Goal: Task Accomplishment & Management: Manage account settings

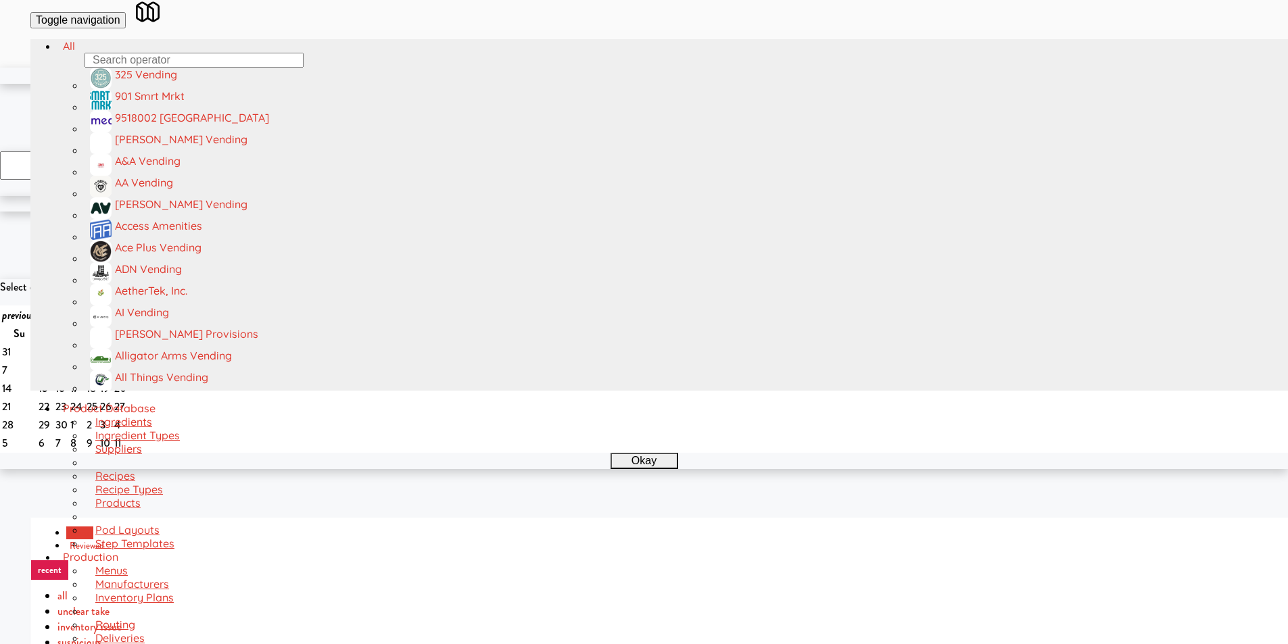
scroll to position [43, 0]
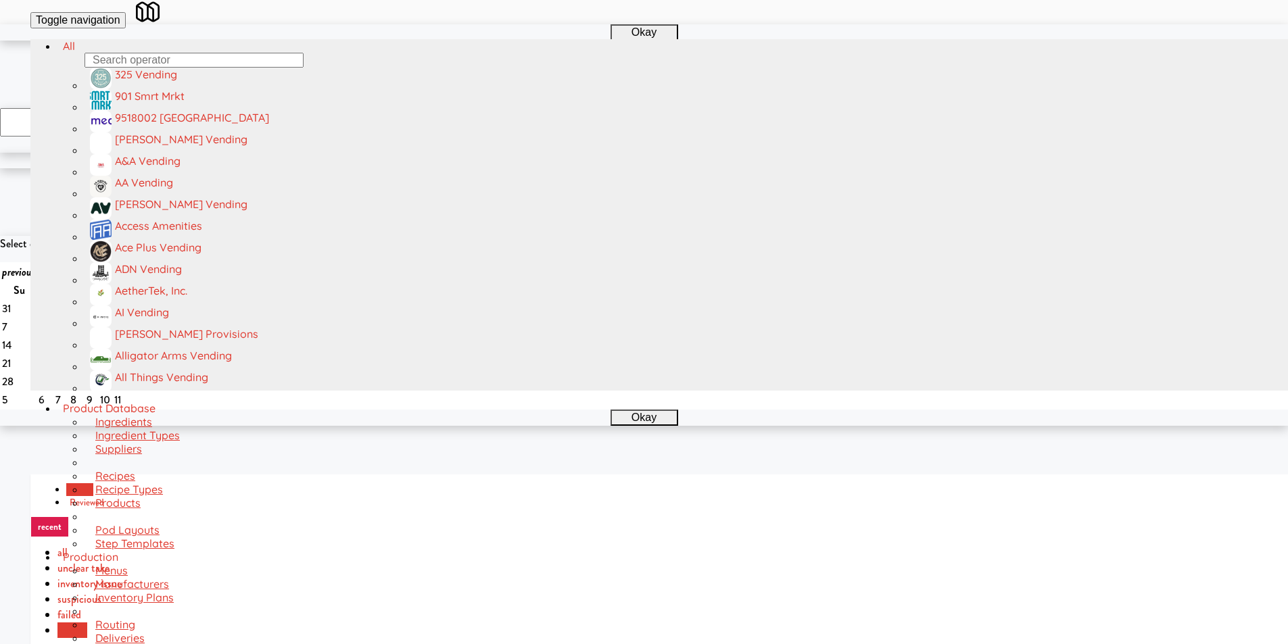
paste input "SVNC Maintenance"
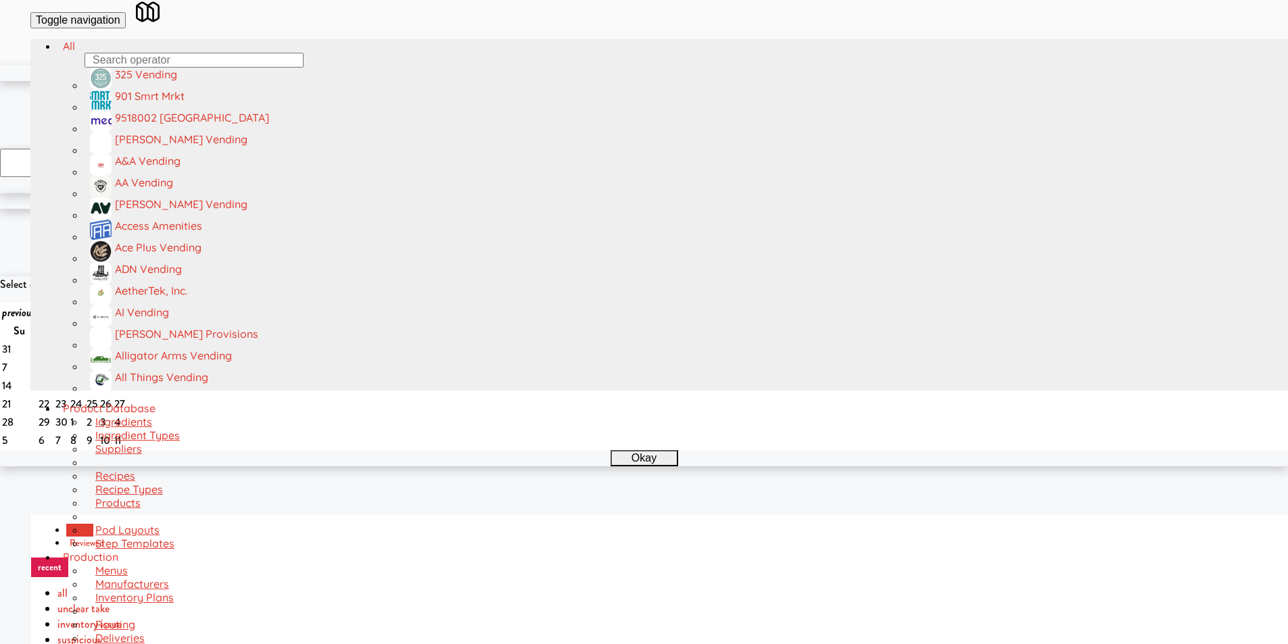
scroll to position [0, 0]
type input "SVNC Maintenance"
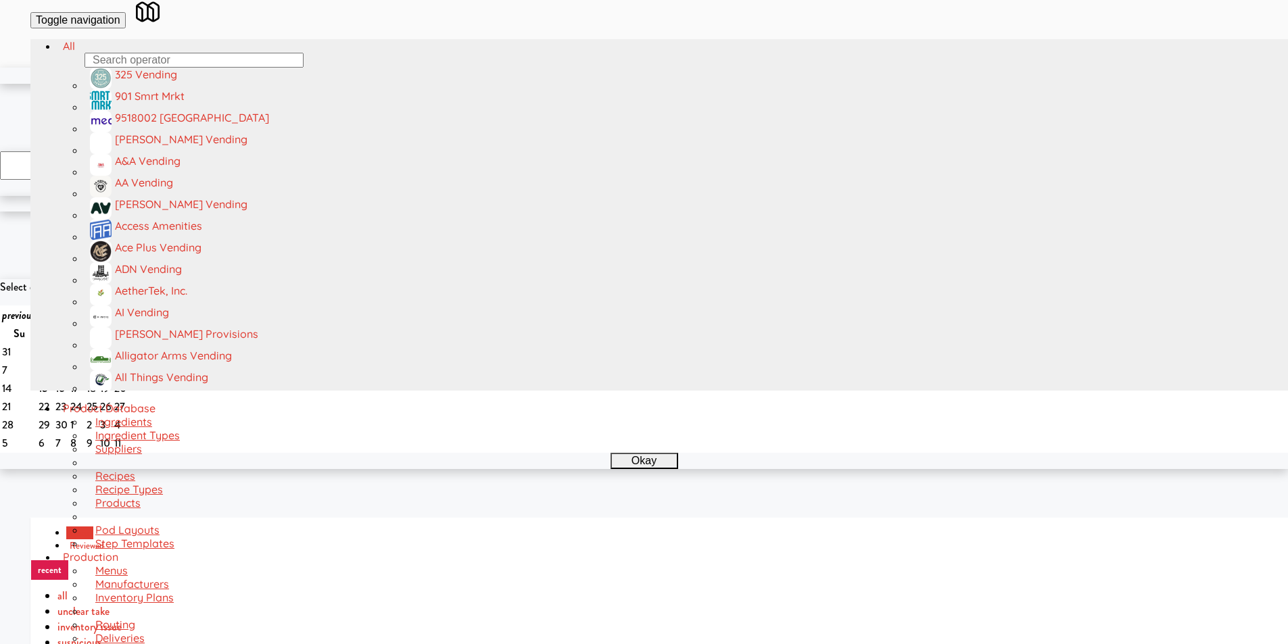
paste input "text"
type input "SVNC Maintenance"
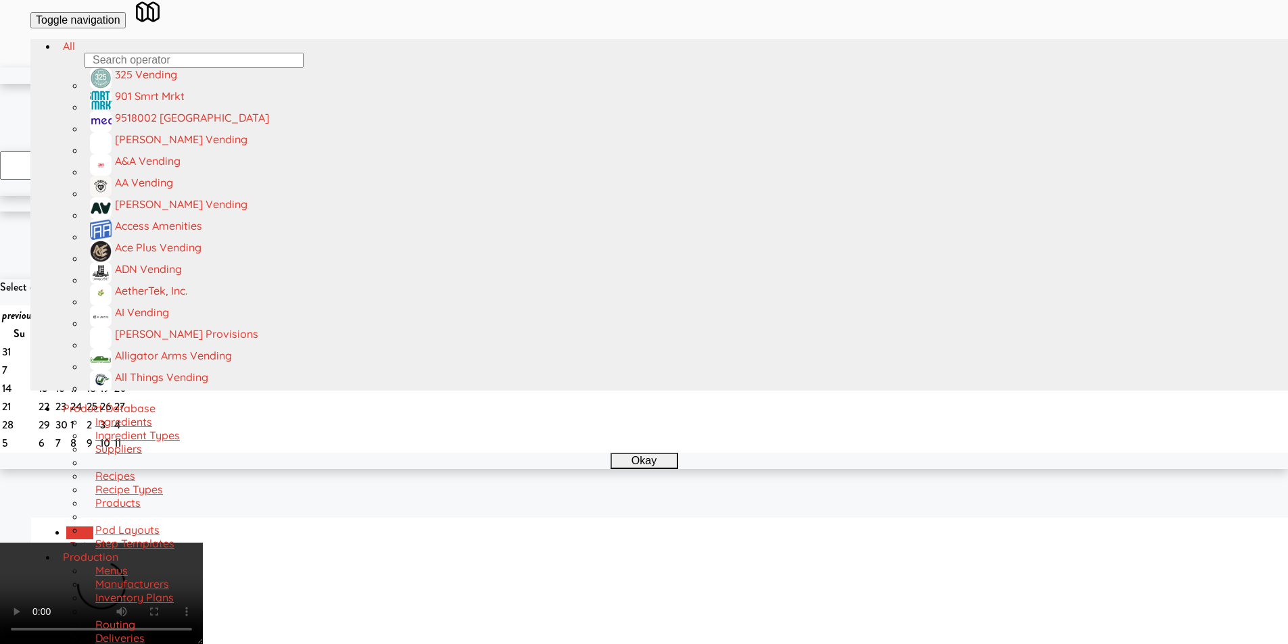
click at [203, 543] on video at bounding box center [101, 593] width 203 height 101
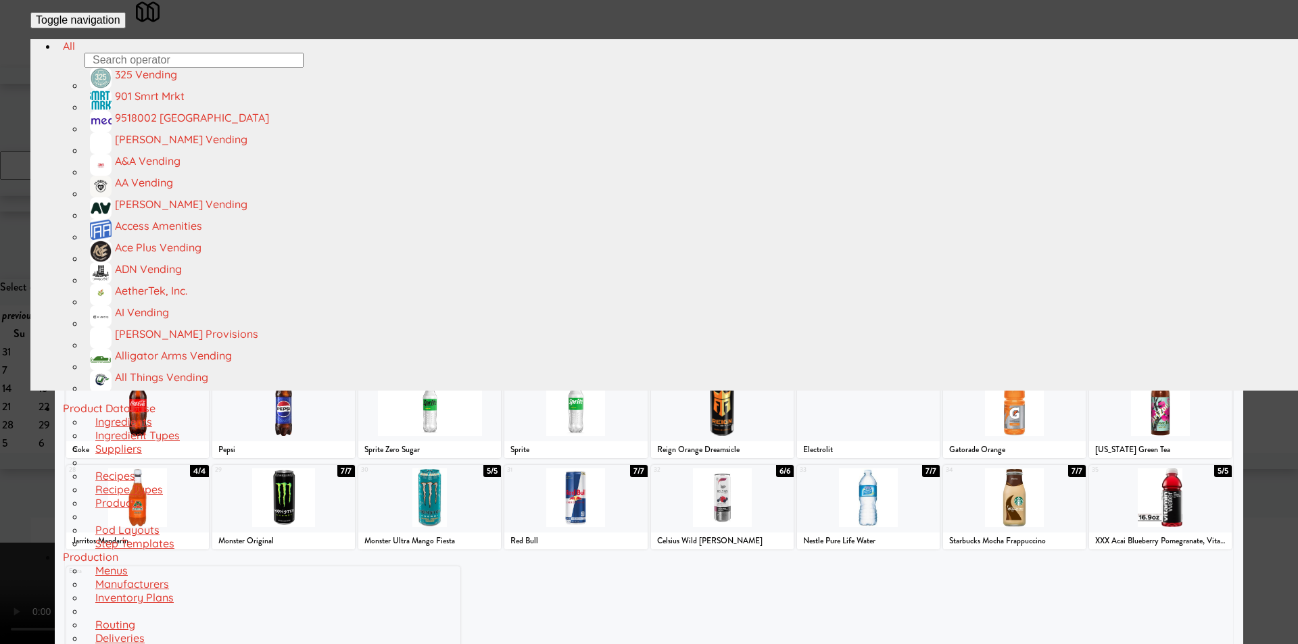
click at [883, 329] on div at bounding box center [882, 315] width 230 height 59
click at [1237, 284] on div at bounding box center [649, 322] width 1298 height 644
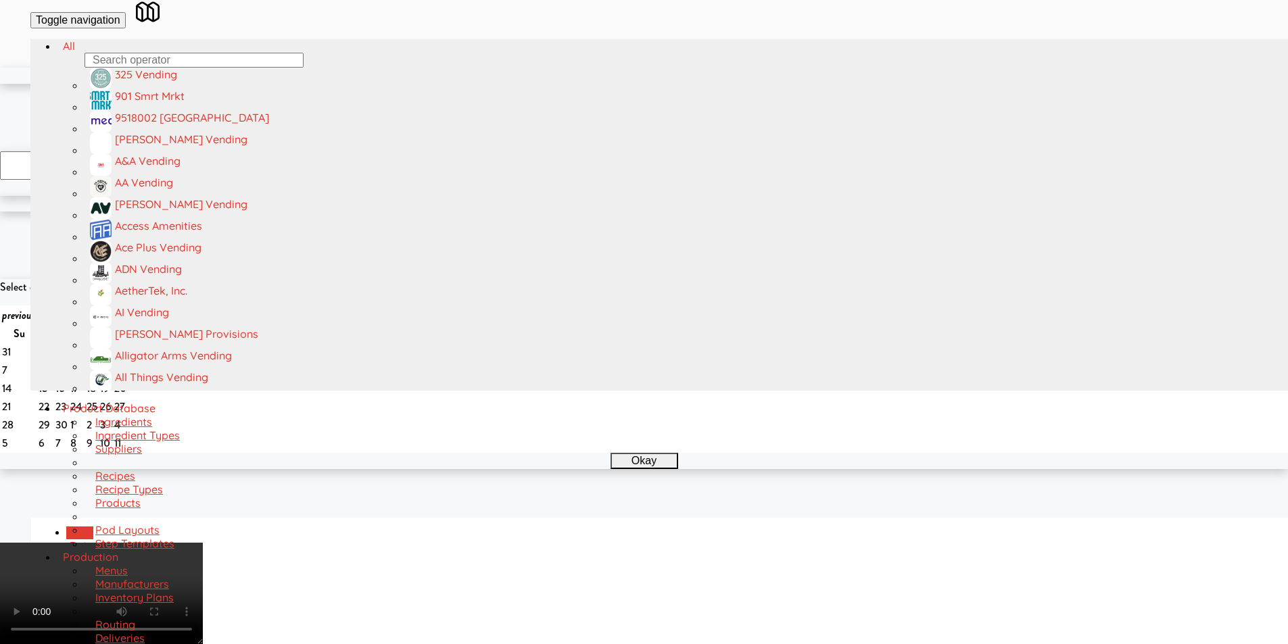
click at [203, 543] on video at bounding box center [101, 593] width 203 height 101
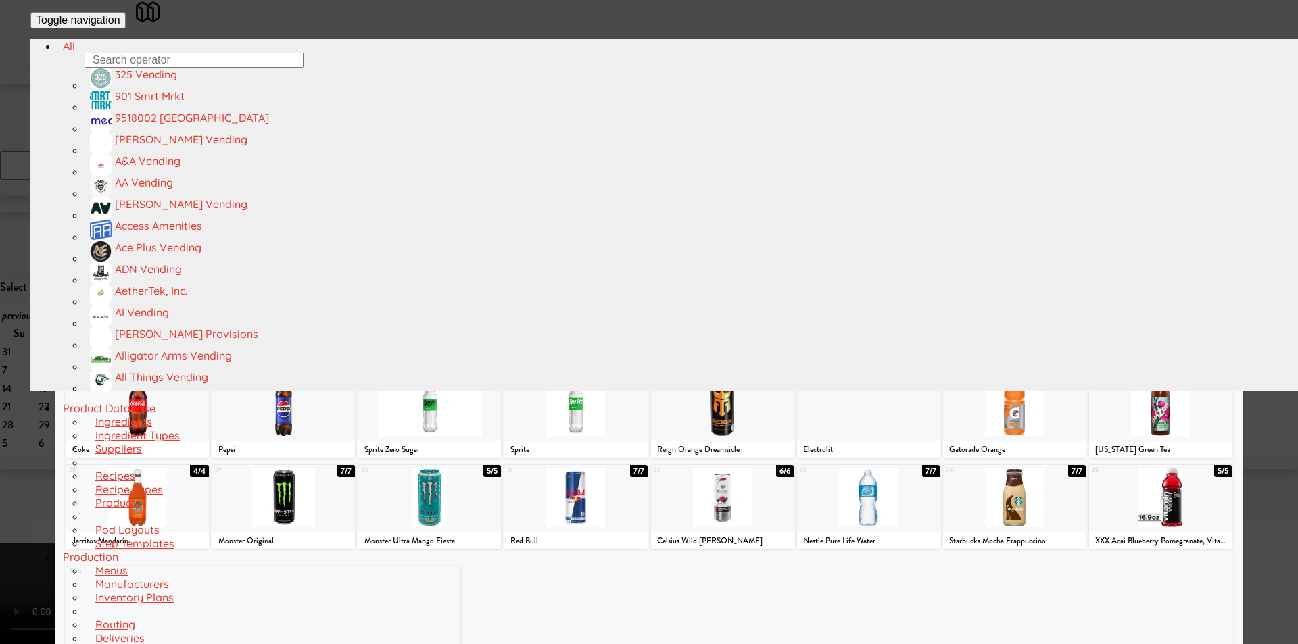
click at [192, 341] on div at bounding box center [181, 315] width 230 height 59
click at [30, 374] on div at bounding box center [649, 322] width 1298 height 644
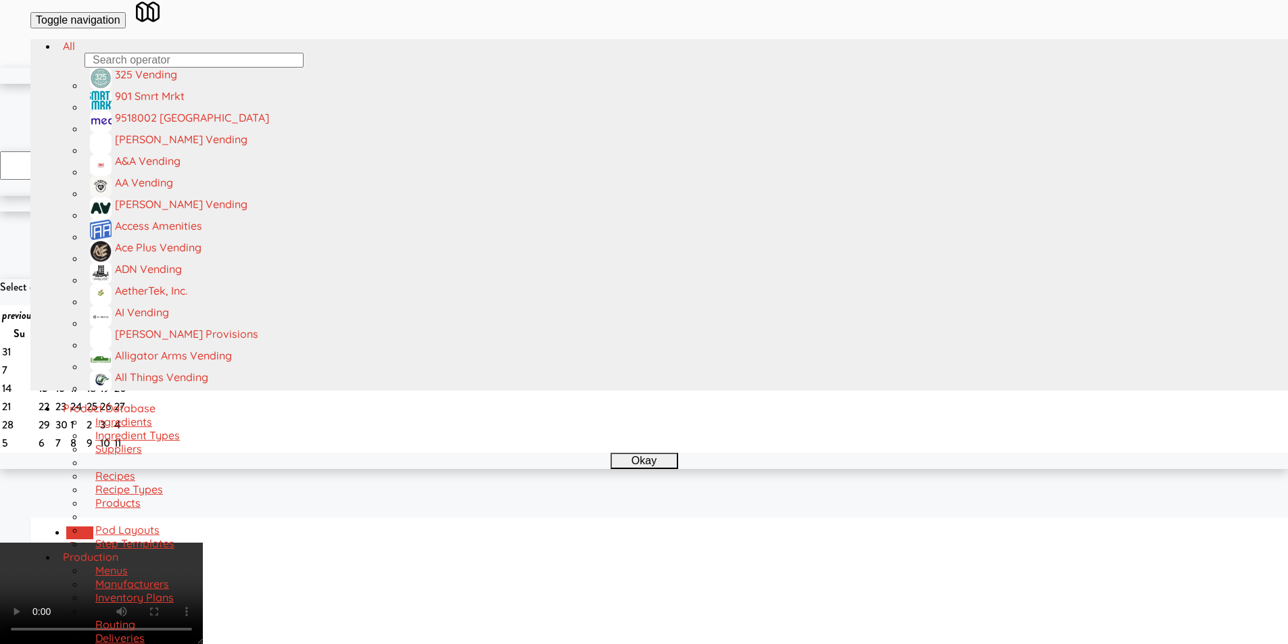
click at [203, 543] on video at bounding box center [101, 593] width 203 height 101
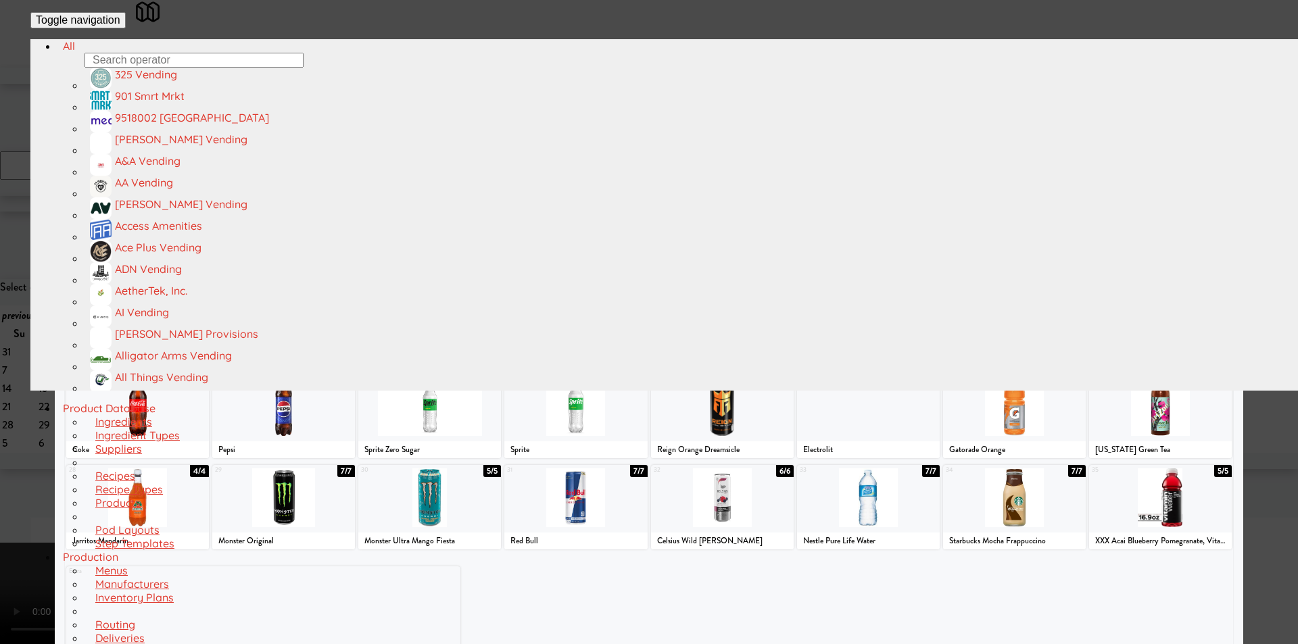
click at [293, 162] on div at bounding box center [259, 132] width 126 height 59
click at [24, 305] on div at bounding box center [649, 322] width 1298 height 644
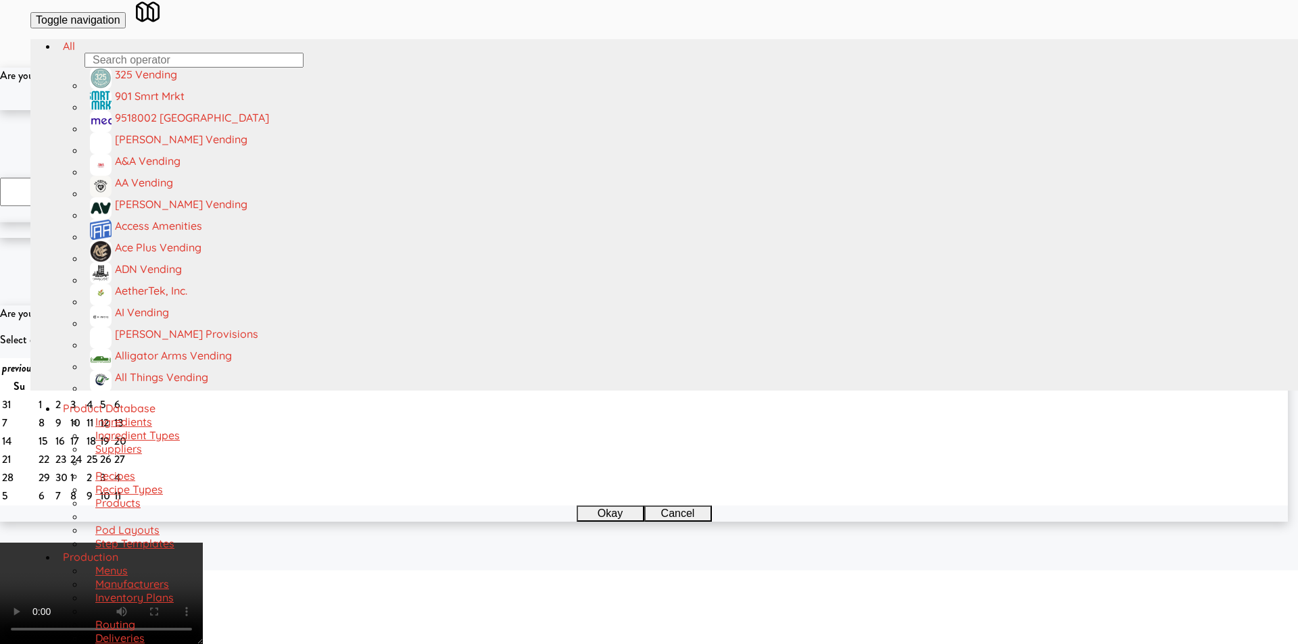
click at [678, 110] on button "Cancel" at bounding box center [673, 102] width 68 height 16
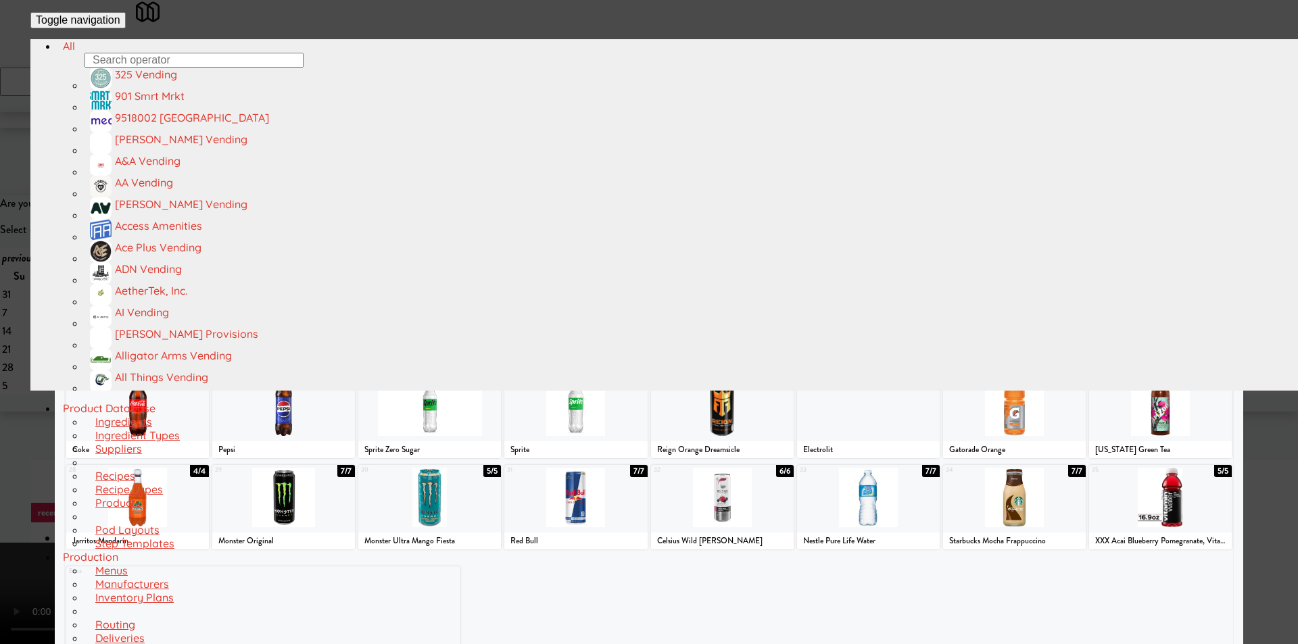
click at [1243, 162] on div at bounding box center [649, 322] width 1298 height 644
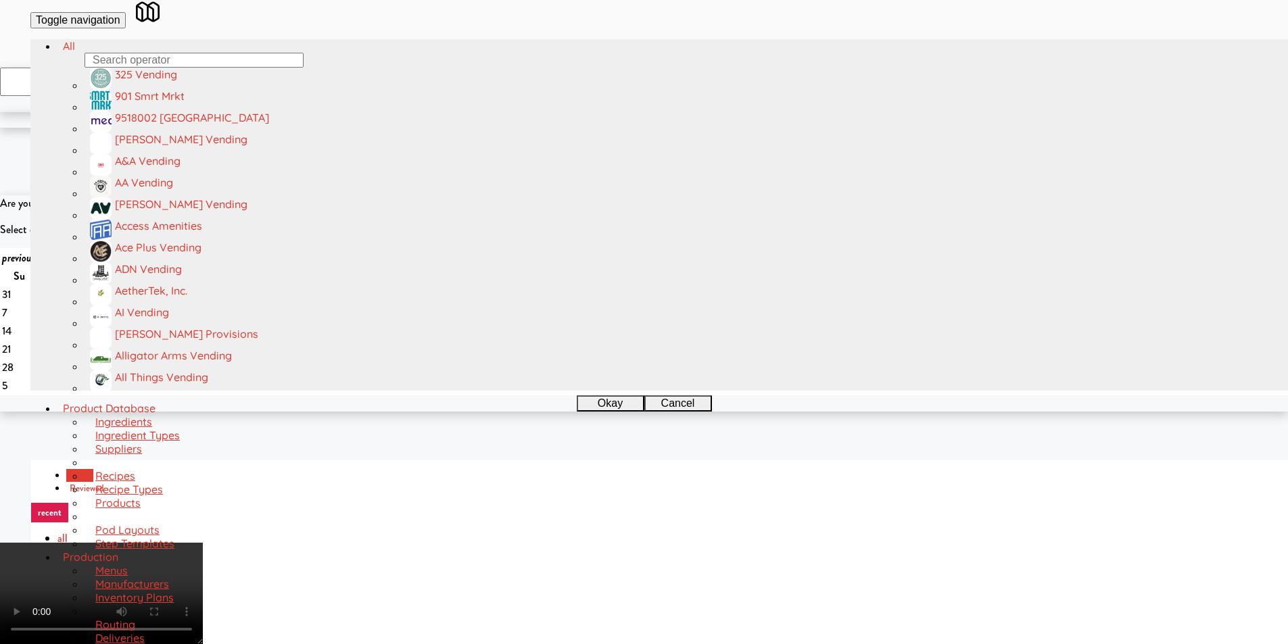
click at [203, 543] on video at bounding box center [101, 593] width 203 height 101
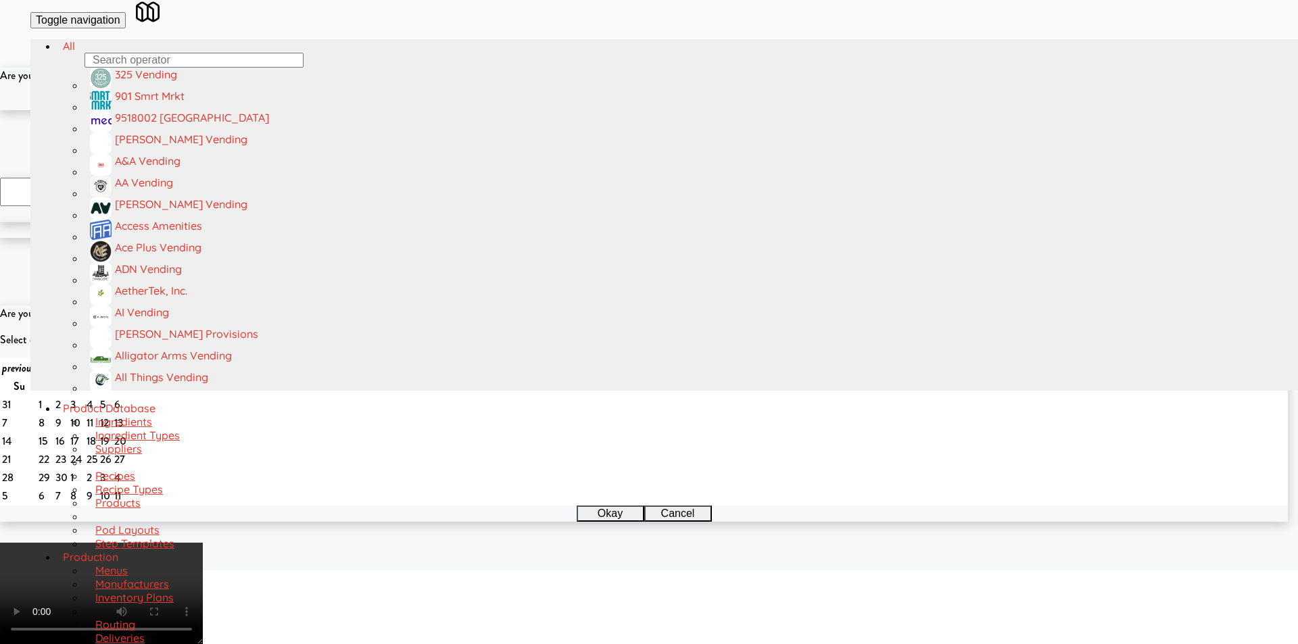
click at [614, 110] on button "Okay" at bounding box center [605, 102] width 68 height 16
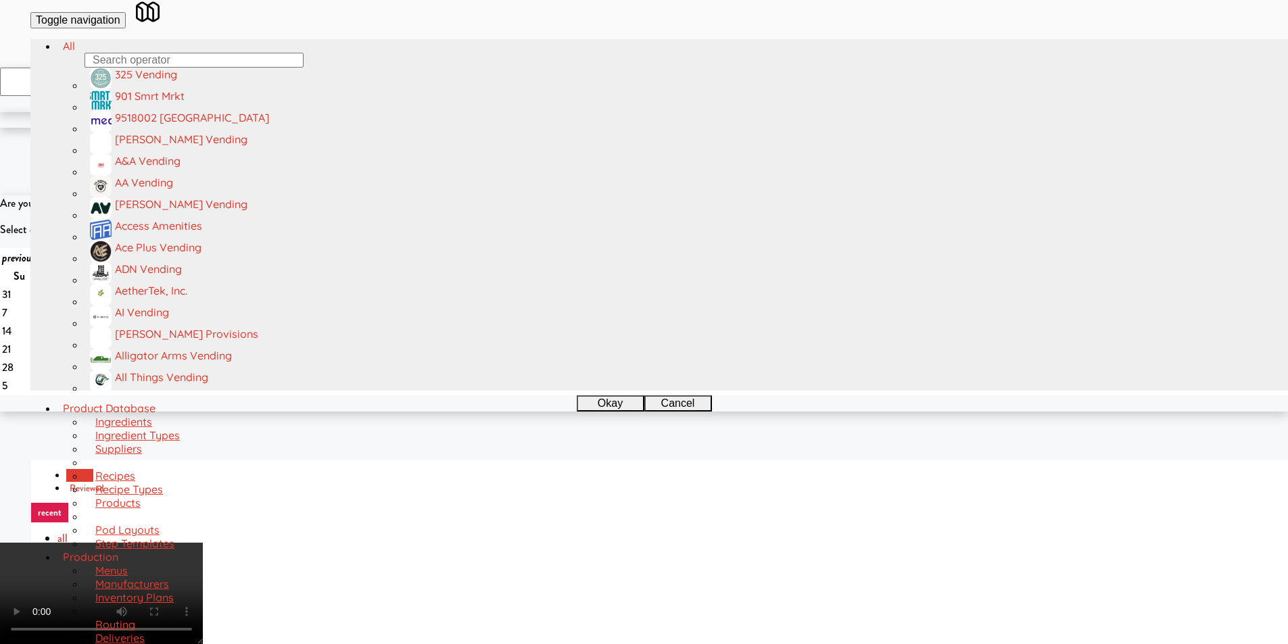
click at [203, 543] on video at bounding box center [101, 593] width 203 height 101
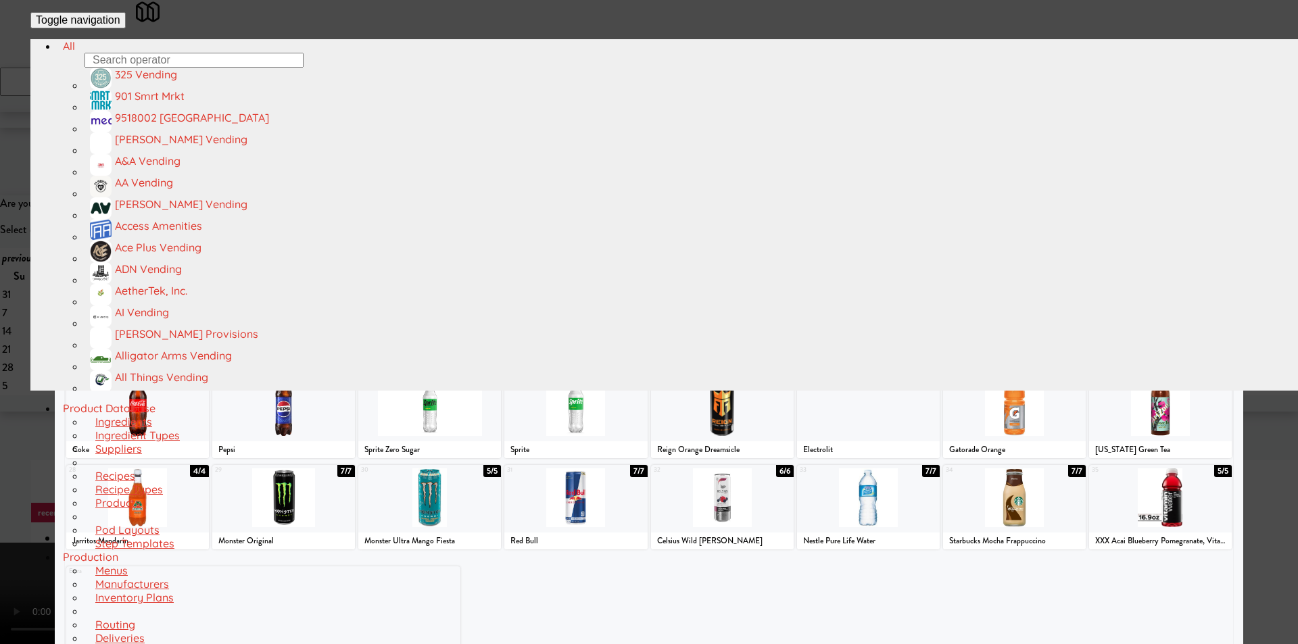
click at [1269, 70] on div at bounding box center [649, 322] width 1298 height 644
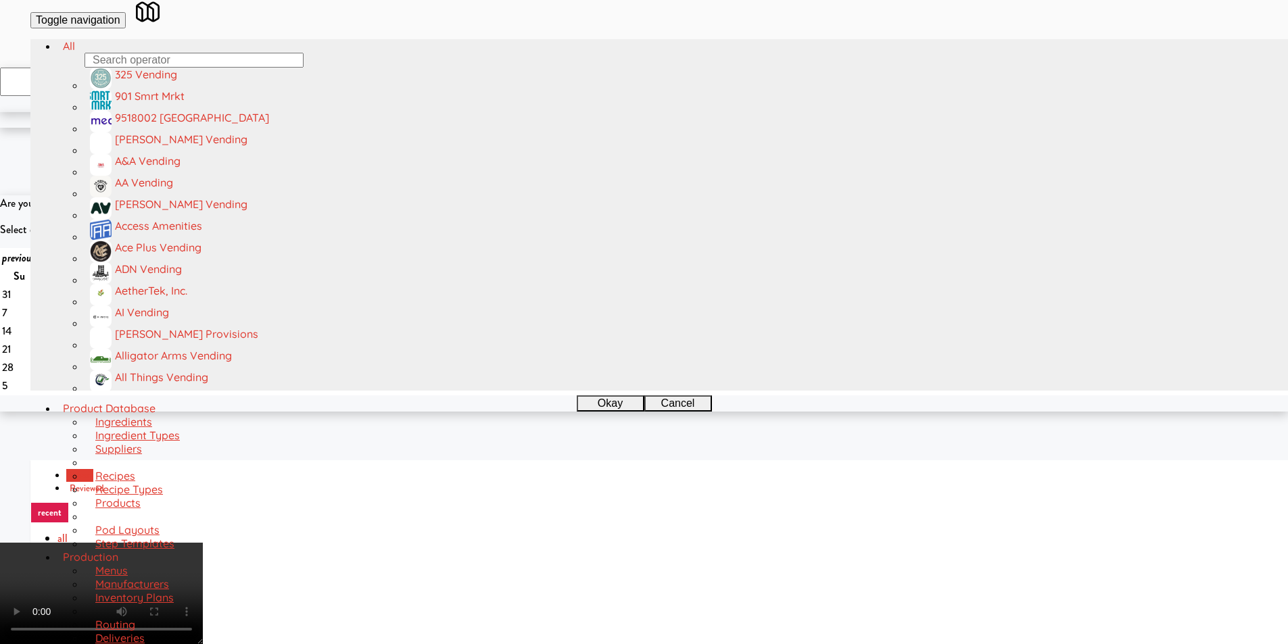
scroll to position [1571, 0]
checkbox input "true"
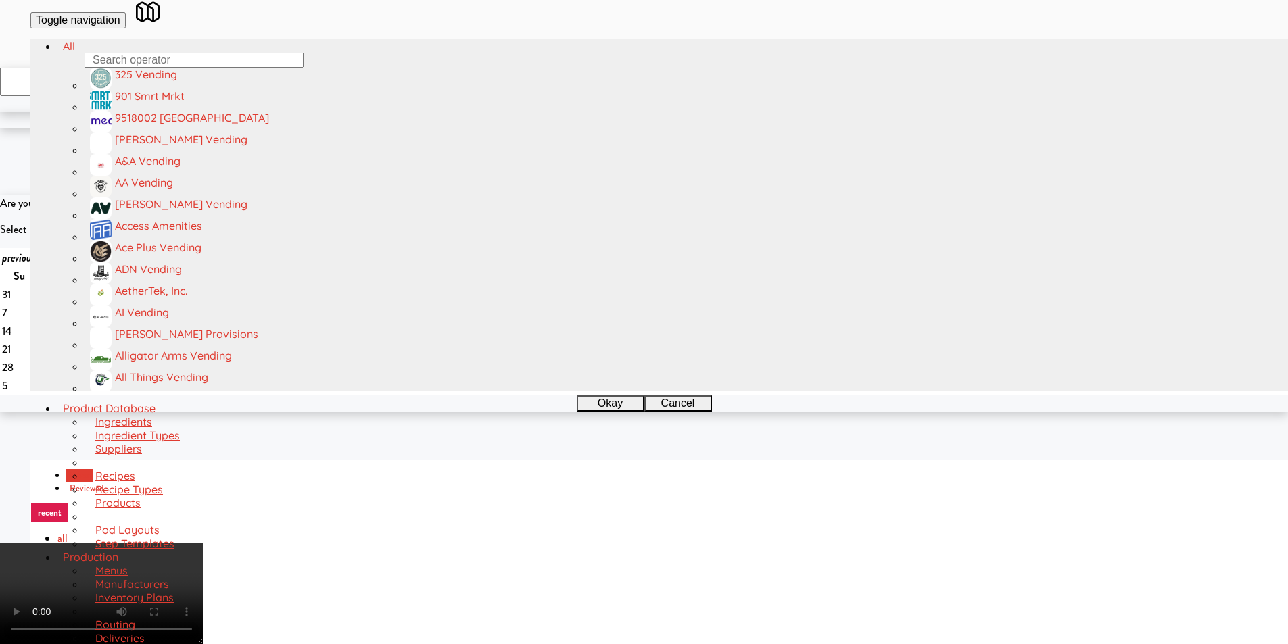
scroll to position [338, 0]
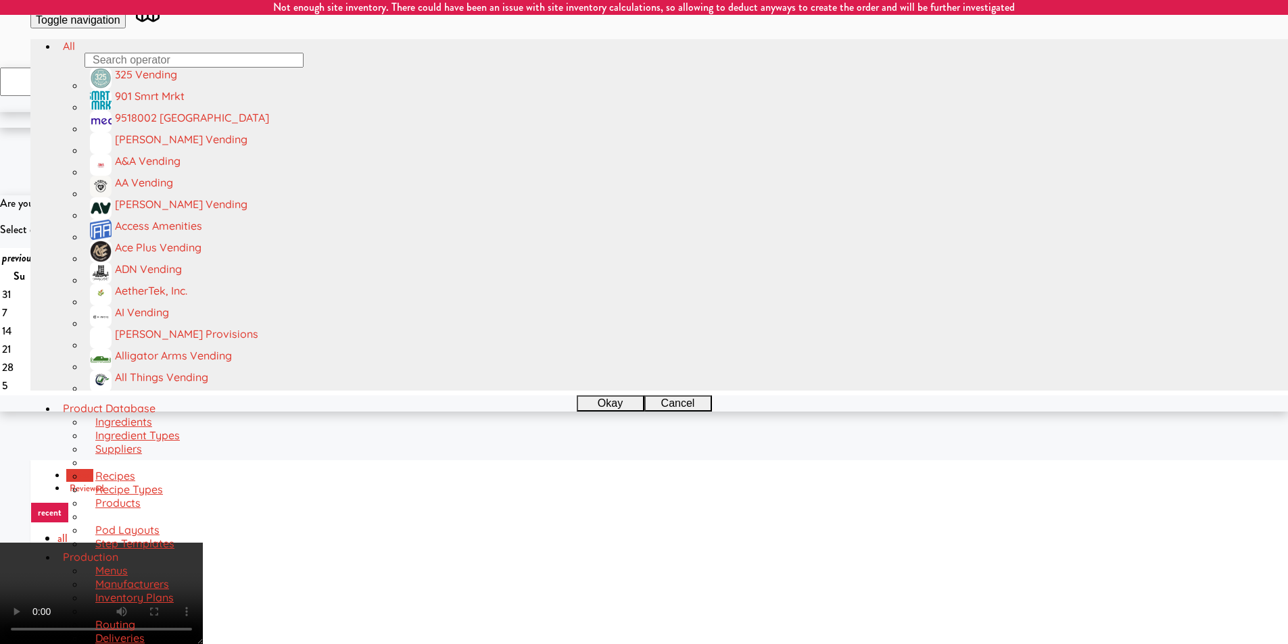
click at [203, 543] on video at bounding box center [101, 593] width 203 height 101
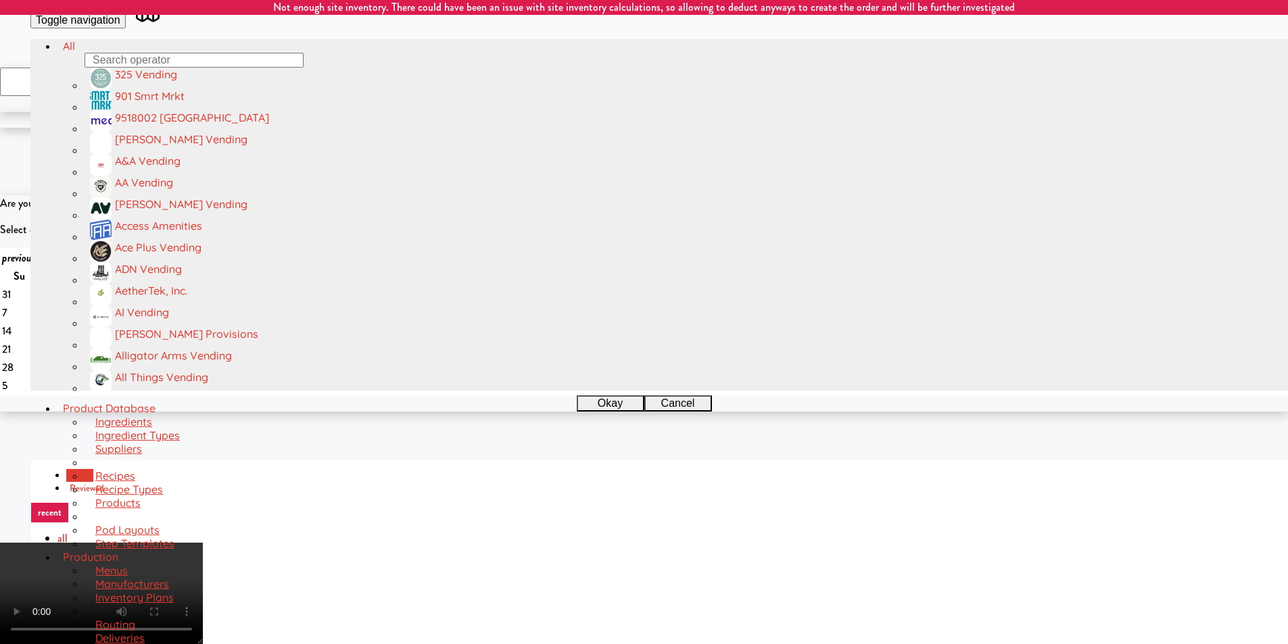
copy span "Discount"
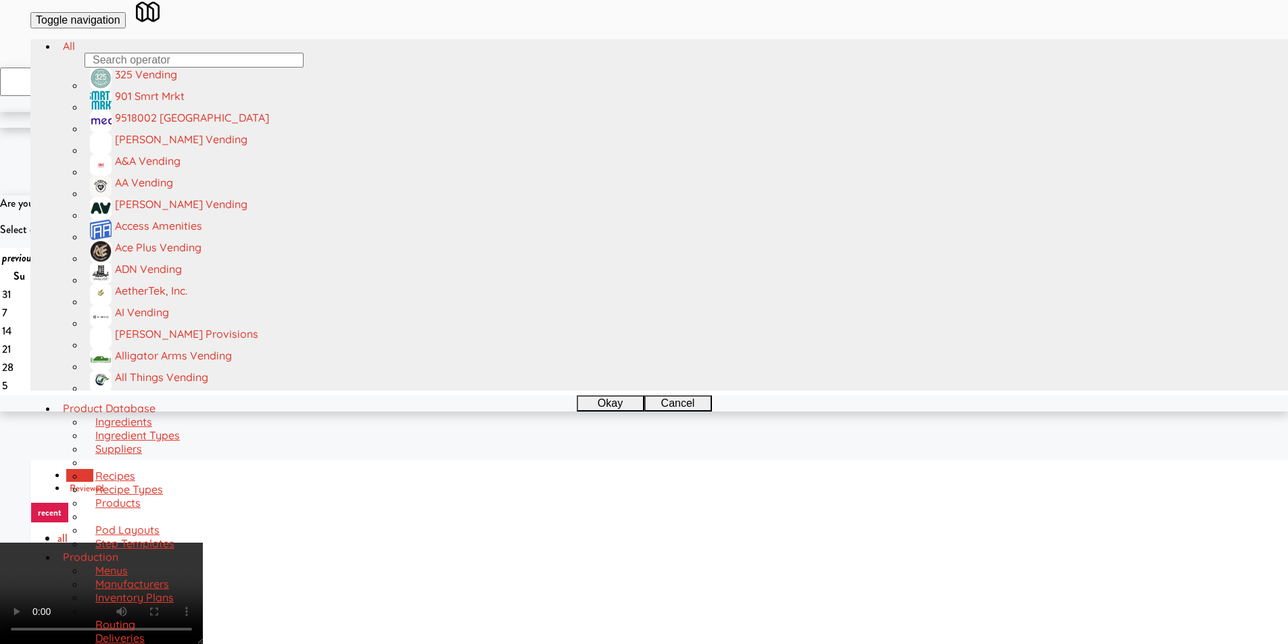
click at [203, 543] on icon at bounding box center [196, 546] width 14 height 7
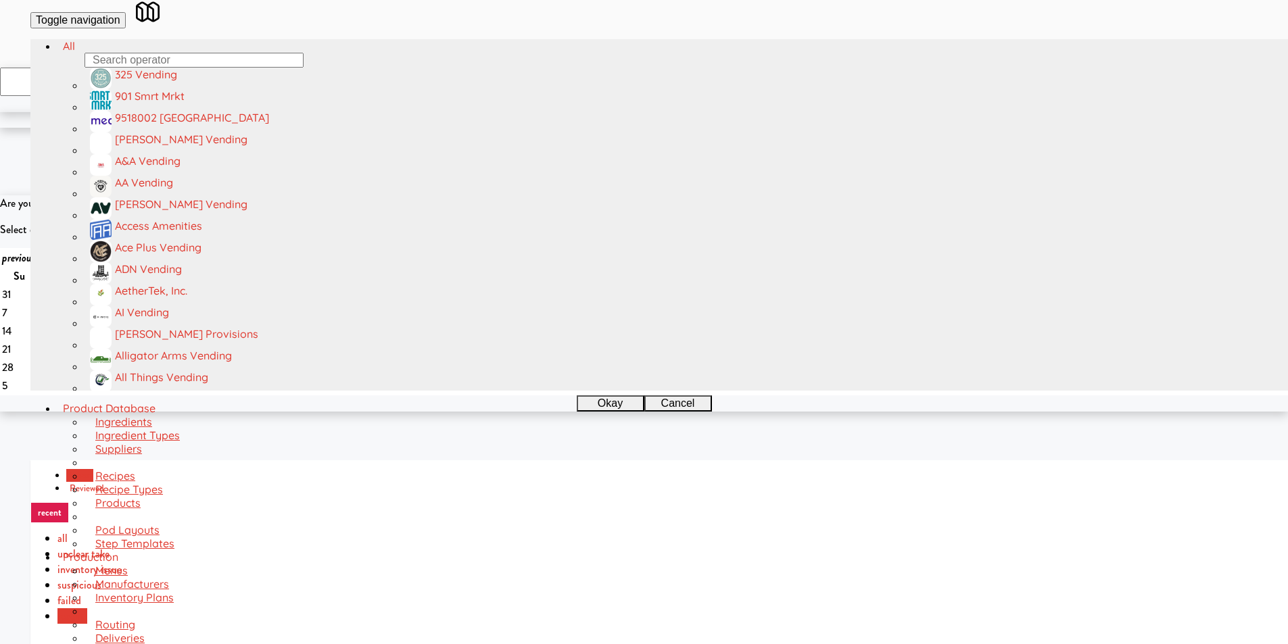
copy span "Clif Bar Crunchy Peanut Butter"
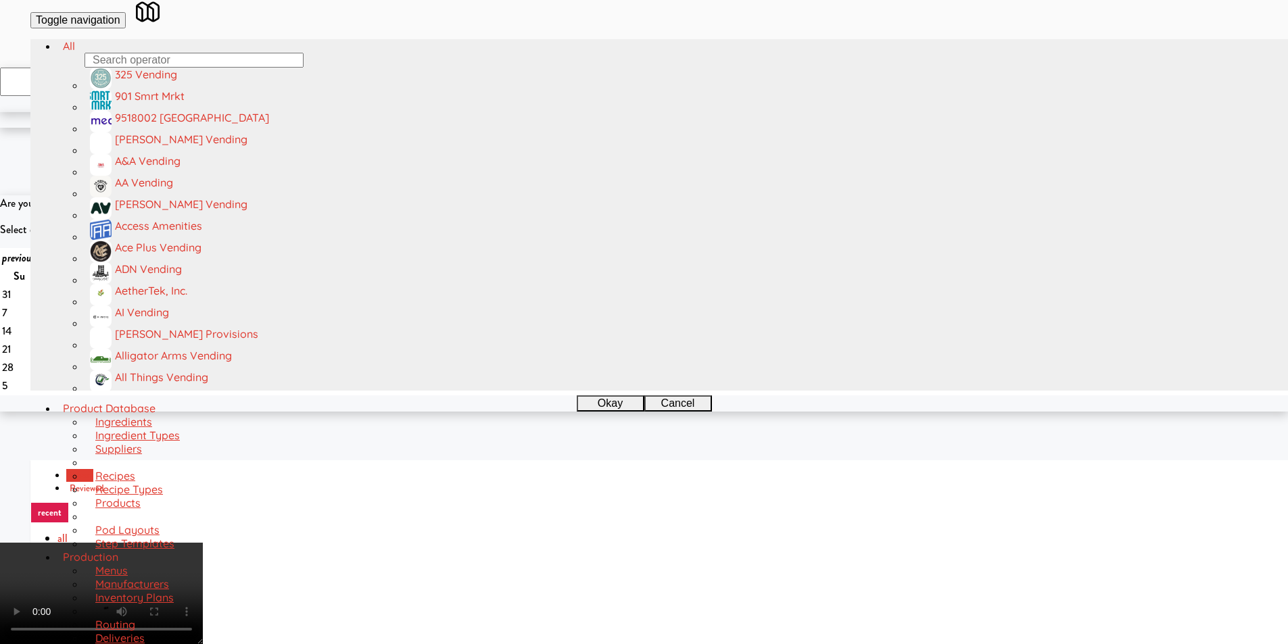
click at [203, 543] on video at bounding box center [101, 593] width 203 height 101
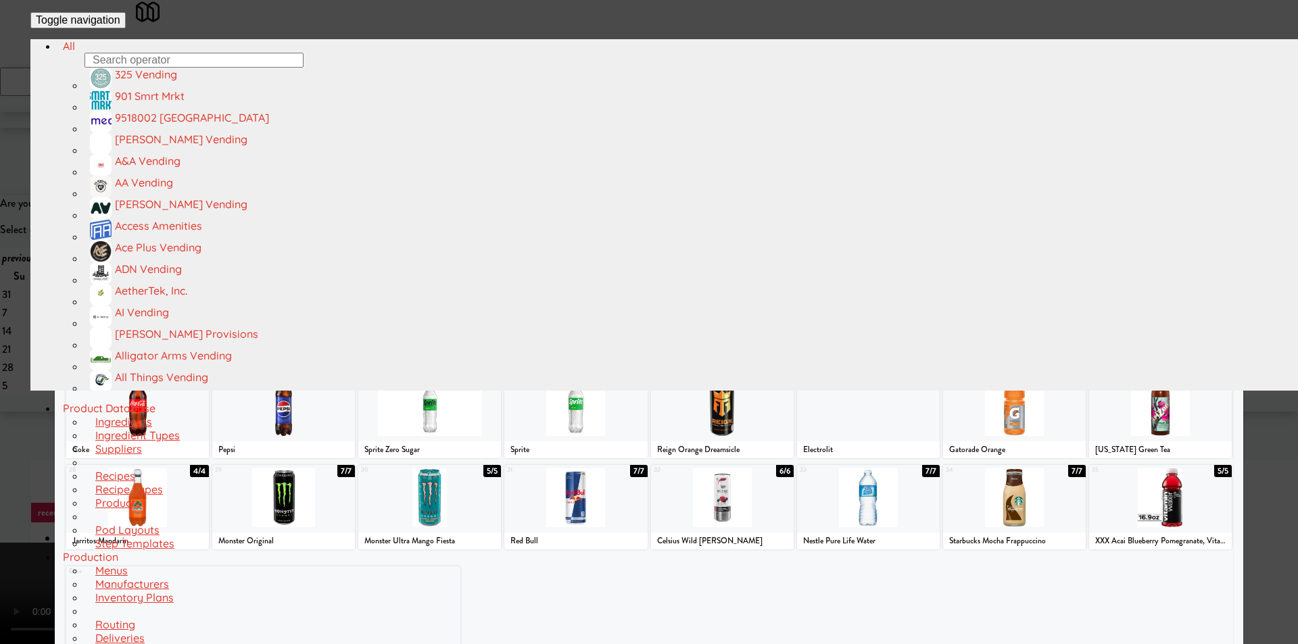
click at [440, 249] on div at bounding box center [415, 224] width 230 height 59
click at [1257, 280] on div at bounding box center [649, 322] width 1298 height 644
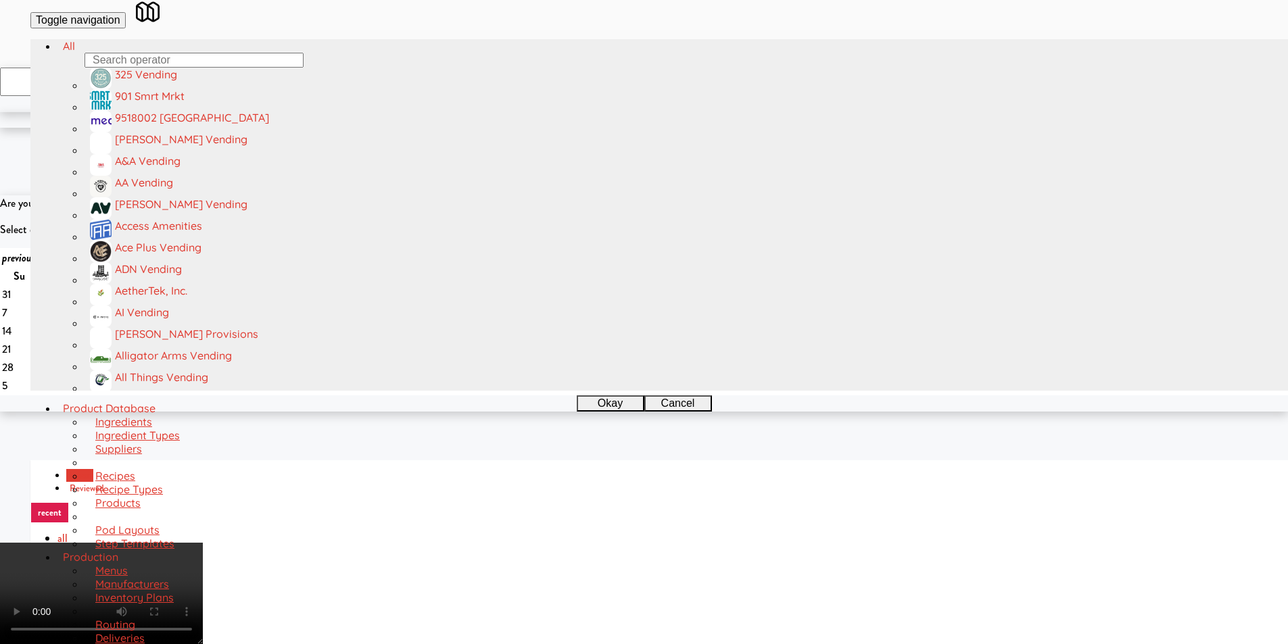
click at [203, 543] on video at bounding box center [101, 593] width 203 height 101
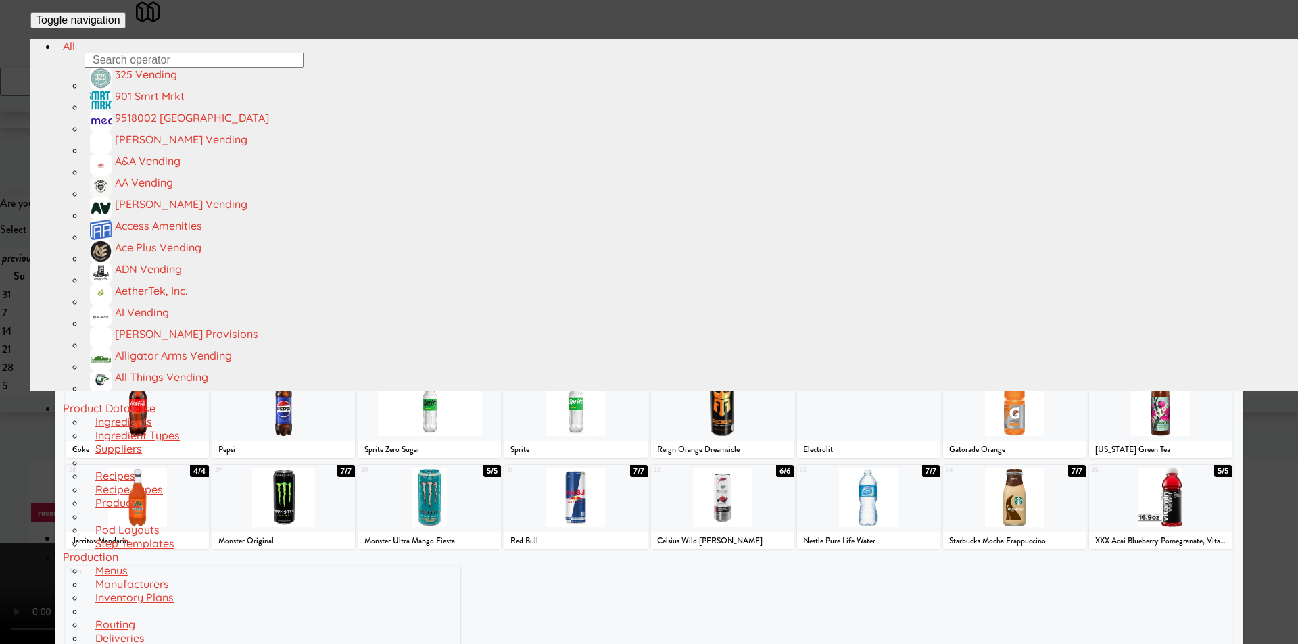
click at [1245, 345] on div at bounding box center [649, 322] width 1298 height 644
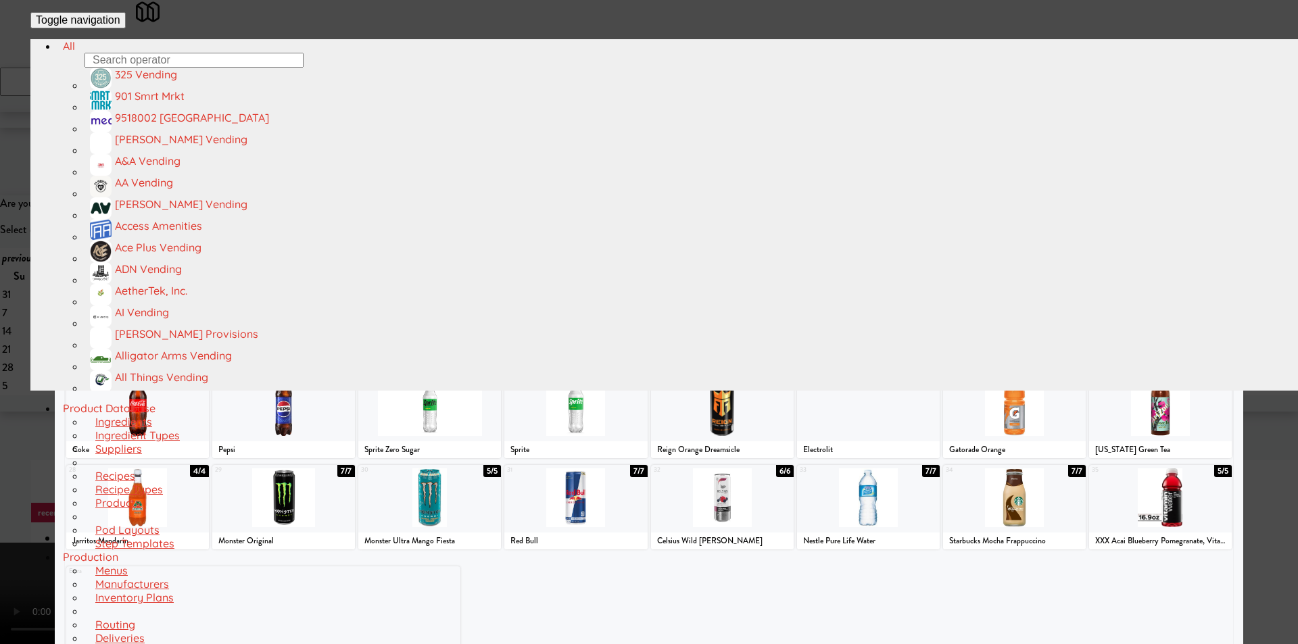
click at [734, 414] on div at bounding box center [722, 406] width 143 height 59
click at [1265, 350] on div at bounding box center [649, 322] width 1298 height 644
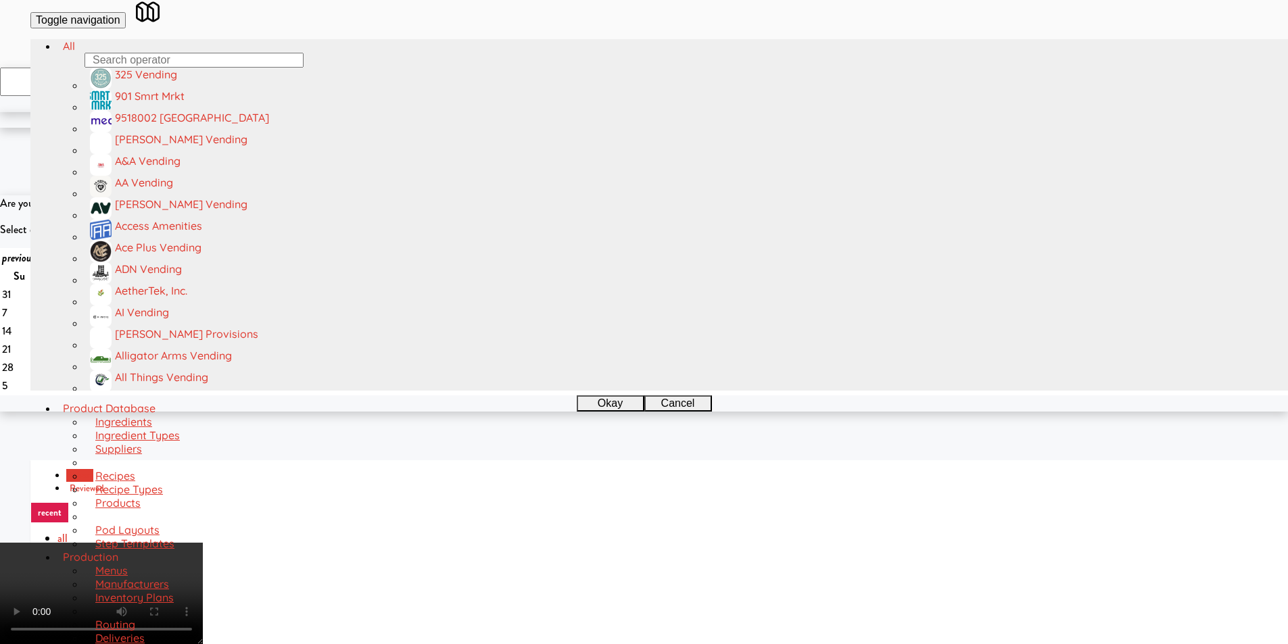
click at [203, 543] on video at bounding box center [101, 593] width 203 height 101
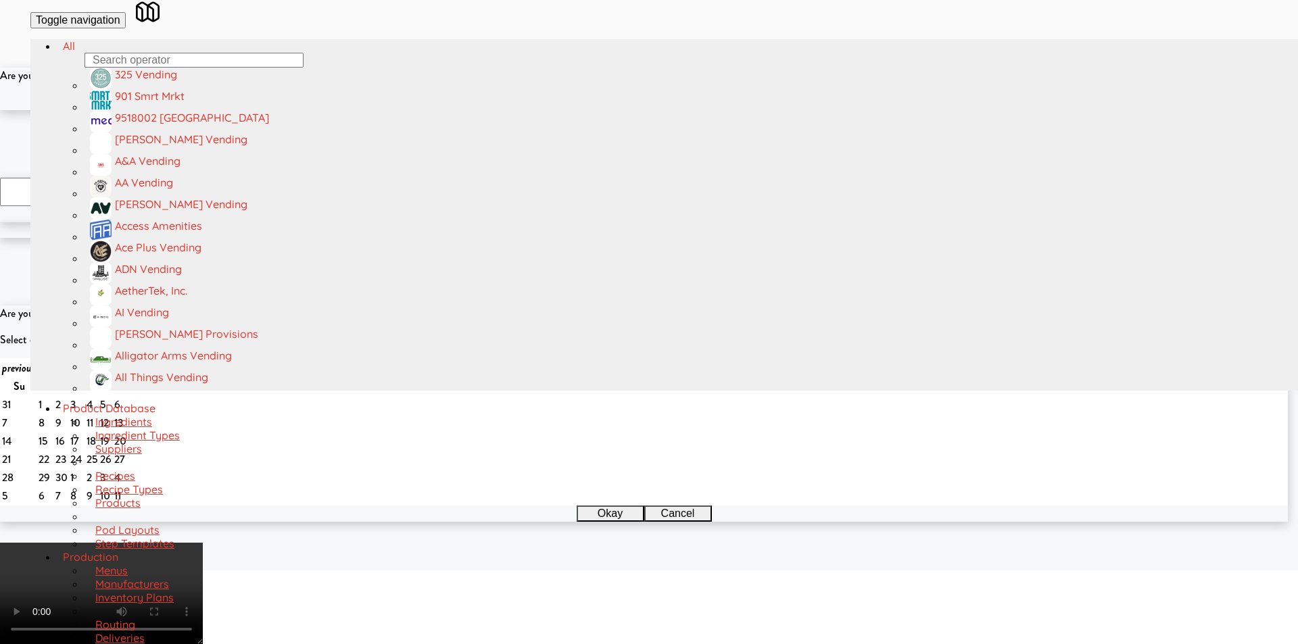
click at [599, 110] on button "Okay" at bounding box center [605, 102] width 68 height 16
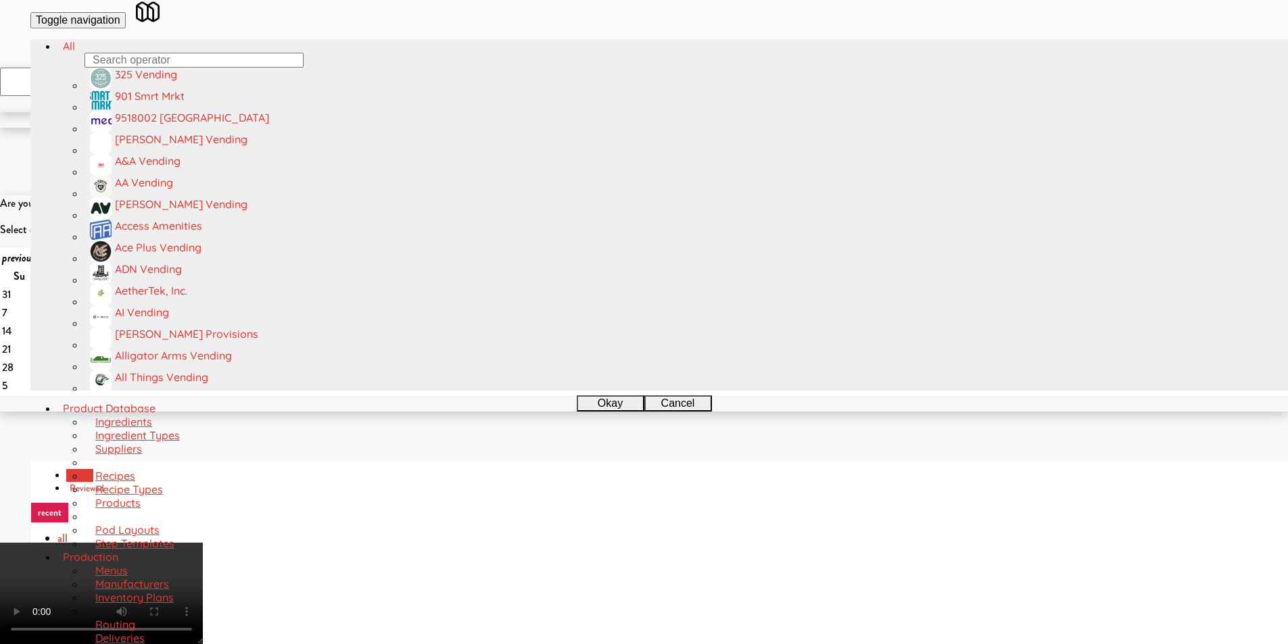
click at [203, 543] on video at bounding box center [101, 593] width 203 height 101
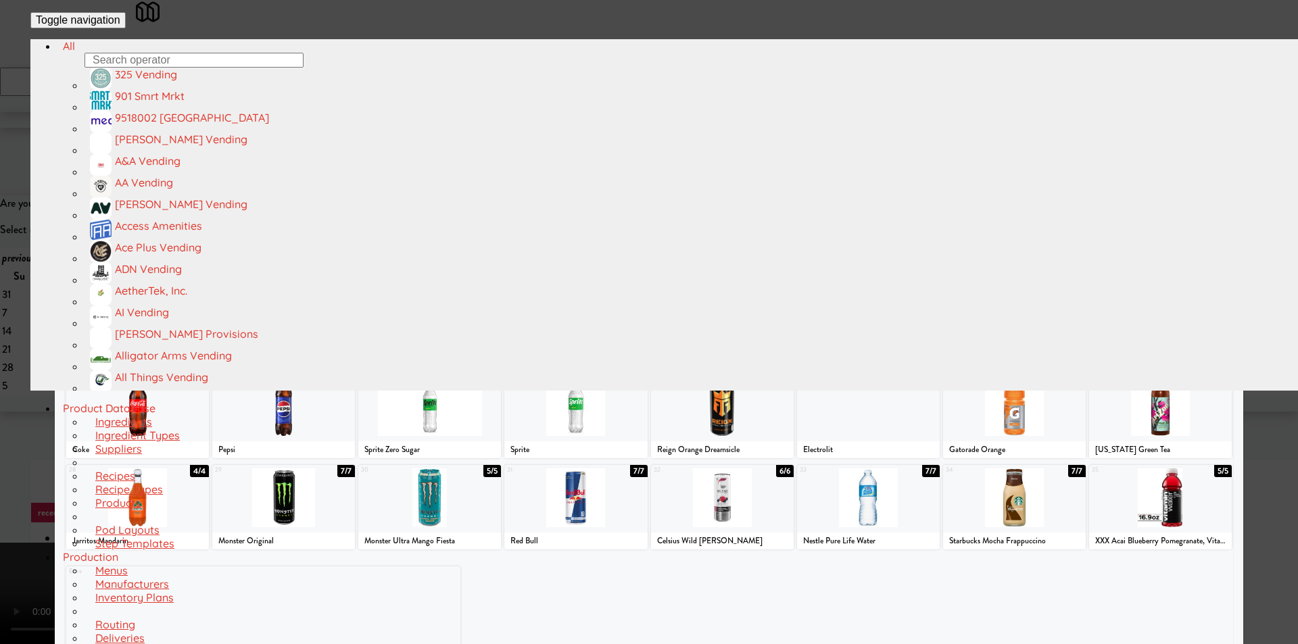
click at [1095, 253] on div at bounding box center [1116, 224] width 230 height 59
click at [1242, 269] on div at bounding box center [649, 322] width 1298 height 644
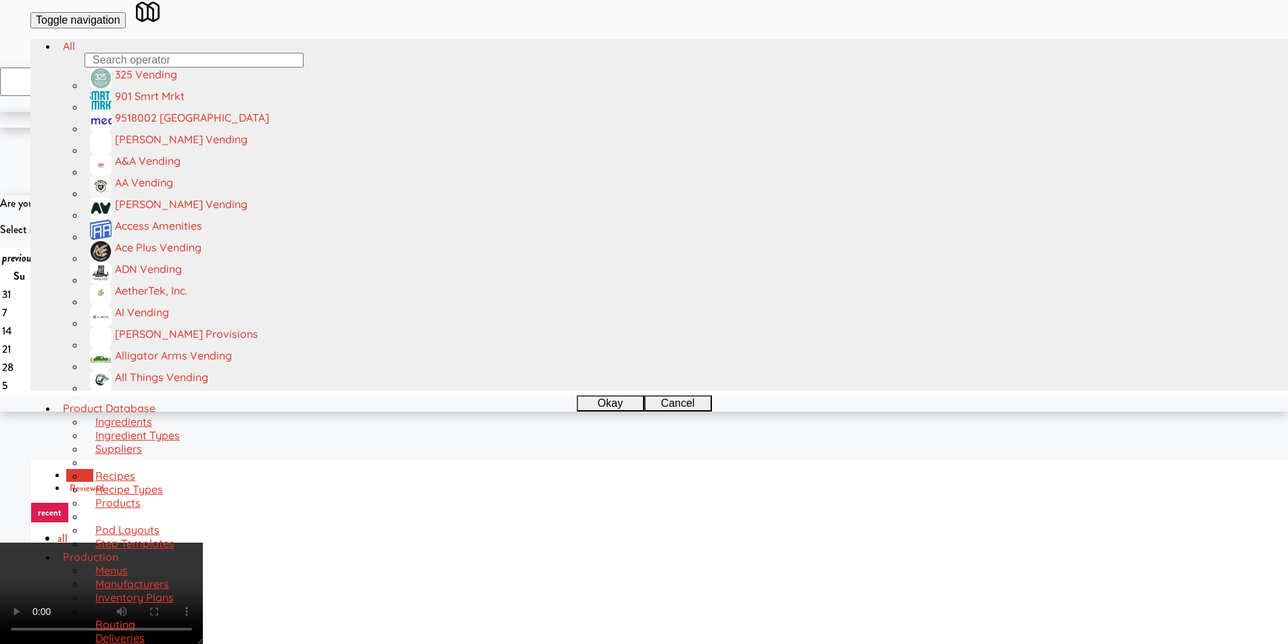
click at [203, 543] on video at bounding box center [101, 593] width 203 height 101
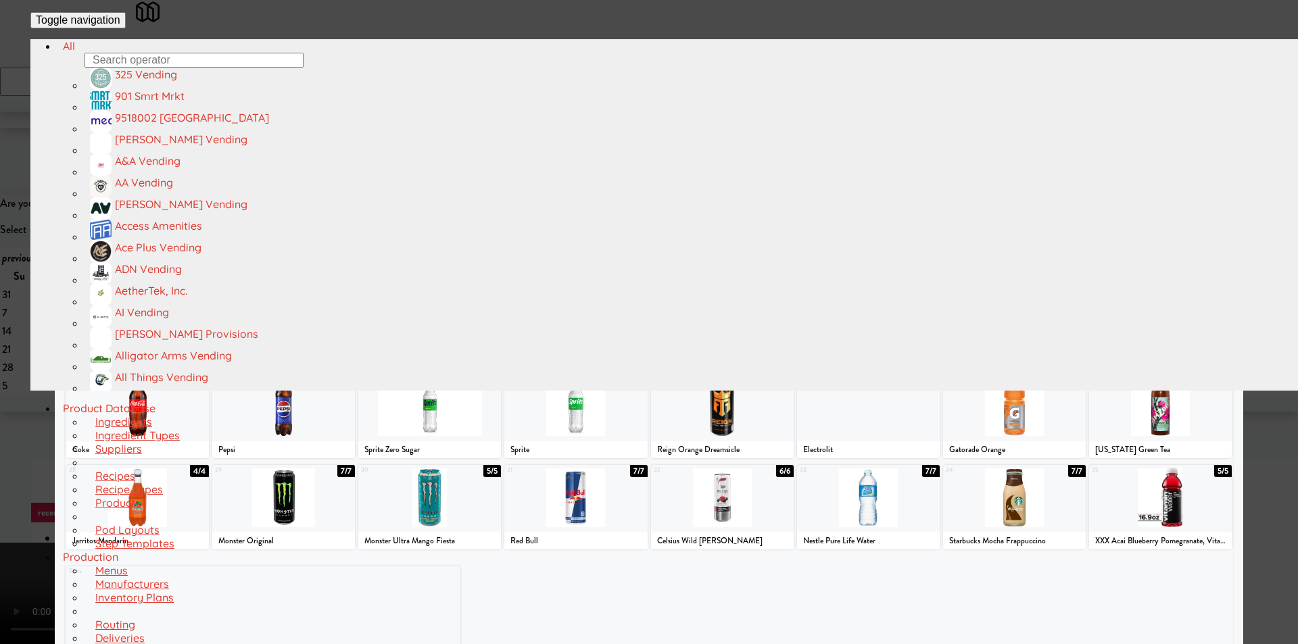
click at [219, 339] on div at bounding box center [181, 315] width 230 height 59
click at [1, 378] on div at bounding box center [649, 322] width 1298 height 644
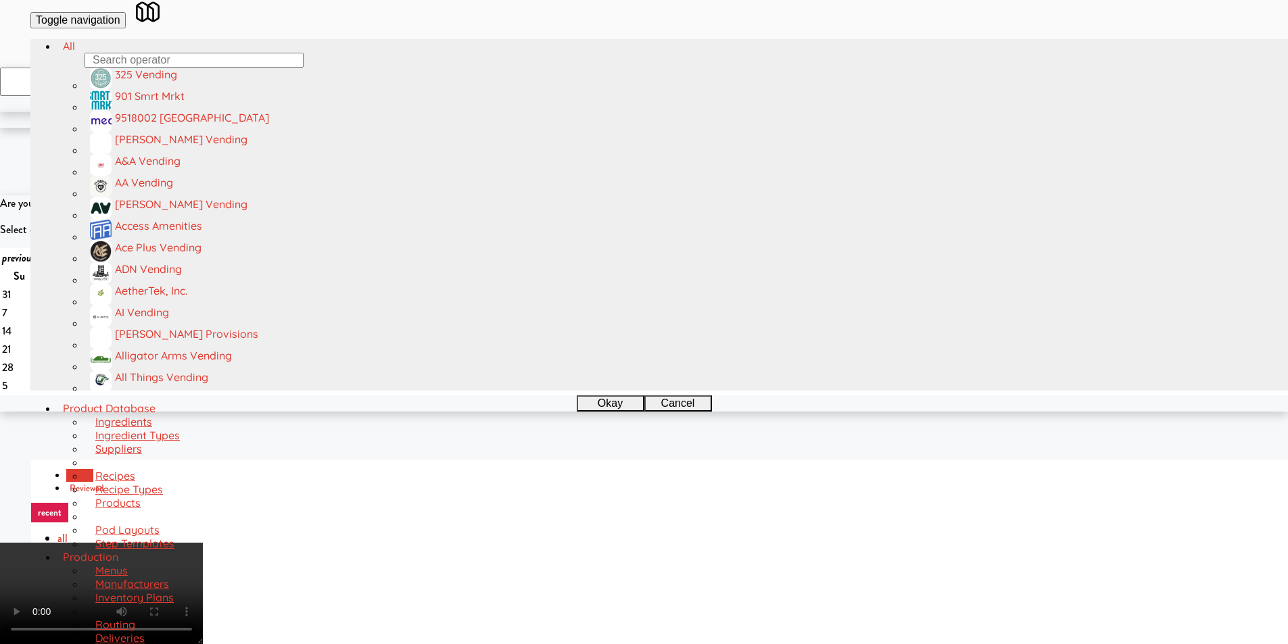
click at [203, 543] on video at bounding box center [101, 593] width 203 height 101
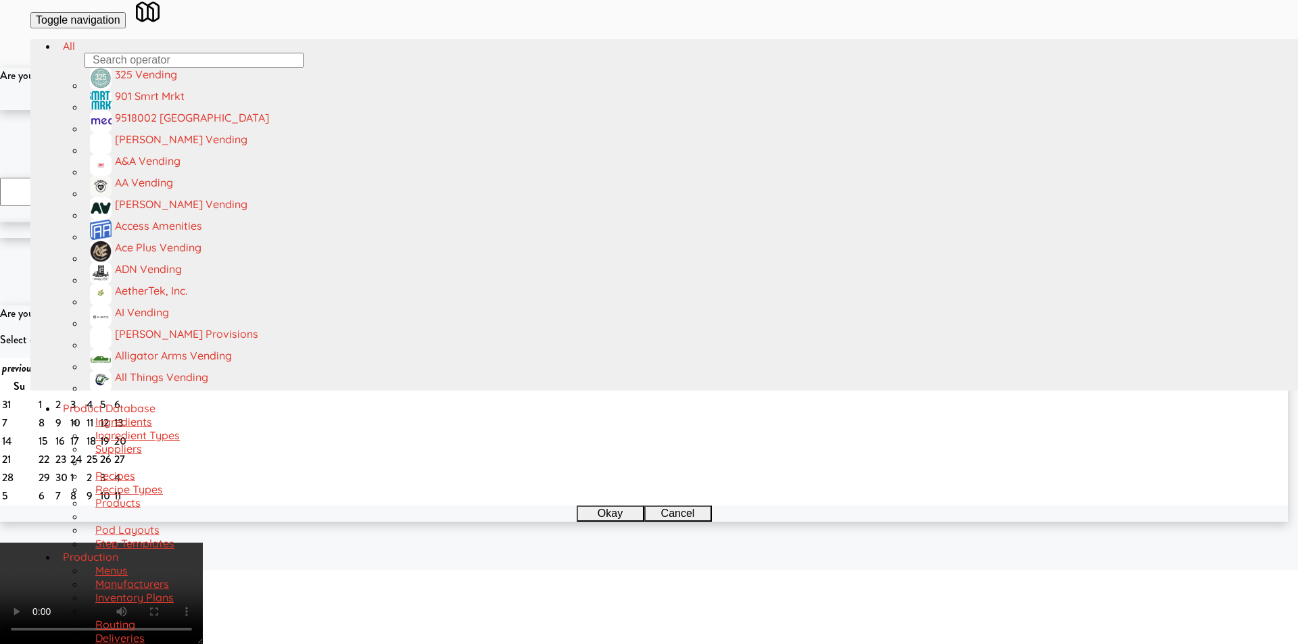
click at [597, 110] on button "Okay" at bounding box center [605, 102] width 68 height 16
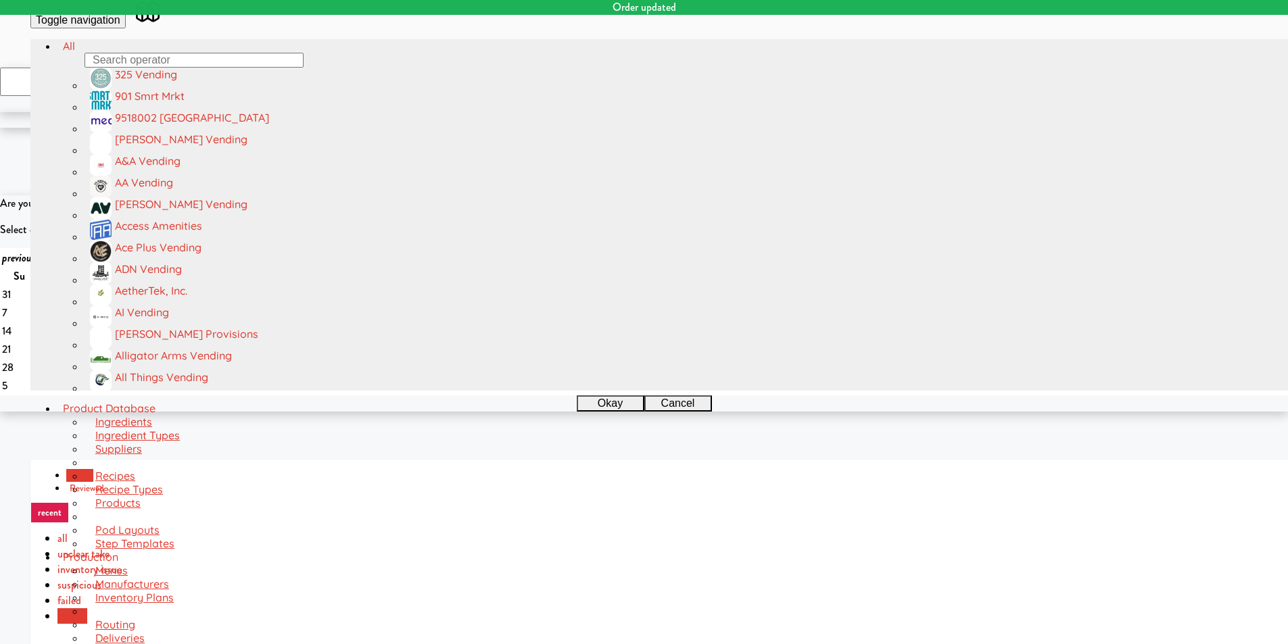
scroll to position [212, 0]
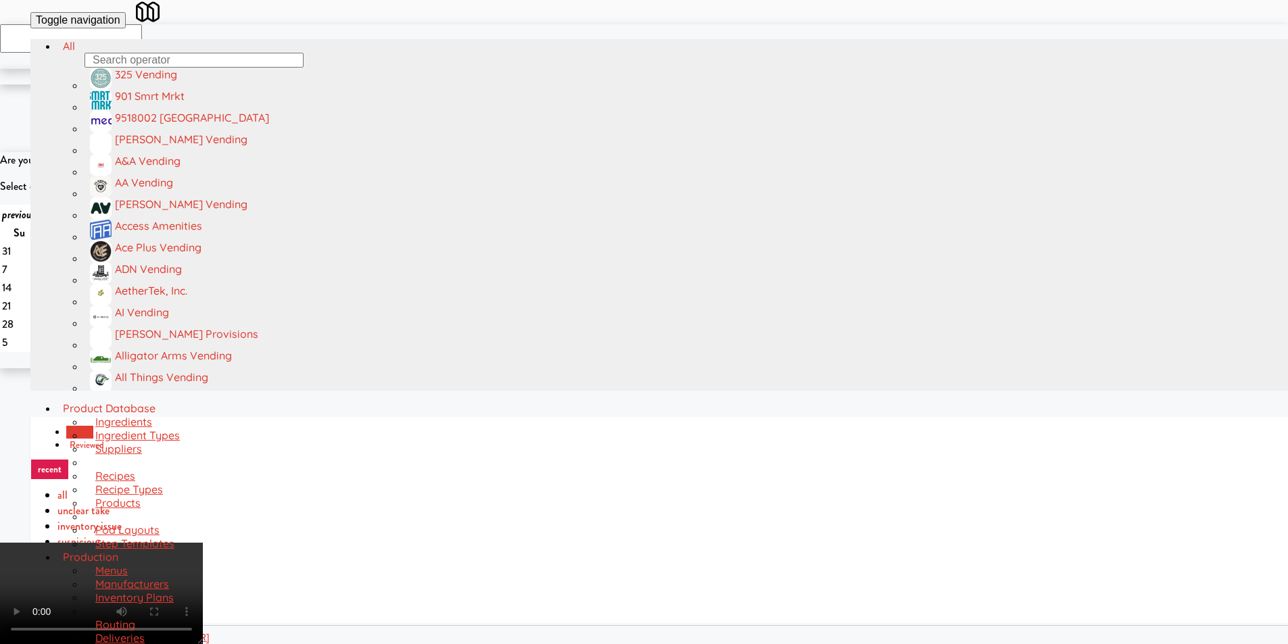
scroll to position [1, 0]
click at [203, 543] on video at bounding box center [101, 593] width 203 height 101
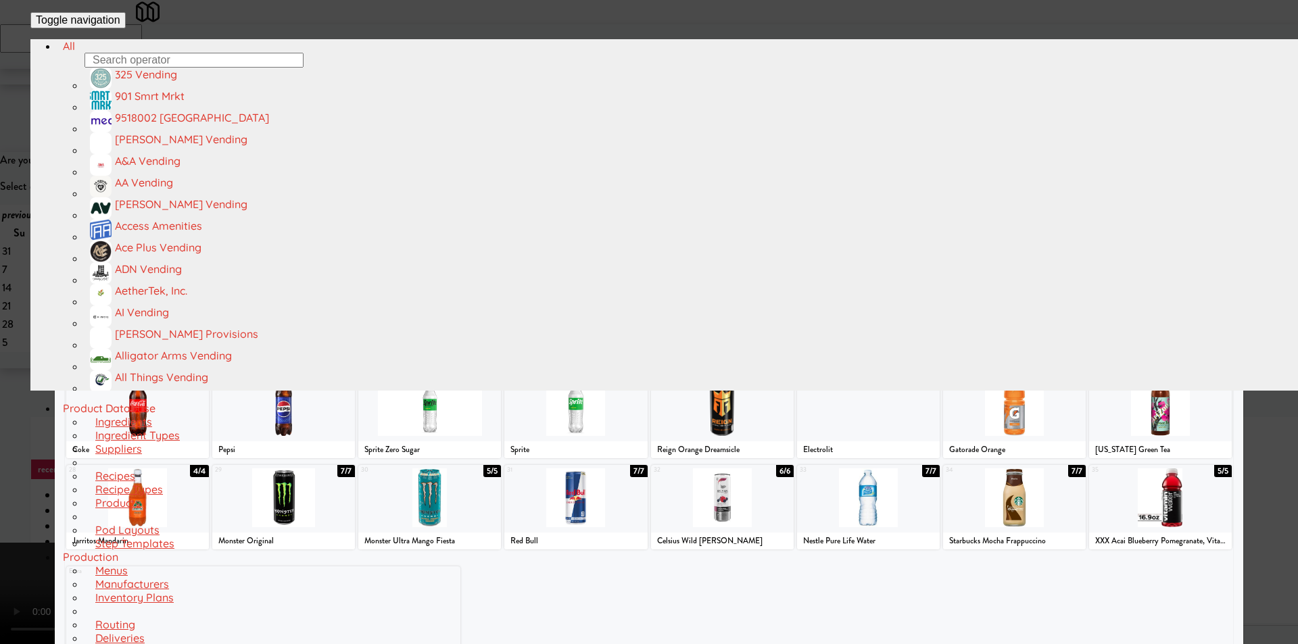
click at [1255, 330] on div at bounding box center [649, 322] width 1298 height 644
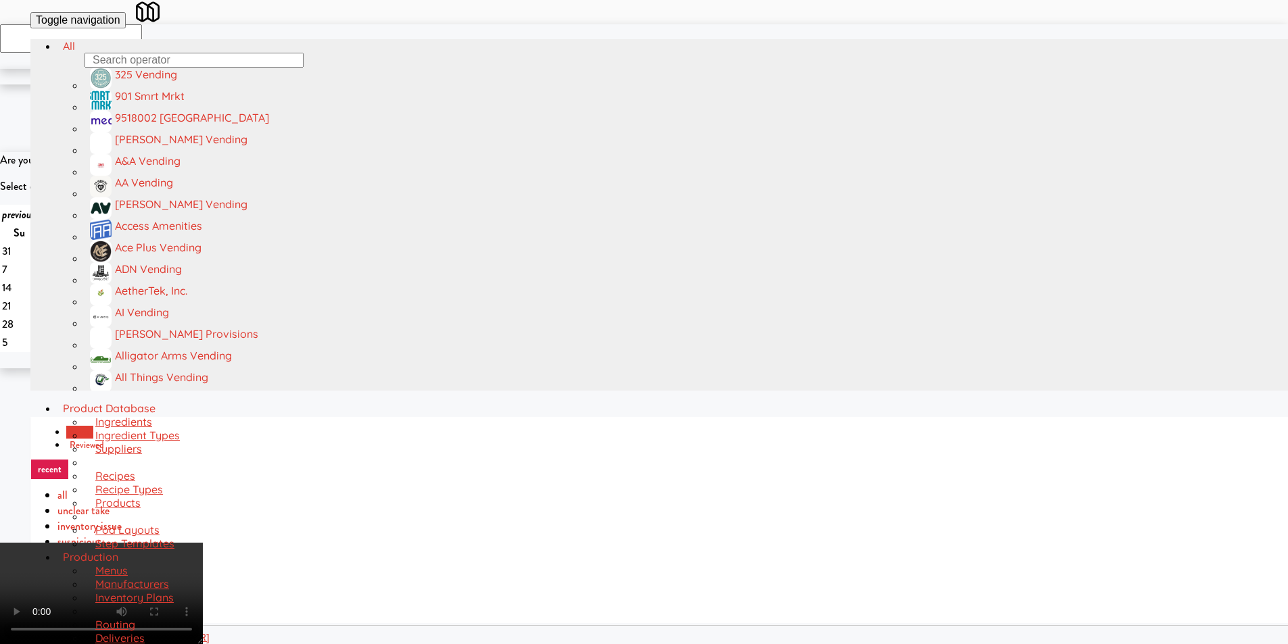
scroll to position [338, 0]
checkbox input "true"
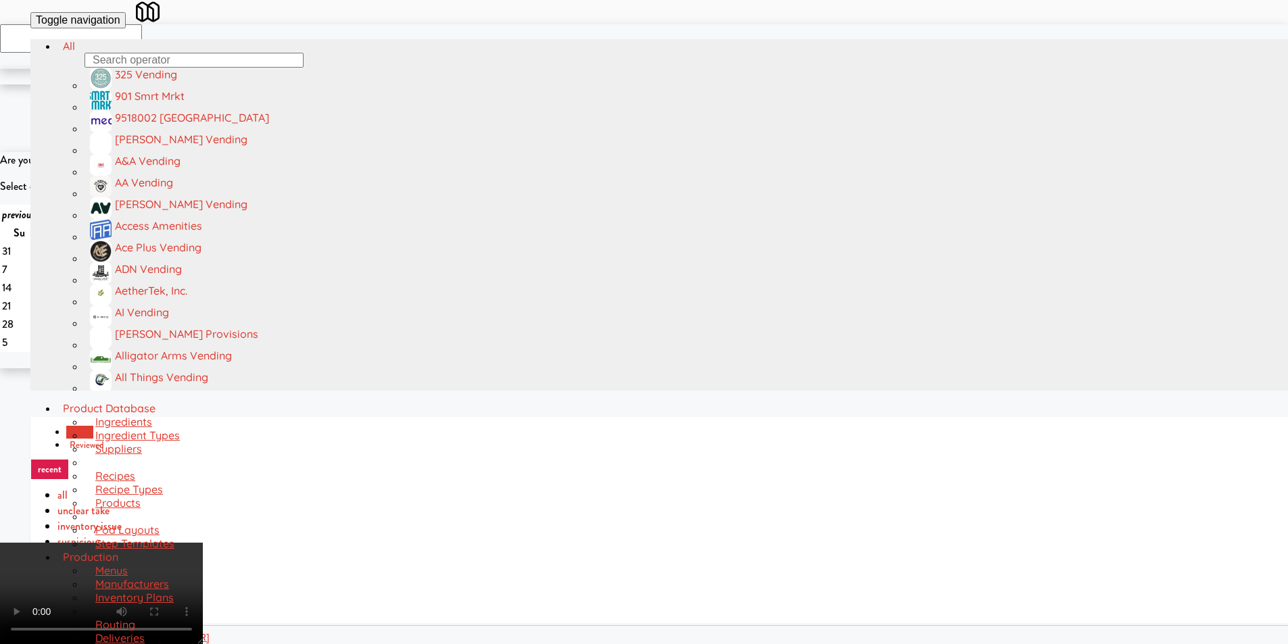
scroll to position [5370, 0]
click at [203, 543] on video at bounding box center [101, 593] width 203 height 101
click at [203, 543] on icon at bounding box center [196, 546] width 14 height 7
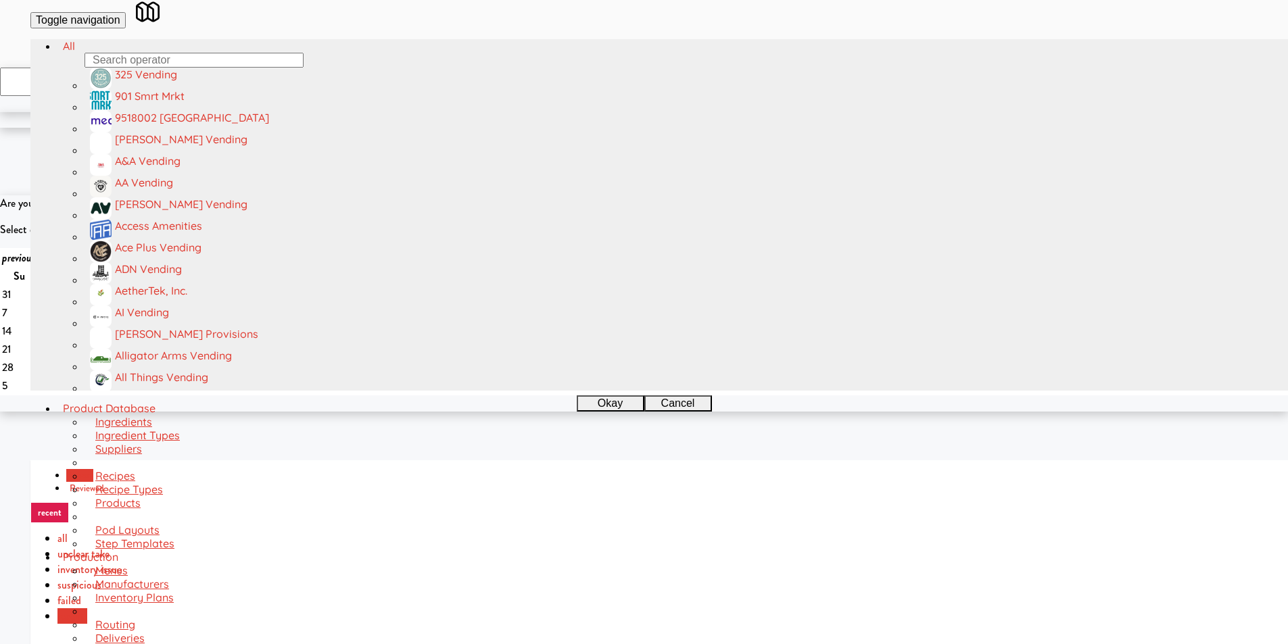
copy div "[GEOGRAPHIC_DATA]"
drag, startPoint x: 272, startPoint y: 278, endPoint x: 106, endPoint y: 279, distance: 165.6
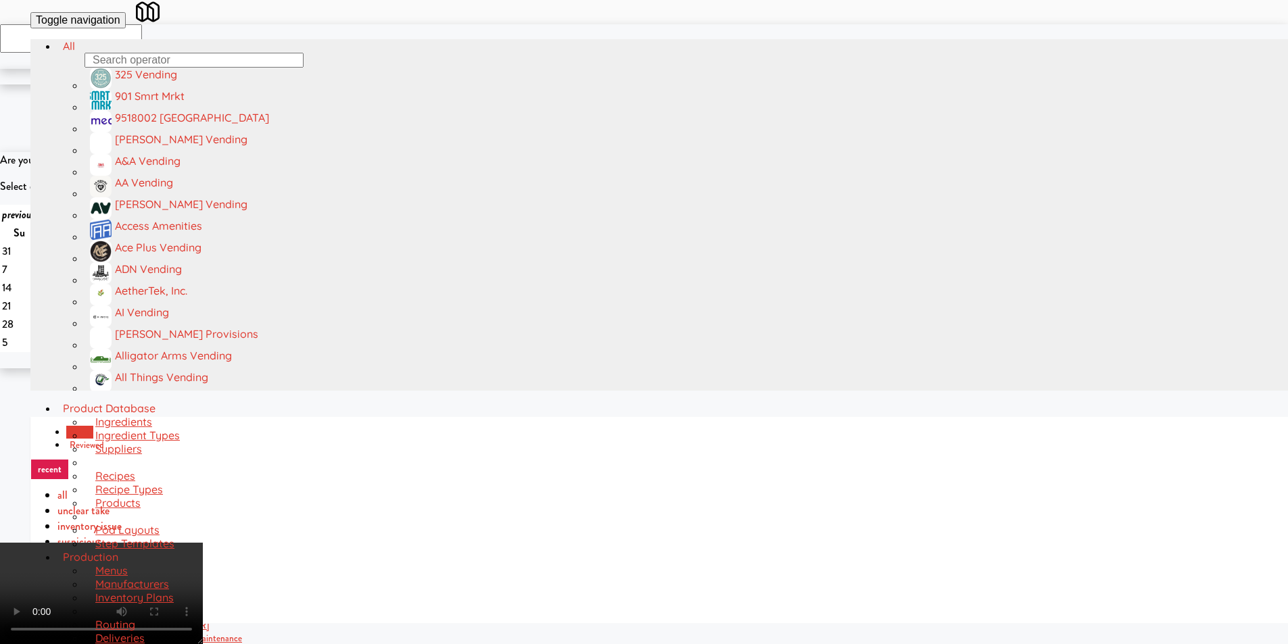
scroll to position [204, 0]
drag, startPoint x: 379, startPoint y: 433, endPoint x: 391, endPoint y: 426, distance: 13.9
click at [203, 543] on video at bounding box center [101, 593] width 203 height 101
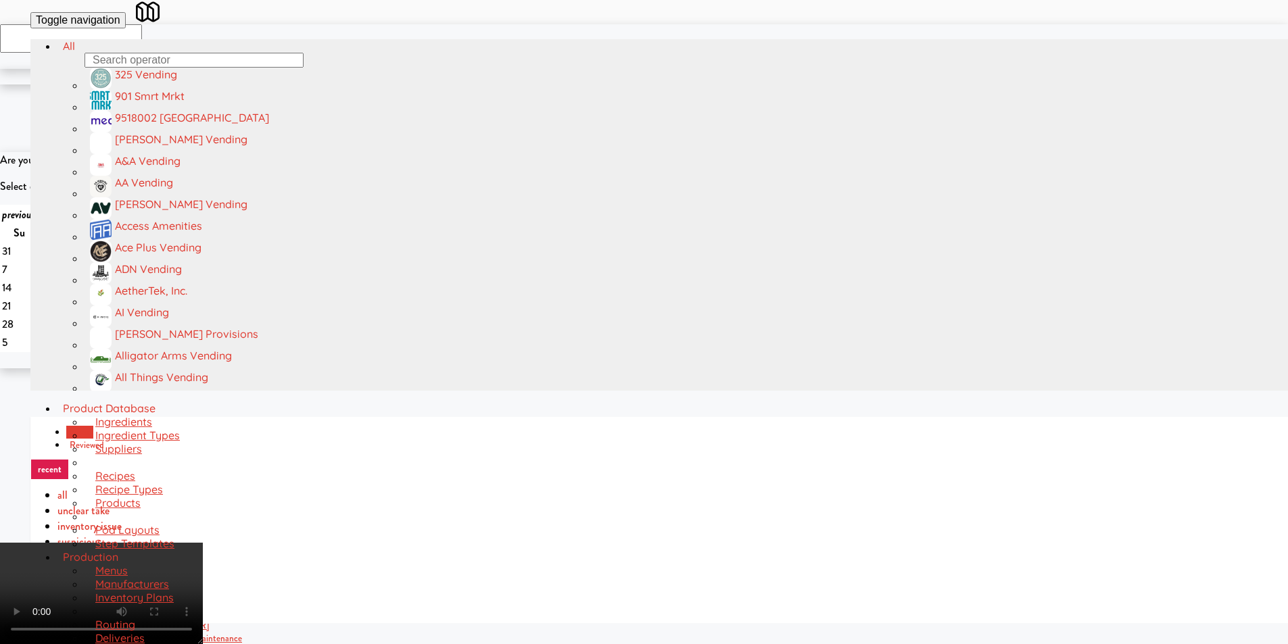
scroll to position [0, 0]
click at [203, 543] on video at bounding box center [101, 593] width 203 height 101
drag, startPoint x: 887, startPoint y: 132, endPoint x: 892, endPoint y: 139, distance: 8.8
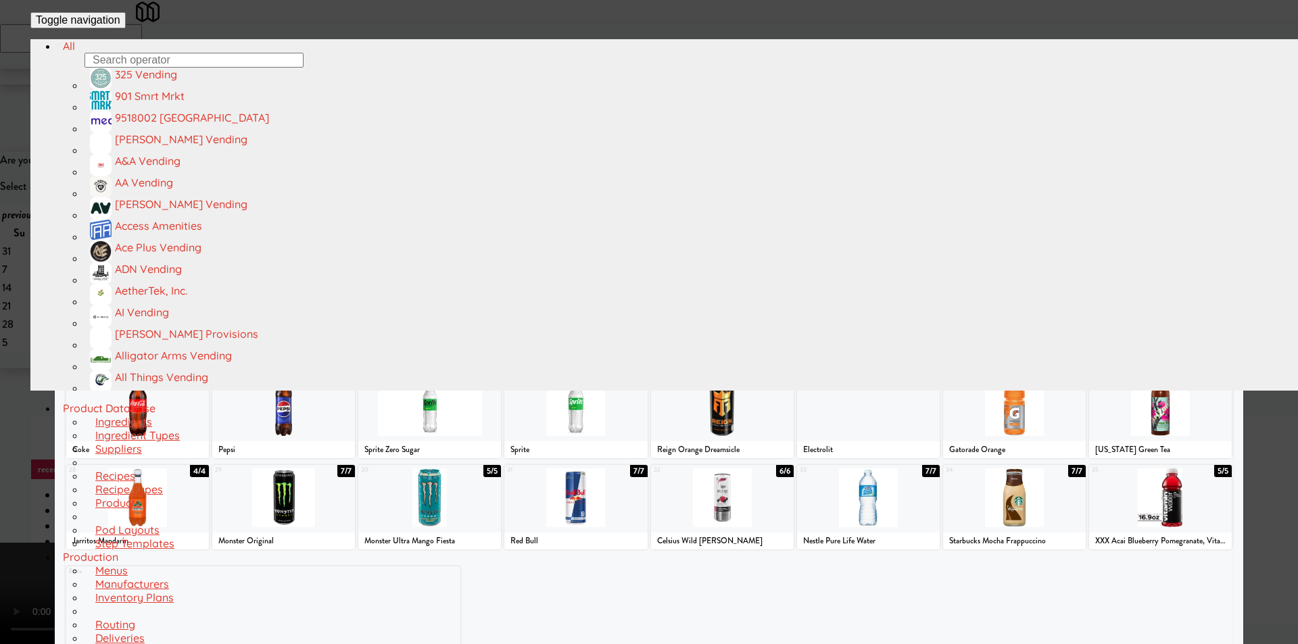
click at [791, 162] on div at bounding box center [779, 132] width 126 height 59
click at [1268, 236] on div at bounding box center [649, 322] width 1298 height 644
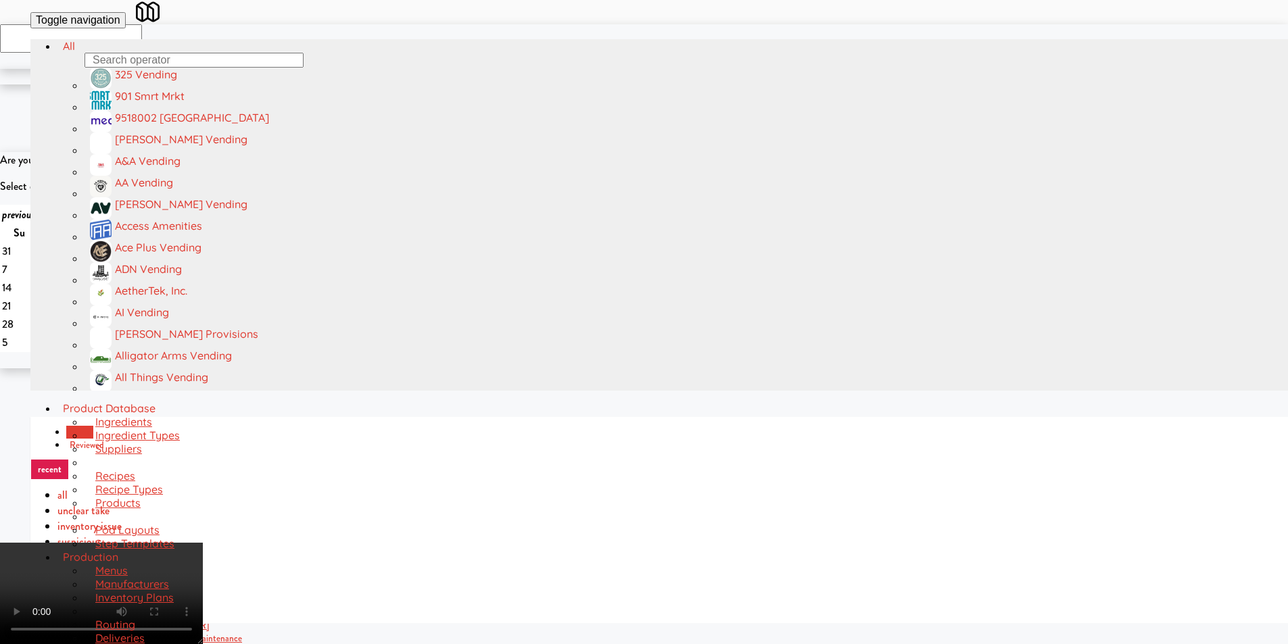
click at [203, 543] on video at bounding box center [101, 593] width 203 height 101
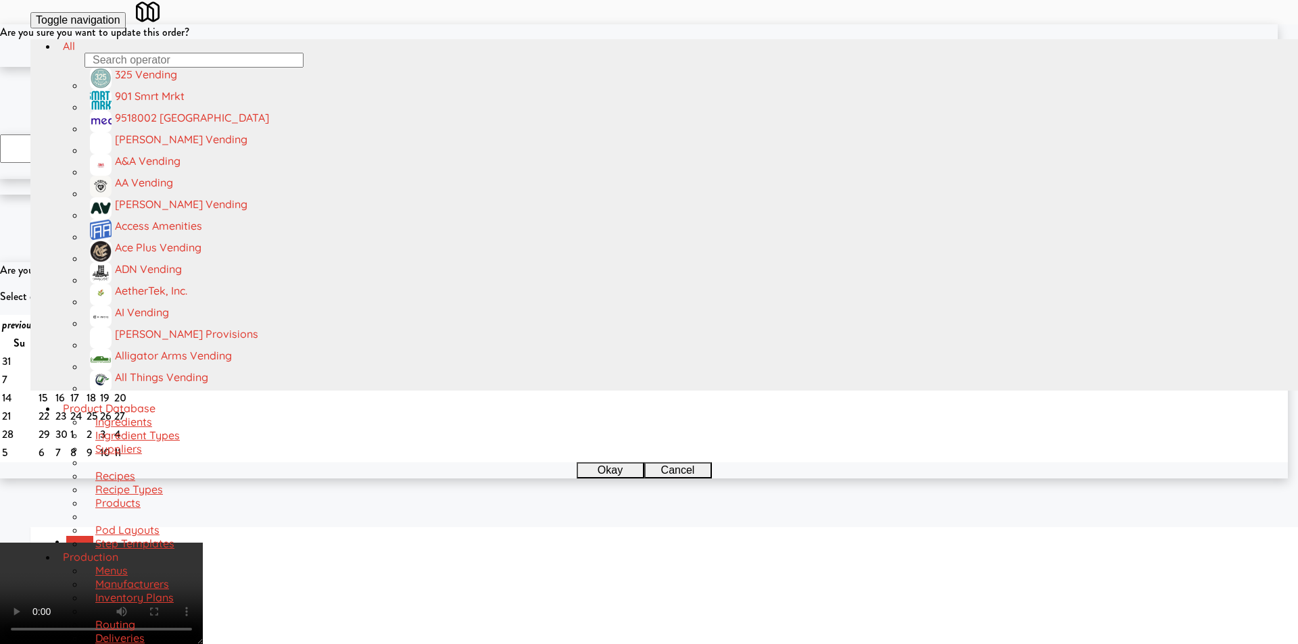
click at [602, 67] on button "Okay" at bounding box center [605, 59] width 68 height 16
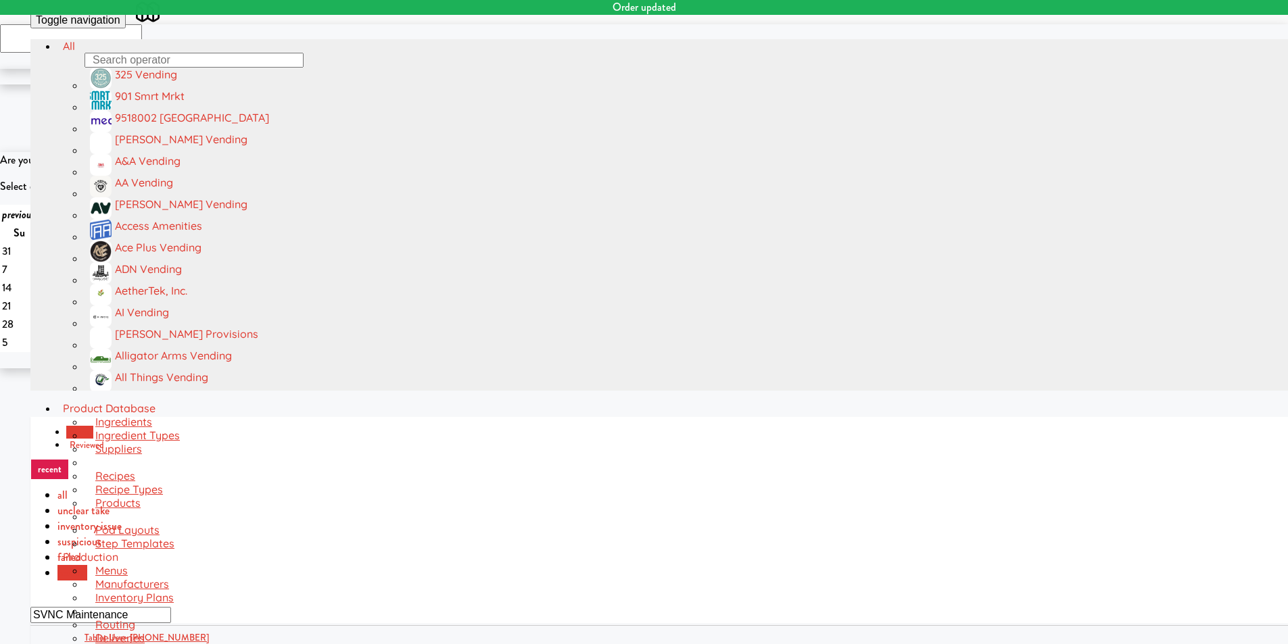
scroll to position [228, 0]
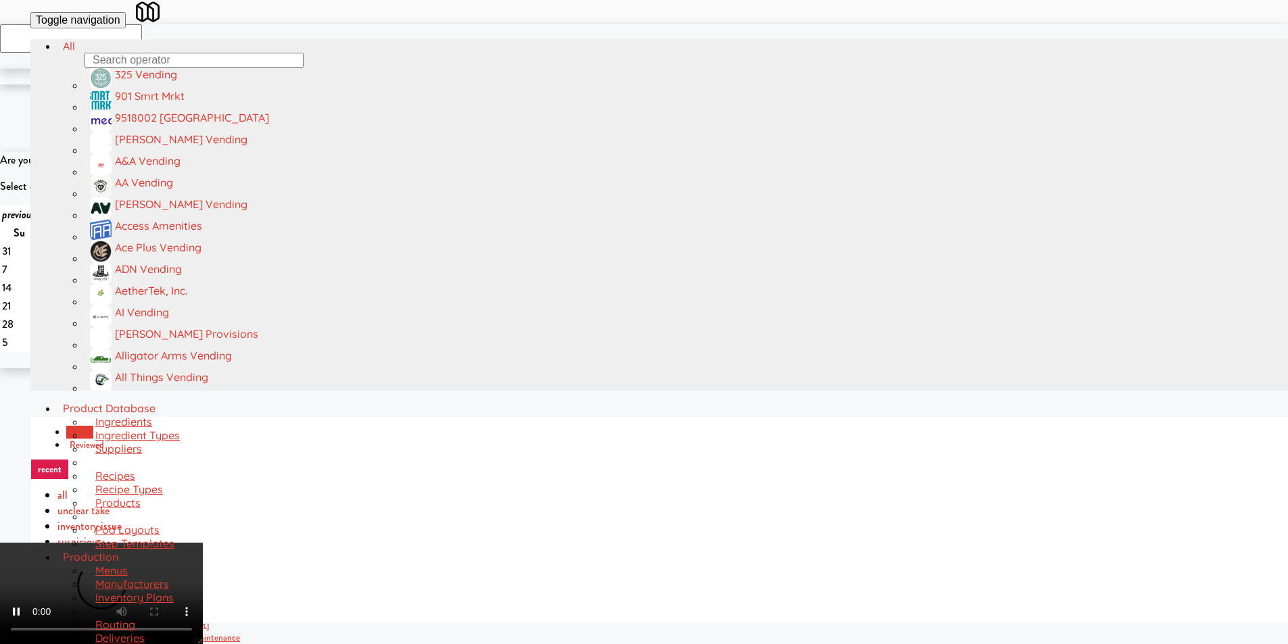
scroll to position [204, 0]
click at [203, 627] on video at bounding box center [101, 593] width 203 height 101
click at [203, 543] on video at bounding box center [101, 593] width 203 height 101
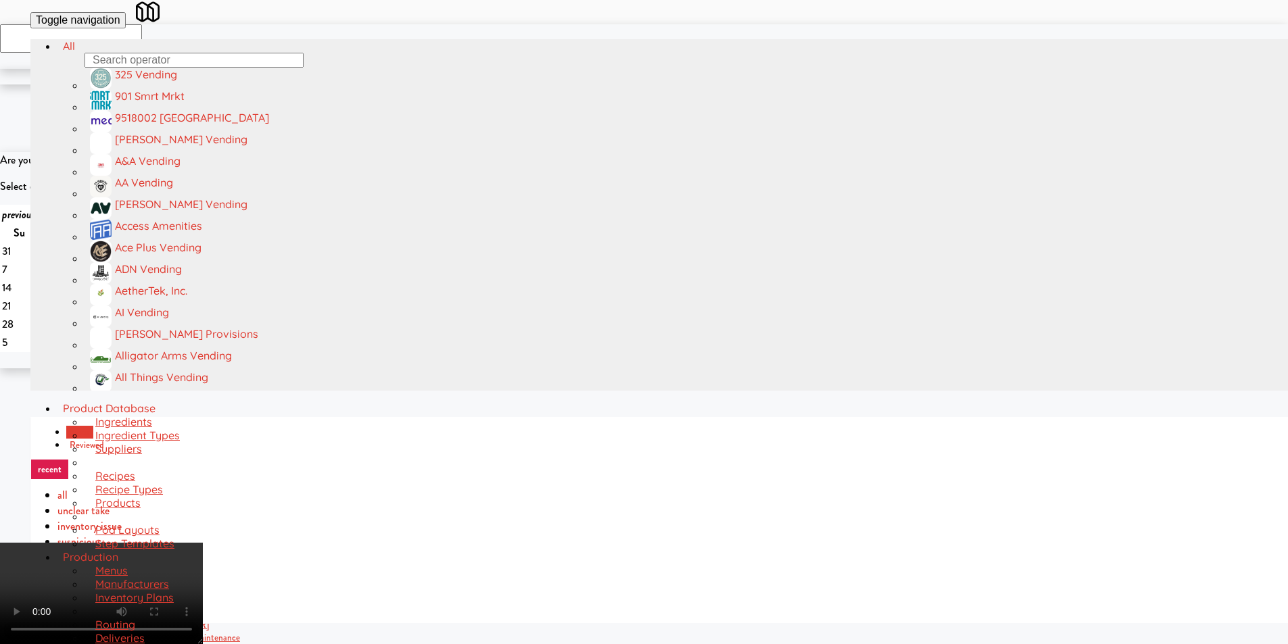
click at [203, 543] on video at bounding box center [101, 593] width 203 height 101
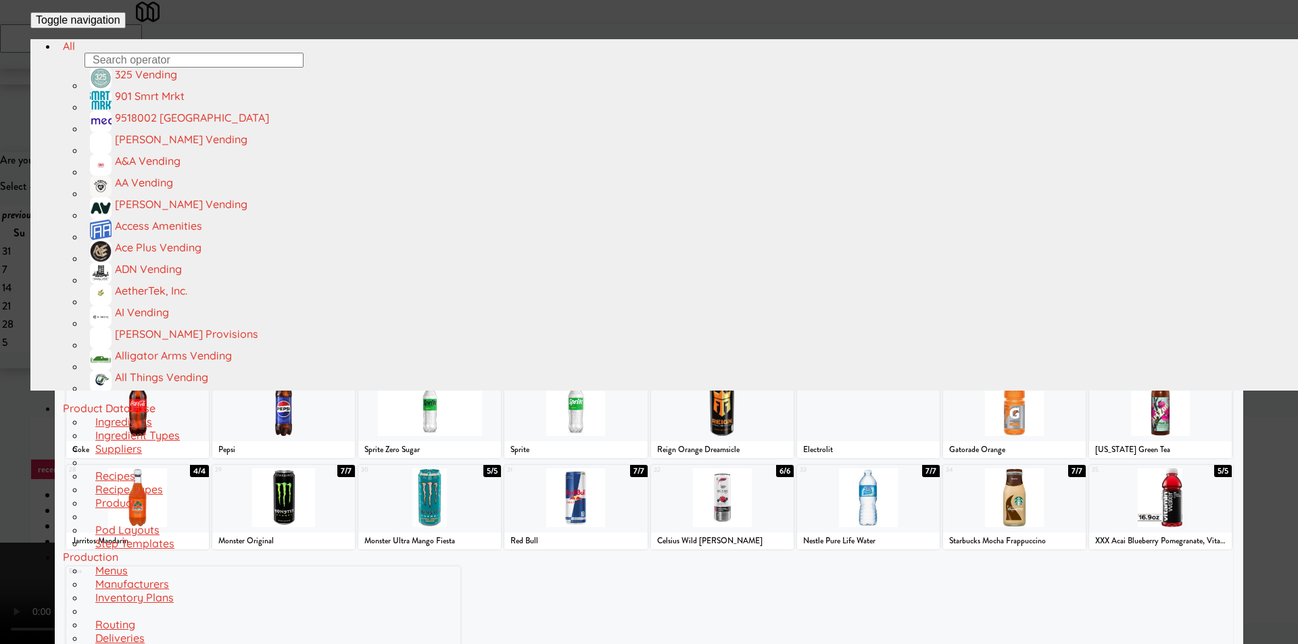
click at [718, 495] on div at bounding box center [722, 497] width 143 height 59
drag, startPoint x: 1264, startPoint y: 330, endPoint x: 1232, endPoint y: 331, distance: 31.8
click at [1260, 330] on div at bounding box center [649, 322] width 1298 height 644
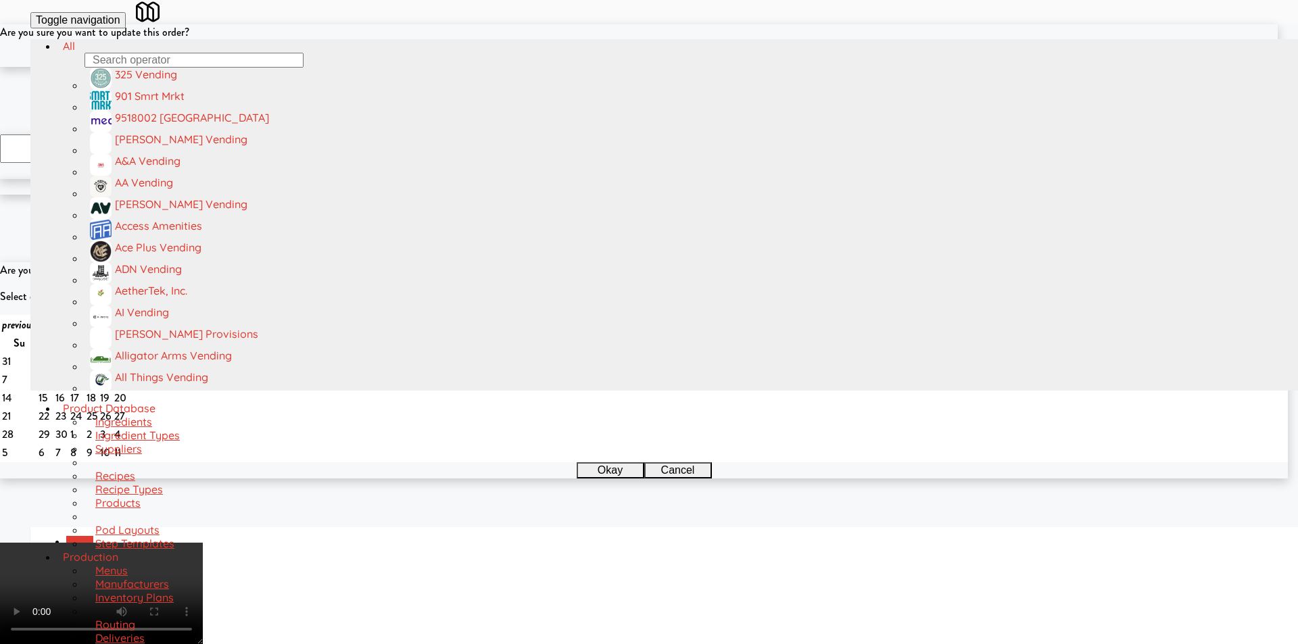
click at [574, 67] on div "Okay Cancel" at bounding box center [638, 59] width 1277 height 16
click at [591, 67] on button "Okay" at bounding box center [605, 59] width 68 height 16
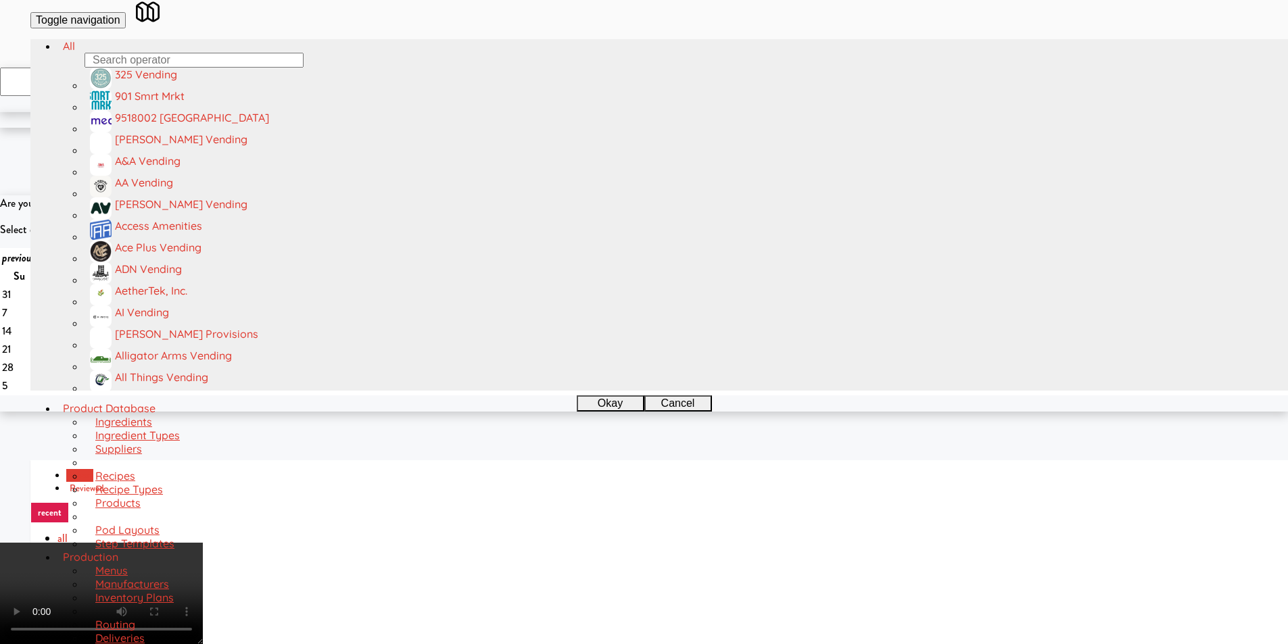
click at [203, 543] on div at bounding box center [101, 593] width 203 height 101
click at [203, 543] on icon at bounding box center [196, 546] width 14 height 7
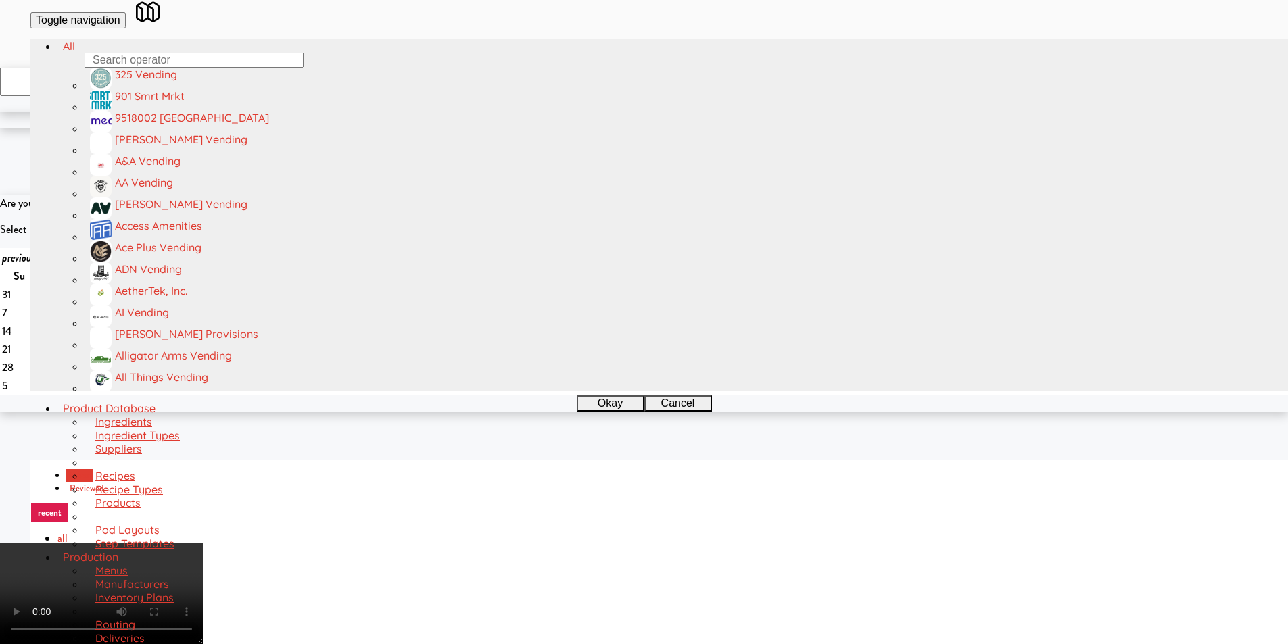
click at [203, 543] on video at bounding box center [101, 593] width 203 height 101
copy span "Reign Orange Dreamsicl"
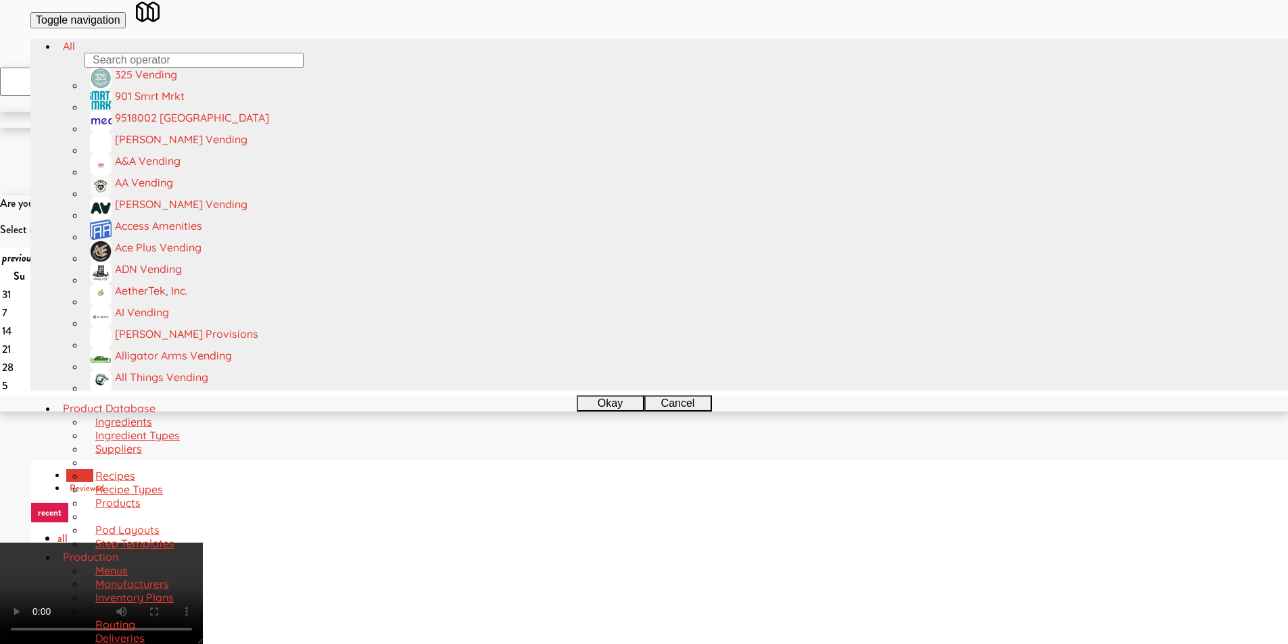
copy span "Reign Orange Dreamsicle"
drag, startPoint x: 921, startPoint y: 256, endPoint x: 1010, endPoint y: 260, distance: 89.3
click at [203, 543] on video at bounding box center [101, 593] width 203 height 101
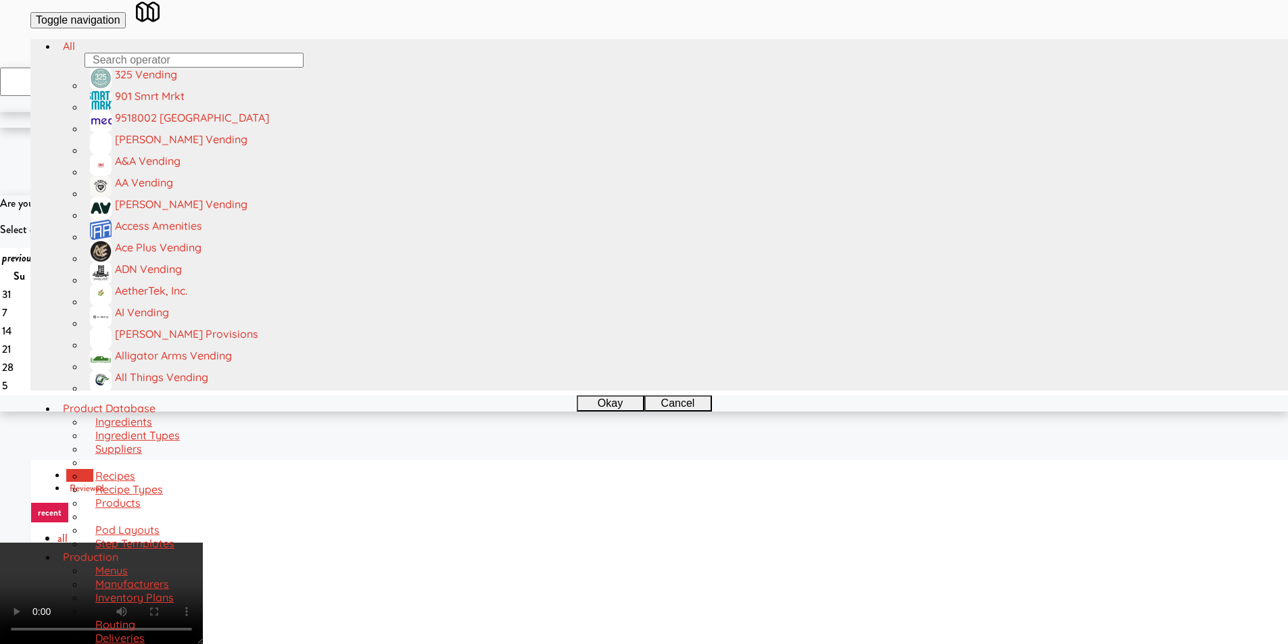
click at [203, 543] on video at bounding box center [101, 593] width 203 height 101
click at [203, 543] on icon at bounding box center [196, 546] width 14 height 7
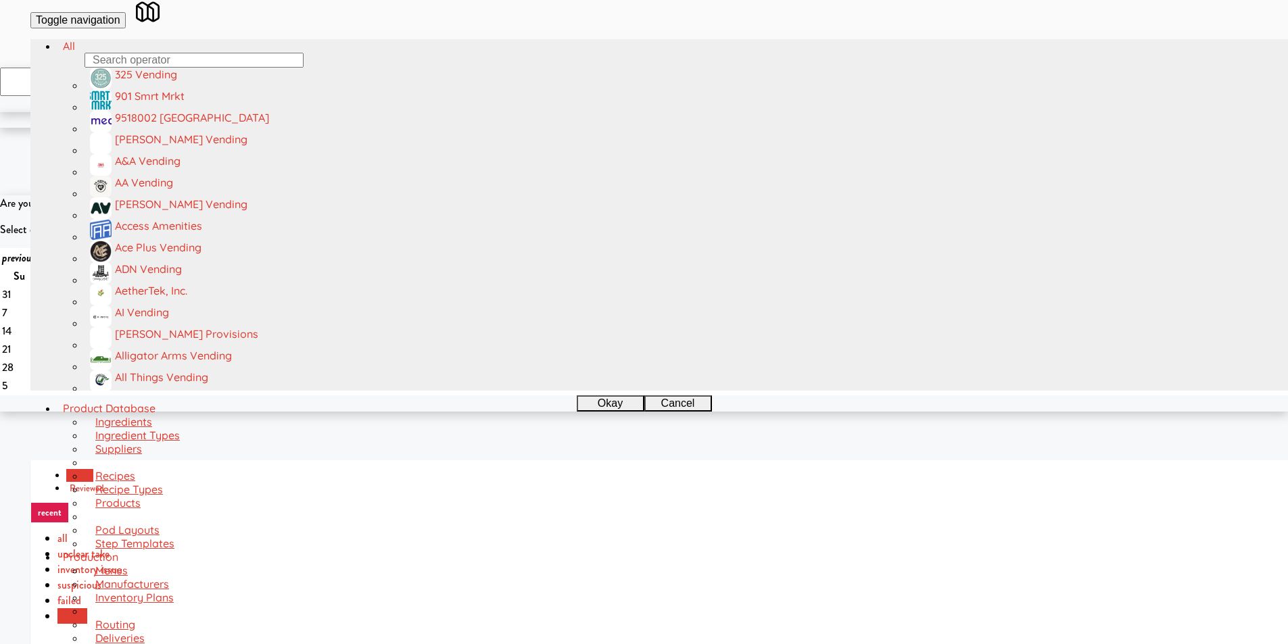
scroll to position [0, 0]
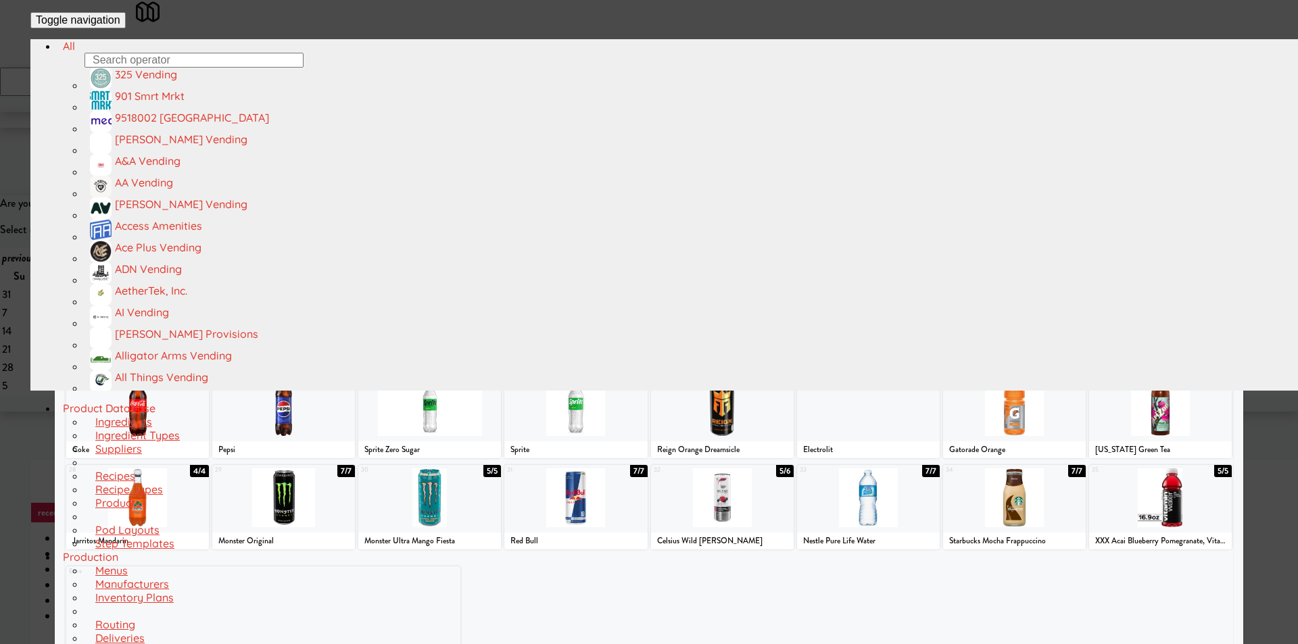
click at [1281, 62] on link "×" at bounding box center [1286, 59] width 11 height 32
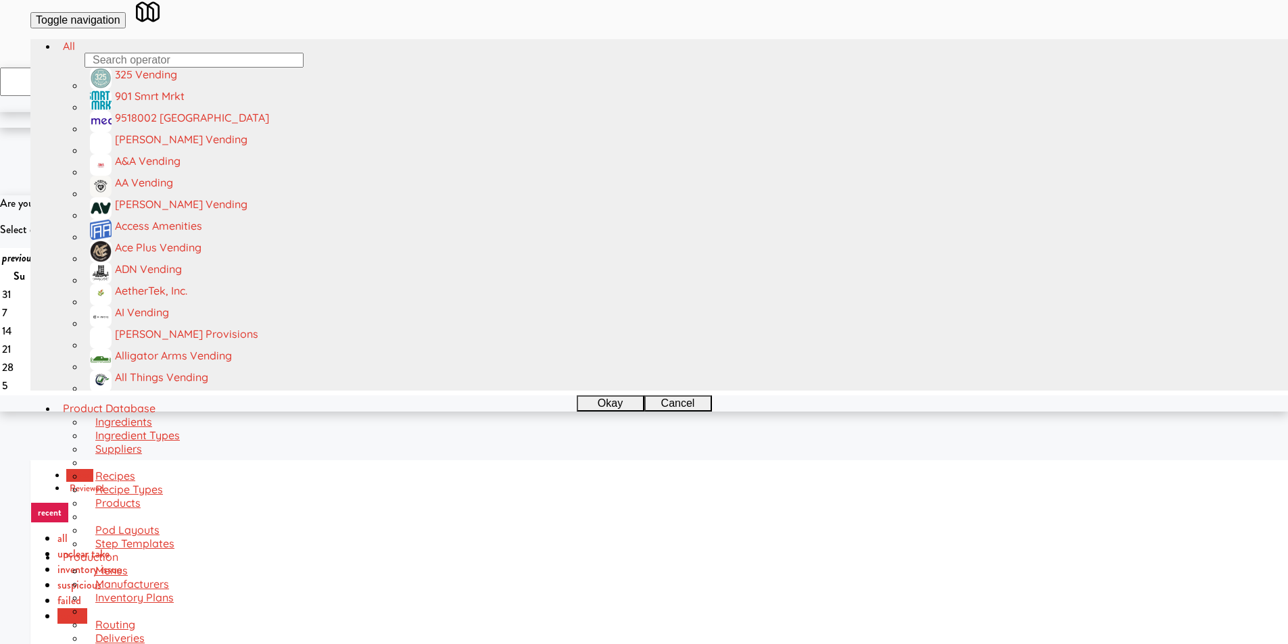
drag, startPoint x: 1067, startPoint y: 201, endPoint x: 1232, endPoint y: 207, distance: 165.0
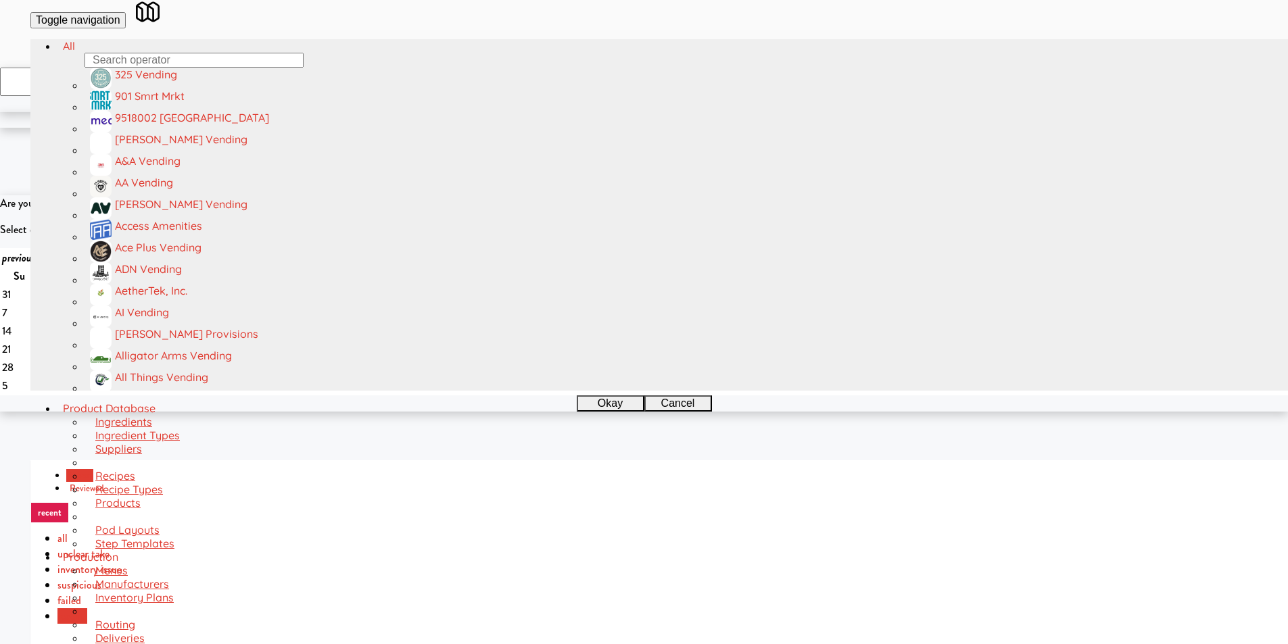
drag, startPoint x: 1219, startPoint y: 216, endPoint x: 1106, endPoint y: 203, distance: 112.9
drag, startPoint x: 988, startPoint y: 210, endPoint x: 980, endPoint y: 210, distance: 8.1
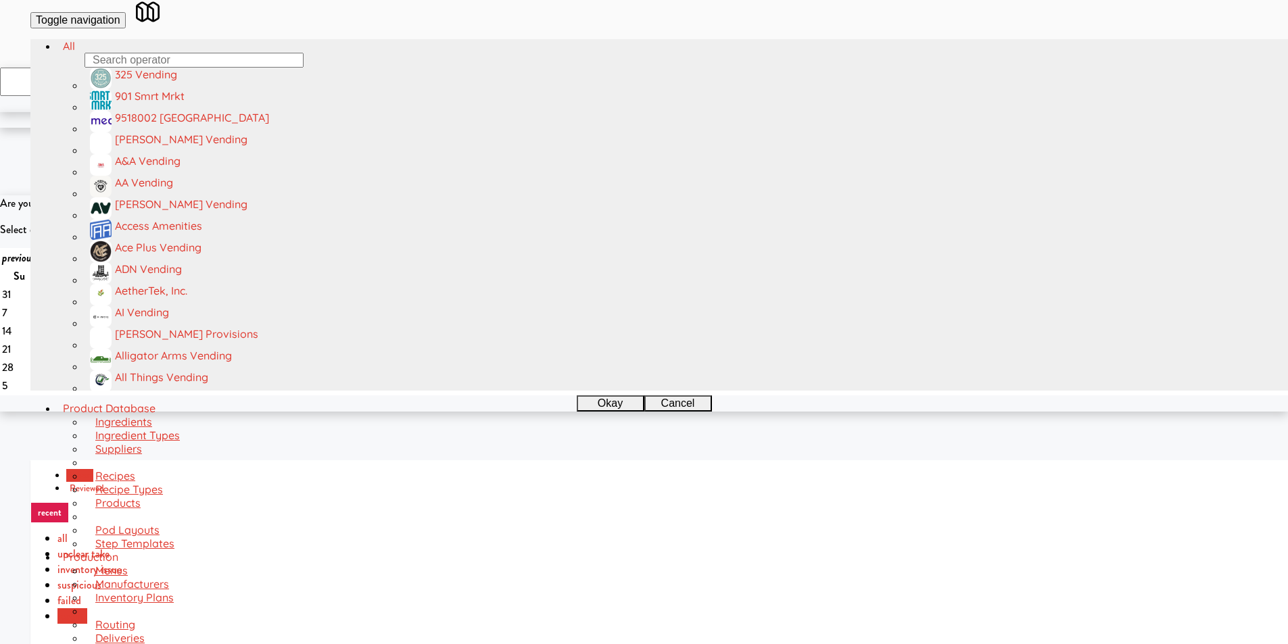
copy p "lanogram/inventory discrepancy, Wrong variant for Reign Orange Dreamsicle. Cust…"
copy p "Planogram/inventory discrepancy, Wrong variant for Reign Orange Dreamsicle. Cus…"
drag, startPoint x: 951, startPoint y: 214, endPoint x: 903, endPoint y: 182, distance: 57.5
copy link "VNC Maintenance"
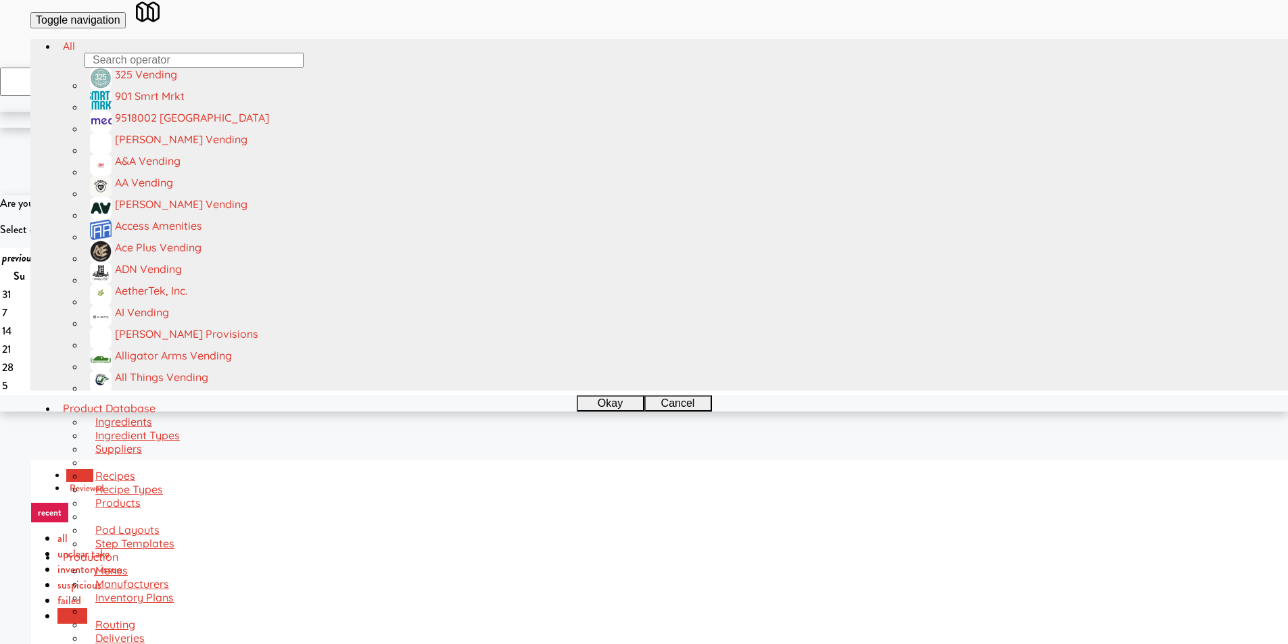
drag, startPoint x: 287, startPoint y: 449, endPoint x: 196, endPoint y: 445, distance: 91.3
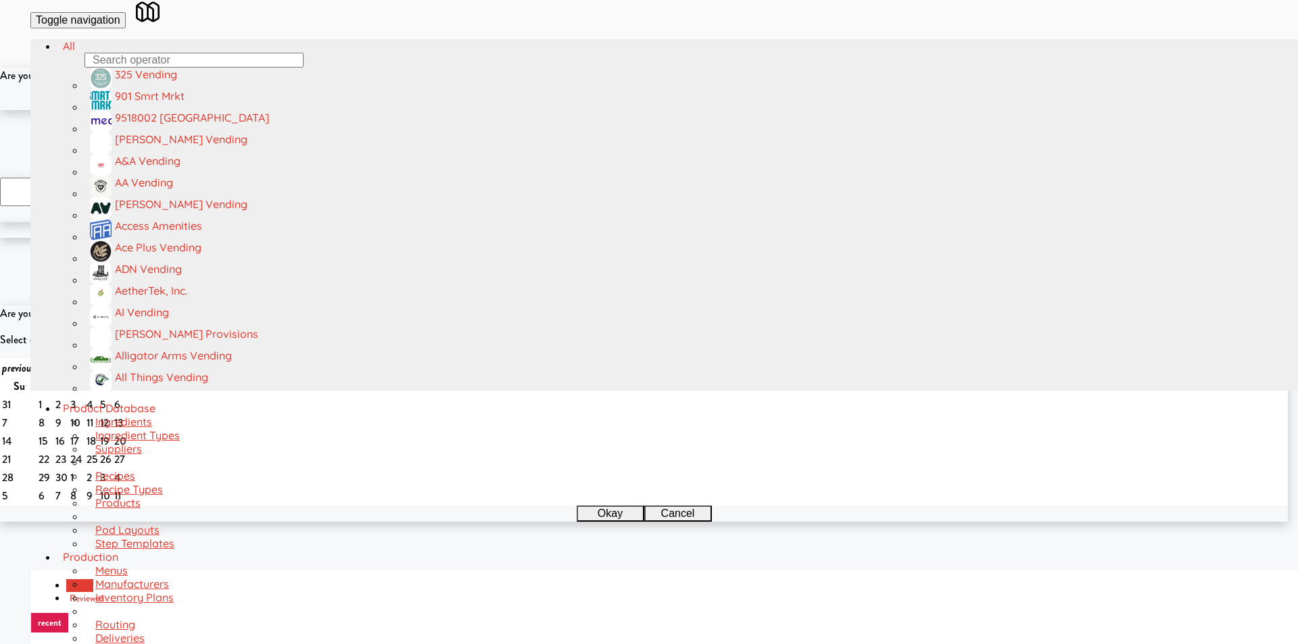
click at [616, 110] on button "Okay" at bounding box center [605, 102] width 68 height 16
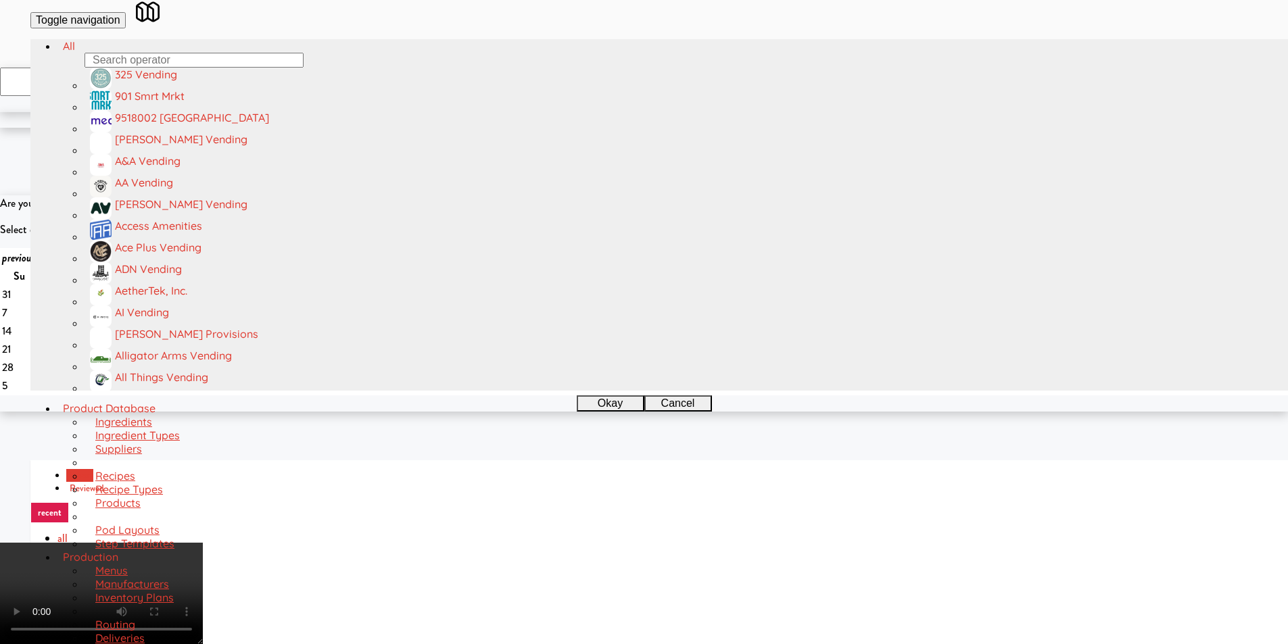
click at [203, 543] on video at bounding box center [101, 593] width 203 height 101
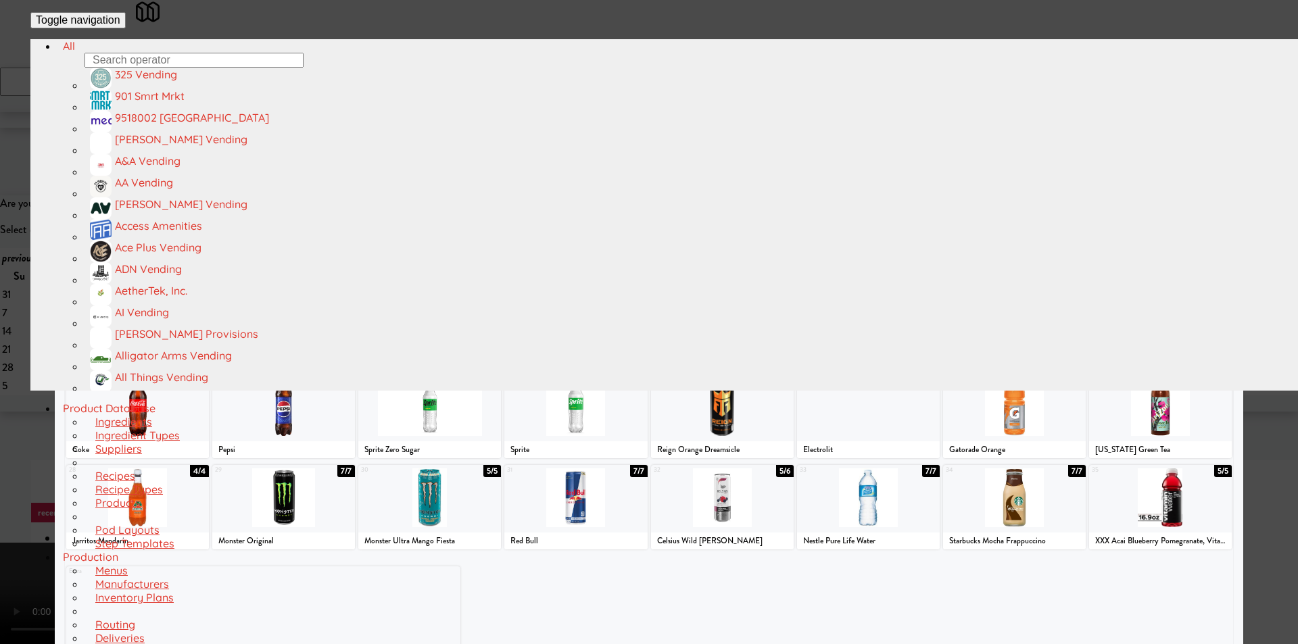
click at [47, 301] on div at bounding box center [649, 322] width 1298 height 644
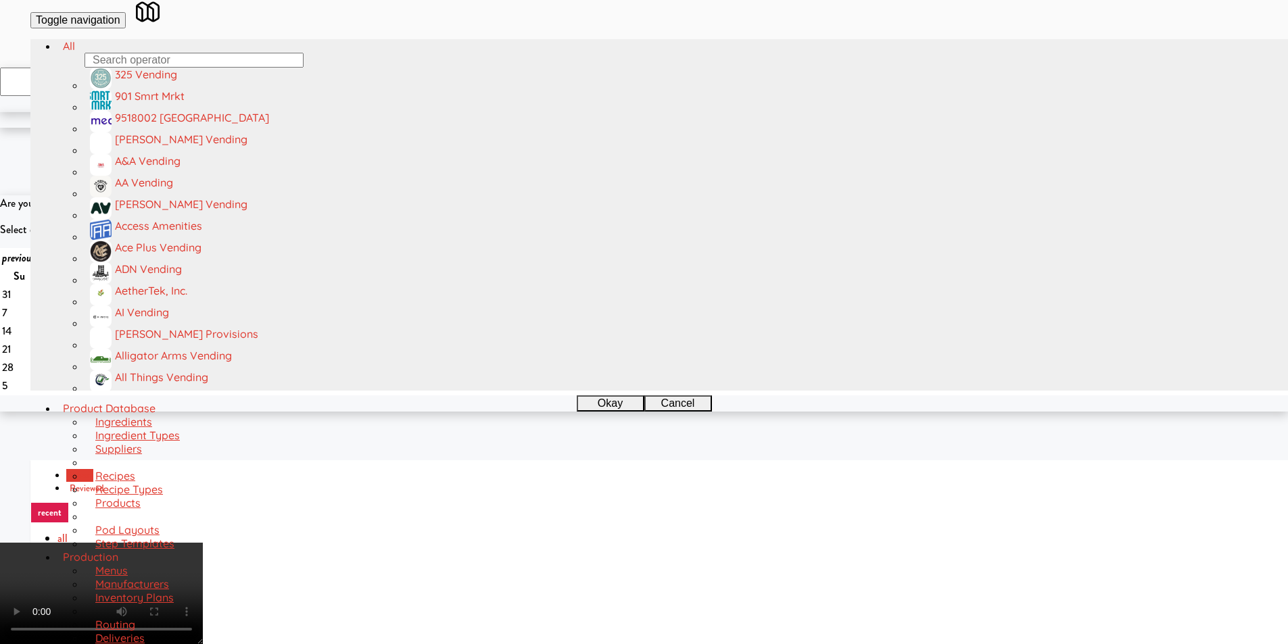
click at [203, 543] on video at bounding box center [101, 593] width 203 height 101
click at [203, 560] on video at bounding box center [101, 593] width 203 height 101
click at [203, 543] on video at bounding box center [101, 593] width 203 height 101
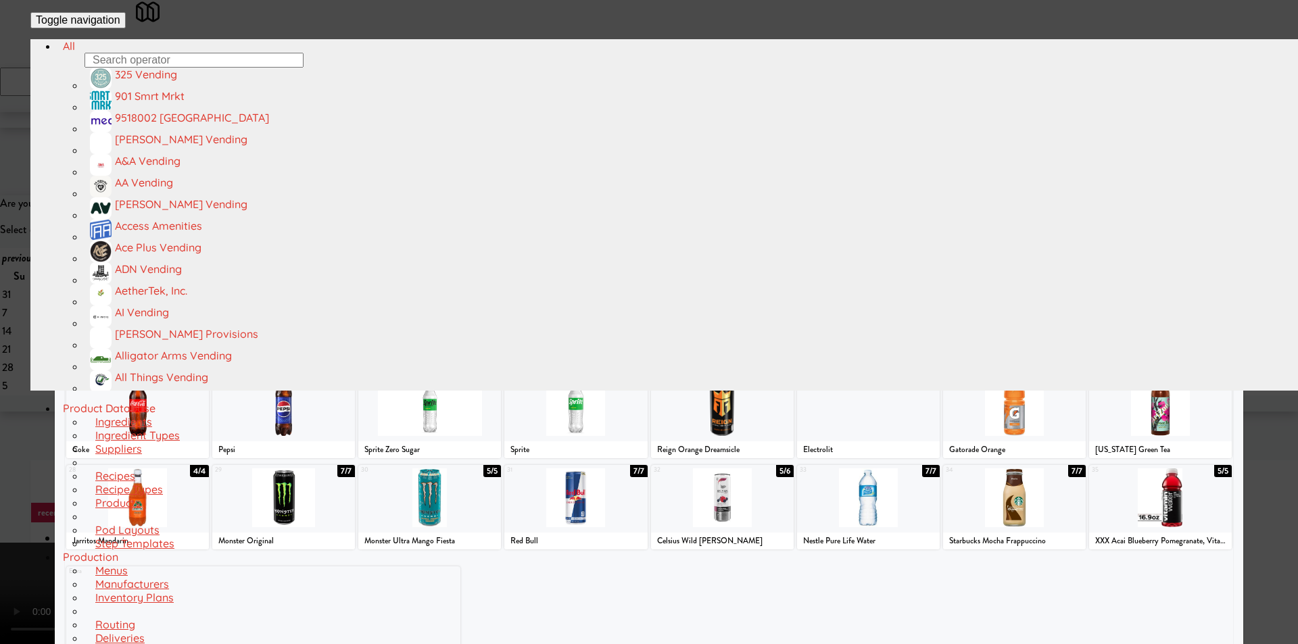
click at [535, 162] on div at bounding box center [519, 132] width 126 height 59
click at [1240, 302] on div at bounding box center [649, 322] width 1298 height 644
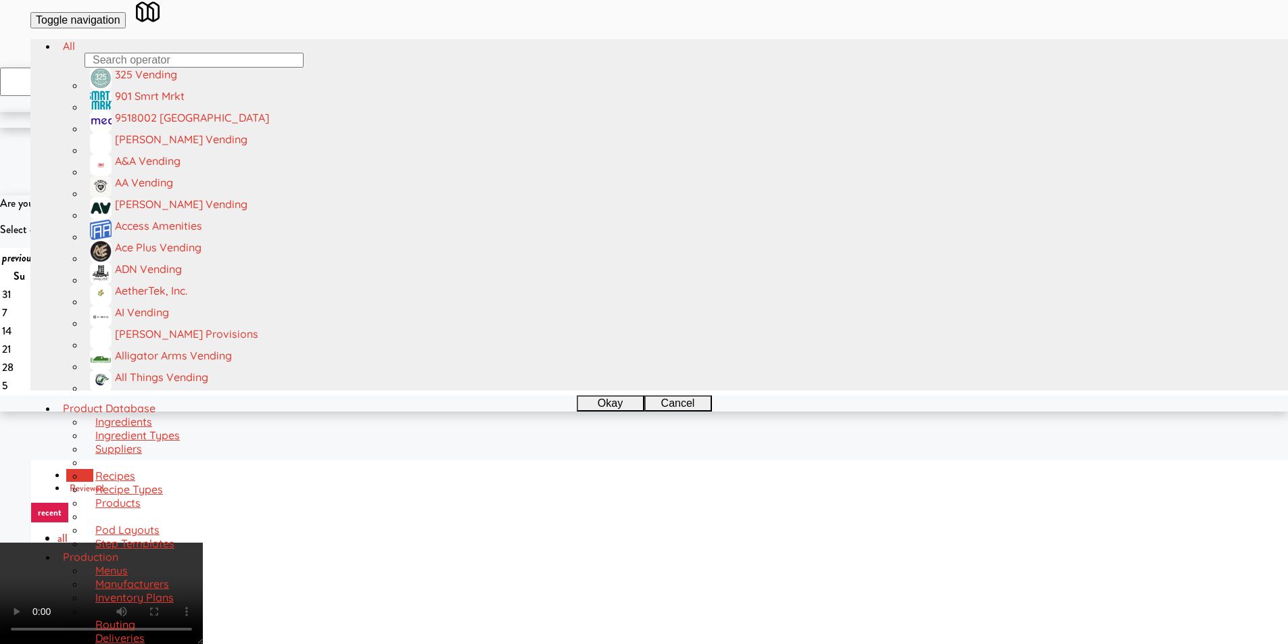
click at [203, 543] on video at bounding box center [101, 593] width 203 height 101
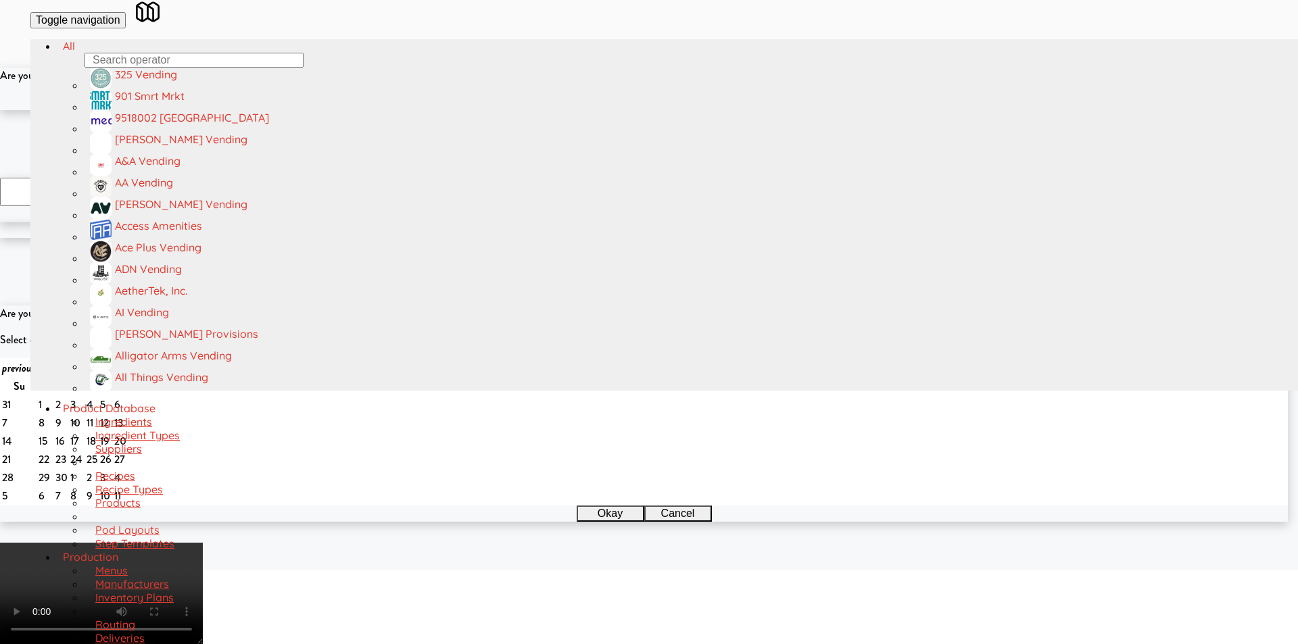
click at [597, 110] on button "Okay" at bounding box center [605, 102] width 68 height 16
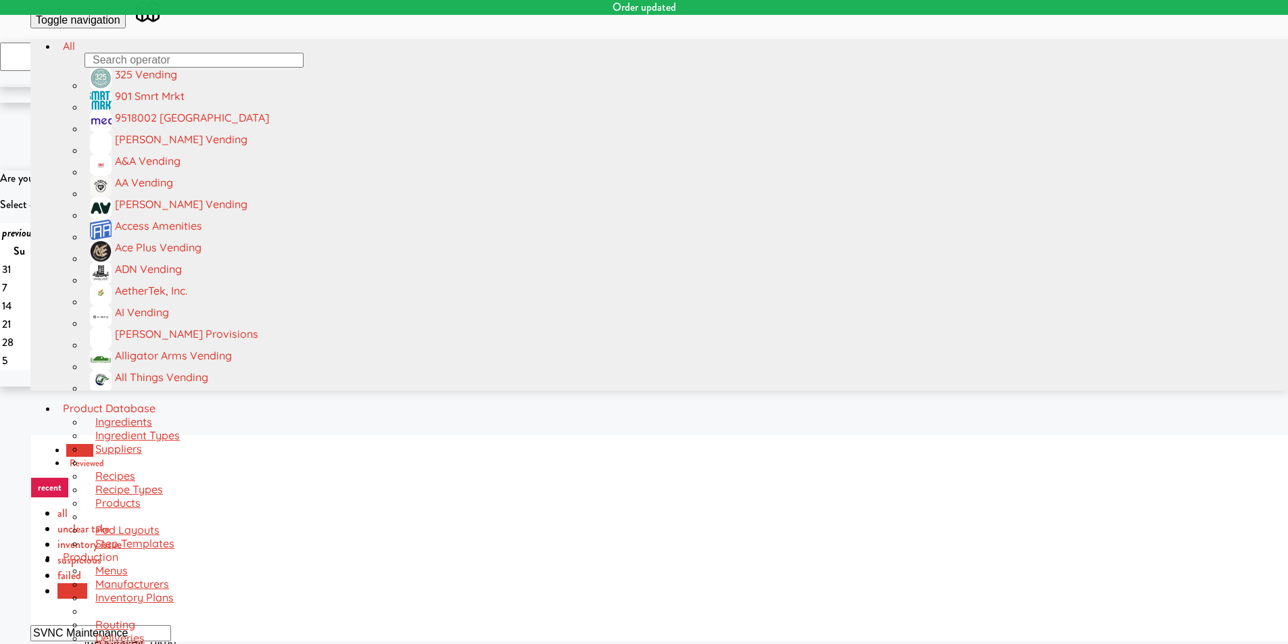
scroll to position [43, 0]
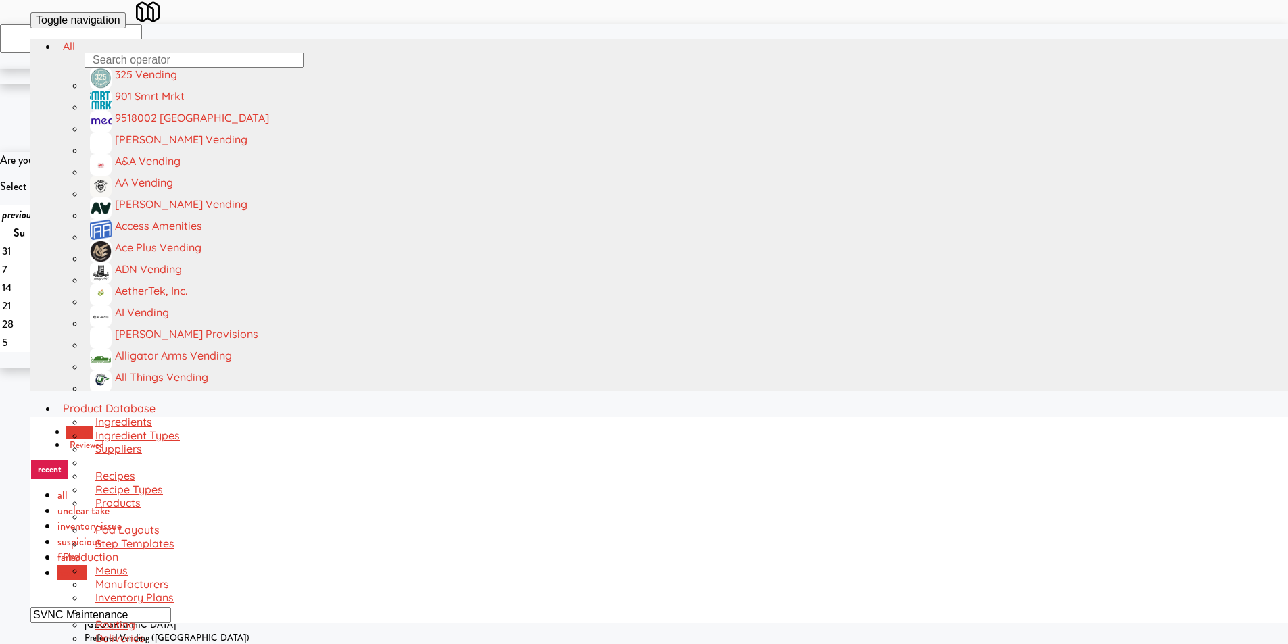
click at [171, 607] on input "SVNC Maintenance" at bounding box center [100, 615] width 141 height 16
paste input "[STREET_ADDRESS]"
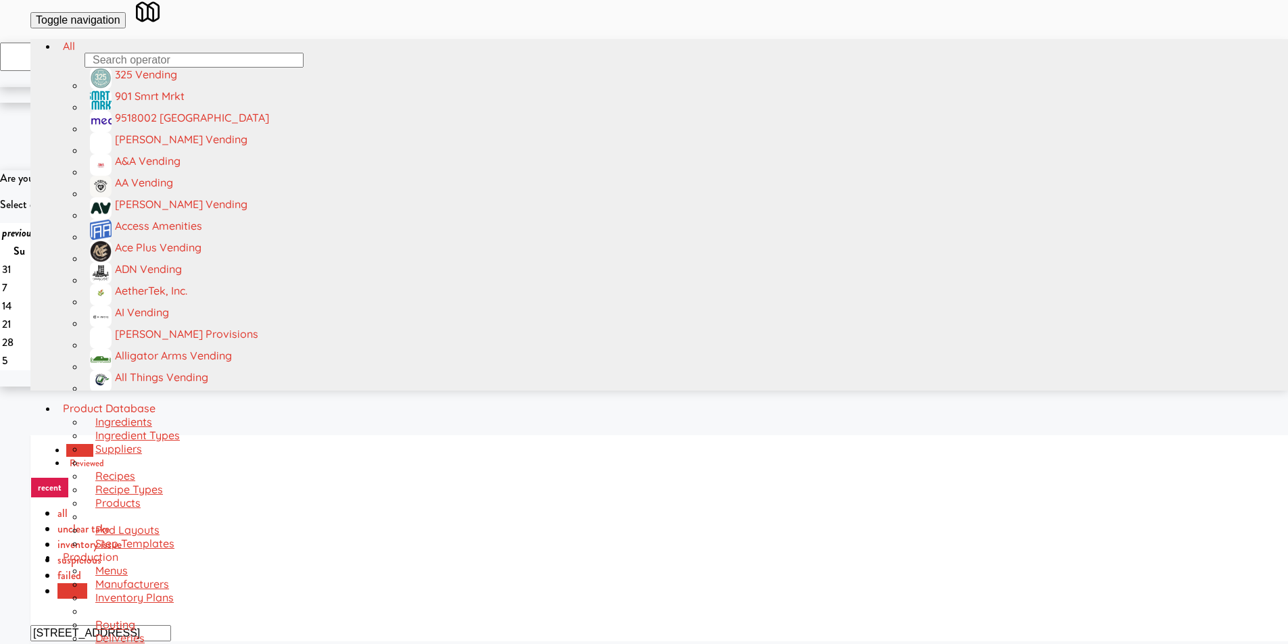
scroll to position [0, 0]
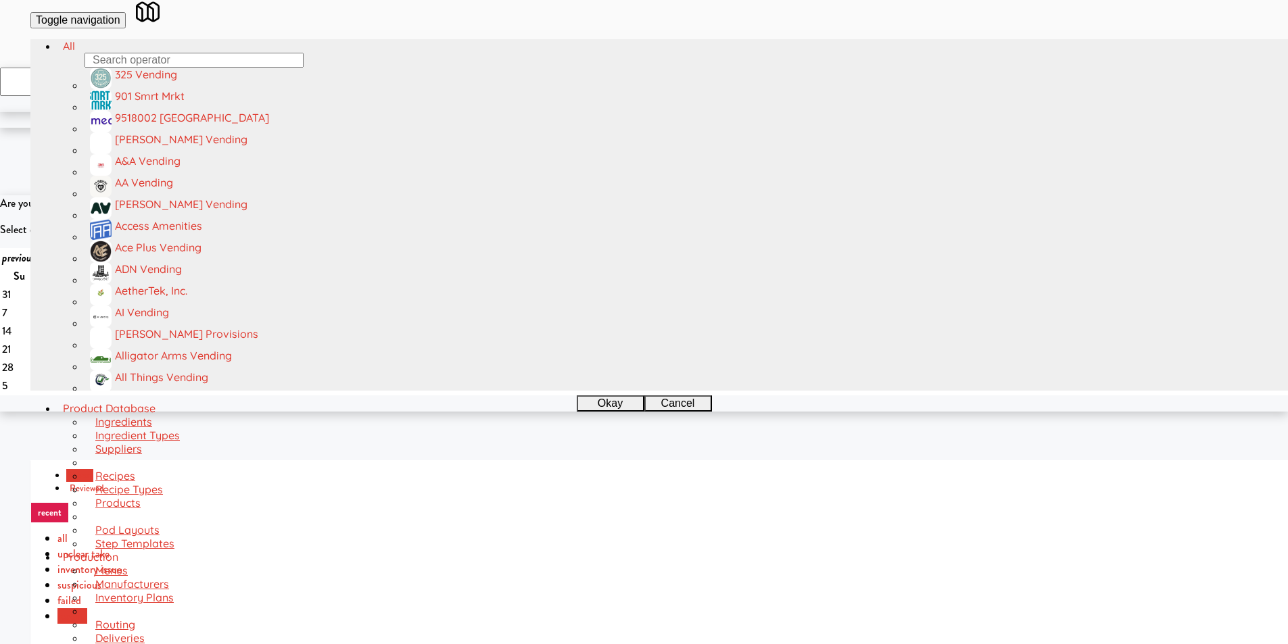
type input "[STREET_ADDRESS]"
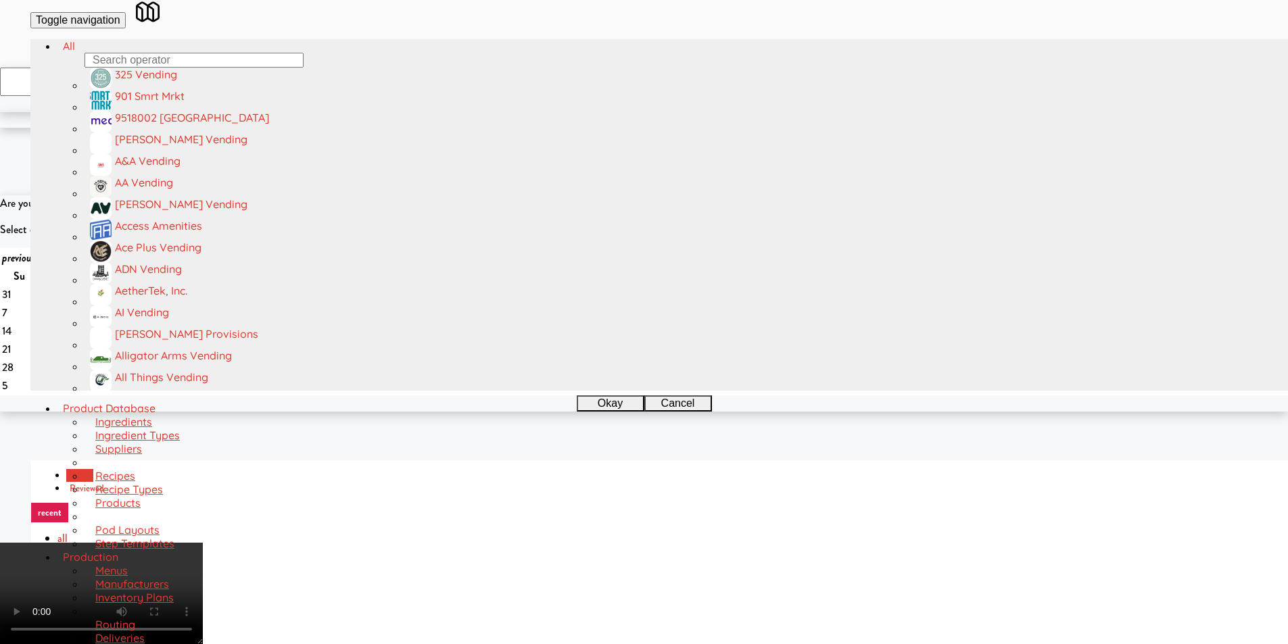
click at [203, 543] on video at bounding box center [101, 593] width 203 height 101
click at [203, 629] on video at bounding box center [101, 593] width 203 height 101
click at [203, 543] on video at bounding box center [101, 593] width 203 height 101
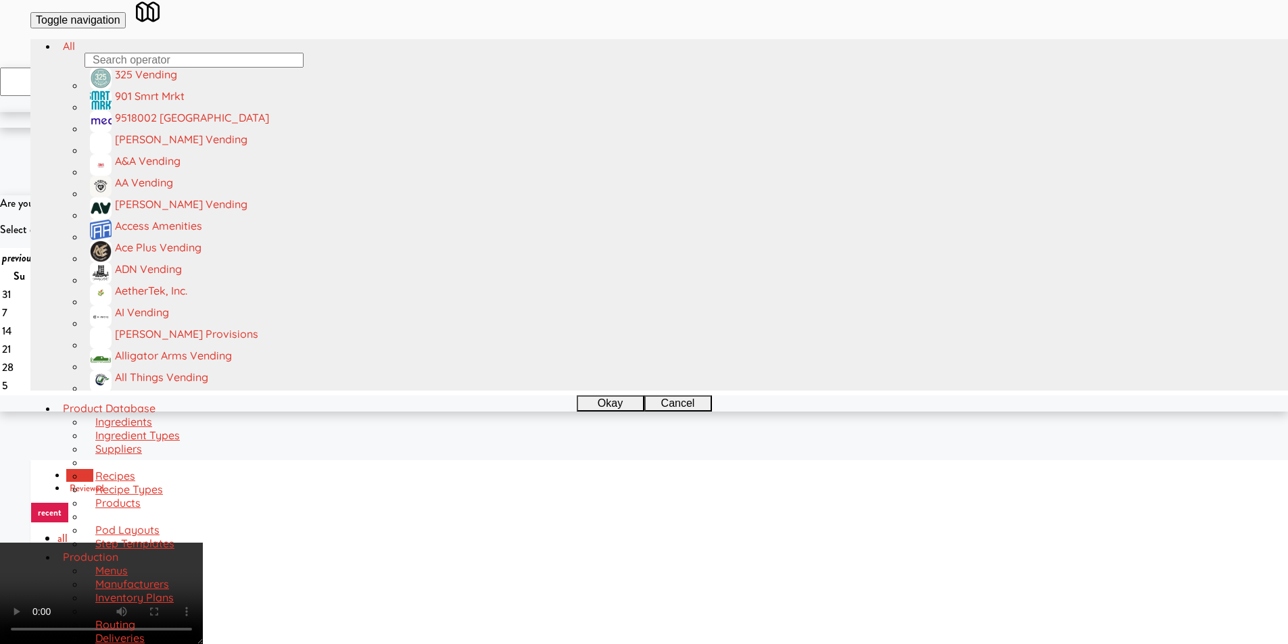
click at [203, 543] on video at bounding box center [101, 593] width 203 height 101
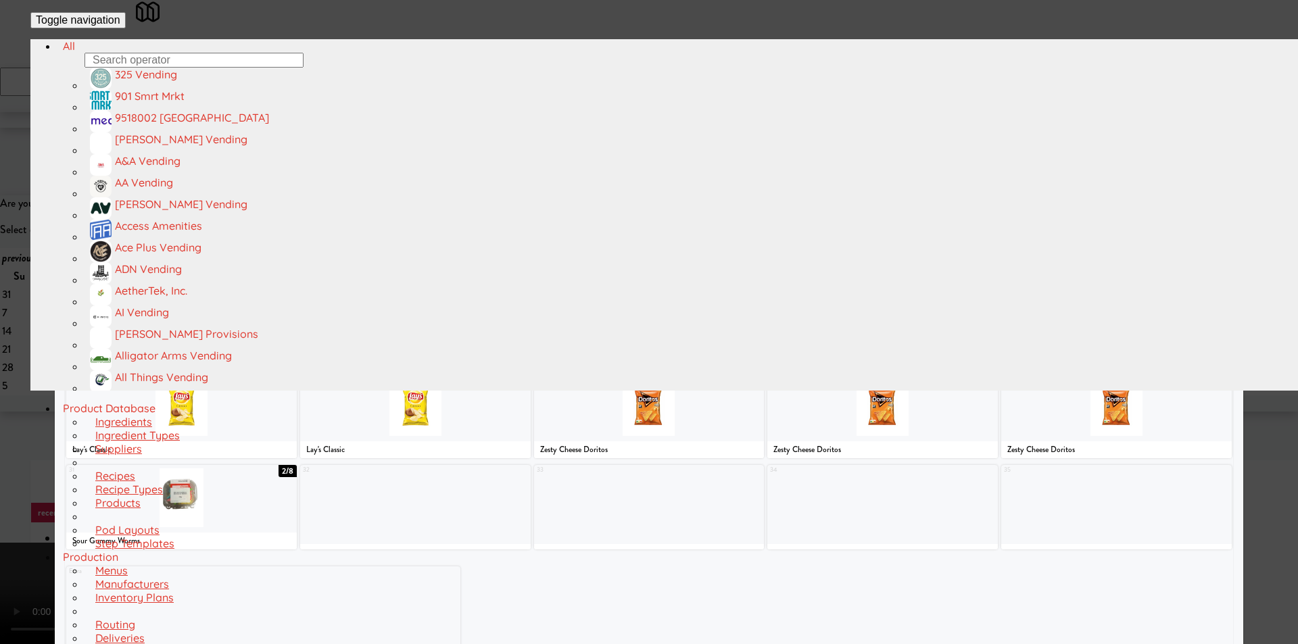
click at [1035, 247] on div at bounding box center [1058, 224] width 114 height 59
click at [1268, 273] on div at bounding box center [649, 322] width 1298 height 644
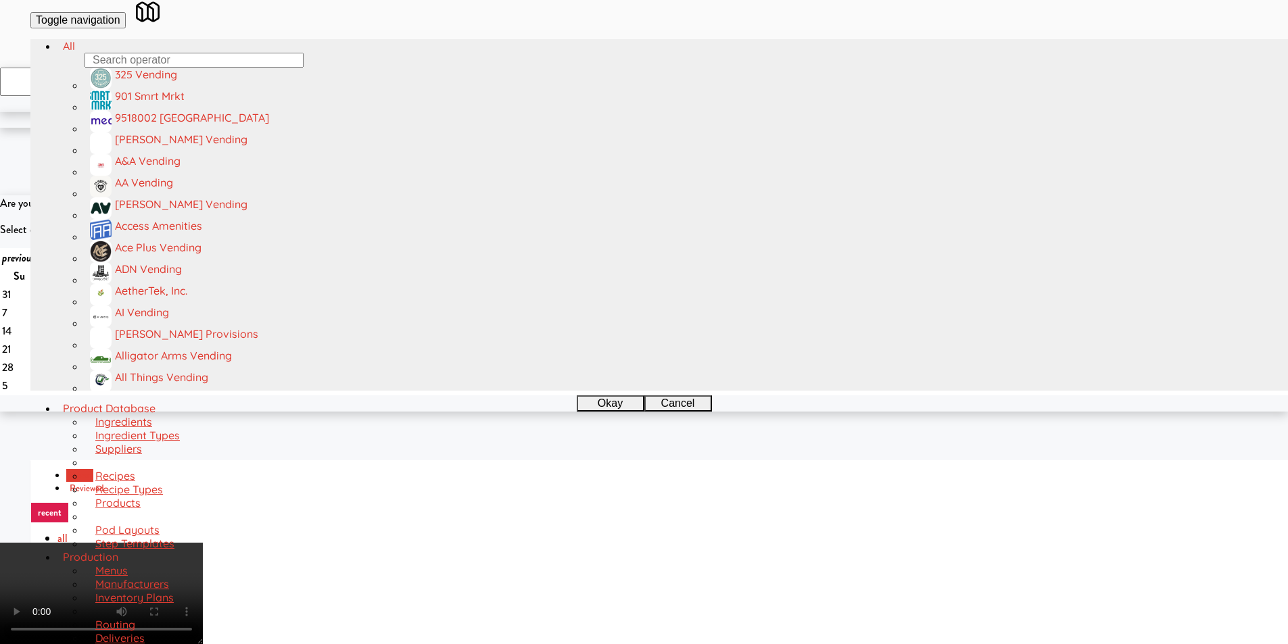
click at [203, 543] on video at bounding box center [101, 593] width 203 height 101
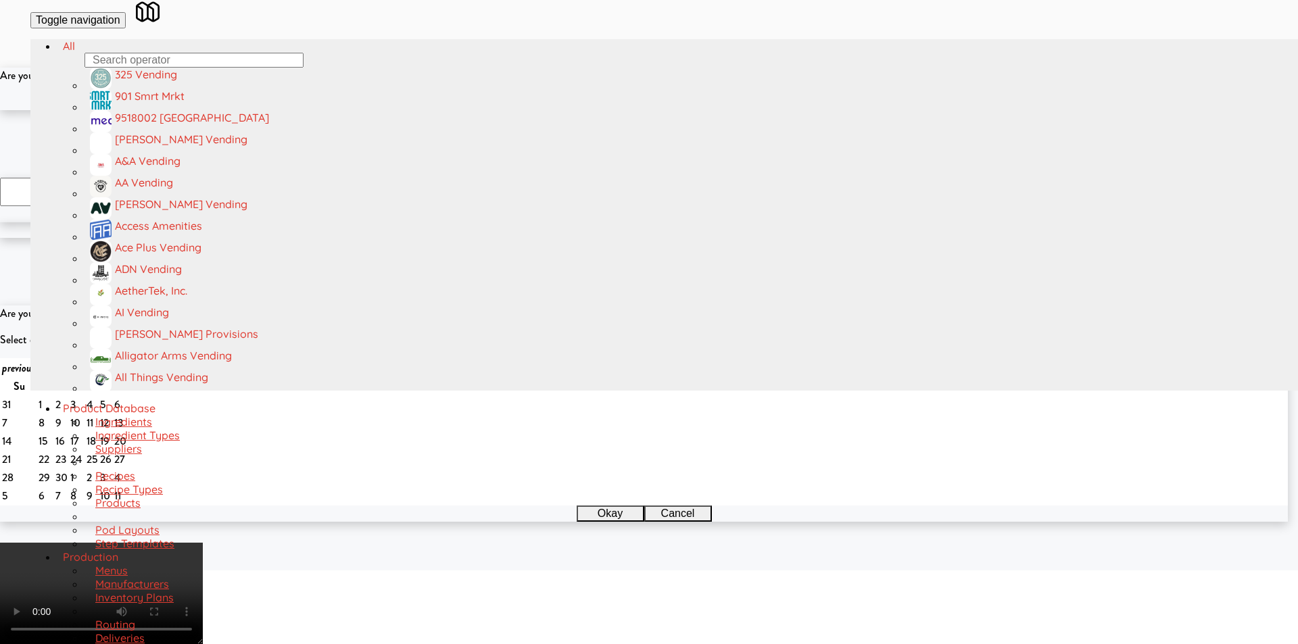
click at [602, 110] on button "Okay" at bounding box center [605, 102] width 68 height 16
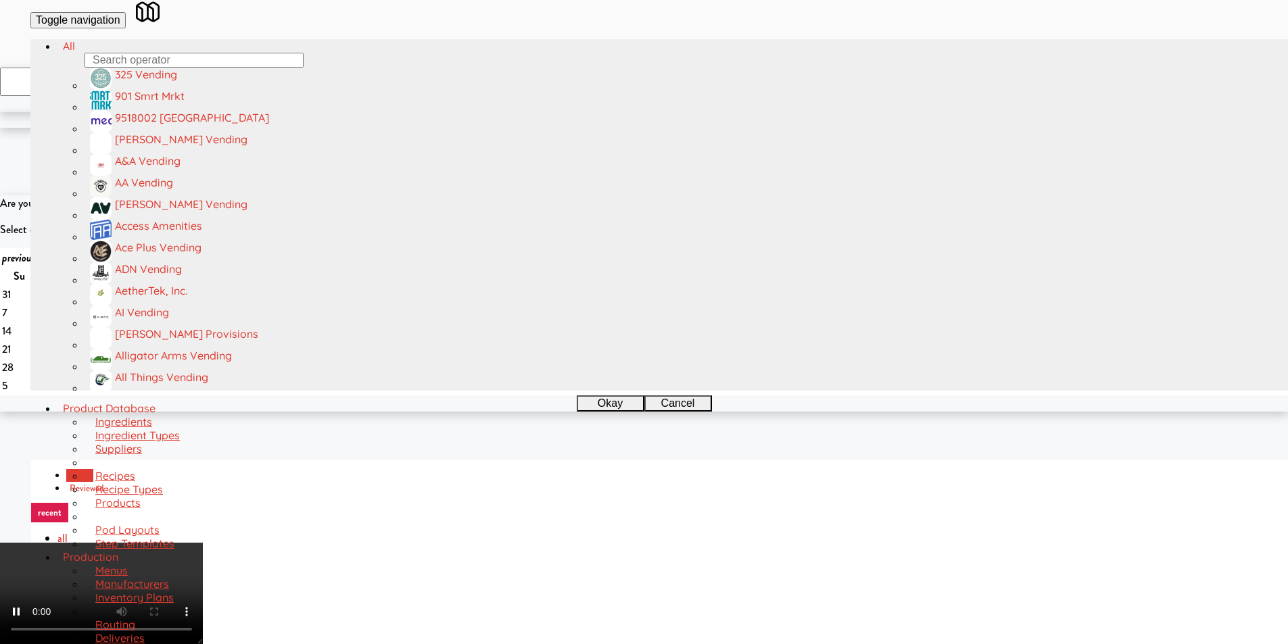
drag, startPoint x: 584, startPoint y: 360, endPoint x: 577, endPoint y: 368, distance: 10.0
click at [203, 543] on video at bounding box center [101, 593] width 203 height 101
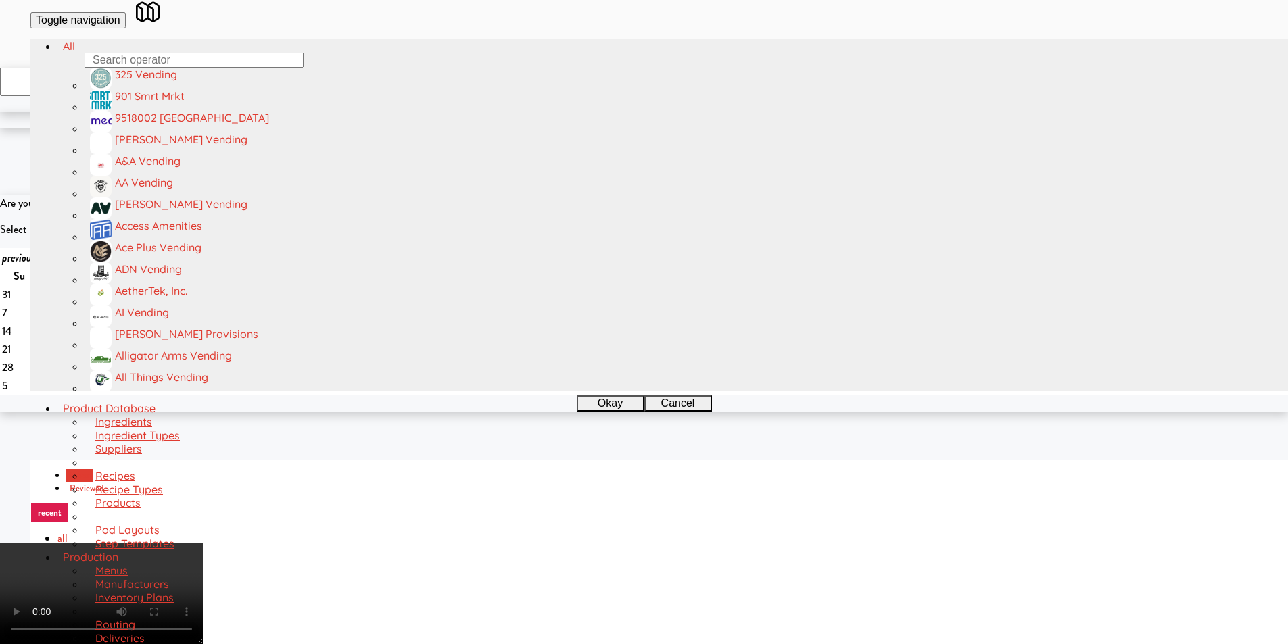
click at [203, 543] on video at bounding box center [101, 593] width 203 height 101
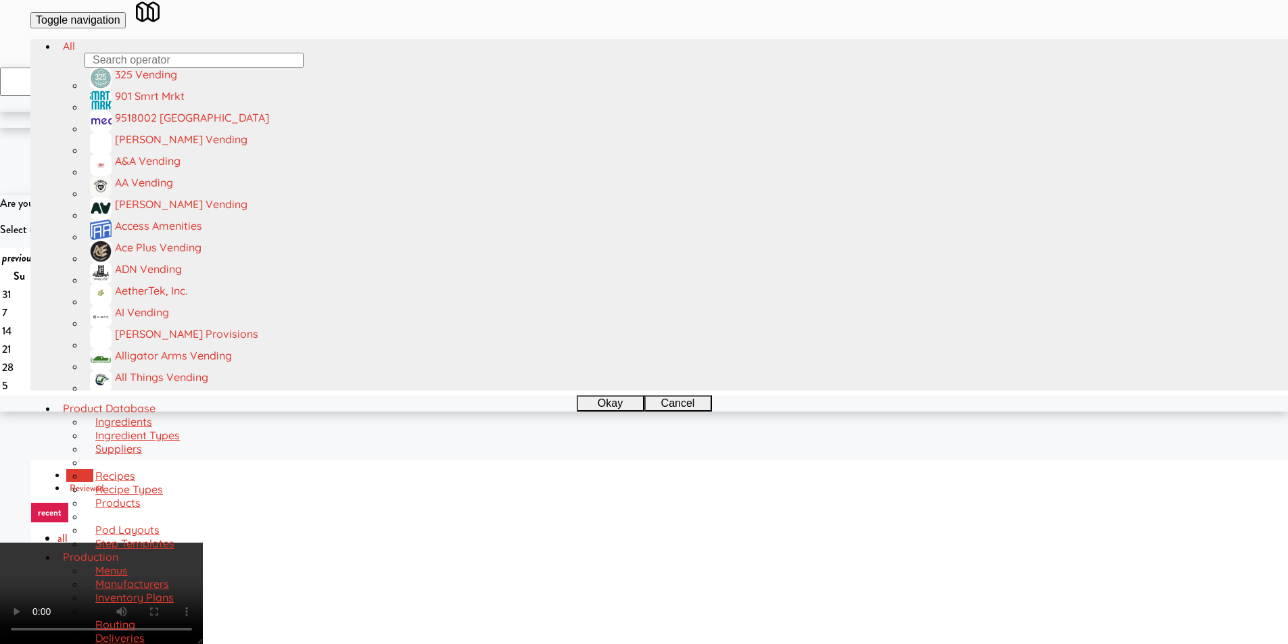
click at [203, 543] on video at bounding box center [101, 593] width 203 height 101
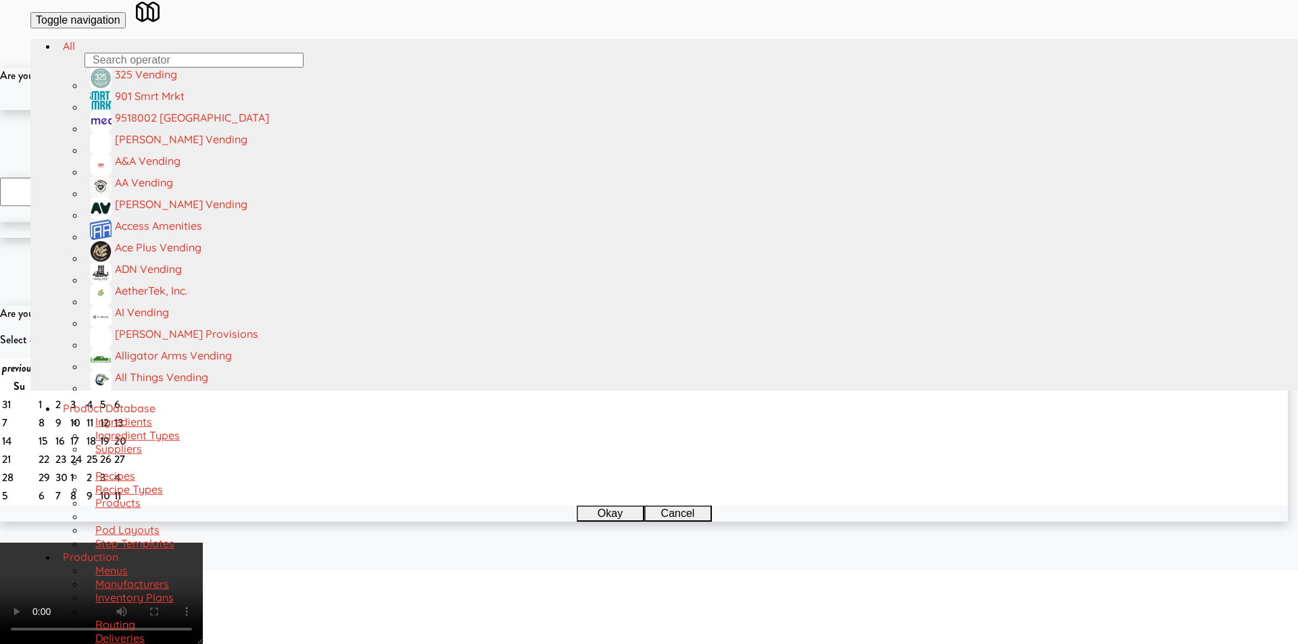
click at [591, 110] on button "Okay" at bounding box center [605, 102] width 68 height 16
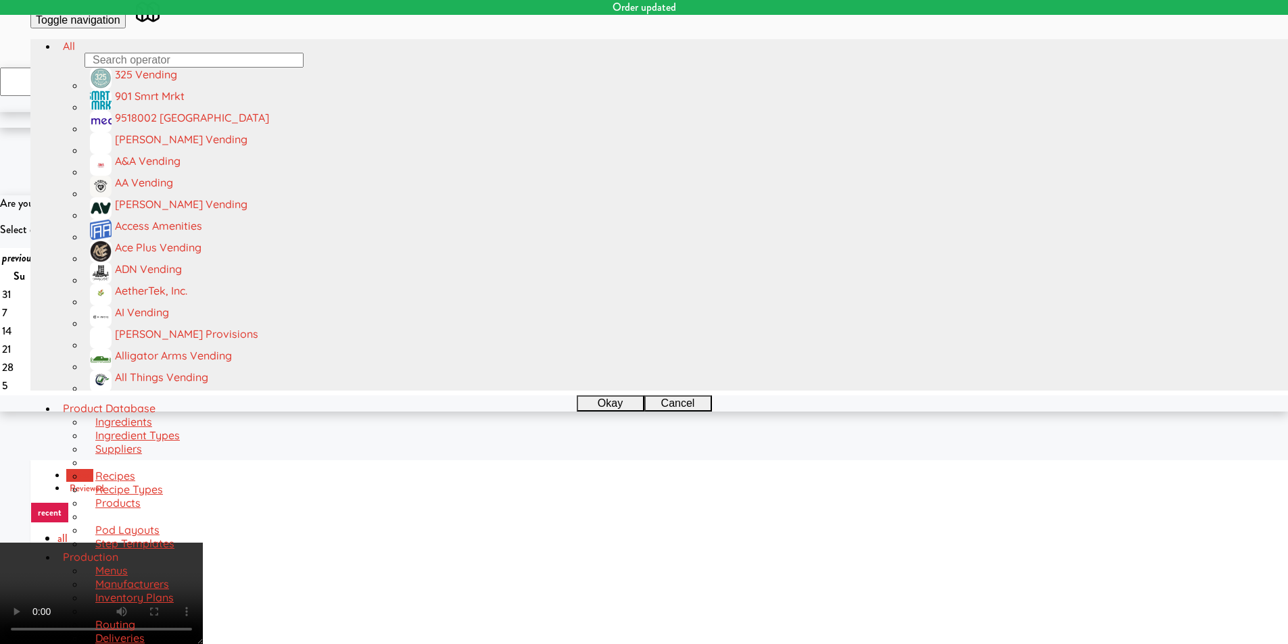
scroll to position [0, 0]
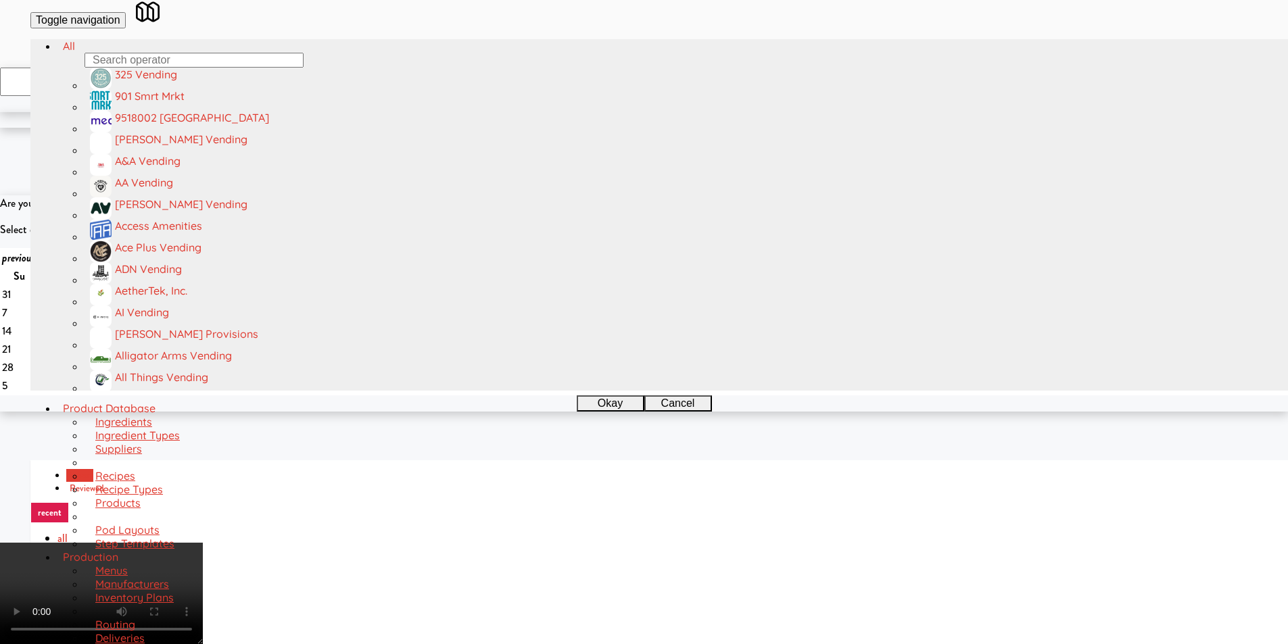
click at [203, 583] on video at bounding box center [101, 593] width 203 height 101
click at [203, 543] on video at bounding box center [101, 593] width 203 height 101
drag, startPoint x: 762, startPoint y: 221, endPoint x: 756, endPoint y: 225, distance: 7.9
click at [203, 543] on icon at bounding box center [196, 546] width 14 height 7
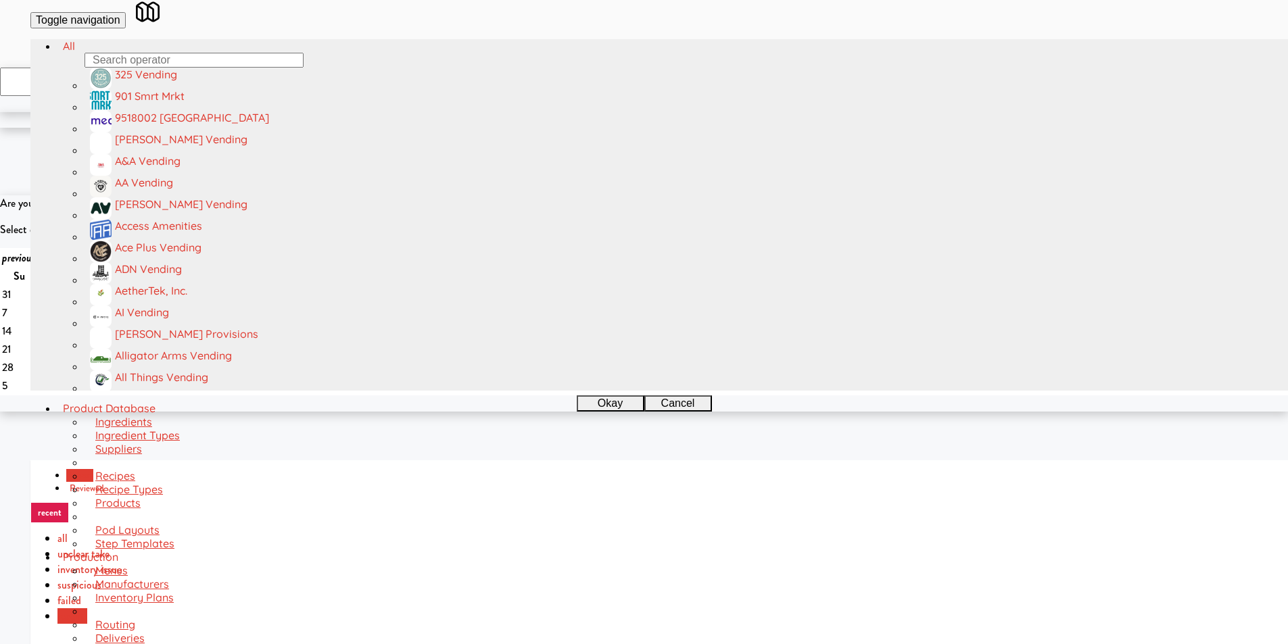
drag, startPoint x: 333, startPoint y: 358, endPoint x: 341, endPoint y: 360, distance: 8.2
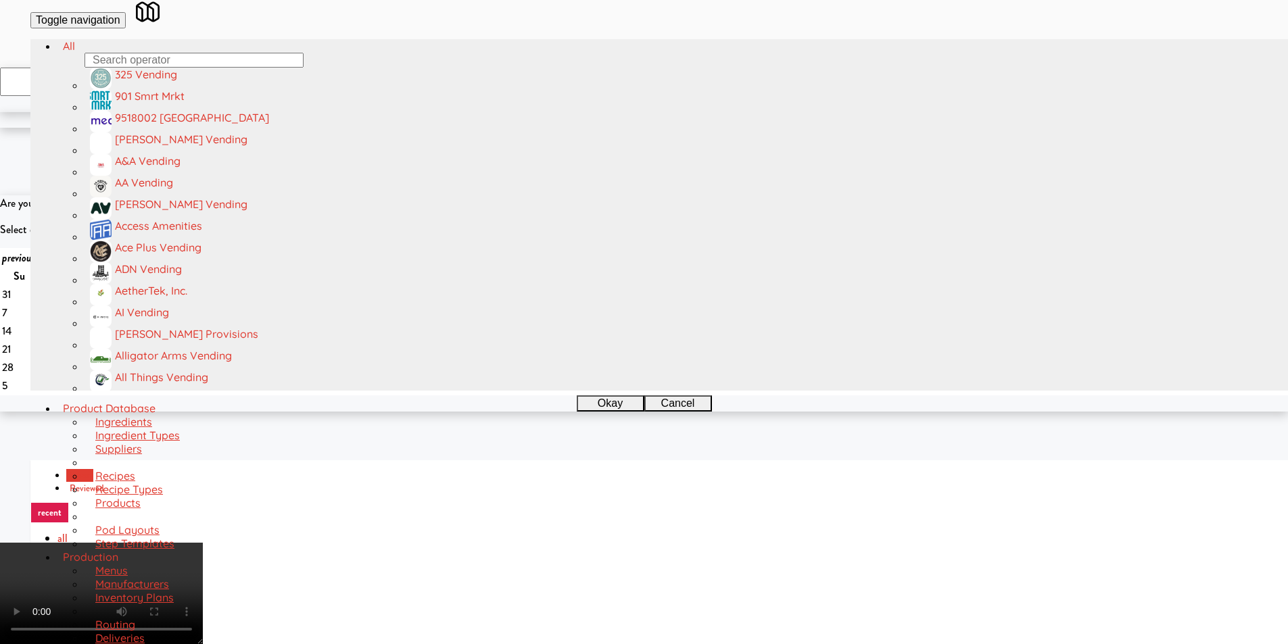
click at [203, 543] on video at bounding box center [101, 593] width 203 height 101
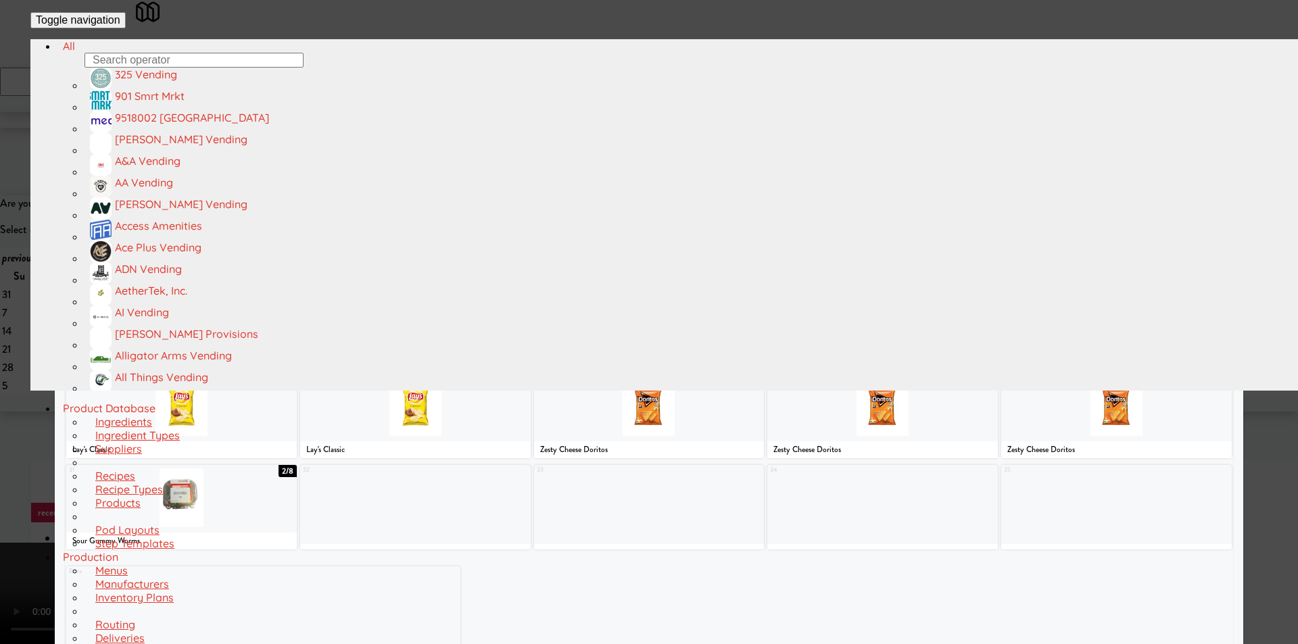
click at [1138, 162] on div at bounding box center [1175, 132] width 114 height 59
click at [1258, 255] on div at bounding box center [649, 322] width 1298 height 644
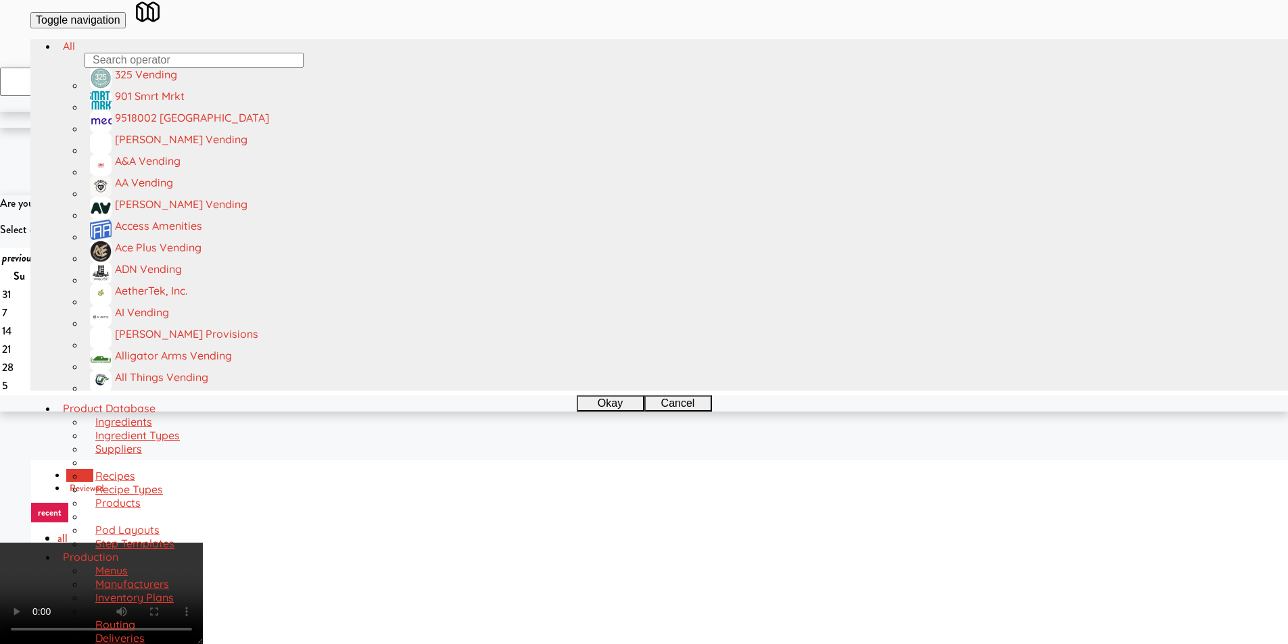
click at [203, 543] on video at bounding box center [101, 593] width 203 height 101
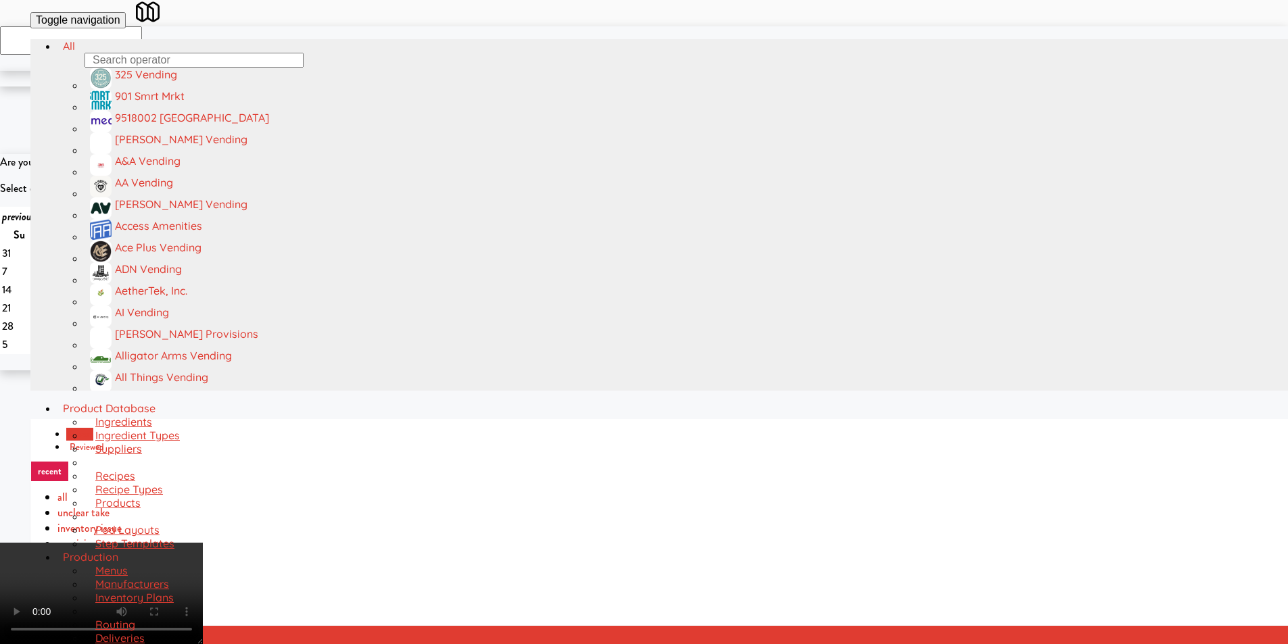
scroll to position [43, 0]
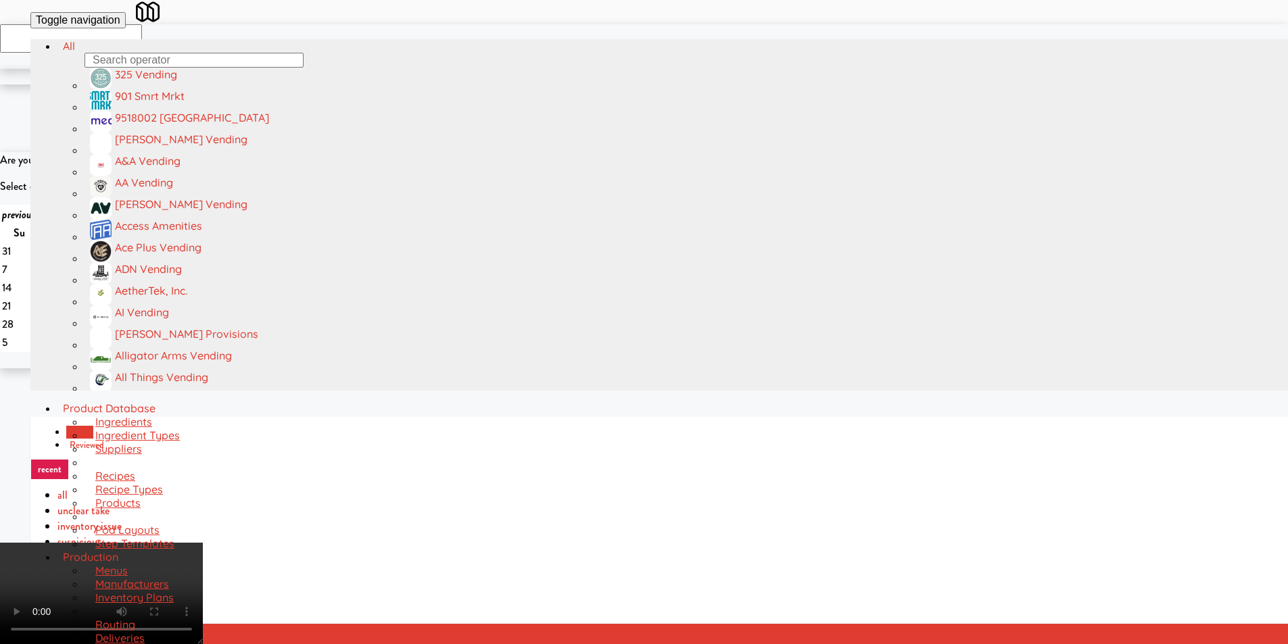
click at [203, 543] on video at bounding box center [101, 593] width 203 height 101
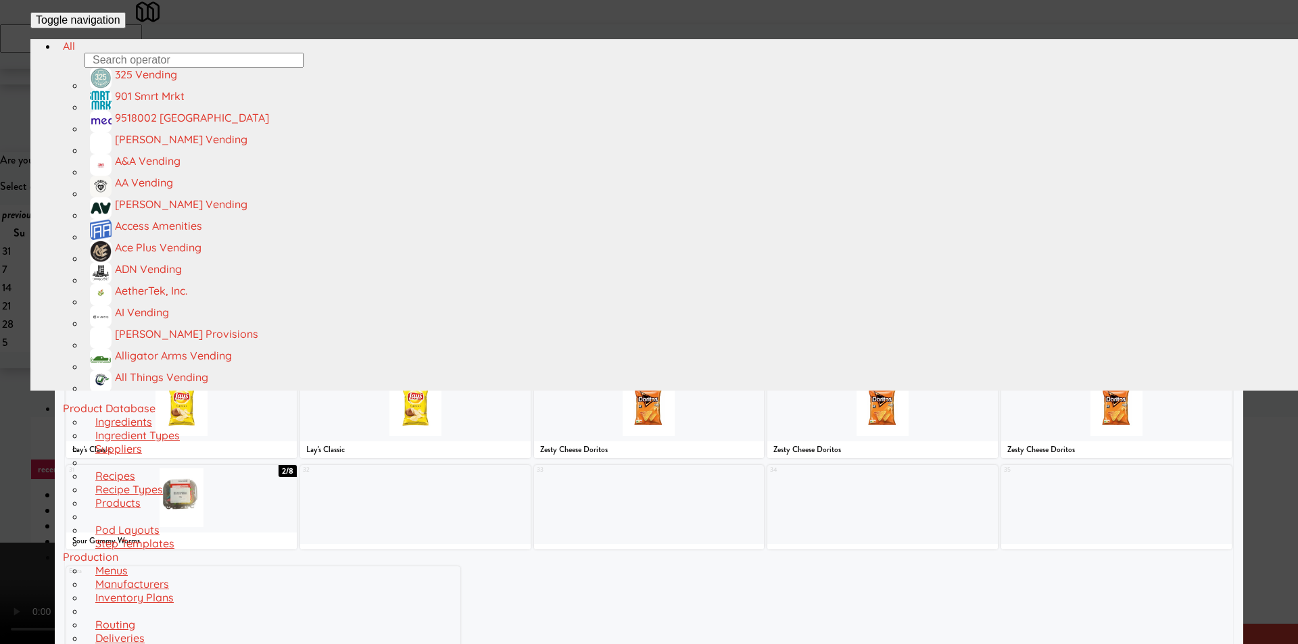
click at [866, 416] on div at bounding box center [882, 406] width 230 height 59
click at [1244, 387] on div at bounding box center [649, 322] width 1298 height 644
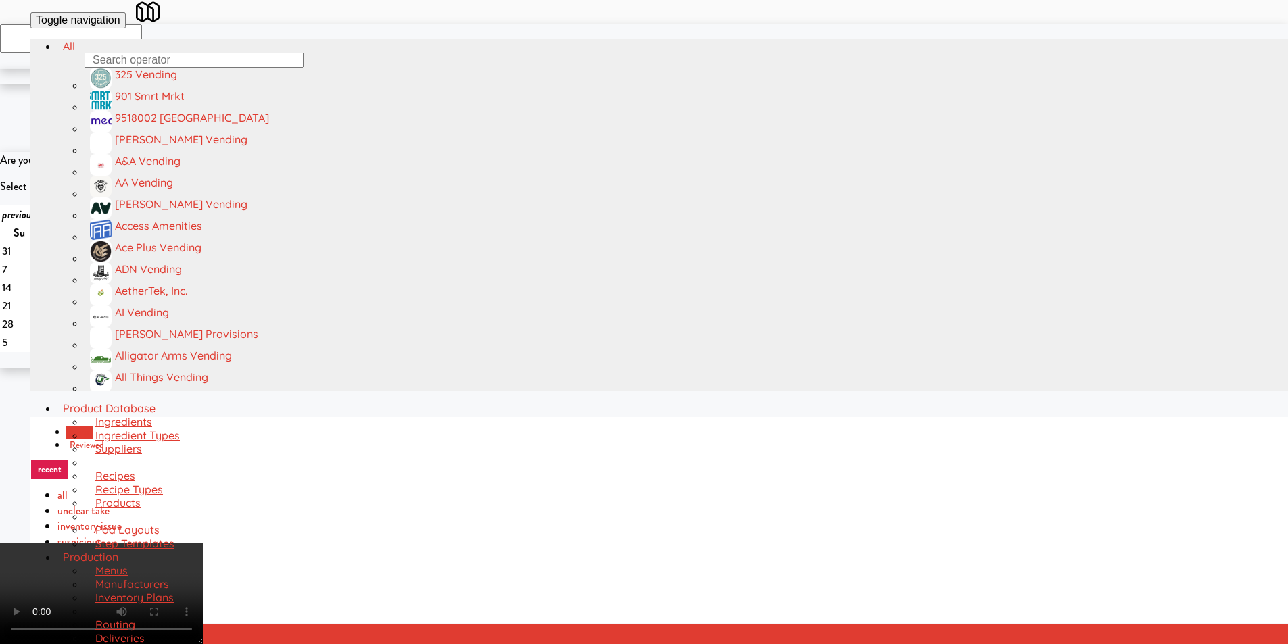
click at [203, 543] on video at bounding box center [101, 593] width 203 height 101
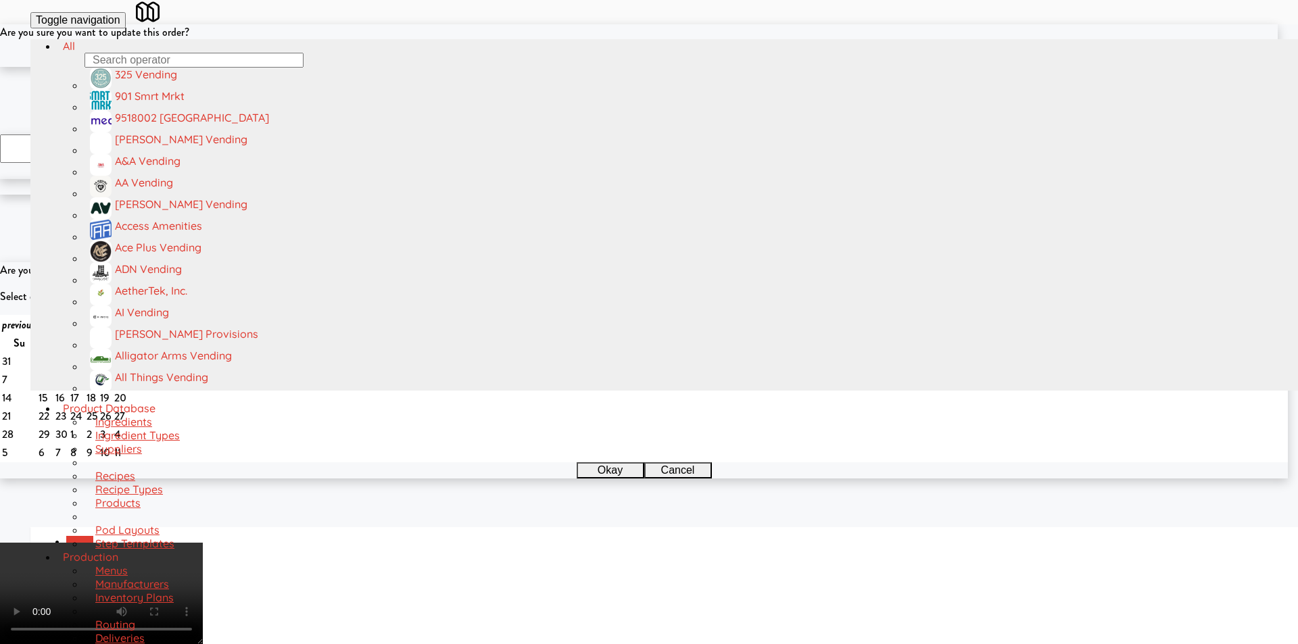
click at [616, 67] on button "Okay" at bounding box center [605, 59] width 68 height 16
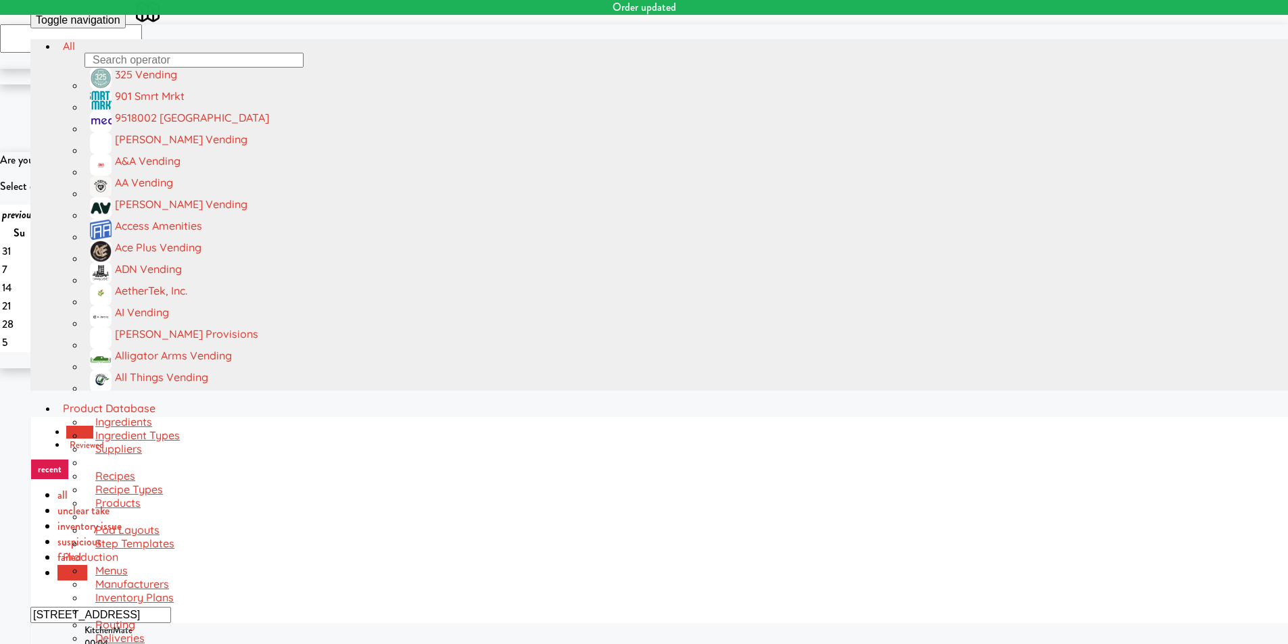
scroll to position [338, 0]
click at [383, 633] on div "00:04" at bounding box center [700, 639] width 1233 height 13
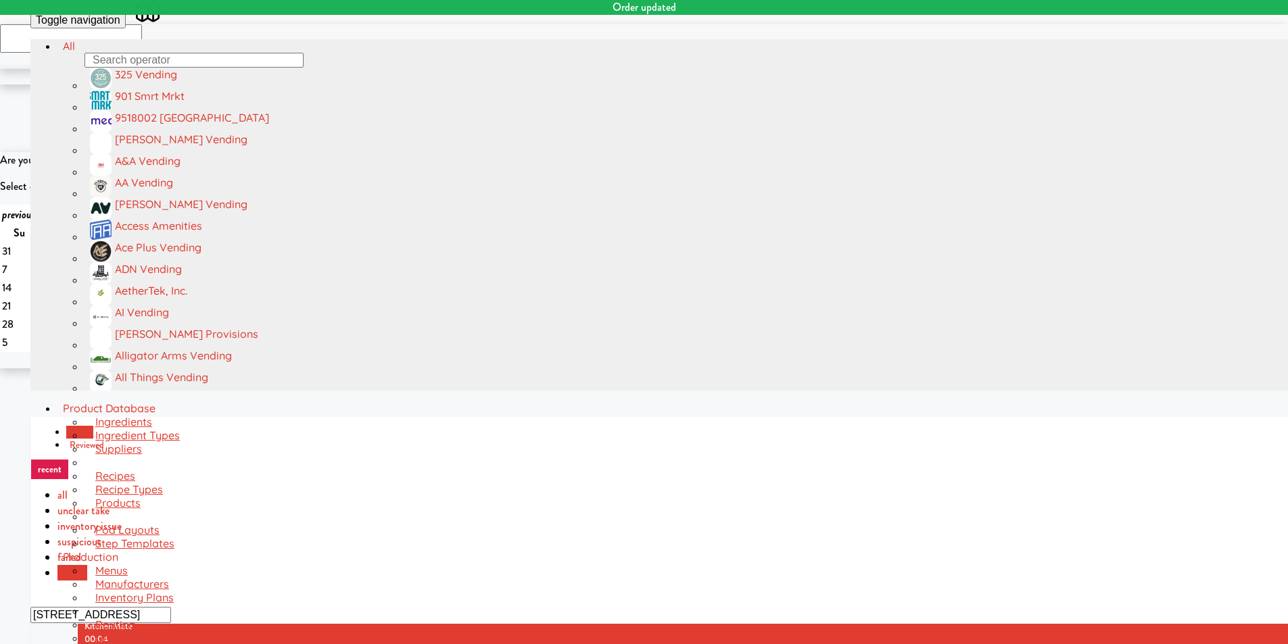
drag, startPoint x: 884, startPoint y: 55, endPoint x: 835, endPoint y: 162, distance: 117.4
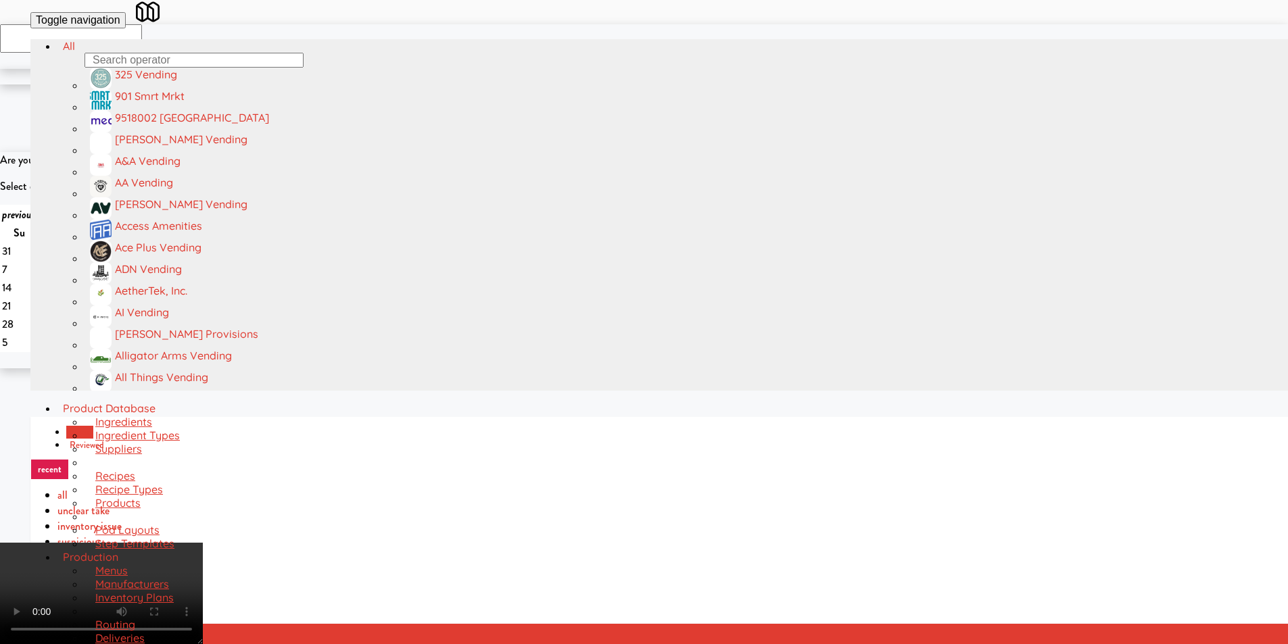
click at [203, 629] on video at bounding box center [101, 593] width 203 height 101
click at [203, 543] on video at bounding box center [101, 593] width 203 height 101
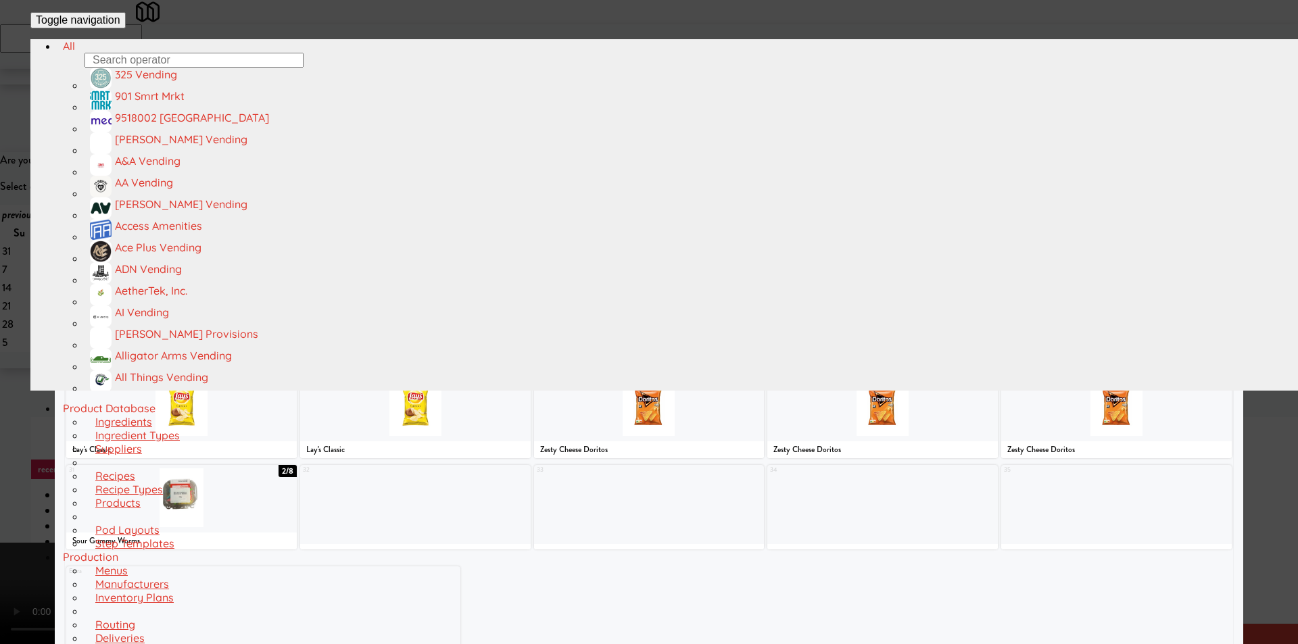
click at [460, 332] on div at bounding box center [415, 315] width 230 height 59
click at [0, 317] on div at bounding box center [649, 322] width 1298 height 644
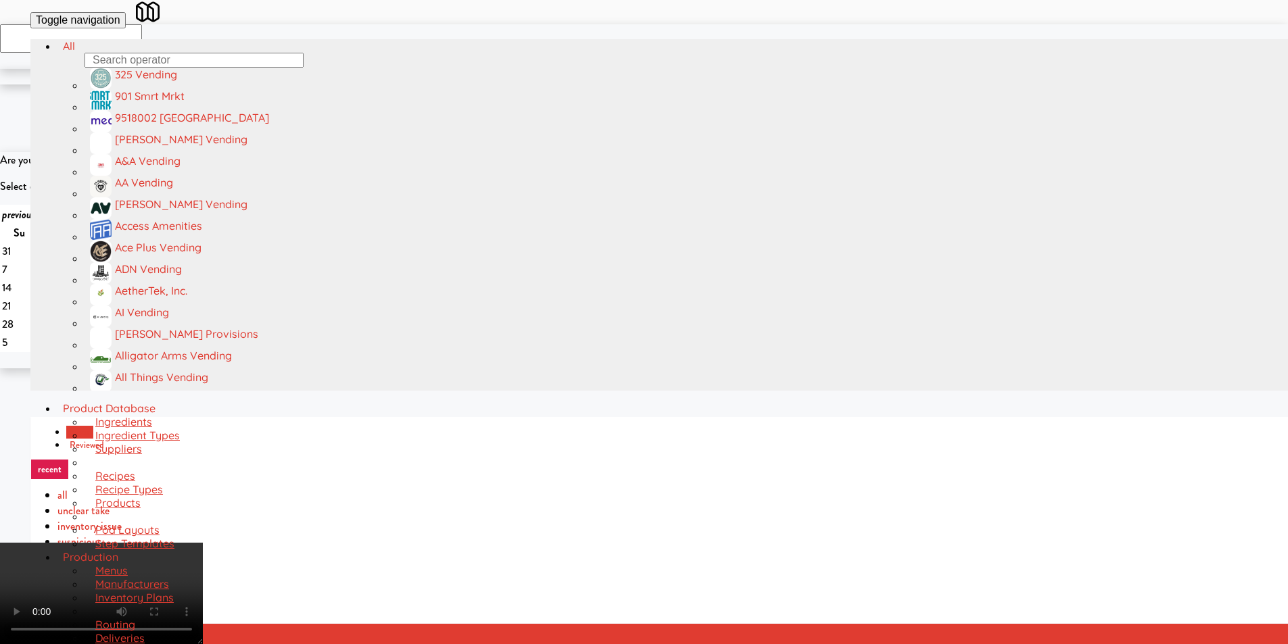
click at [203, 543] on video at bounding box center [101, 593] width 203 height 101
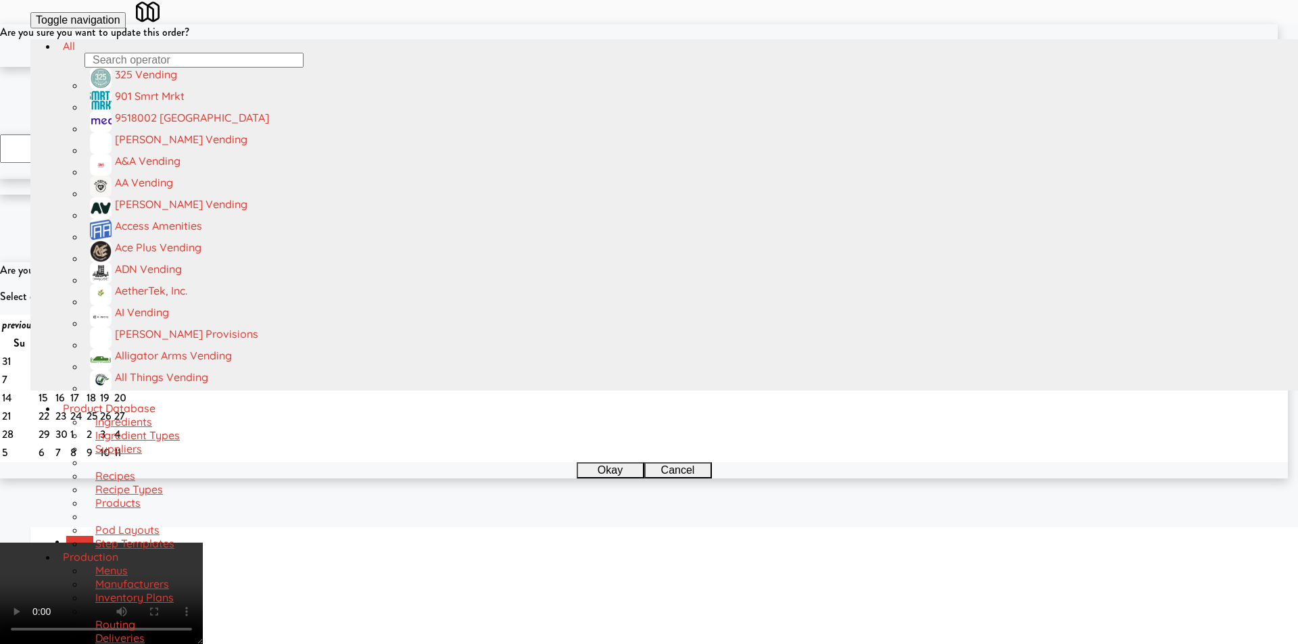
click at [599, 67] on button "Okay" at bounding box center [605, 59] width 68 height 16
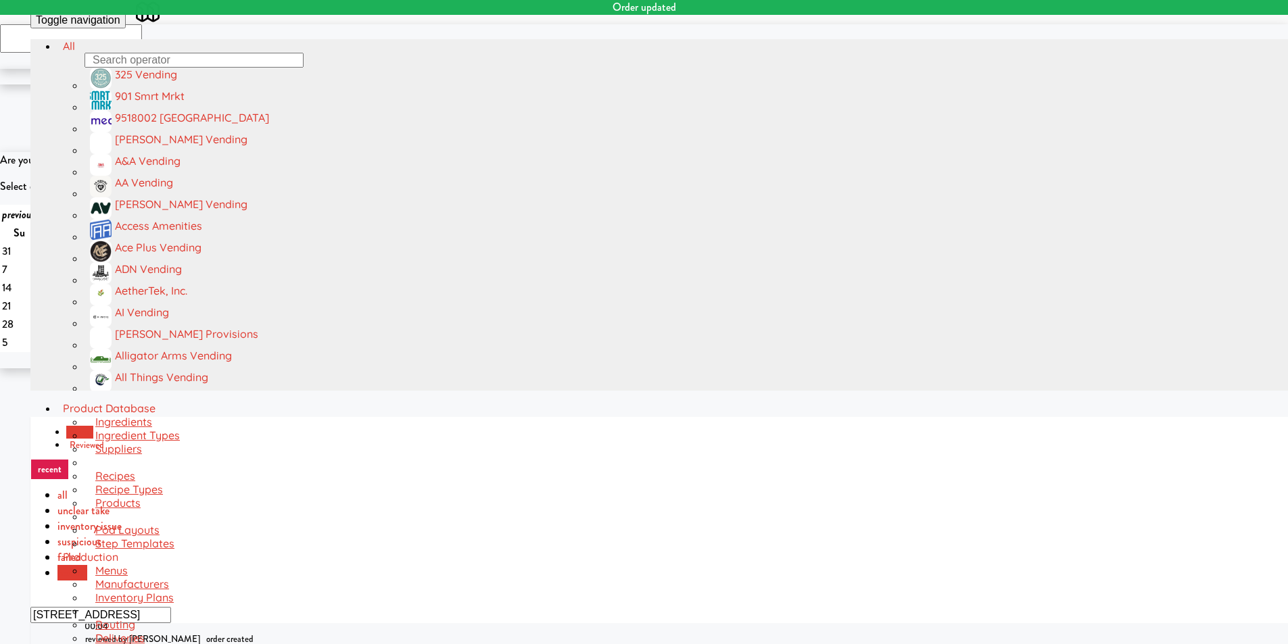
scroll to position [376, 0]
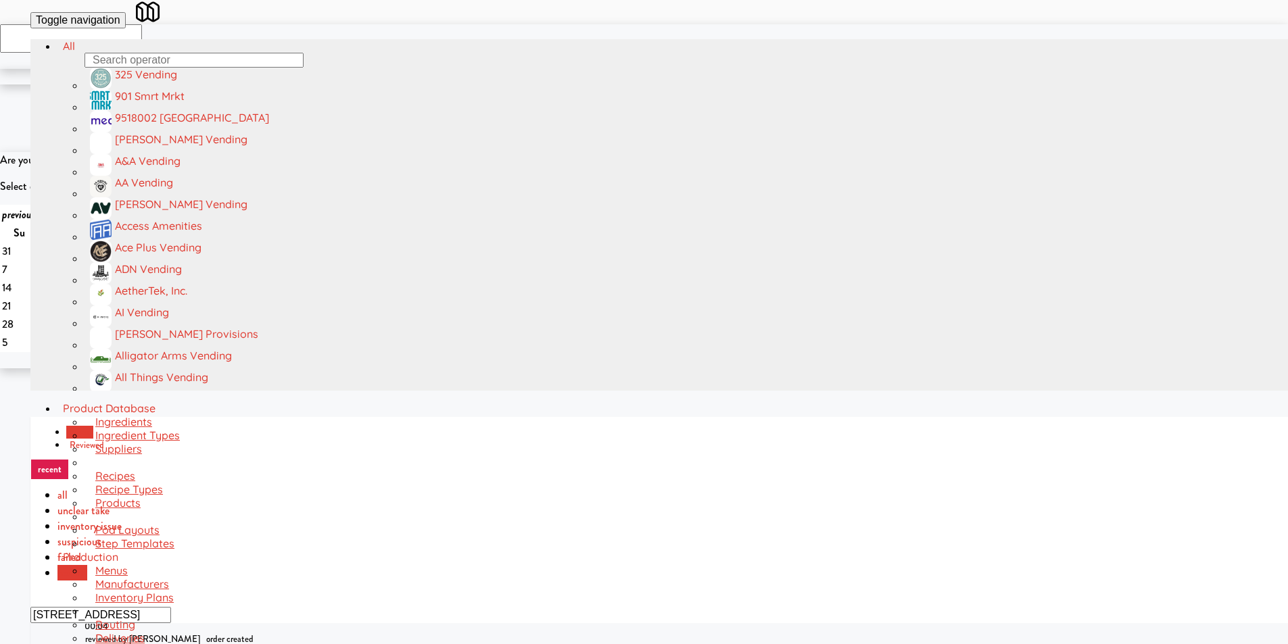
drag, startPoint x: 901, startPoint y: 56, endPoint x: 894, endPoint y: 72, distance: 17.6
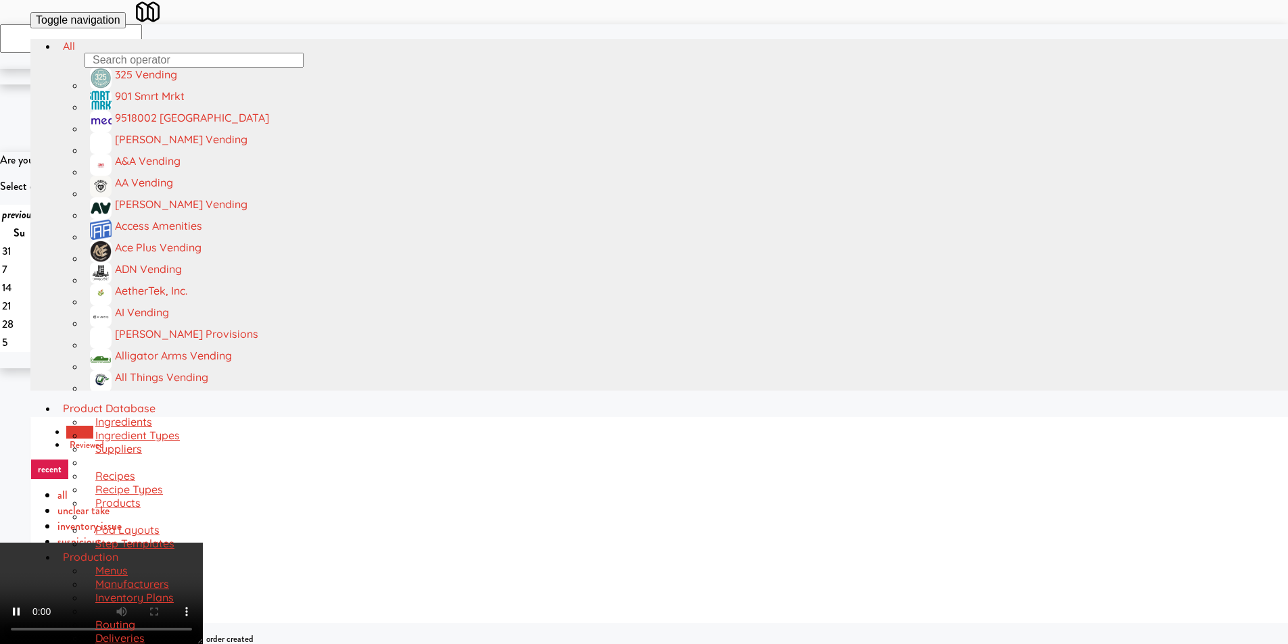
click at [203, 629] on video at bounding box center [101, 593] width 203 height 101
click at [203, 543] on video at bounding box center [101, 593] width 203 height 101
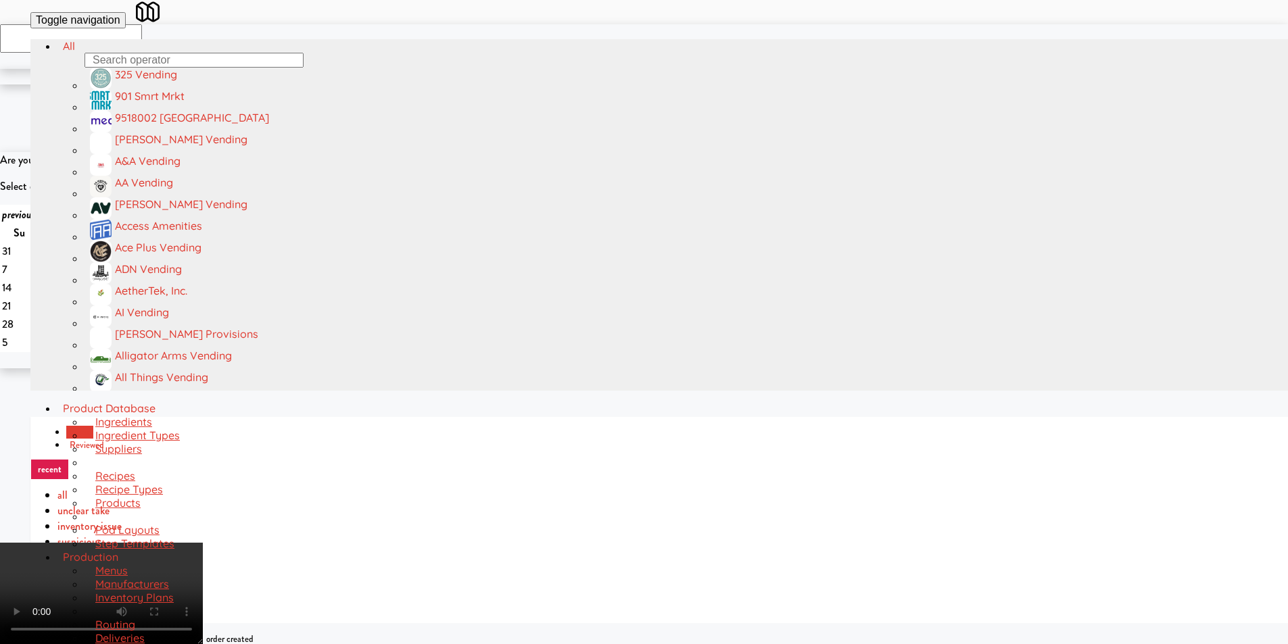
click at [203, 629] on video at bounding box center [101, 593] width 203 height 101
click at [203, 543] on video at bounding box center [101, 593] width 203 height 101
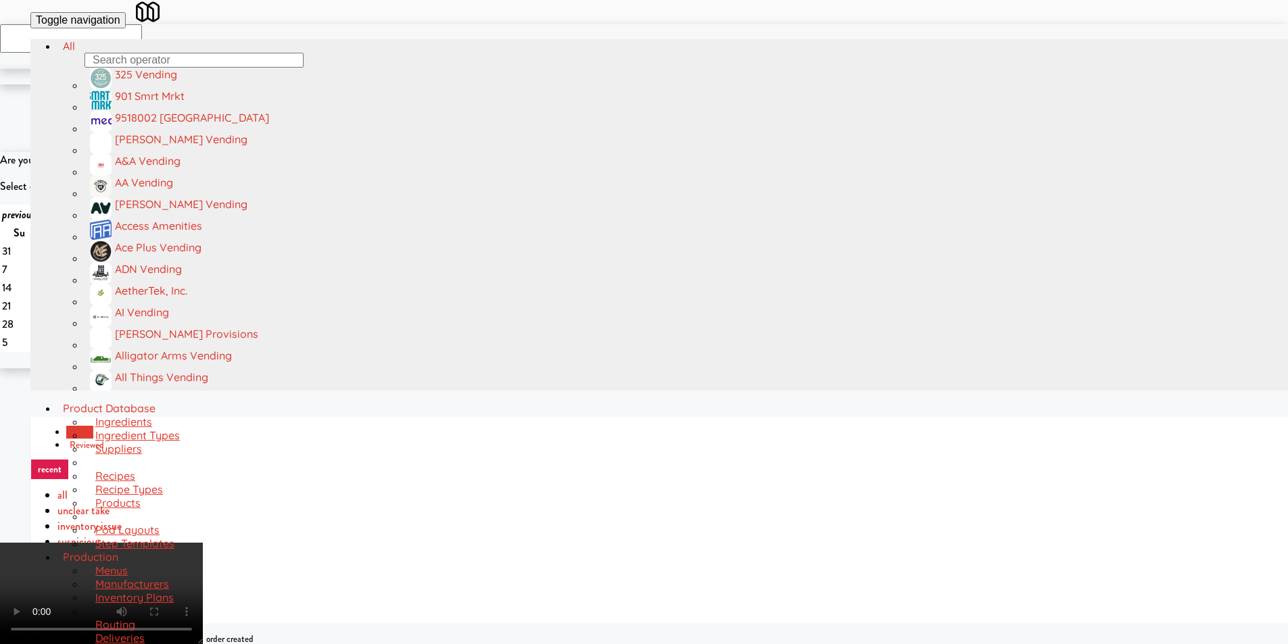
click at [203, 543] on video at bounding box center [101, 593] width 203 height 101
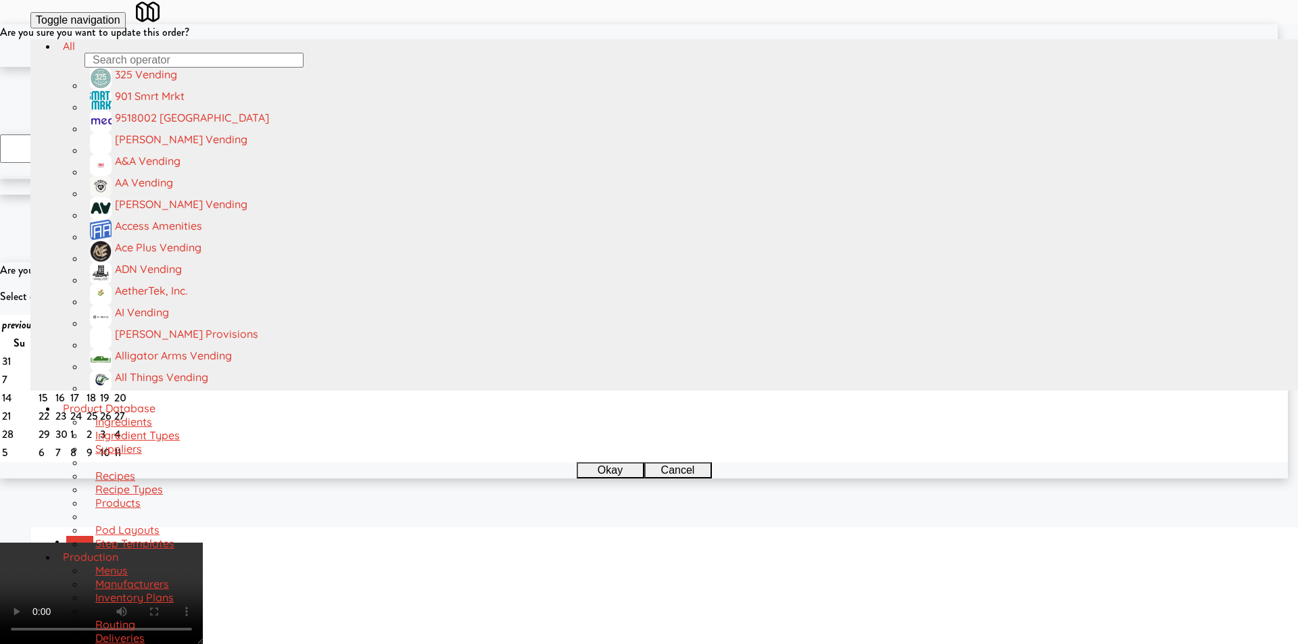
click at [616, 67] on button "Okay" at bounding box center [605, 59] width 68 height 16
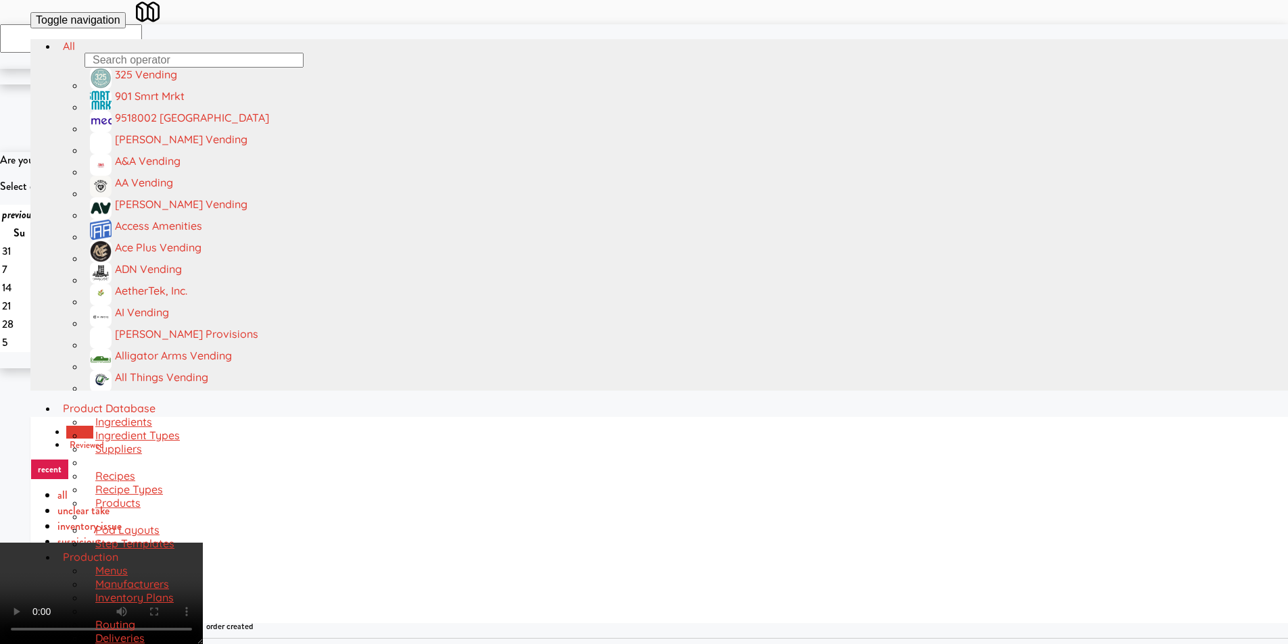
click at [203, 543] on video at bounding box center [101, 593] width 203 height 101
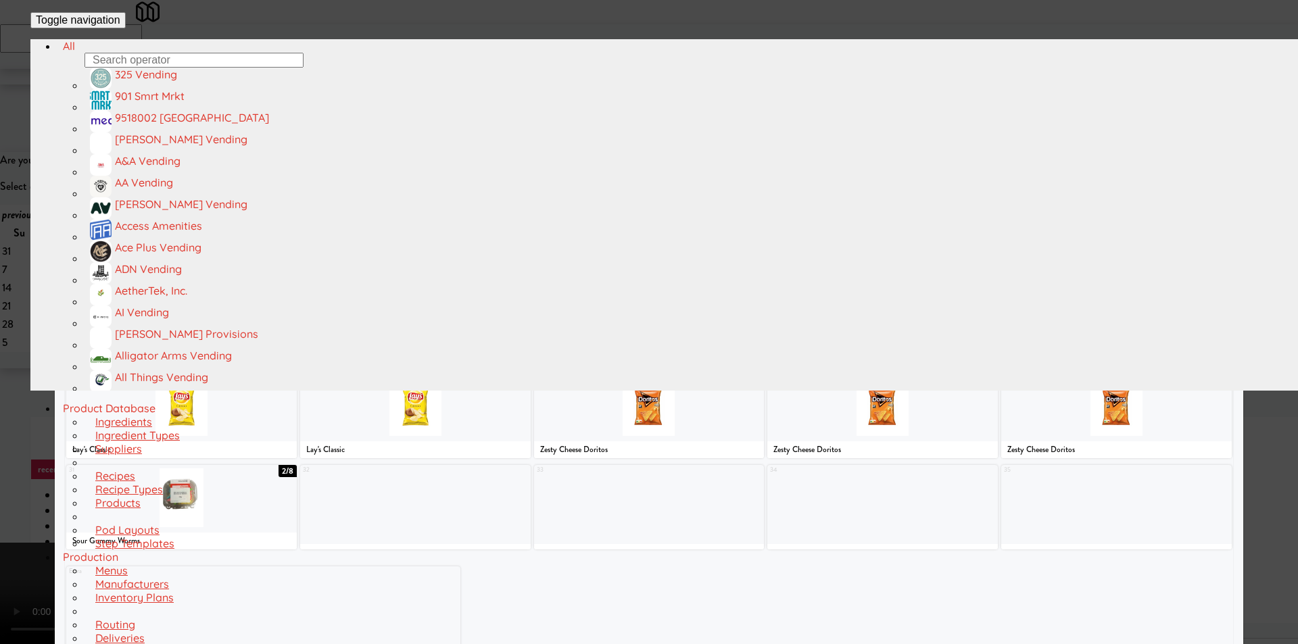
click at [386, 249] on div at bounding box center [357, 224] width 114 height 59
click at [1264, 311] on div at bounding box center [649, 322] width 1298 height 644
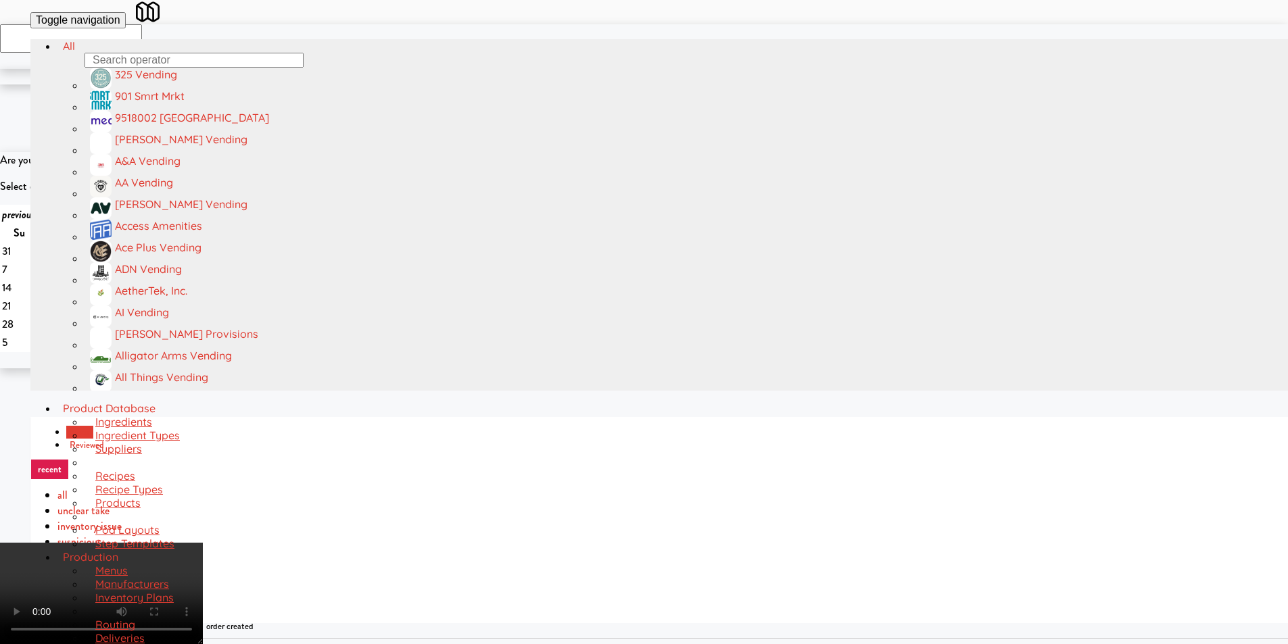
click at [203, 543] on video at bounding box center [101, 593] width 203 height 101
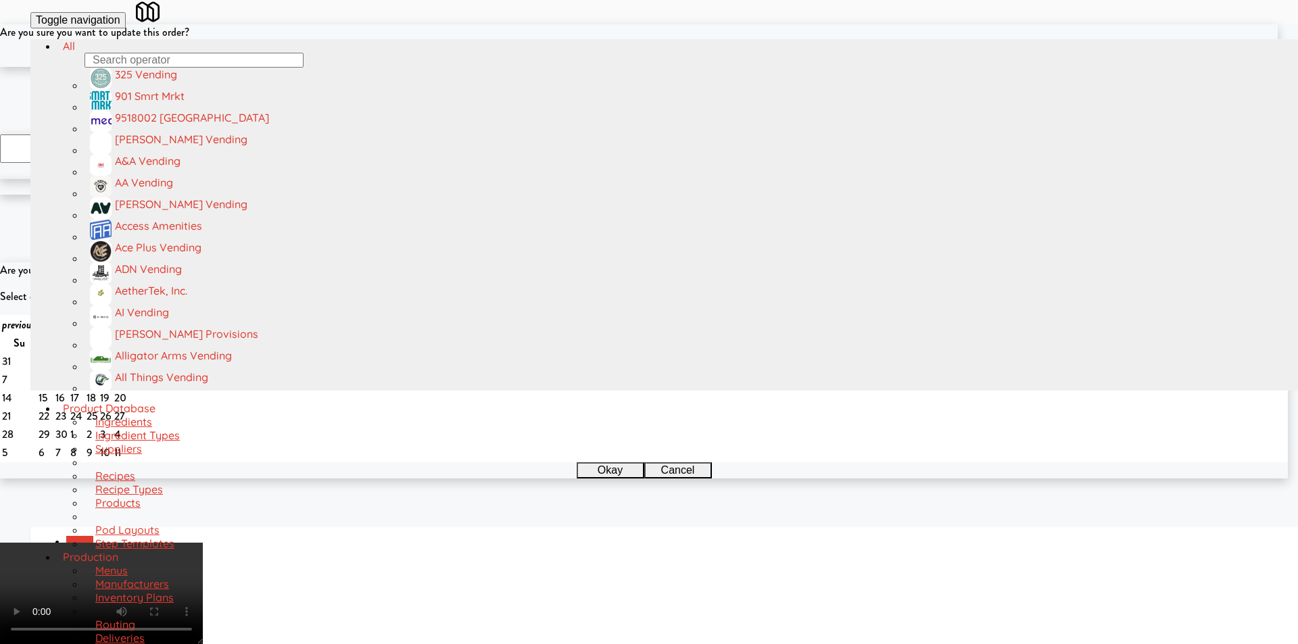
click at [601, 67] on button "Okay" at bounding box center [605, 59] width 68 height 16
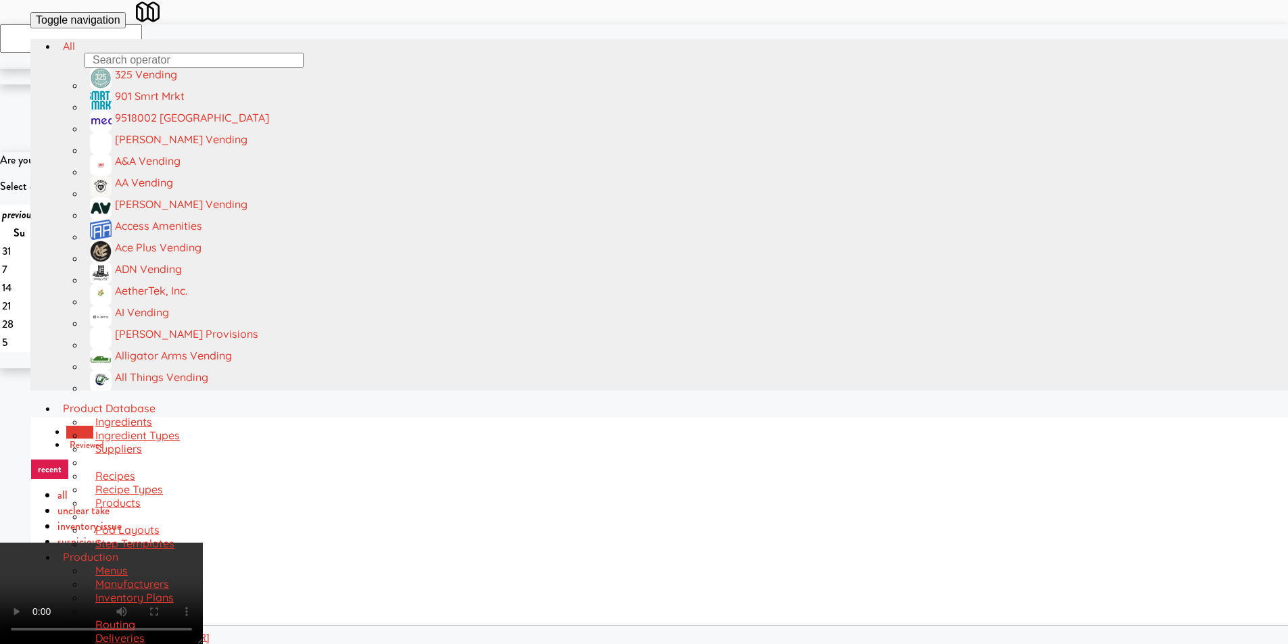
click at [203, 543] on video at bounding box center [101, 593] width 203 height 101
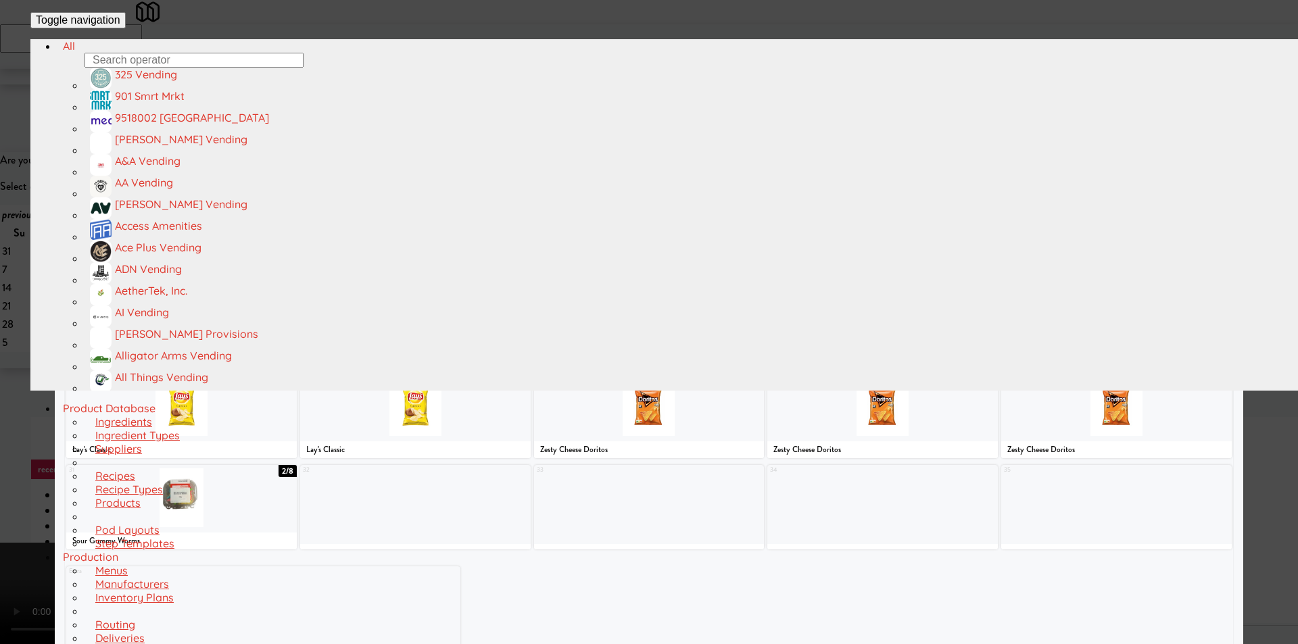
click at [454, 332] on div at bounding box center [415, 315] width 230 height 59
click at [1251, 299] on div at bounding box center [649, 322] width 1298 height 644
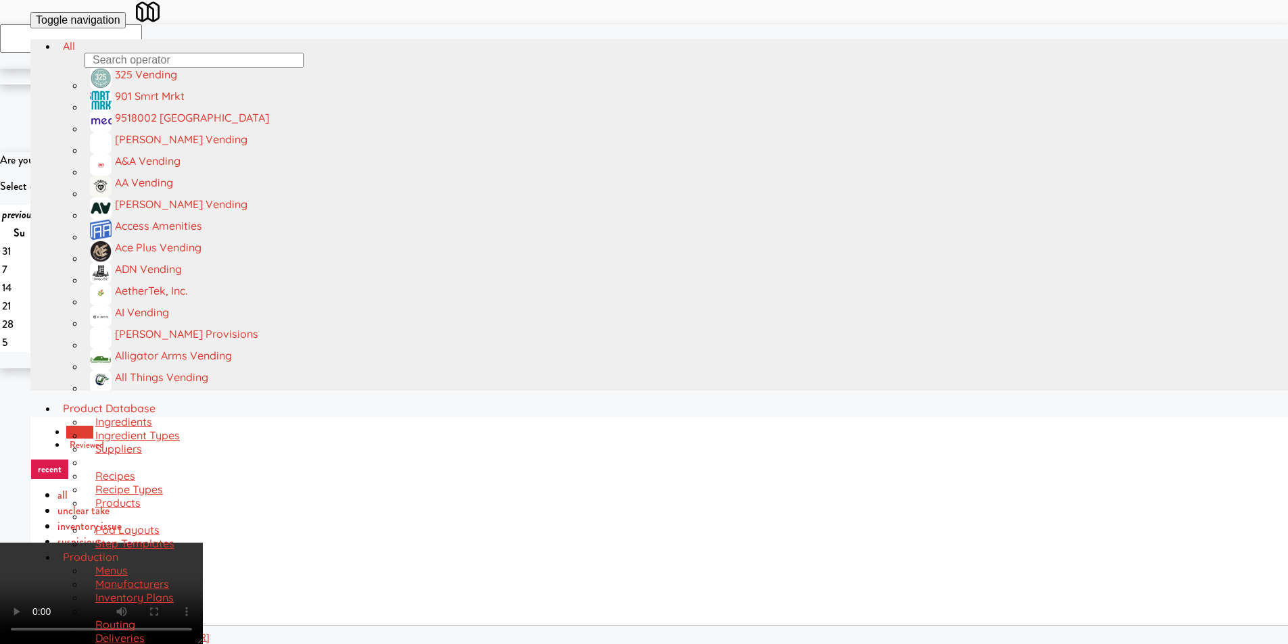
click at [203, 543] on video at bounding box center [101, 593] width 203 height 101
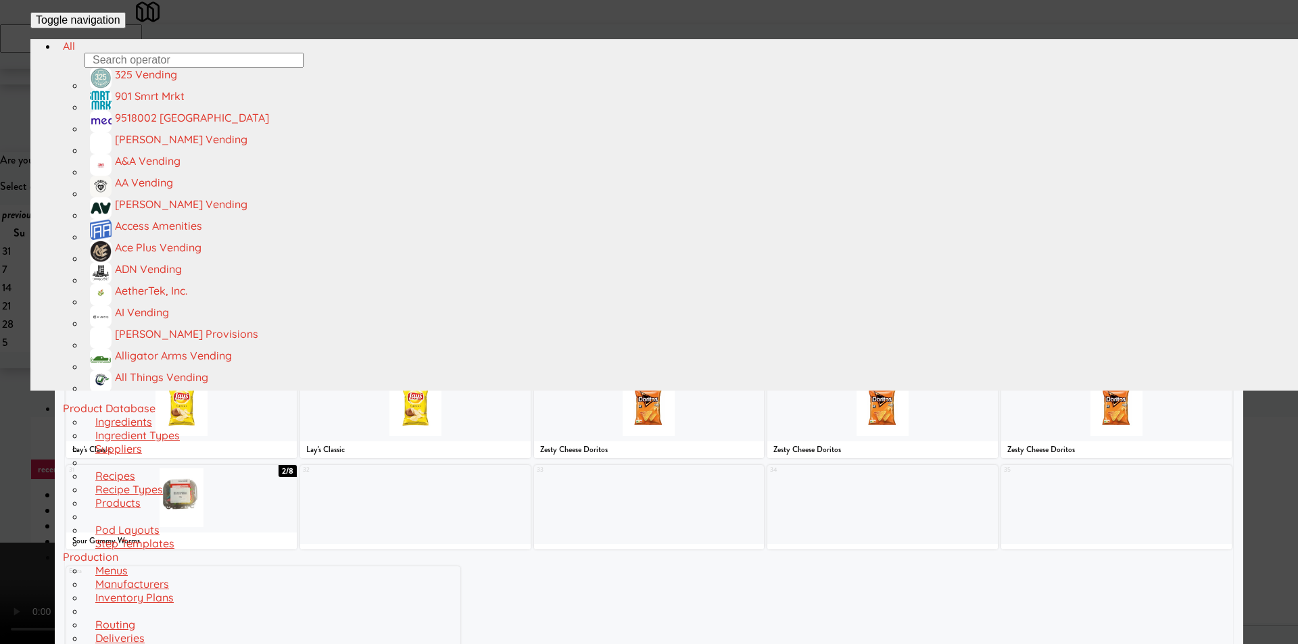
click at [255, 155] on div at bounding box center [240, 132] width 114 height 59
click at [22, 335] on div at bounding box center [649, 322] width 1298 height 644
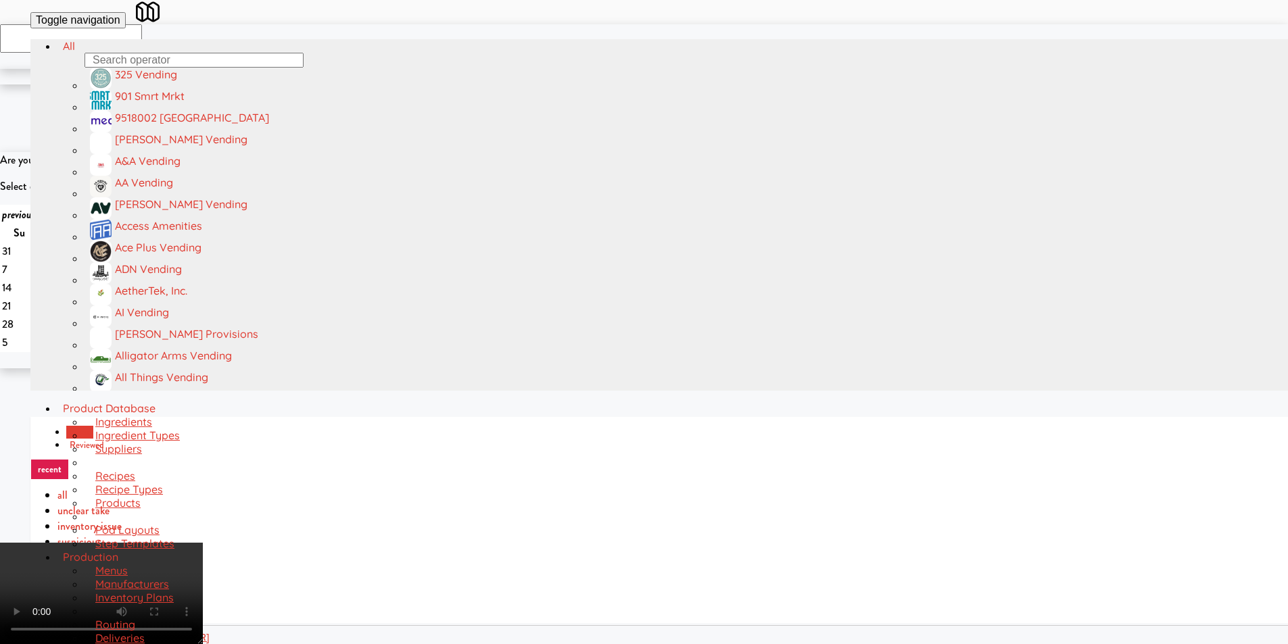
click at [203, 543] on video at bounding box center [101, 593] width 203 height 101
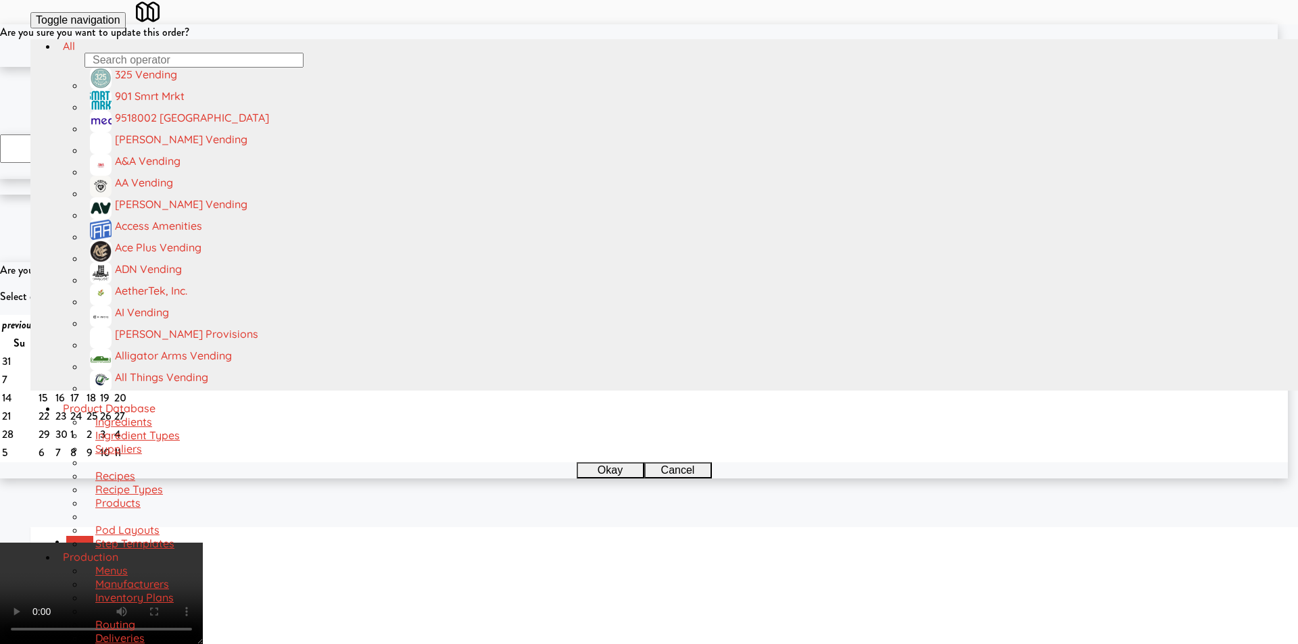
click at [589, 67] on button "Okay" at bounding box center [605, 59] width 68 height 16
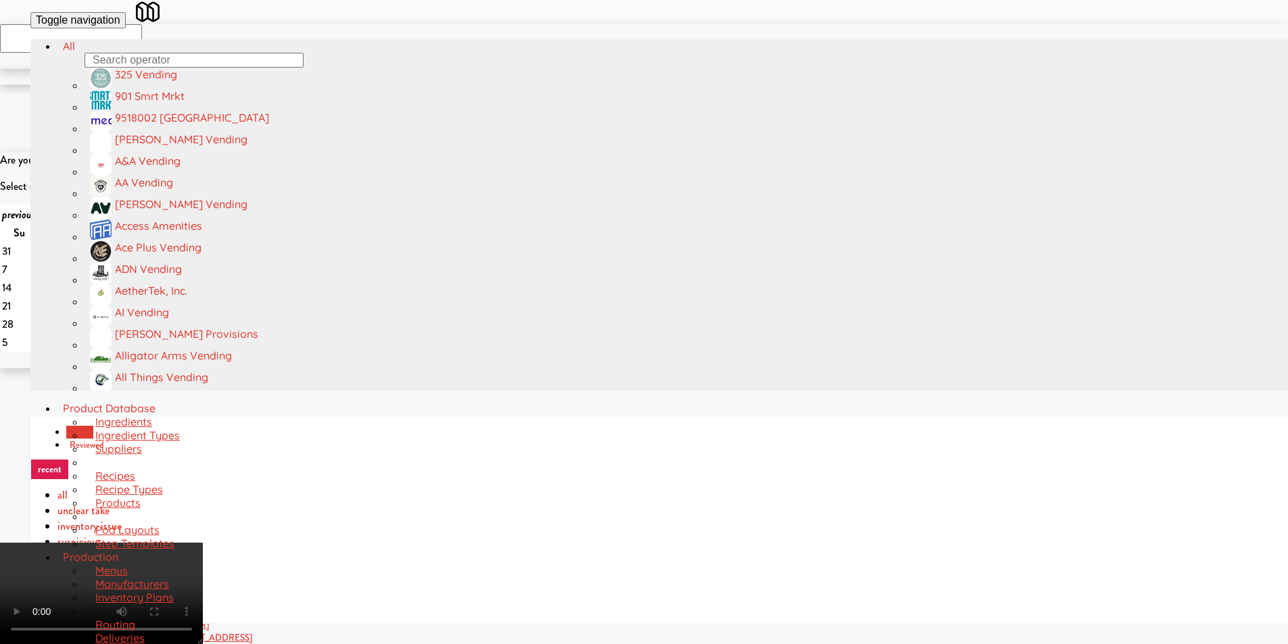
click at [203, 543] on video at bounding box center [101, 593] width 203 height 101
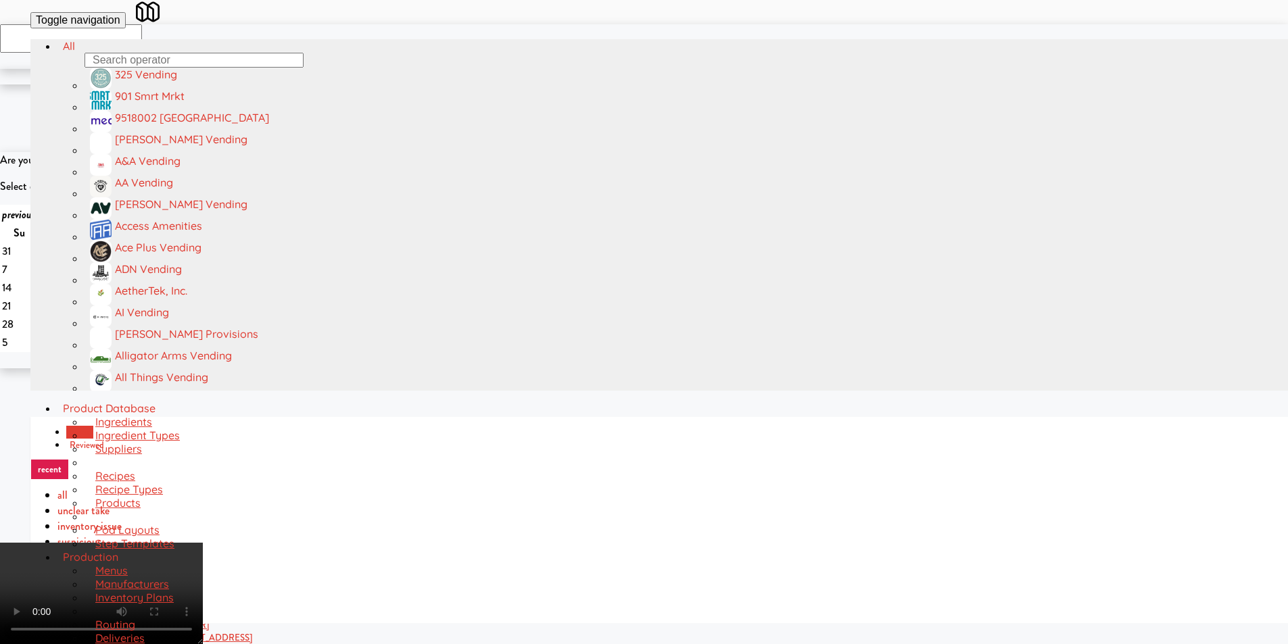
click at [203, 543] on video at bounding box center [101, 593] width 203 height 101
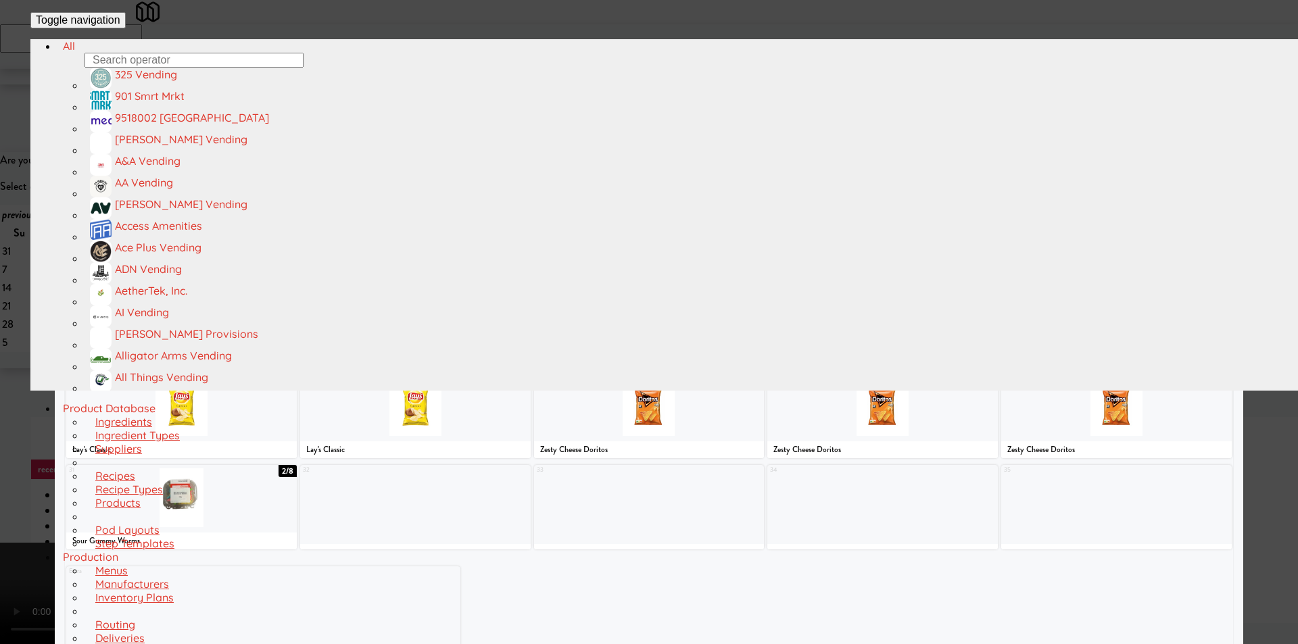
click at [1049, 253] on div at bounding box center [1058, 224] width 114 height 59
click at [1258, 295] on div at bounding box center [649, 322] width 1298 height 644
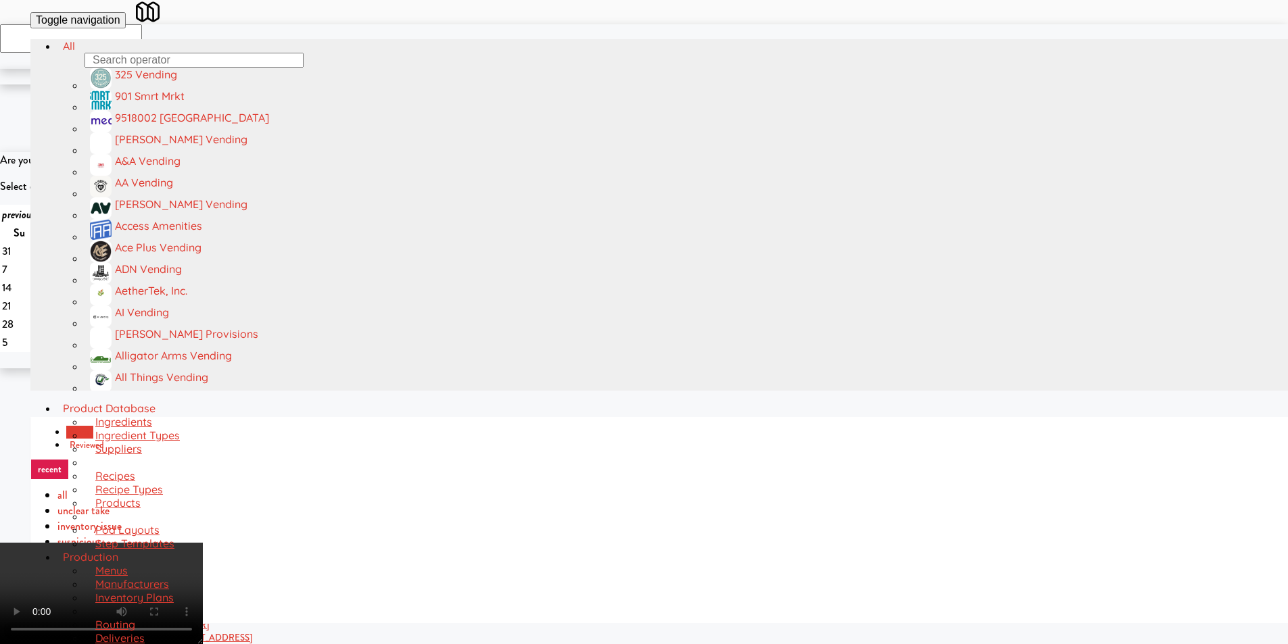
click at [203, 543] on video at bounding box center [101, 593] width 203 height 101
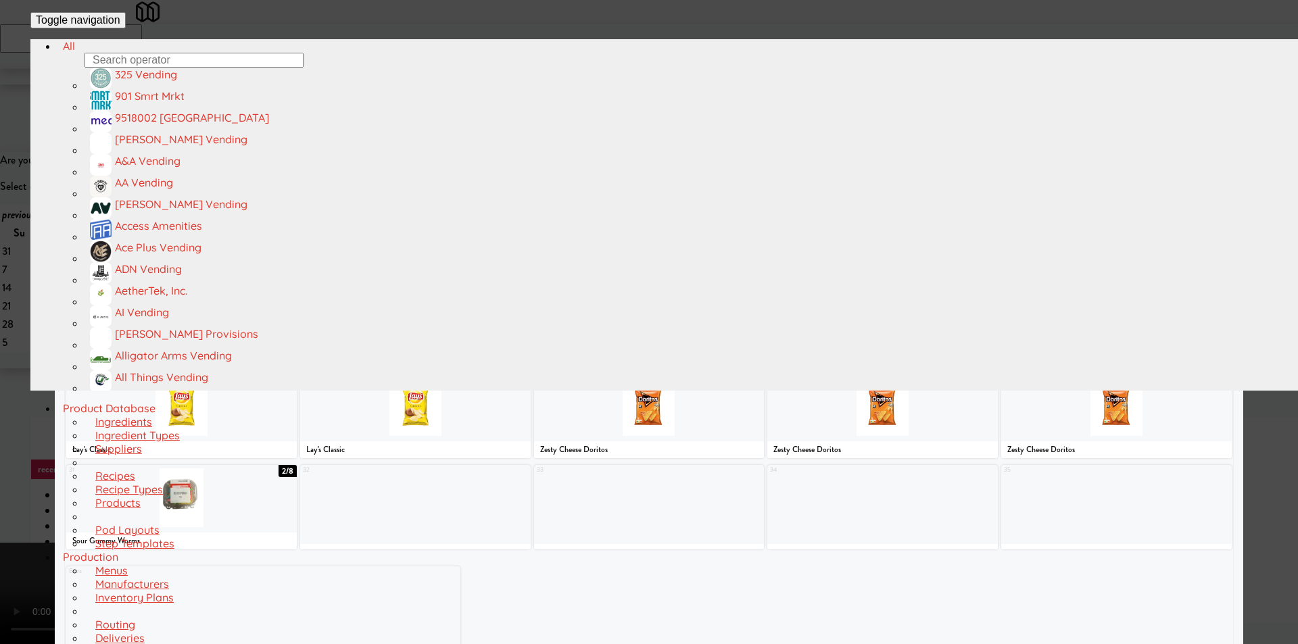
click at [476, 162] on div at bounding box center [474, 132] width 114 height 59
click at [51, 374] on div at bounding box center [649, 322] width 1298 height 644
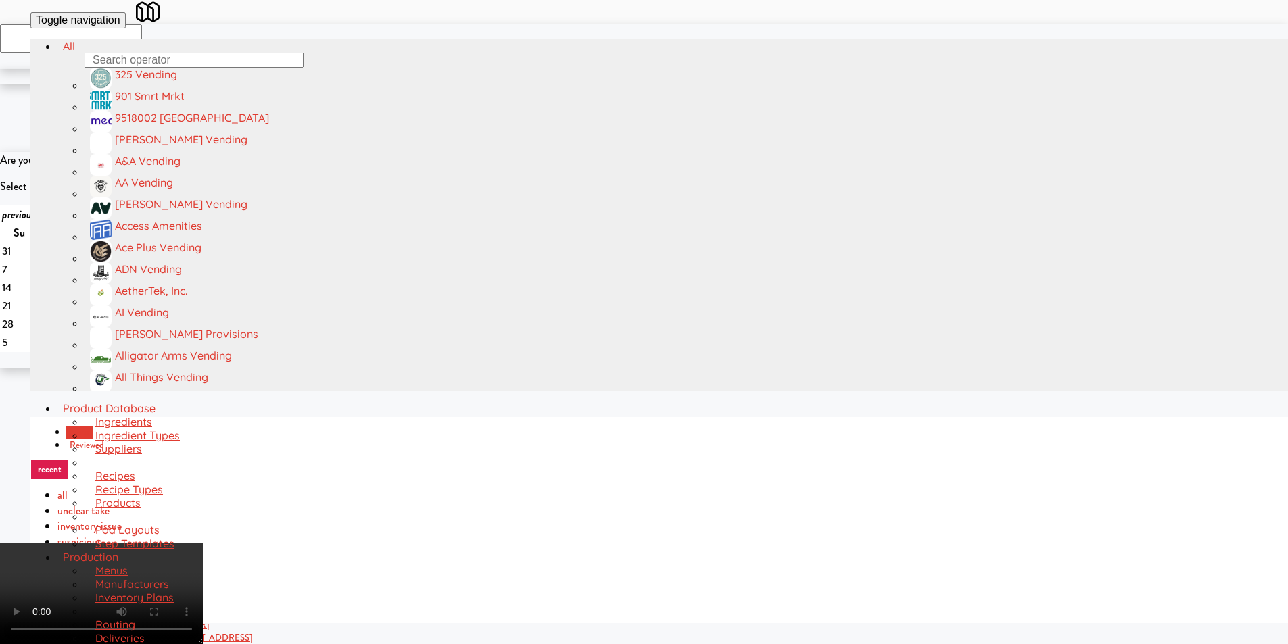
click at [203, 629] on video at bounding box center [101, 593] width 203 height 101
click at [203, 543] on video at bounding box center [101, 593] width 203 height 101
click at [203, 543] on icon at bounding box center [196, 546] width 14 height 7
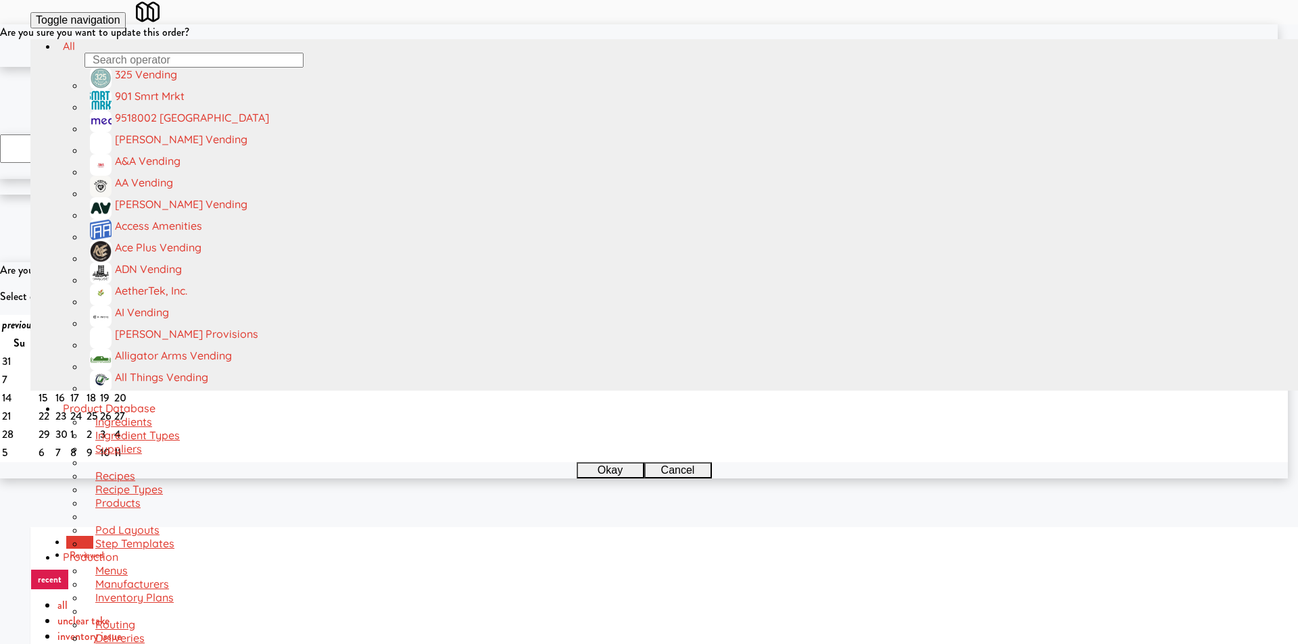
click at [599, 67] on button "Okay" at bounding box center [605, 59] width 68 height 16
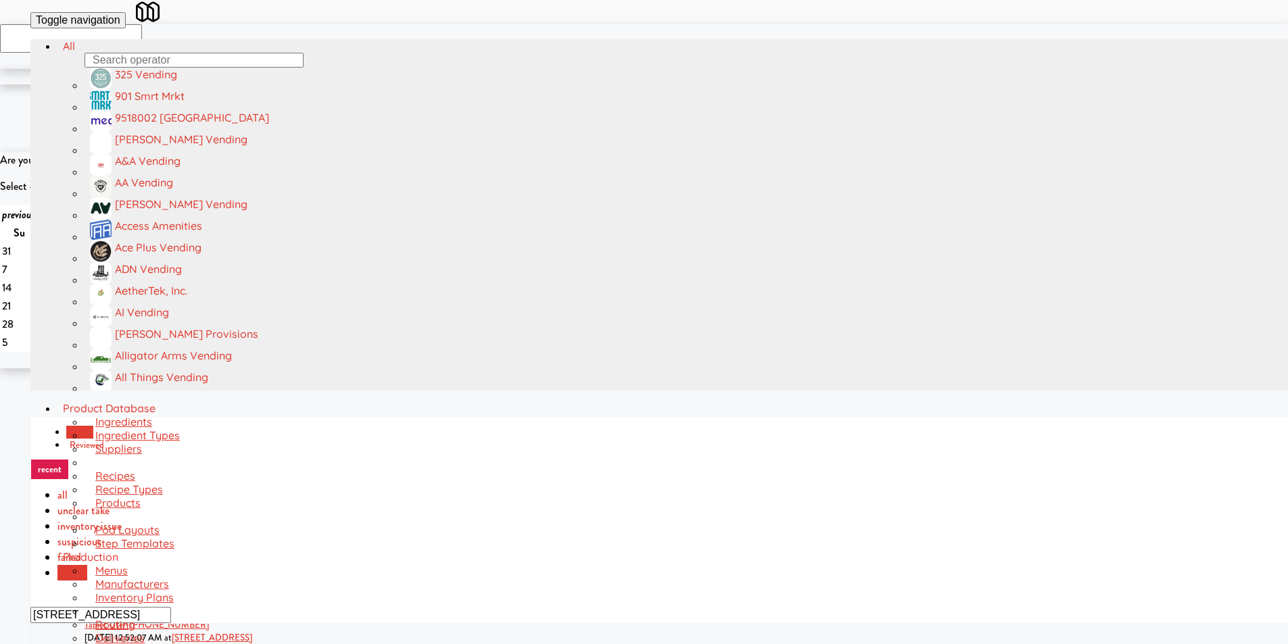
scroll to position [562, 0]
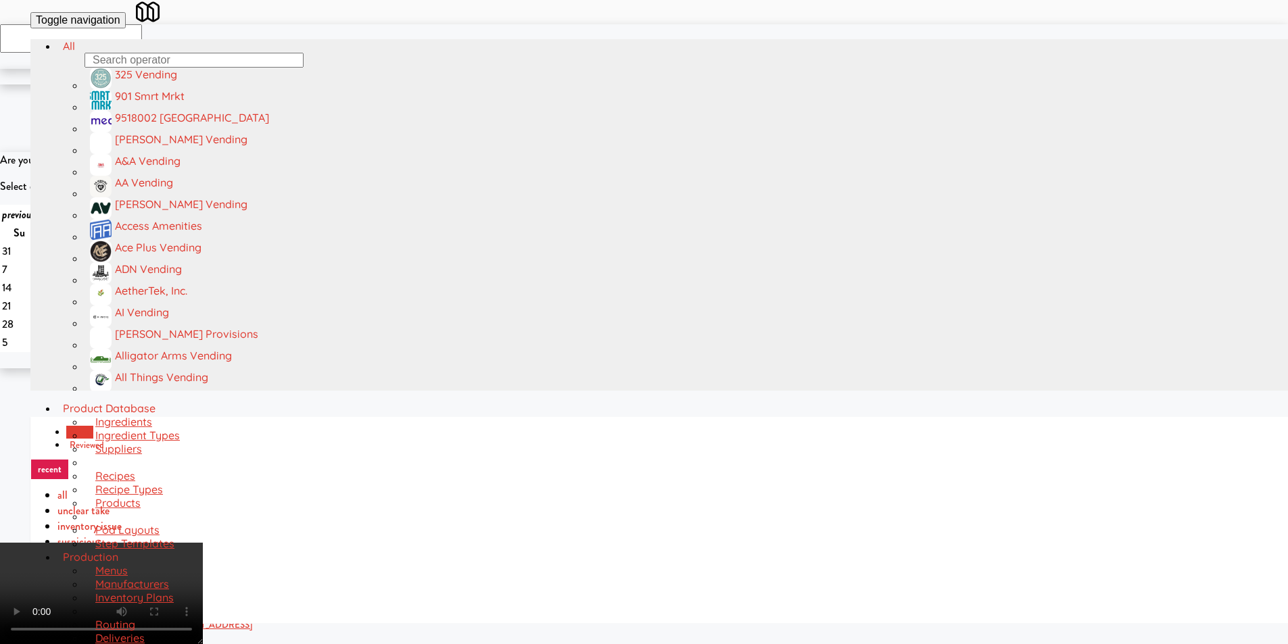
click at [203, 543] on video at bounding box center [101, 593] width 203 height 101
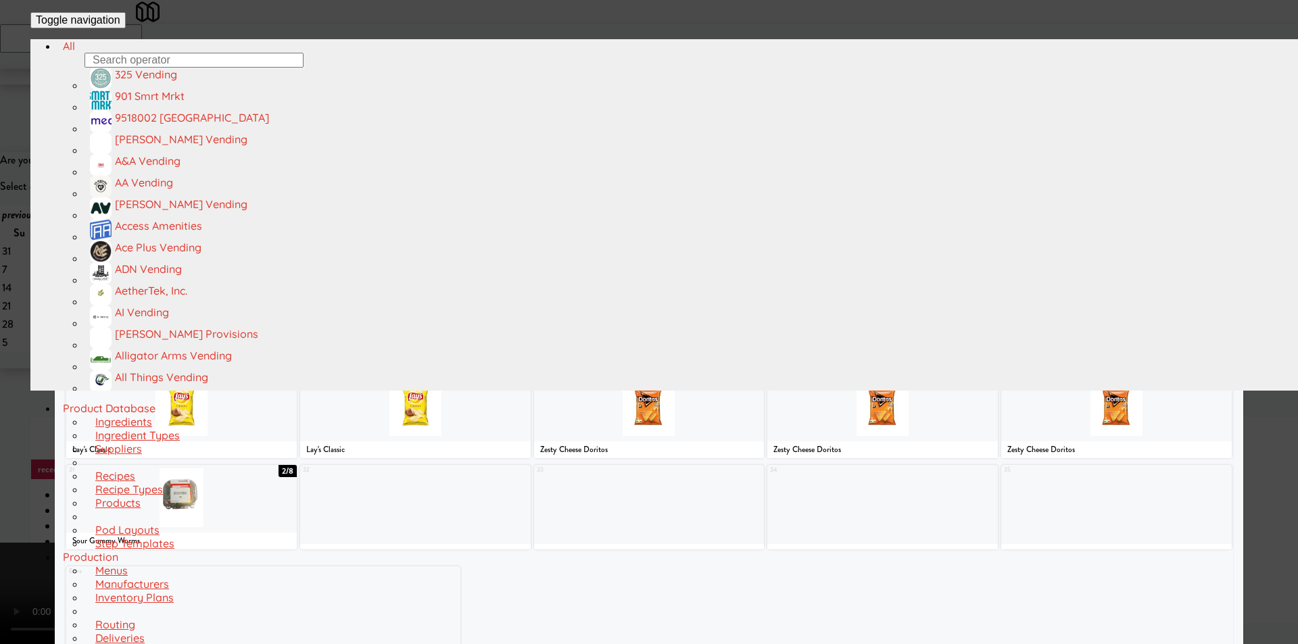
click at [158, 162] on div at bounding box center [123, 132] width 114 height 59
click at [36, 280] on div at bounding box center [649, 322] width 1298 height 644
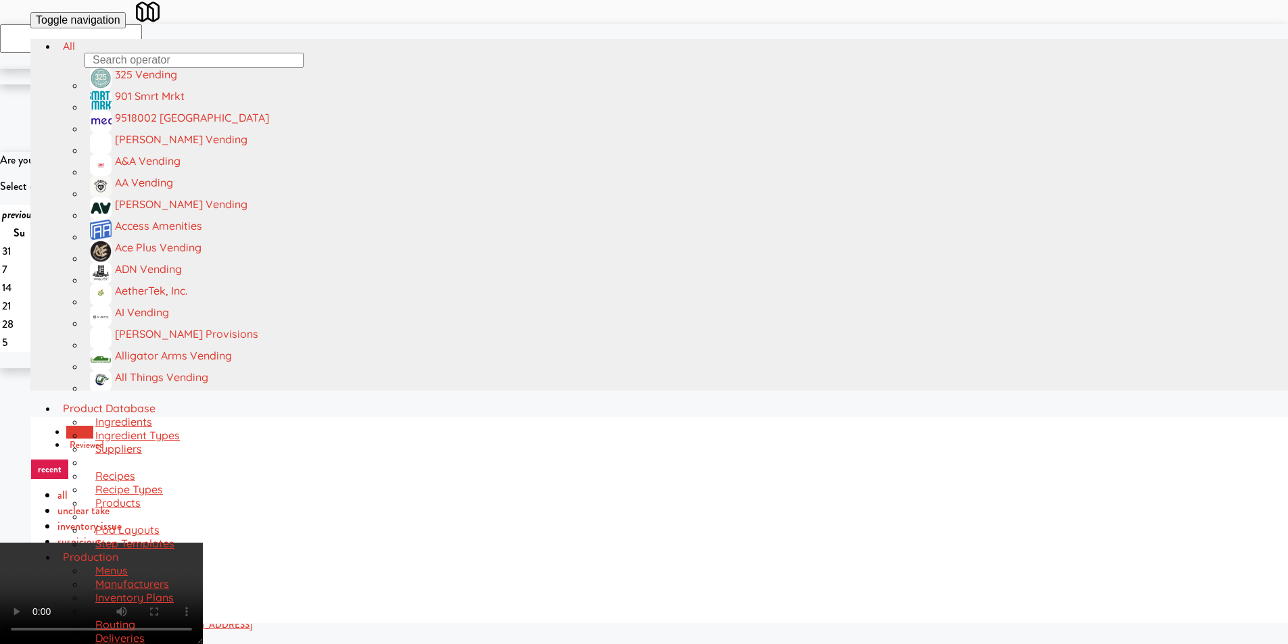
click at [203, 635] on video at bounding box center [101, 593] width 203 height 101
click at [203, 543] on video at bounding box center [101, 593] width 203 height 101
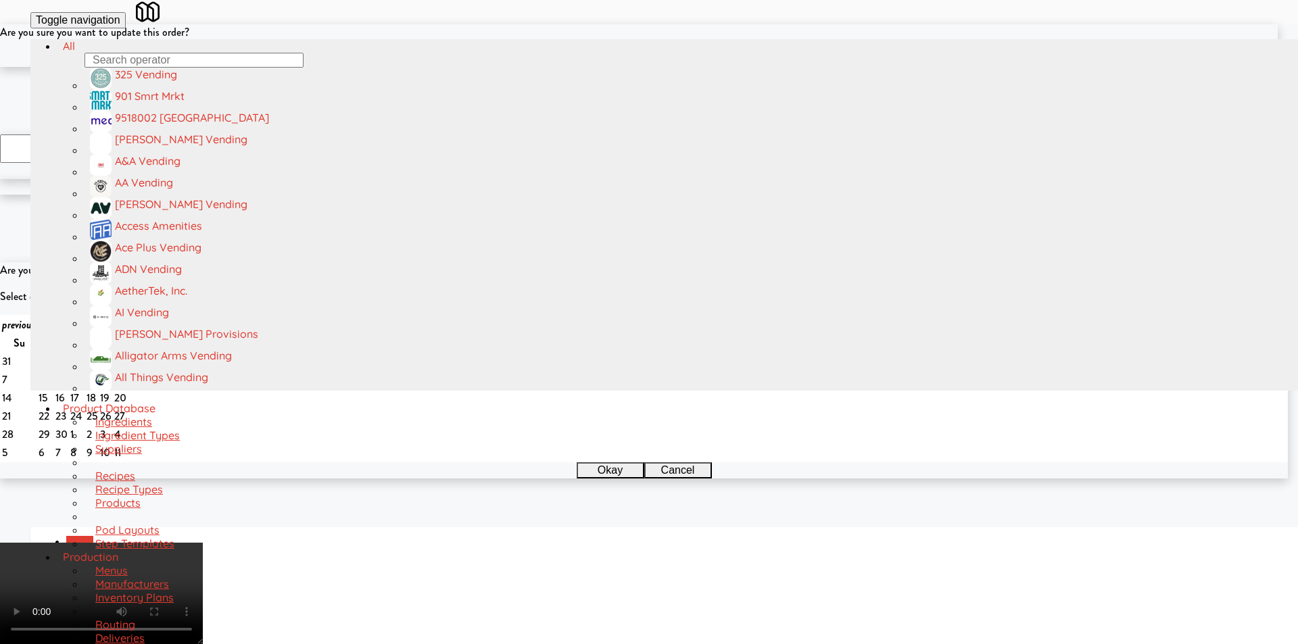
click at [597, 67] on button "Okay" at bounding box center [605, 59] width 68 height 16
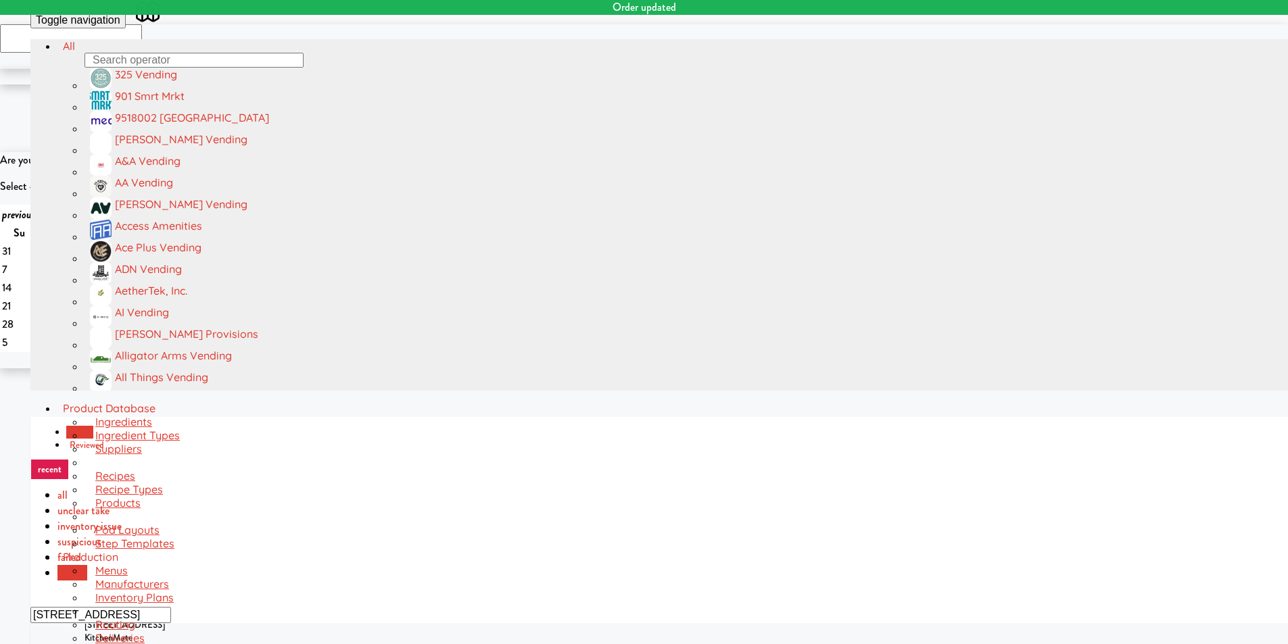
scroll to position [595, 0]
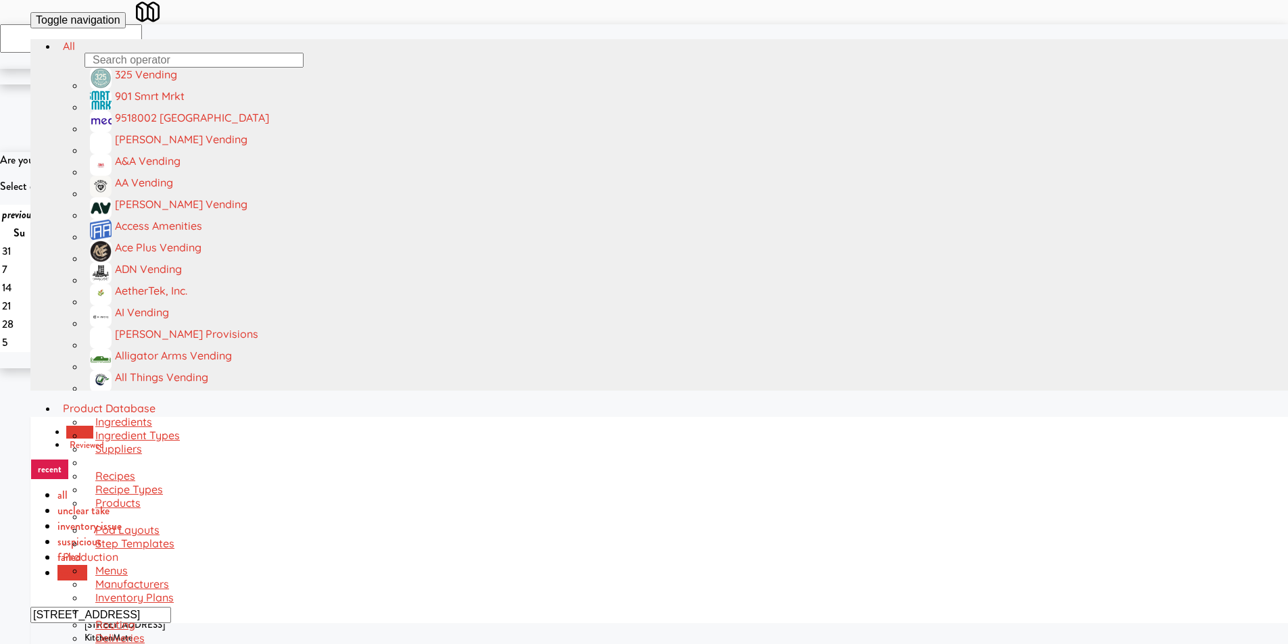
click at [171, 607] on input "[STREET_ADDRESS]" at bounding box center [100, 615] width 141 height 16
paste input "HP Employee Lounge Drinks"
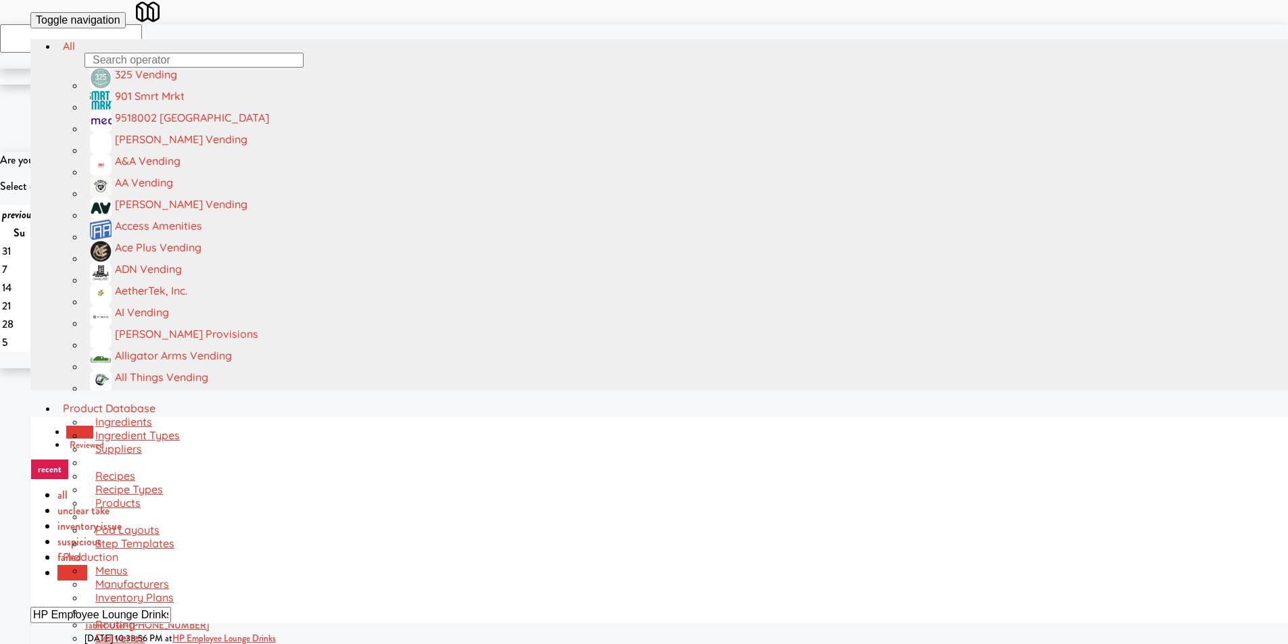
type input "HP Employee Lounge Drinks"
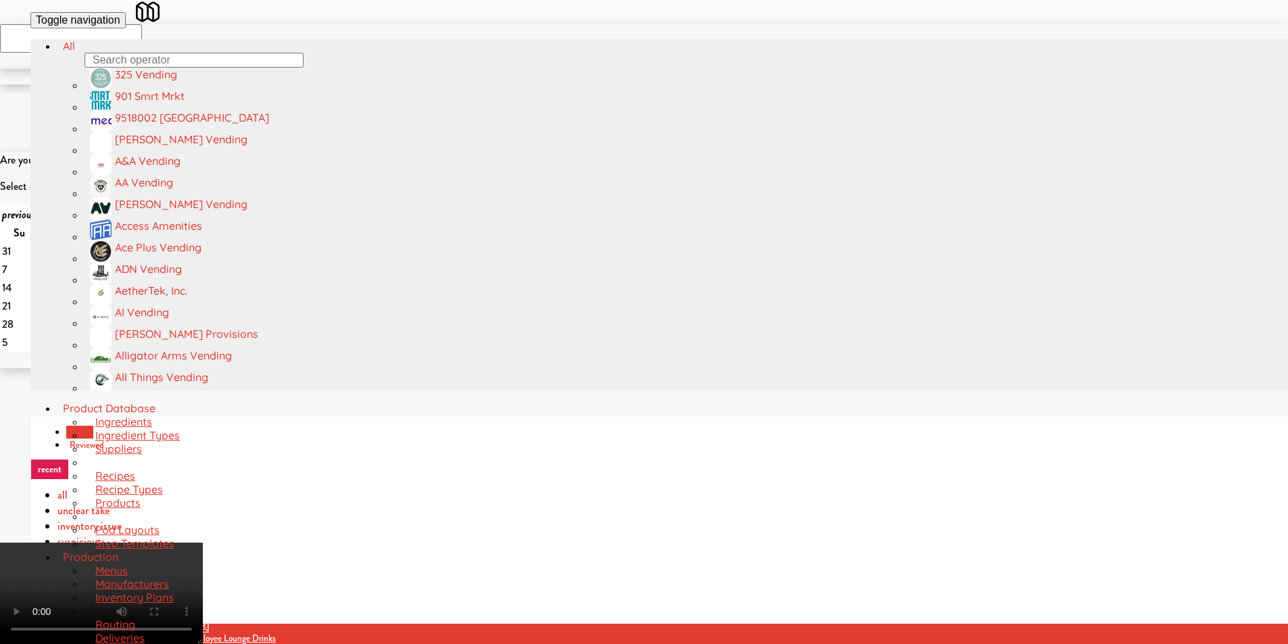
click at [203, 543] on video at bounding box center [101, 593] width 203 height 101
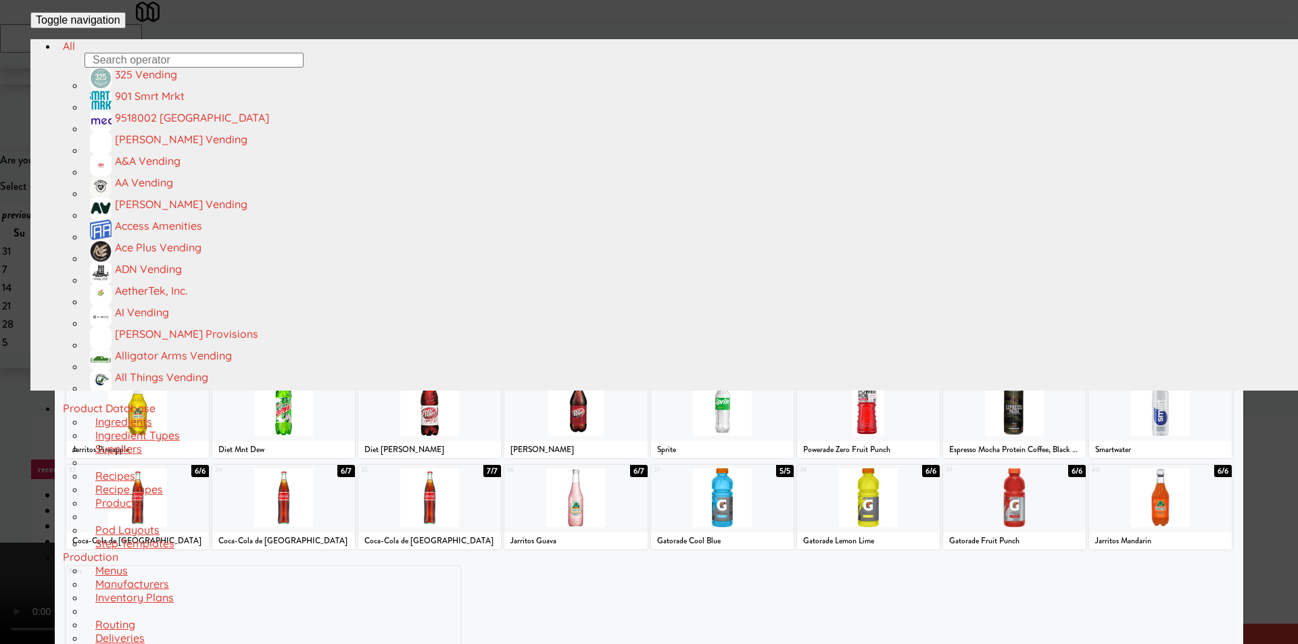
click at [307, 249] on div at bounding box center [283, 224] width 143 height 59
click at [17, 280] on div at bounding box center [649, 322] width 1298 height 644
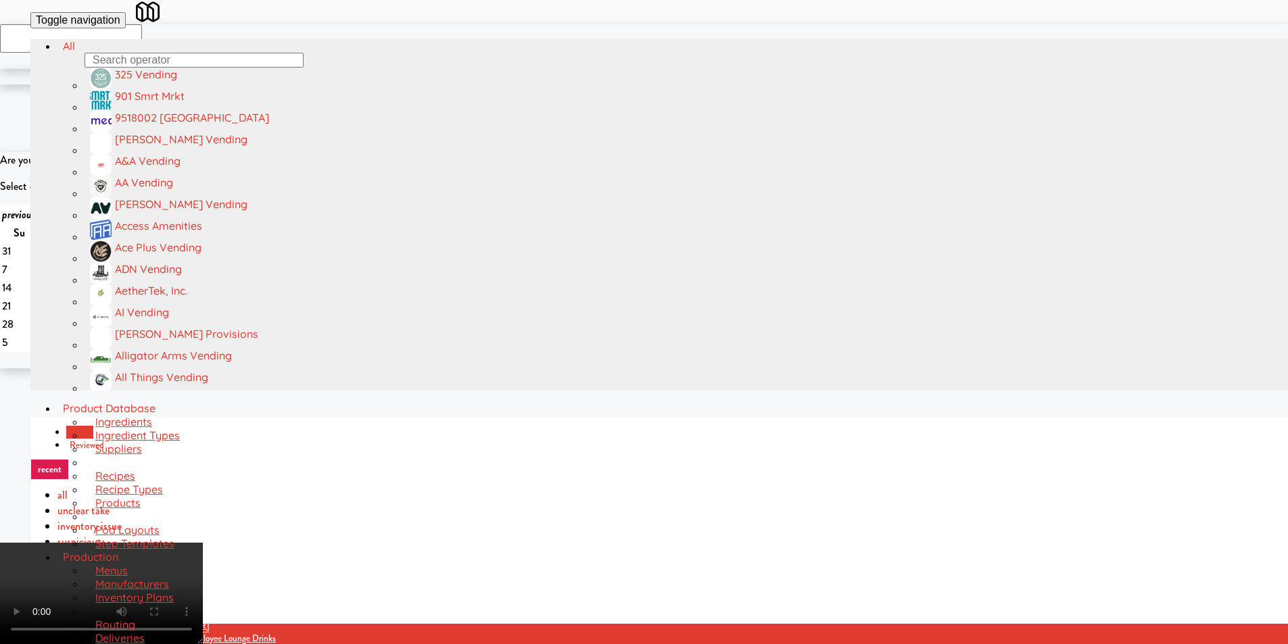
drag, startPoint x: 484, startPoint y: 297, endPoint x: 495, endPoint y: 296, distance: 11.6
click at [203, 543] on video at bounding box center [101, 593] width 203 height 101
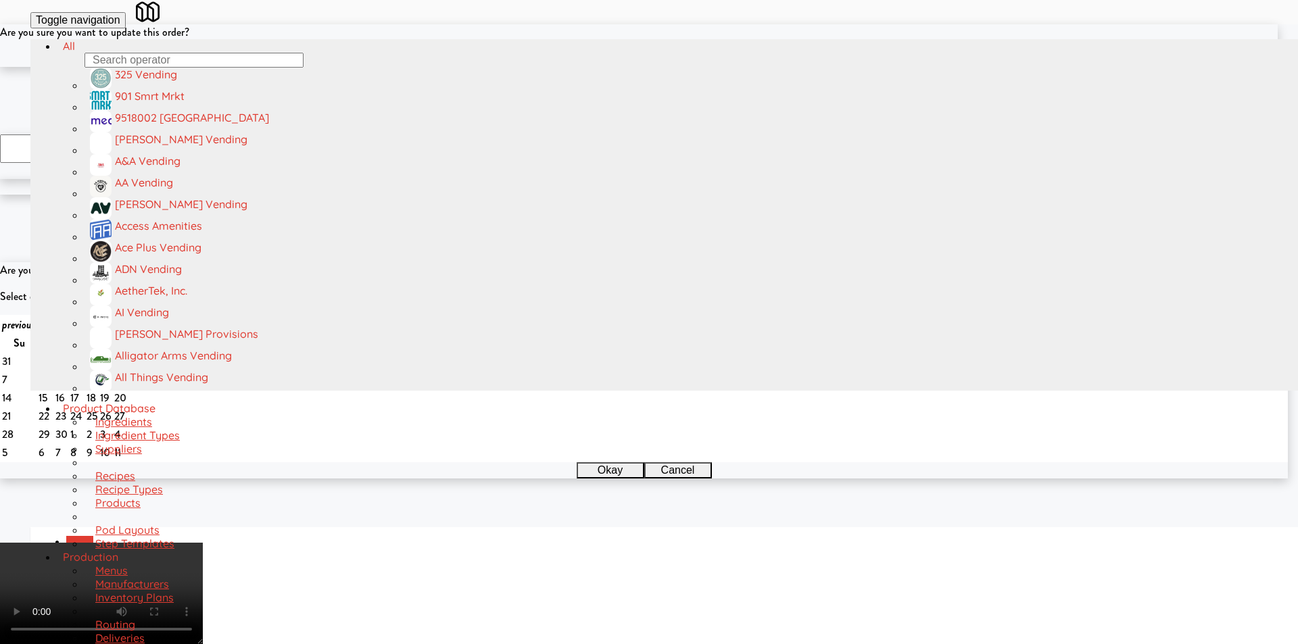
click at [592, 67] on button "Okay" at bounding box center [605, 59] width 68 height 16
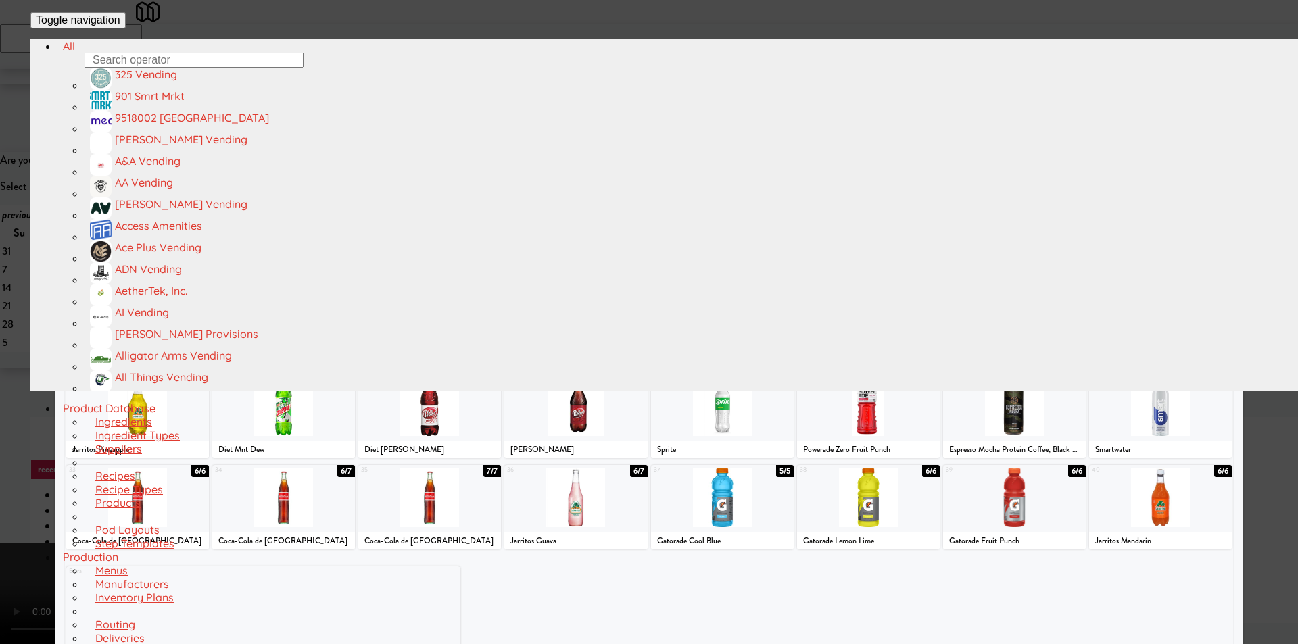
click at [863, 409] on div at bounding box center [868, 406] width 143 height 59
click at [1271, 301] on div at bounding box center [649, 322] width 1298 height 644
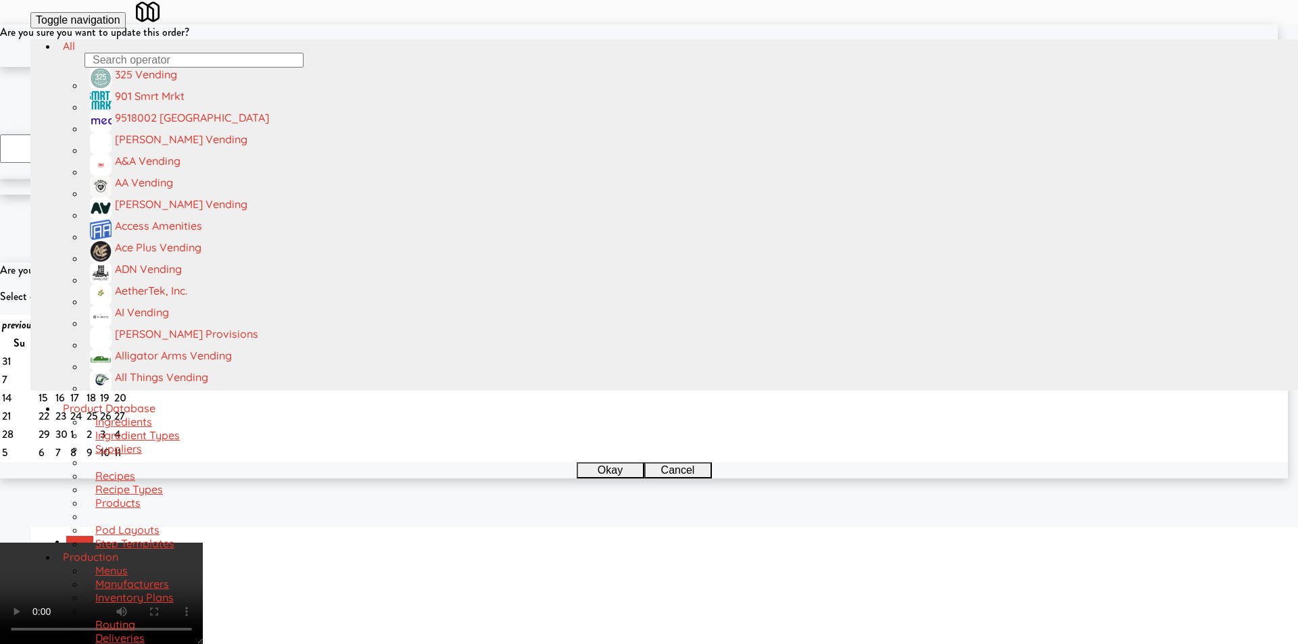
click at [620, 67] on button "Okay" at bounding box center [605, 59] width 68 height 16
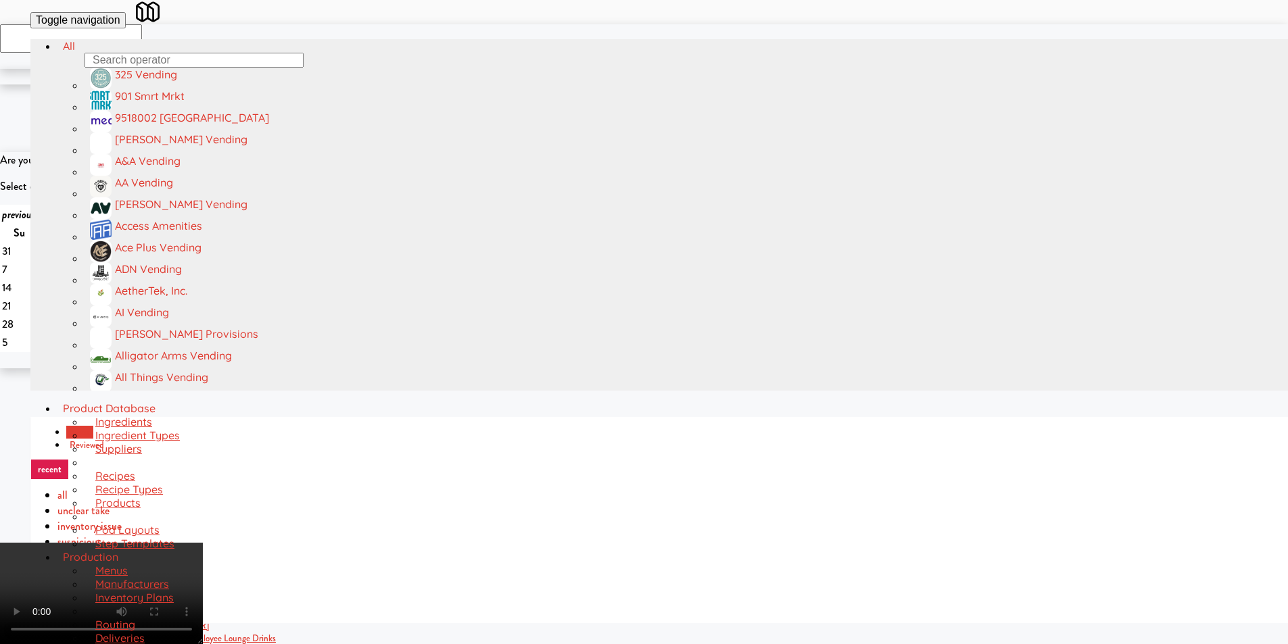
click at [203, 543] on video at bounding box center [101, 593] width 203 height 101
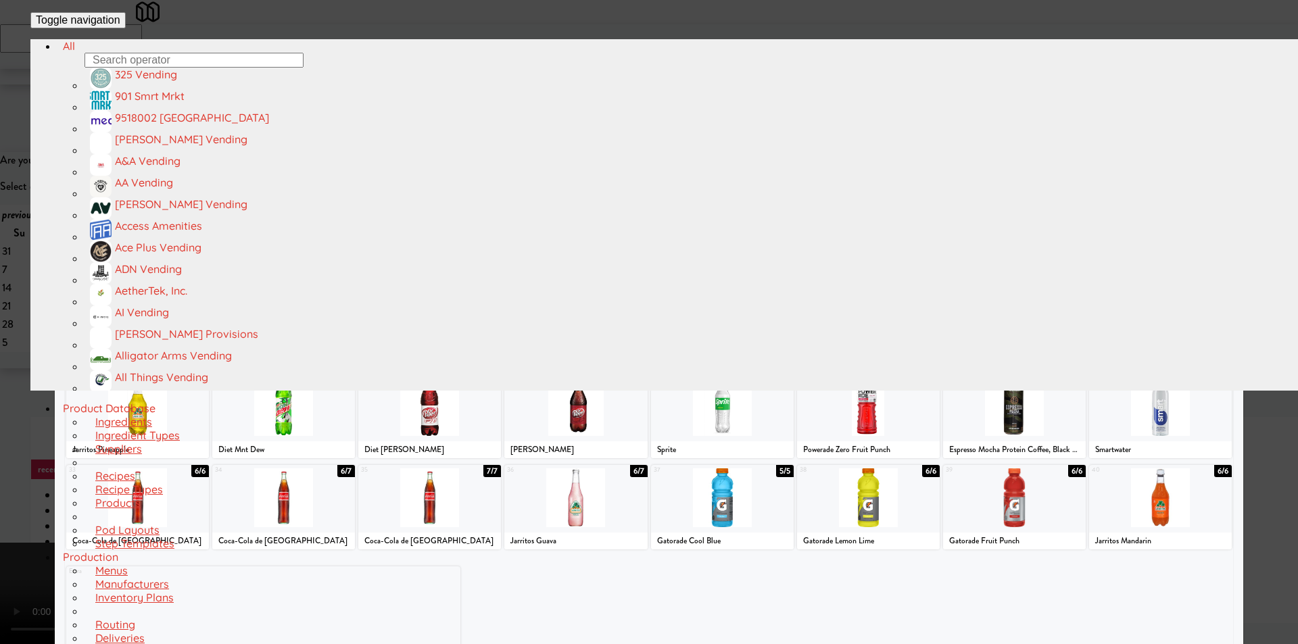
click at [1003, 337] on div at bounding box center [1014, 315] width 143 height 59
click at [1233, 285] on div at bounding box center [649, 322] width 1298 height 644
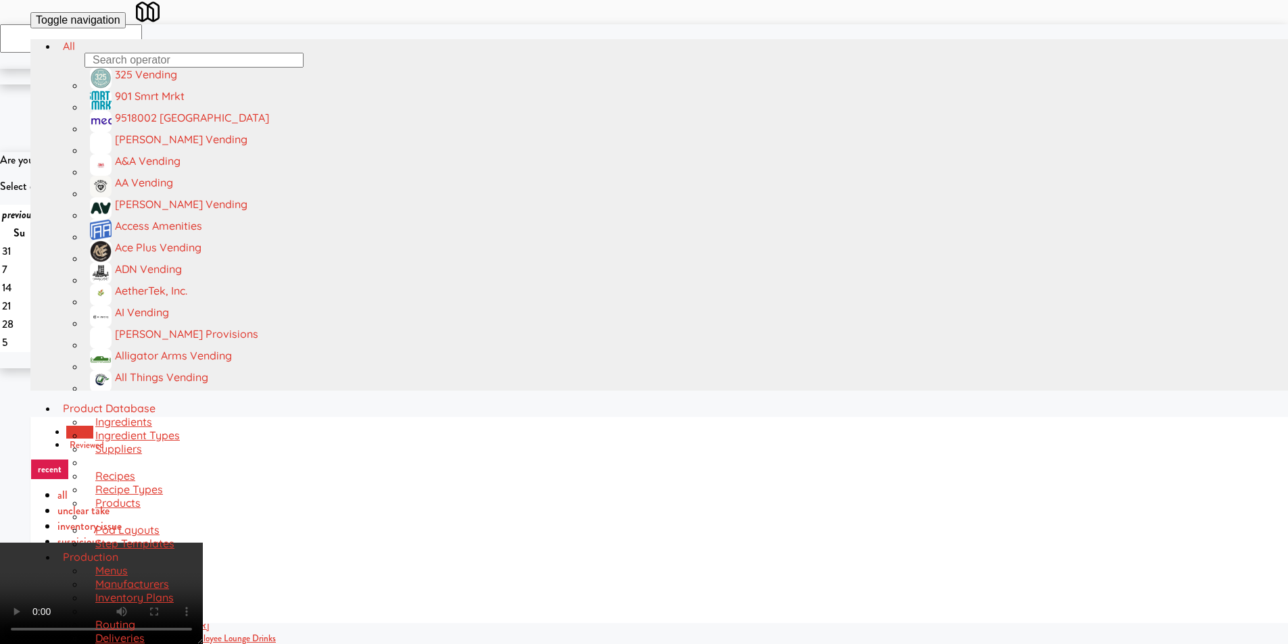
click at [203, 543] on video at bounding box center [101, 593] width 203 height 101
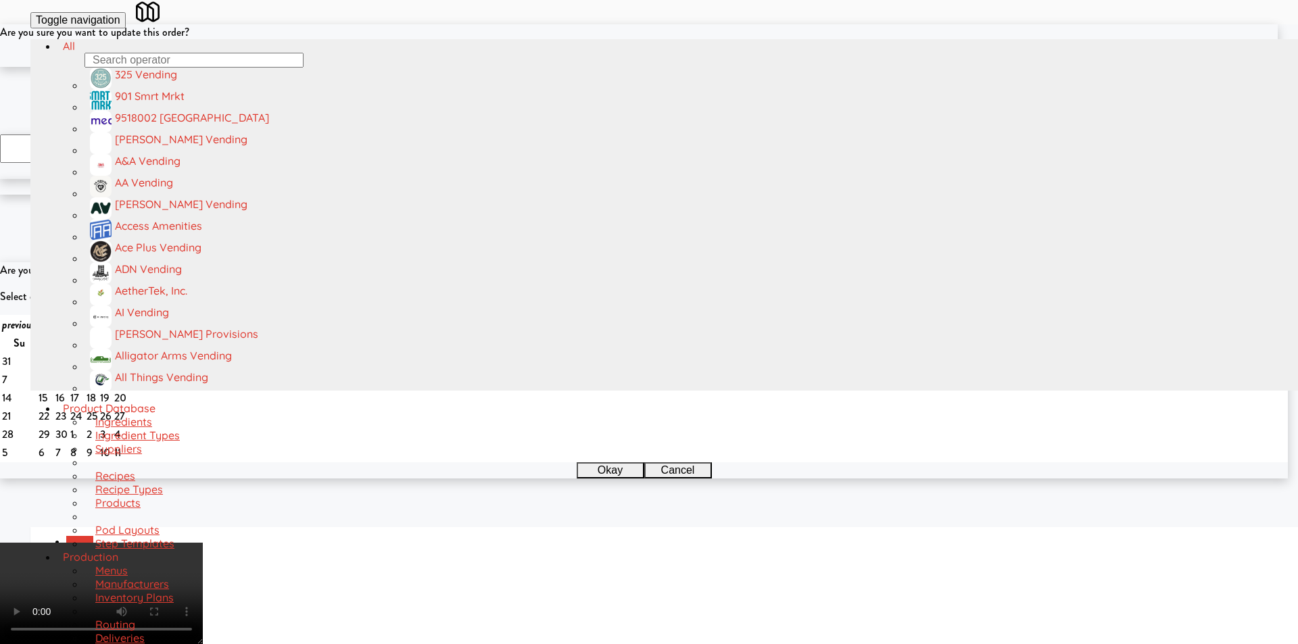
click at [635, 67] on button "Okay" at bounding box center [605, 59] width 68 height 16
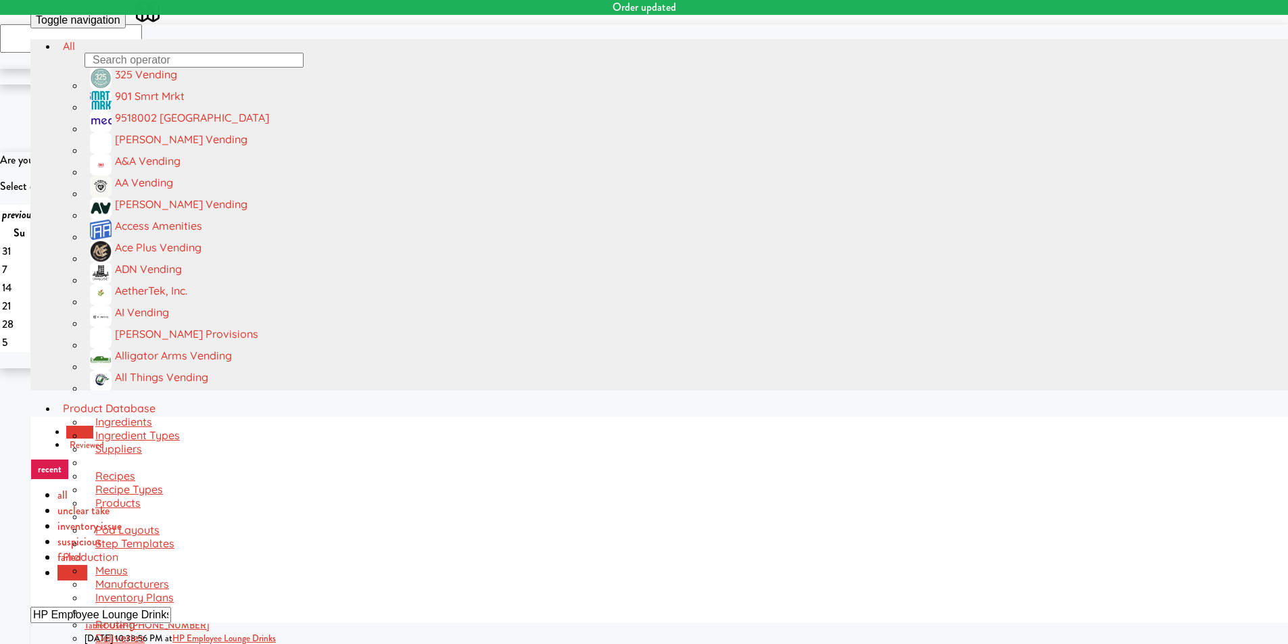
scroll to position [22, 0]
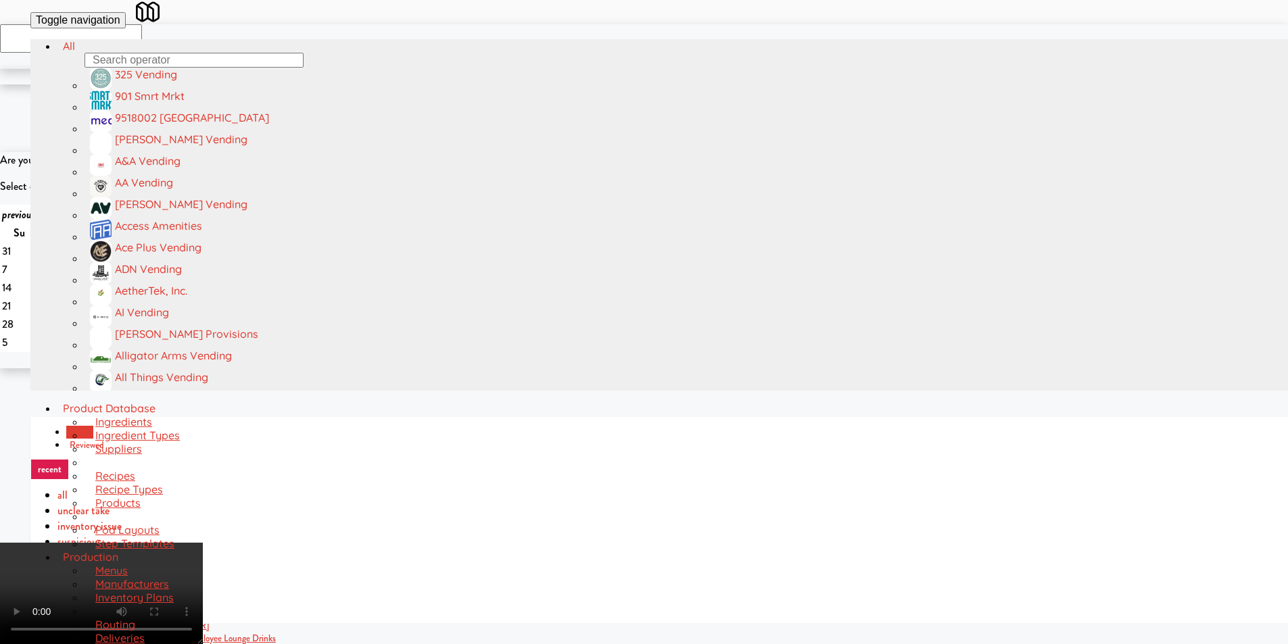
scroll to position [204, 0]
click at [203, 630] on video at bounding box center [101, 593] width 203 height 101
click at [203, 543] on video at bounding box center [101, 593] width 203 height 101
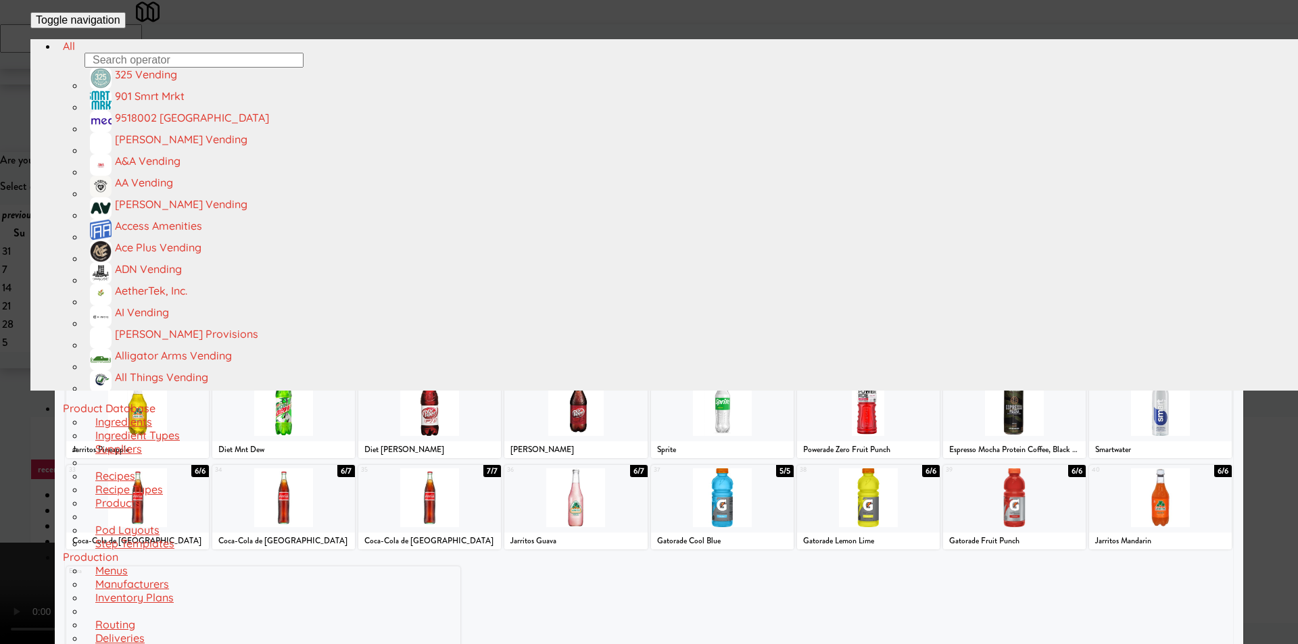
click at [309, 162] on div at bounding box center [283, 132] width 143 height 59
click at [34, 253] on div at bounding box center [649, 322] width 1298 height 644
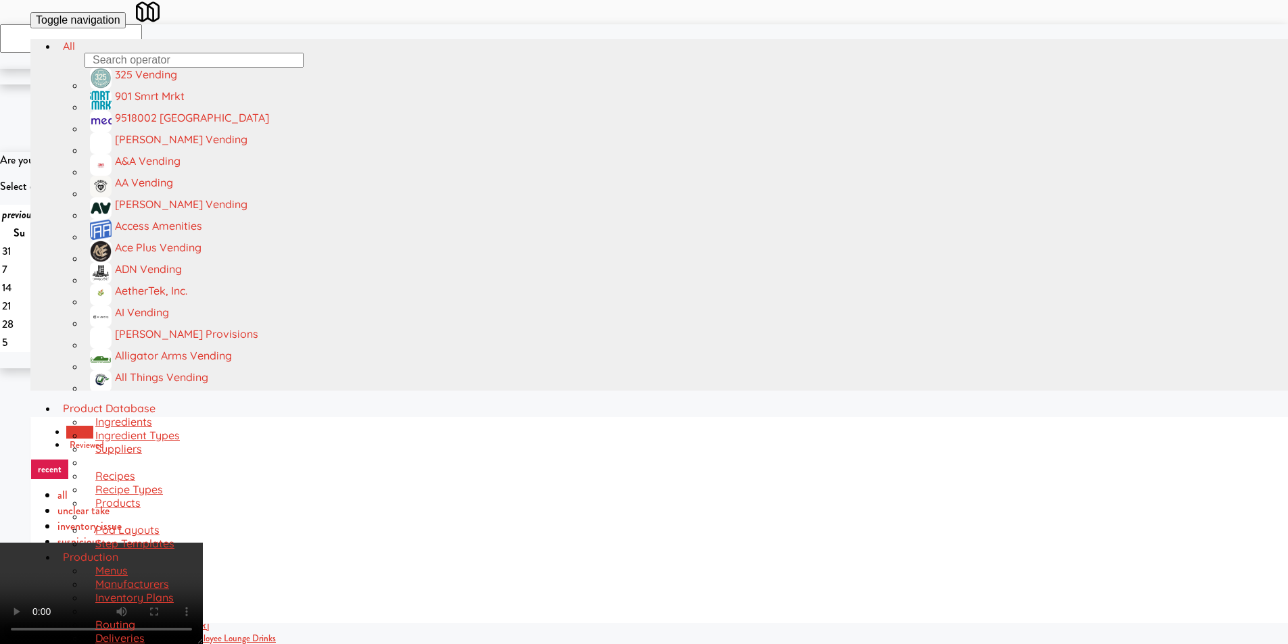
click at [203, 543] on video at bounding box center [101, 593] width 203 height 101
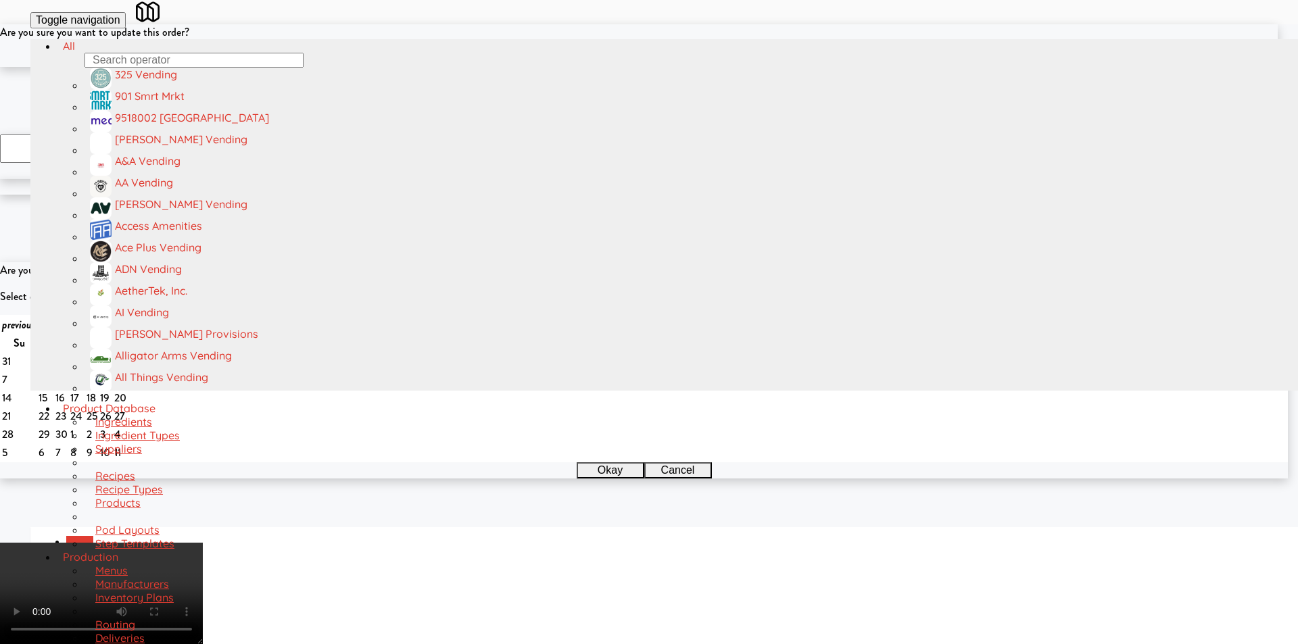
click at [605, 67] on button "Okay" at bounding box center [605, 59] width 68 height 16
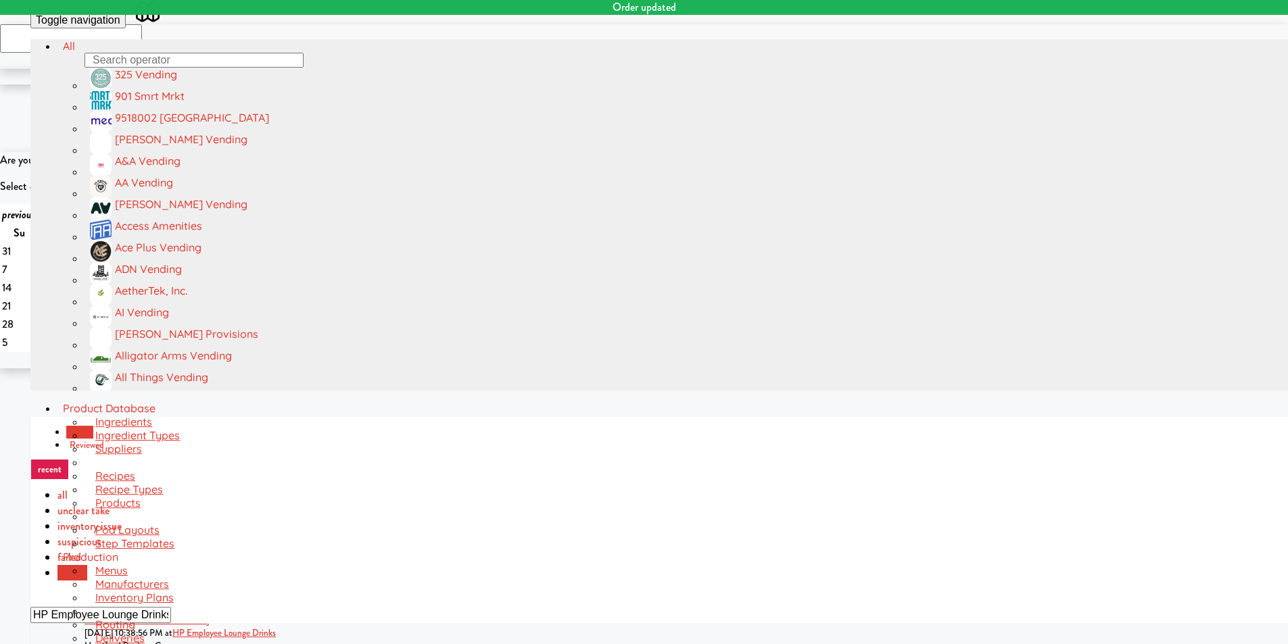
scroll to position [39, 0]
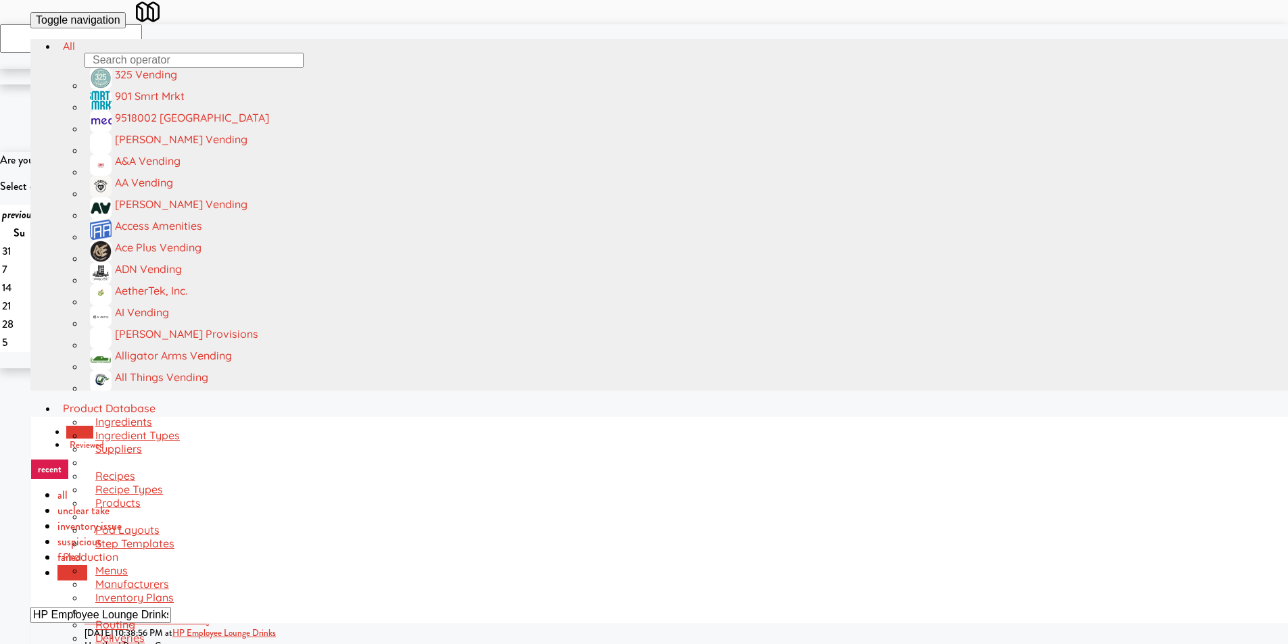
click at [171, 607] on input "HP Employee Lounge Drinks" at bounding box center [100, 615] width 141 height 16
paste input "The 87 - Fridge - Left"
click at [171, 607] on input "HP Employee Lounge Drinks" at bounding box center [100, 615] width 141 height 16
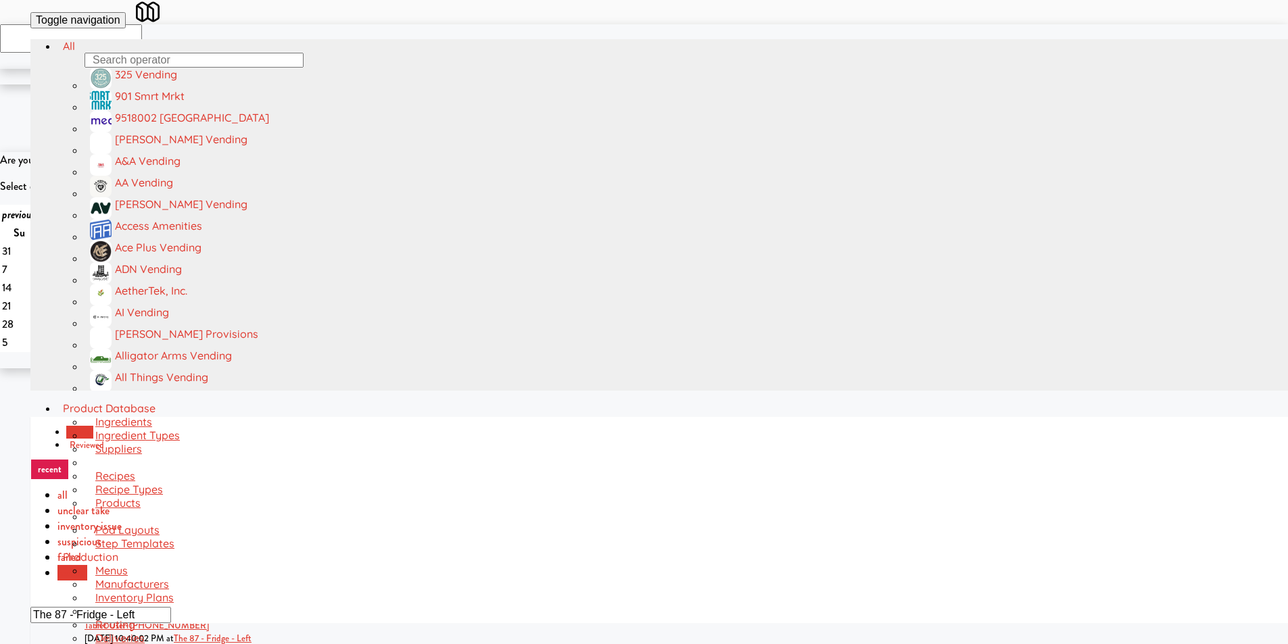
type input "The 87 - Fridge - Left"
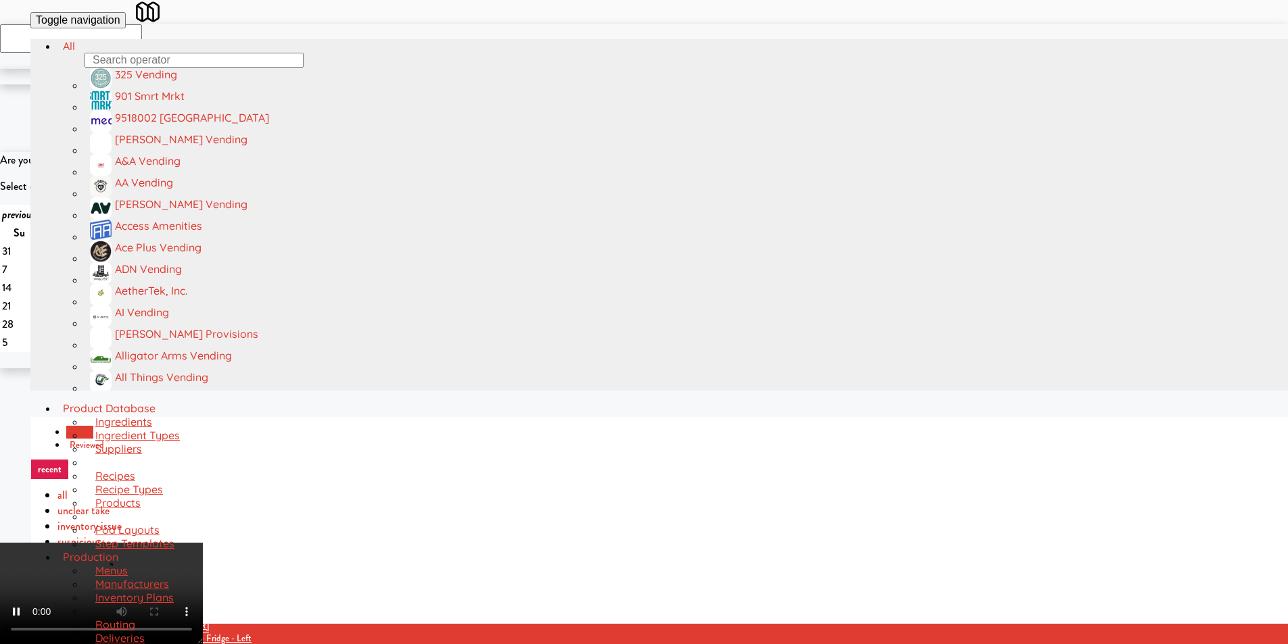
click at [203, 629] on video at bounding box center [101, 593] width 203 height 101
click at [203, 543] on video at bounding box center [101, 593] width 203 height 101
click at [170, 543] on video at bounding box center [101, 593] width 203 height 101
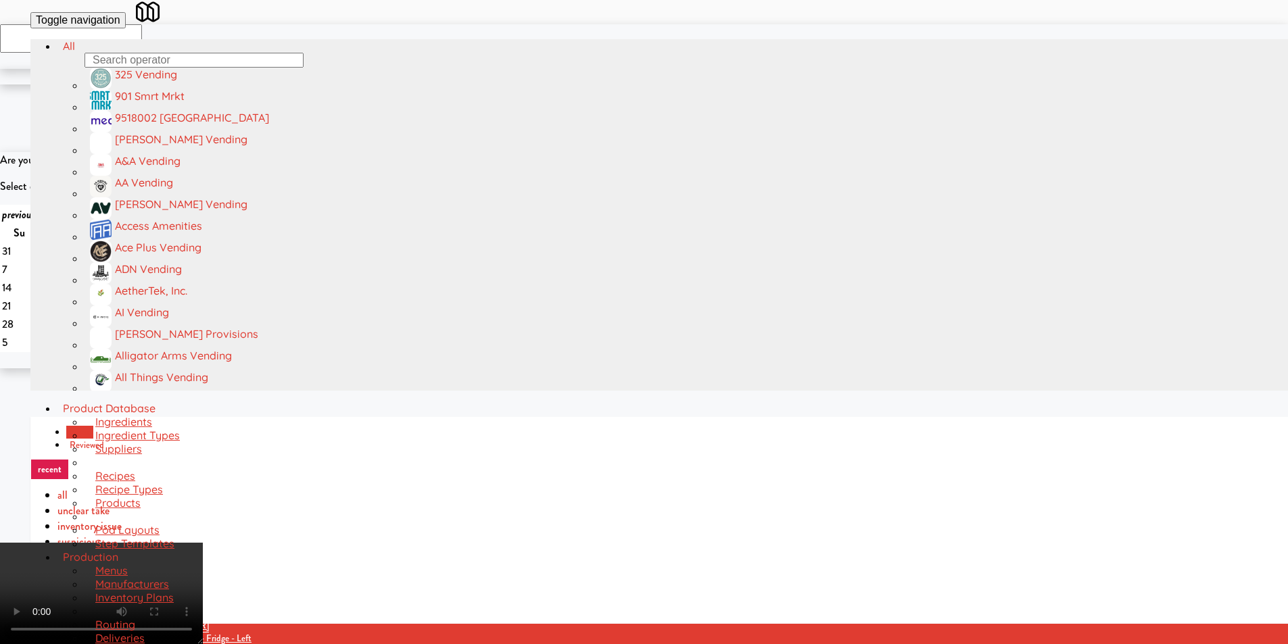
click at [203, 543] on video at bounding box center [101, 593] width 203 height 101
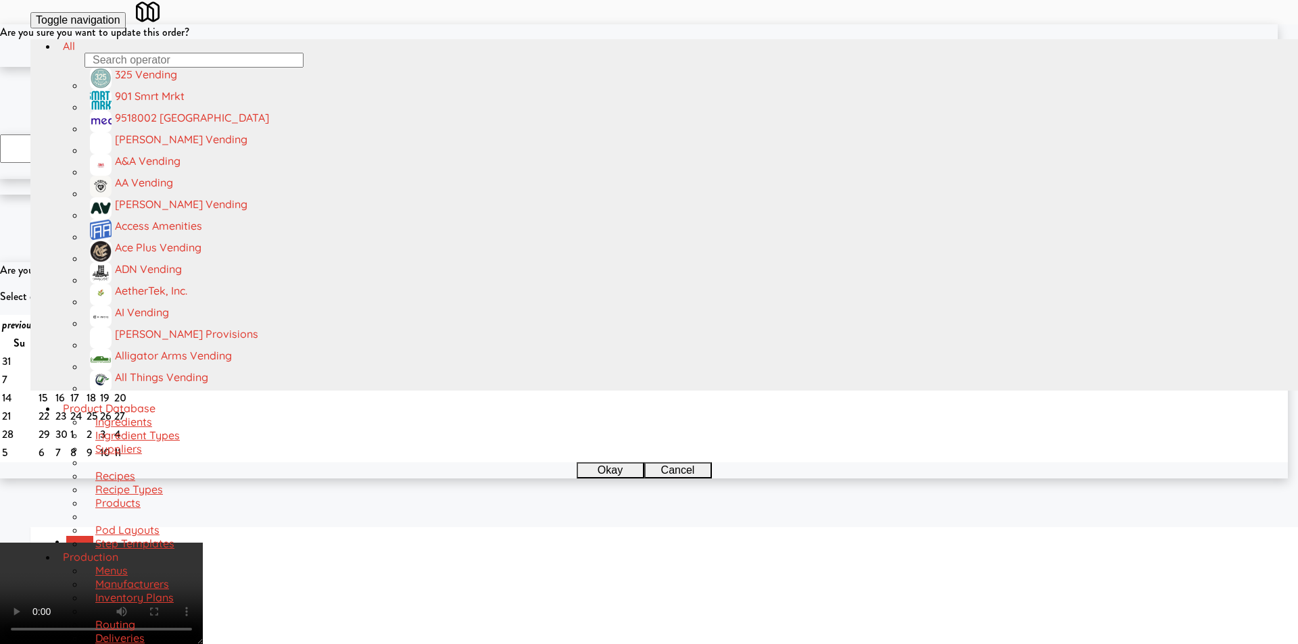
click at [598, 67] on button "Okay" at bounding box center [605, 59] width 68 height 16
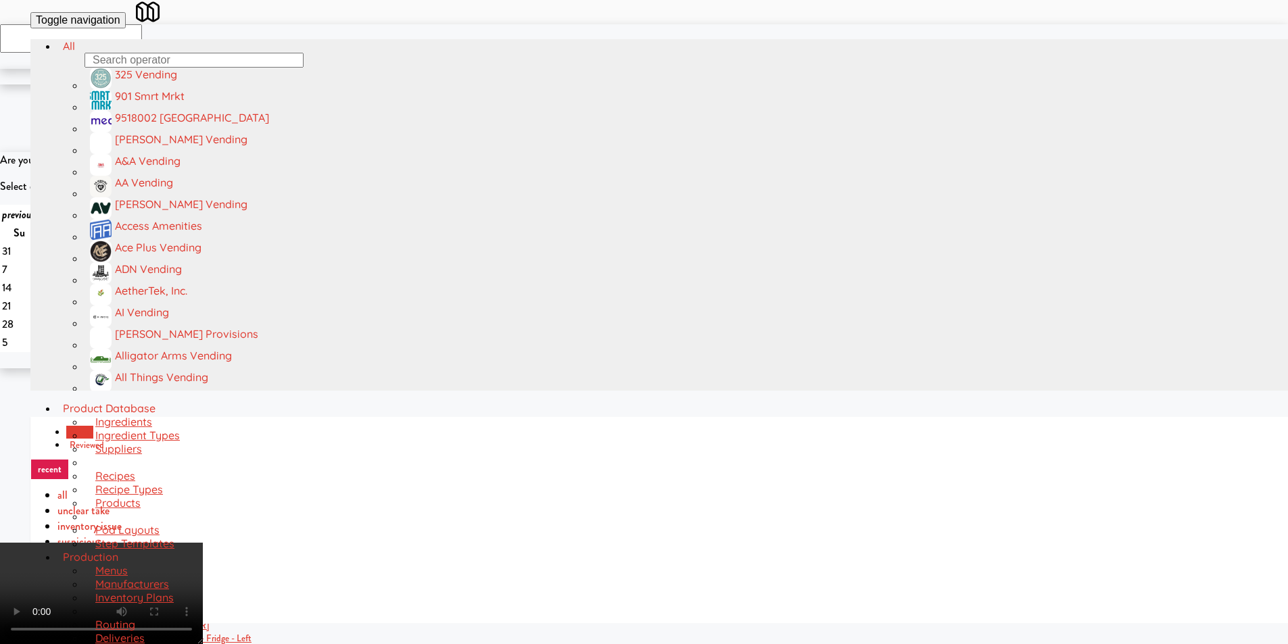
click at [203, 543] on video at bounding box center [101, 593] width 203 height 101
drag, startPoint x: 503, startPoint y: 436, endPoint x: 514, endPoint y: 435, distance: 10.8
click at [203, 543] on video at bounding box center [101, 593] width 203 height 101
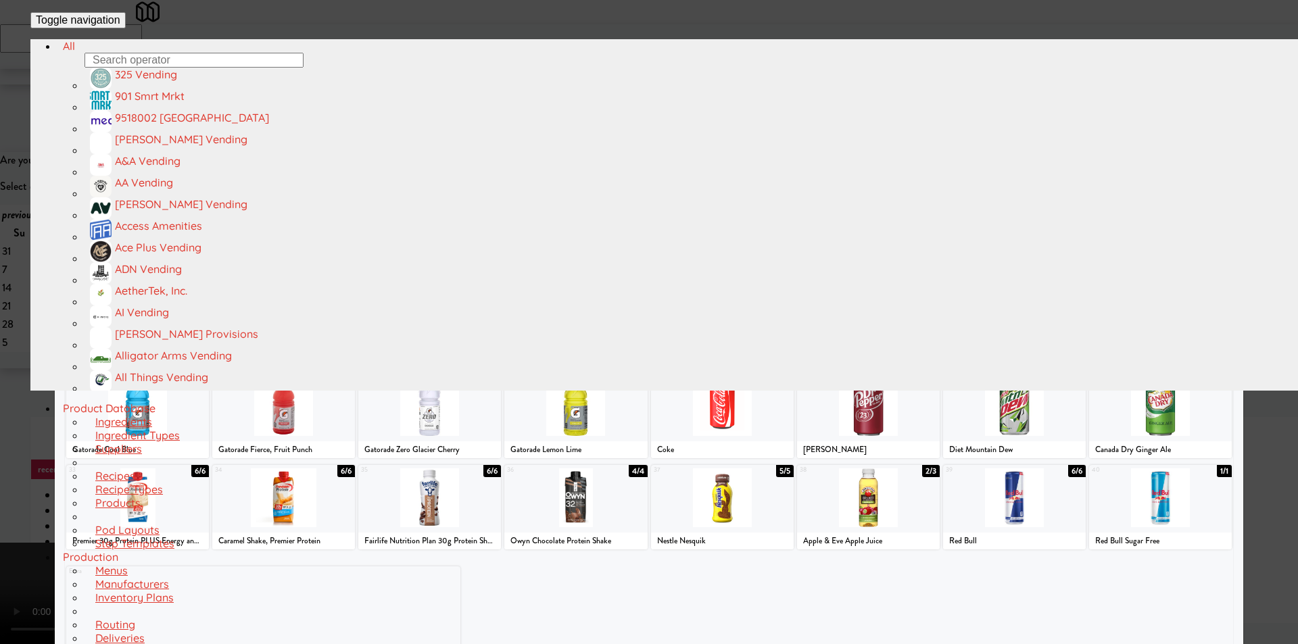
click at [1100, 162] on div at bounding box center [1160, 132] width 143 height 59
click at [1248, 218] on div at bounding box center [649, 322] width 1298 height 644
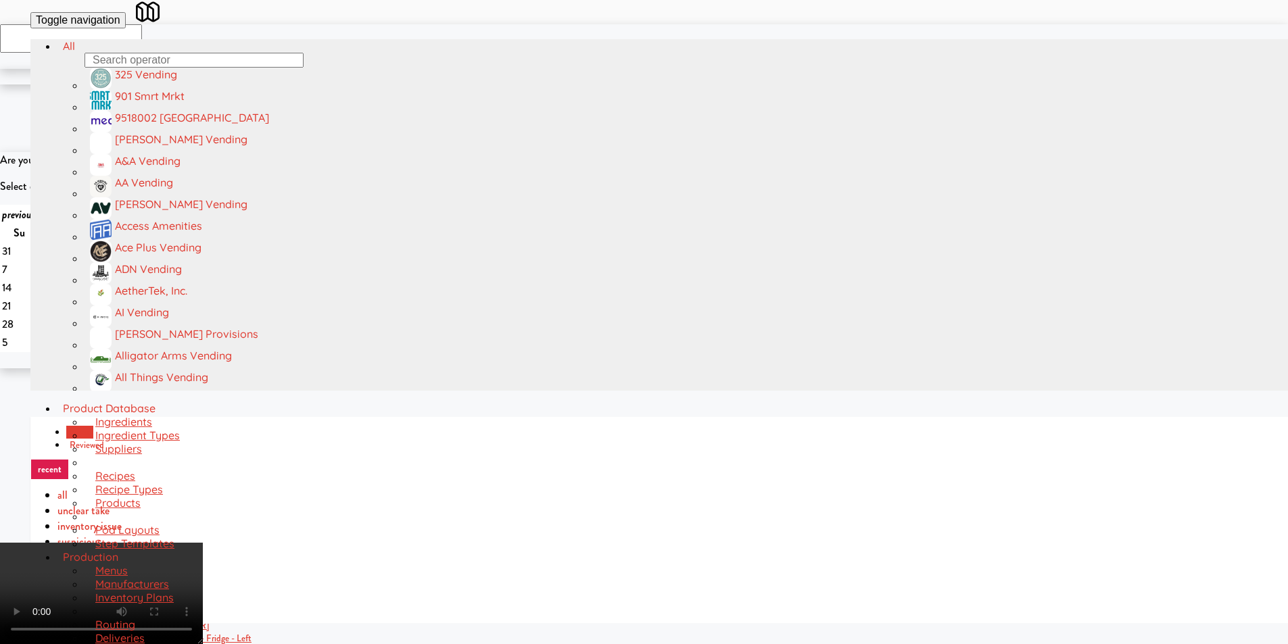
click at [203, 543] on video at bounding box center [101, 593] width 203 height 101
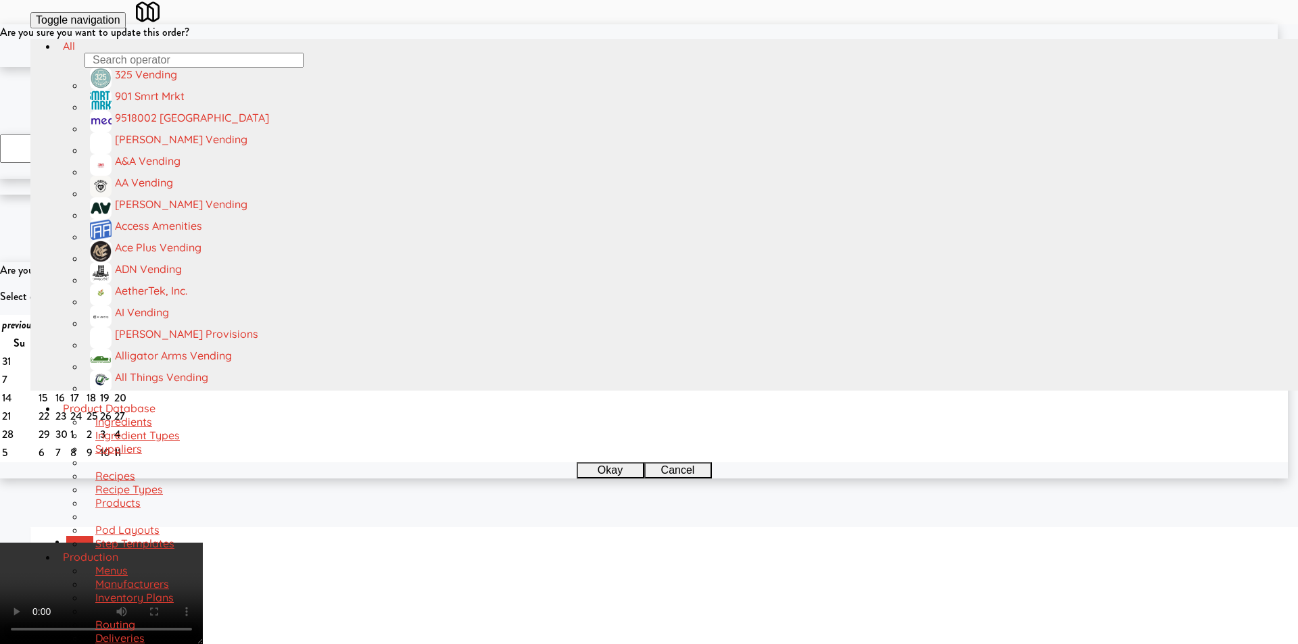
click at [607, 67] on button "Okay" at bounding box center [605, 59] width 68 height 16
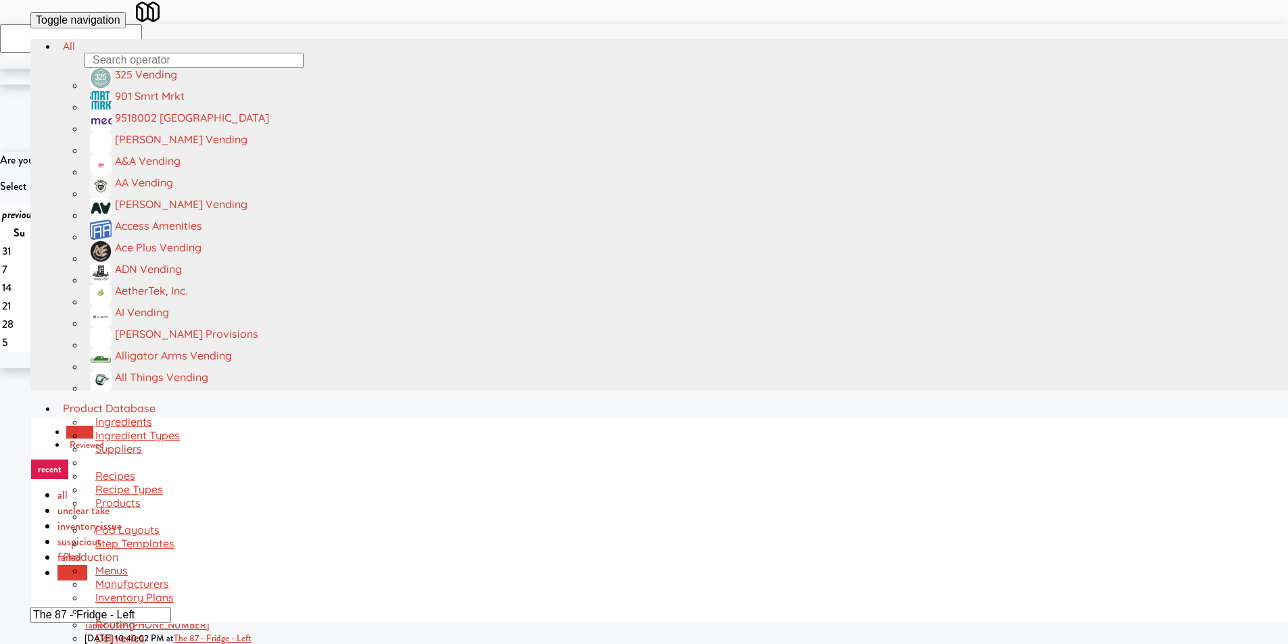
click at [171, 607] on input "The 87 - Fridge - Left" at bounding box center [100, 615] width 141 height 16
paste input "[PERSON_NAME] - Pantry - Righ"
type input "[PERSON_NAME] - Pantry - Right"
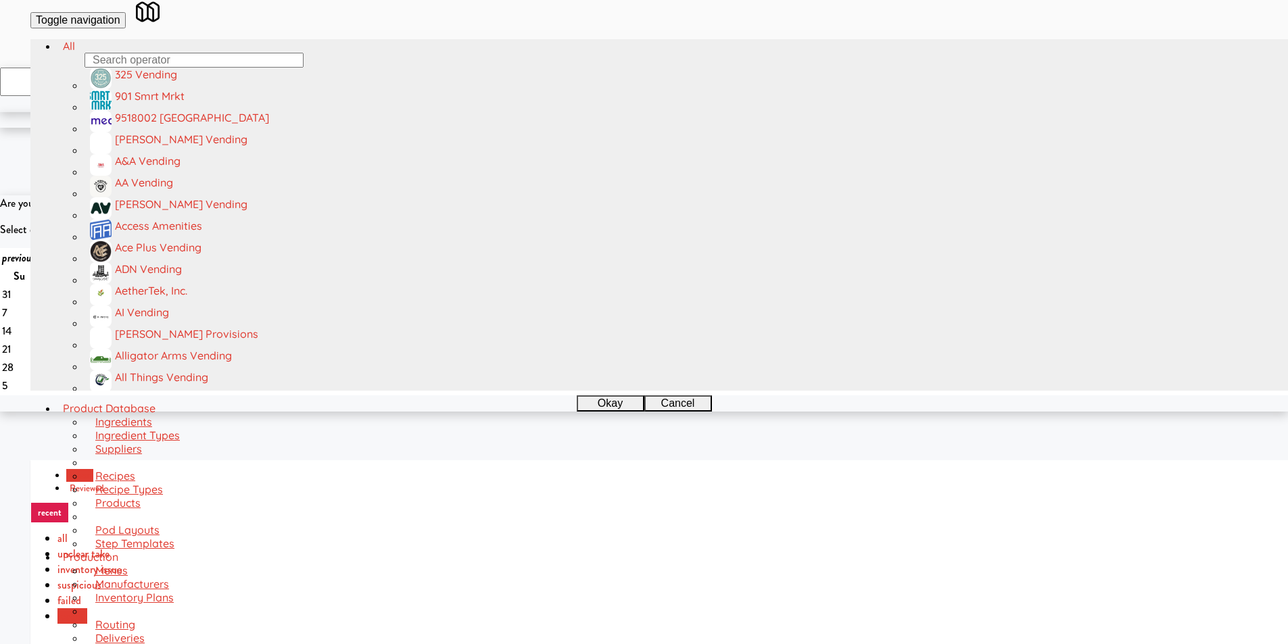
drag, startPoint x: 882, startPoint y: 107, endPoint x: 879, endPoint y: 115, distance: 8.5
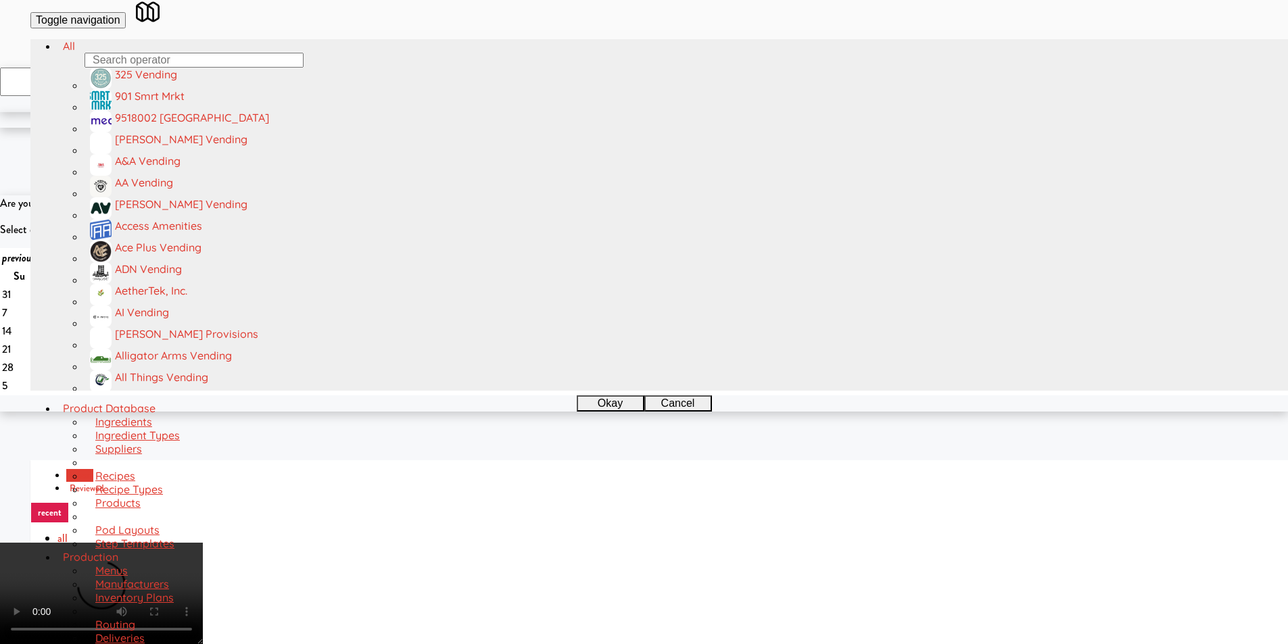
click at [203, 543] on video at bounding box center [101, 593] width 203 height 101
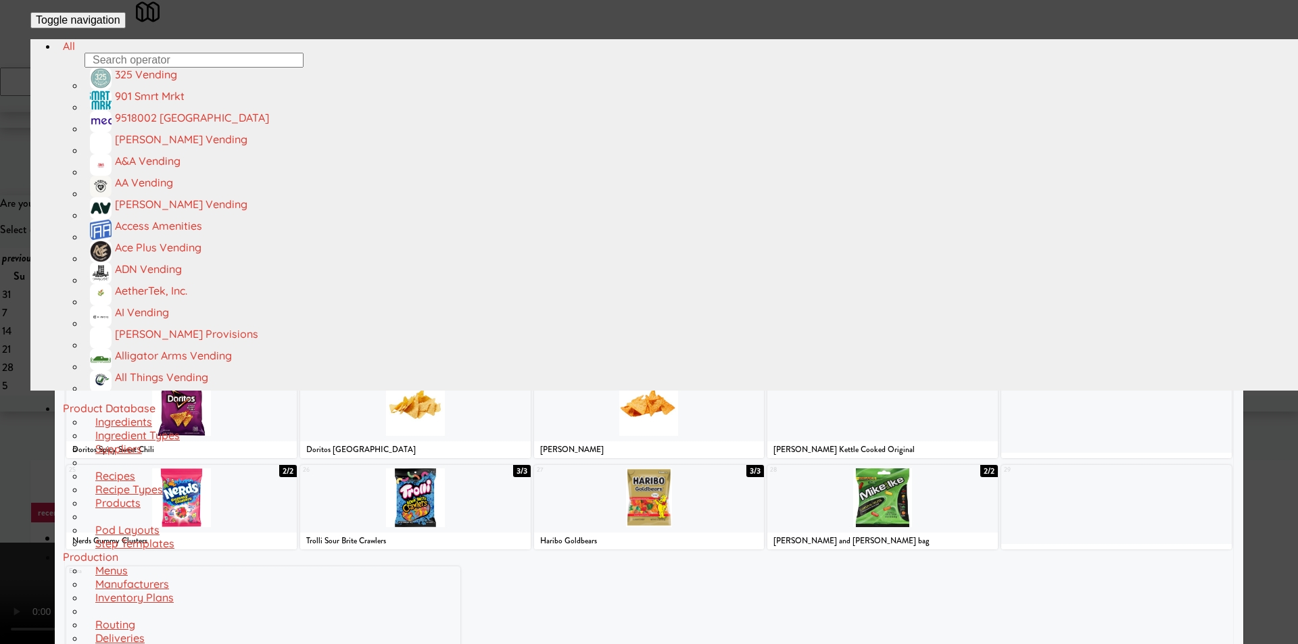
click at [896, 162] on div at bounding box center [908, 132] width 126 height 59
click at [1225, 271] on div at bounding box center [649, 322] width 1298 height 644
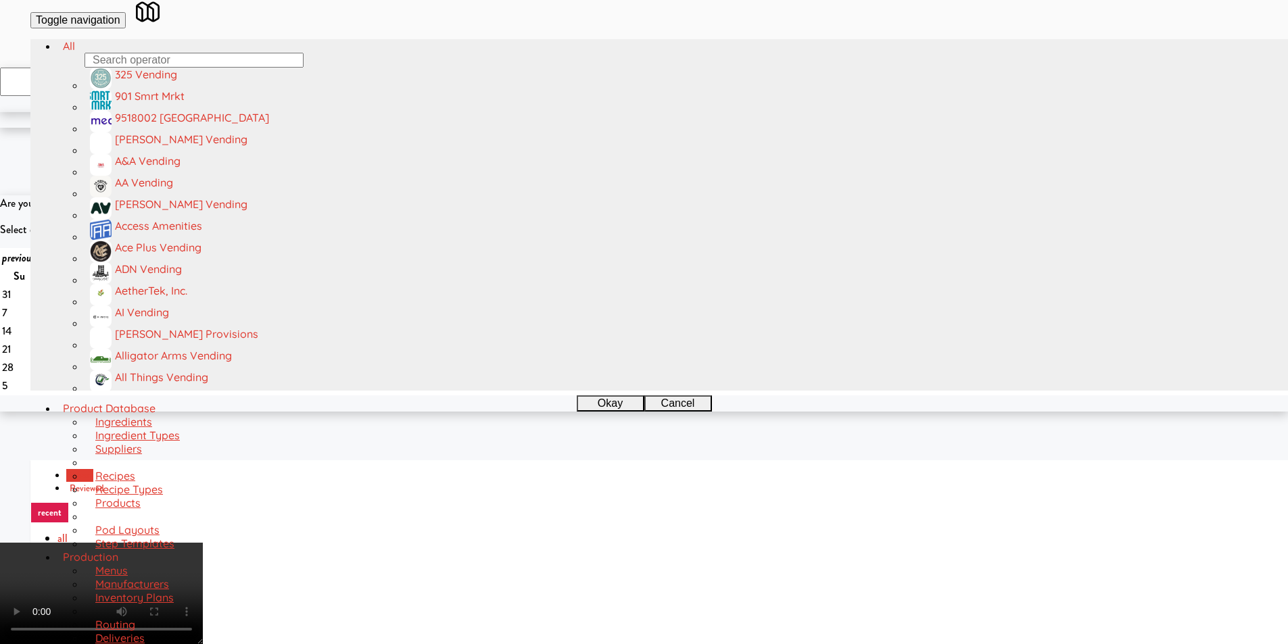
click at [203, 543] on video at bounding box center [101, 593] width 203 height 101
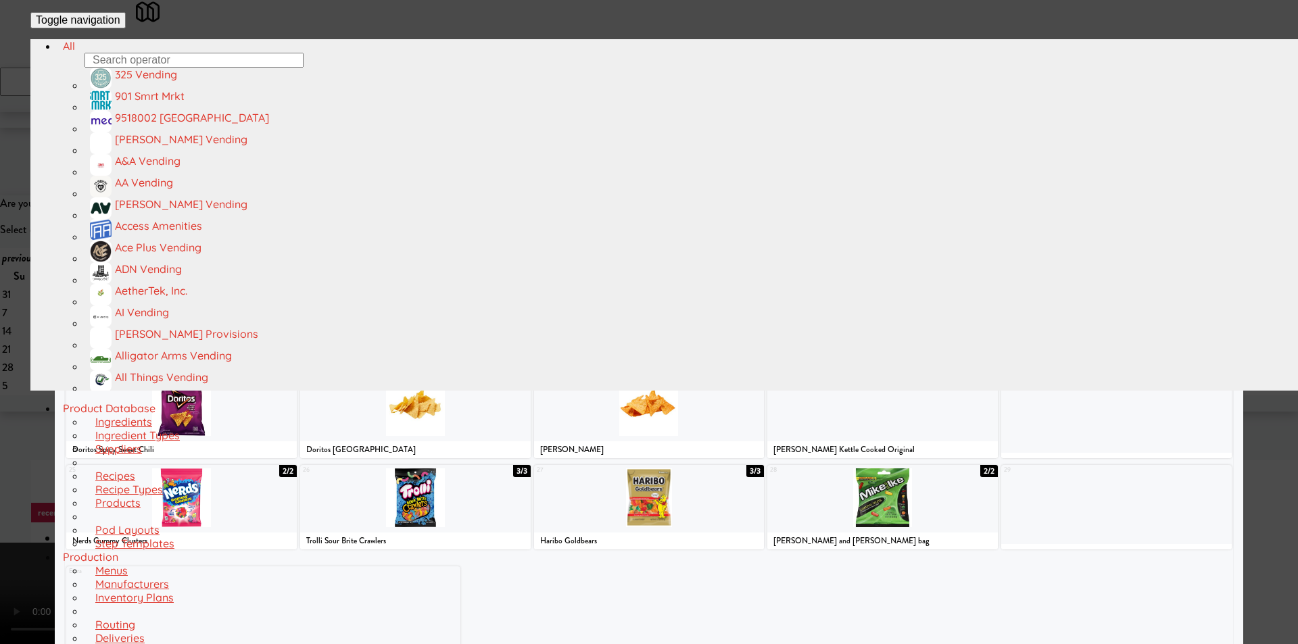
click at [883, 328] on div at bounding box center [882, 315] width 230 height 59
click at [1265, 322] on div at bounding box center [649, 322] width 1298 height 644
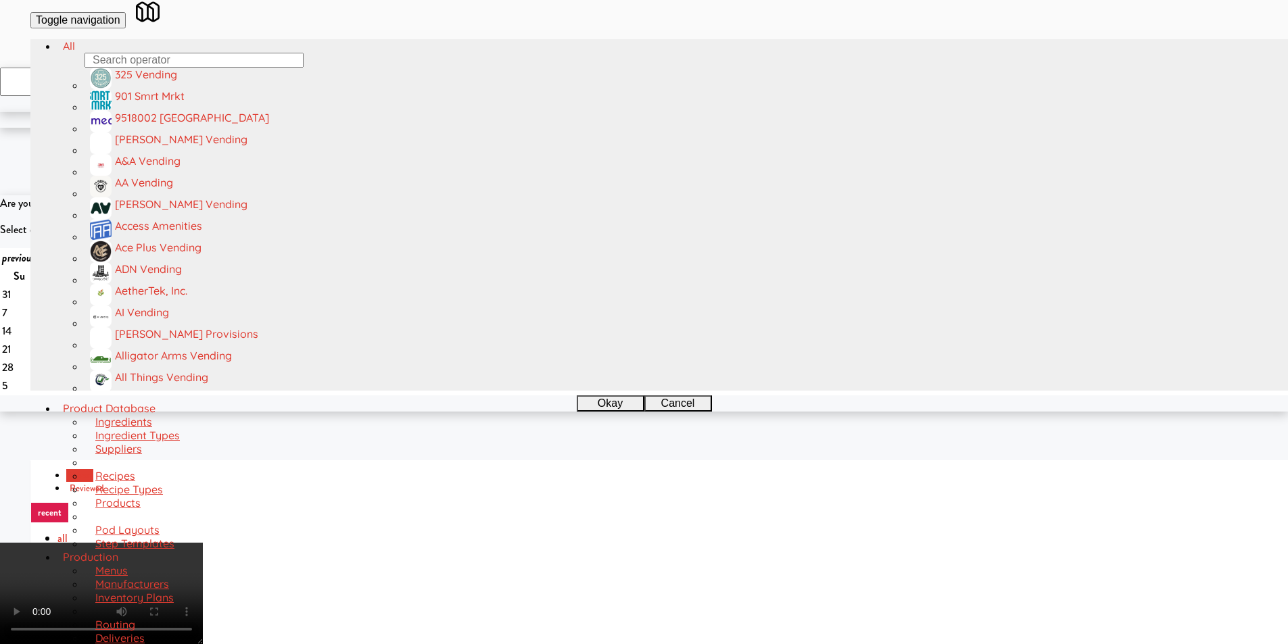
click at [203, 543] on video at bounding box center [101, 593] width 203 height 101
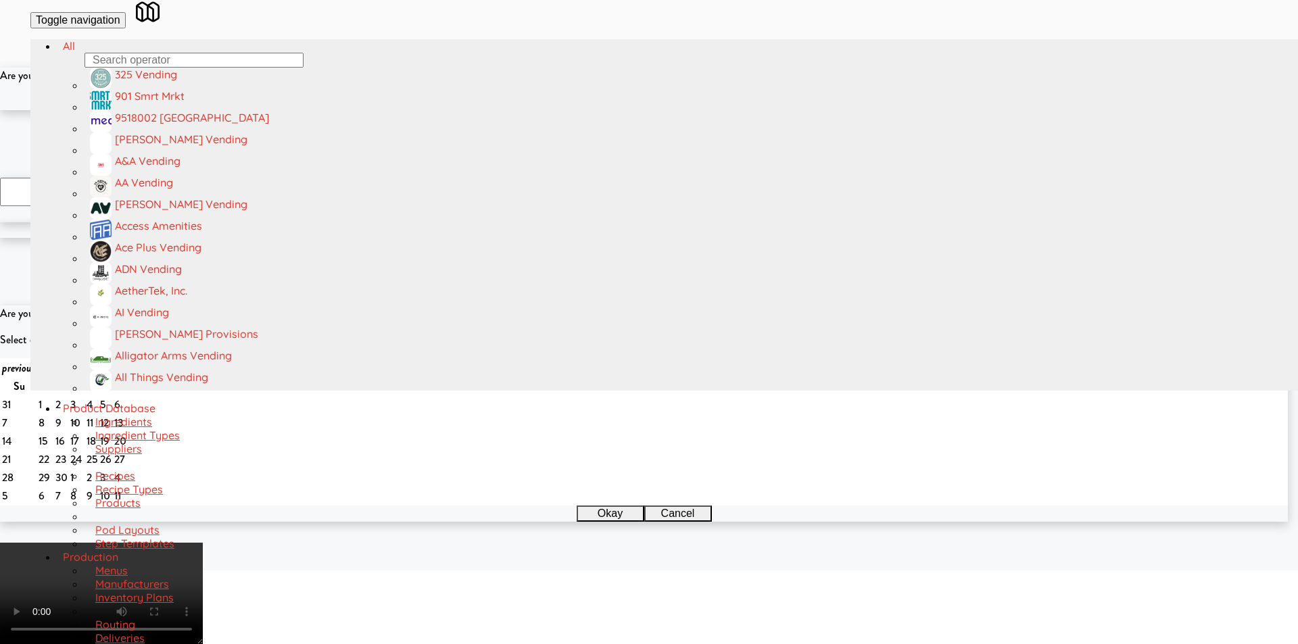
click at [616, 110] on button "Okay" at bounding box center [605, 102] width 68 height 16
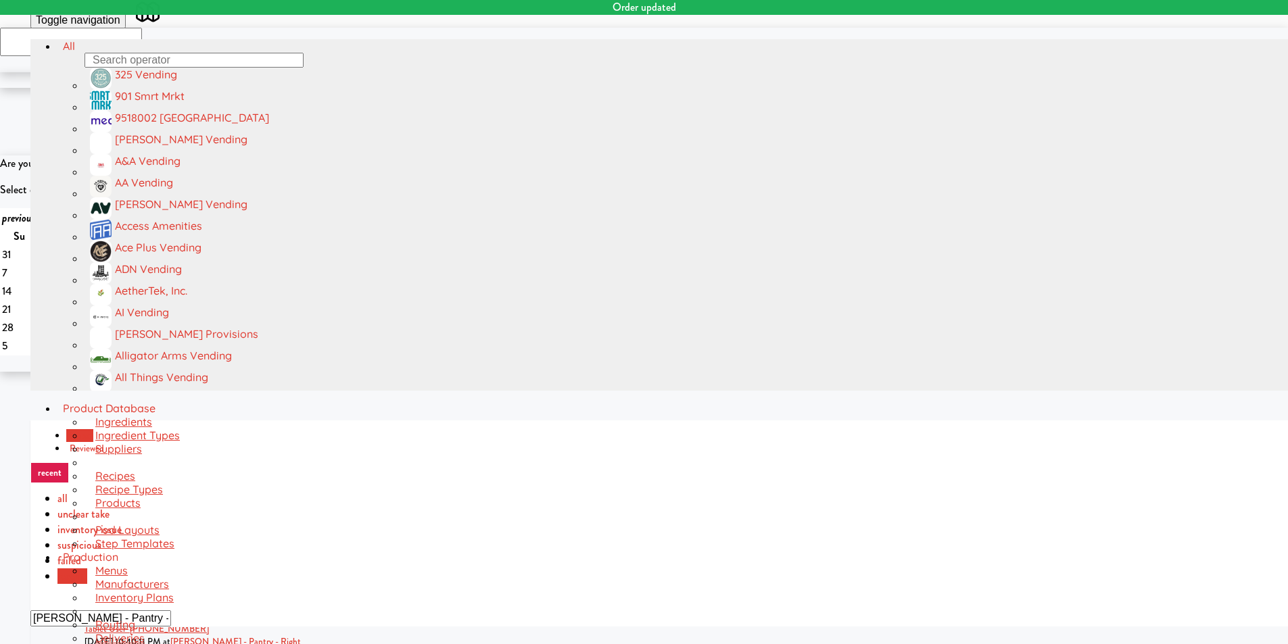
scroll to position [43, 0]
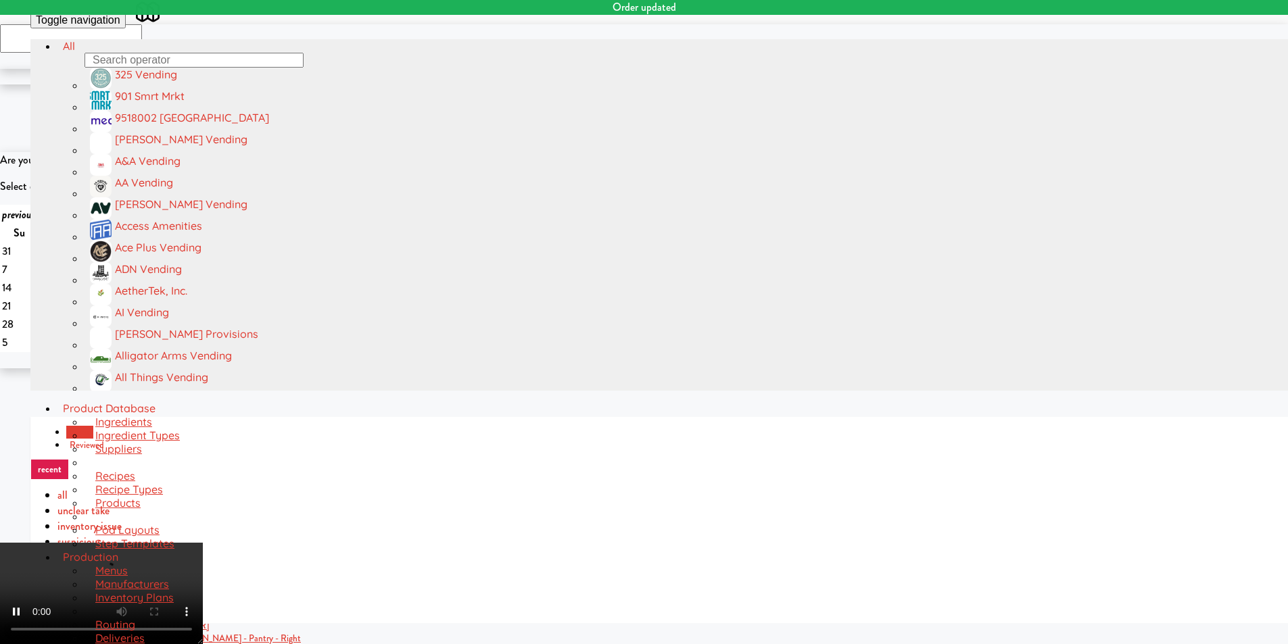
drag, startPoint x: 812, startPoint y: 255, endPoint x: 808, endPoint y: 287, distance: 31.4
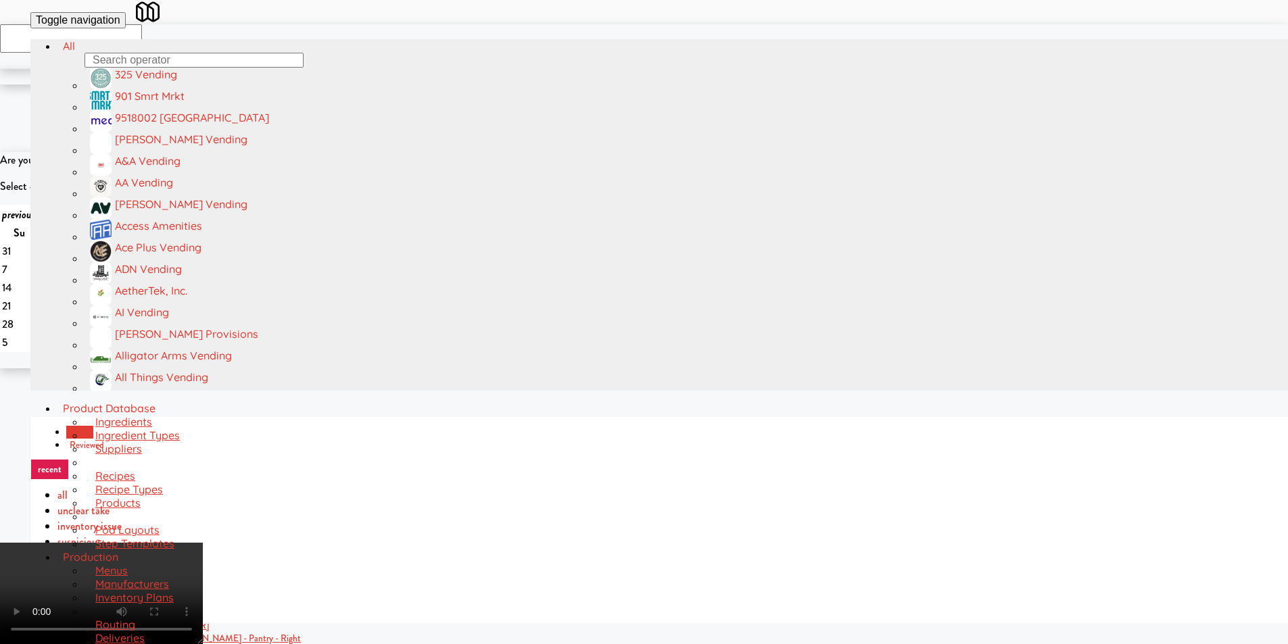
click at [203, 543] on video at bounding box center [101, 593] width 203 height 101
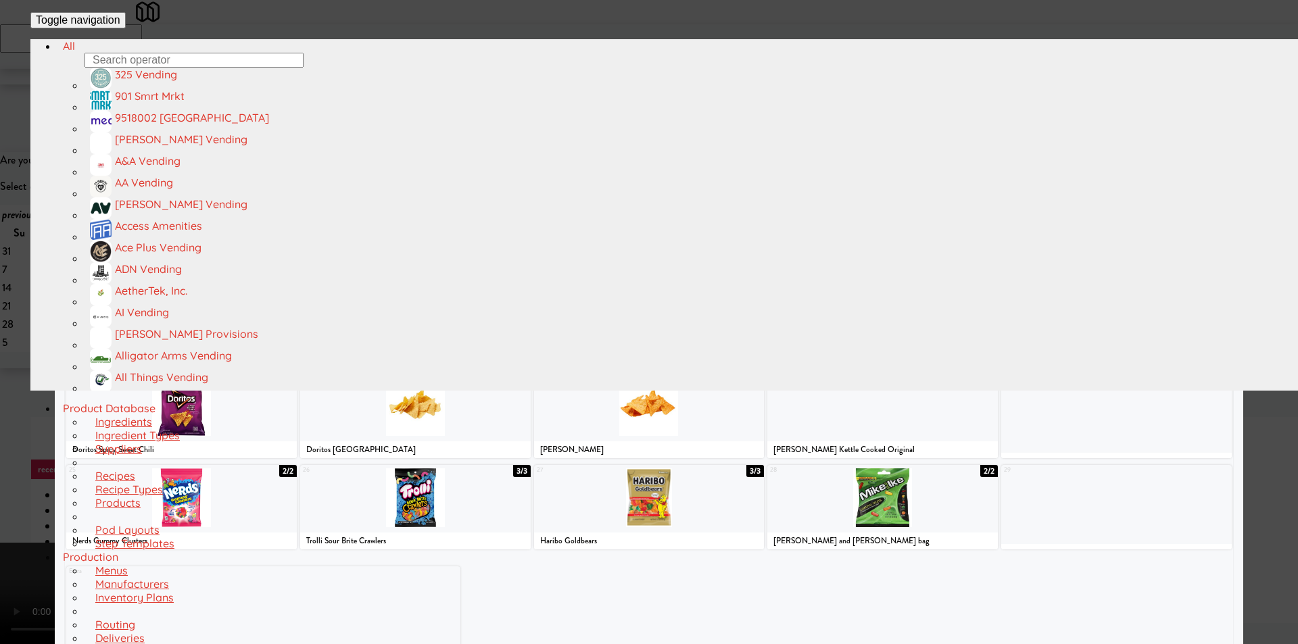
click at [666, 333] on div at bounding box center [649, 315] width 230 height 59
click at [1254, 329] on div at bounding box center [649, 322] width 1298 height 644
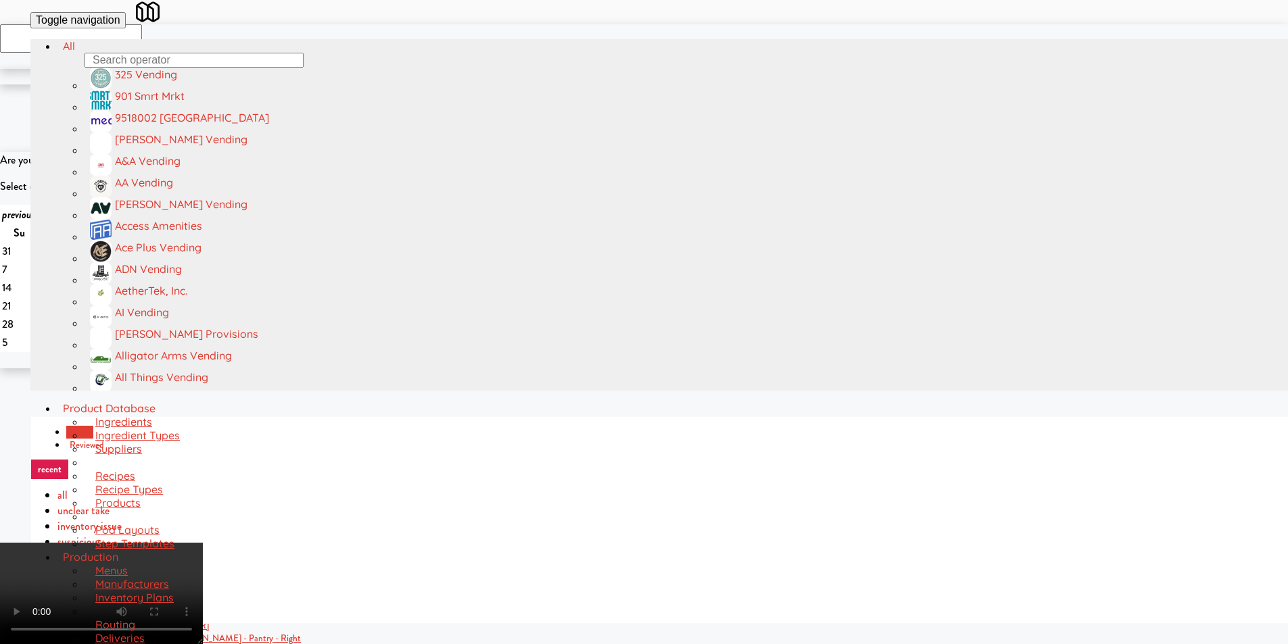
click at [203, 543] on video at bounding box center [101, 593] width 203 height 101
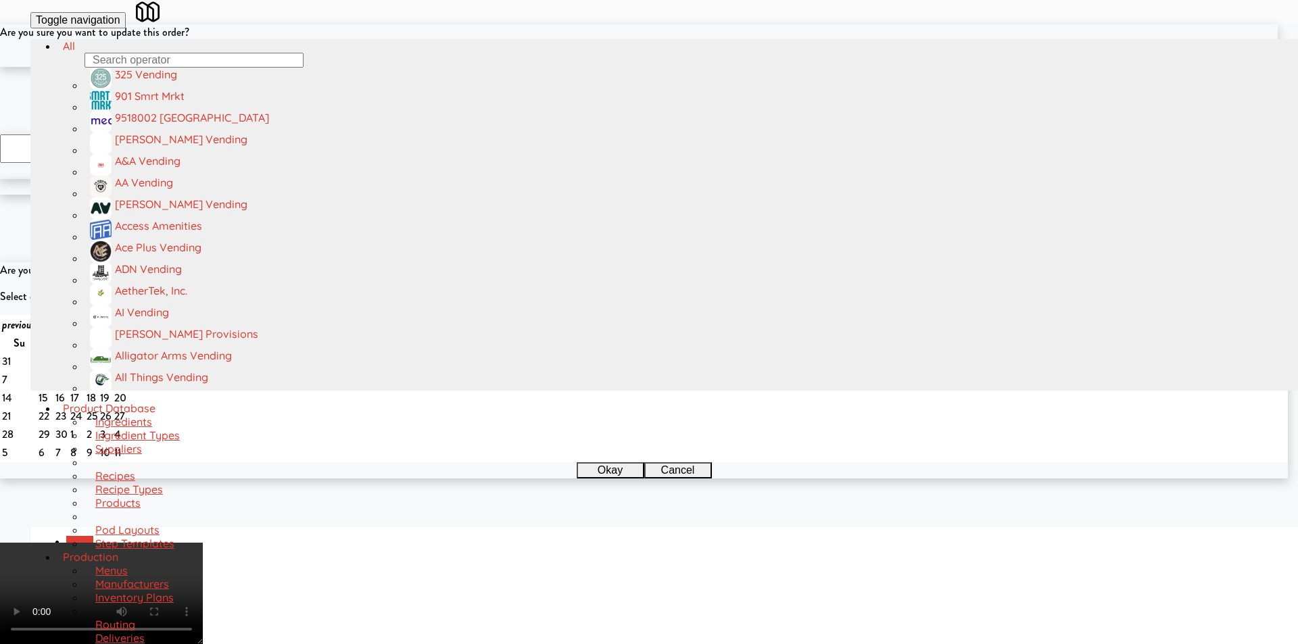
click at [622, 67] on button "Okay" at bounding box center [605, 59] width 68 height 16
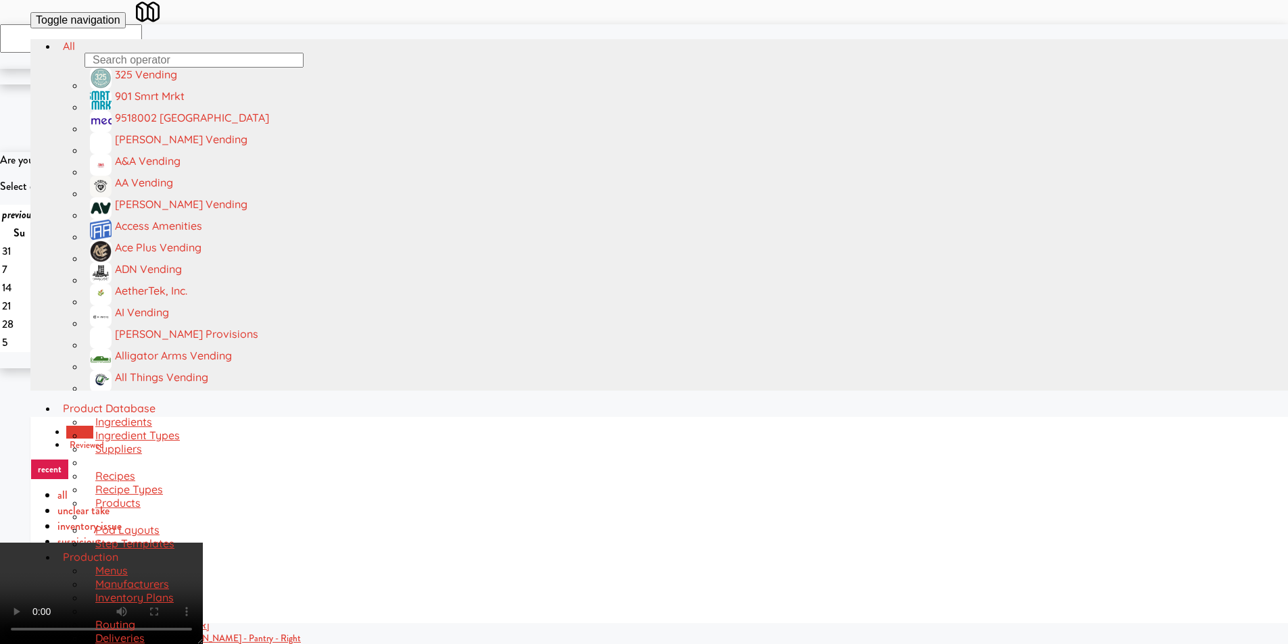
click at [203, 543] on video at bounding box center [101, 593] width 203 height 101
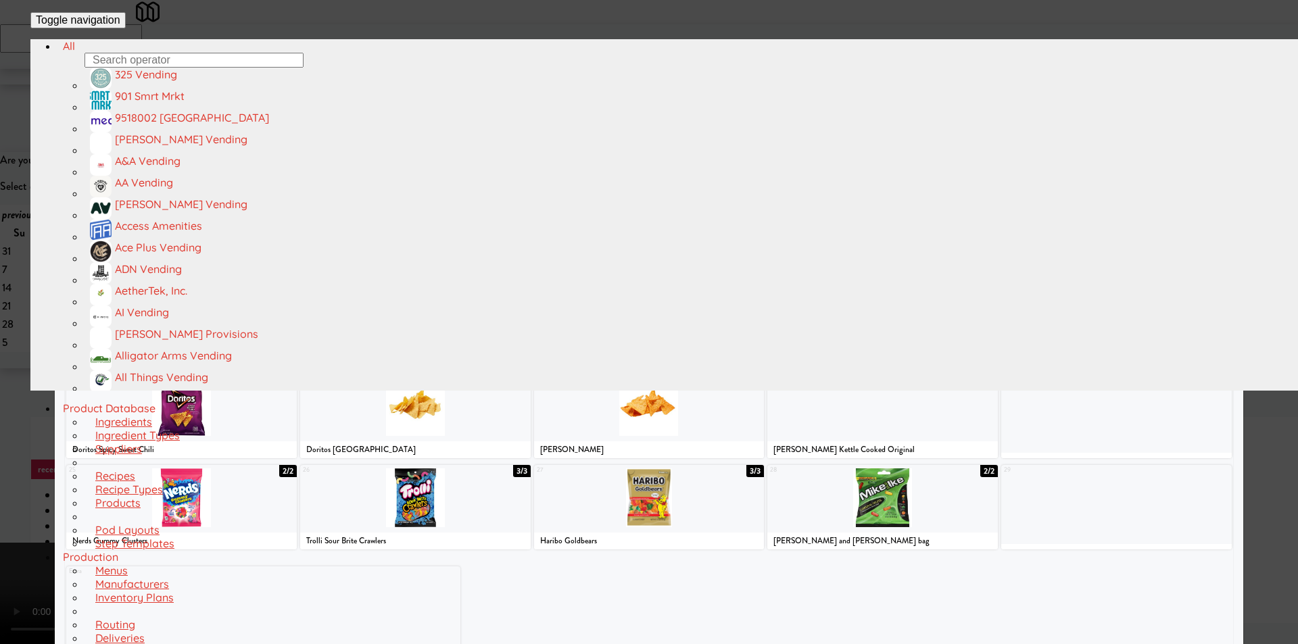
click at [649, 335] on div at bounding box center [649, 315] width 230 height 59
click at [1218, 316] on div "Planogram Applied Last applied [DATE] 5:54 am 1 12/12 Famous [PERSON_NAME] Choc…" at bounding box center [649, 358] width 1188 height 608
click at [1246, 314] on div at bounding box center [649, 322] width 1298 height 644
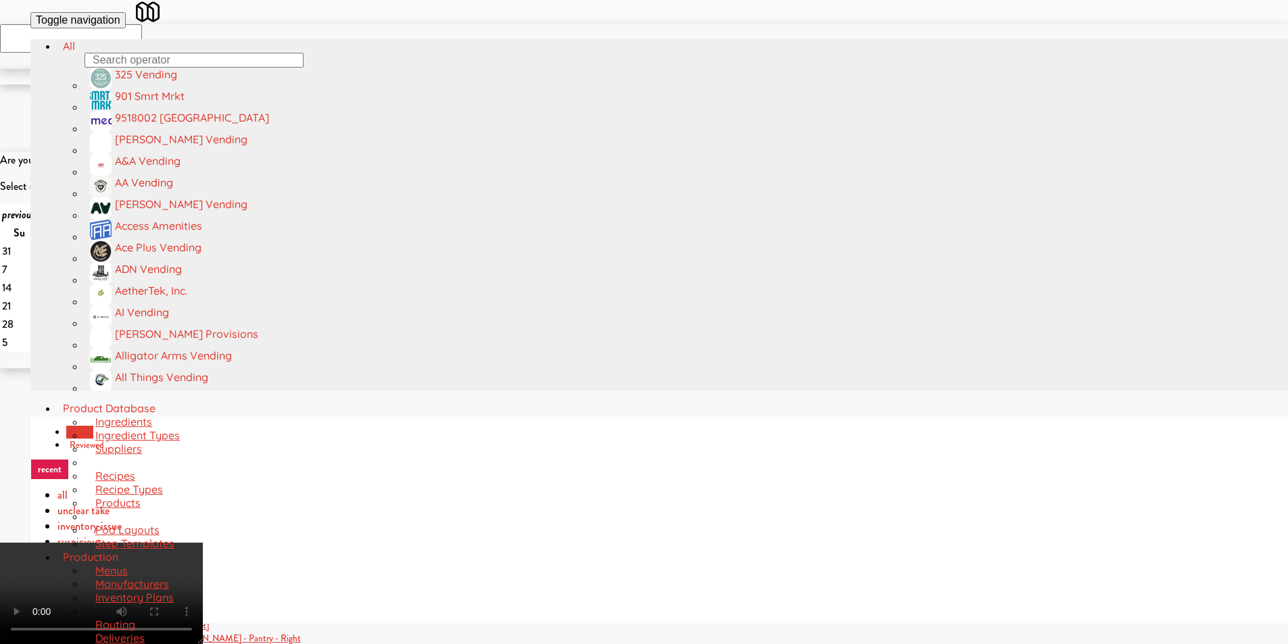
click at [203, 543] on video at bounding box center [101, 593] width 203 height 101
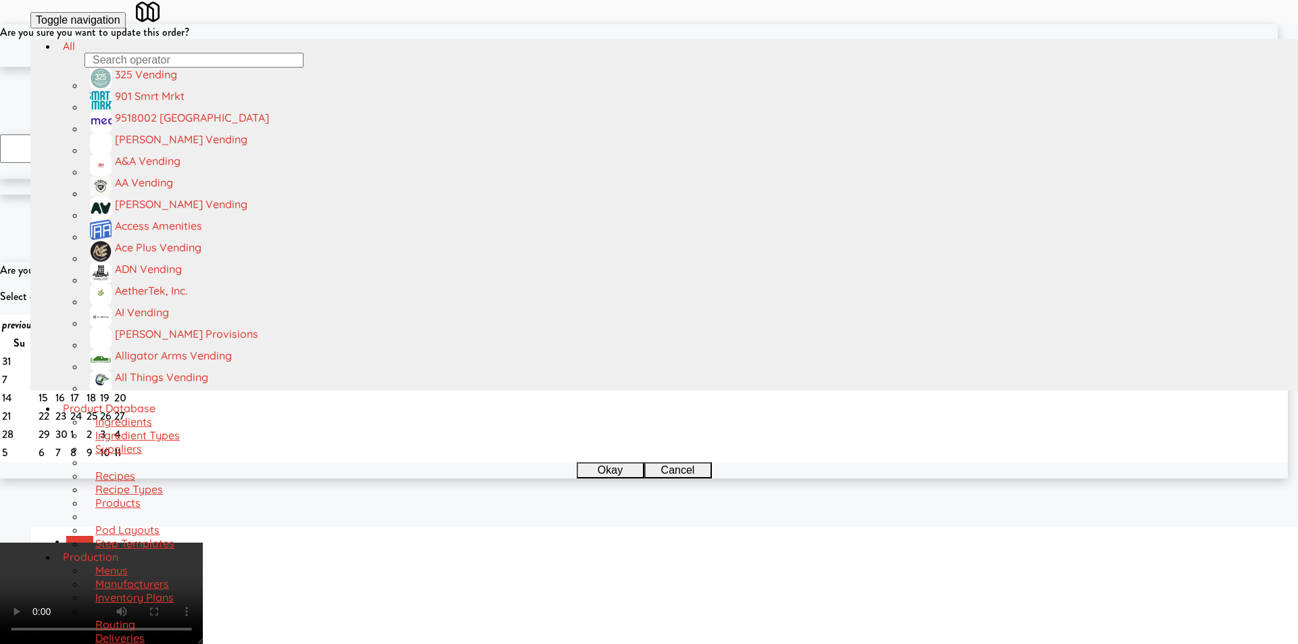
click at [606, 67] on button "Okay" at bounding box center [605, 59] width 68 height 16
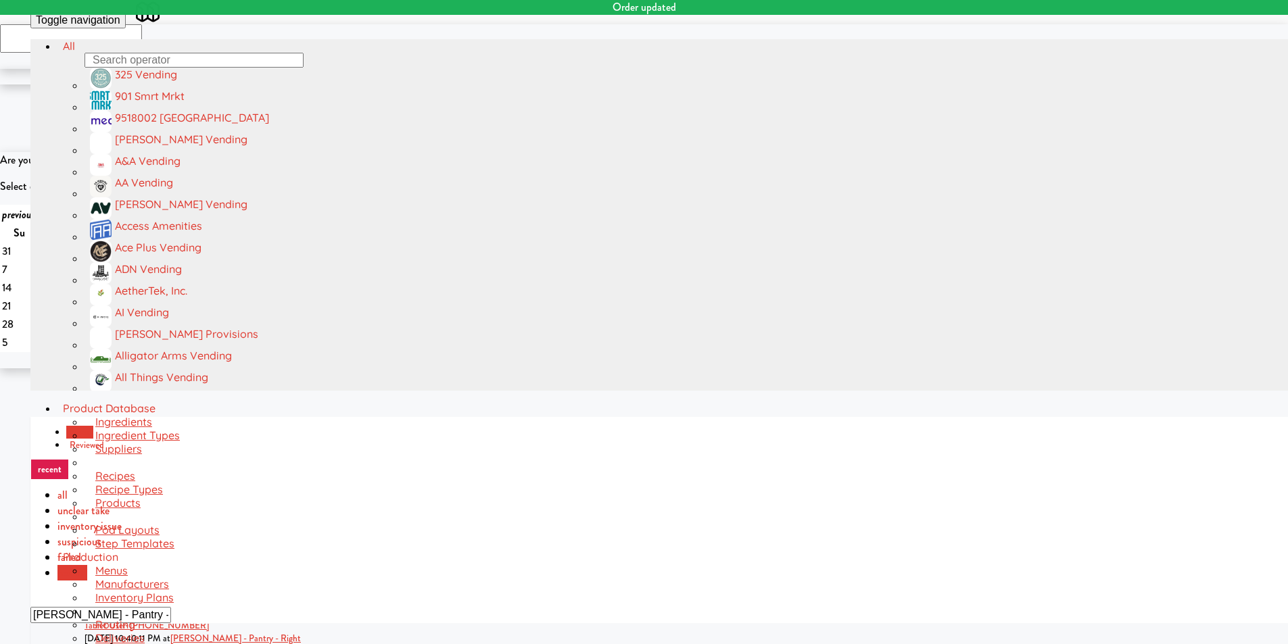
scroll to position [22, 0]
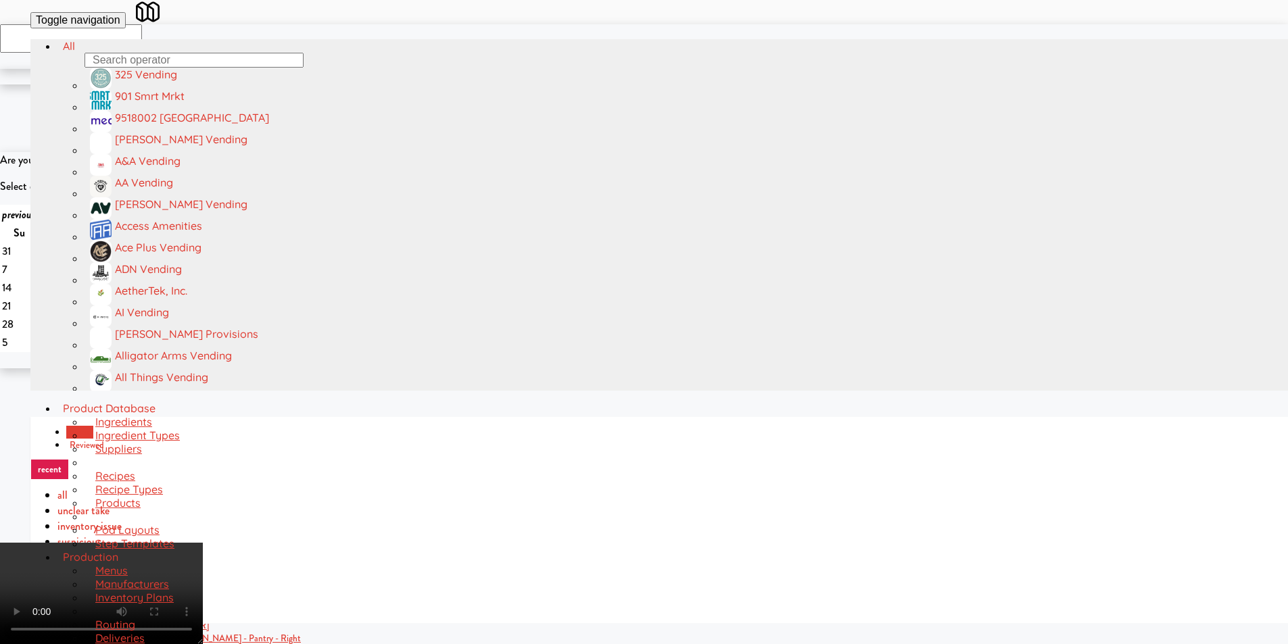
click at [203, 543] on video at bounding box center [101, 593] width 203 height 101
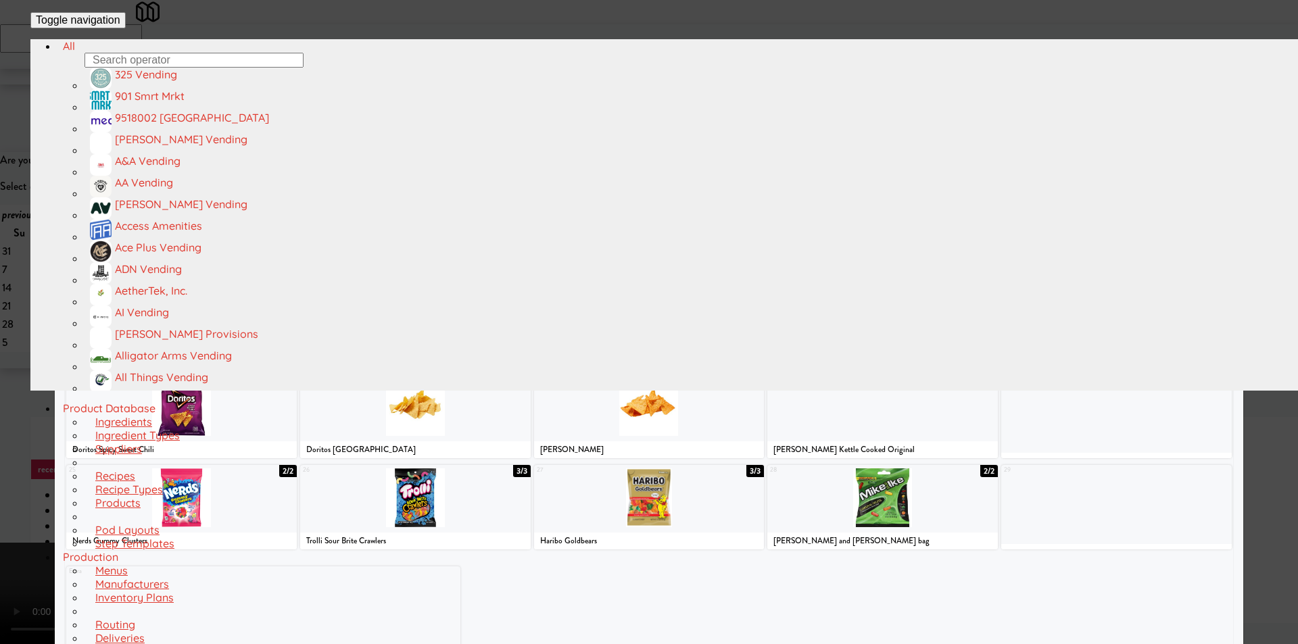
drag, startPoint x: 1108, startPoint y: 253, endPoint x: 1155, endPoint y: 262, distance: 47.3
click at [1108, 253] on div at bounding box center [1116, 224] width 230 height 59
click at [1271, 265] on div at bounding box center [649, 322] width 1298 height 644
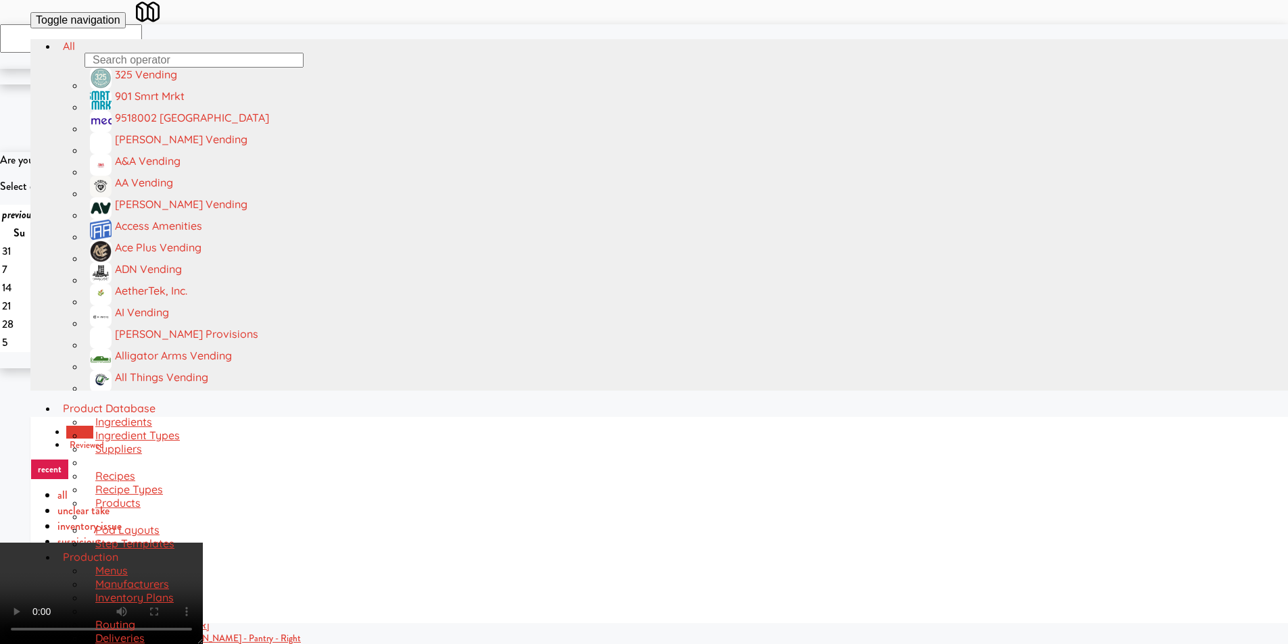
click at [203, 543] on video at bounding box center [101, 593] width 203 height 101
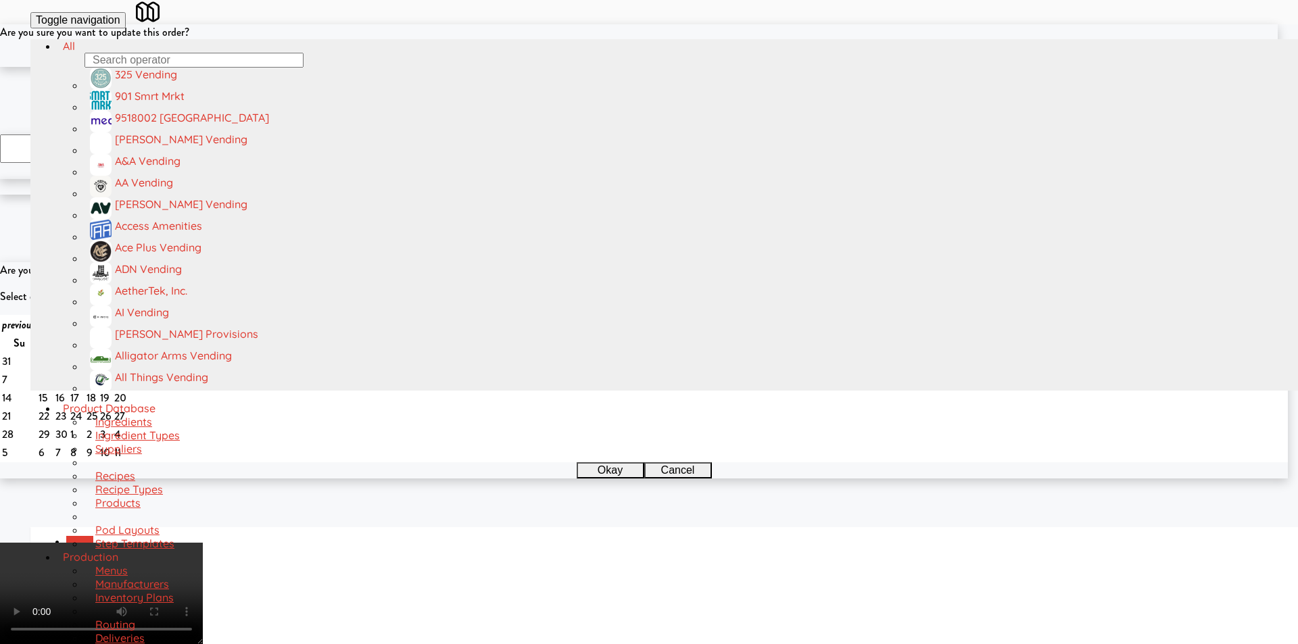
click at [607, 67] on button "Okay" at bounding box center [605, 59] width 68 height 16
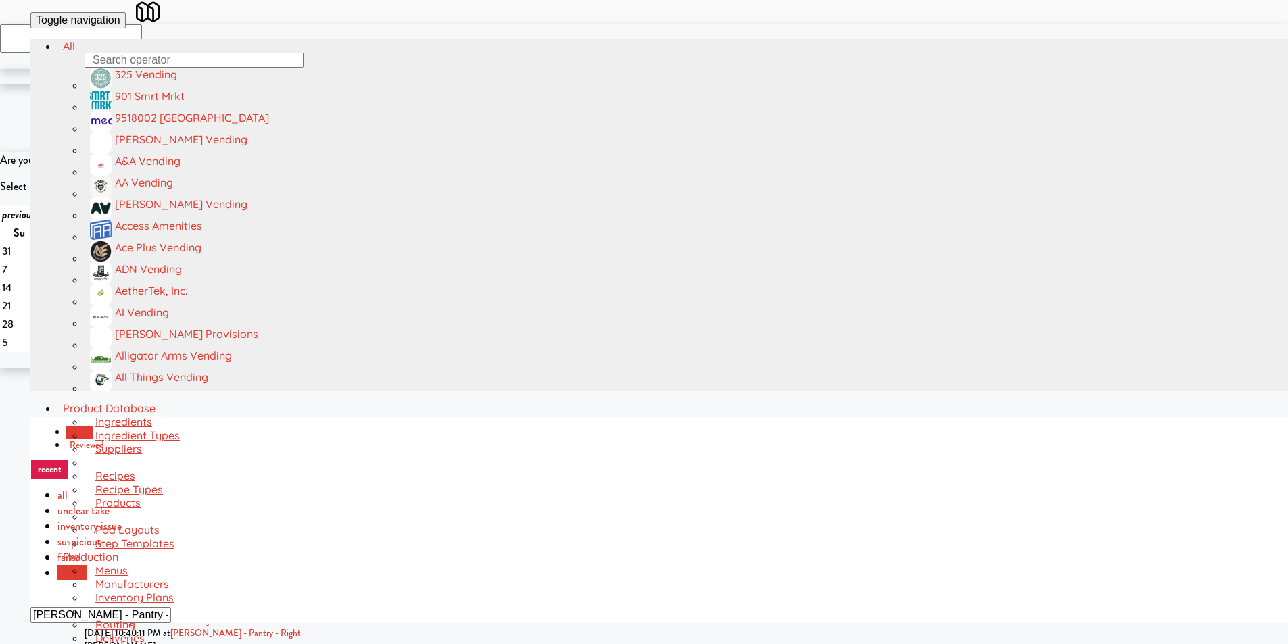
click at [171, 607] on input "[PERSON_NAME] - Pantry - Right" at bounding box center [100, 615] width 141 height 16
paste input "WPW - Left - Fridge"
type input "WPW - Left - Fridge"
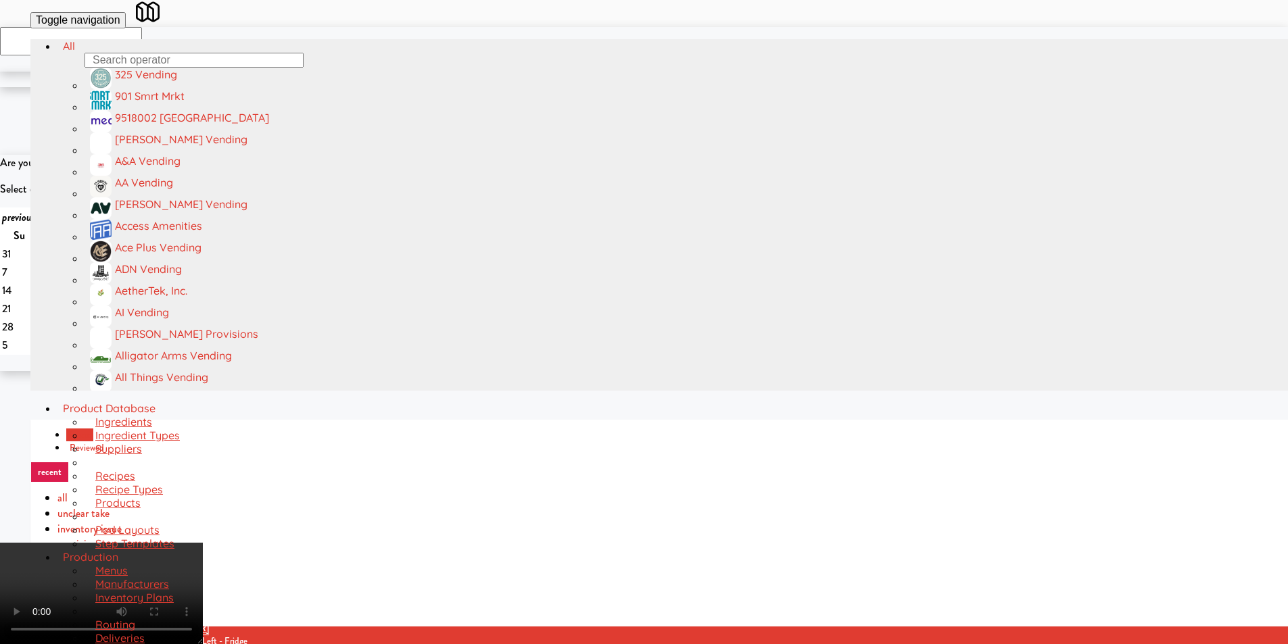
scroll to position [43, 0]
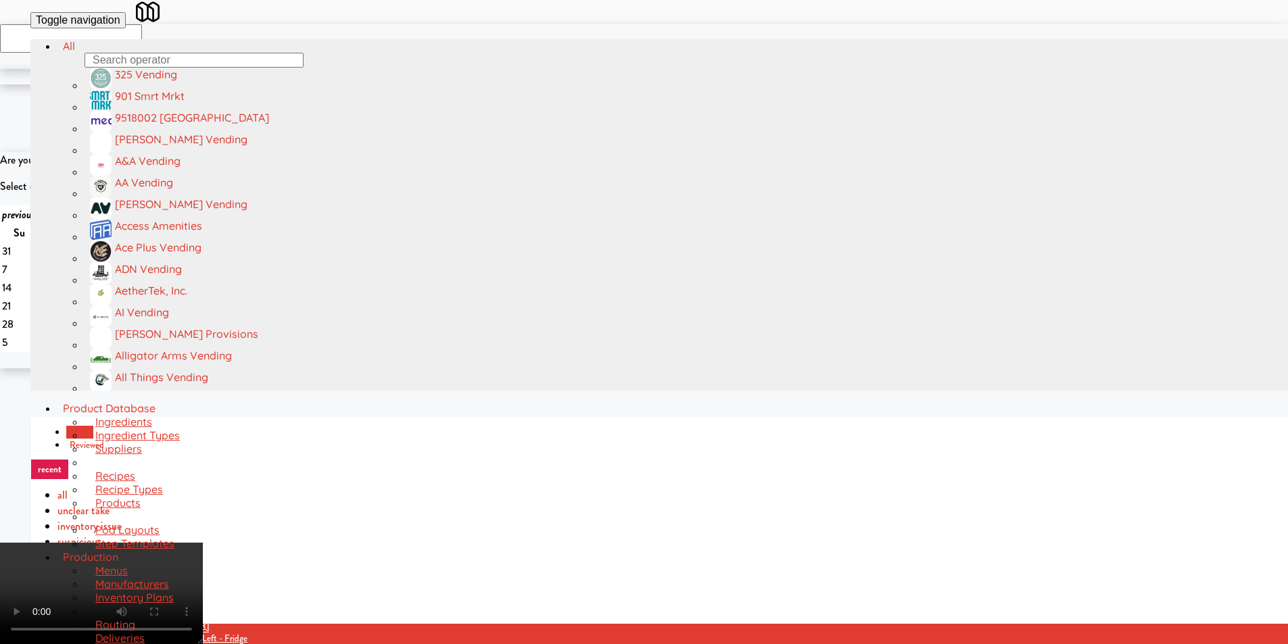
click at [203, 543] on video at bounding box center [101, 593] width 203 height 101
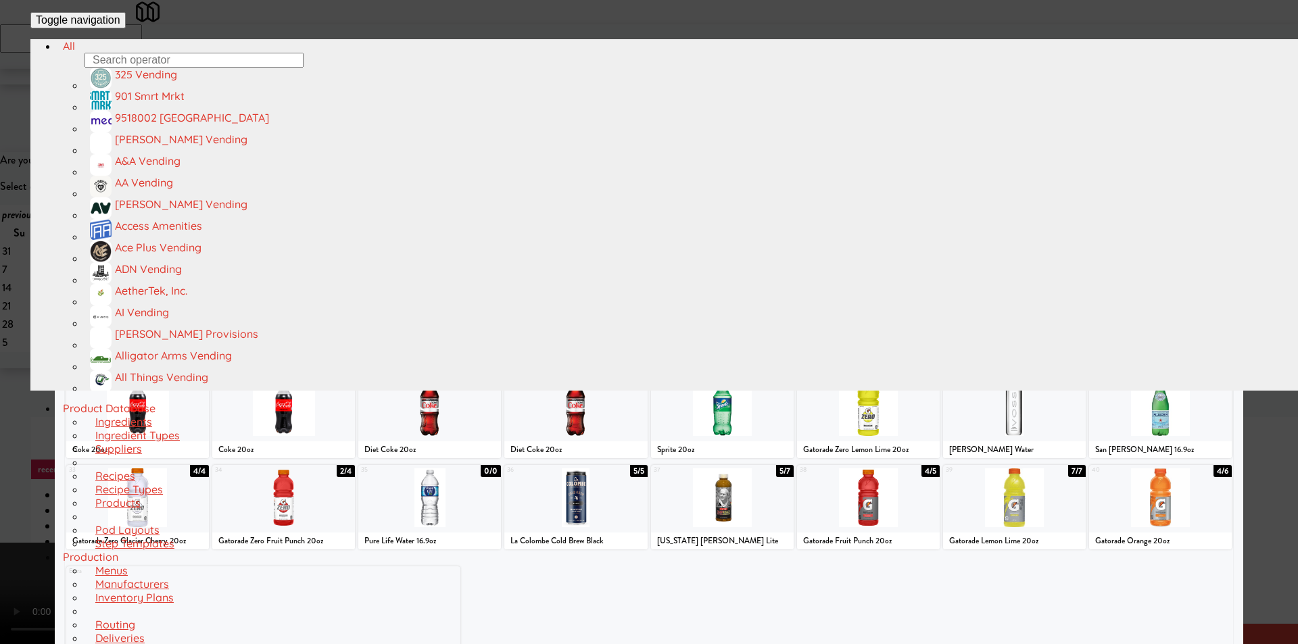
click at [1001, 345] on div at bounding box center [1014, 315] width 143 height 59
click at [1233, 335] on div at bounding box center [649, 322] width 1298 height 644
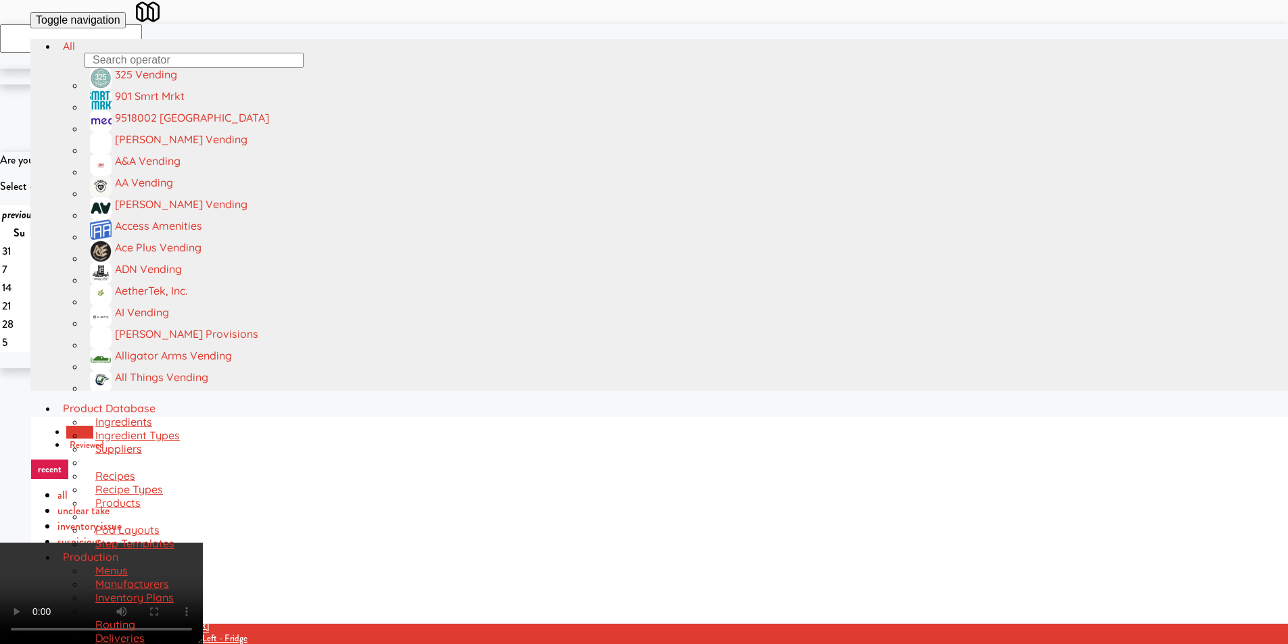
click at [203, 543] on video at bounding box center [101, 593] width 203 height 101
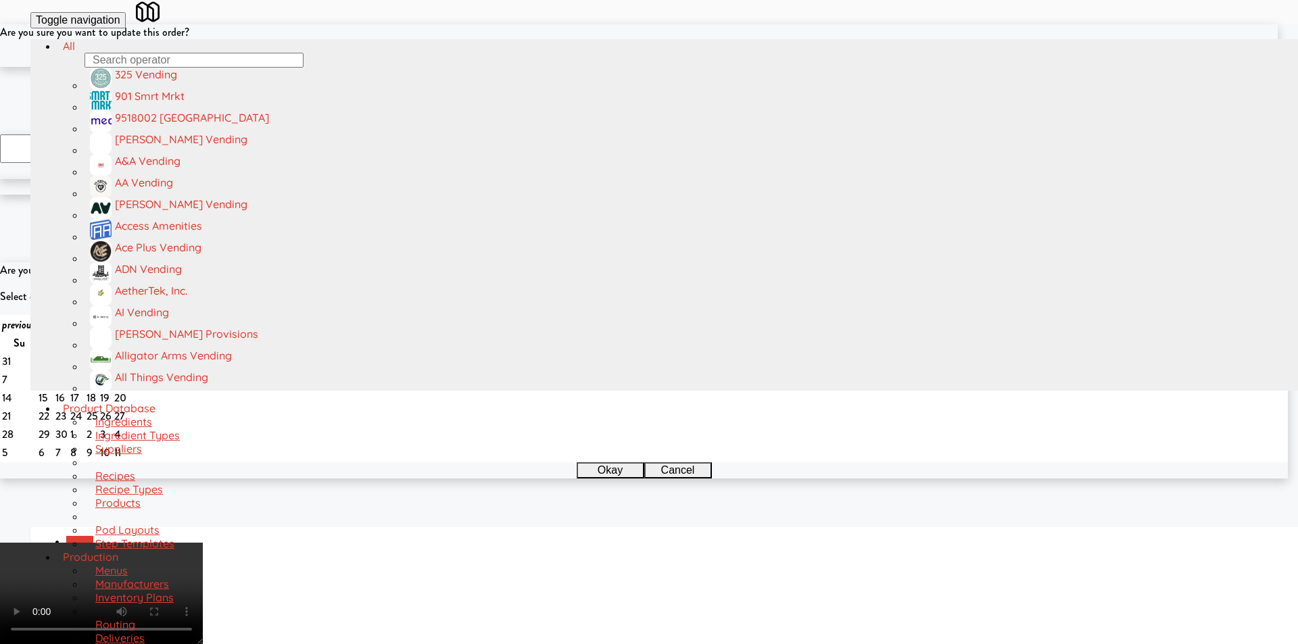
click at [620, 67] on button "Okay" at bounding box center [605, 59] width 68 height 16
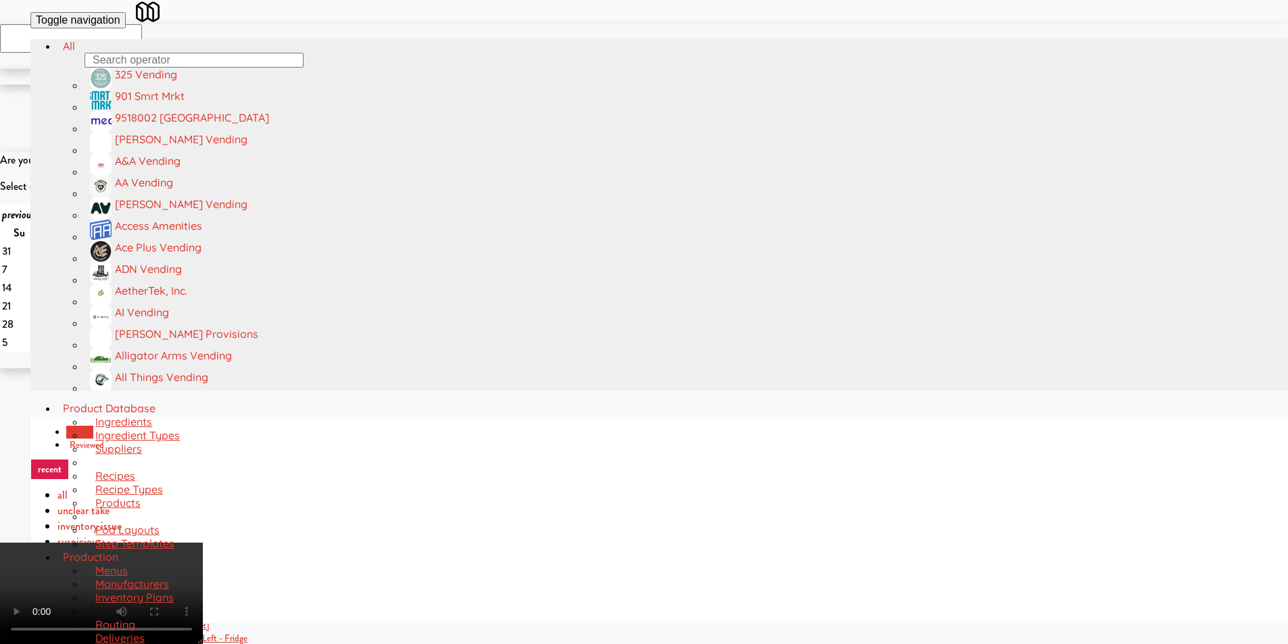
click at [203, 543] on video at bounding box center [101, 593] width 203 height 101
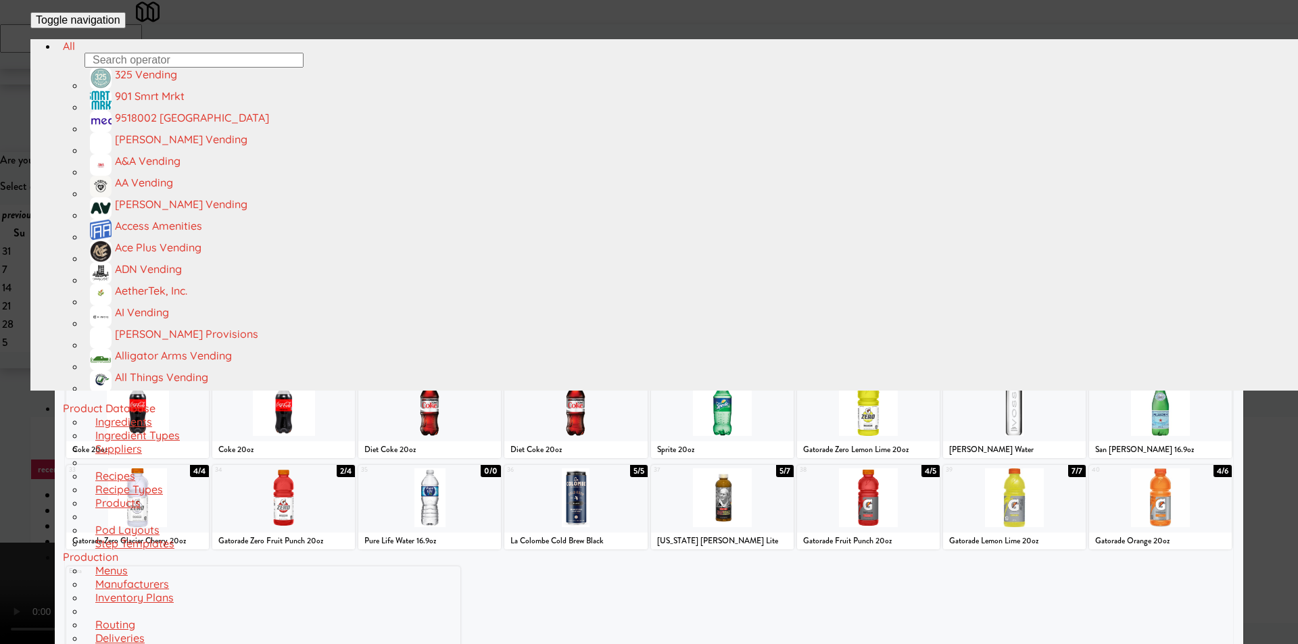
click at [176, 337] on div at bounding box center [137, 315] width 143 height 59
click at [32, 337] on div at bounding box center [649, 322] width 1298 height 644
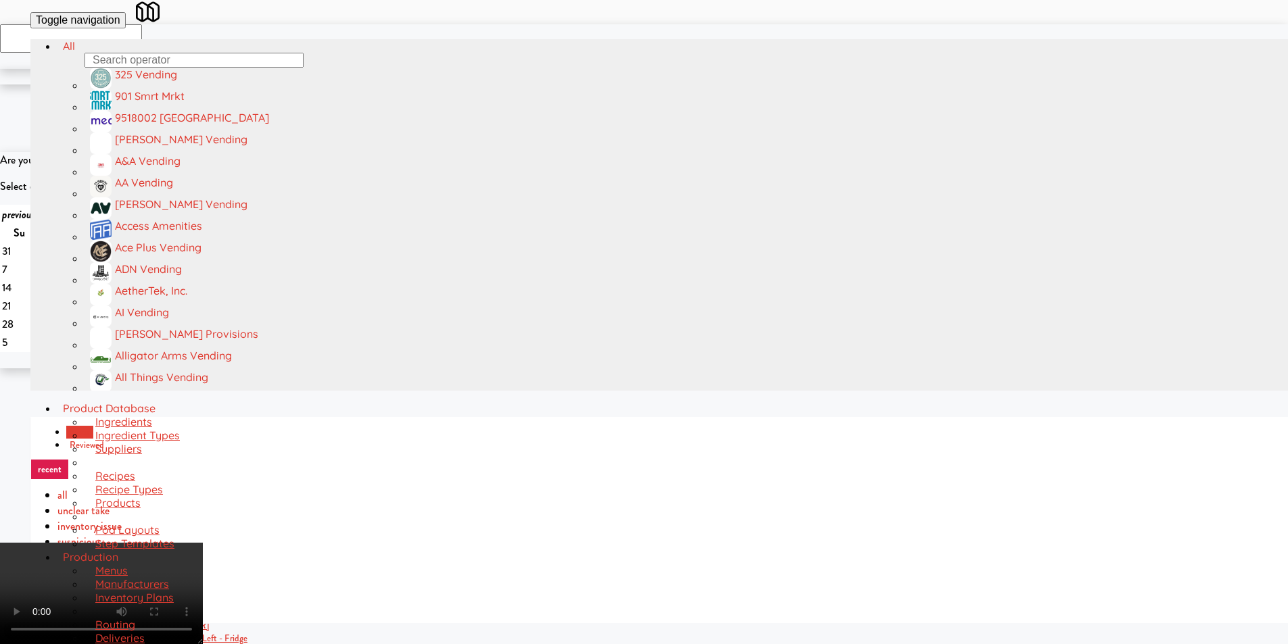
click at [203, 543] on video at bounding box center [101, 593] width 203 height 101
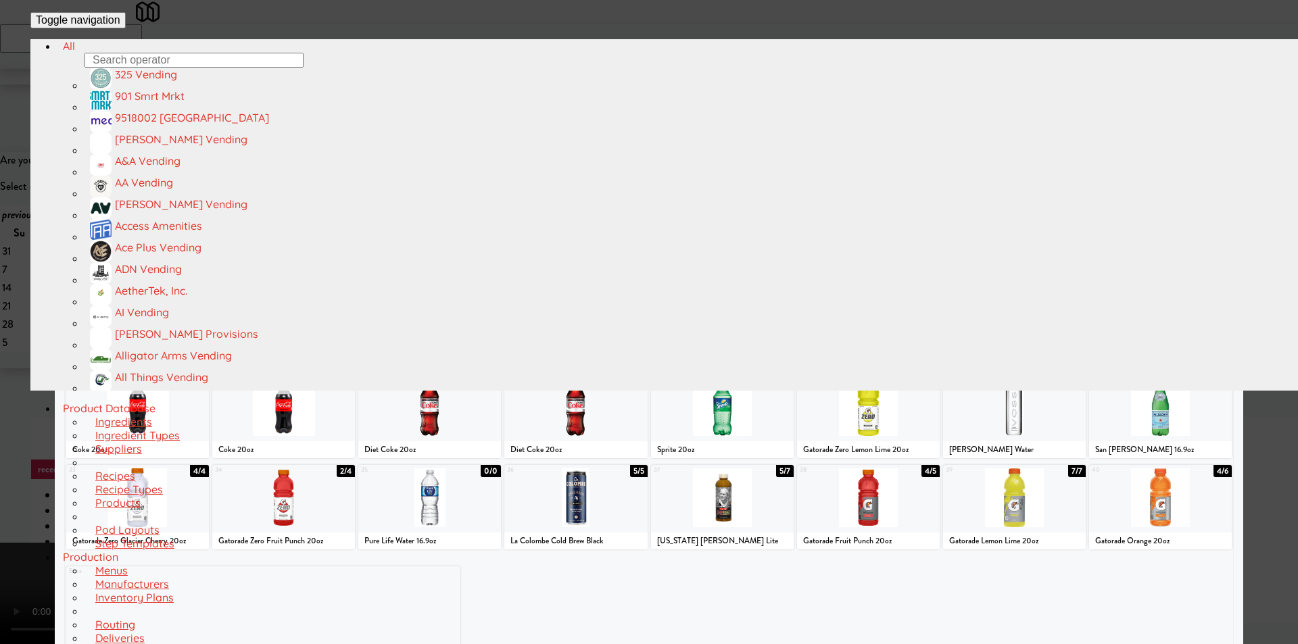
click at [720, 491] on div at bounding box center [722, 497] width 143 height 59
click at [1279, 357] on div at bounding box center [649, 322] width 1298 height 644
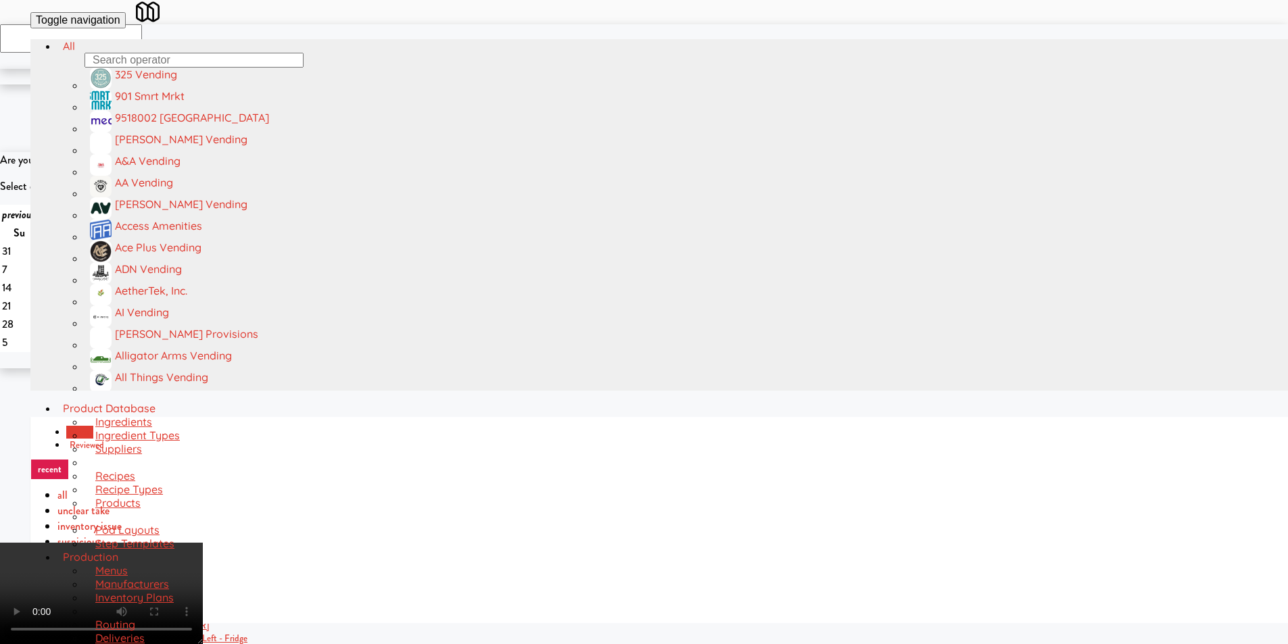
click at [203, 543] on video at bounding box center [101, 593] width 203 height 101
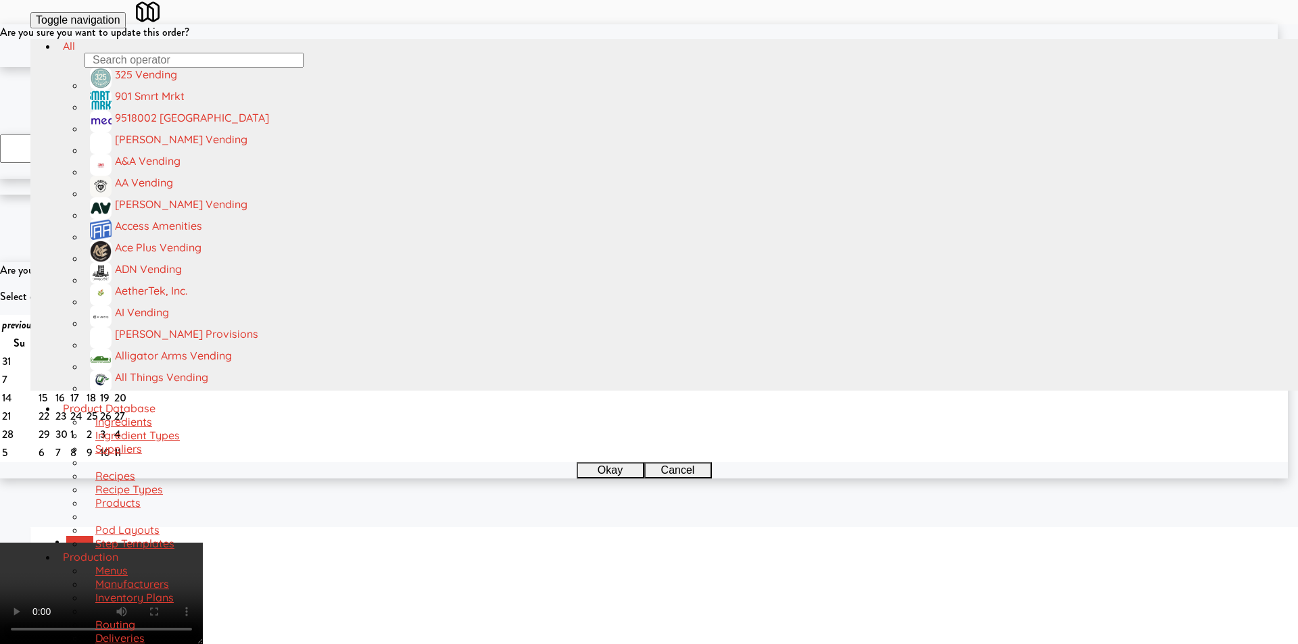
click at [608, 67] on button "Okay" at bounding box center [605, 59] width 68 height 16
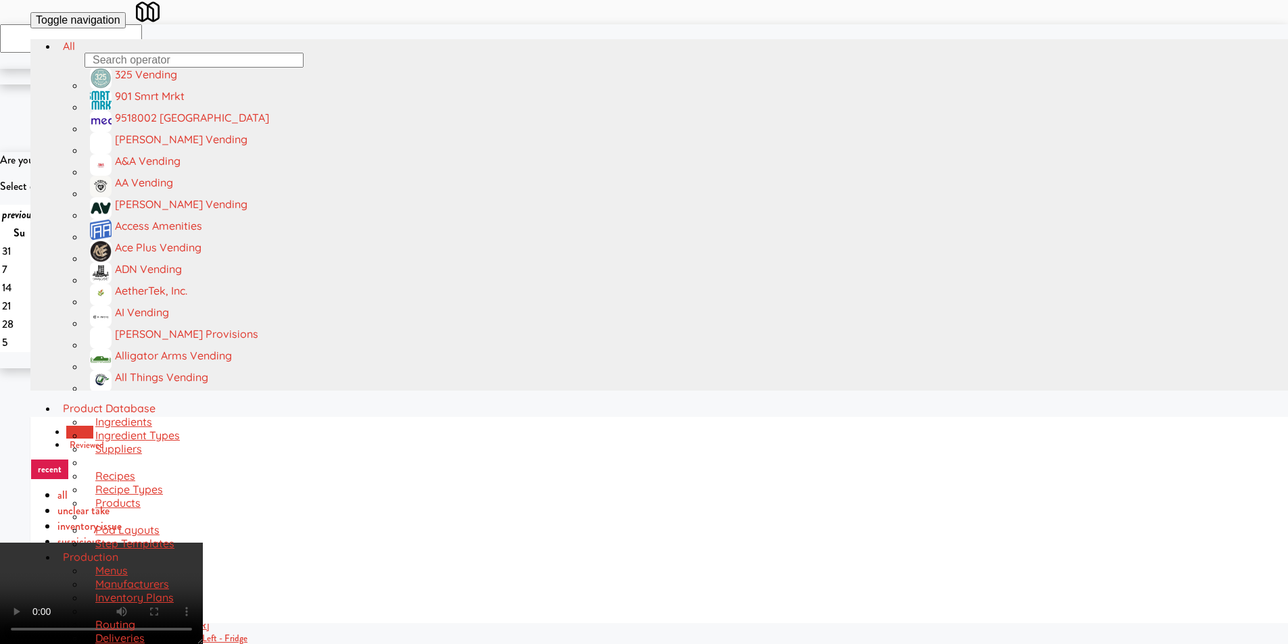
click at [203, 543] on video at bounding box center [101, 593] width 203 height 101
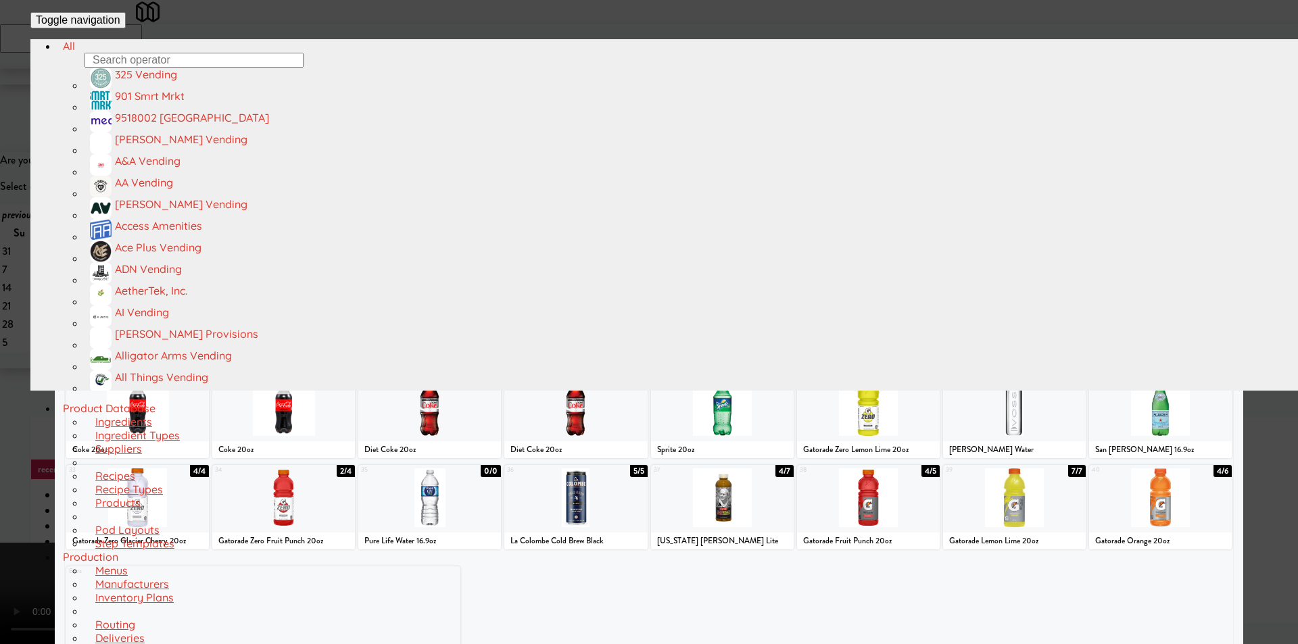
click at [1137, 417] on div at bounding box center [1160, 406] width 143 height 59
click at [1251, 372] on div at bounding box center [649, 322] width 1298 height 644
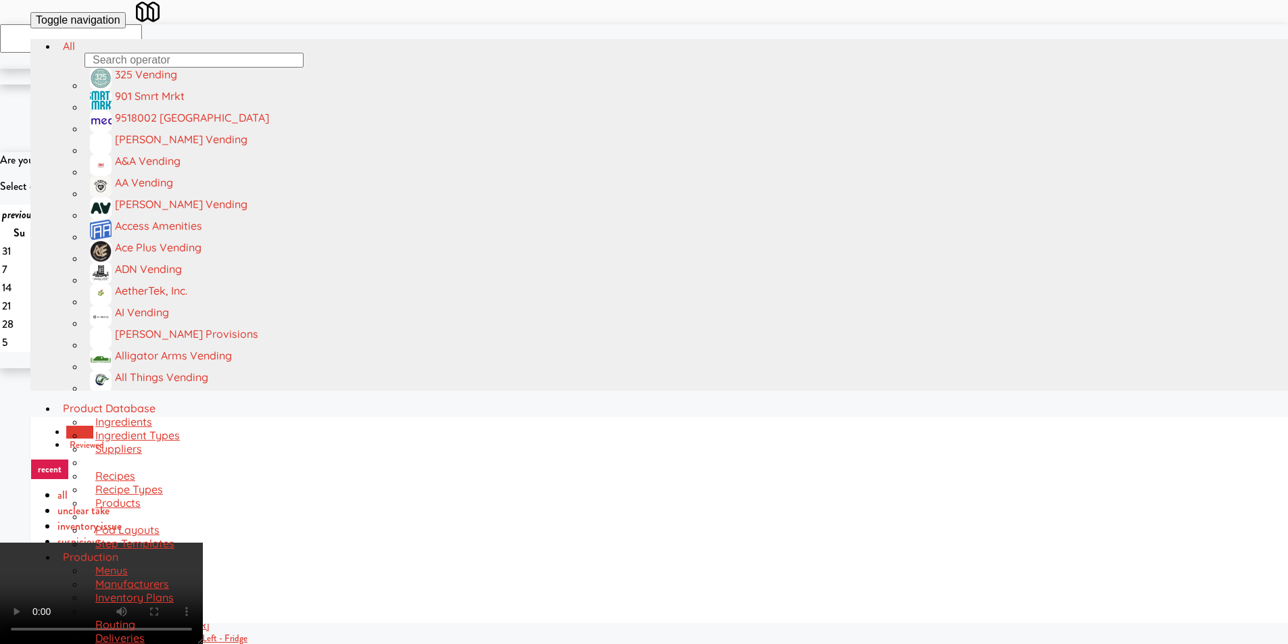
click at [203, 543] on video at bounding box center [101, 593] width 203 height 101
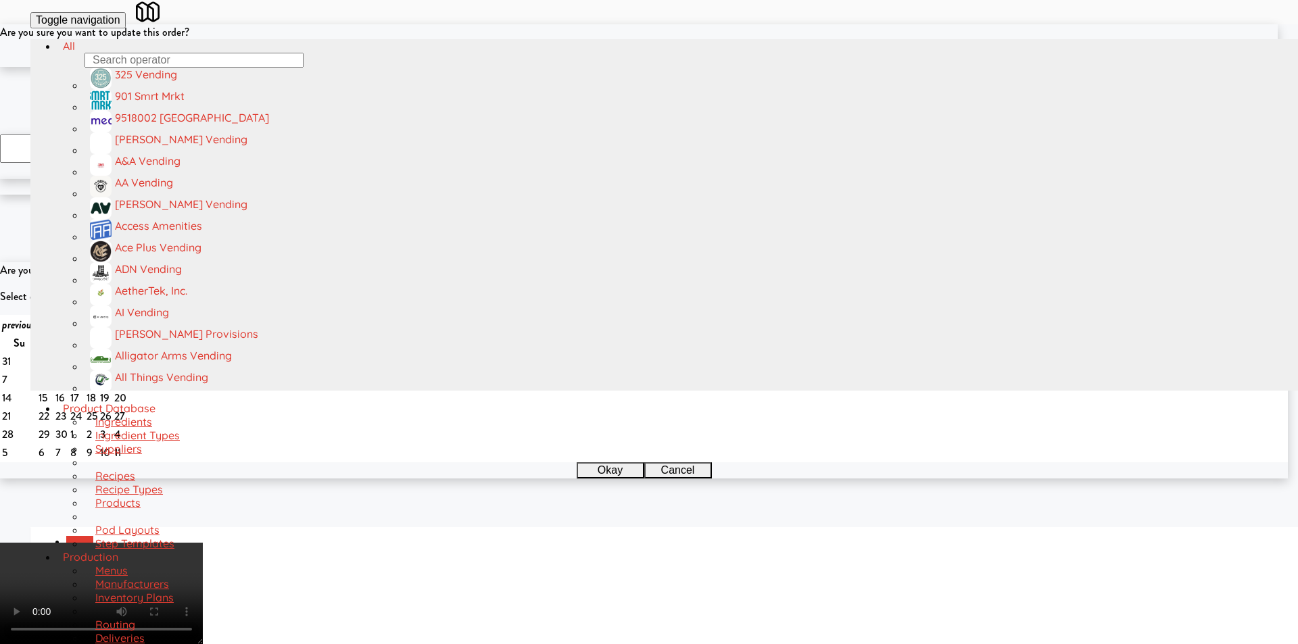
click at [610, 67] on button "Okay" at bounding box center [605, 59] width 68 height 16
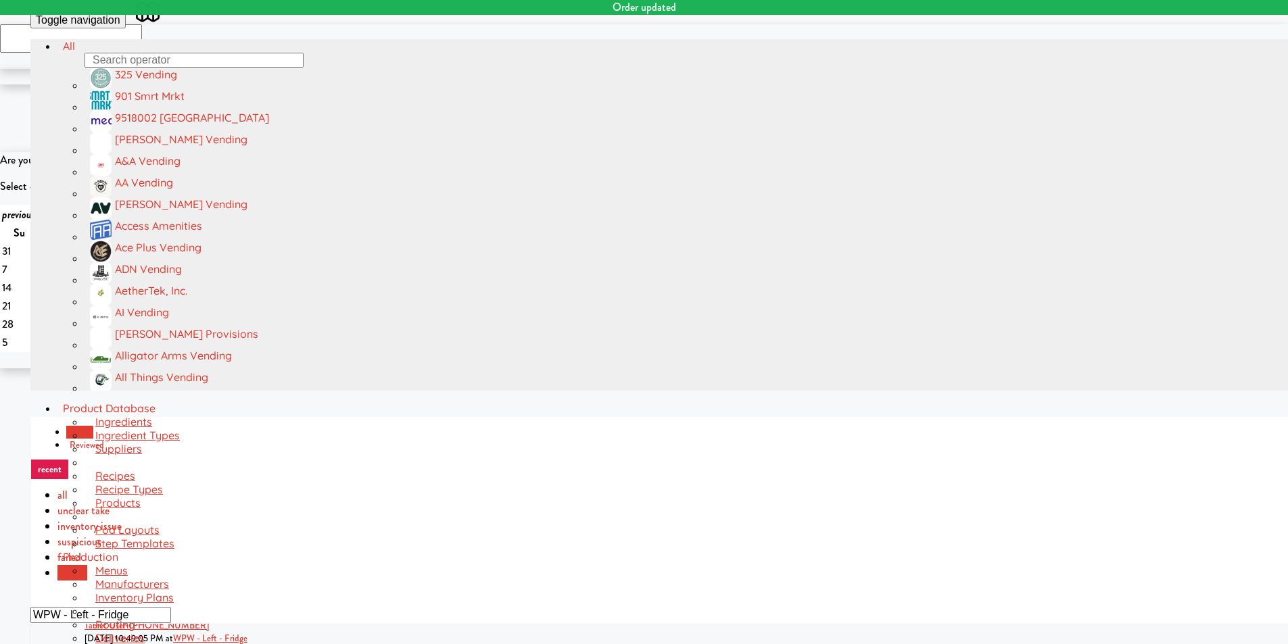
scroll to position [22, 0]
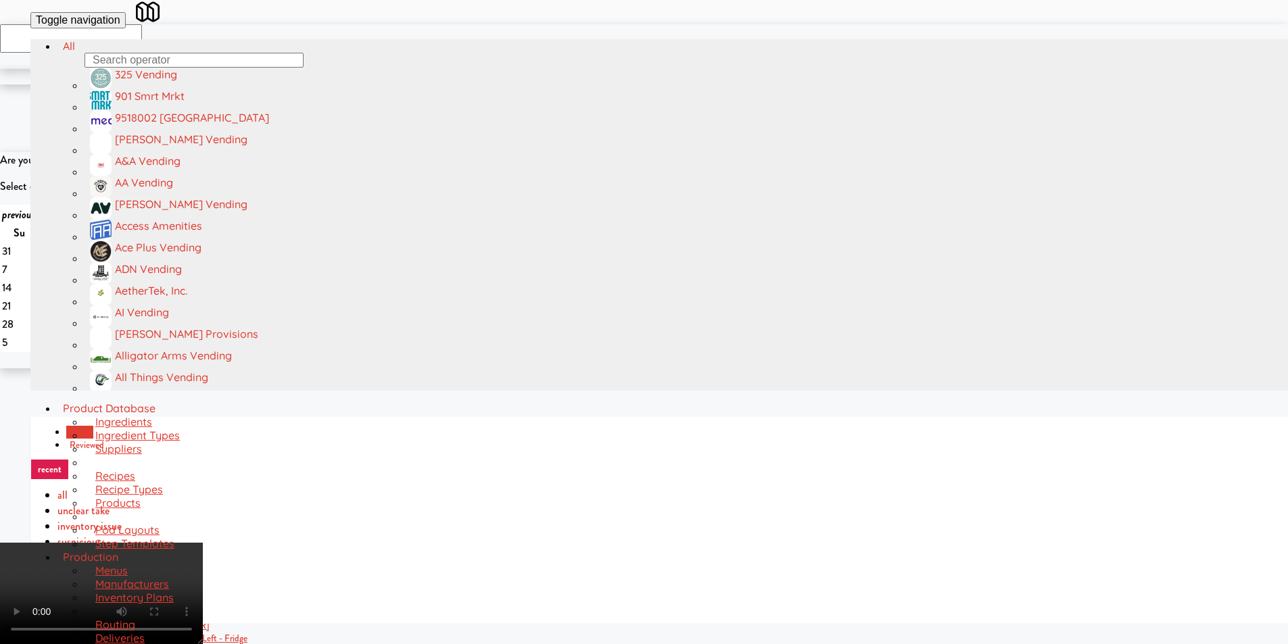
drag, startPoint x: 321, startPoint y: 516, endPoint x: 335, endPoint y: 506, distance: 16.5
click at [203, 543] on video at bounding box center [101, 593] width 203 height 101
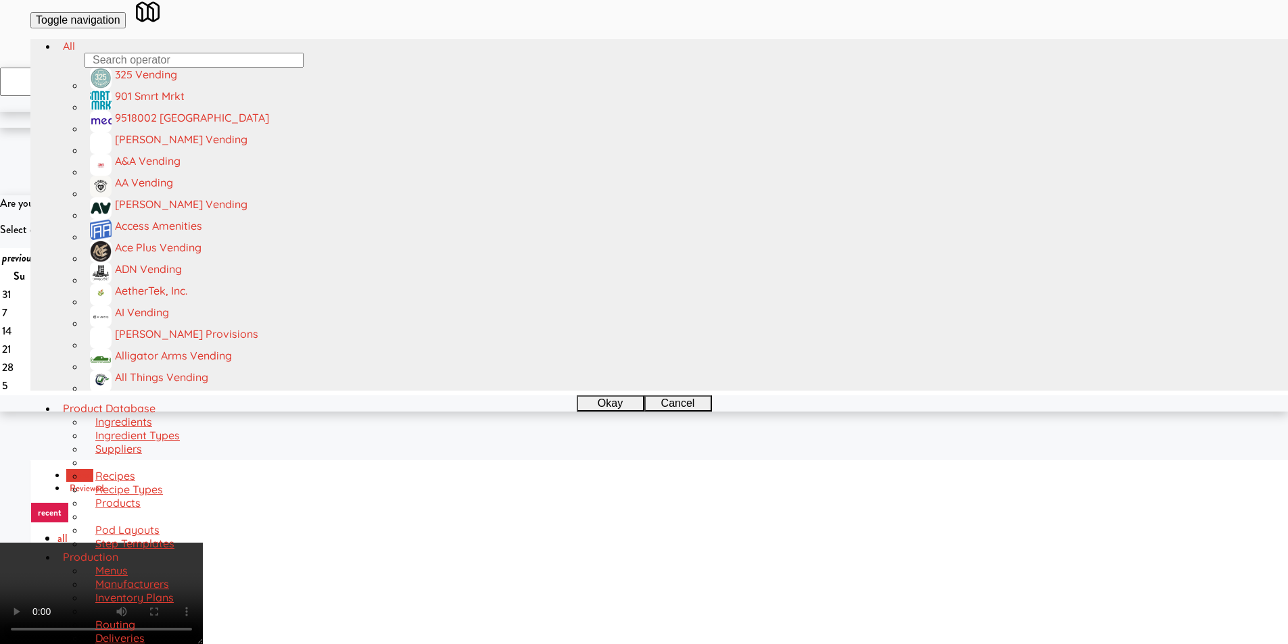
click at [203, 543] on video at bounding box center [101, 593] width 203 height 101
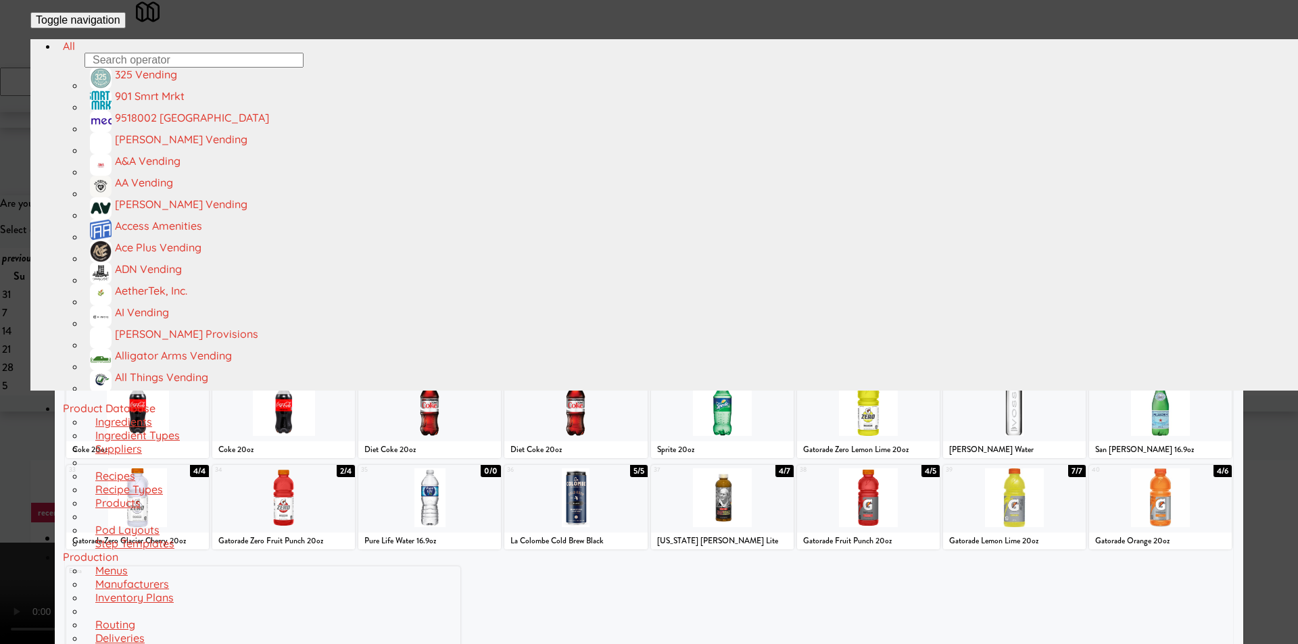
click at [0, 393] on div at bounding box center [649, 322] width 1298 height 644
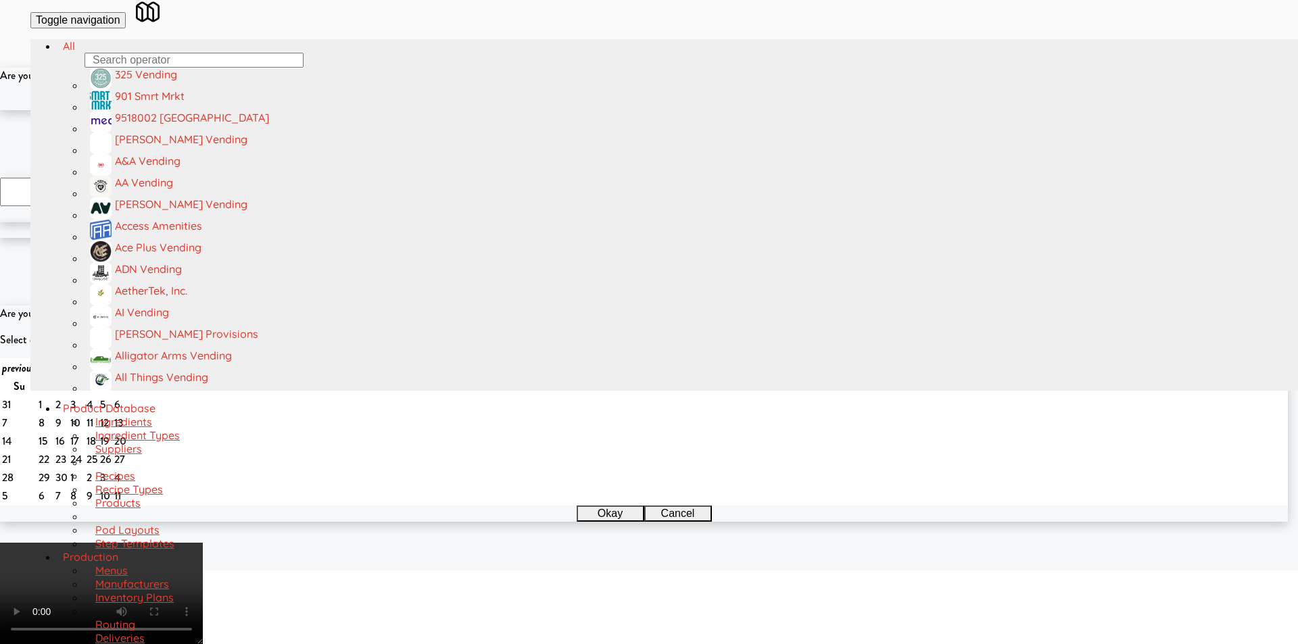
click at [585, 110] on button "Okay" at bounding box center [605, 102] width 68 height 16
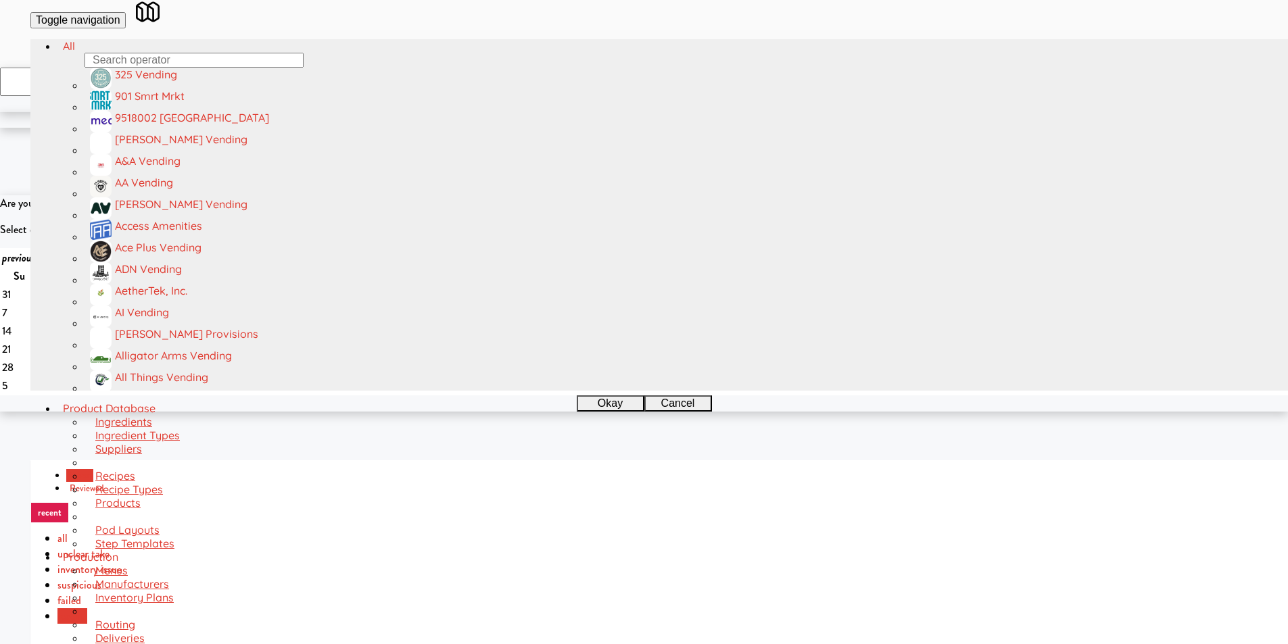
paste input "Metropolitan - Combo"
type input "Metropolitan - Combo"
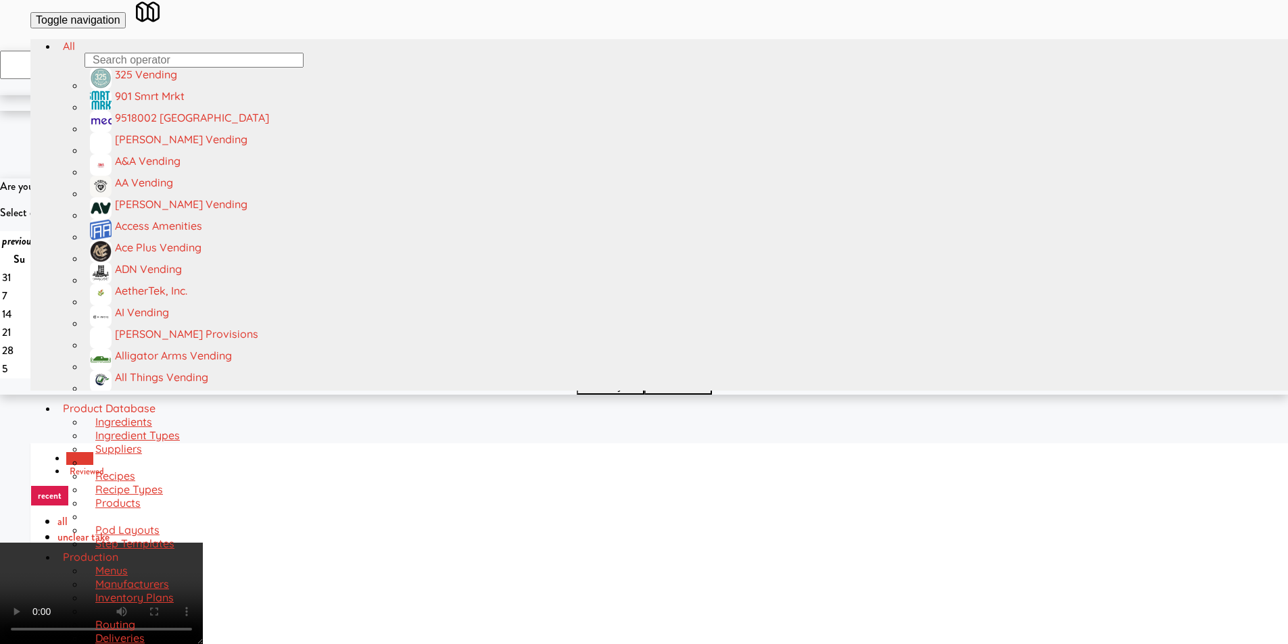
scroll to position [43, 0]
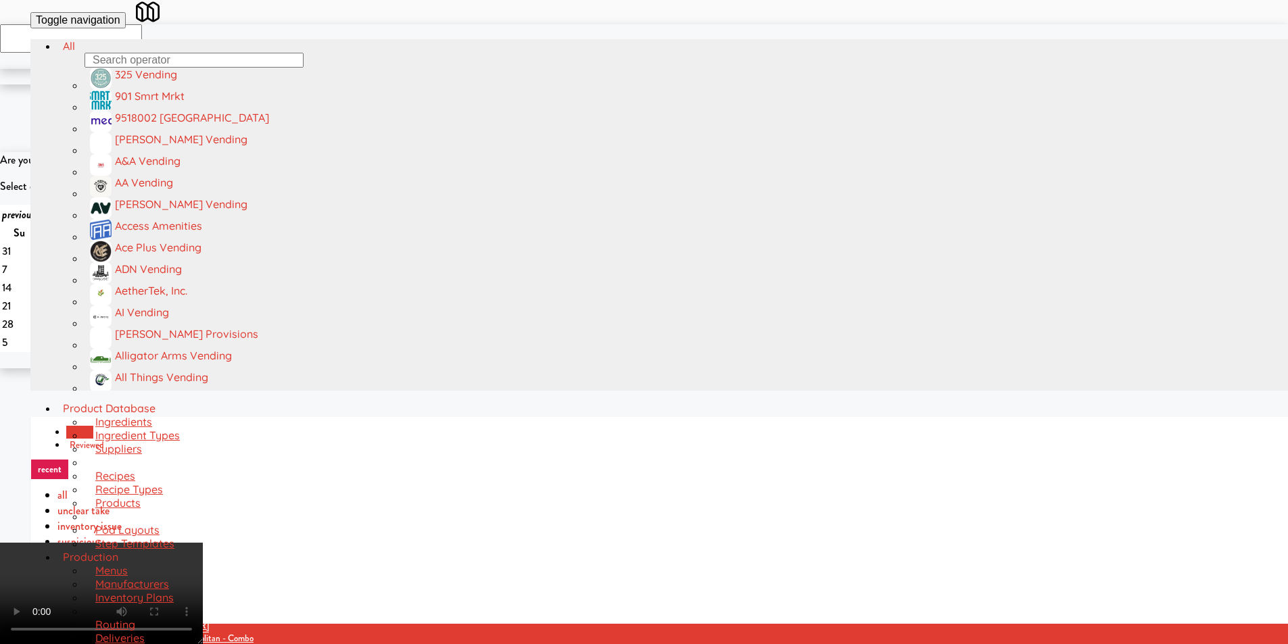
click at [203, 543] on video at bounding box center [101, 593] width 203 height 101
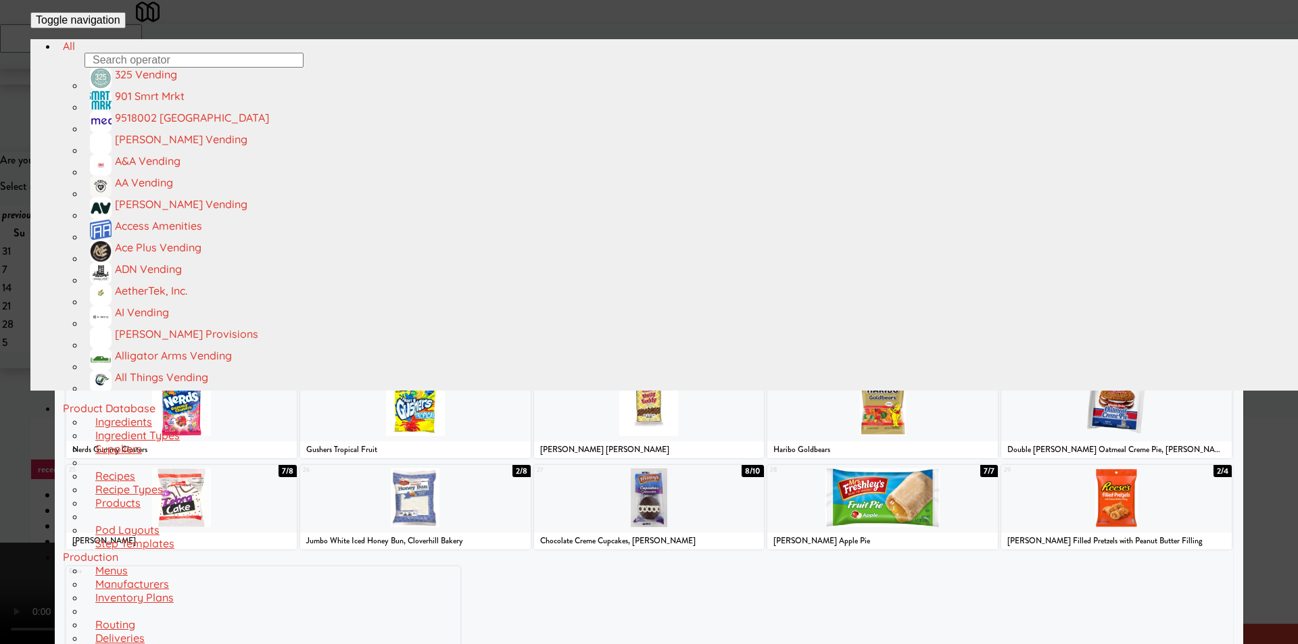
click at [139, 162] on div at bounding box center [129, 132] width 126 height 59
click at [30, 218] on div at bounding box center [649, 322] width 1298 height 644
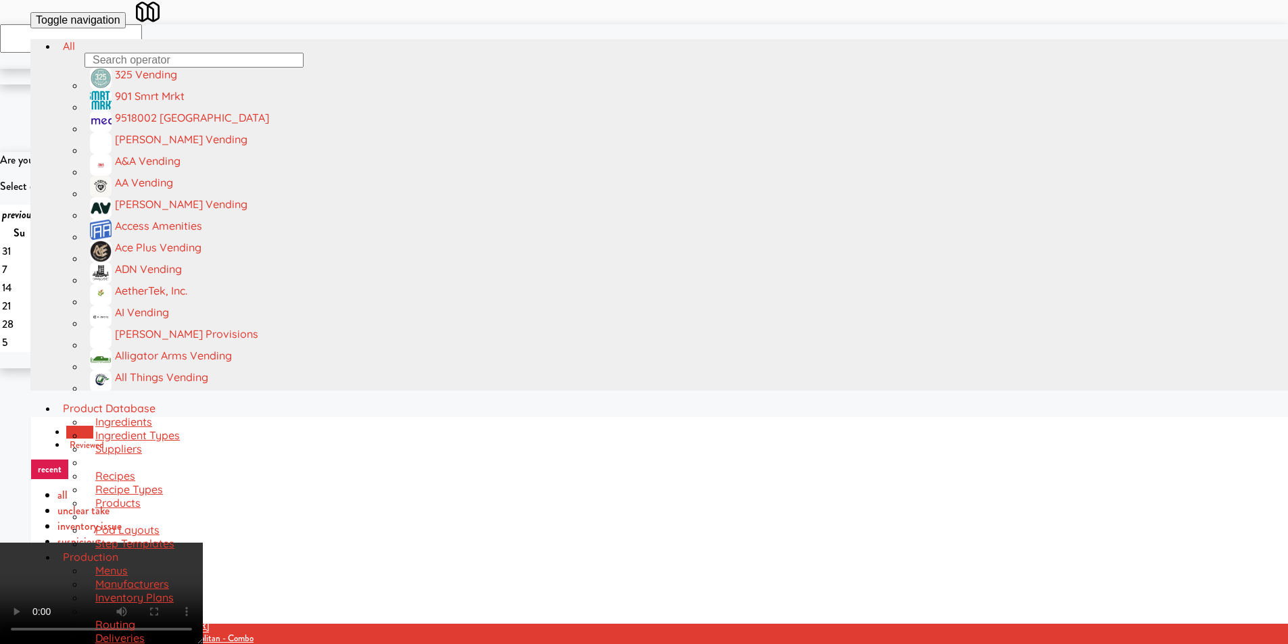
click at [203, 543] on video at bounding box center [101, 593] width 203 height 101
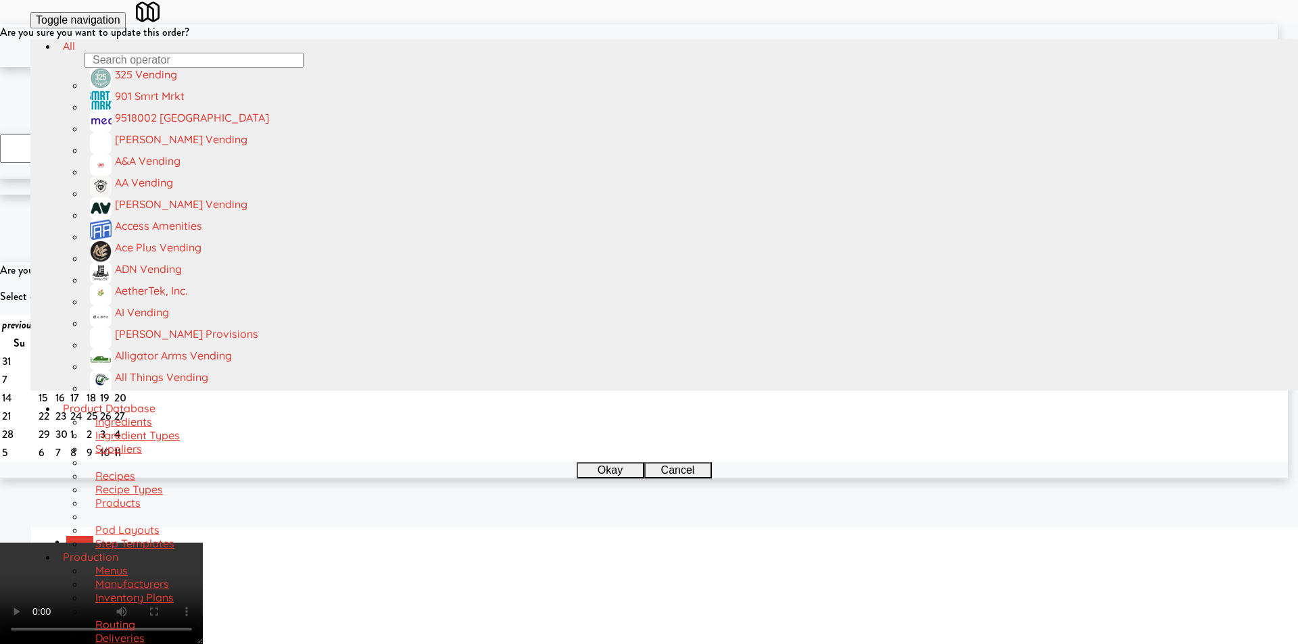
click at [585, 67] on button "Okay" at bounding box center [605, 59] width 68 height 16
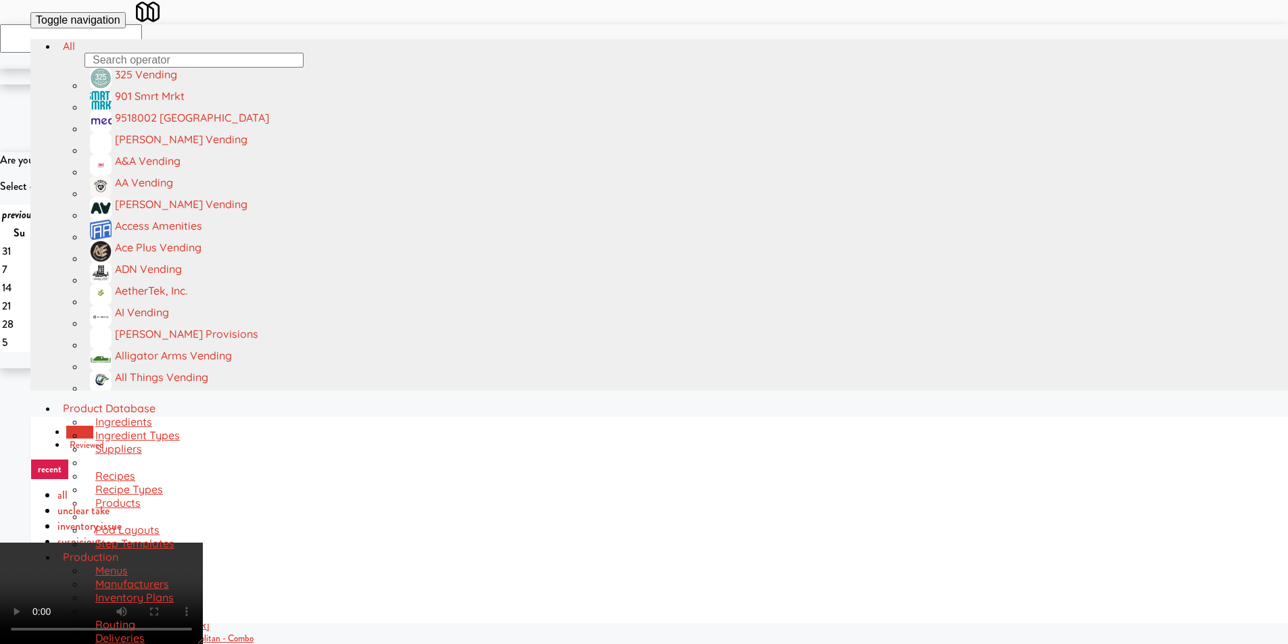
click at [203, 543] on video at bounding box center [101, 593] width 203 height 101
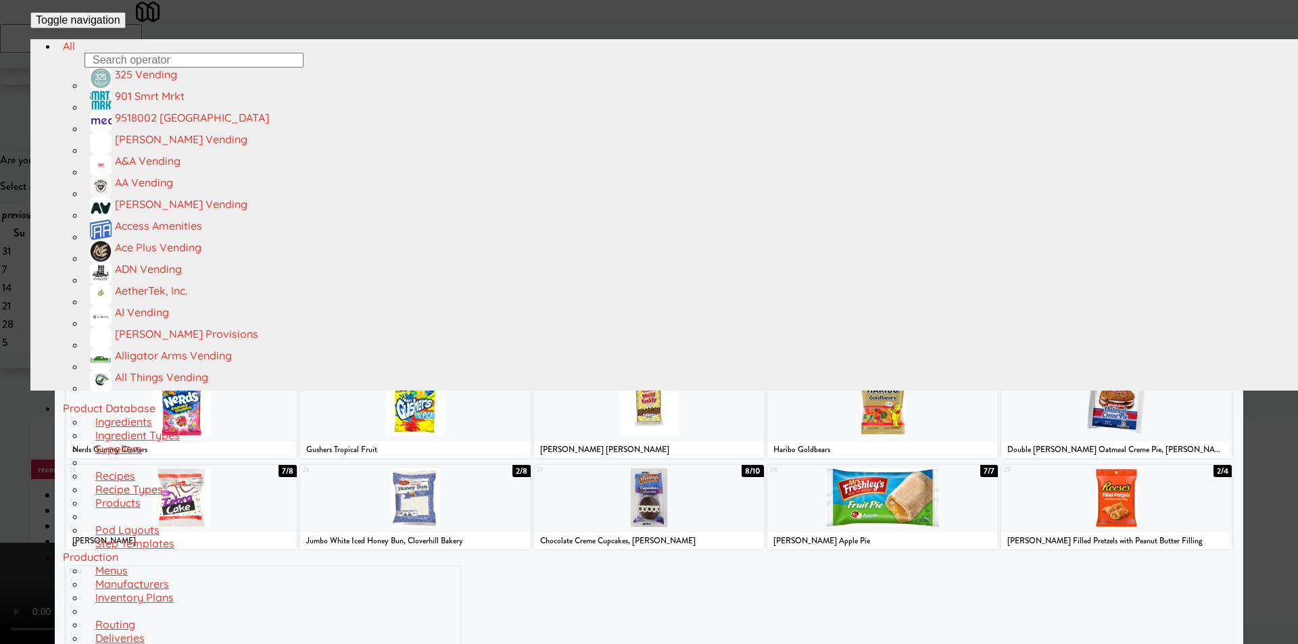
click at [1108, 418] on div at bounding box center [1116, 406] width 230 height 59
click at [1254, 362] on div at bounding box center [649, 322] width 1298 height 644
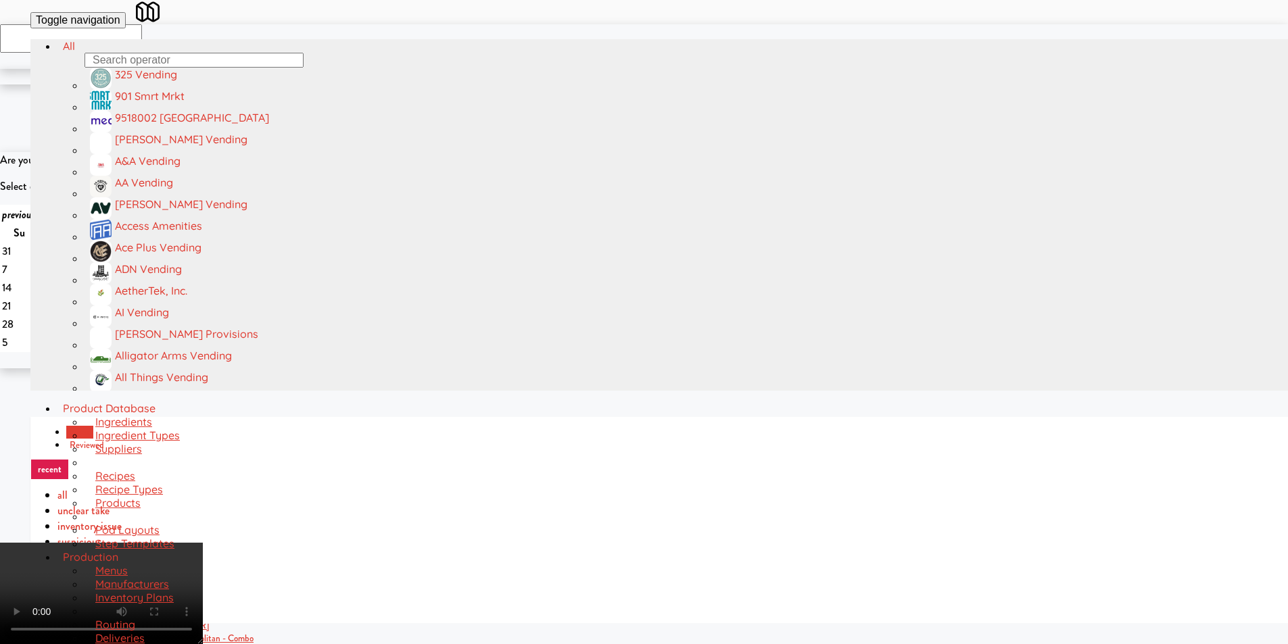
click at [203, 543] on video at bounding box center [101, 593] width 203 height 101
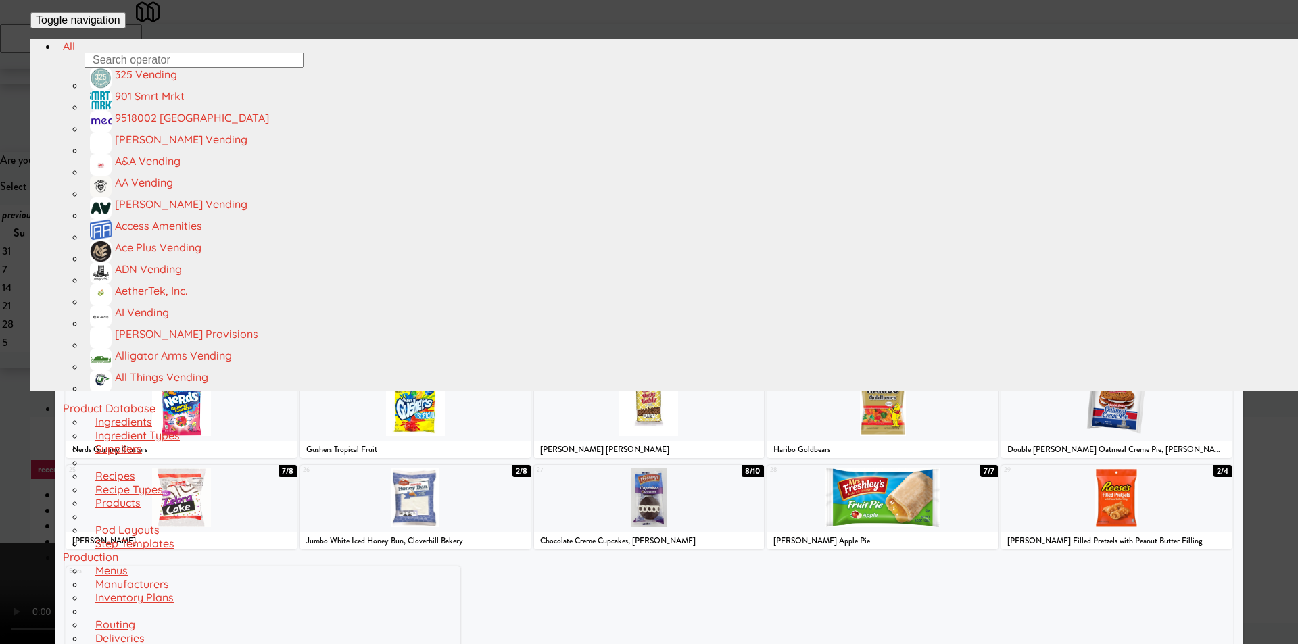
click at [461, 316] on div at bounding box center [415, 315] width 230 height 59
click at [70, 324] on div "Planogram Applied Last applied [DATE] 10:53 pm 1 6/9 Pop Tarts Strawberry 2 9/1…" at bounding box center [649, 358] width 1188 height 608
click at [45, 337] on div at bounding box center [649, 322] width 1298 height 644
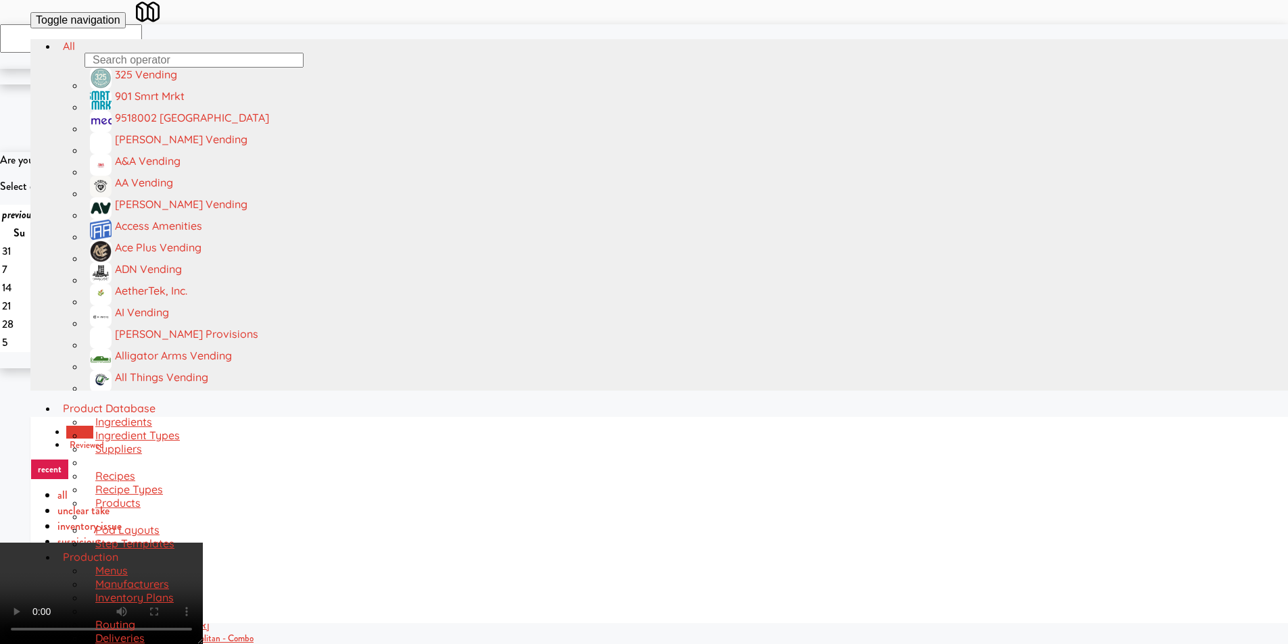
click at [203, 543] on video at bounding box center [101, 593] width 203 height 101
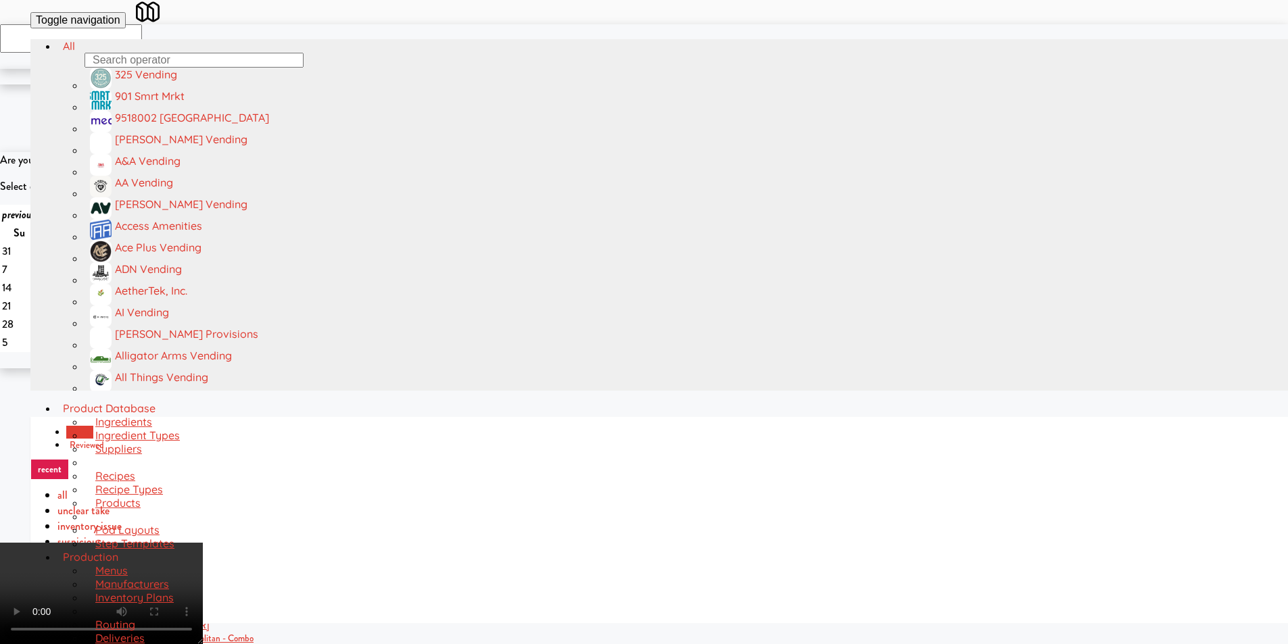
click at [203, 543] on video at bounding box center [101, 593] width 203 height 101
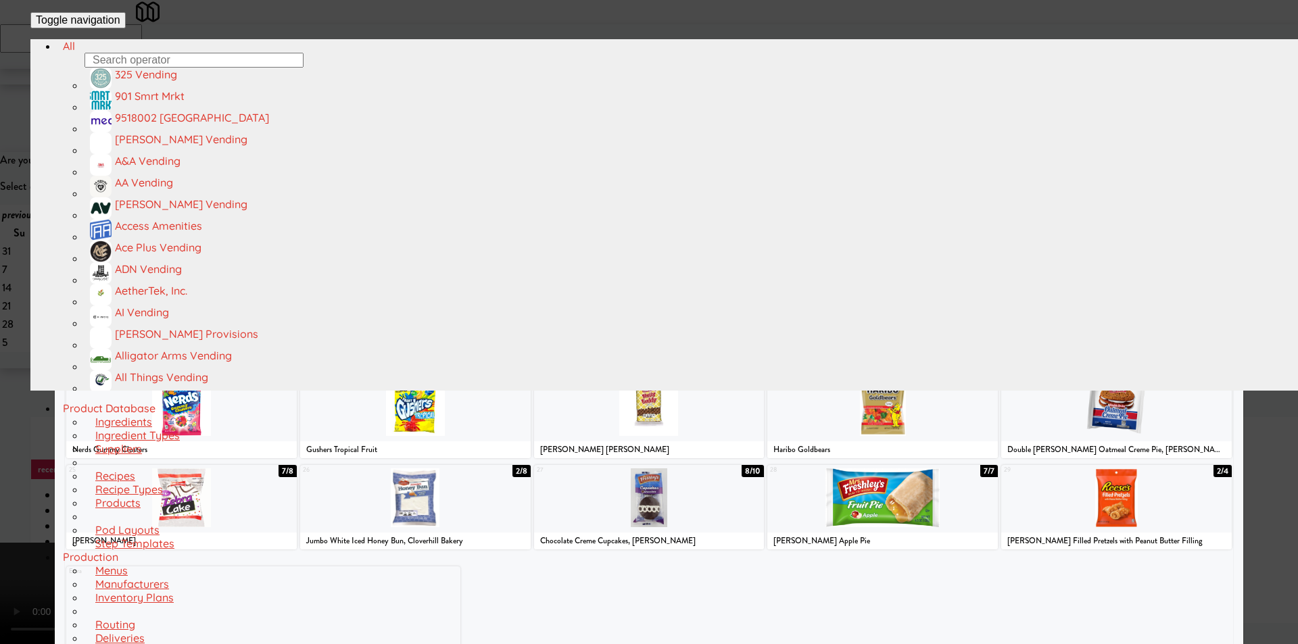
click at [168, 155] on div at bounding box center [129, 132] width 126 height 59
click at [0, 245] on div at bounding box center [649, 322] width 1298 height 644
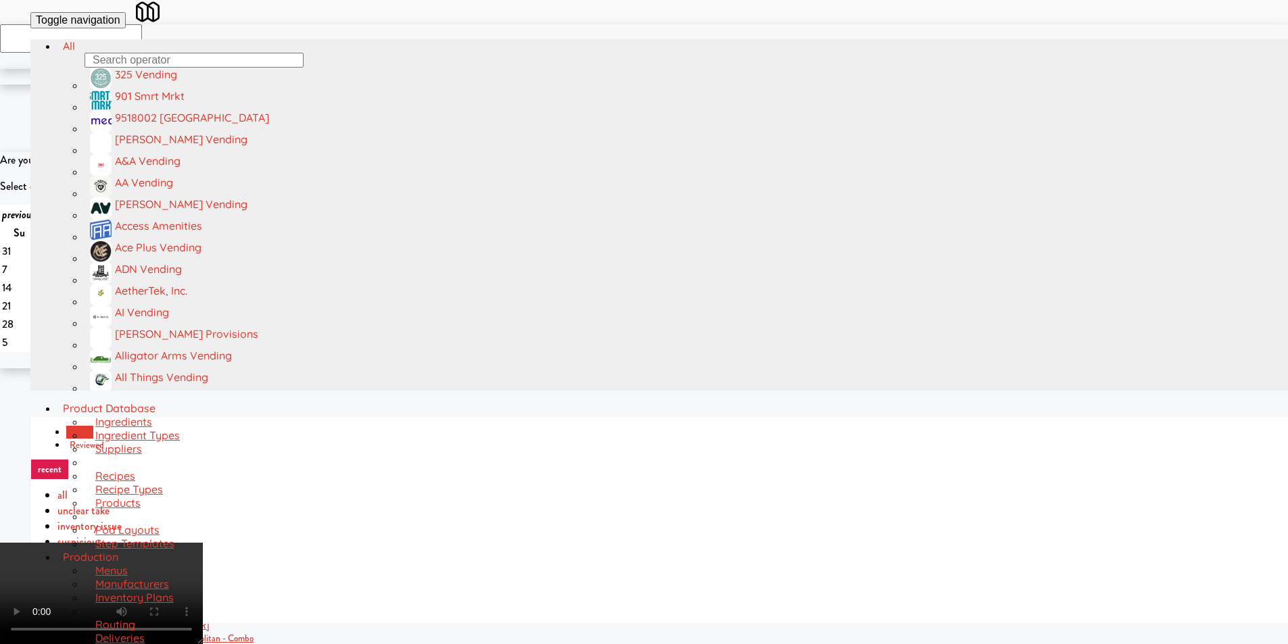
click at [203, 543] on video at bounding box center [101, 593] width 203 height 101
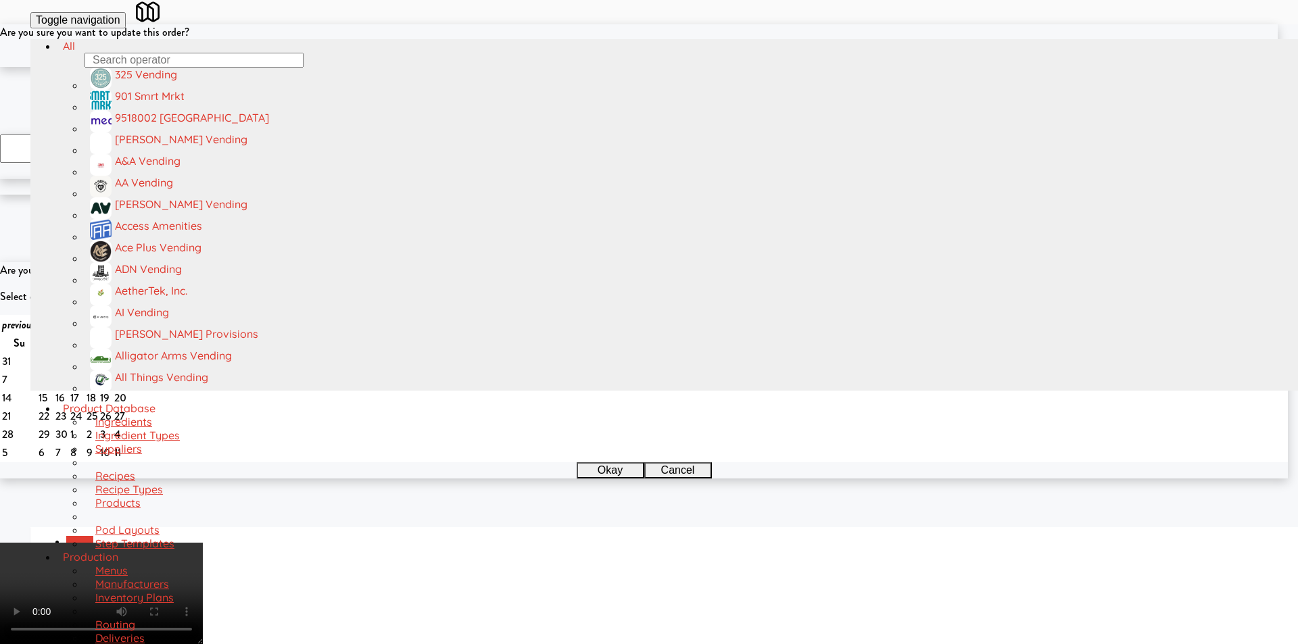
click at [608, 67] on div "Okay Cancel" at bounding box center [638, 59] width 1277 height 16
click at [631, 67] on button "Okay" at bounding box center [605, 59] width 68 height 16
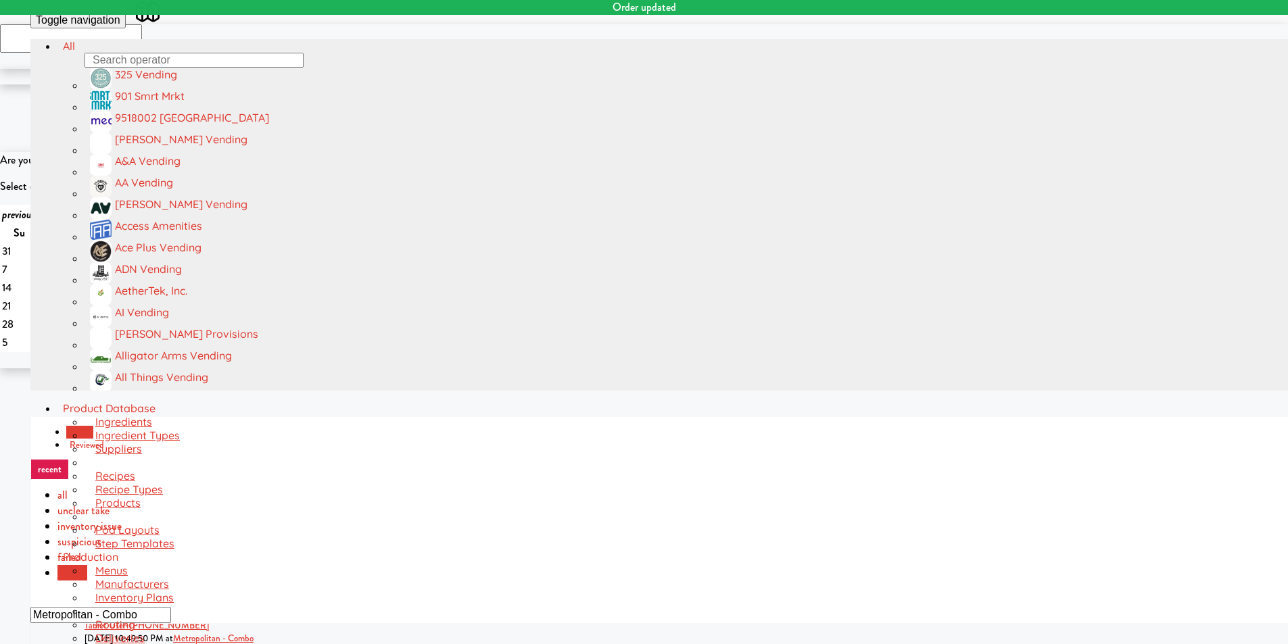
click at [171, 607] on input "Metropolitan - Combo" at bounding box center [100, 615] width 141 height 16
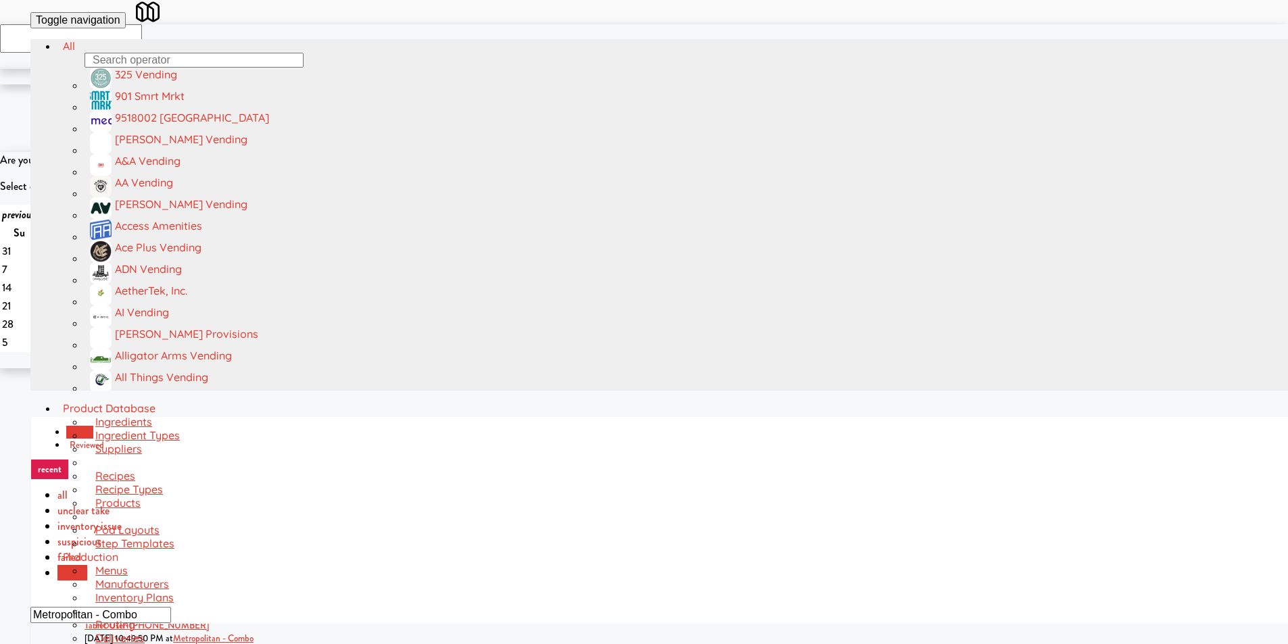
click at [171, 607] on input "Metropolitan - Combo" at bounding box center [100, 615] width 141 height 16
paste input "520 N [PERSON_NAME] - Right - Ambient"
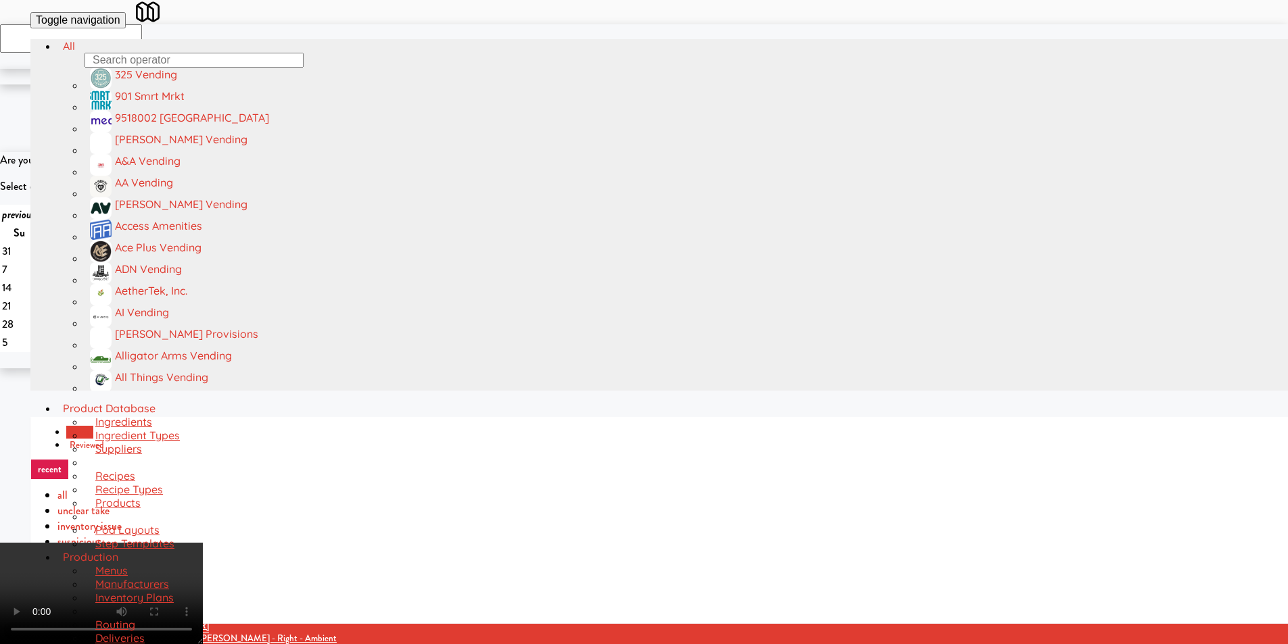
click at [203, 543] on video at bounding box center [101, 593] width 203 height 101
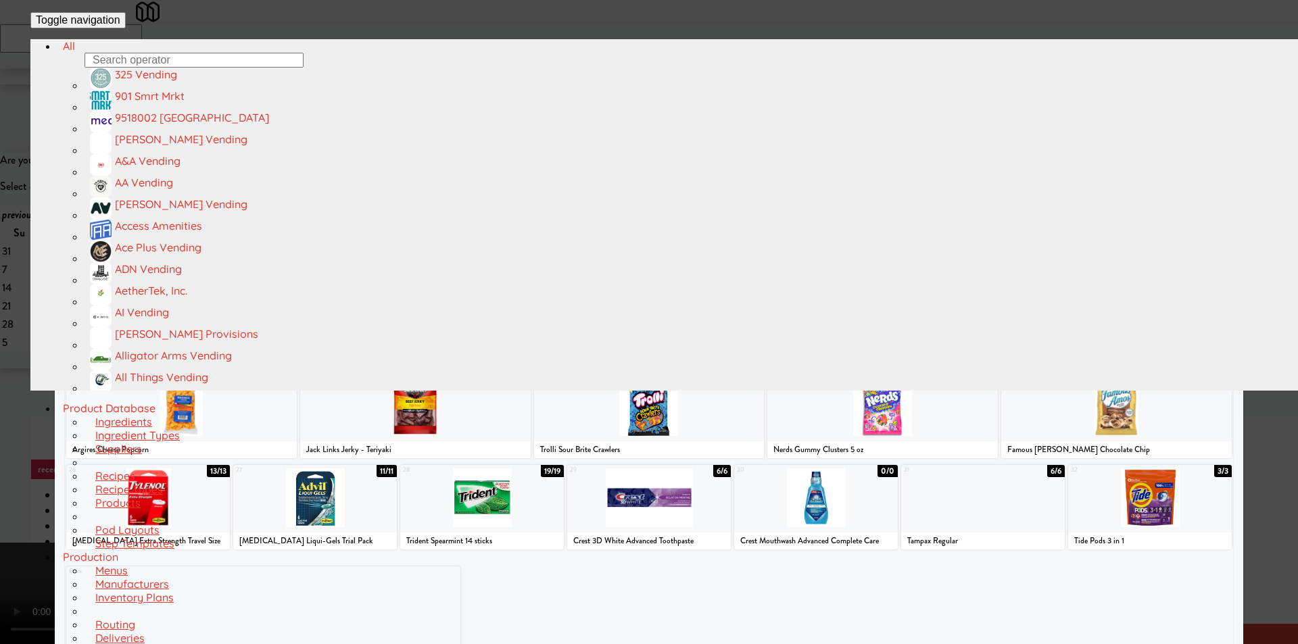
click at [1127, 408] on div at bounding box center [1116, 406] width 230 height 59
click at [1271, 364] on div at bounding box center [649, 322] width 1298 height 644
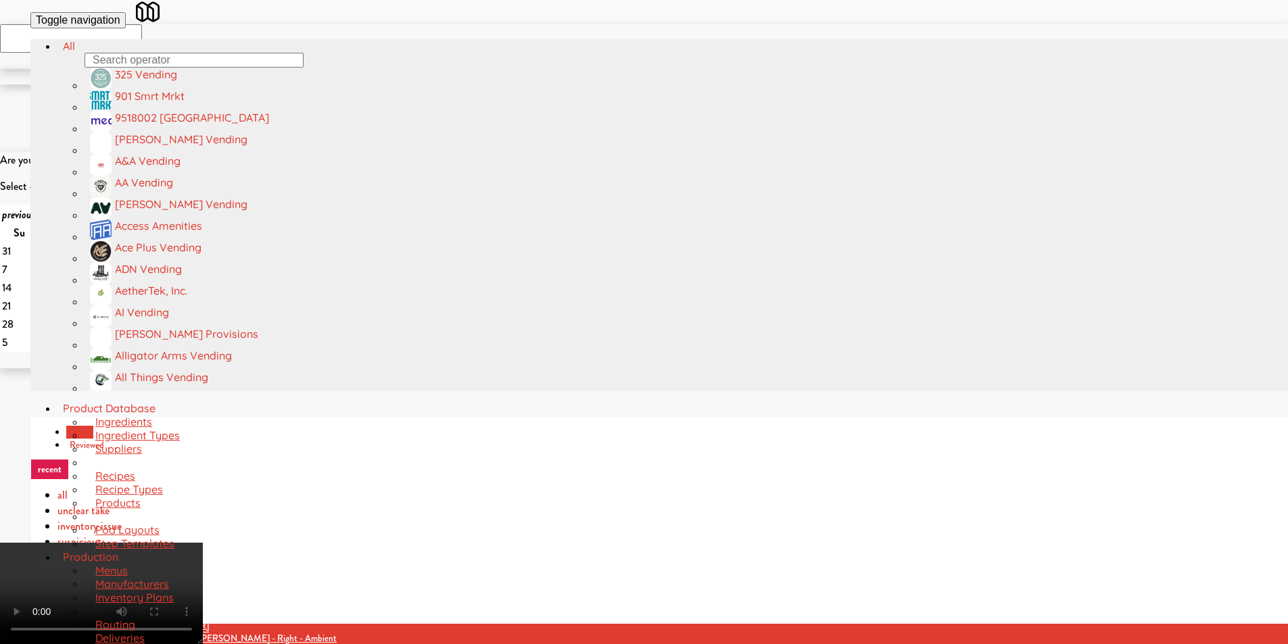
click at [203, 543] on video at bounding box center [101, 593] width 203 height 101
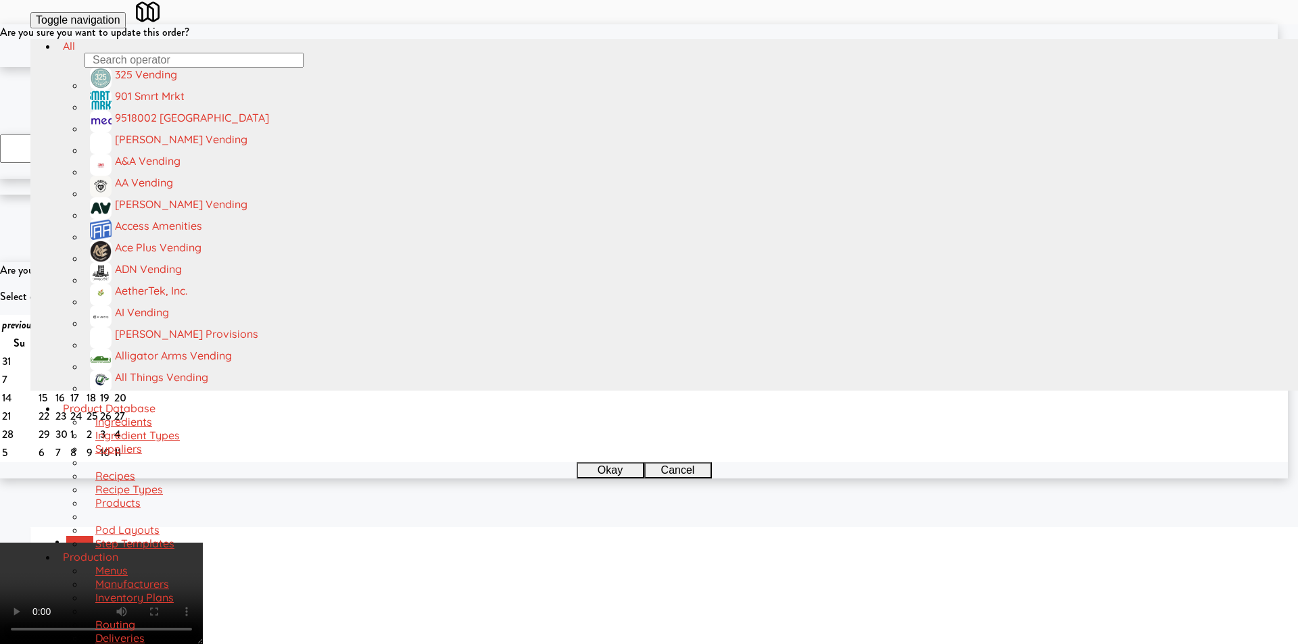
click at [611, 67] on button "Okay" at bounding box center [605, 59] width 68 height 16
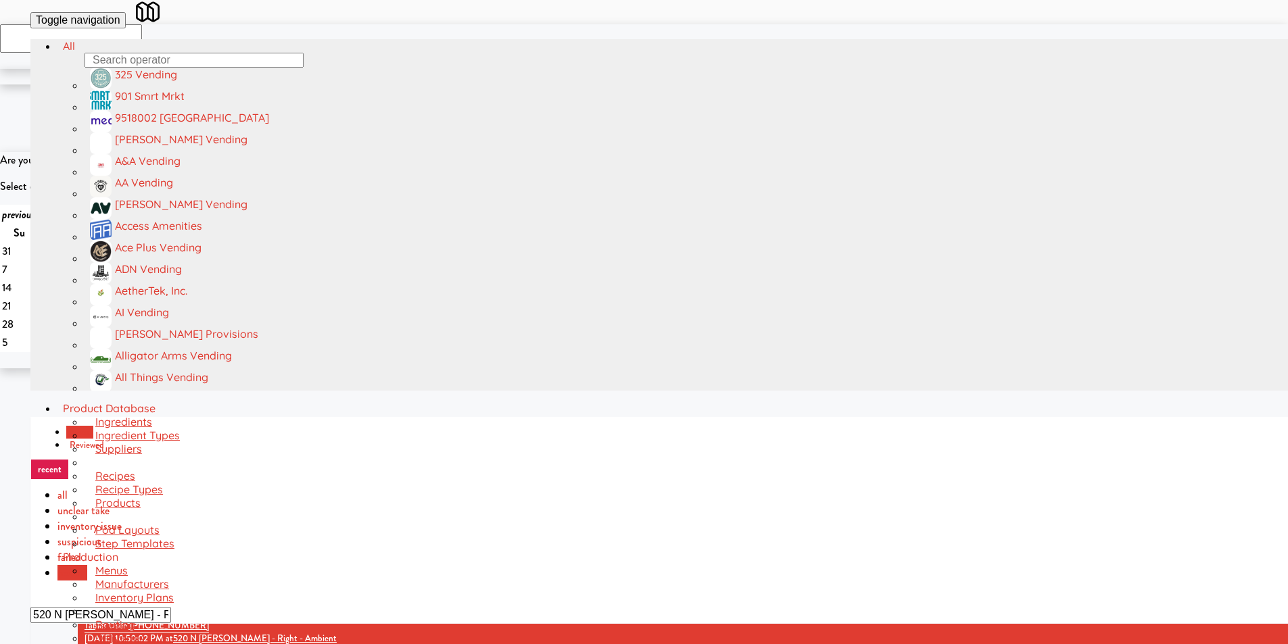
click at [171, 607] on input "520 N [PERSON_NAME] - Right - Ambient" at bounding box center [100, 615] width 141 height 16
paste input "[GEOGRAPHIC_DATA] - Cooler - Righ"
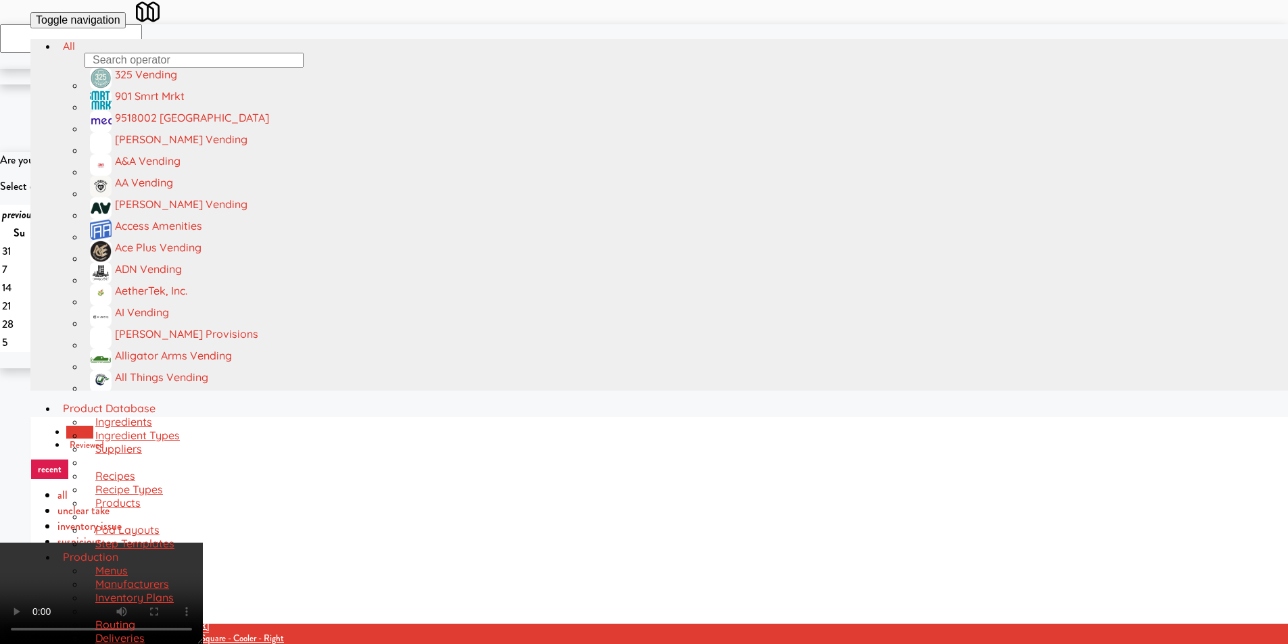
click at [203, 543] on video at bounding box center [101, 593] width 203 height 101
drag, startPoint x: 942, startPoint y: 133, endPoint x: 932, endPoint y: 135, distance: 10.3
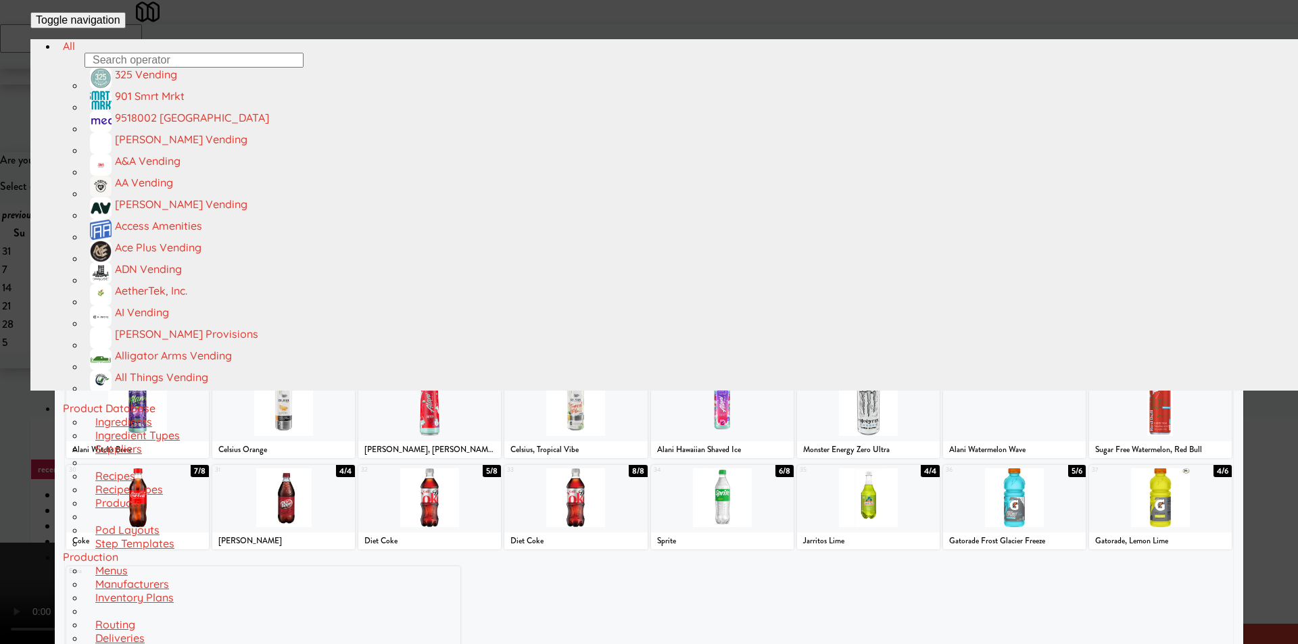
click at [191, 415] on div at bounding box center [137, 406] width 143 height 59
click at [36, 414] on div at bounding box center [649, 322] width 1298 height 644
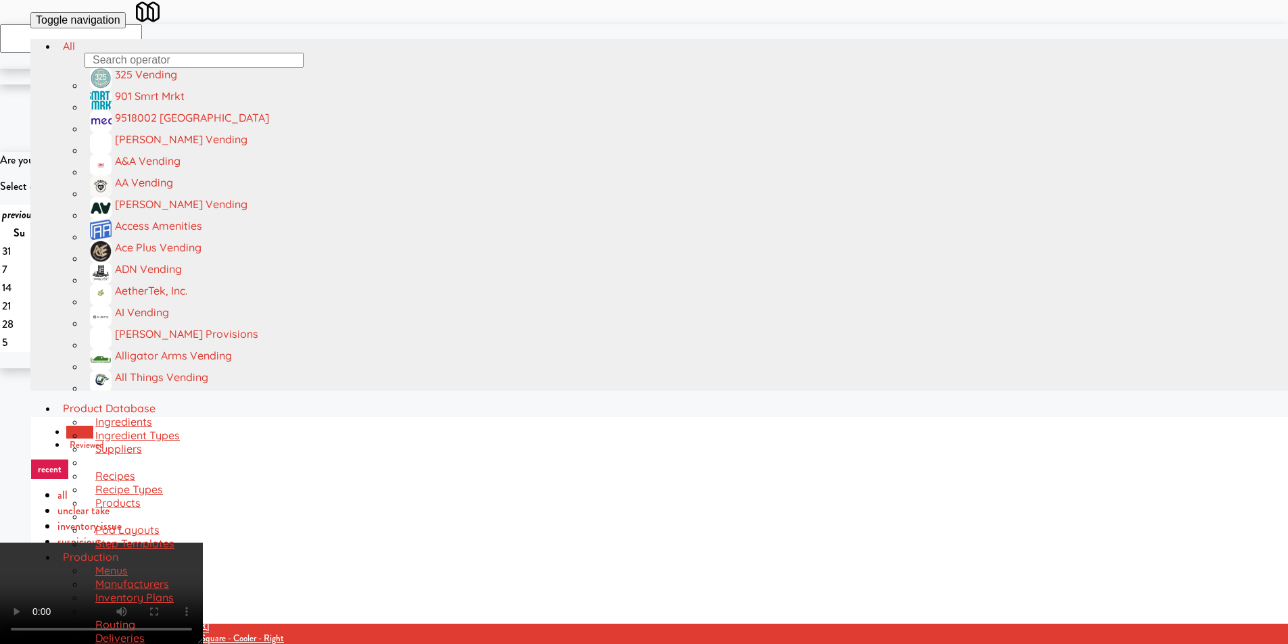
click at [203, 543] on video at bounding box center [101, 593] width 203 height 101
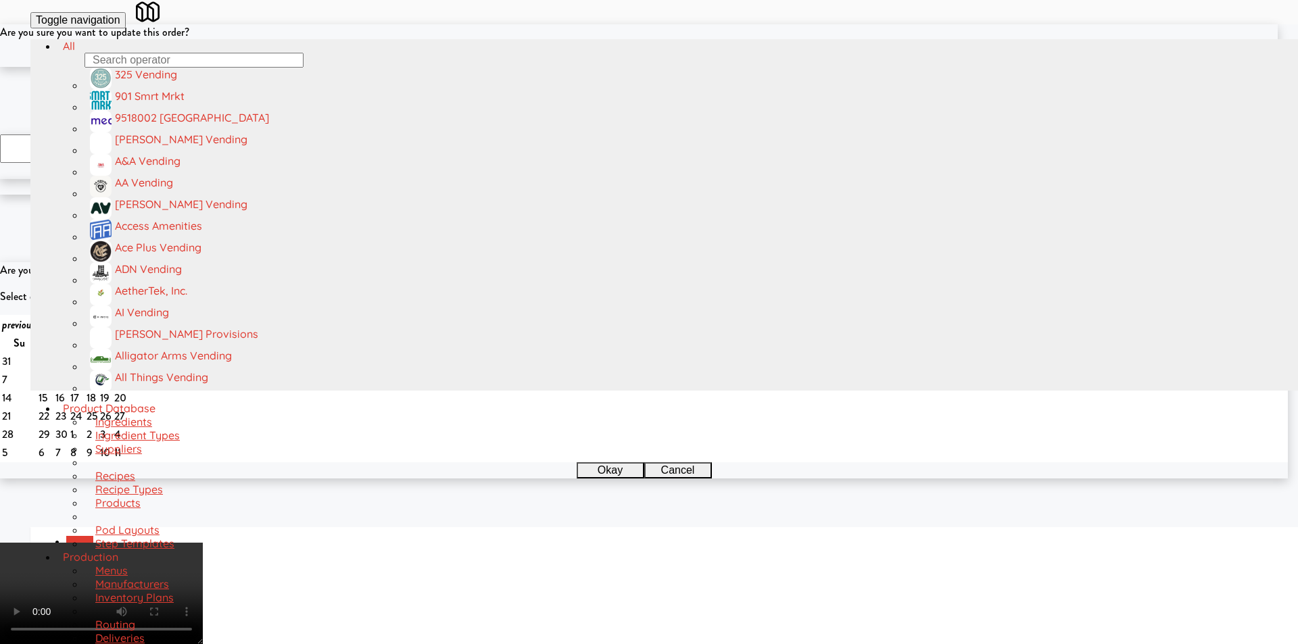
click at [607, 67] on button "Okay" at bounding box center [605, 59] width 68 height 16
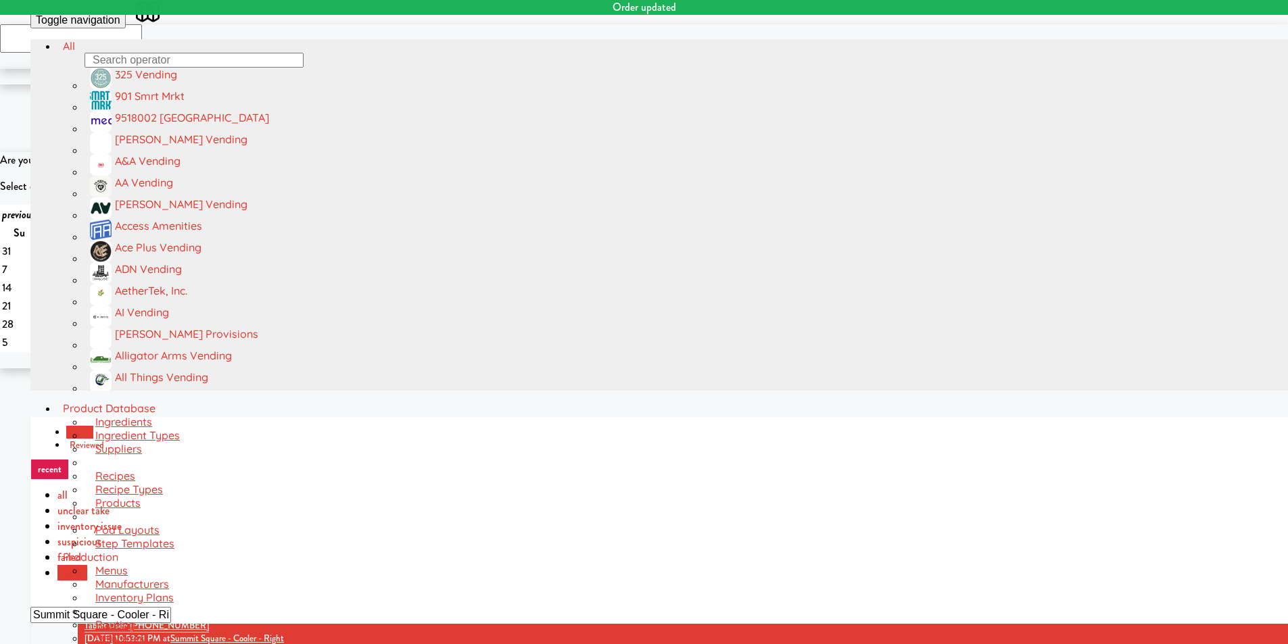
click at [171, 607] on input "Summit Square - Cooler - Right" at bounding box center [100, 615] width 141 height 16
paste input "[PERSON_NAME]"
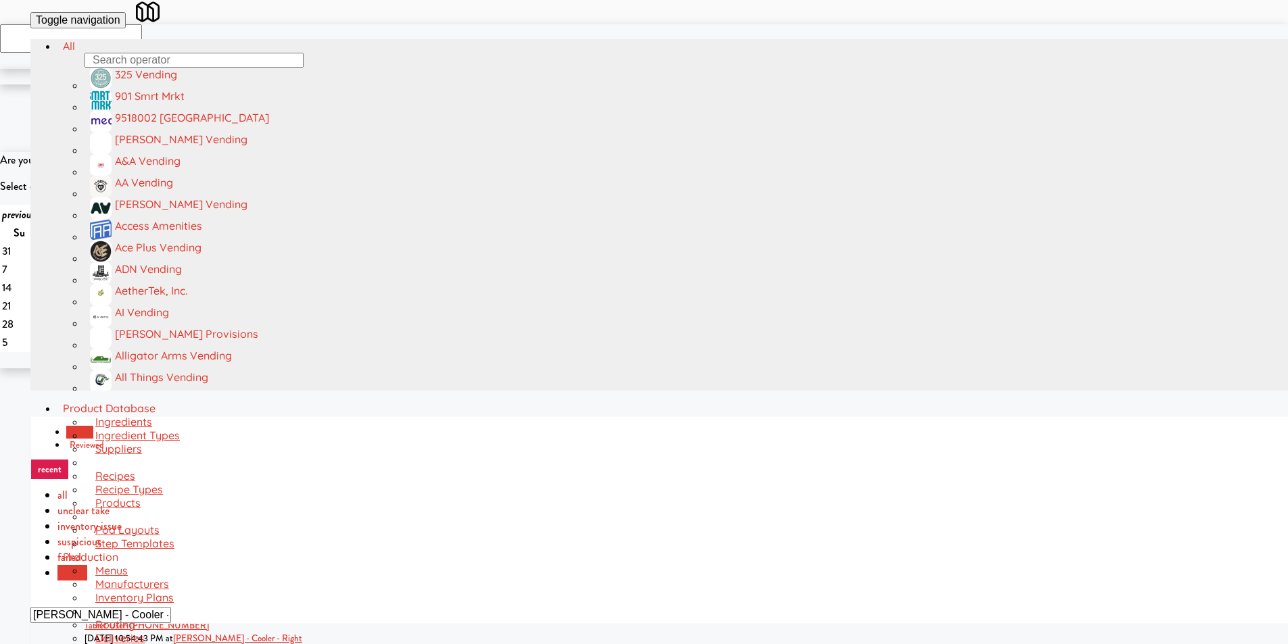
type input "[PERSON_NAME] - Cooler - Right"
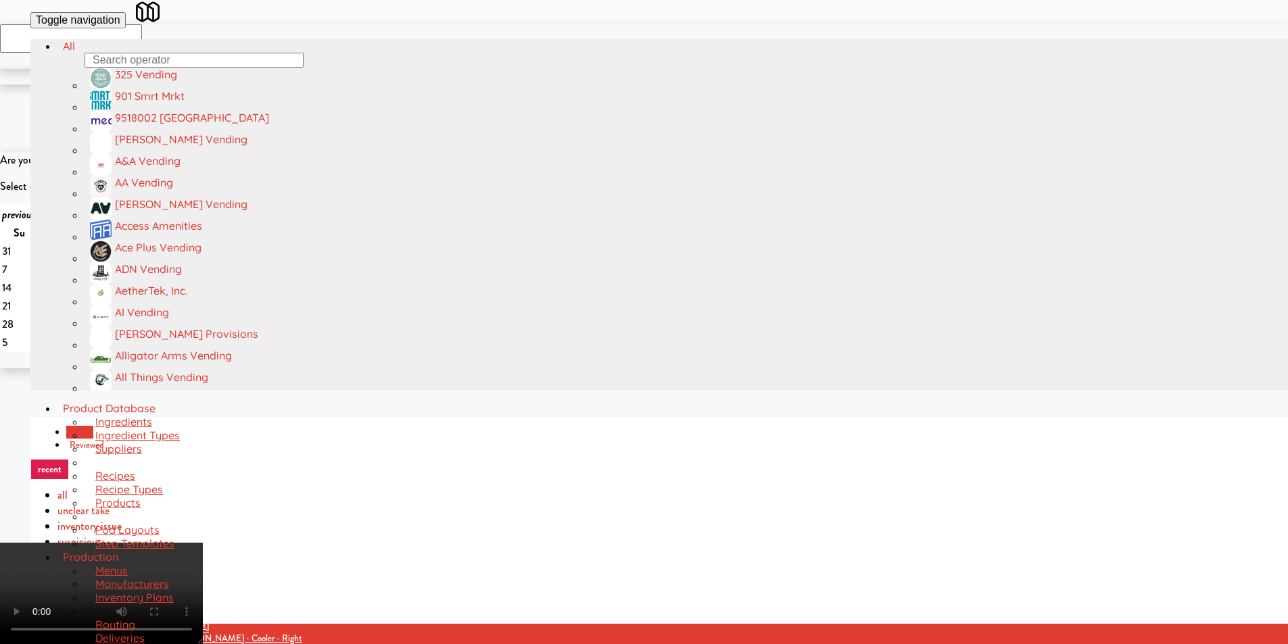
click at [203, 543] on video at bounding box center [101, 593] width 203 height 101
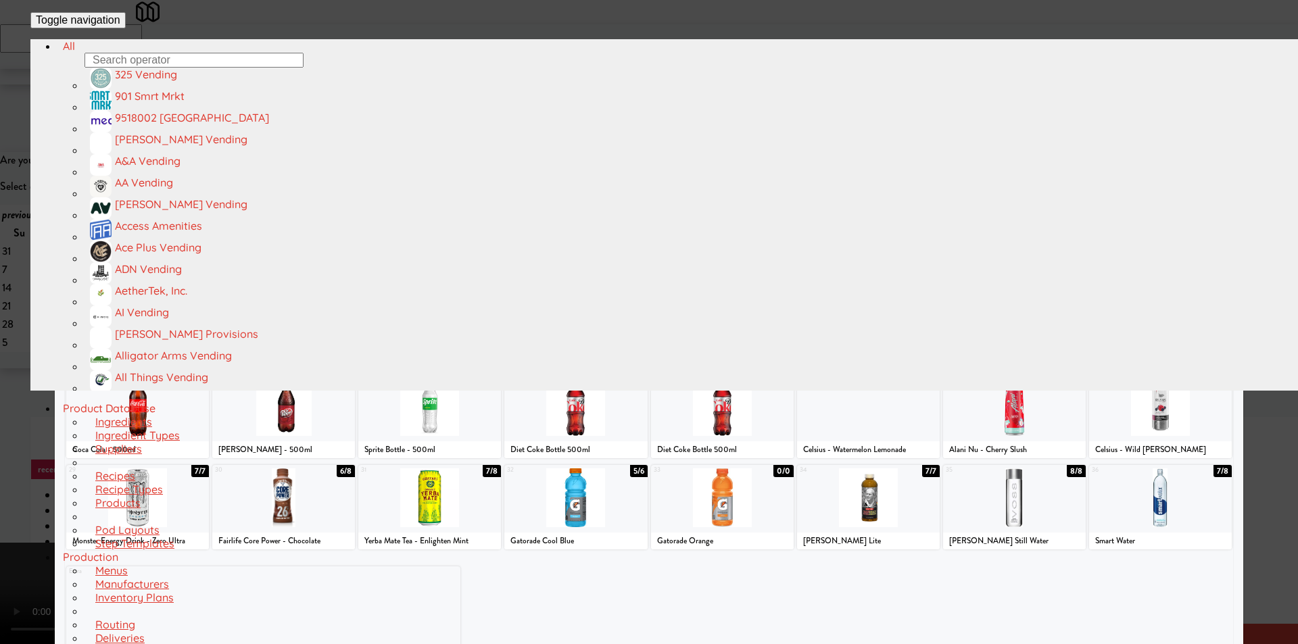
click at [1127, 474] on div "36" at bounding box center [1126, 469] width 69 height 9
click at [1235, 404] on div at bounding box center [649, 322] width 1298 height 644
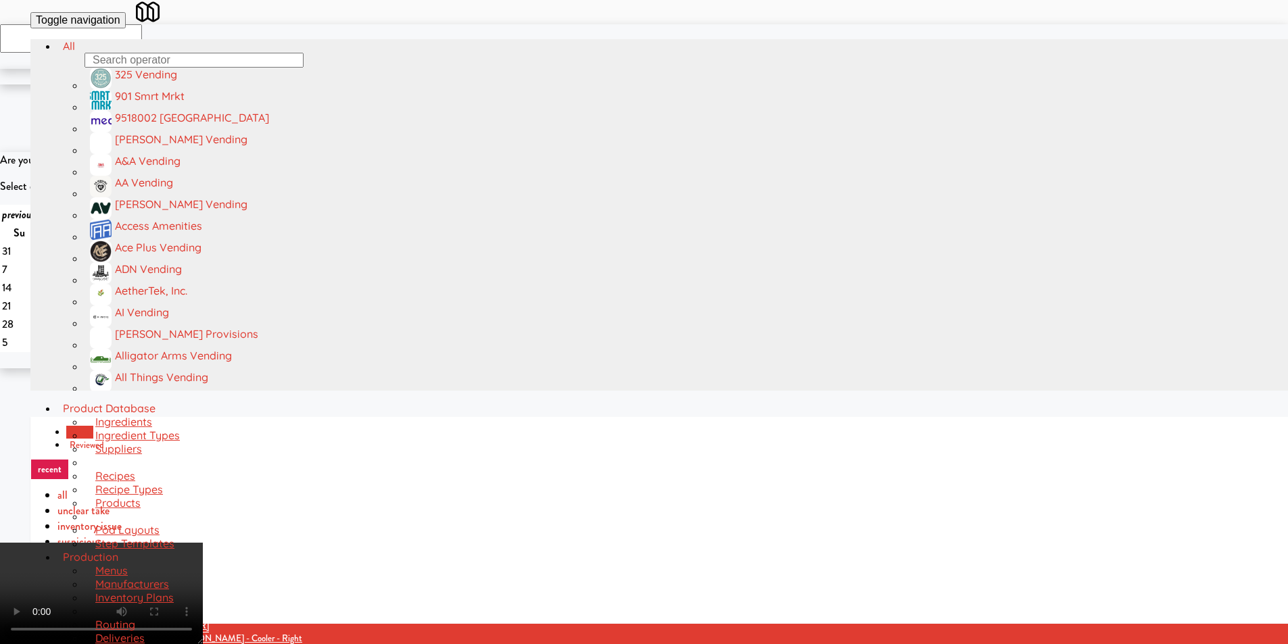
click at [203, 543] on video at bounding box center [101, 593] width 203 height 101
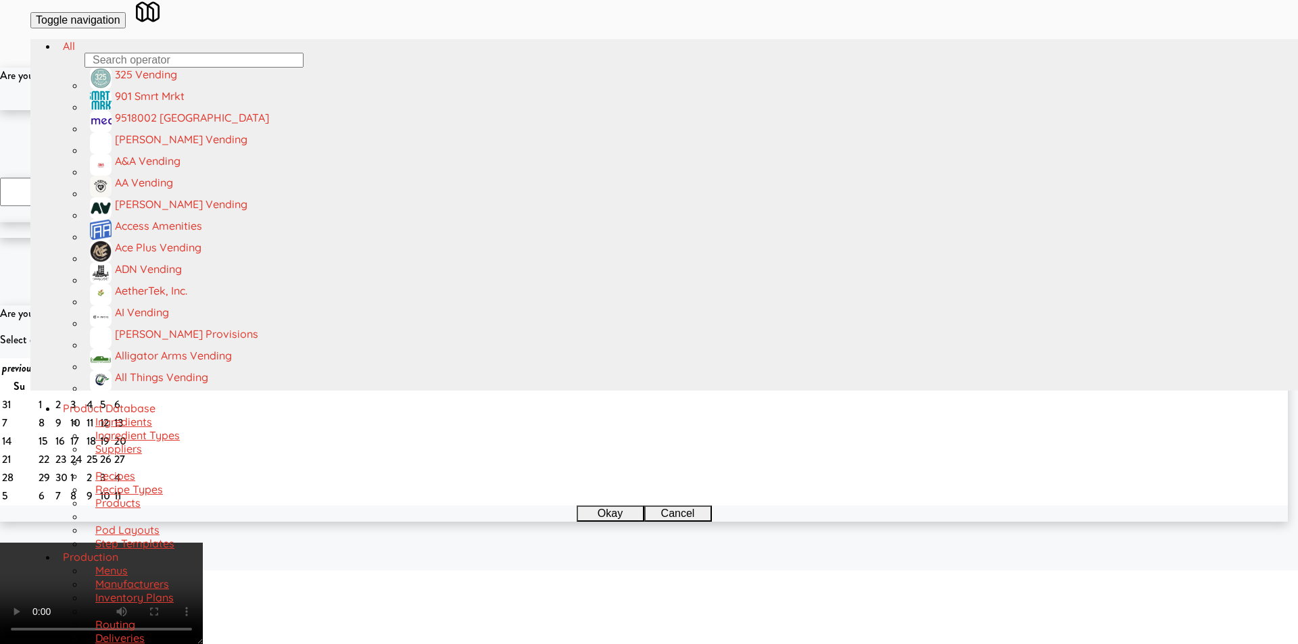
click at [598, 110] on button "Okay" at bounding box center [605, 102] width 68 height 16
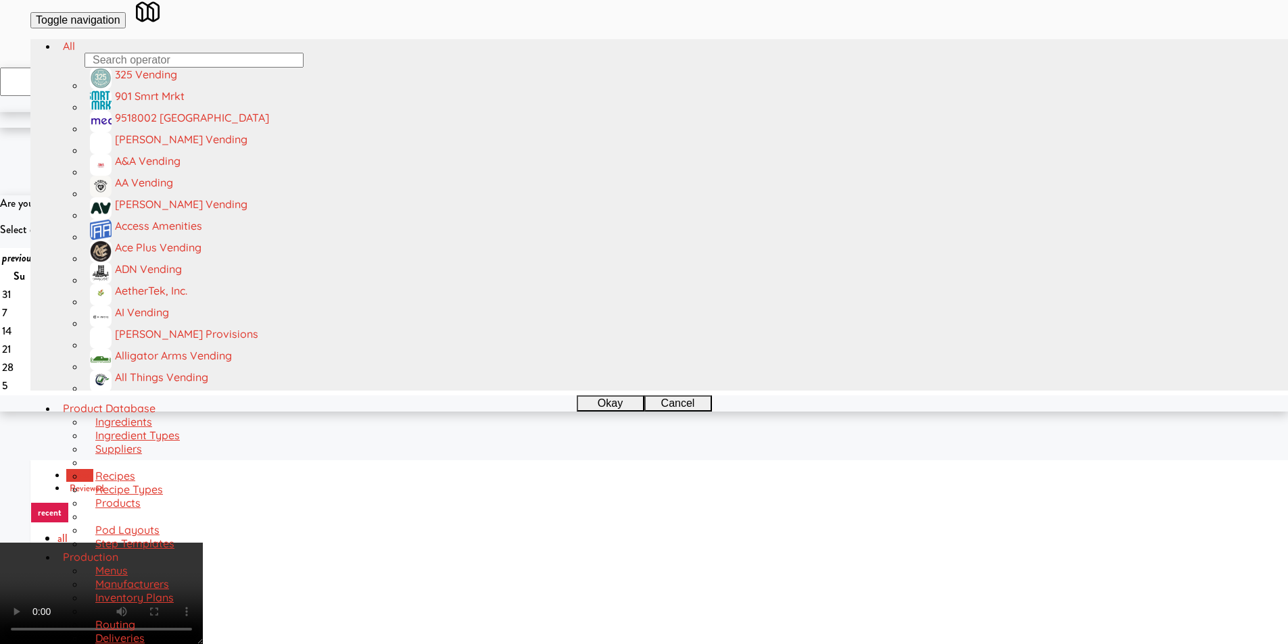
paste div
click at [203, 543] on video at bounding box center [101, 593] width 203 height 101
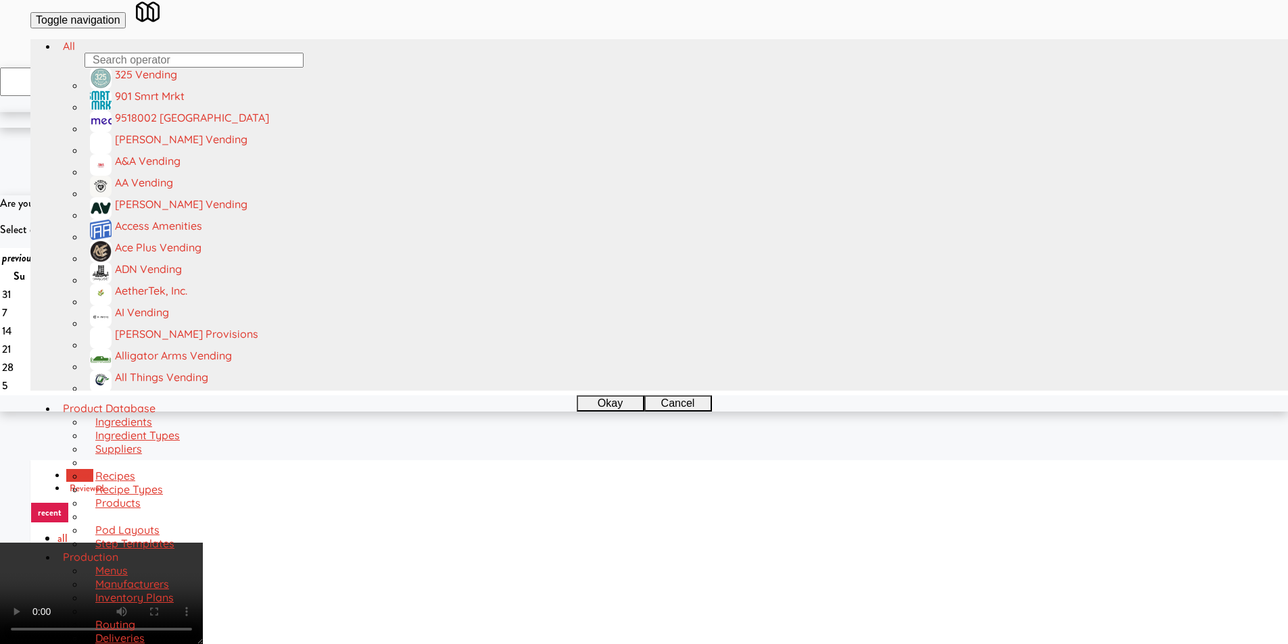
drag, startPoint x: 862, startPoint y: 201, endPoint x: 881, endPoint y: 191, distance: 21.8
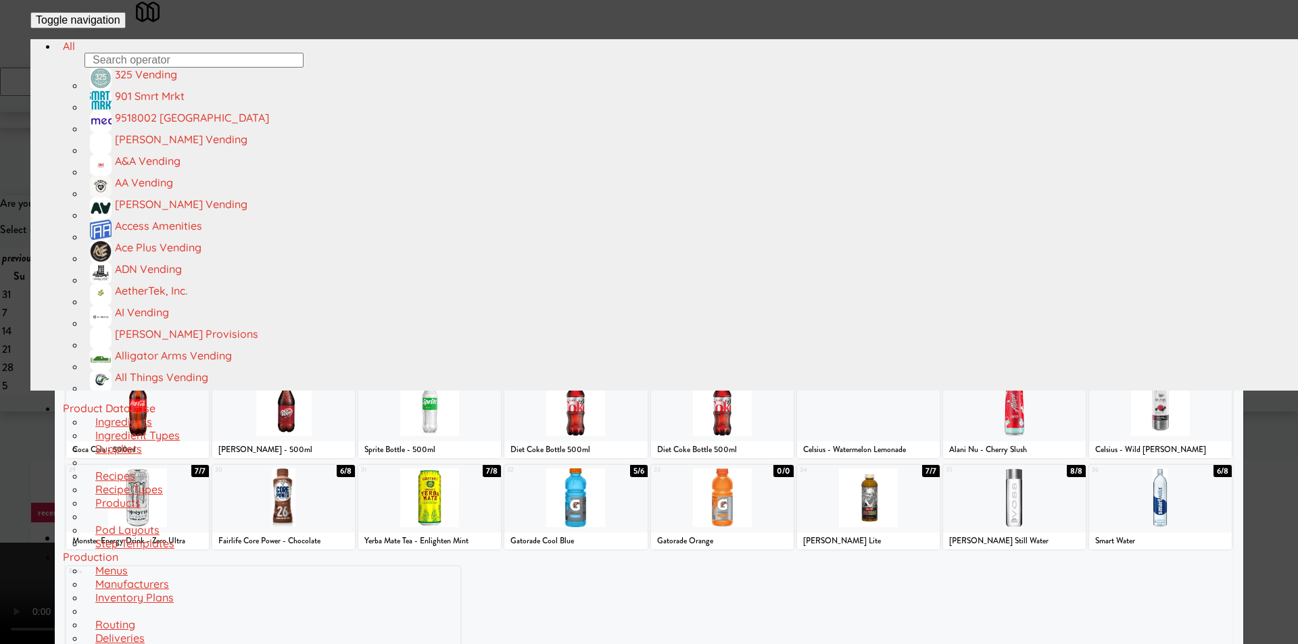
click at [236, 251] on div at bounding box center [181, 224] width 230 height 59
click at [60, 275] on div at bounding box center [649, 322] width 1298 height 644
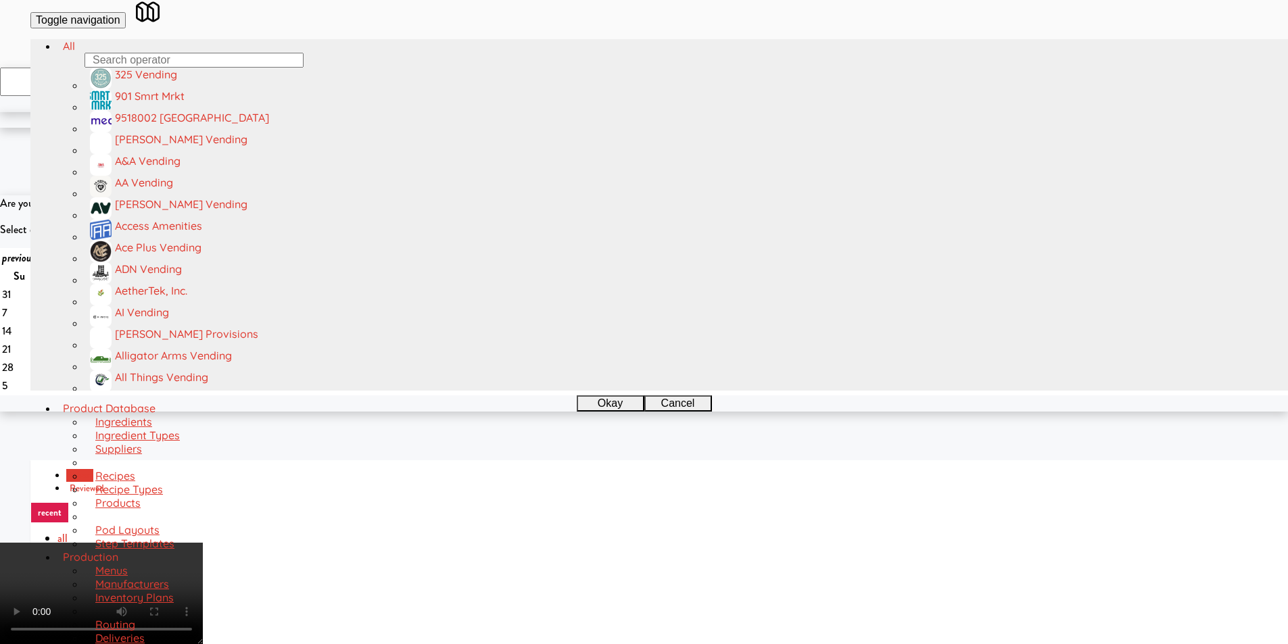
drag, startPoint x: 441, startPoint y: 347, endPoint x: 449, endPoint y: 348, distance: 7.5
click at [203, 543] on video at bounding box center [101, 593] width 203 height 101
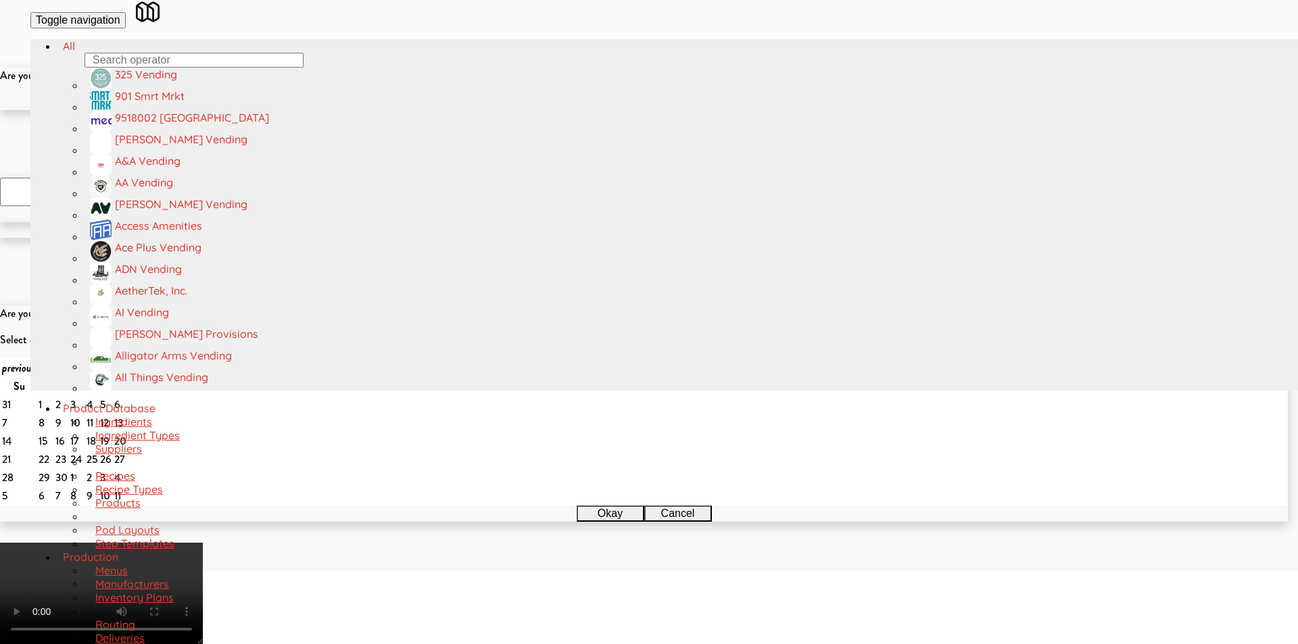
click at [616, 110] on button "Okay" at bounding box center [605, 102] width 68 height 16
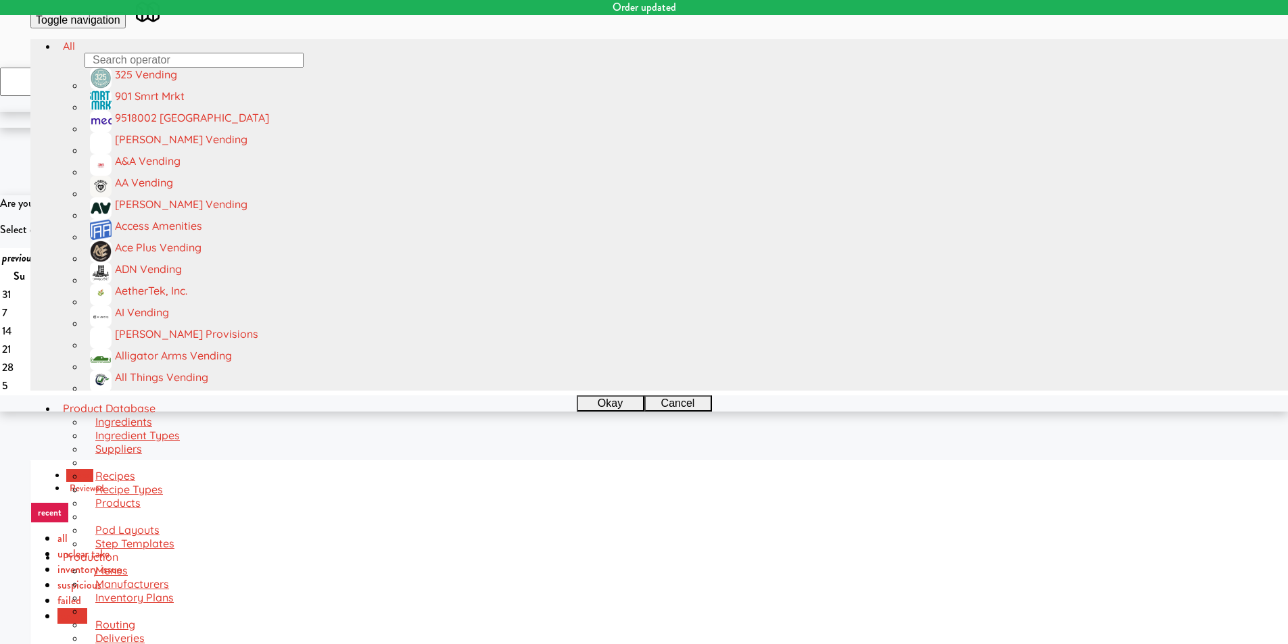
drag, startPoint x: 241, startPoint y: 68, endPoint x: 238, endPoint y: 93, distance: 25.8
click at [239, 460] on div "inbox reviewed recent all unclear take inventory issue suspicious failed recent…" at bounding box center [674, 563] width 1288 height 207
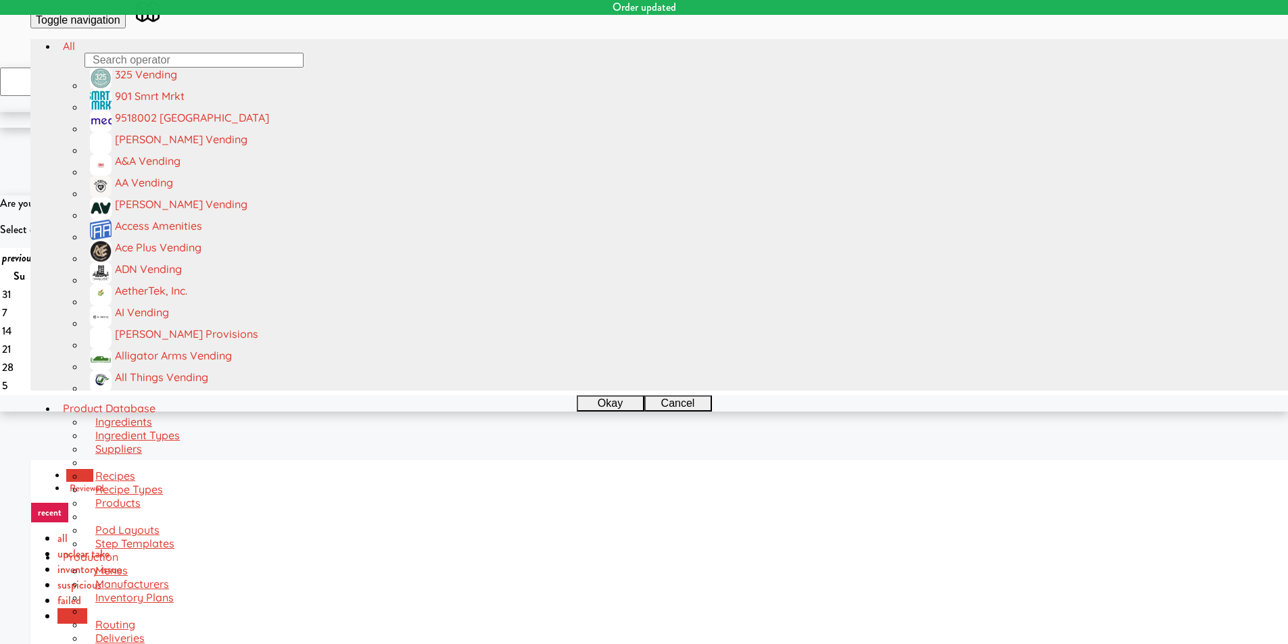
paste input "(Food, Snack & Drink) Piscataway Police Departmen"
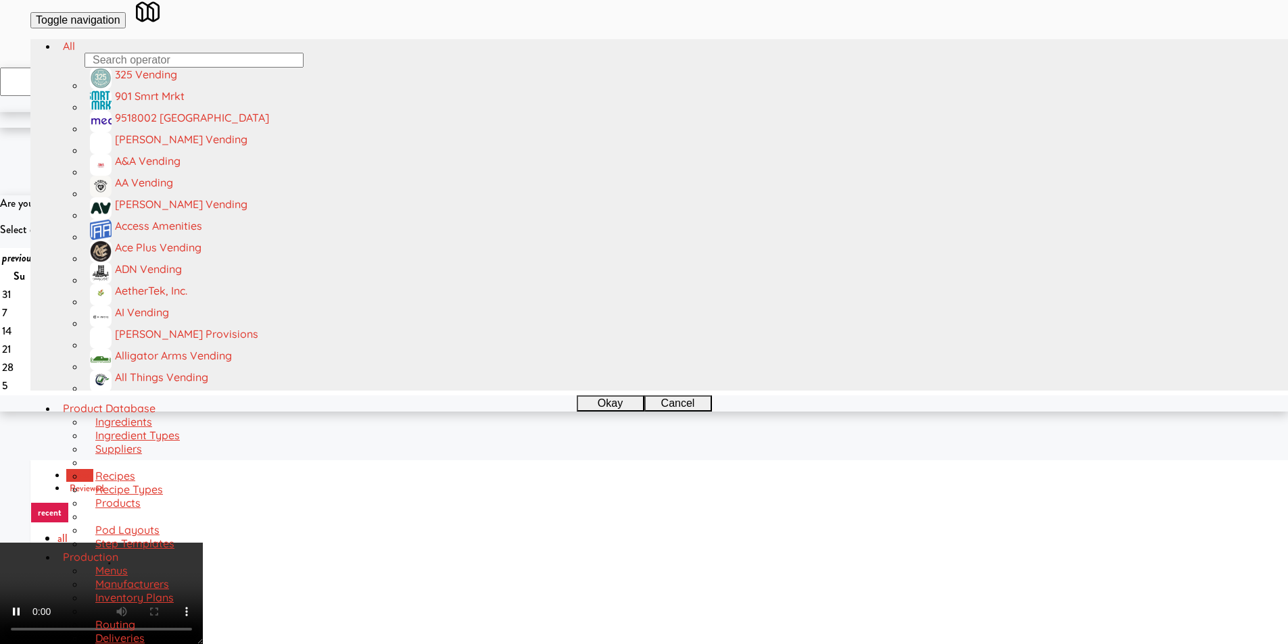
click at [203, 543] on video at bounding box center [101, 593] width 203 height 101
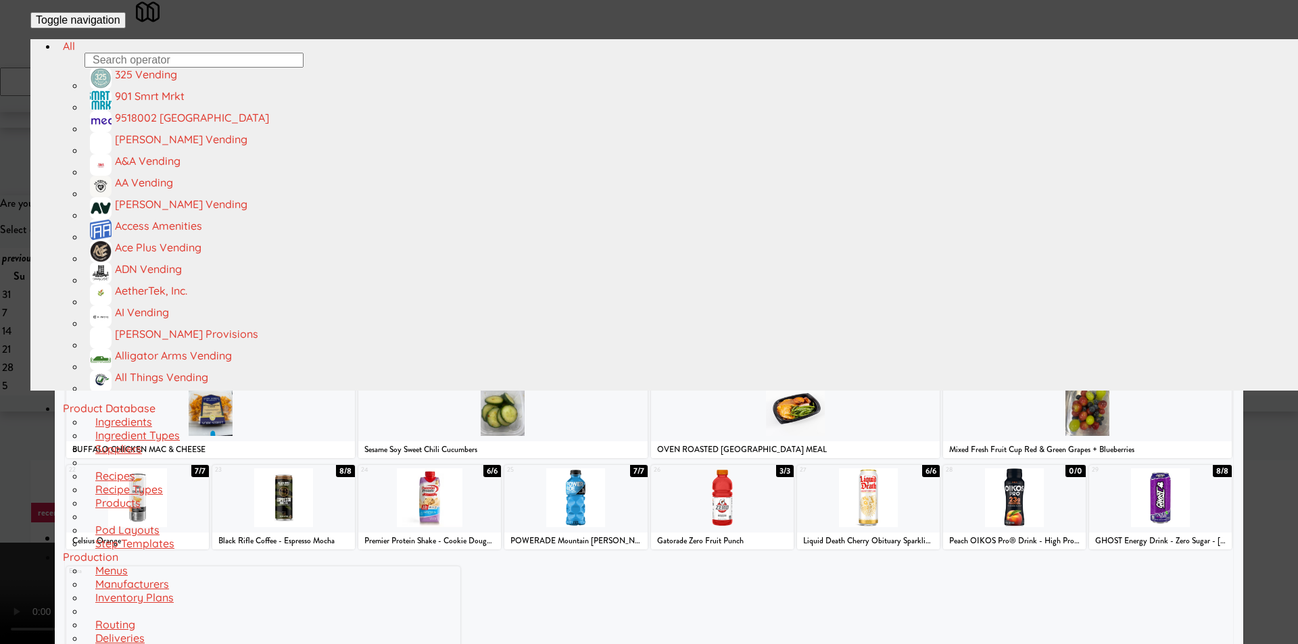
click at [743, 489] on div at bounding box center [722, 497] width 143 height 59
click at [1240, 316] on div at bounding box center [649, 322] width 1298 height 644
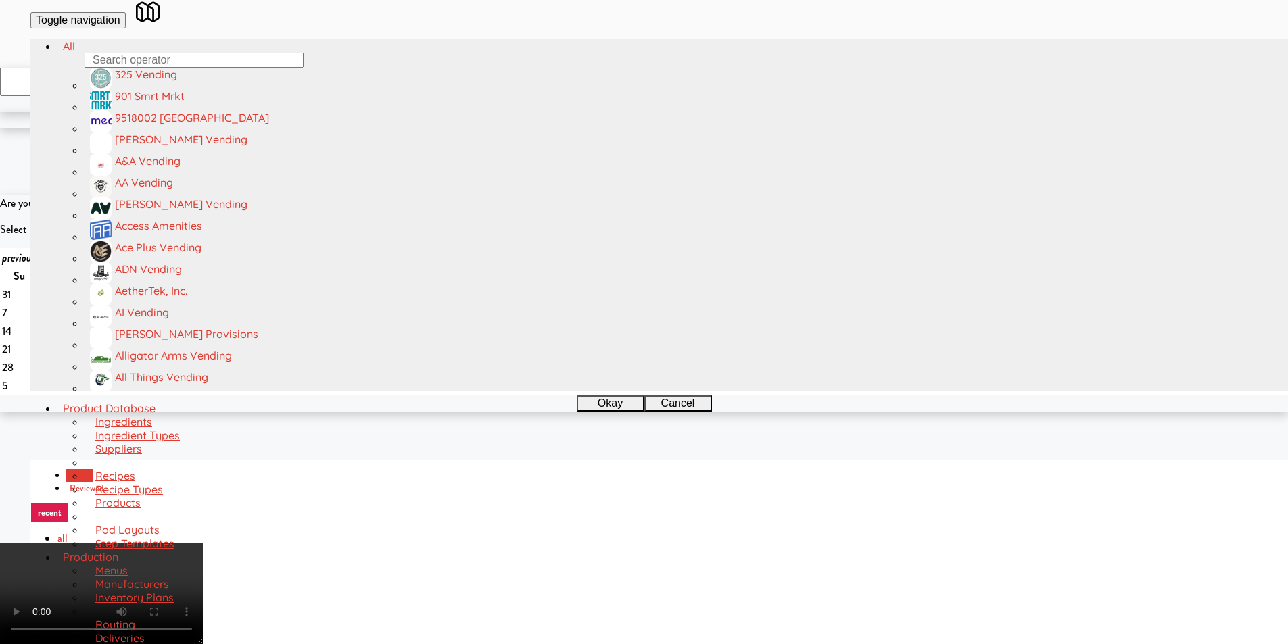
click at [203, 543] on video at bounding box center [101, 593] width 203 height 101
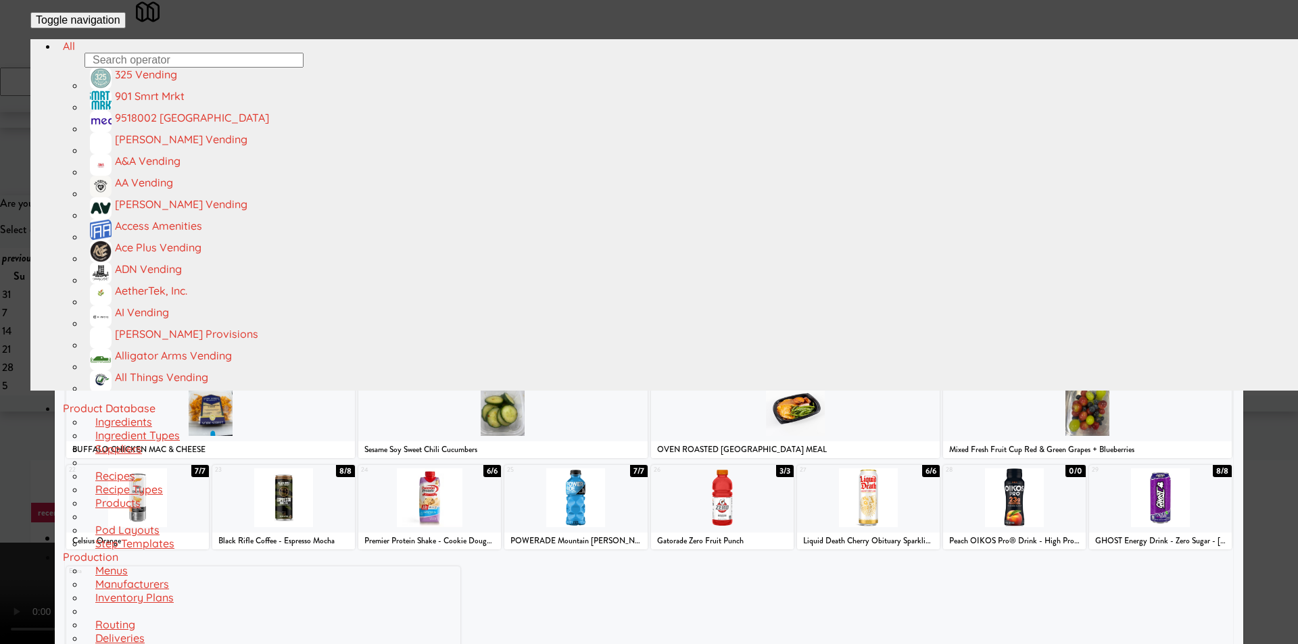
drag, startPoint x: 717, startPoint y: 510, endPoint x: 777, endPoint y: 502, distance: 59.9
click at [717, 510] on div at bounding box center [722, 497] width 143 height 59
click at [1275, 303] on div at bounding box center [649, 322] width 1298 height 644
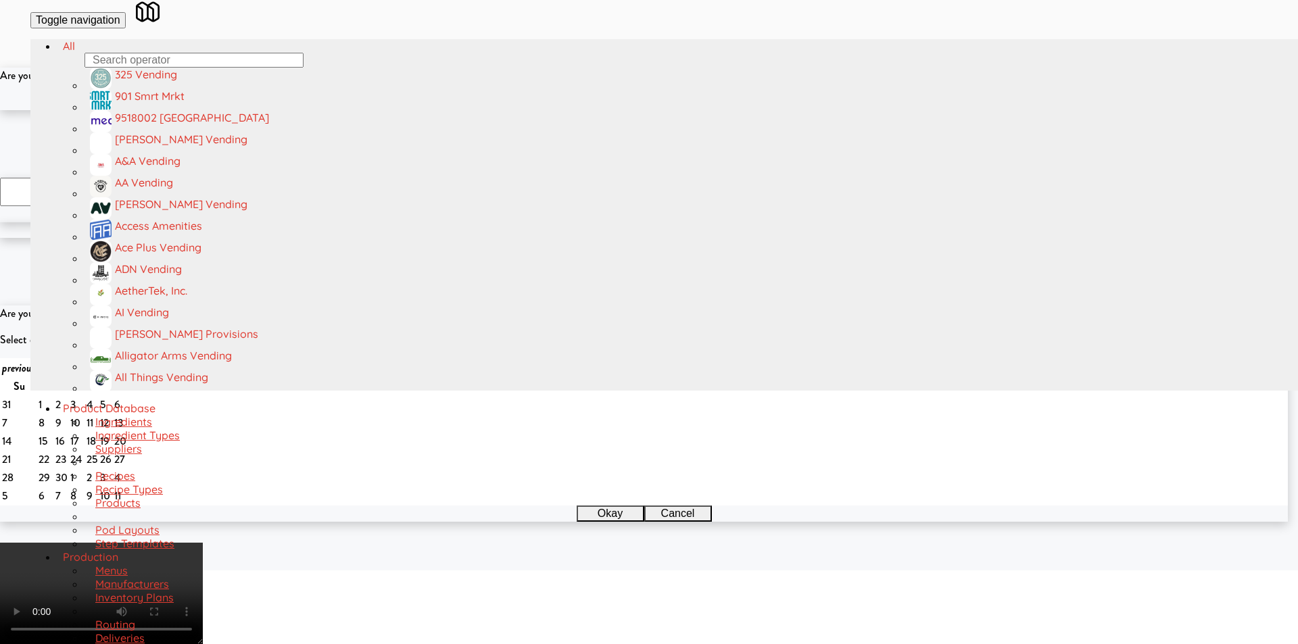
click at [604, 110] on button "Okay" at bounding box center [605, 102] width 68 height 16
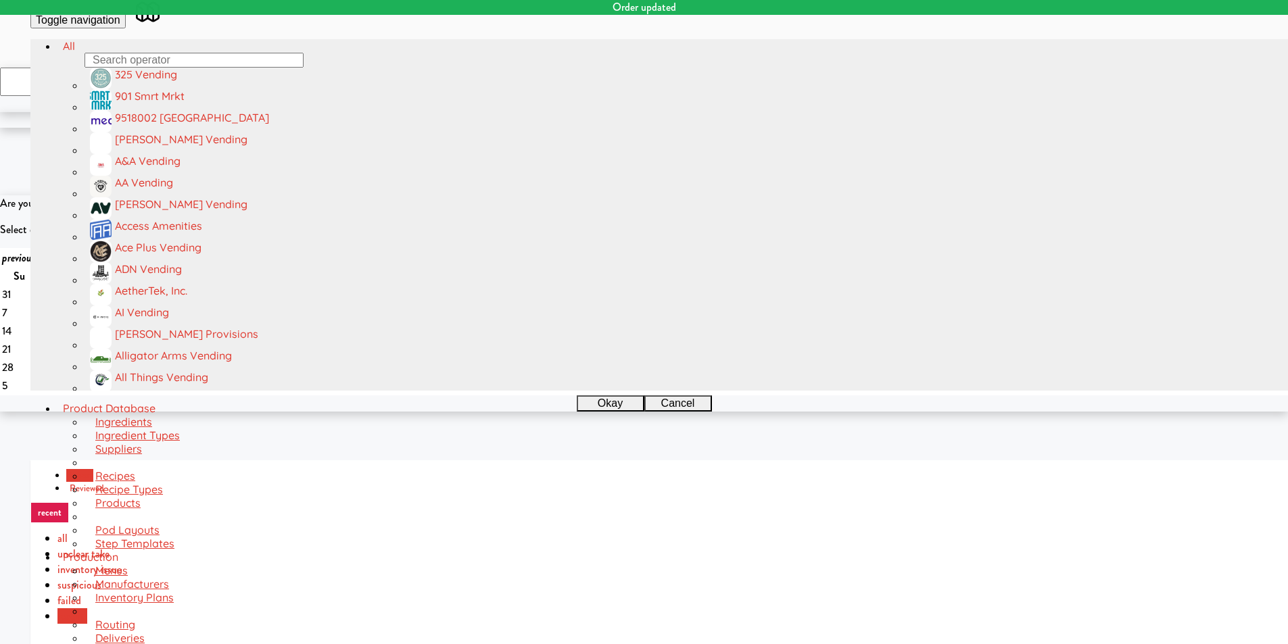
paste input "[STREET_ADDRESS][PERSON_NAME]"
type input "[STREET_ADDRESS][PERSON_NAME]"
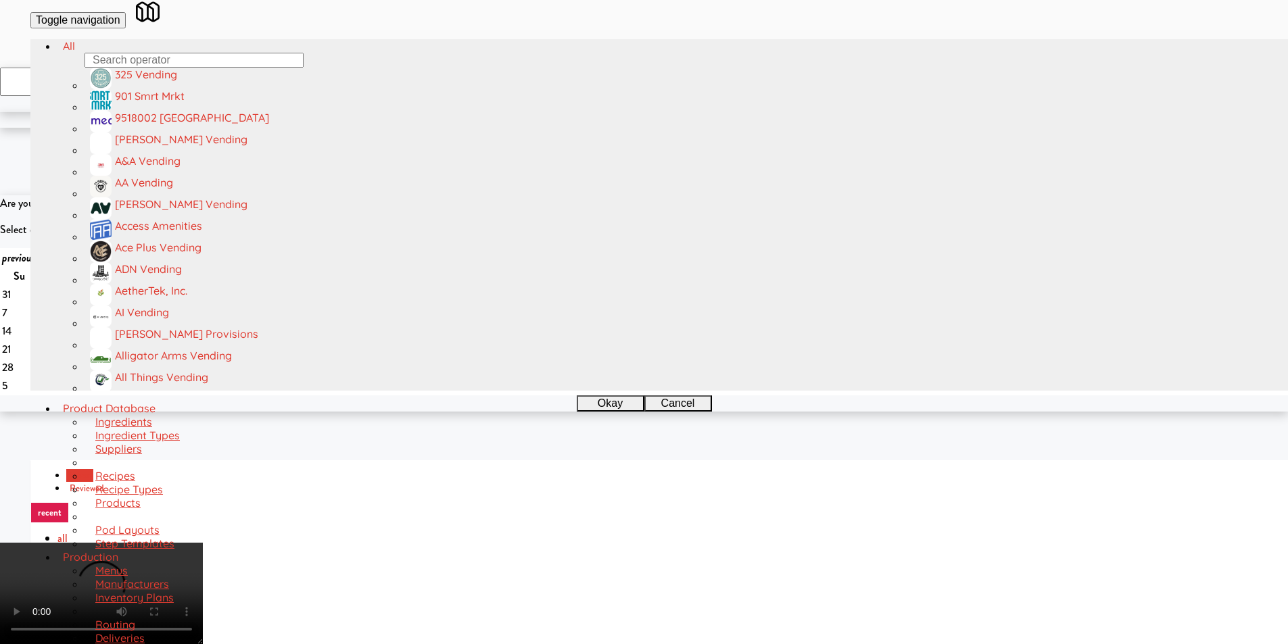
click at [203, 543] on video at bounding box center [101, 593] width 203 height 101
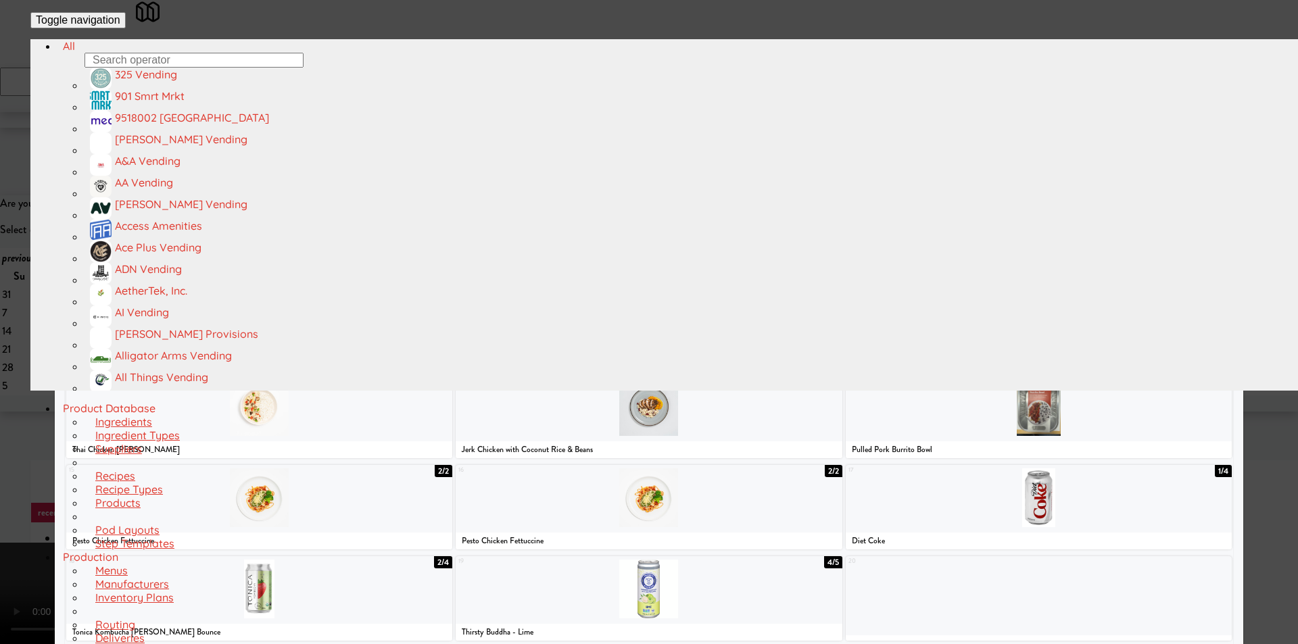
click at [687, 249] on div at bounding box center [649, 224] width 386 height 59
click at [20, 357] on div at bounding box center [649, 322] width 1298 height 644
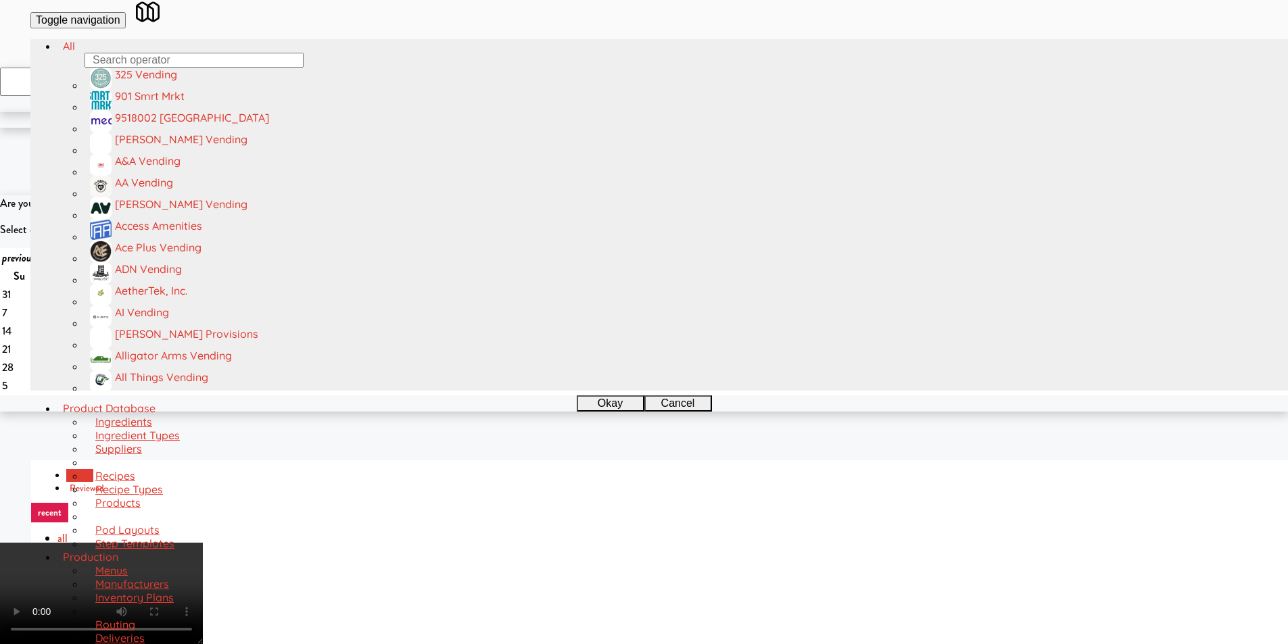
click at [203, 543] on video at bounding box center [101, 593] width 203 height 101
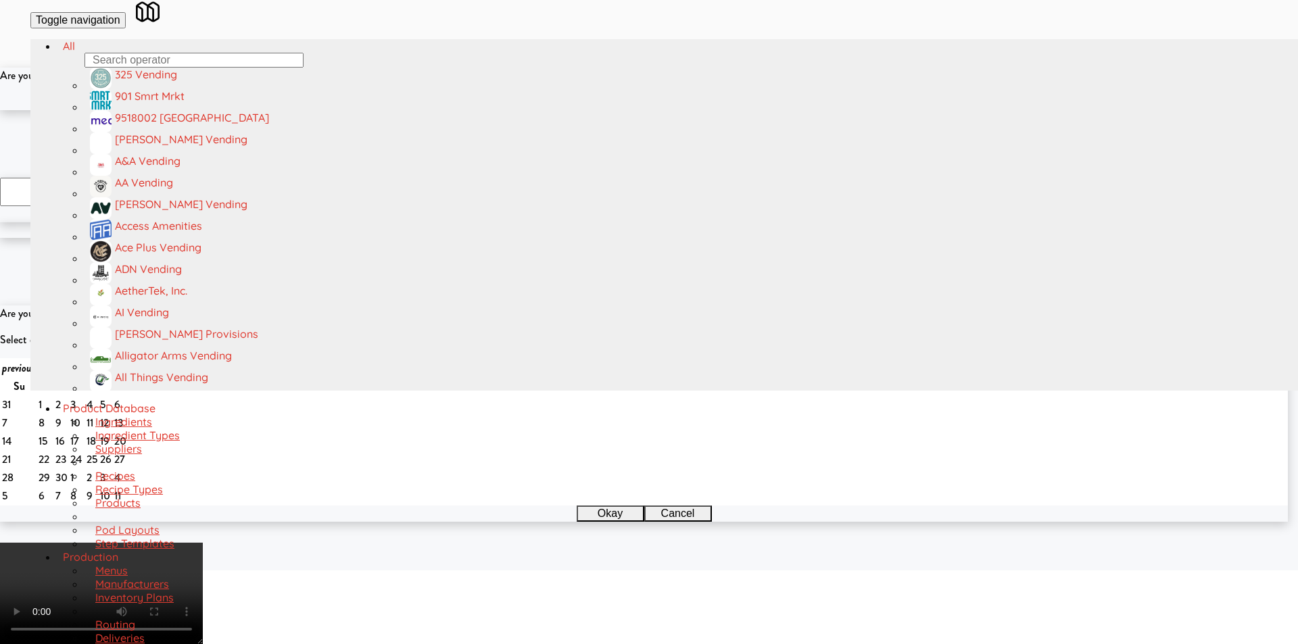
click at [605, 110] on button "Okay" at bounding box center [605, 102] width 68 height 16
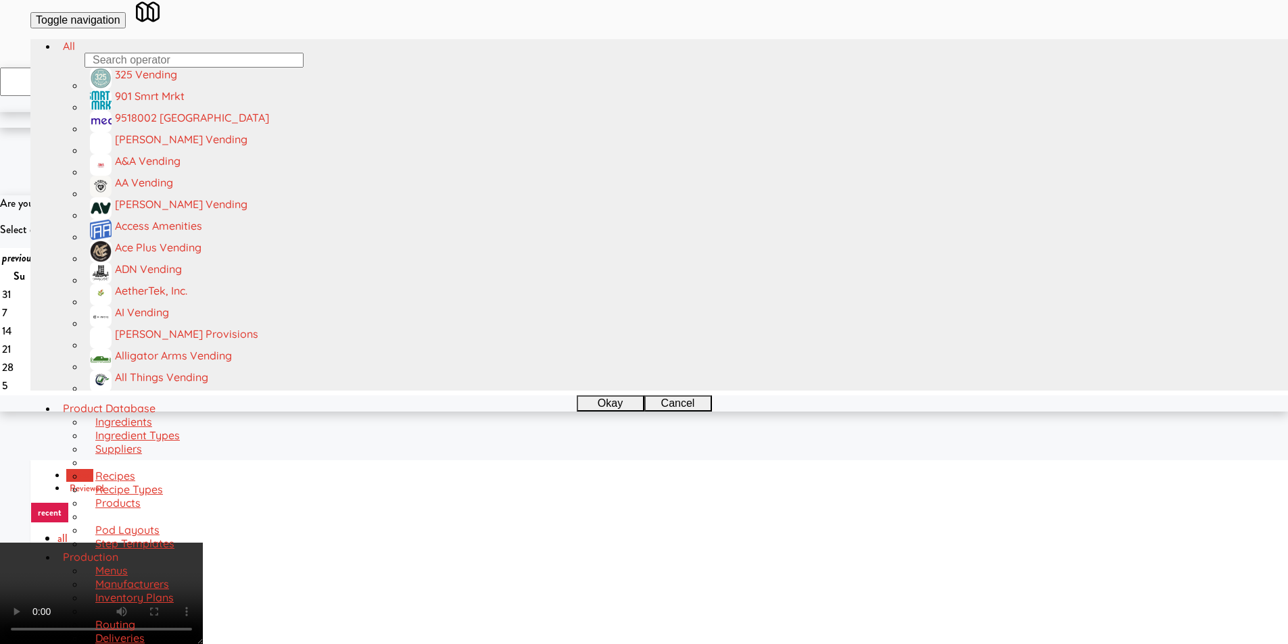
drag, startPoint x: 486, startPoint y: 349, endPoint x: 498, endPoint y: 349, distance: 12.2
click at [203, 543] on video at bounding box center [101, 593] width 203 height 101
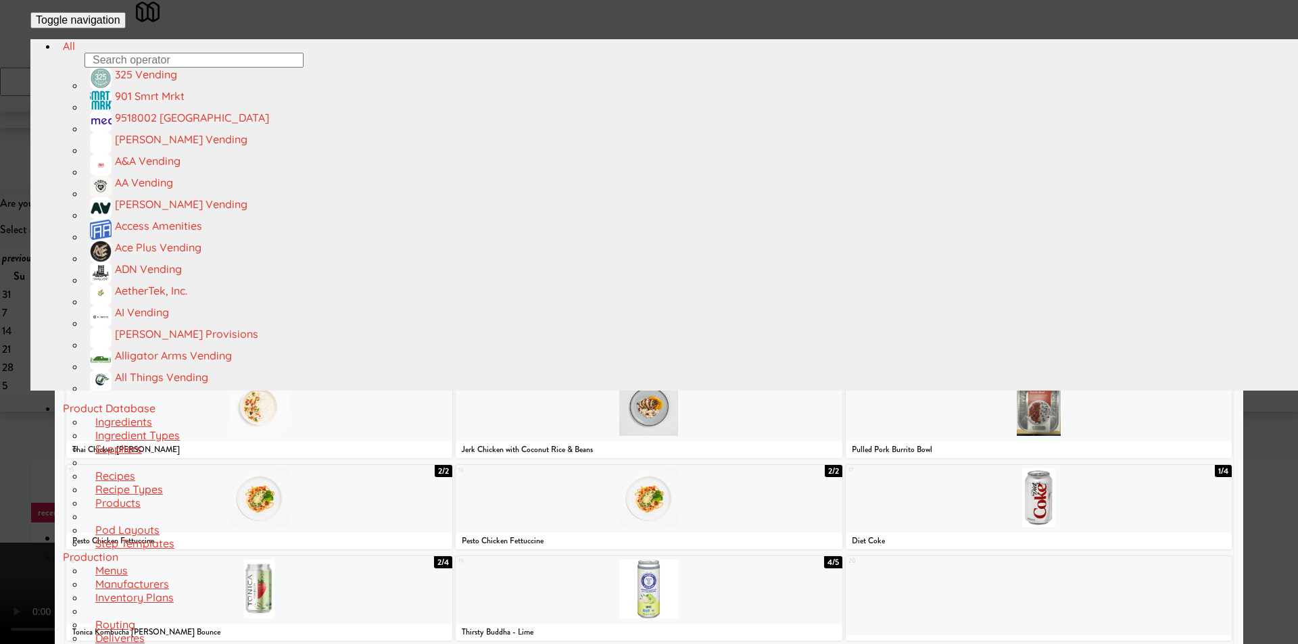
click at [249, 162] on div at bounding box center [181, 132] width 230 height 59
click at [26, 264] on div at bounding box center [649, 322] width 1298 height 644
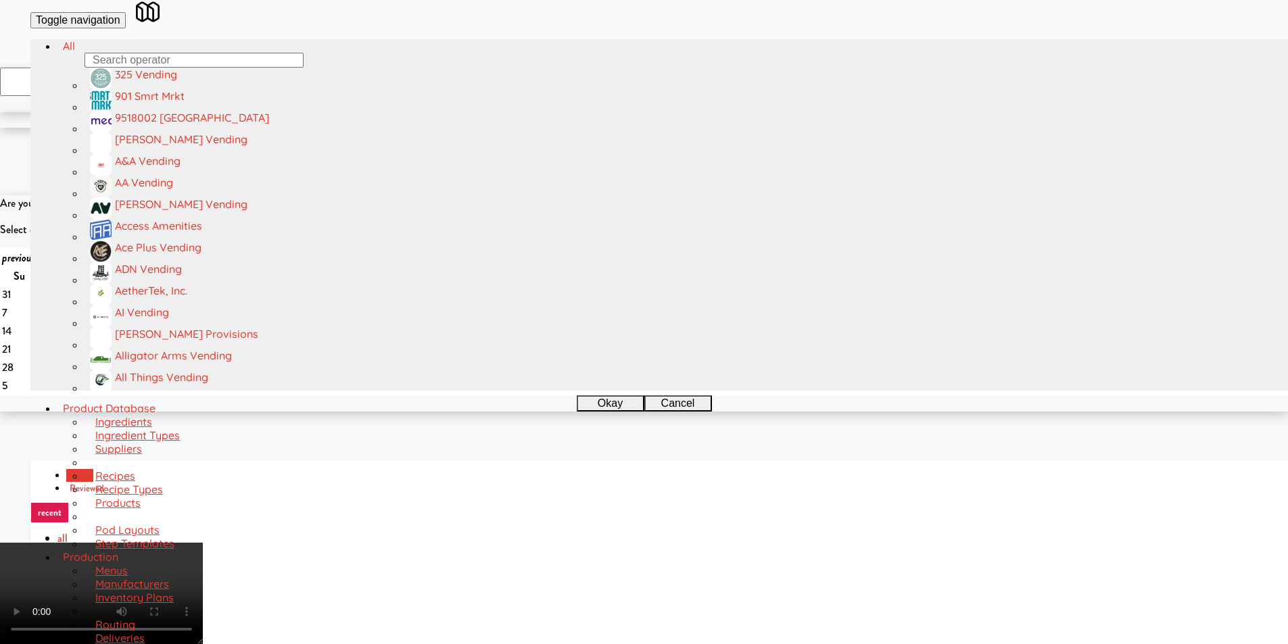
click at [203, 543] on video at bounding box center [101, 593] width 203 height 101
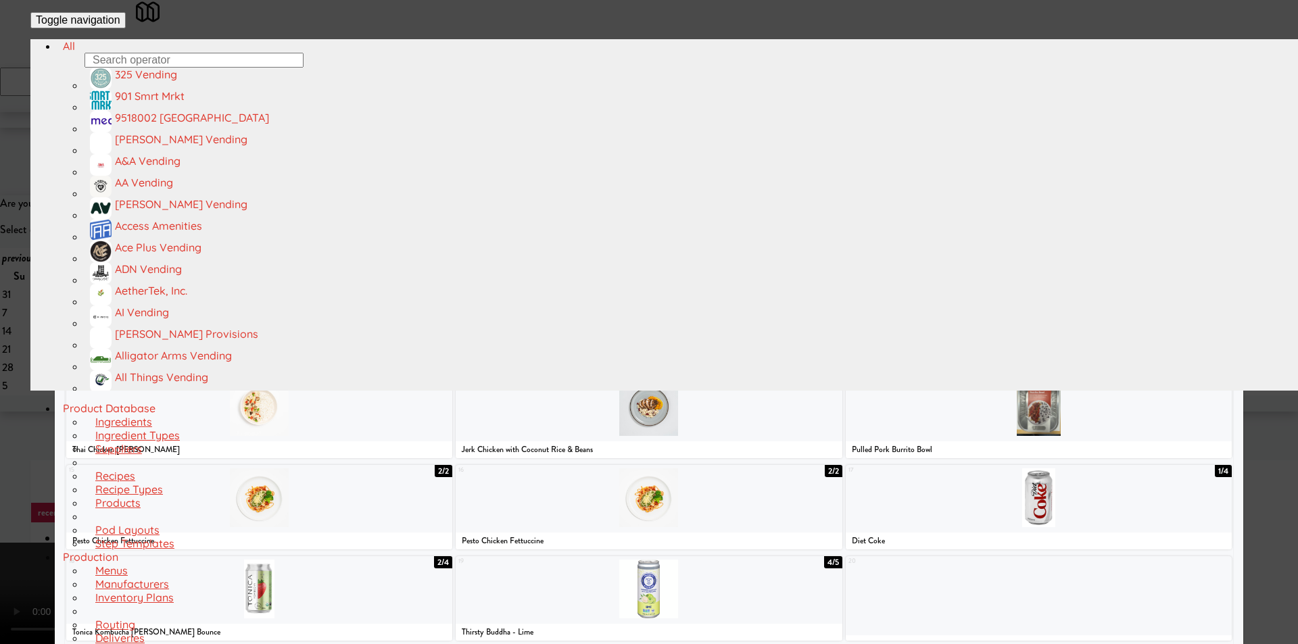
click at [1108, 162] on div at bounding box center [1116, 132] width 230 height 59
click at [1263, 230] on div at bounding box center [649, 322] width 1298 height 644
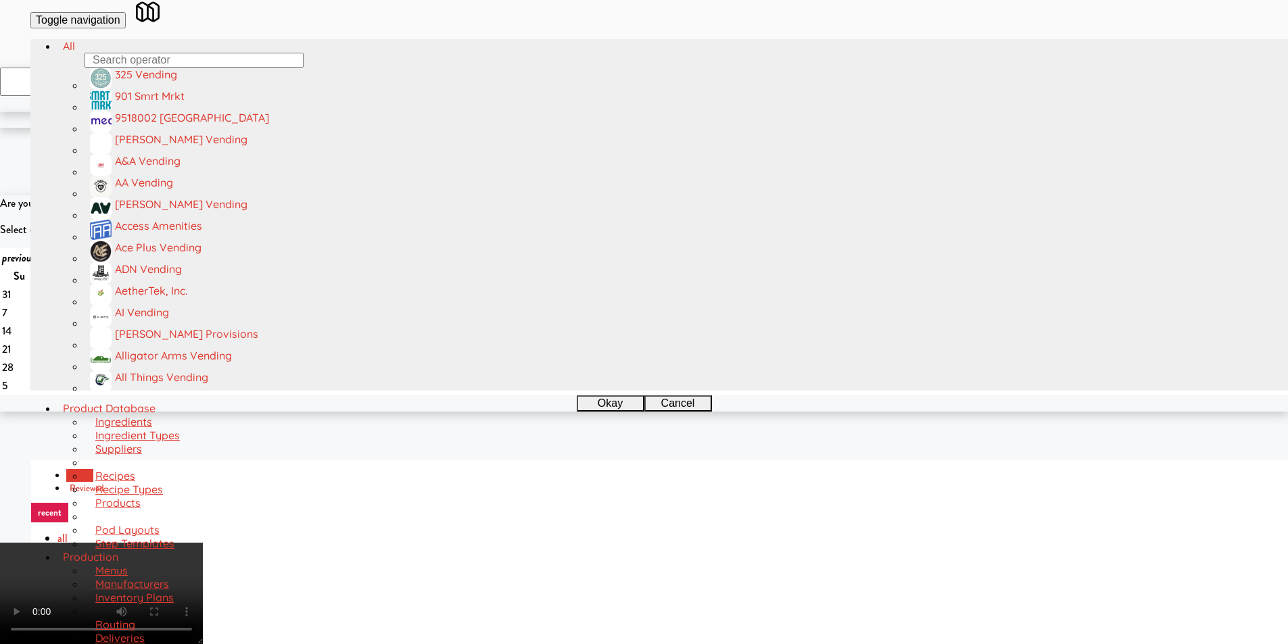
click at [203, 543] on video at bounding box center [101, 593] width 203 height 101
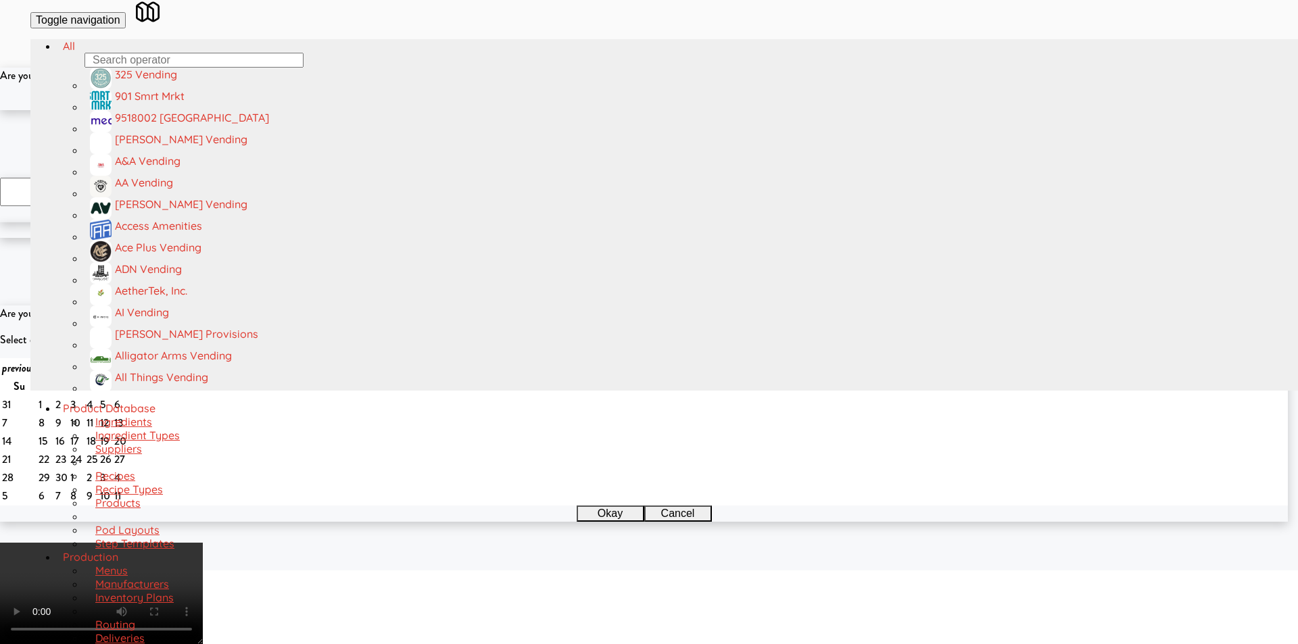
click at [610, 110] on button "Okay" at bounding box center [605, 102] width 68 height 16
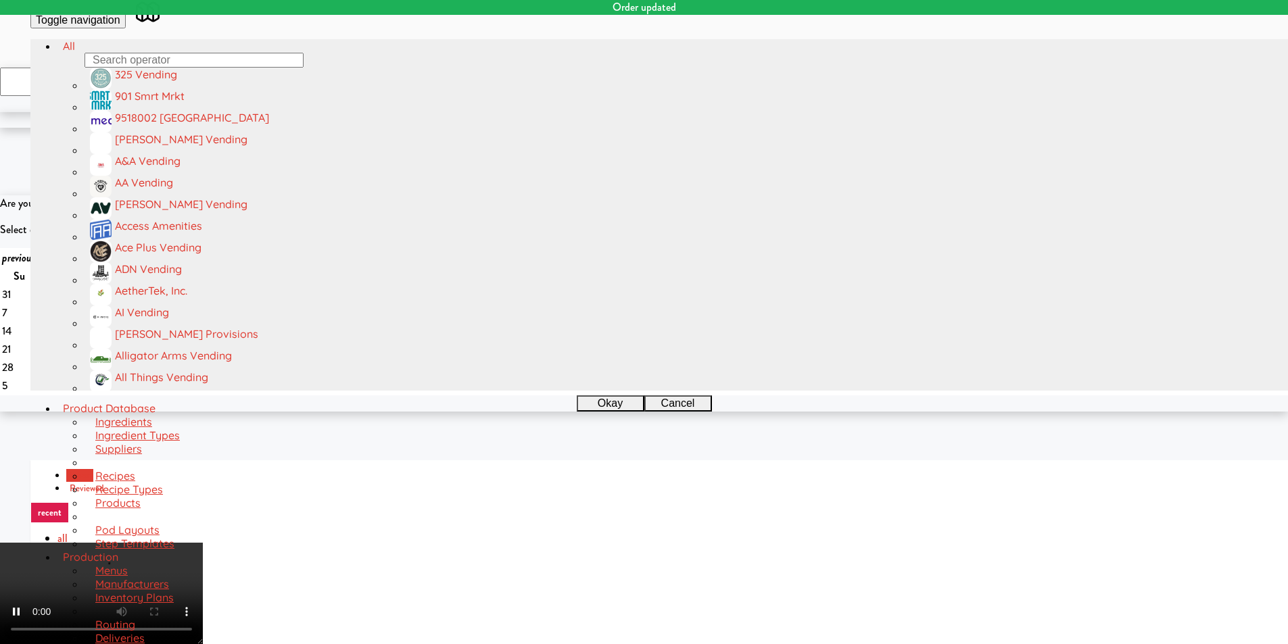
drag, startPoint x: 787, startPoint y: 374, endPoint x: 785, endPoint y: 382, distance: 8.5
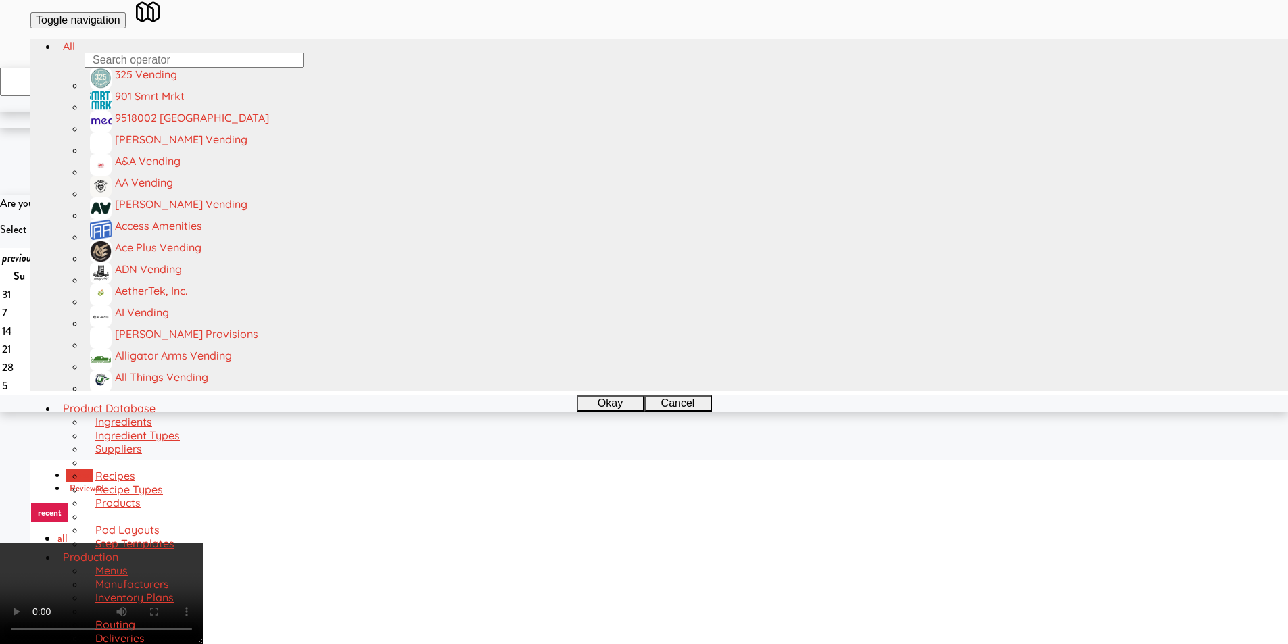
click at [203, 543] on video at bounding box center [101, 593] width 203 height 101
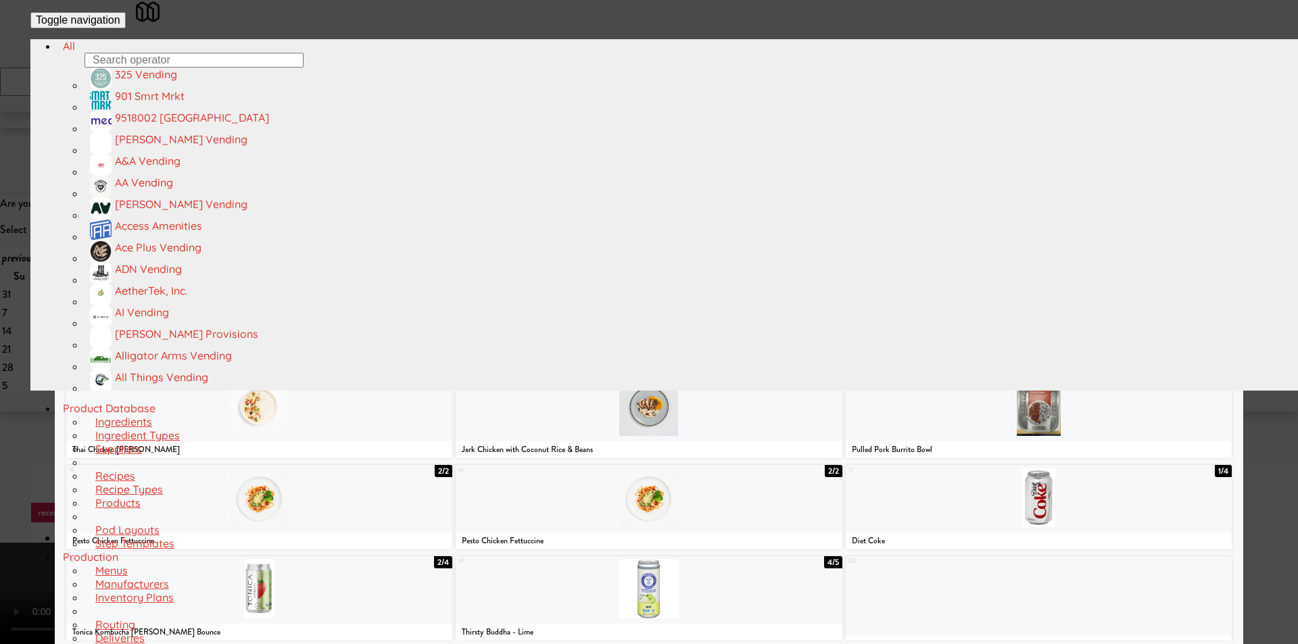
click at [731, 325] on div at bounding box center [649, 315] width 386 height 59
click at [1252, 333] on div at bounding box center [649, 322] width 1298 height 644
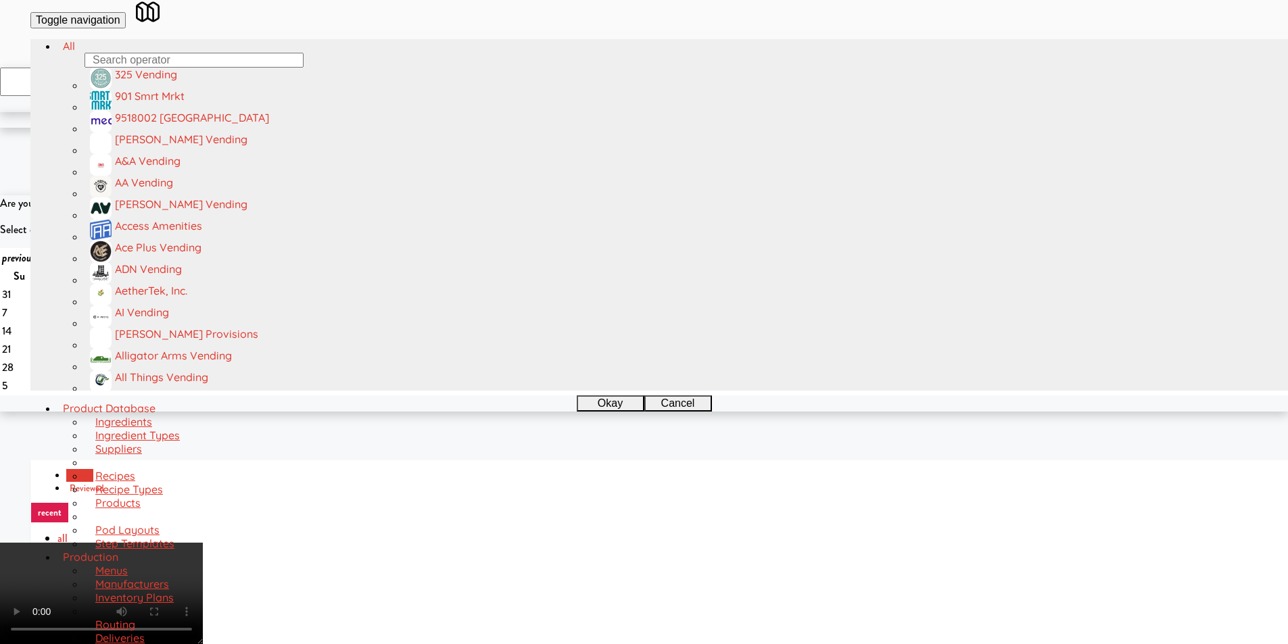
checkbox input "true"
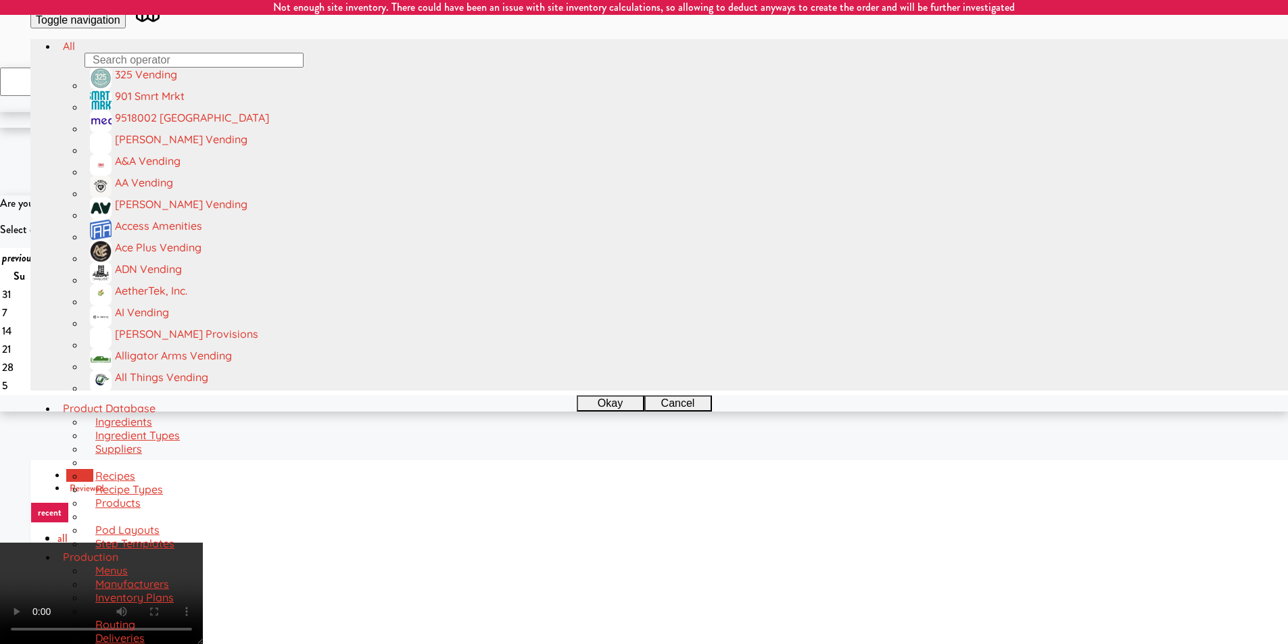
click at [203, 543] on video at bounding box center [101, 593] width 203 height 101
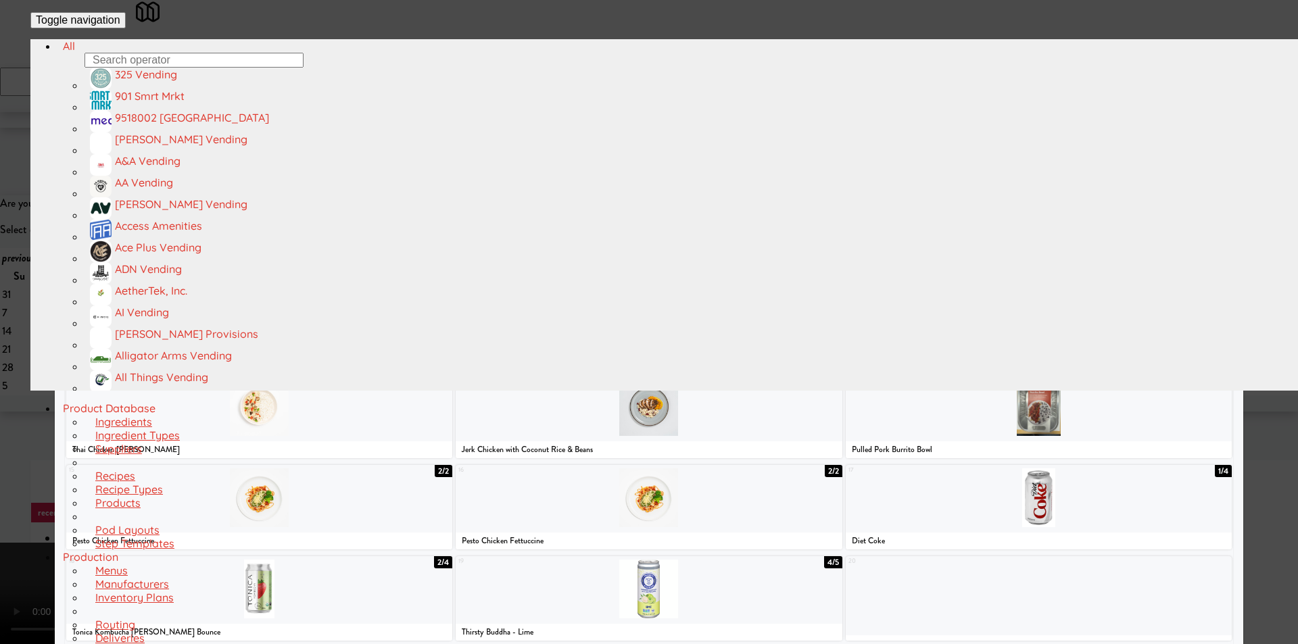
click at [1272, 305] on div at bounding box center [649, 322] width 1298 height 644
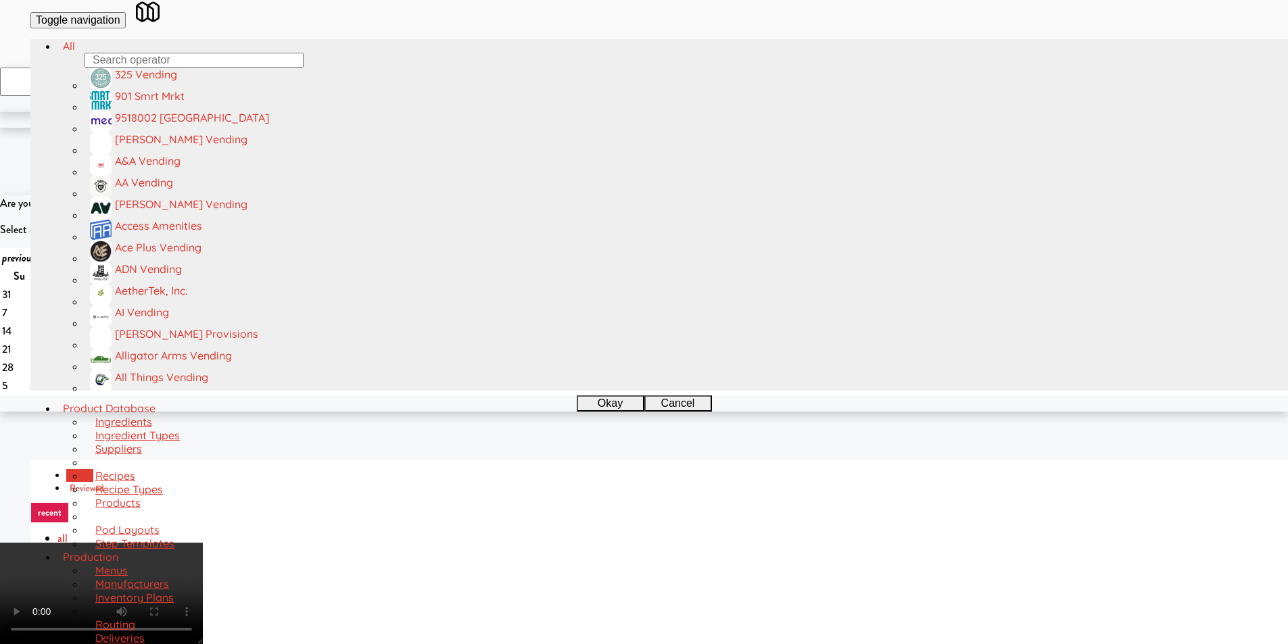
click at [203, 543] on video at bounding box center [101, 593] width 203 height 101
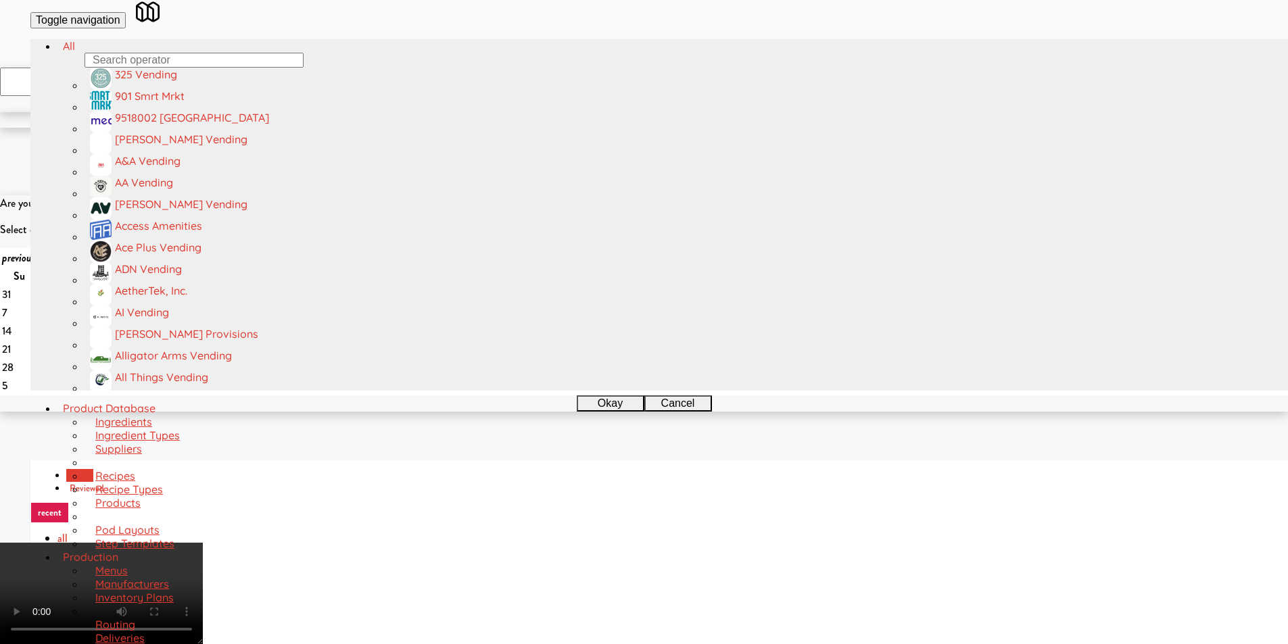
click at [203, 543] on video at bounding box center [101, 593] width 203 height 101
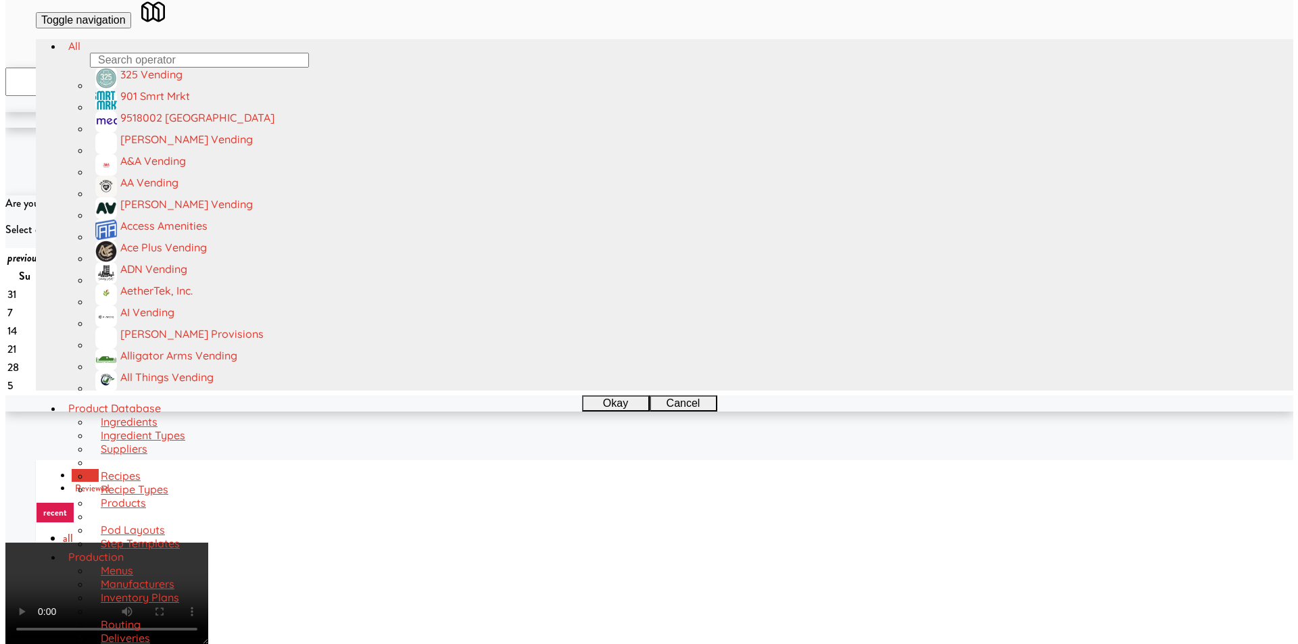
scroll to position [0, 0]
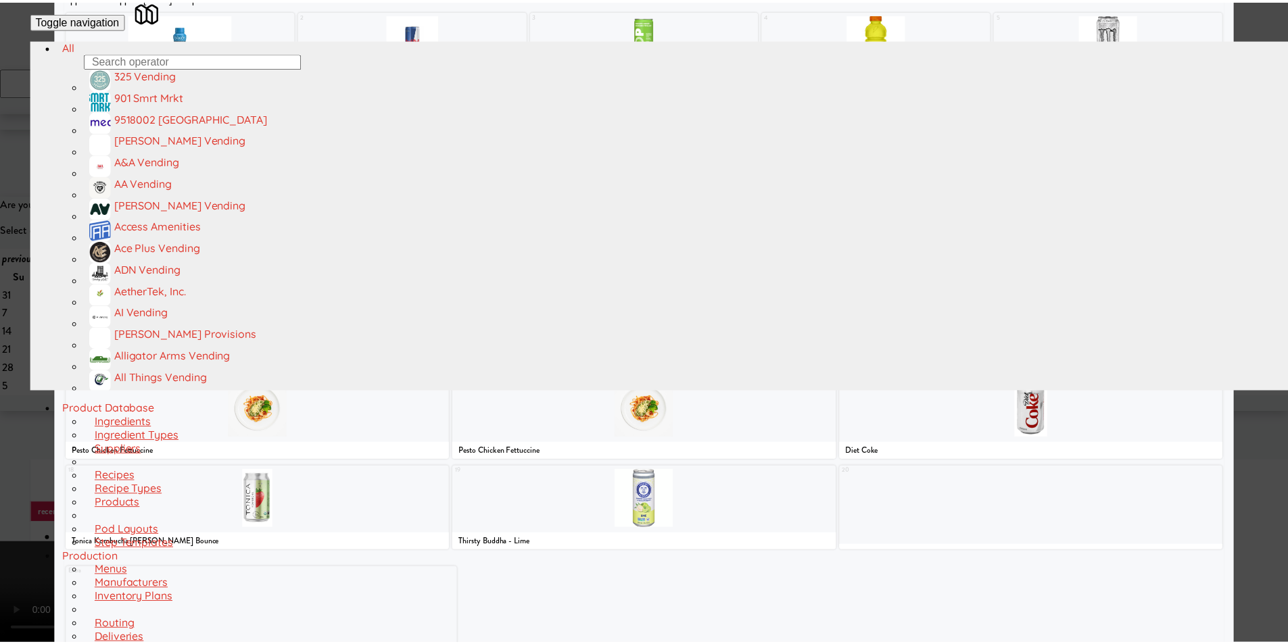
scroll to position [104, 0]
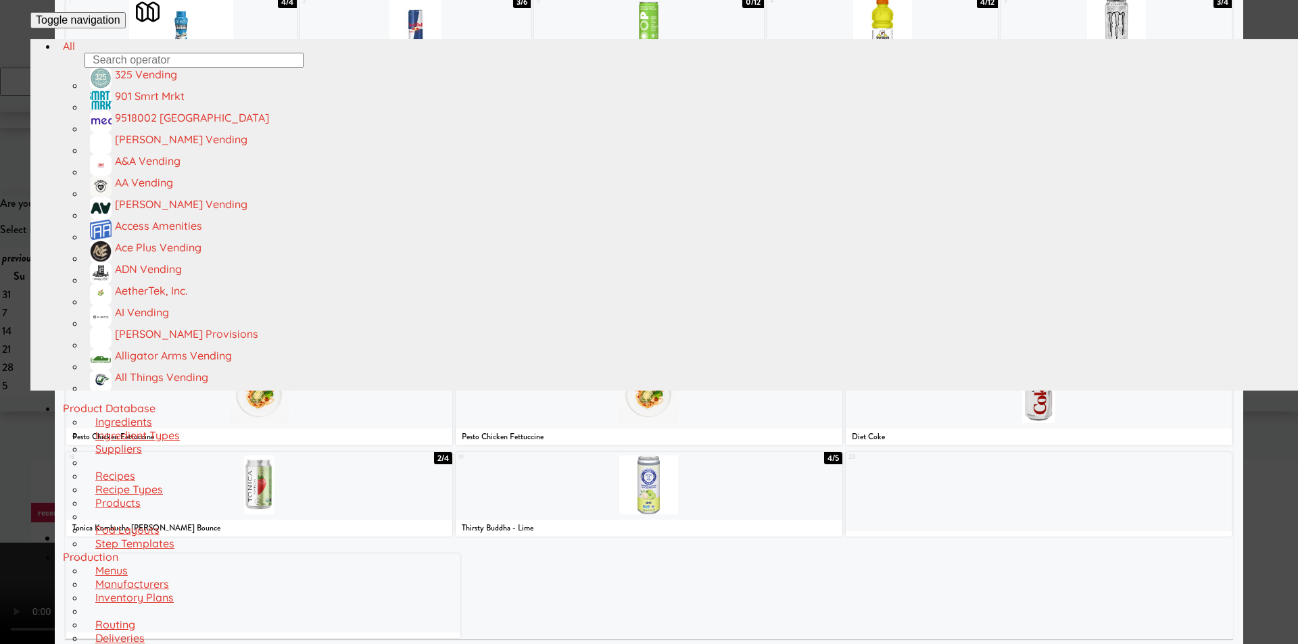
click at [742, 489] on div at bounding box center [649, 485] width 386 height 59
click at [1252, 391] on div at bounding box center [649, 322] width 1298 height 644
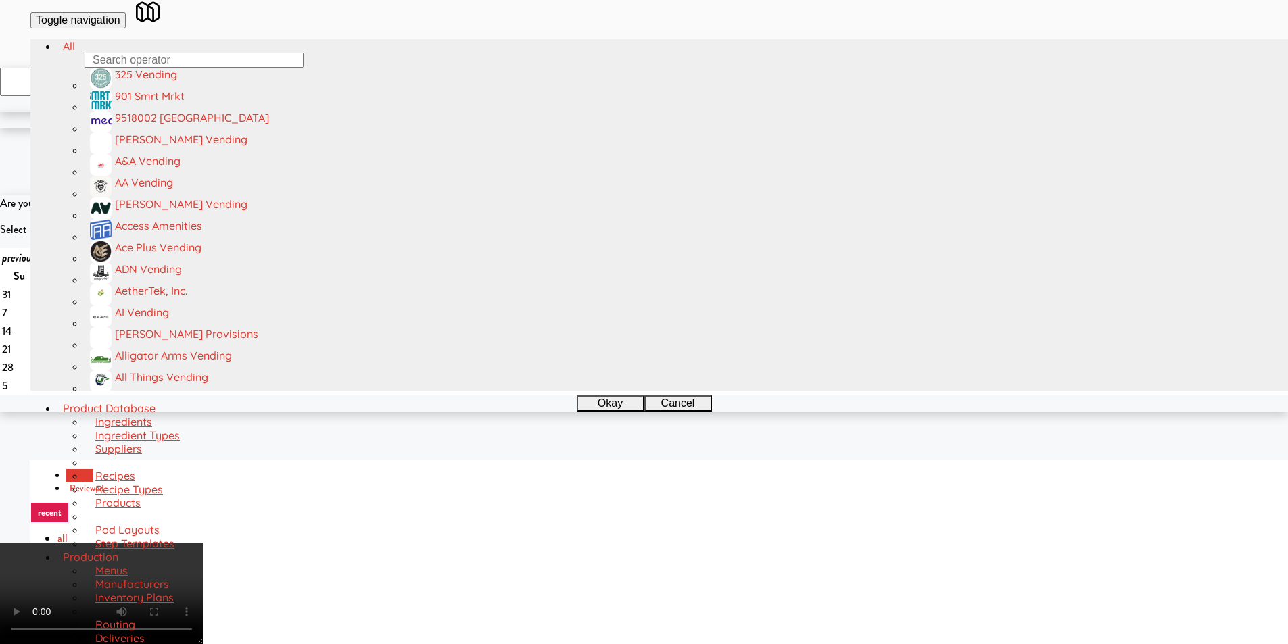
click at [203, 543] on video at bounding box center [101, 593] width 203 height 101
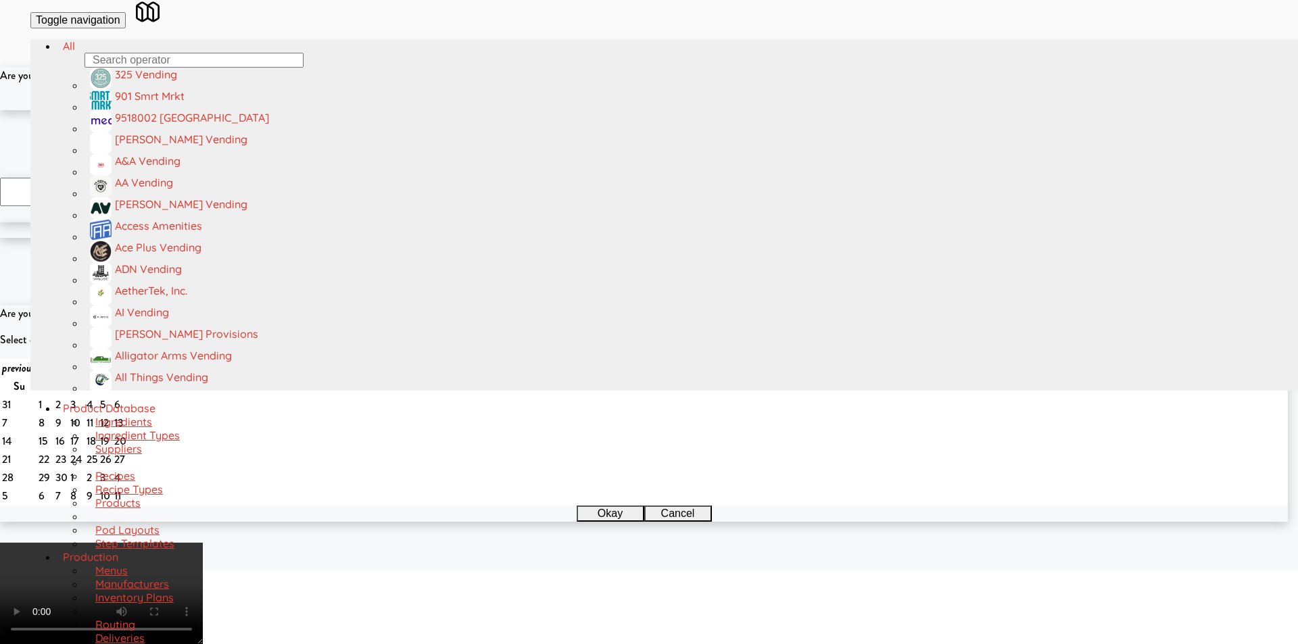
click at [601, 110] on button "Okay" at bounding box center [605, 102] width 68 height 16
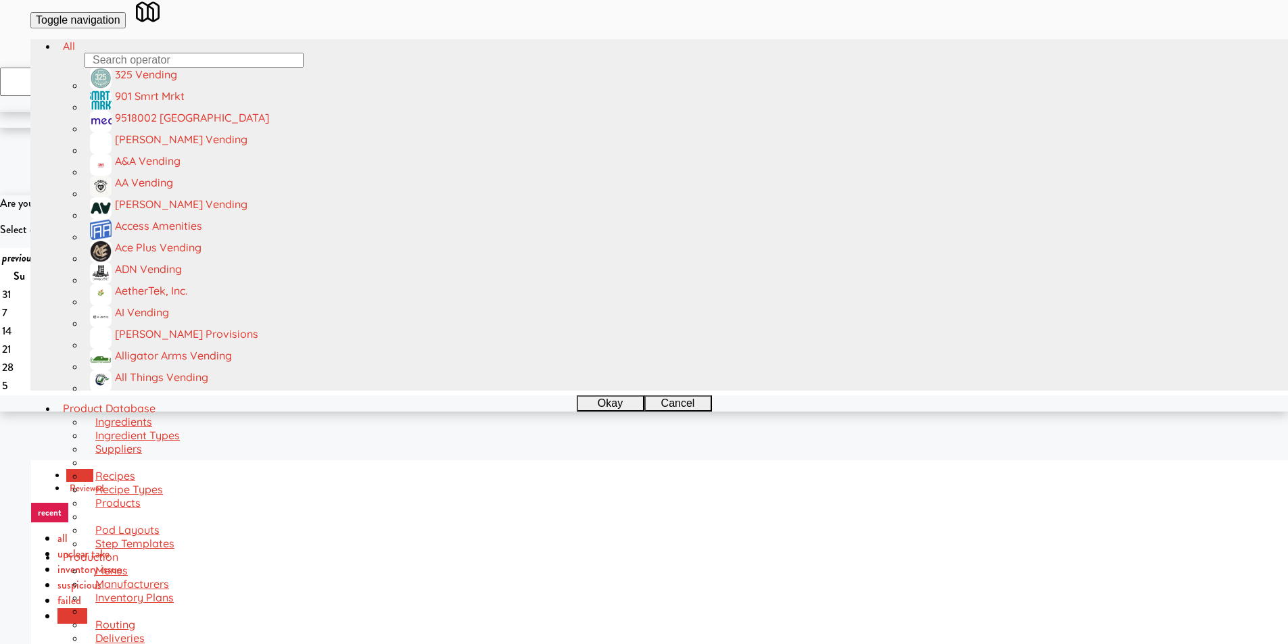
paste input "680 LSD Cooler"
type input "680 LSD Cooler"
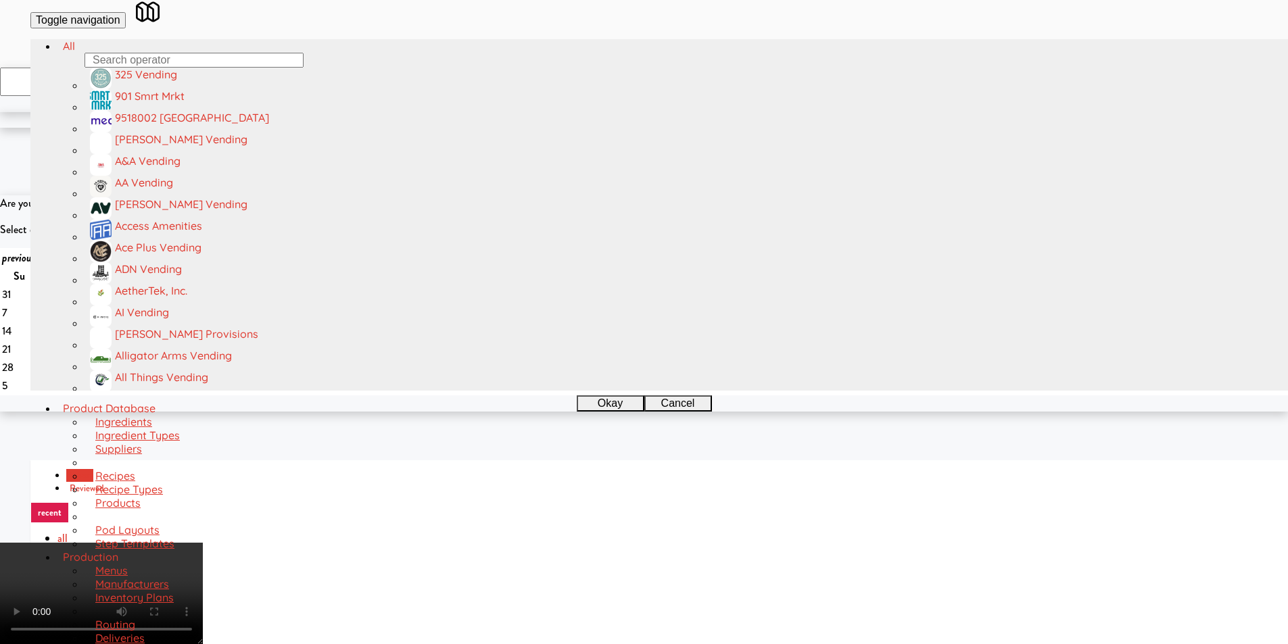
click at [203, 543] on video at bounding box center [101, 593] width 203 height 101
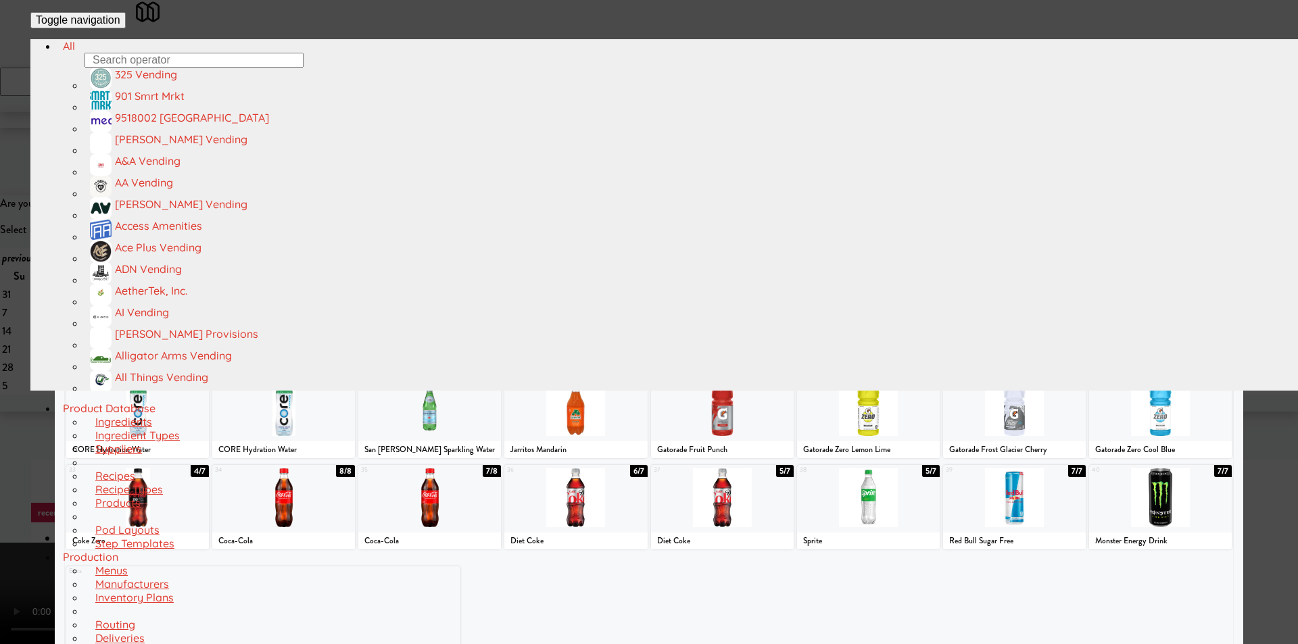
click at [989, 237] on div at bounding box center [1014, 224] width 143 height 59
click at [1262, 270] on div at bounding box center [649, 322] width 1298 height 644
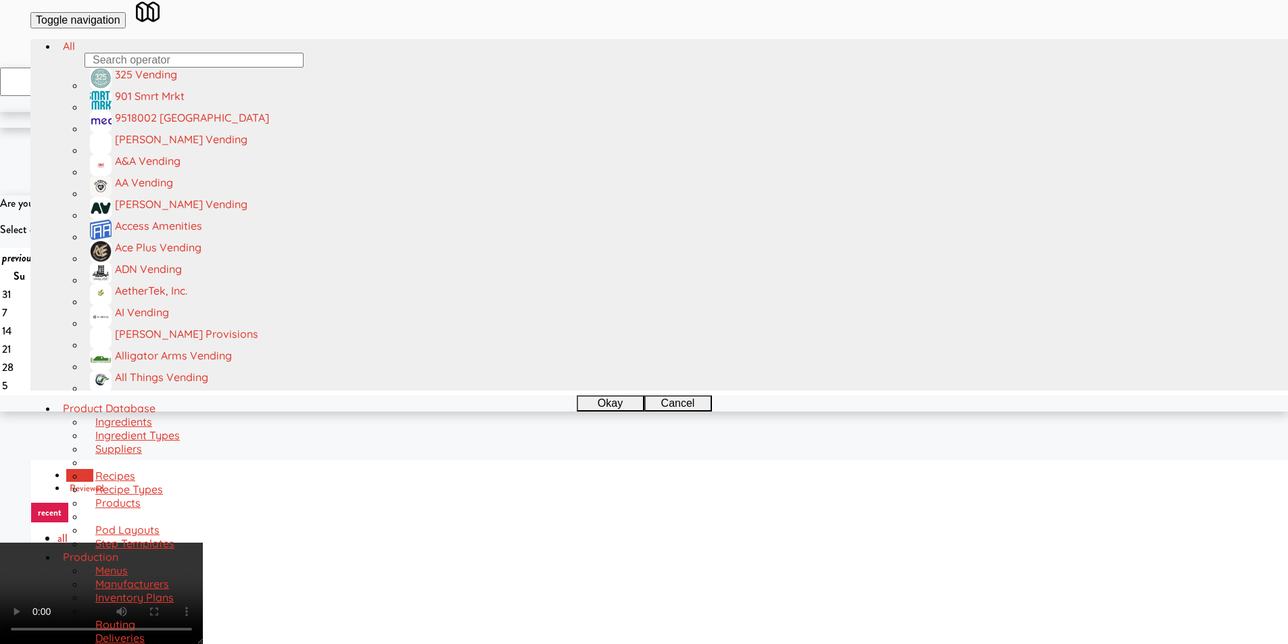
click at [203, 543] on video at bounding box center [101, 593] width 203 height 101
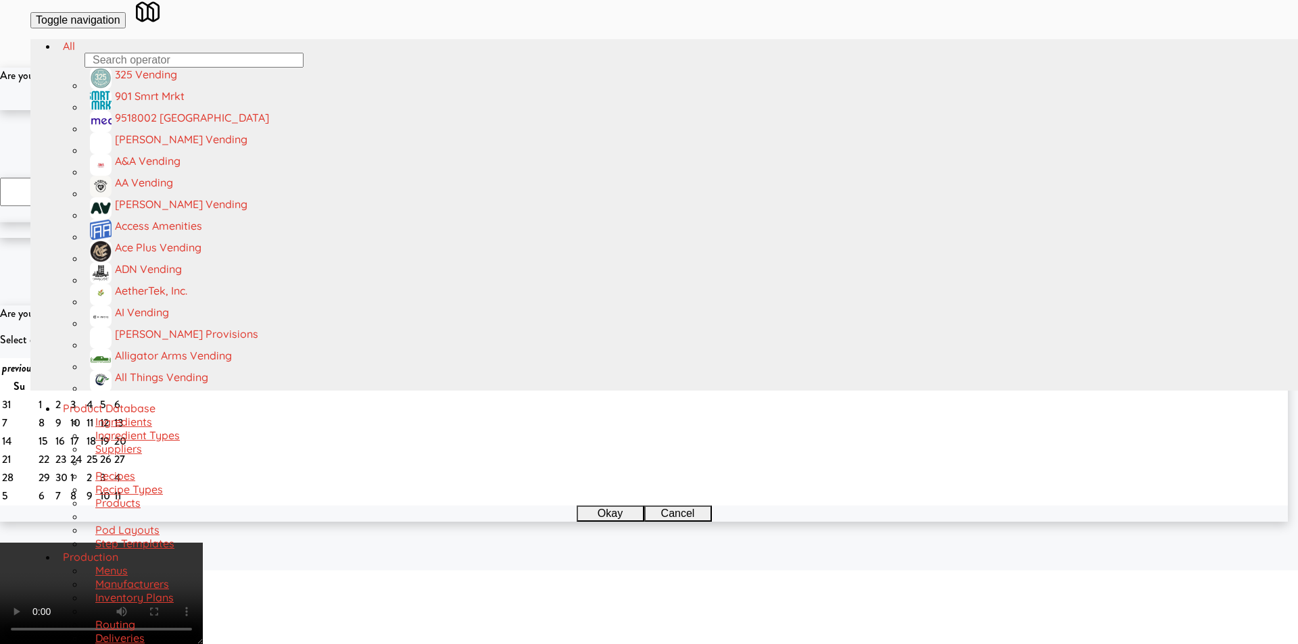
click at [597, 110] on button "Okay" at bounding box center [605, 102] width 68 height 16
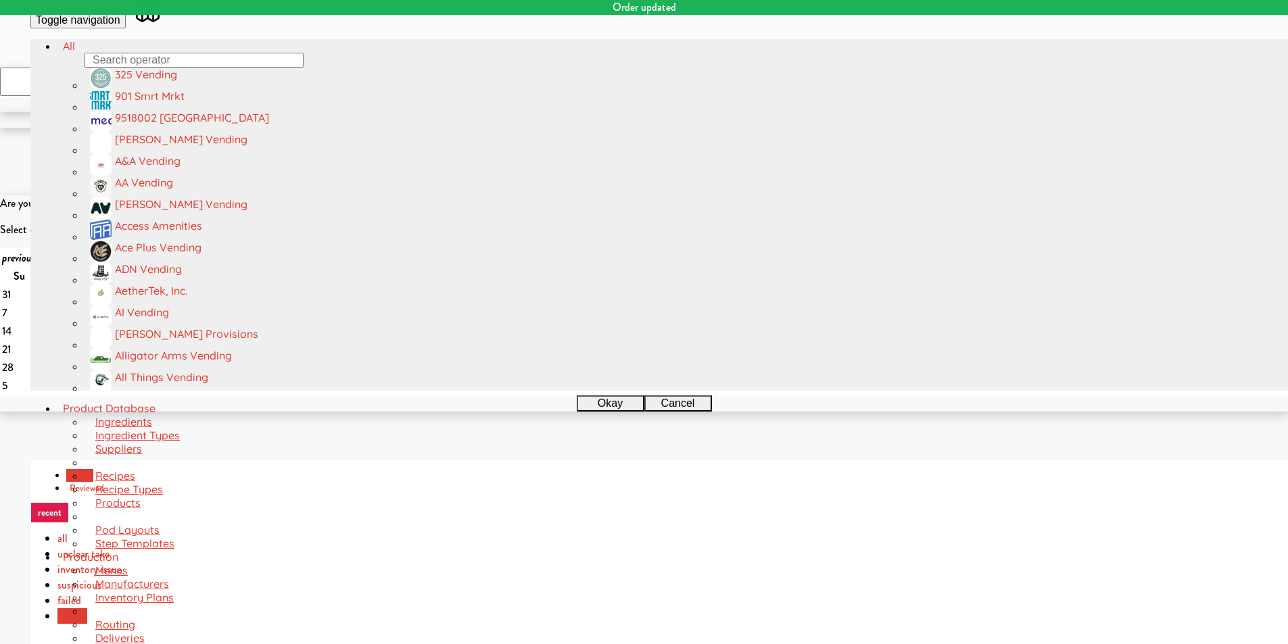
drag, startPoint x: 370, startPoint y: 285, endPoint x: 380, endPoint y: 285, distance: 9.5
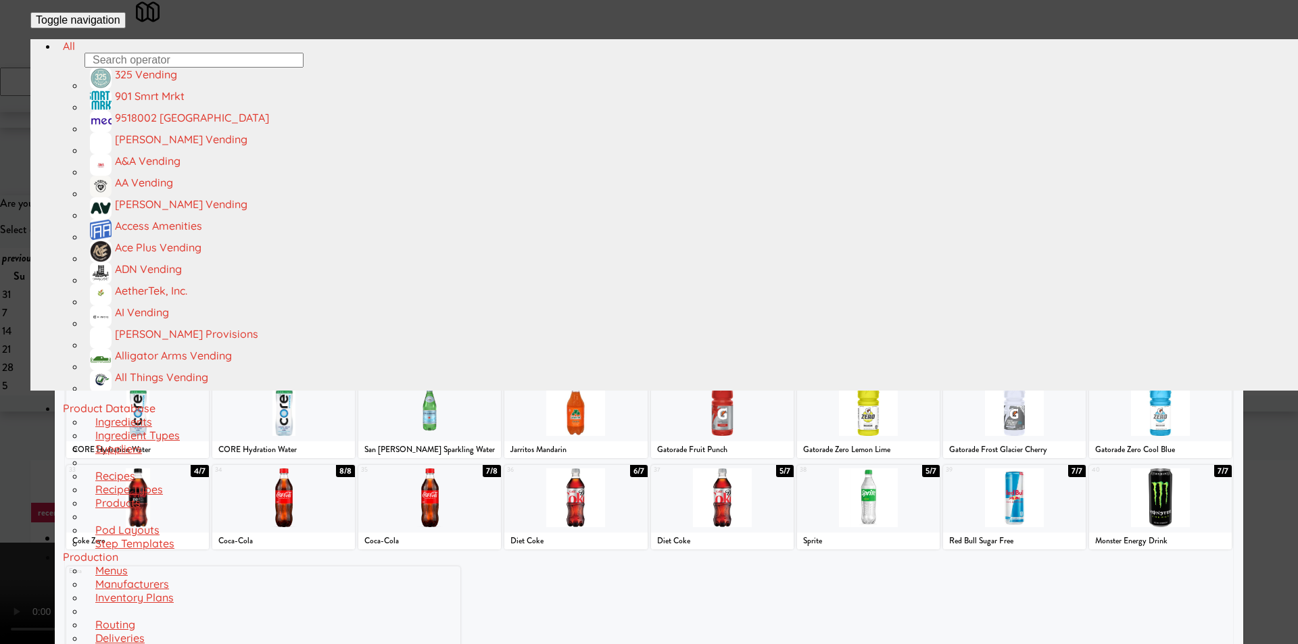
drag, startPoint x: 971, startPoint y: 236, endPoint x: 1137, endPoint y: 274, distance: 169.9
click at [973, 236] on div at bounding box center [1014, 224] width 143 height 59
click at [1250, 291] on div at bounding box center [649, 322] width 1298 height 644
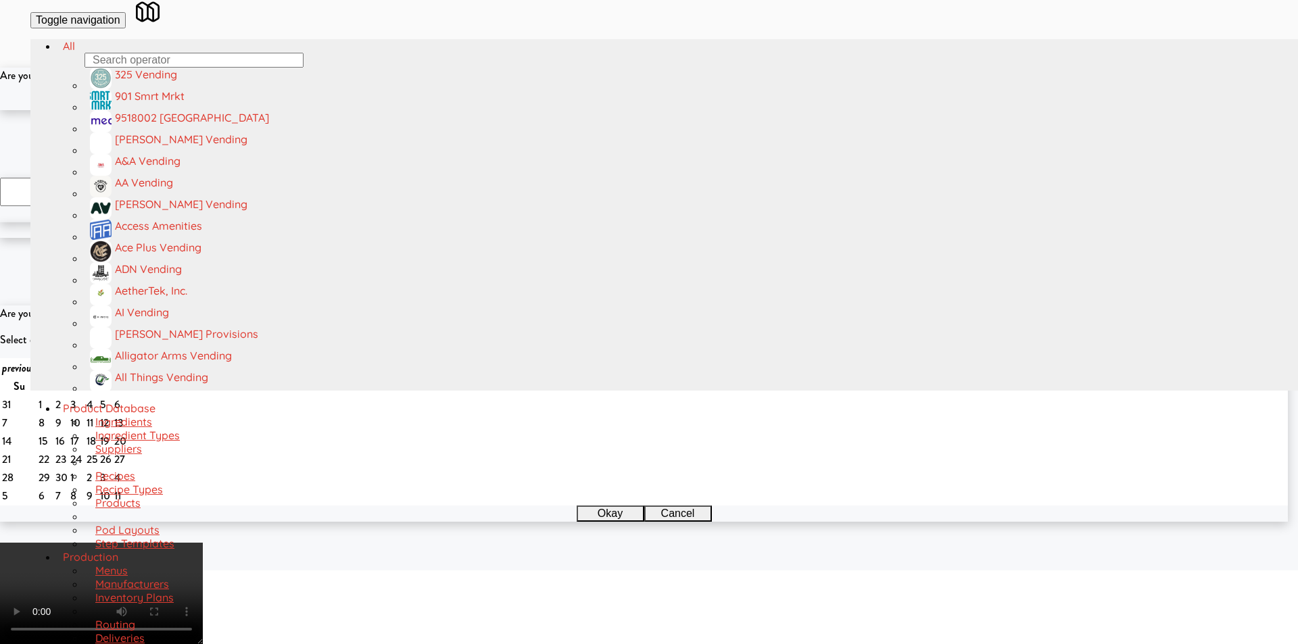
click at [604, 110] on button "Okay" at bounding box center [605, 102] width 68 height 16
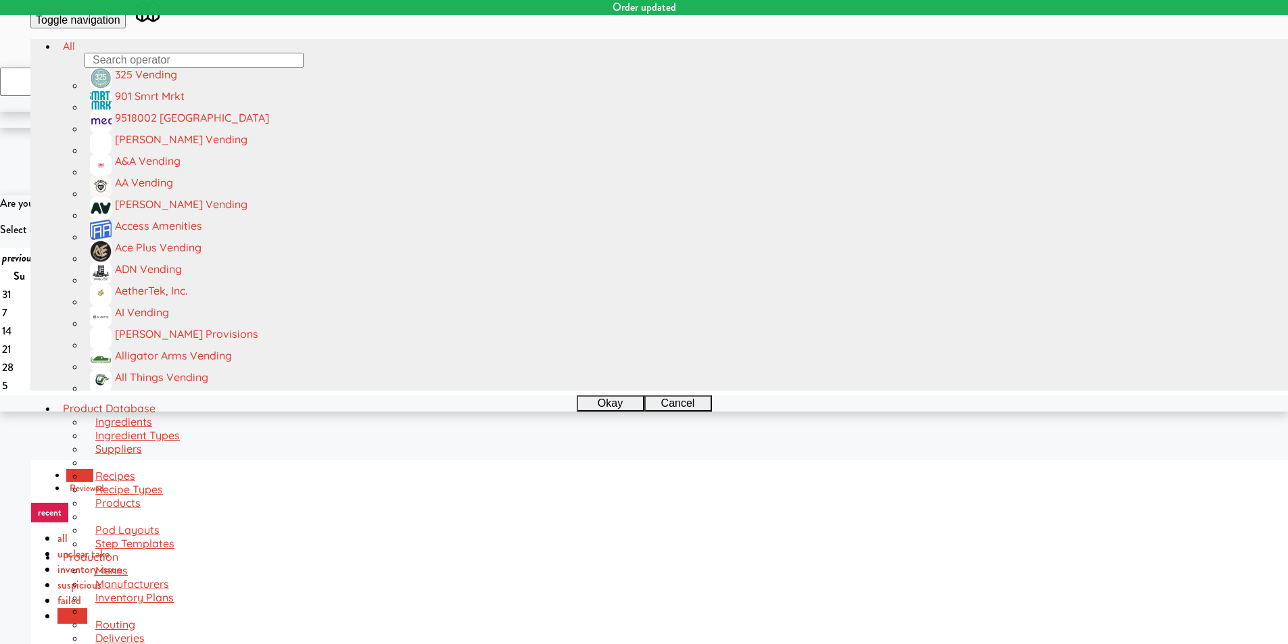
scroll to position [135, 0]
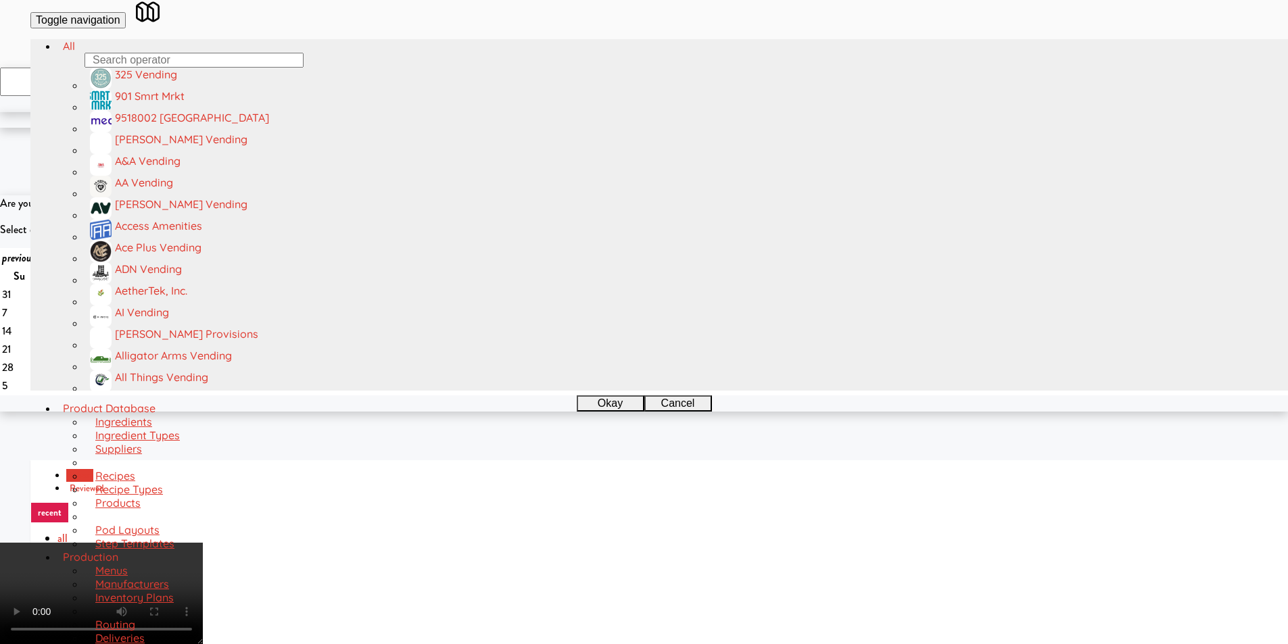
click at [203, 543] on video at bounding box center [101, 593] width 203 height 101
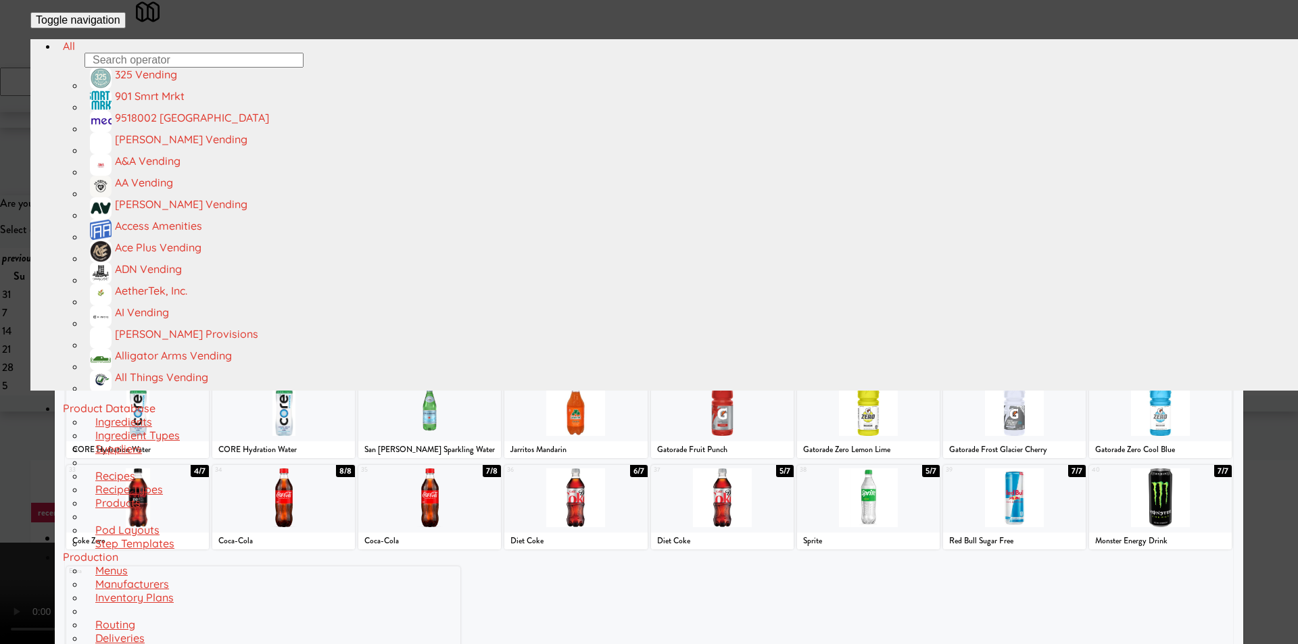
click at [292, 251] on div at bounding box center [283, 224] width 143 height 59
click at [444, 420] on div at bounding box center [429, 406] width 143 height 59
click at [1258, 330] on div at bounding box center [649, 322] width 1298 height 644
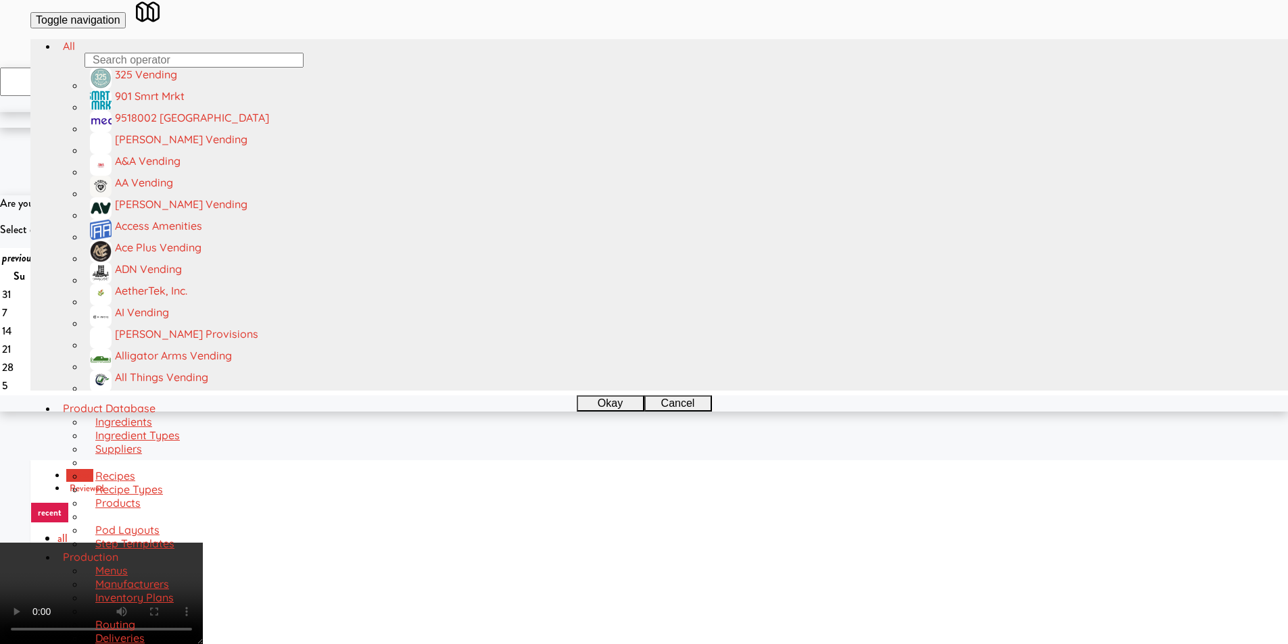
click at [203, 543] on video at bounding box center [101, 593] width 203 height 101
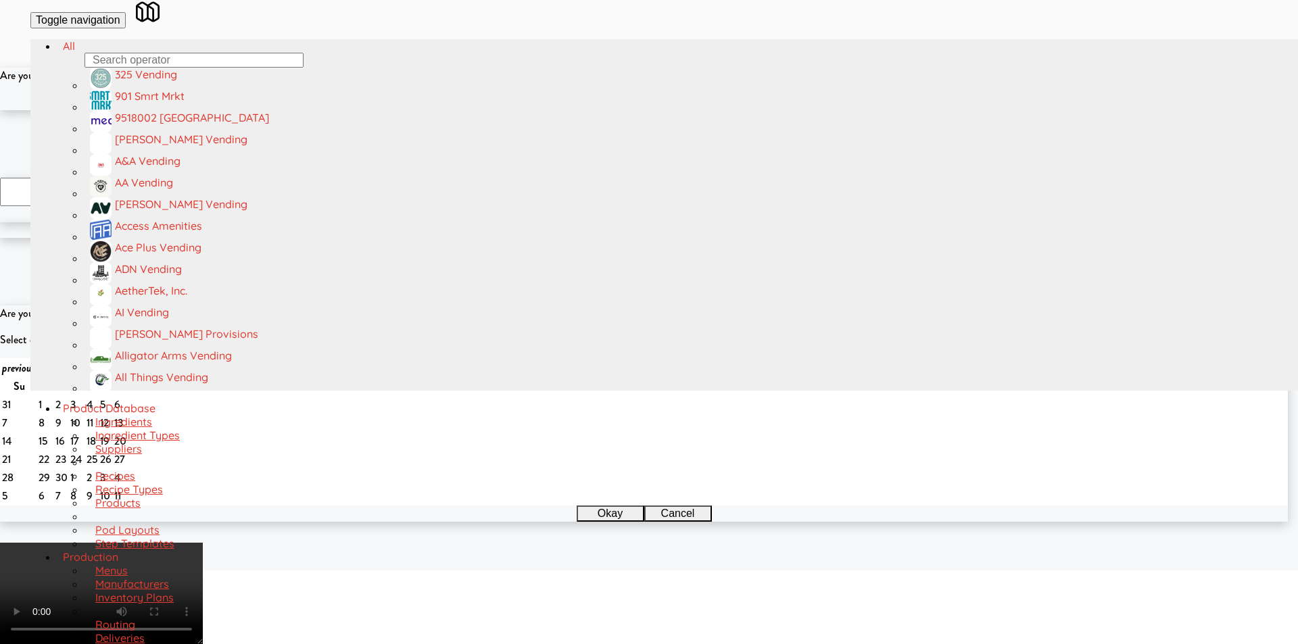
click at [606, 110] on button "Okay" at bounding box center [605, 102] width 68 height 16
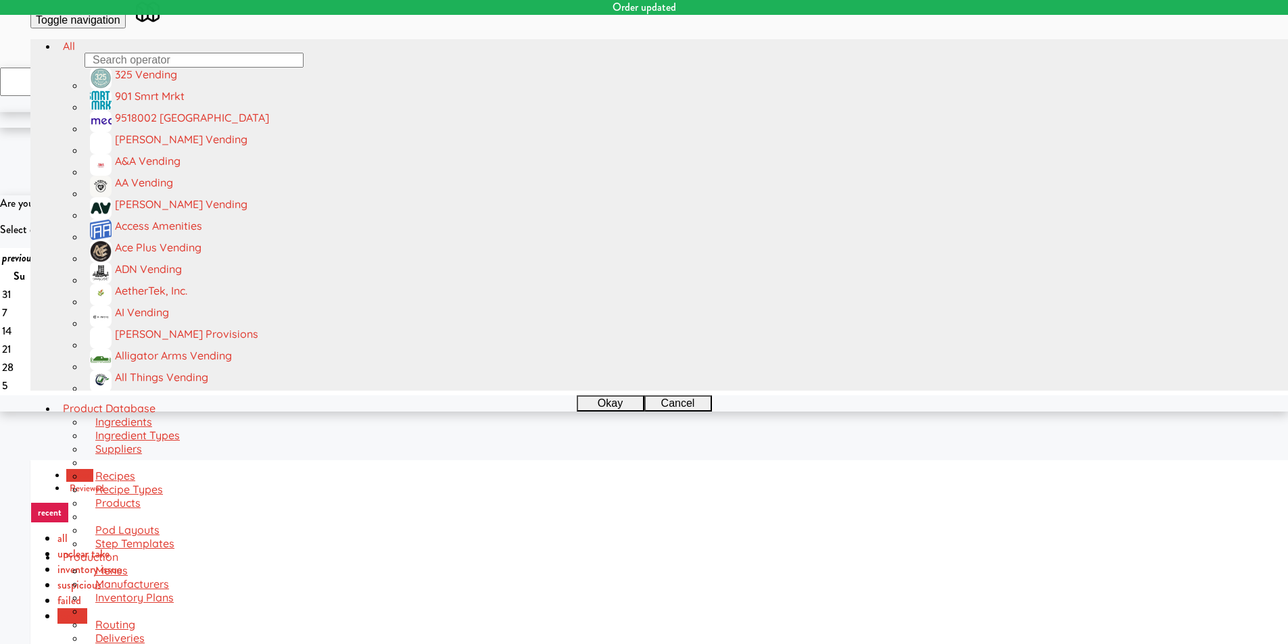
scroll to position [212, 0]
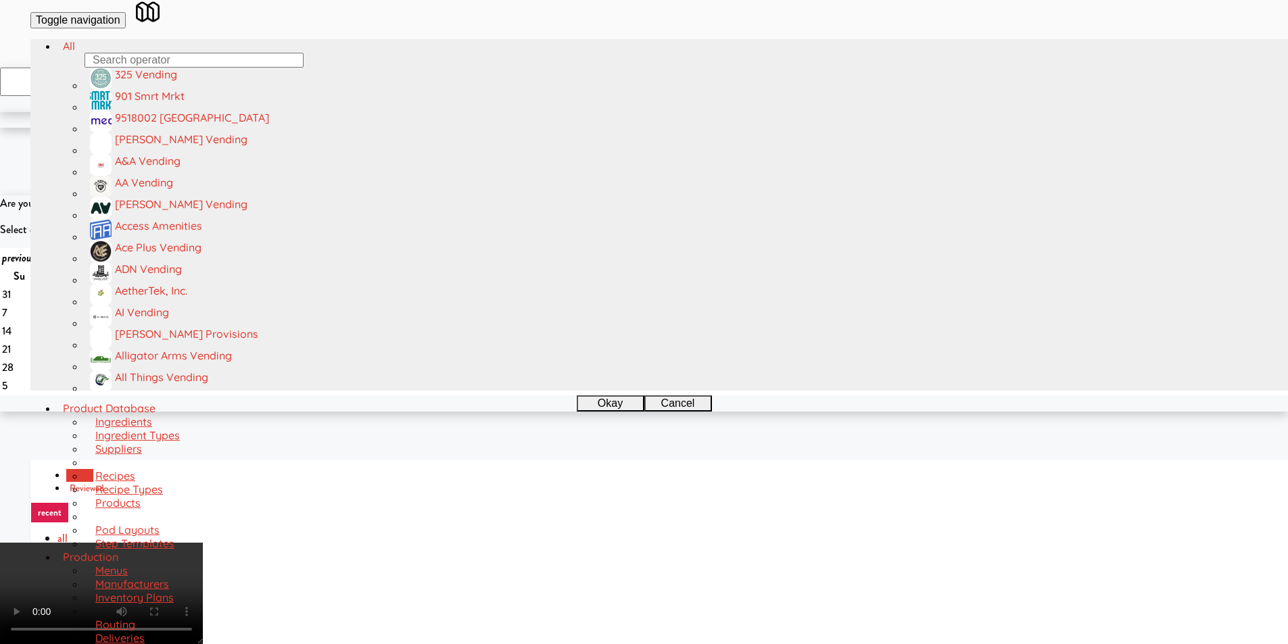
click at [203, 543] on video at bounding box center [101, 593] width 203 height 101
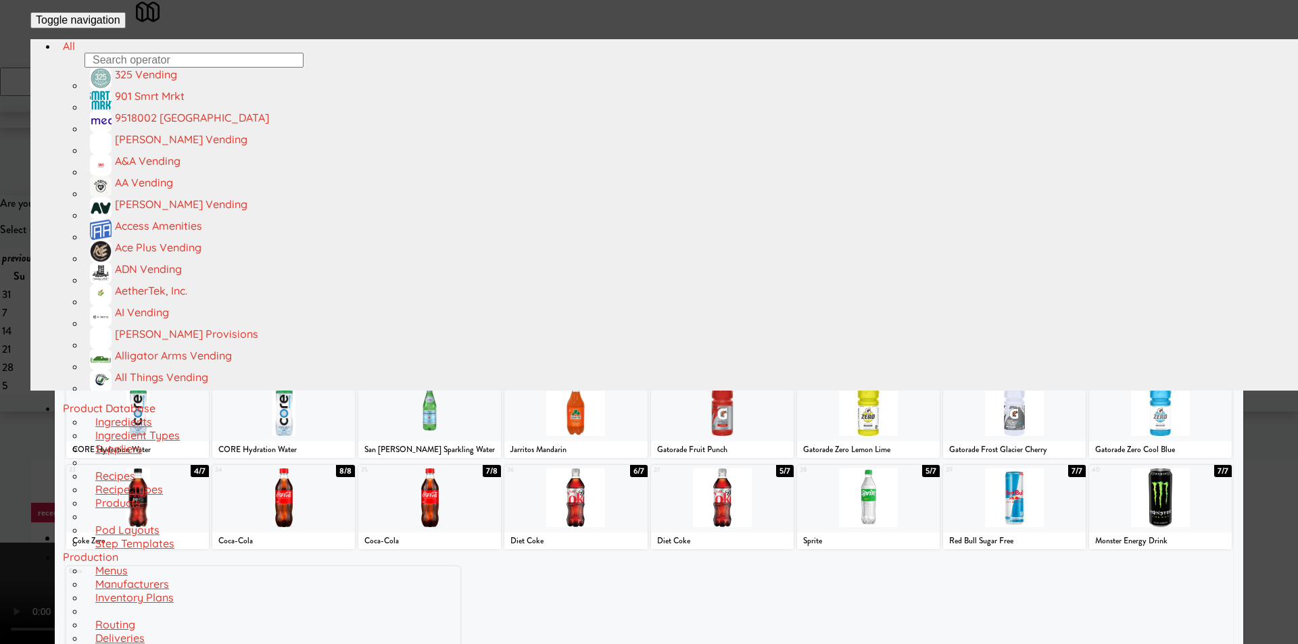
click at [326, 426] on div at bounding box center [283, 406] width 143 height 59
click at [7, 437] on div at bounding box center [649, 322] width 1298 height 644
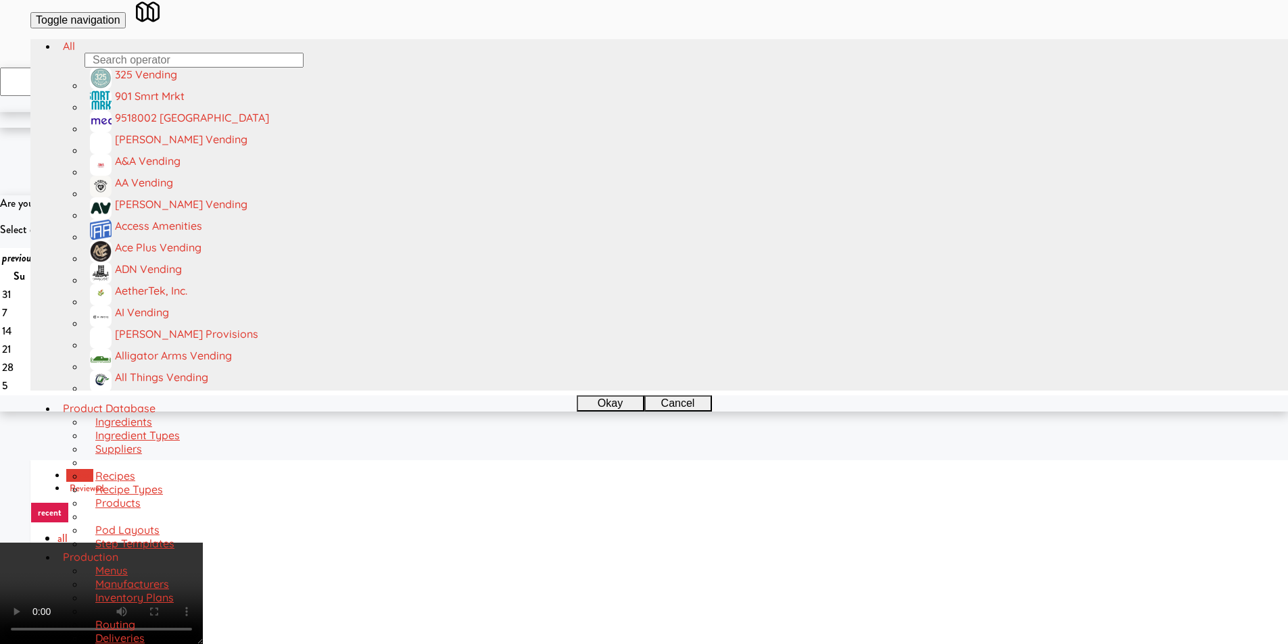
click at [203, 543] on video at bounding box center [101, 593] width 203 height 101
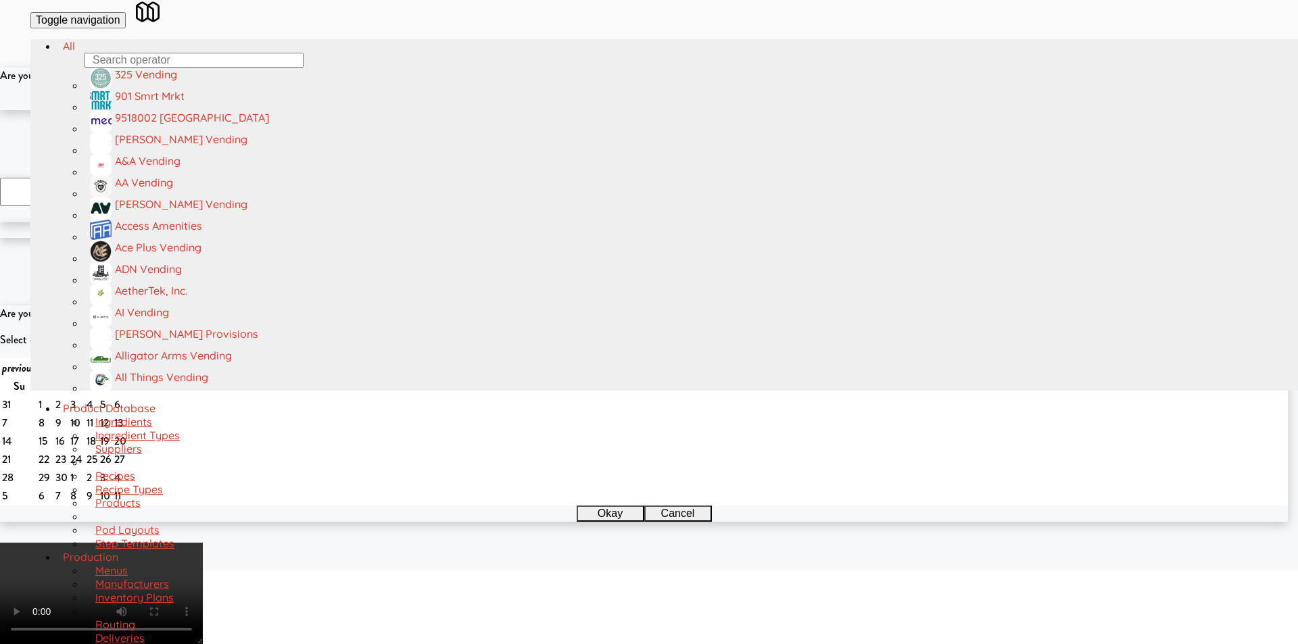
click at [622, 110] on button "Okay" at bounding box center [605, 102] width 68 height 16
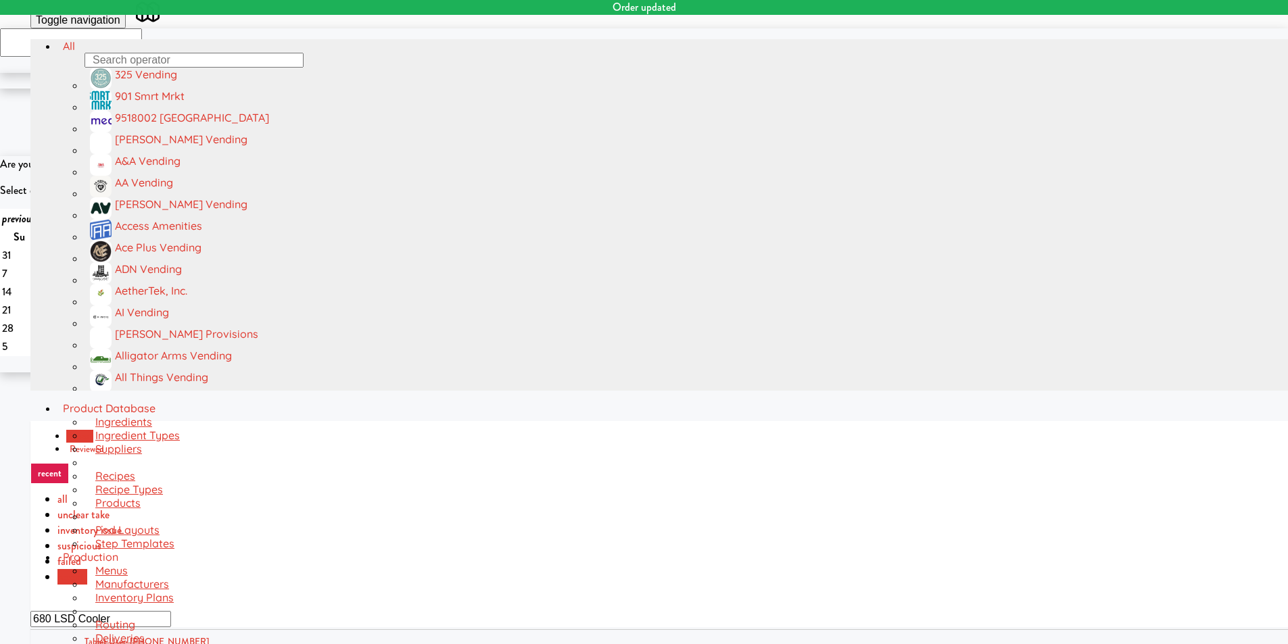
scroll to position [43, 0]
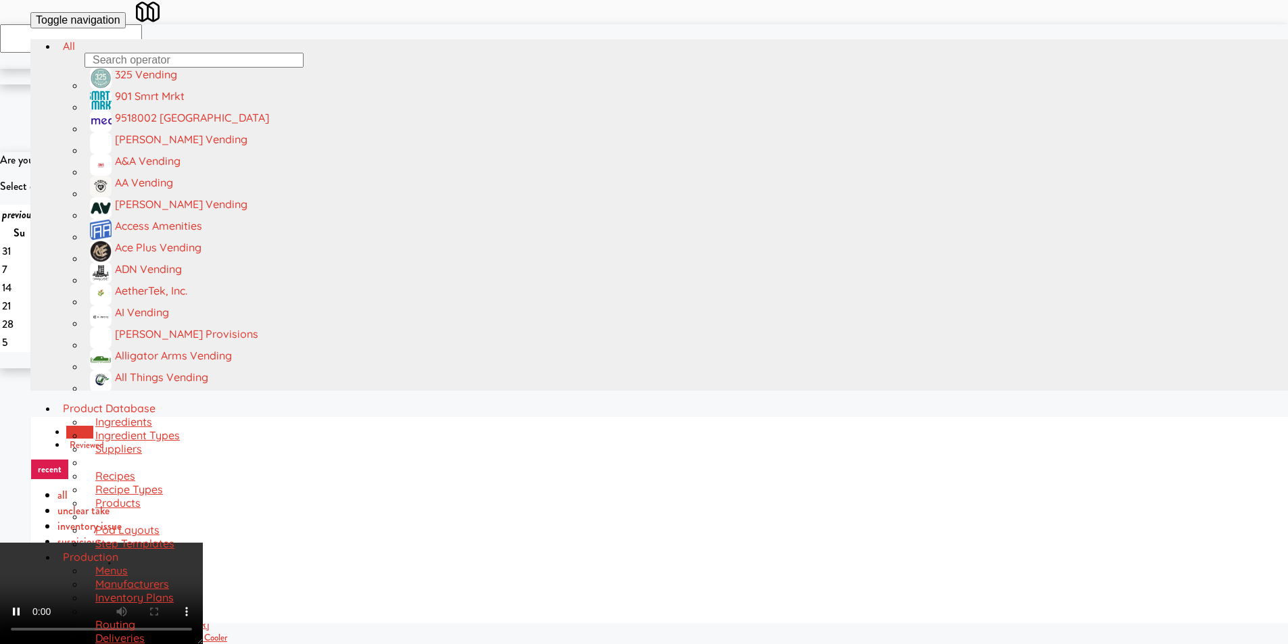
drag, startPoint x: 812, startPoint y: 265, endPoint x: 811, endPoint y: 274, distance: 9.5
click at [203, 543] on video at bounding box center [101, 593] width 203 height 101
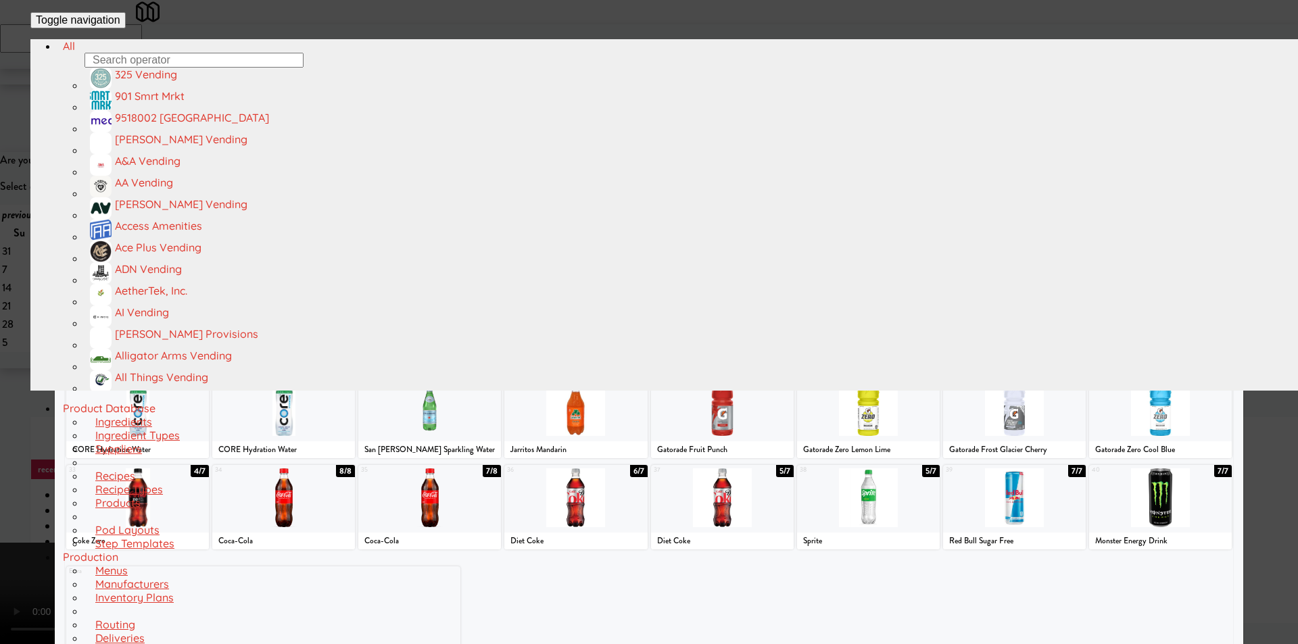
click at [991, 162] on div at bounding box center [1014, 132] width 143 height 59
click at [1234, 264] on div at bounding box center [649, 322] width 1298 height 644
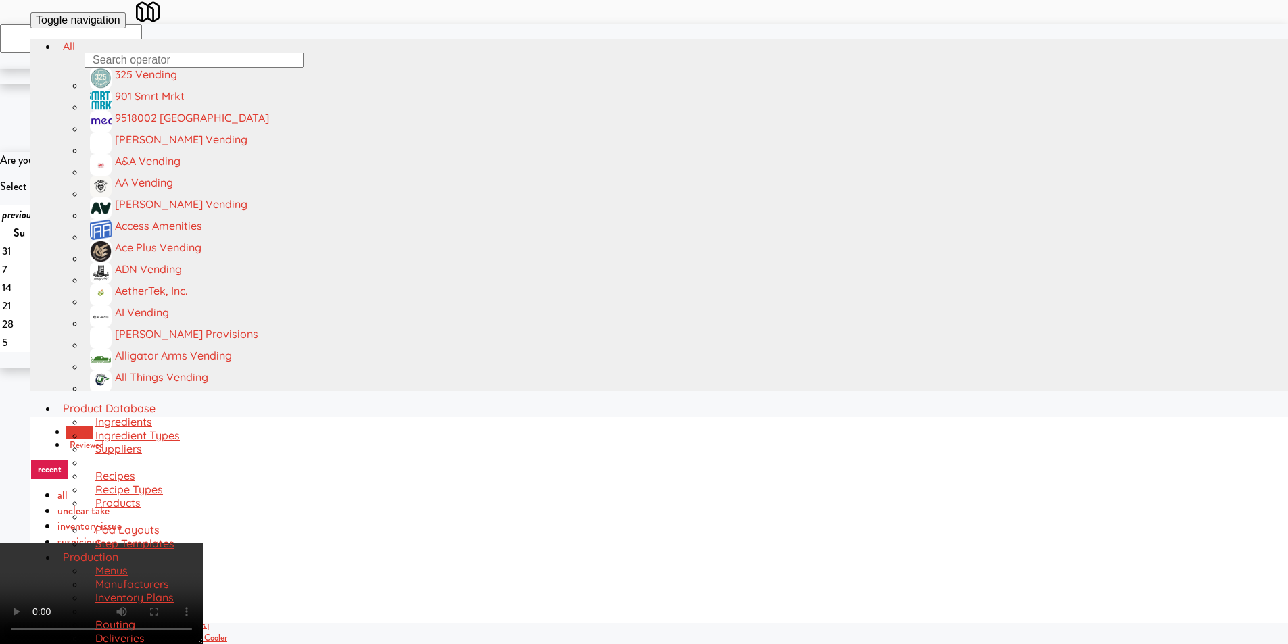
click at [203, 543] on video at bounding box center [101, 593] width 203 height 101
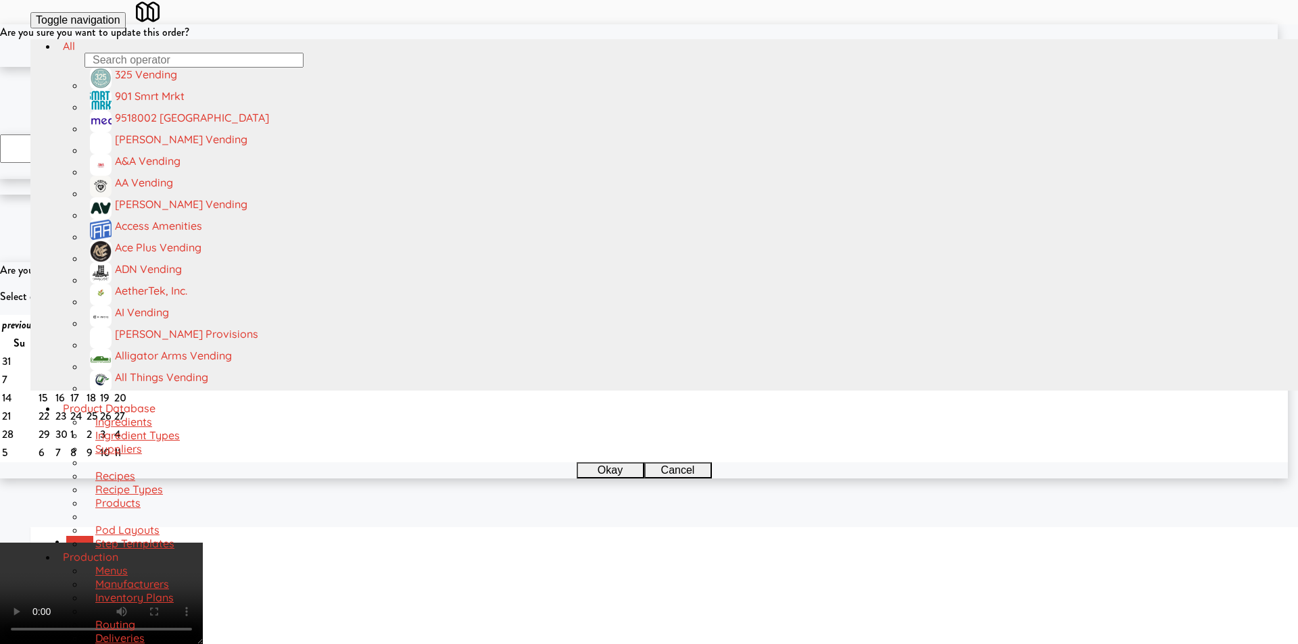
click at [618, 67] on button "Okay" at bounding box center [605, 59] width 68 height 16
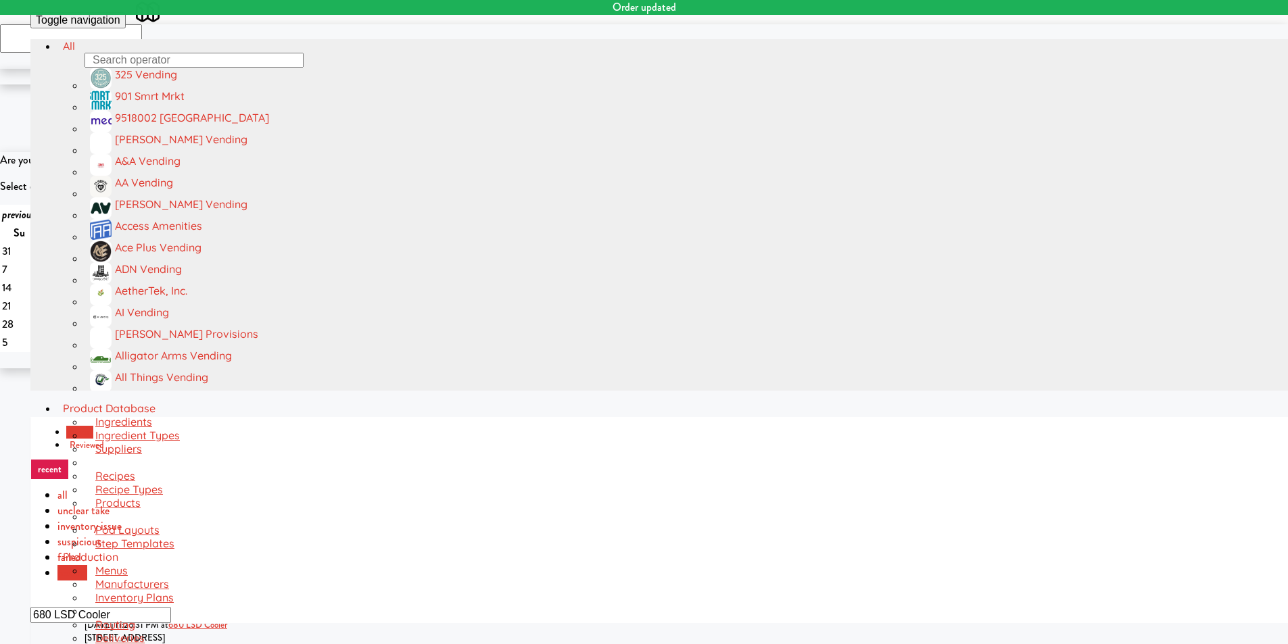
scroll to position [245, 0]
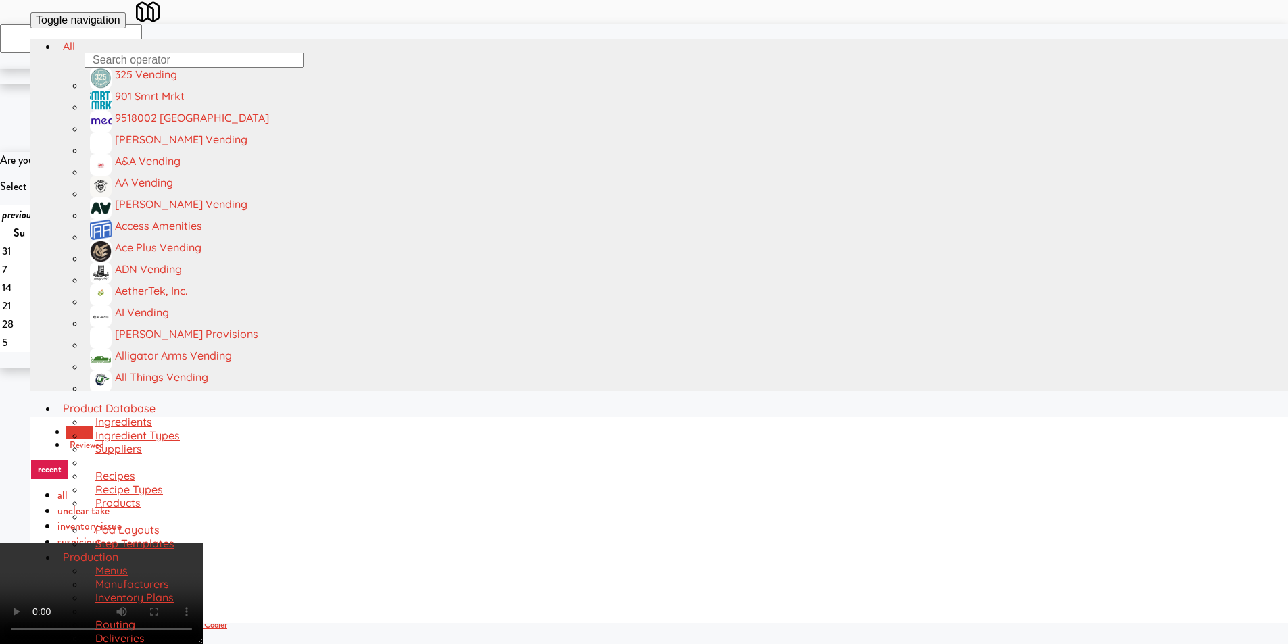
click at [203, 543] on video at bounding box center [101, 593] width 203 height 101
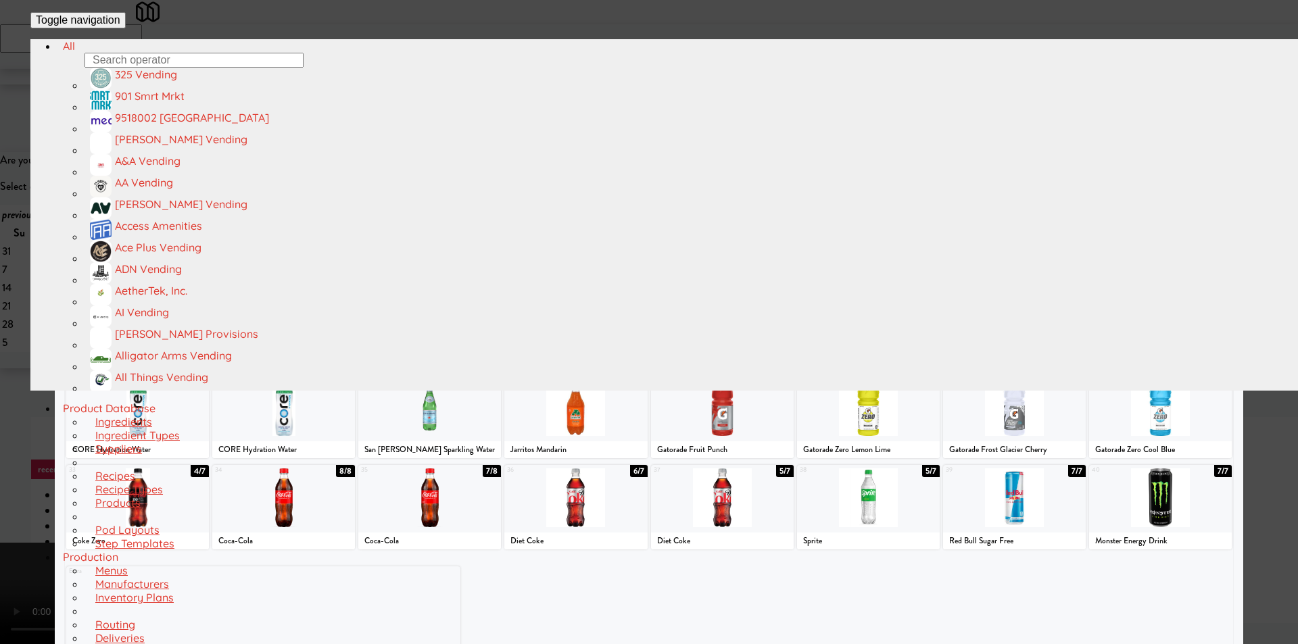
drag, startPoint x: 454, startPoint y: 153, endPoint x: 447, endPoint y: 164, distance: 12.8
click at [451, 159] on div at bounding box center [429, 132] width 143 height 59
click at [36, 345] on div at bounding box center [649, 322] width 1298 height 644
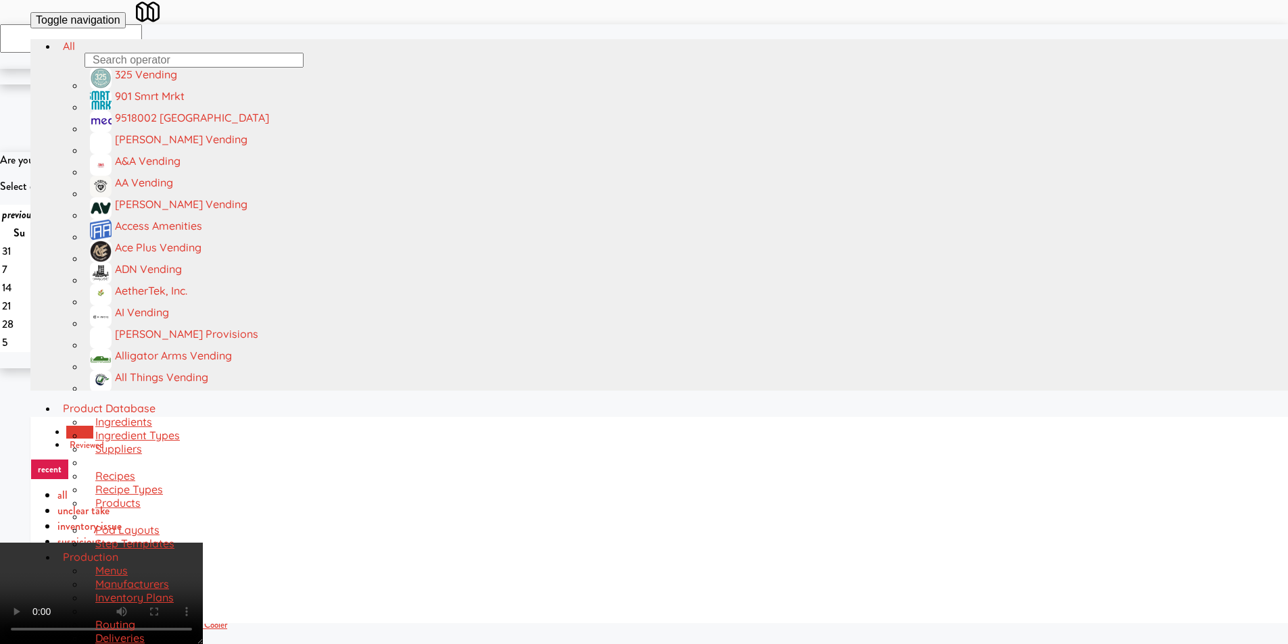
click at [203, 543] on video at bounding box center [101, 593] width 203 height 101
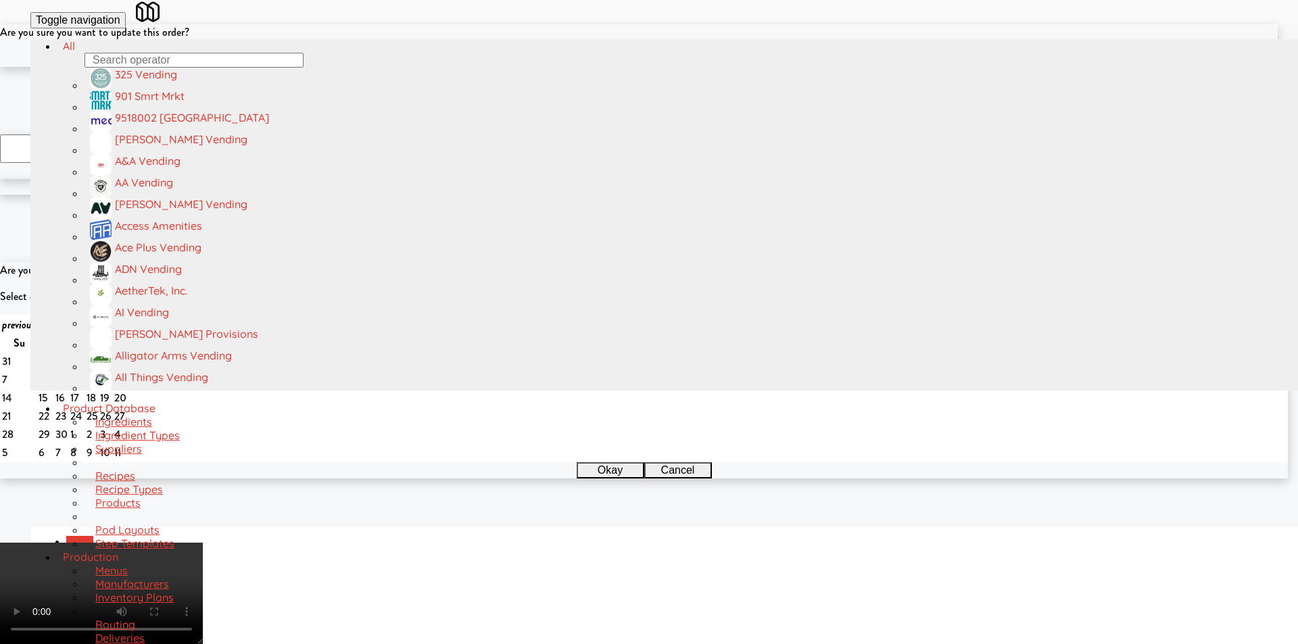
click at [606, 67] on button "Okay" at bounding box center [605, 59] width 68 height 16
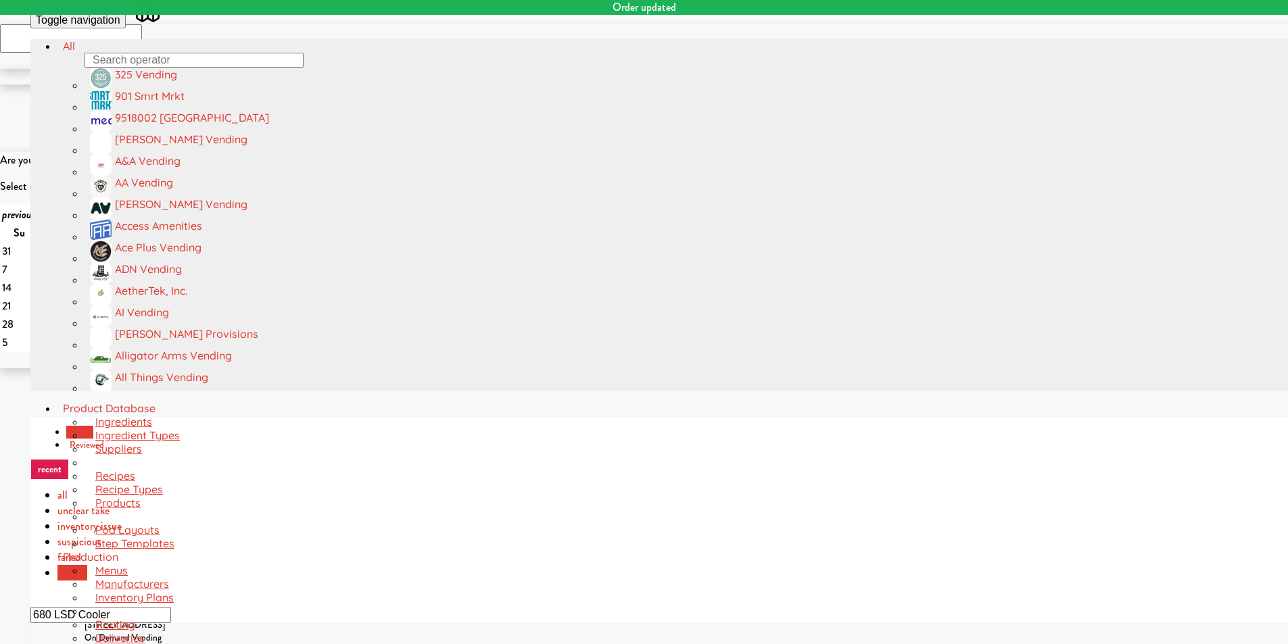
scroll to position [261, 0]
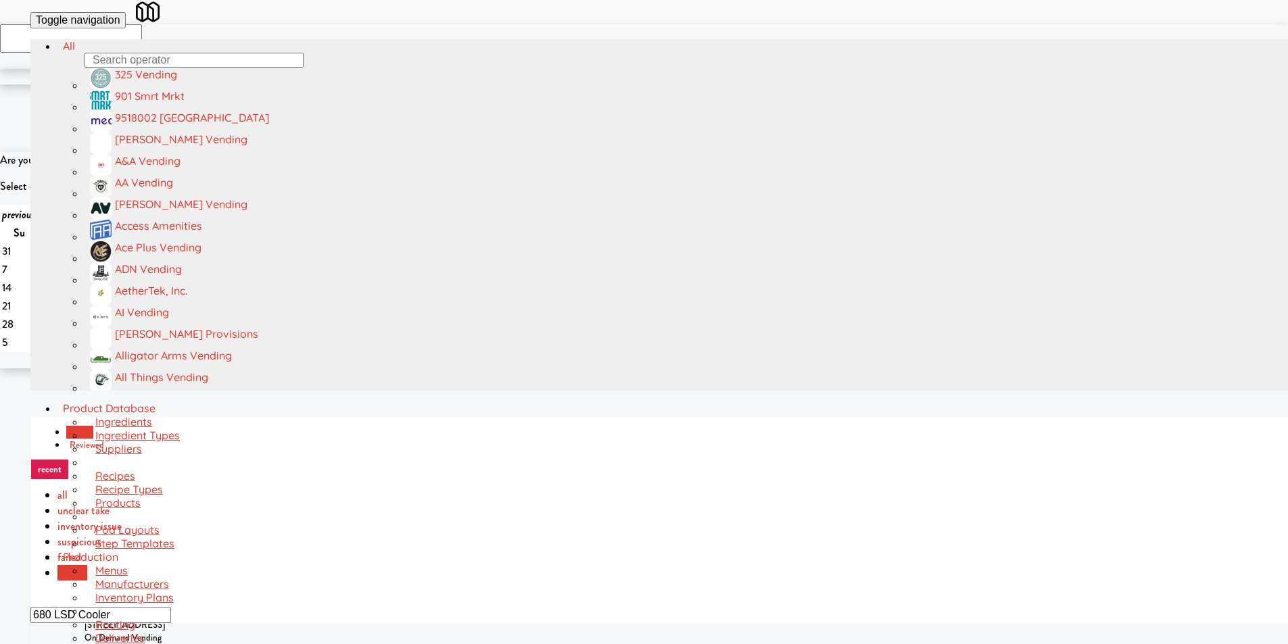
click at [171, 607] on input "680 LSD Cooler" at bounding box center [100, 615] width 141 height 16
paste input "[GEOGRAPHIC_DATA]-Pantry/"
click at [171, 607] on input "[GEOGRAPHIC_DATA]-Pantry/Cooler" at bounding box center [100, 615] width 141 height 16
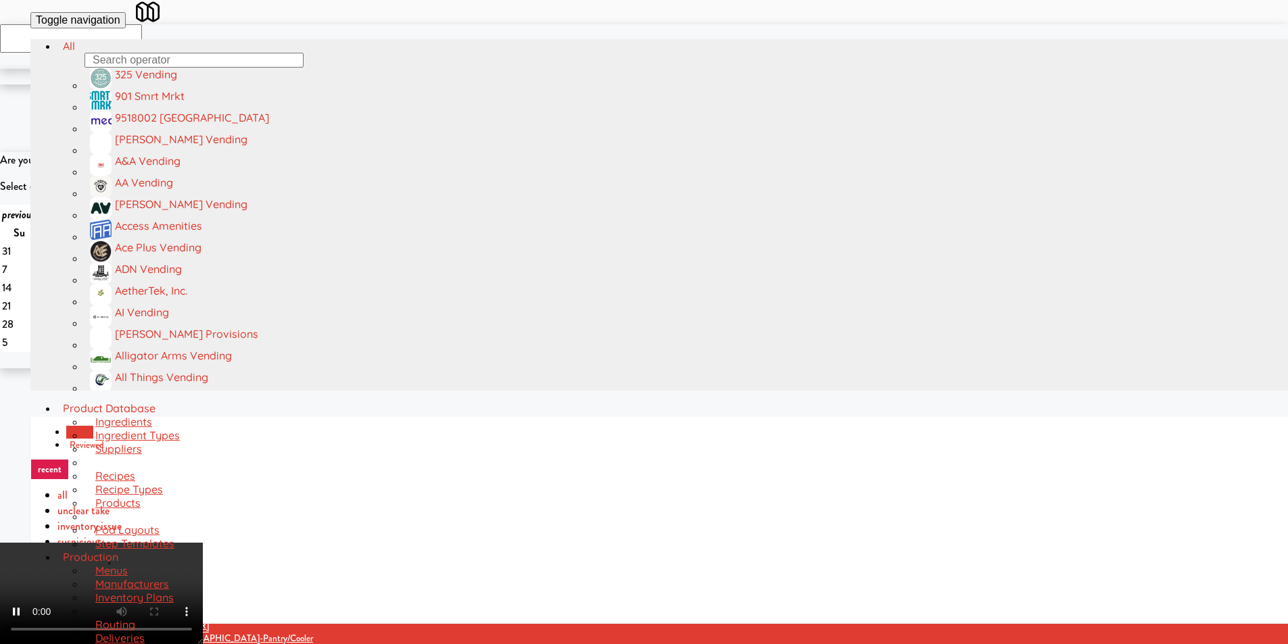
click at [203, 543] on video at bounding box center [101, 593] width 203 height 101
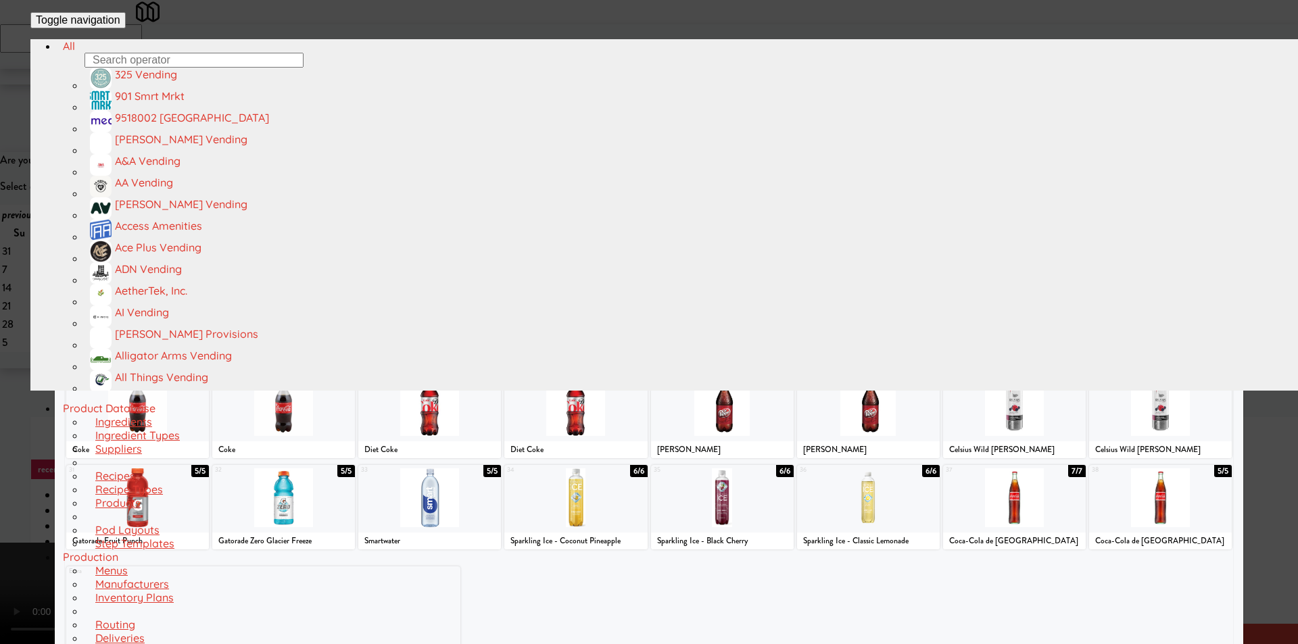
click at [885, 343] on div at bounding box center [868, 315] width 143 height 59
click at [1250, 314] on div at bounding box center [649, 322] width 1298 height 644
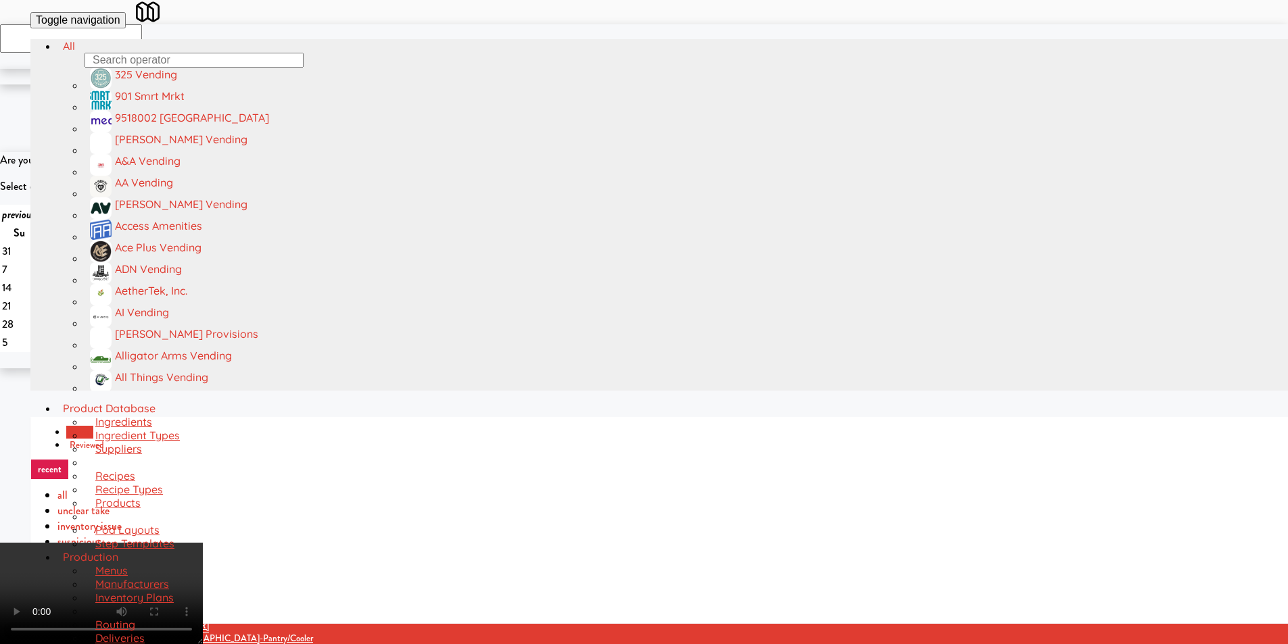
click at [203, 543] on video at bounding box center [101, 593] width 203 height 101
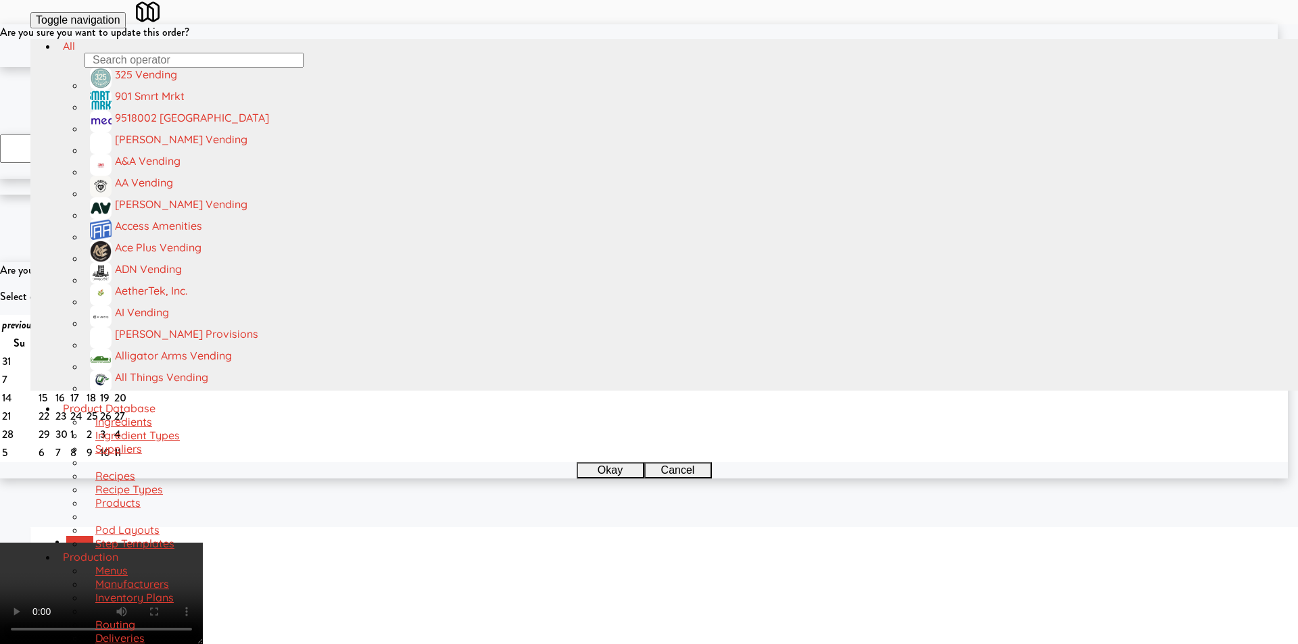
click at [624, 67] on button "Okay" at bounding box center [605, 59] width 68 height 16
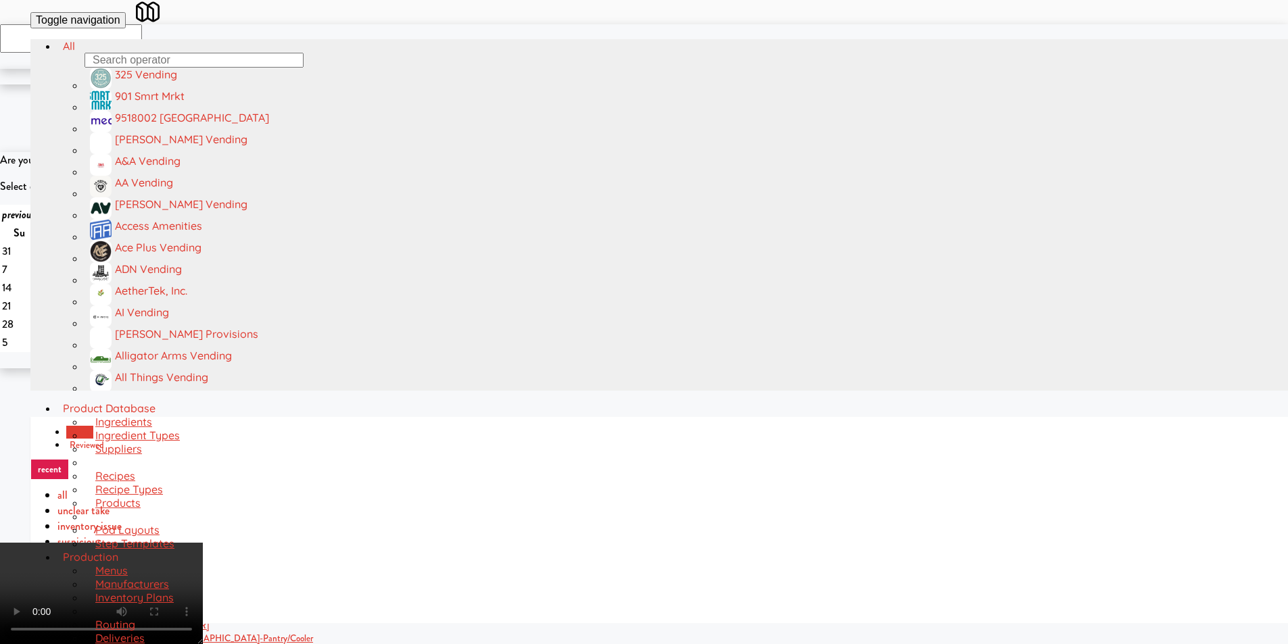
click at [203, 543] on video at bounding box center [101, 593] width 203 height 101
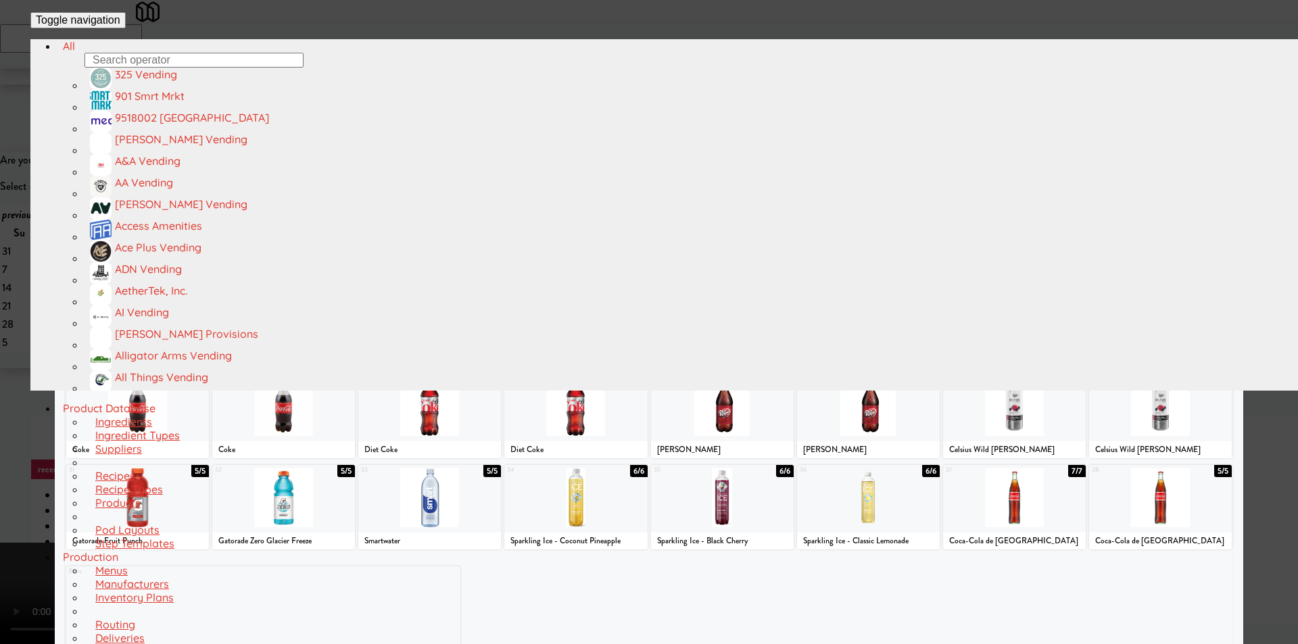
click at [461, 510] on div at bounding box center [429, 497] width 143 height 59
click at [11, 457] on div at bounding box center [649, 322] width 1298 height 644
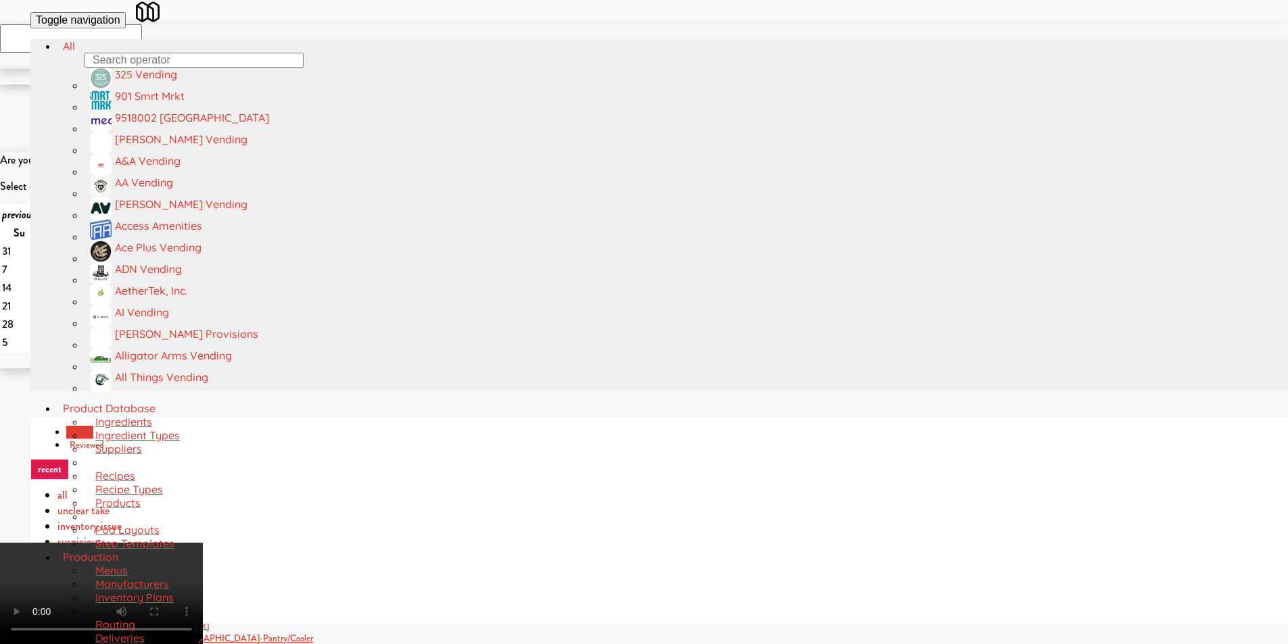
click at [203, 543] on video at bounding box center [101, 593] width 203 height 101
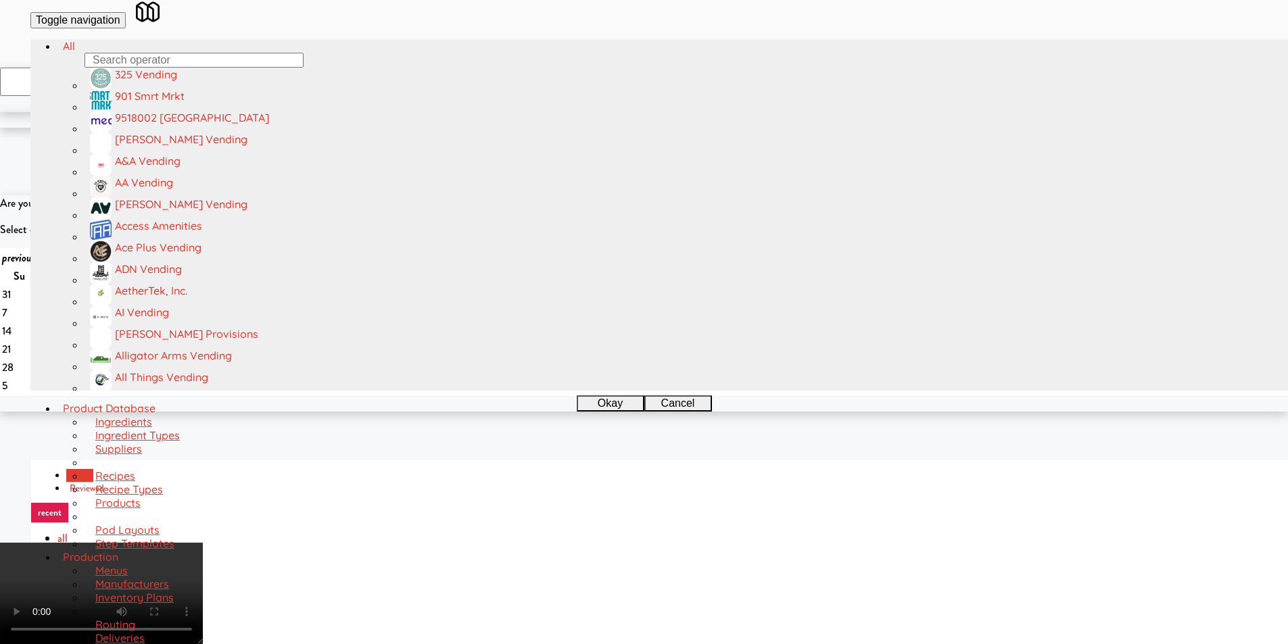
click at [203, 543] on video at bounding box center [101, 593] width 203 height 101
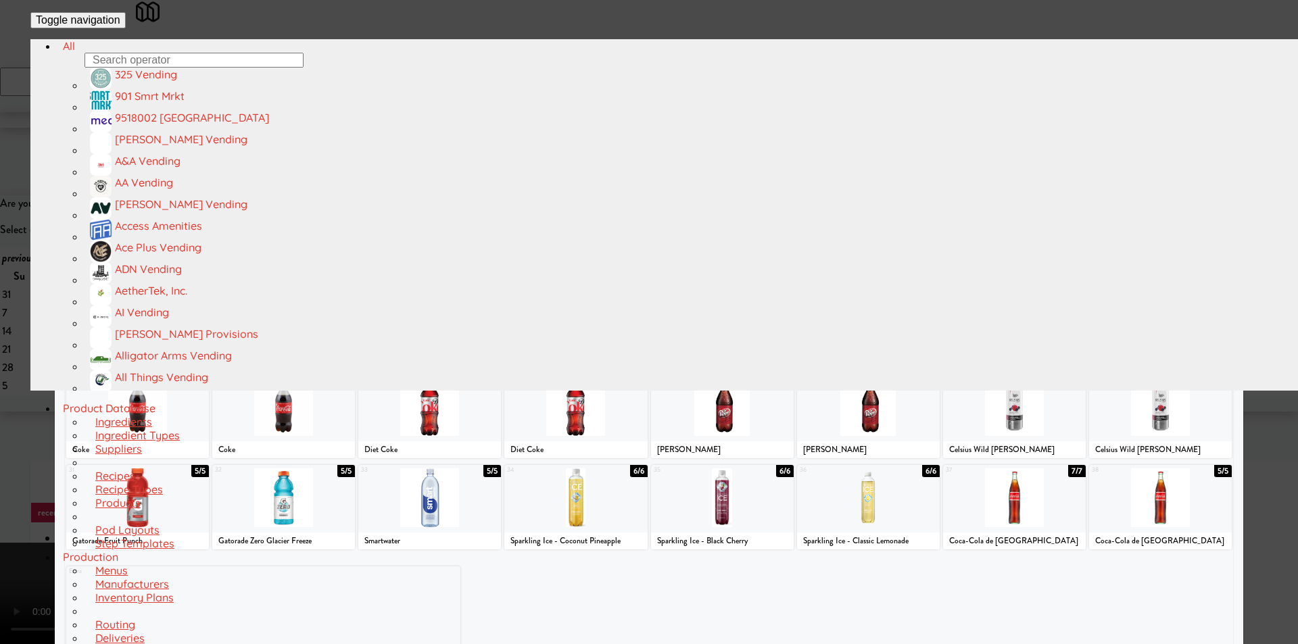
click at [1102, 246] on div at bounding box center [1116, 224] width 230 height 59
click at [1255, 237] on div at bounding box center [649, 322] width 1298 height 644
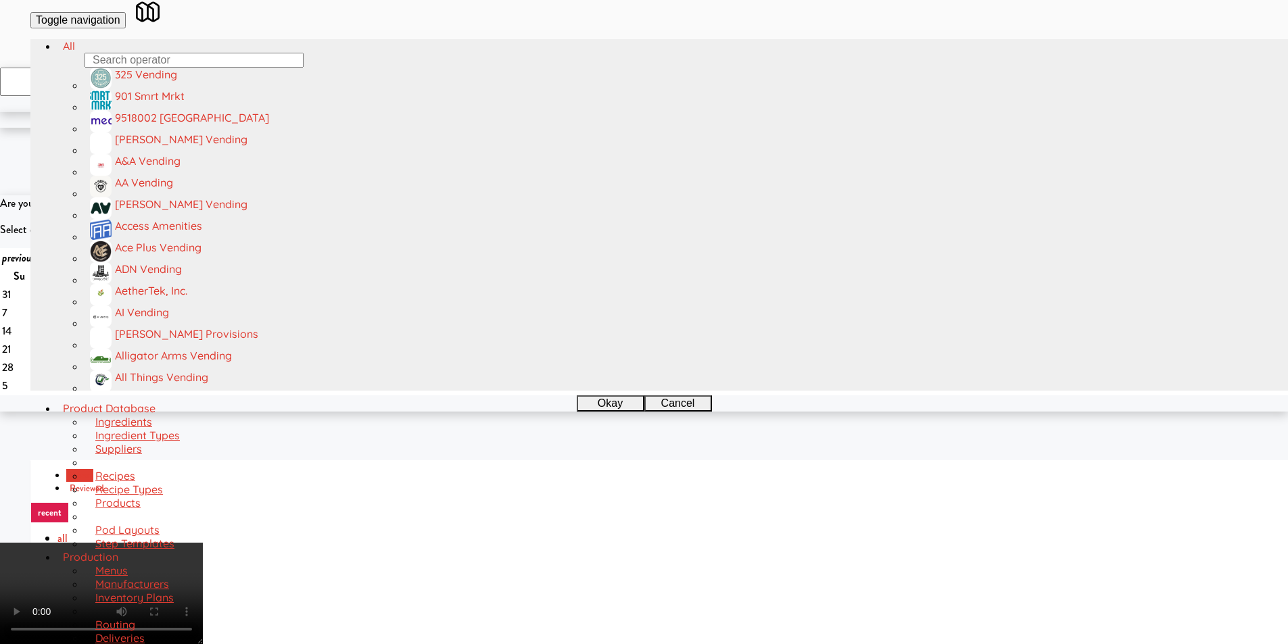
click at [203, 543] on video at bounding box center [101, 593] width 203 height 101
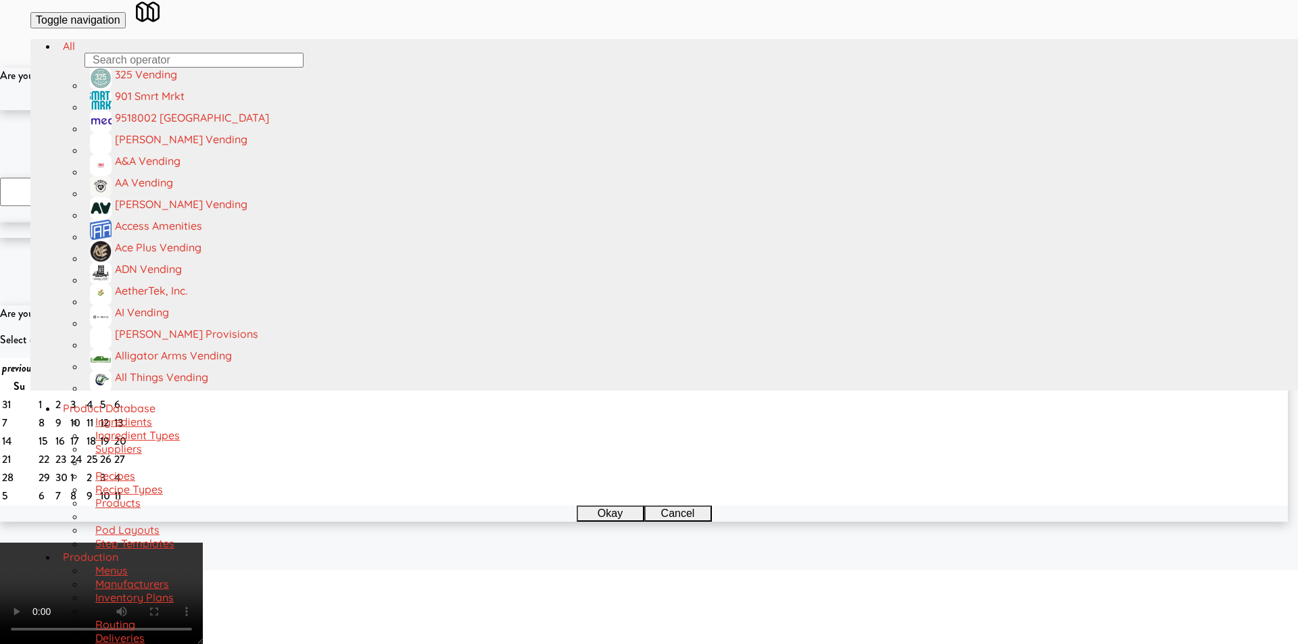
click at [629, 110] on button "Okay" at bounding box center [605, 102] width 68 height 16
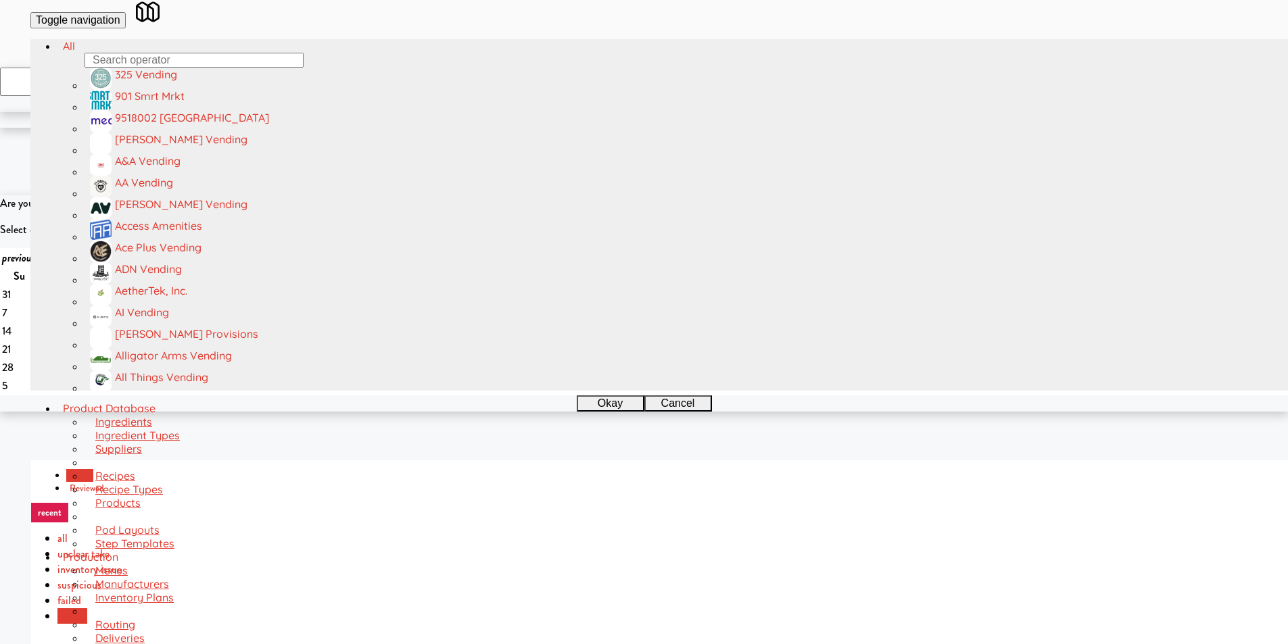
paste input "[PERSON_NAME] 2nd Breakroom"
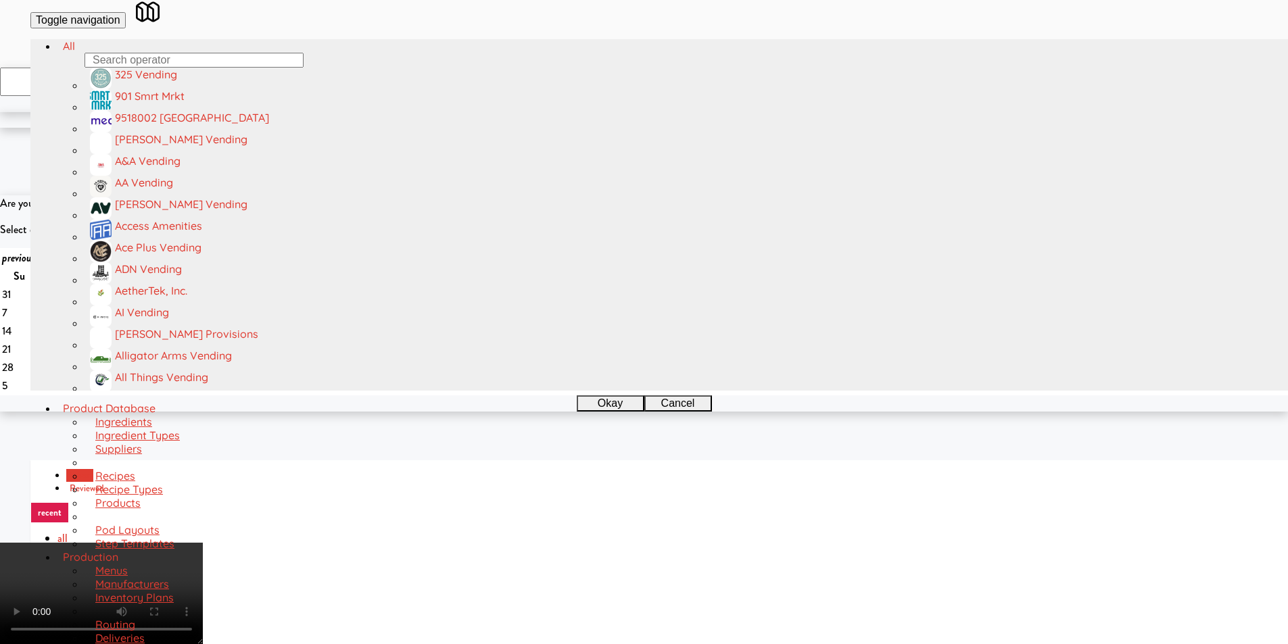
click at [203, 543] on video at bounding box center [101, 593] width 203 height 101
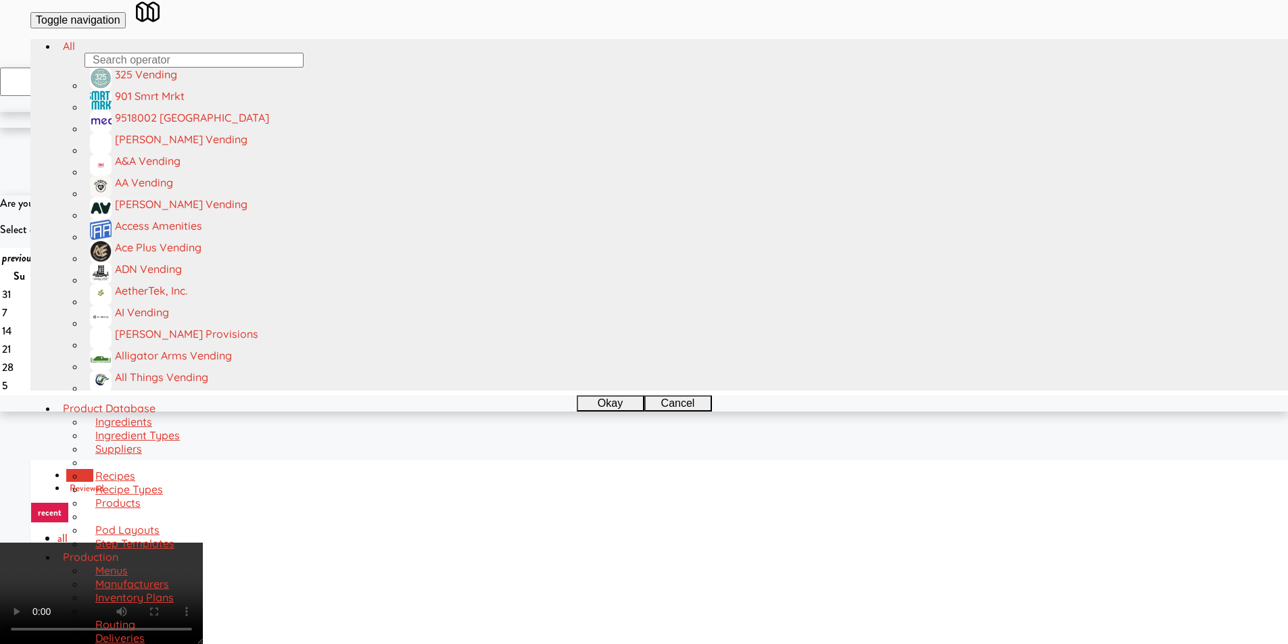
click at [203, 543] on video at bounding box center [101, 593] width 203 height 101
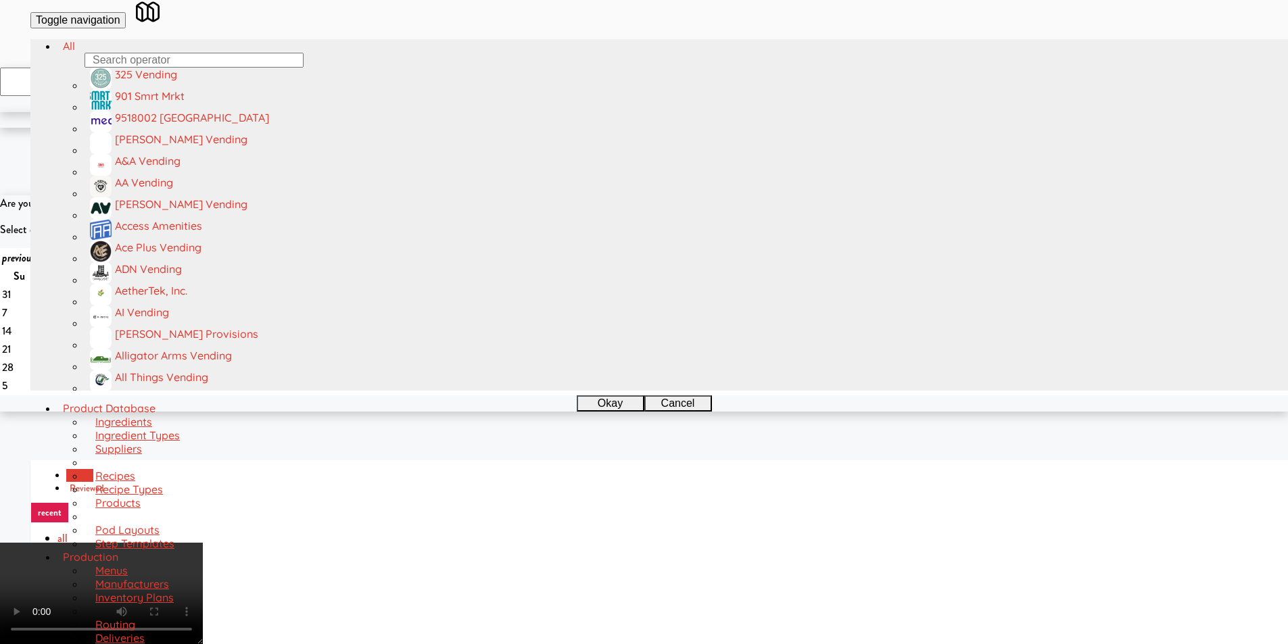
click at [203, 543] on video at bounding box center [101, 593] width 203 height 101
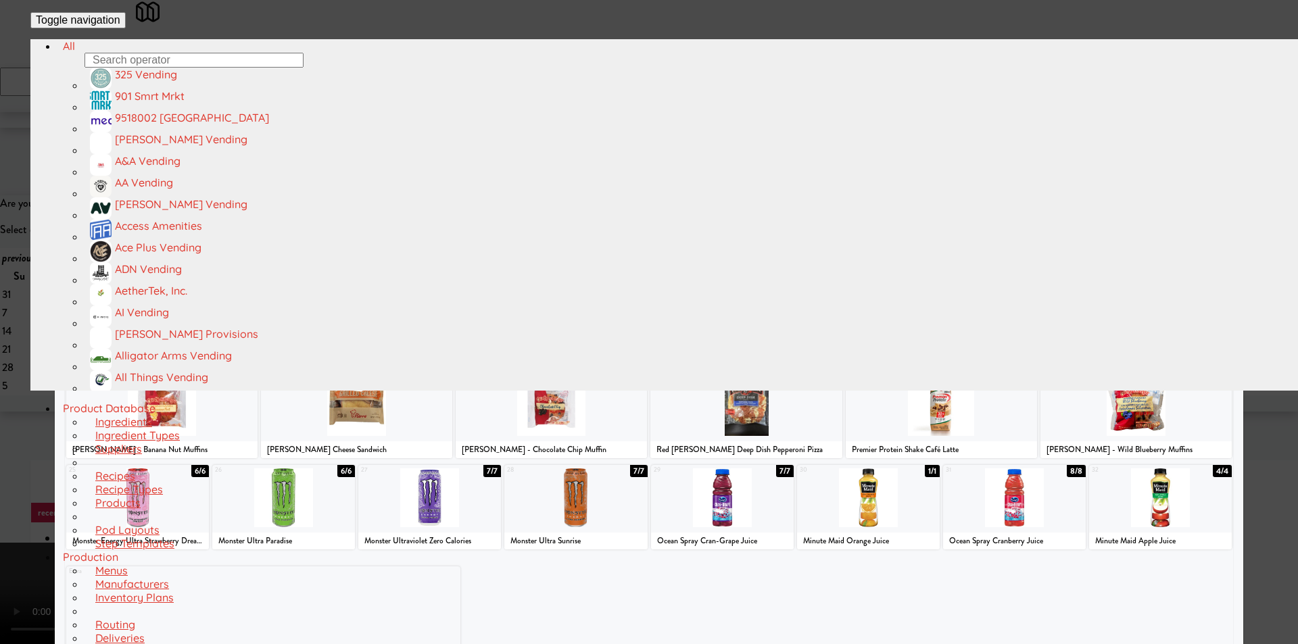
click at [935, 420] on div at bounding box center [940, 406] width 191 height 59
click at [1259, 324] on div at bounding box center [649, 322] width 1298 height 644
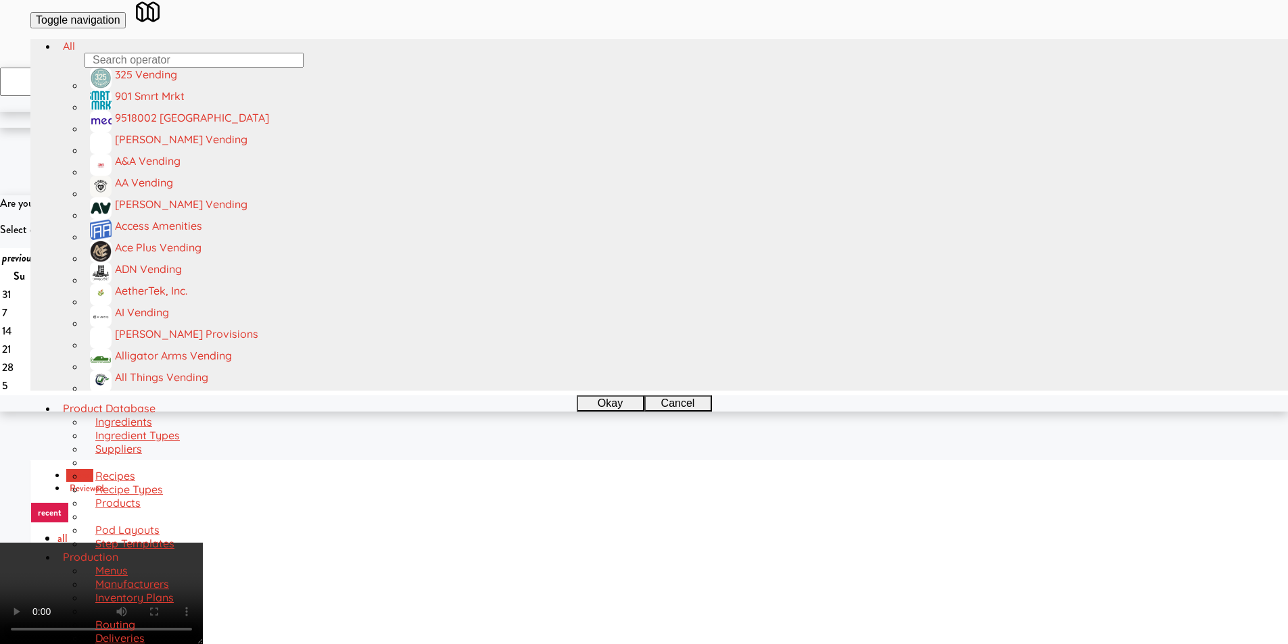
click at [203, 543] on video at bounding box center [101, 593] width 203 height 101
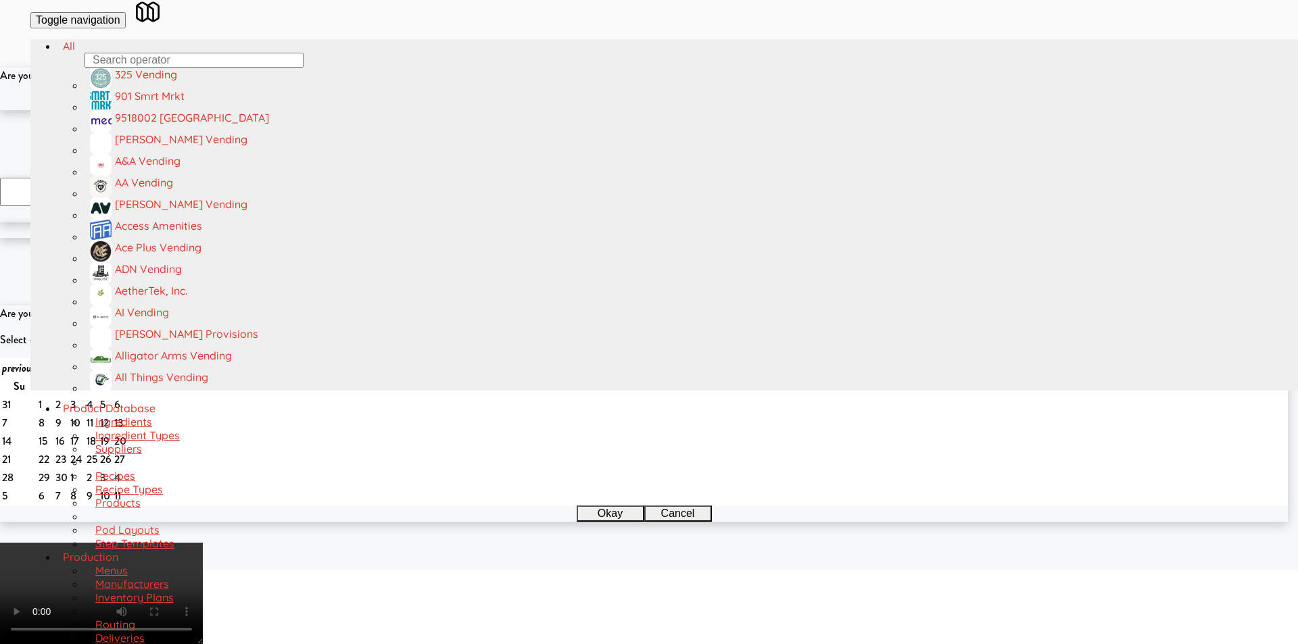
click at [610, 110] on button "Okay" at bounding box center [605, 102] width 68 height 16
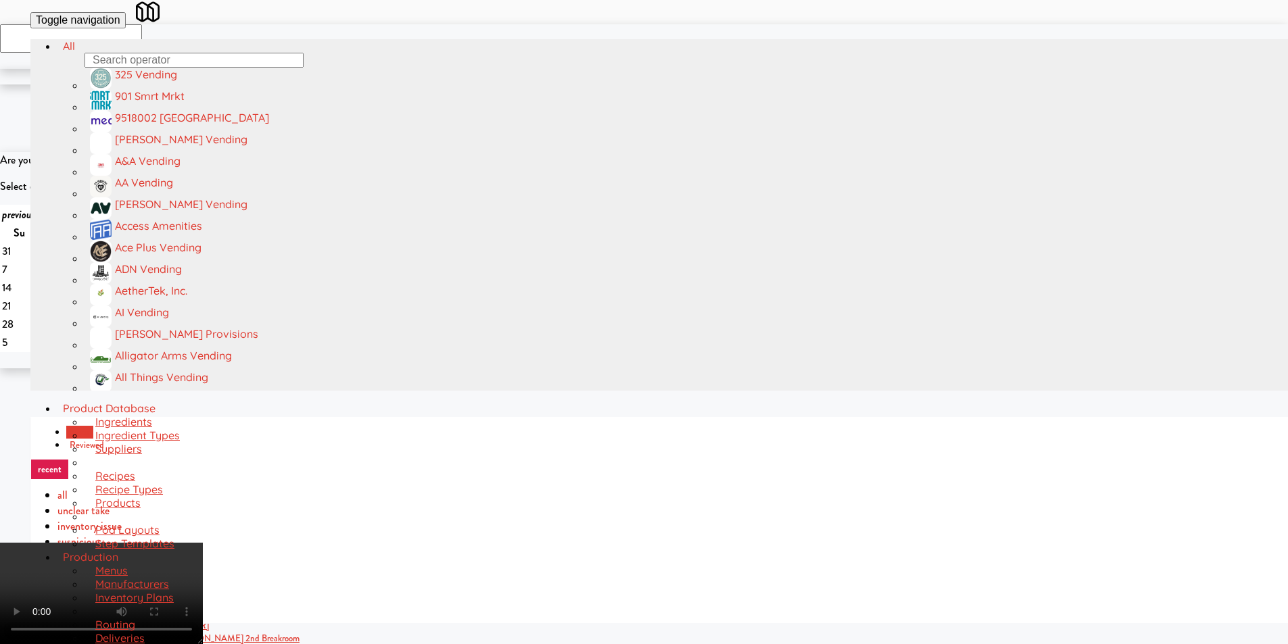
scroll to position [135, 0]
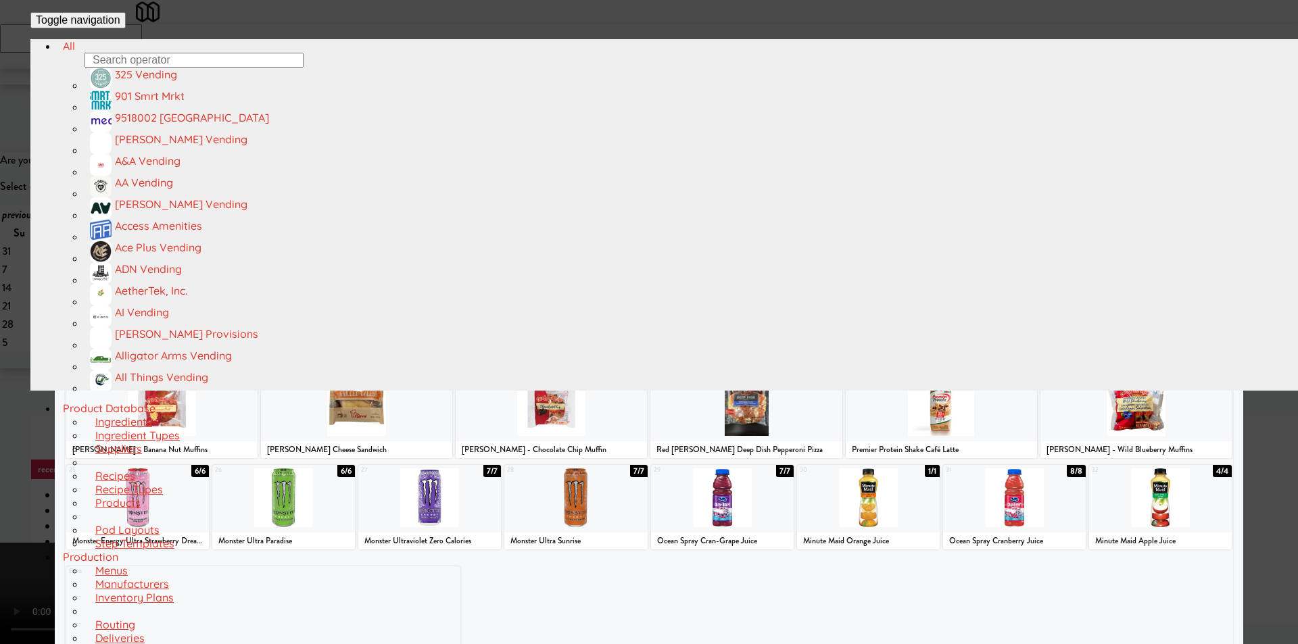
click at [310, 493] on div at bounding box center [283, 497] width 143 height 59
click at [51, 410] on div at bounding box center [649, 322] width 1298 height 644
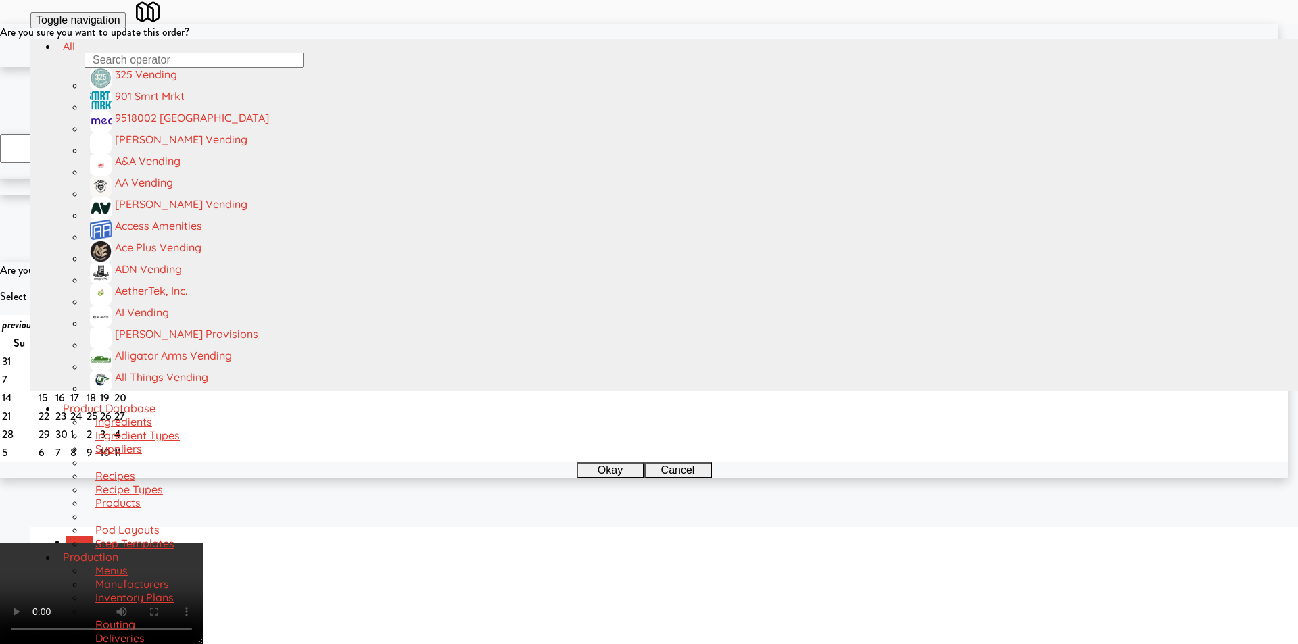
click at [610, 67] on button "Okay" at bounding box center [605, 59] width 68 height 16
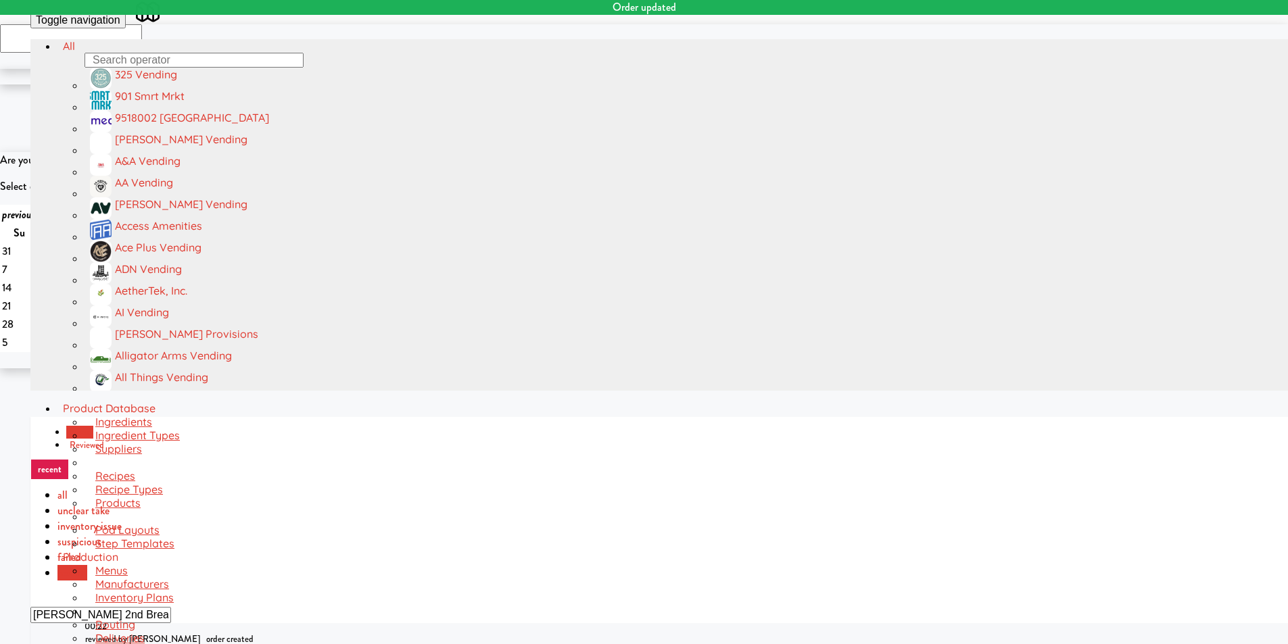
scroll to position [289, 0]
click at [906, 41] on div "All 325 Vending [URL][DOMAIN_NAME] 901 Smrt Mrkt [URL][DOMAIN_NAME] 9518002 [GE…" at bounding box center [674, 643] width 1288 height 1208
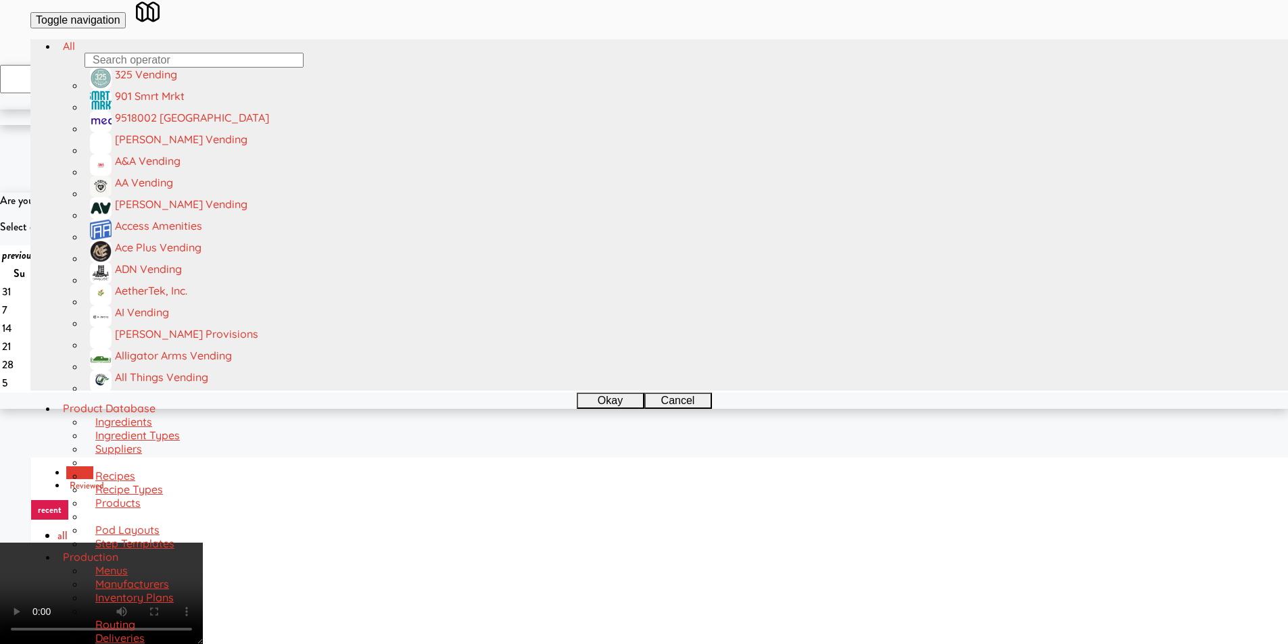
scroll to position [0, 0]
click at [203, 543] on video at bounding box center [101, 593] width 203 height 101
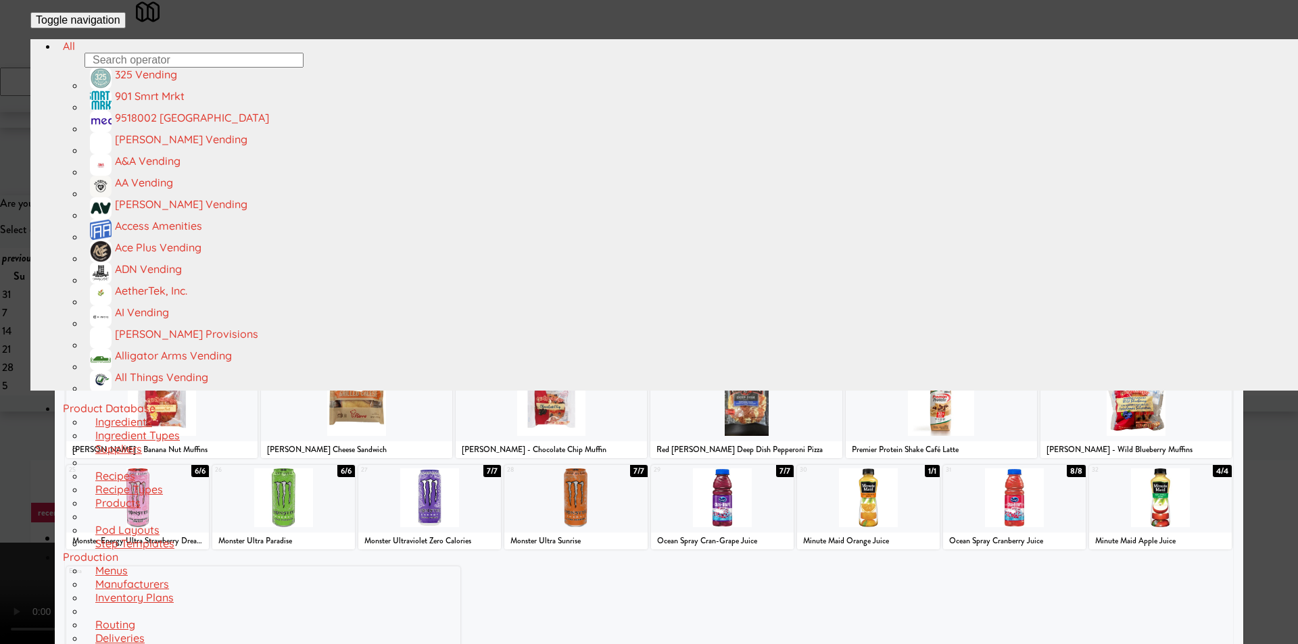
click at [303, 497] on div at bounding box center [283, 497] width 143 height 59
click at [17, 454] on div at bounding box center [649, 322] width 1298 height 644
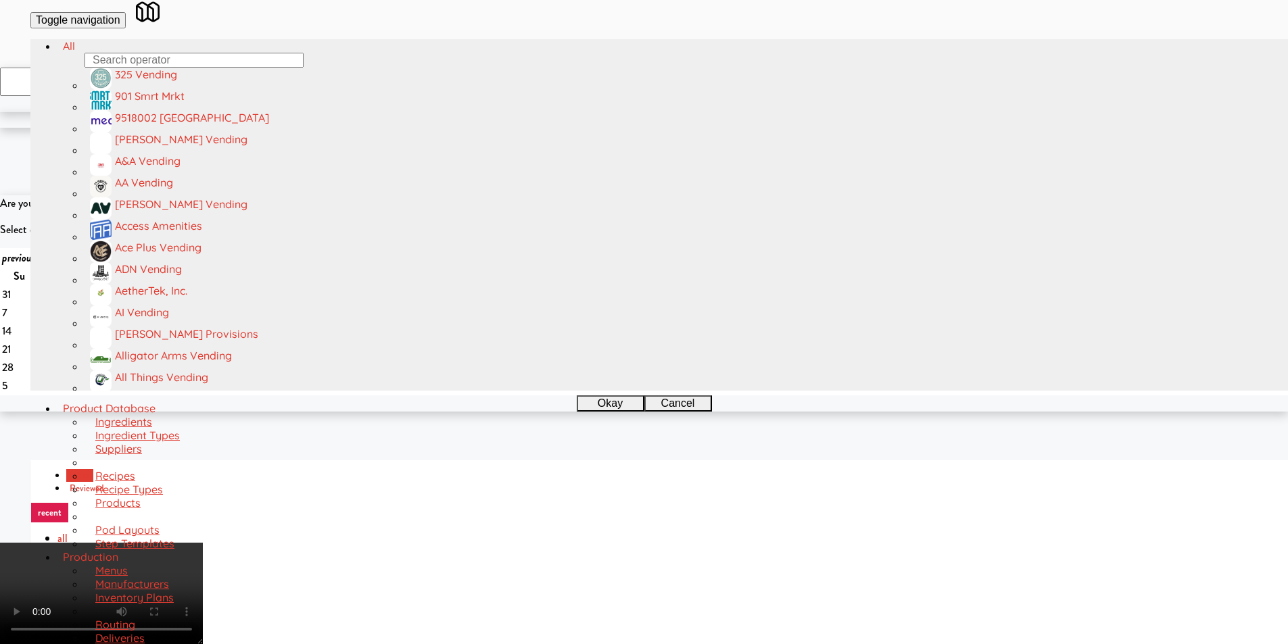
click at [203, 543] on video at bounding box center [101, 593] width 203 height 101
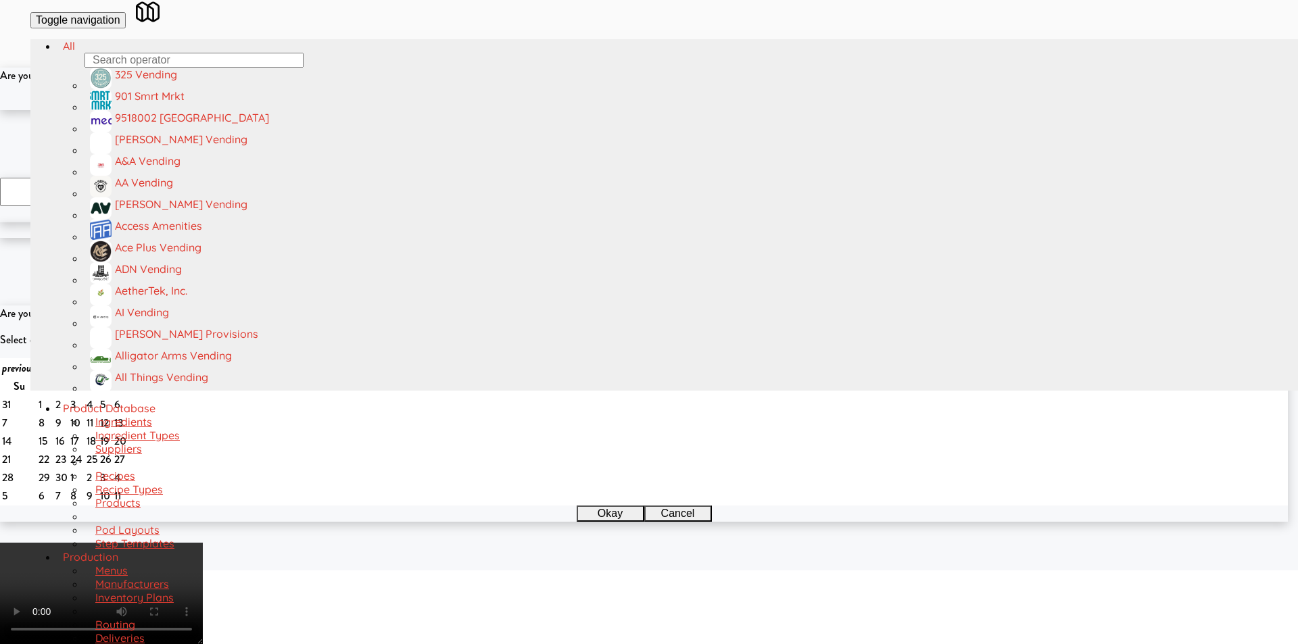
click at [604, 110] on button "Okay" at bounding box center [605, 102] width 68 height 16
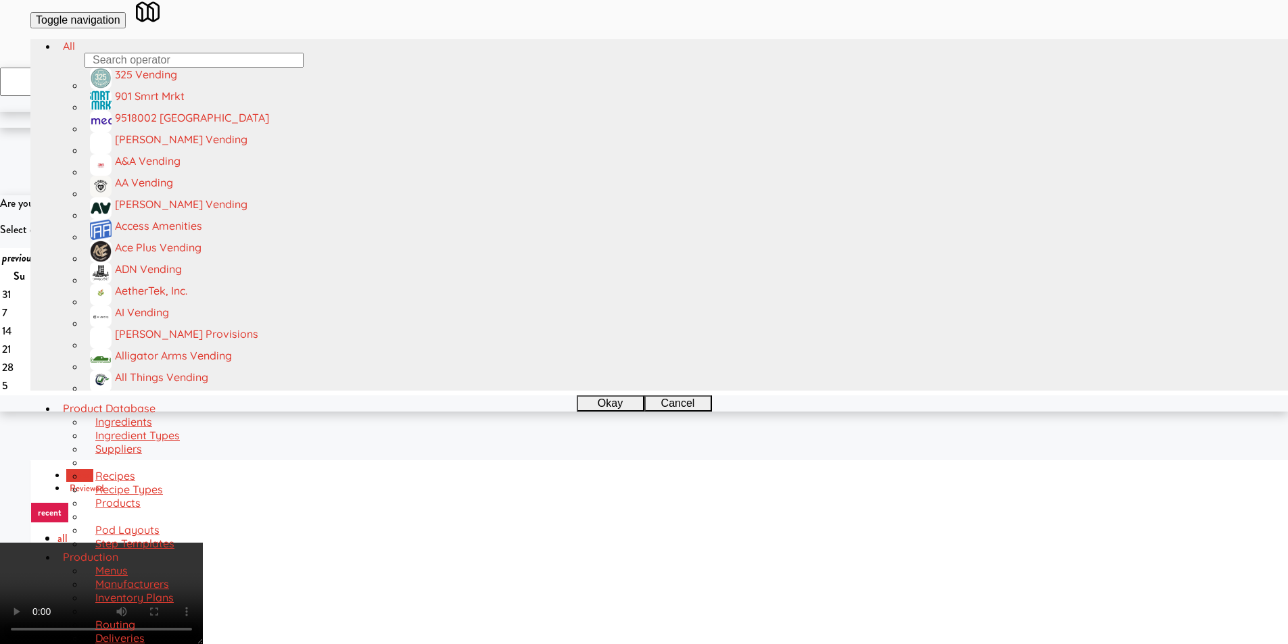
click at [203, 543] on video at bounding box center [101, 593] width 203 height 101
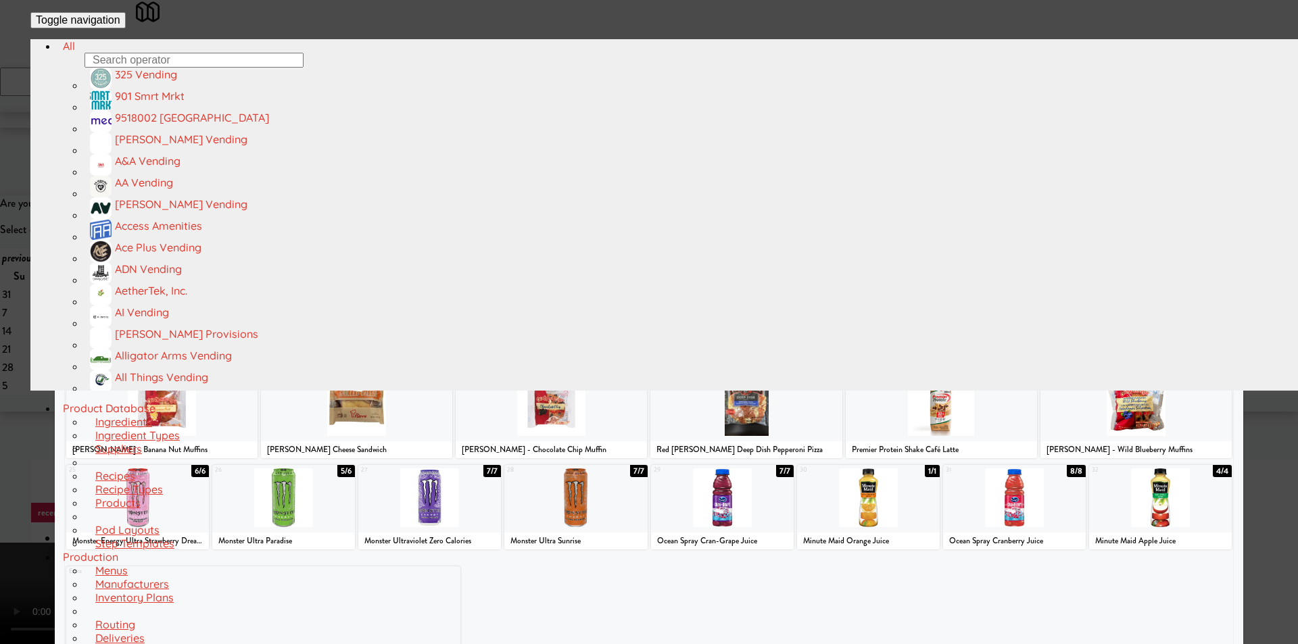
click at [1102, 162] on div at bounding box center [1135, 132] width 191 height 59
click at [1234, 211] on div at bounding box center [649, 322] width 1298 height 644
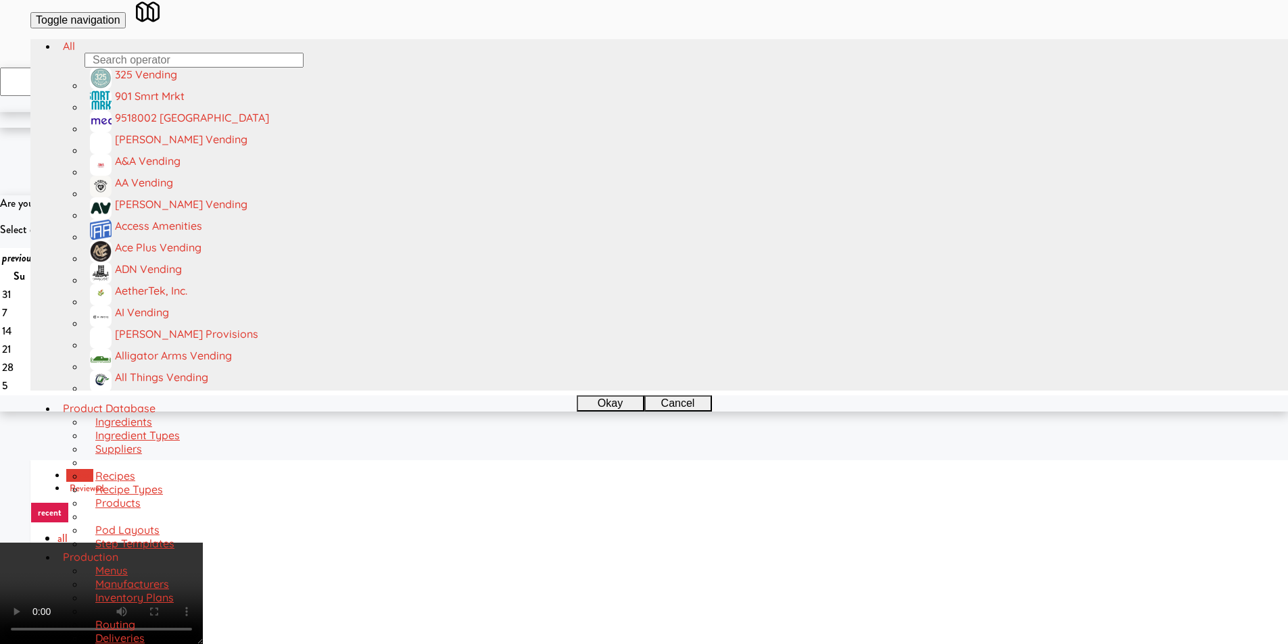
click at [203, 543] on video at bounding box center [101, 593] width 203 height 101
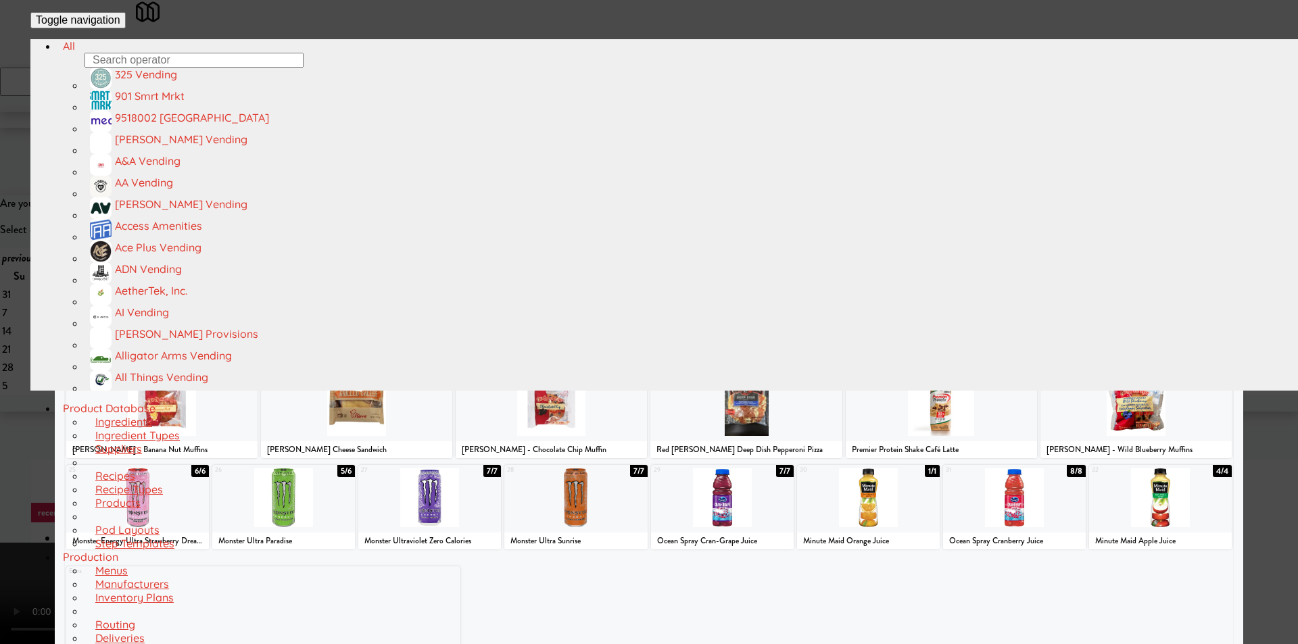
click at [582, 242] on div at bounding box center [551, 224] width 191 height 59
click at [39, 356] on div at bounding box center [649, 322] width 1298 height 644
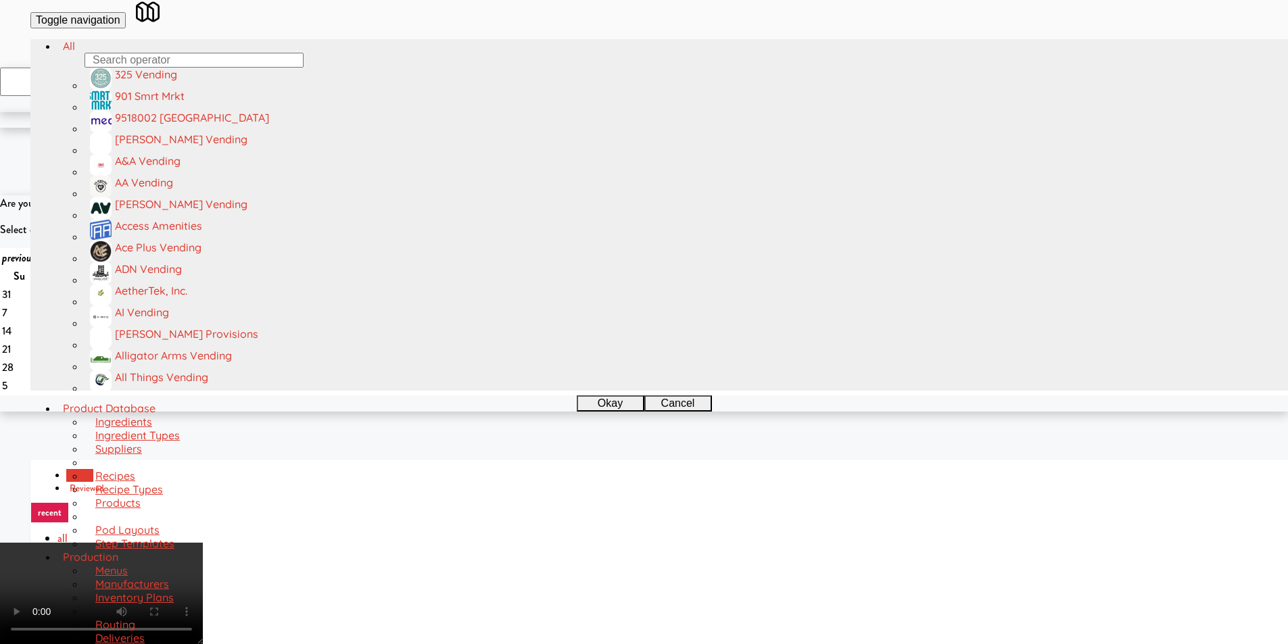
click at [203, 543] on video at bounding box center [101, 593] width 203 height 101
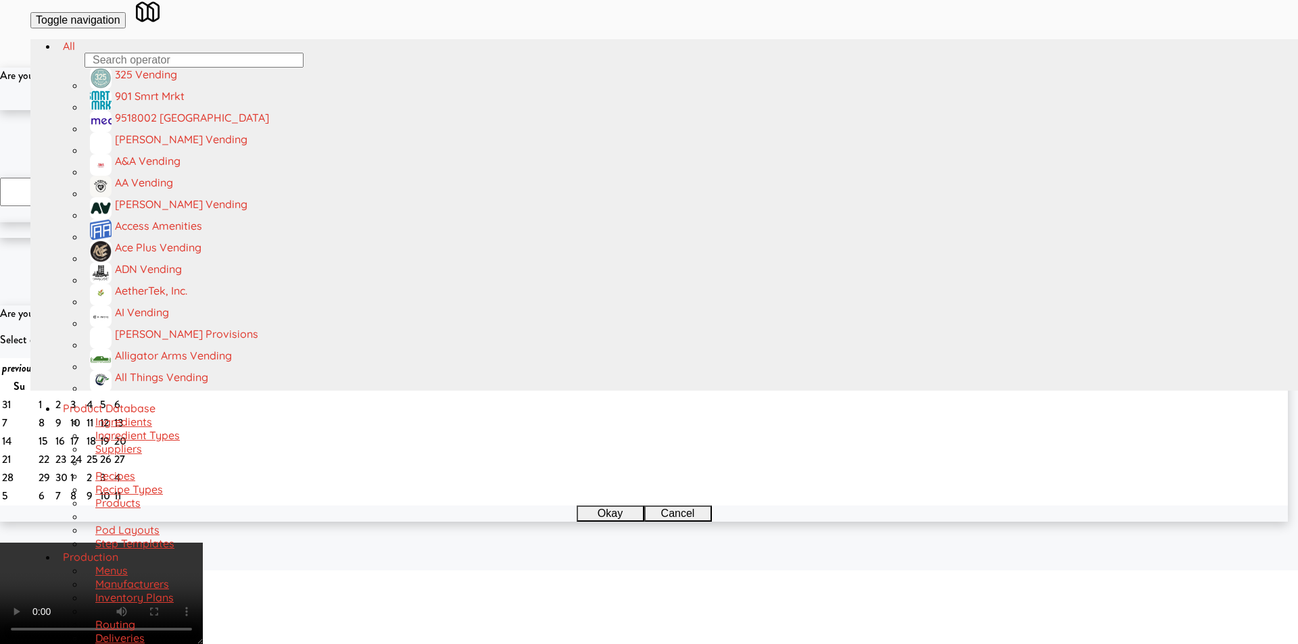
click at [625, 110] on button "Okay" at bounding box center [605, 102] width 68 height 16
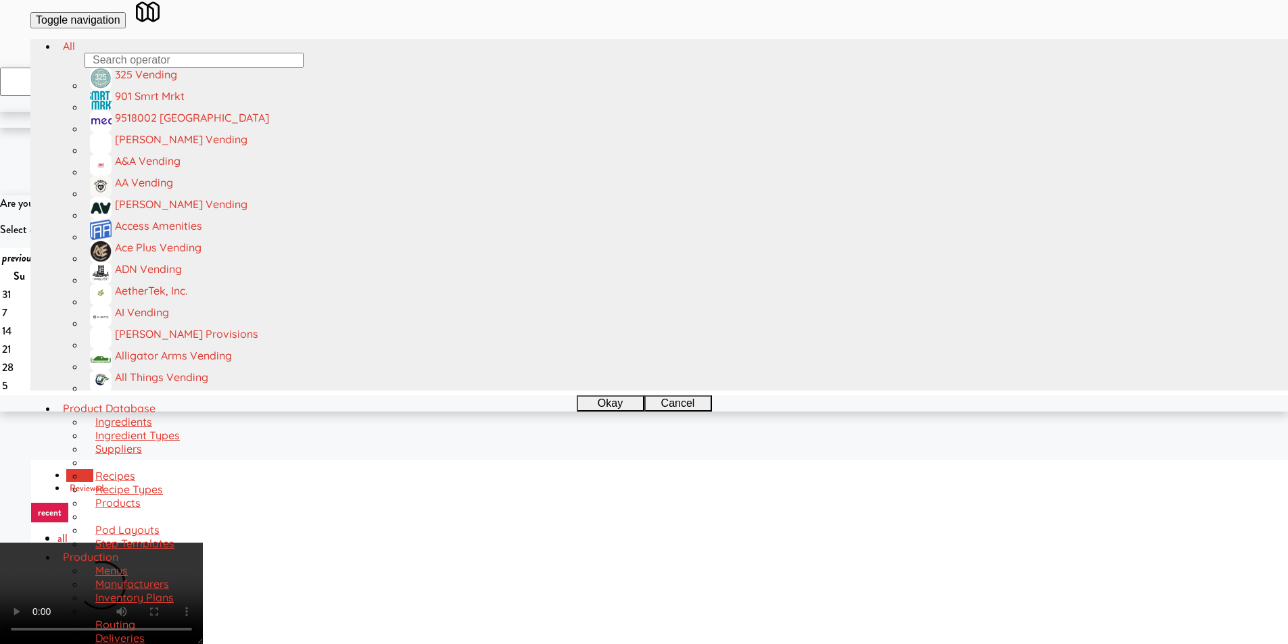
click at [203, 543] on video at bounding box center [101, 593] width 203 height 101
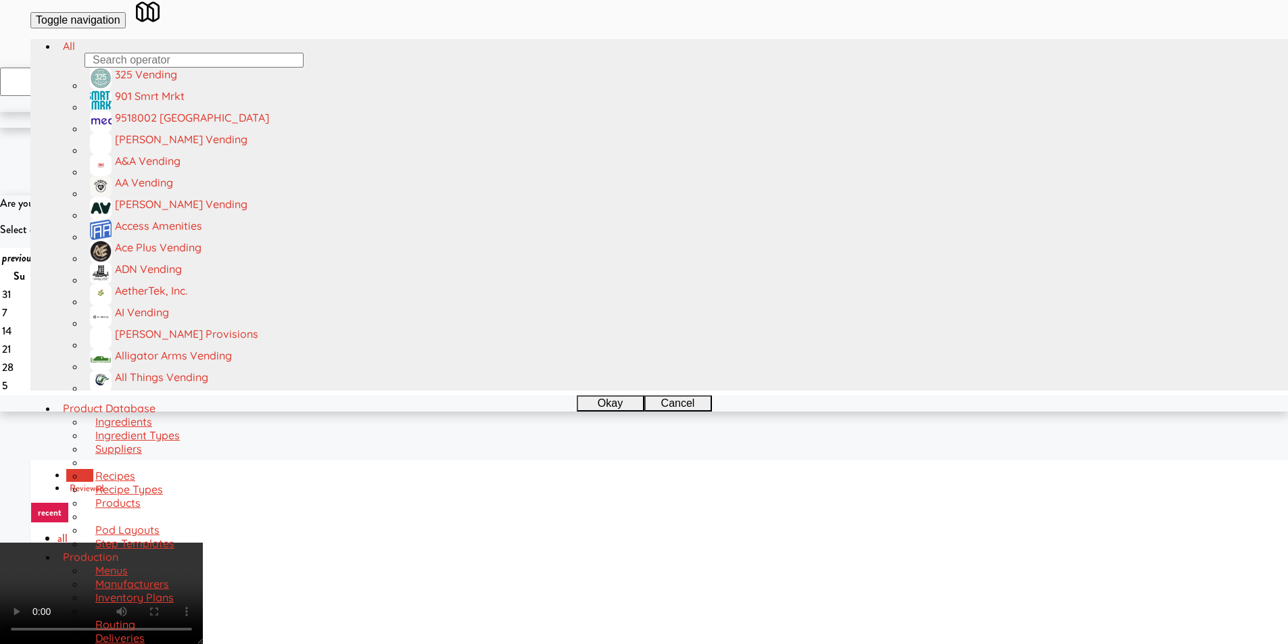
click at [203, 543] on video at bounding box center [101, 593] width 203 height 101
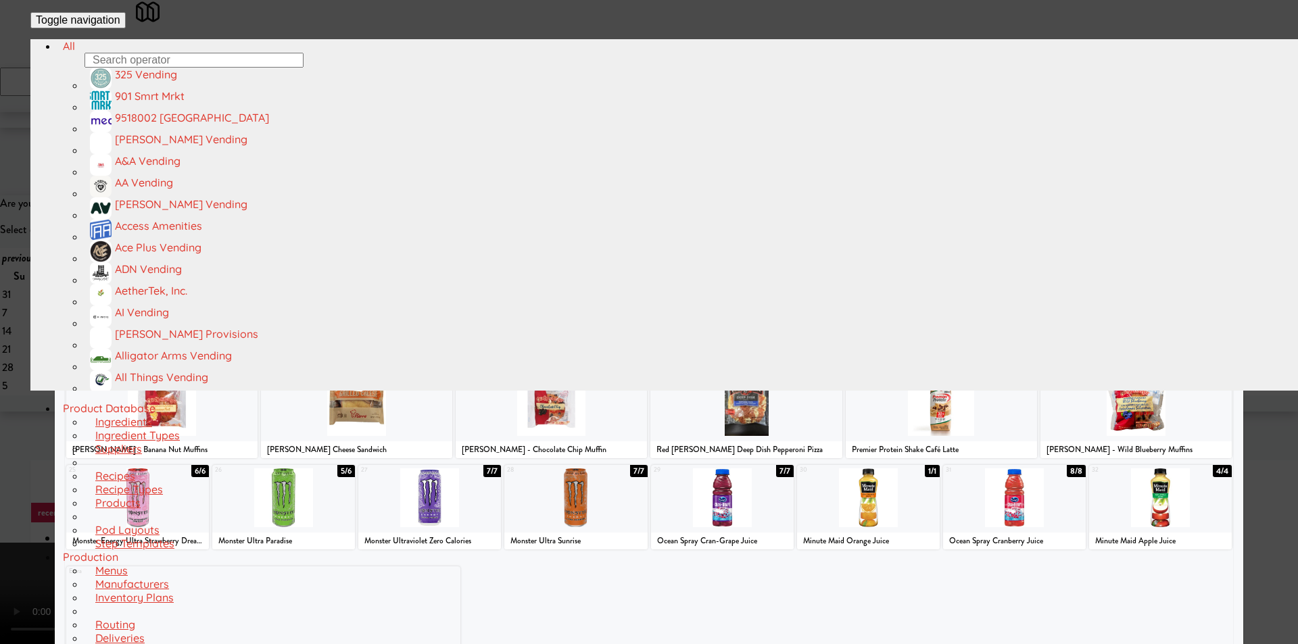
click at [954, 327] on div at bounding box center [940, 315] width 191 height 59
click at [1275, 305] on div at bounding box center [649, 322] width 1298 height 644
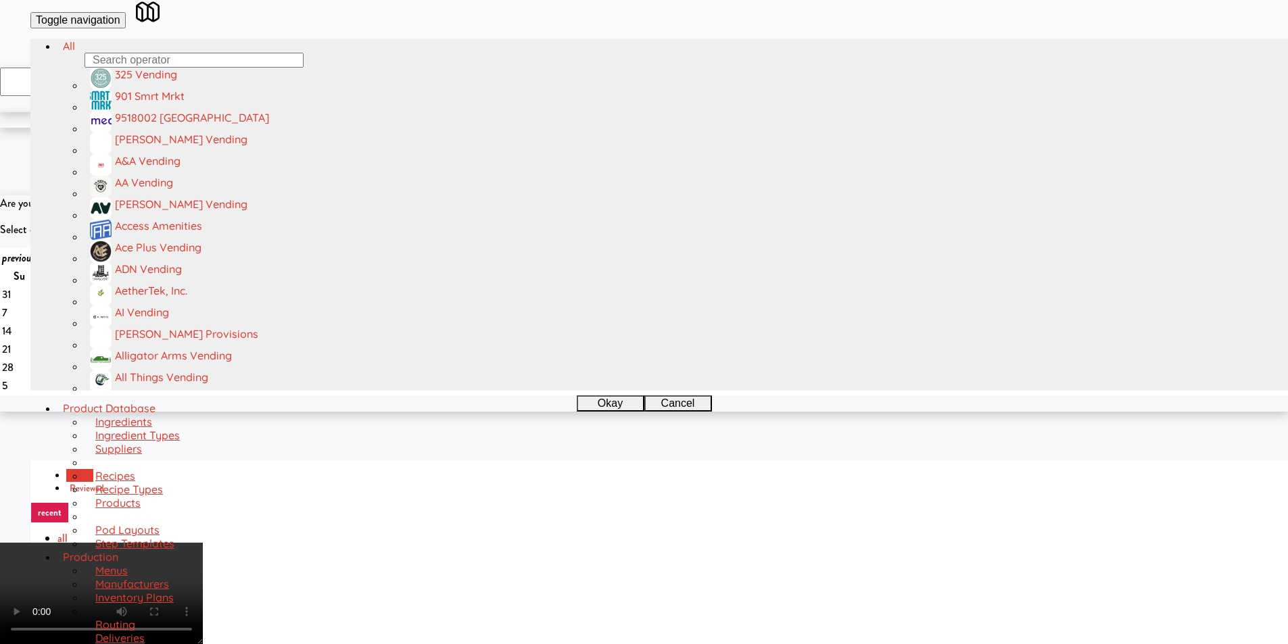
click at [203, 543] on video at bounding box center [101, 593] width 203 height 101
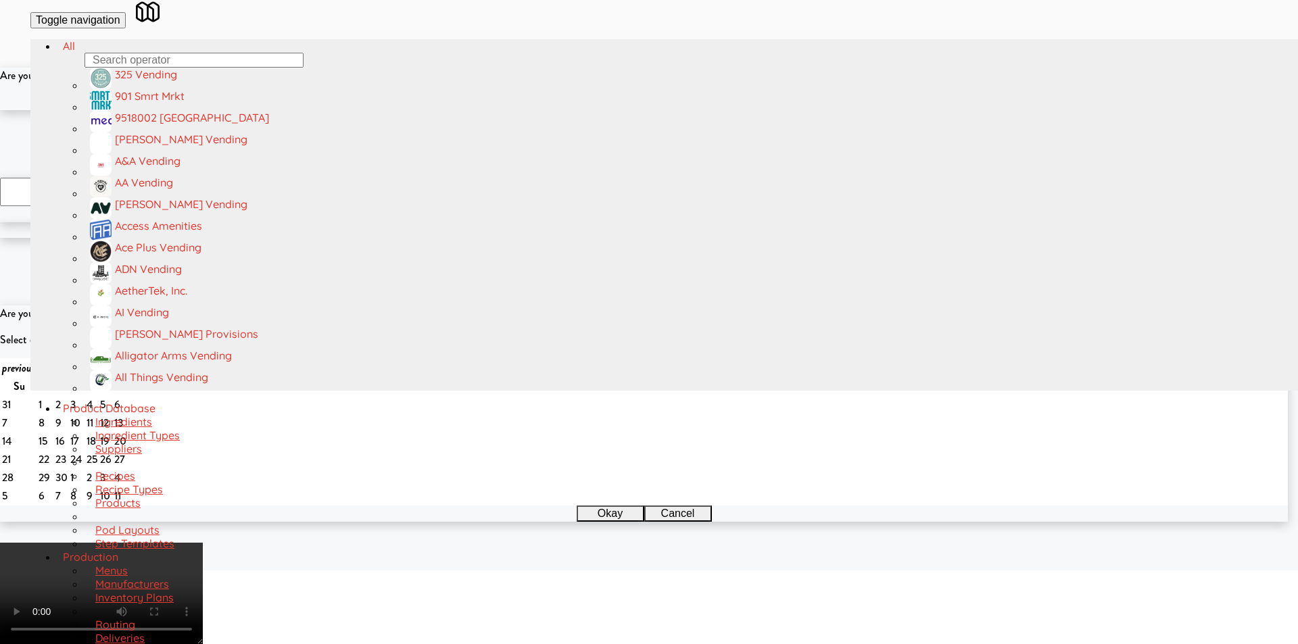
click at [602, 110] on button "Okay" at bounding box center [605, 102] width 68 height 16
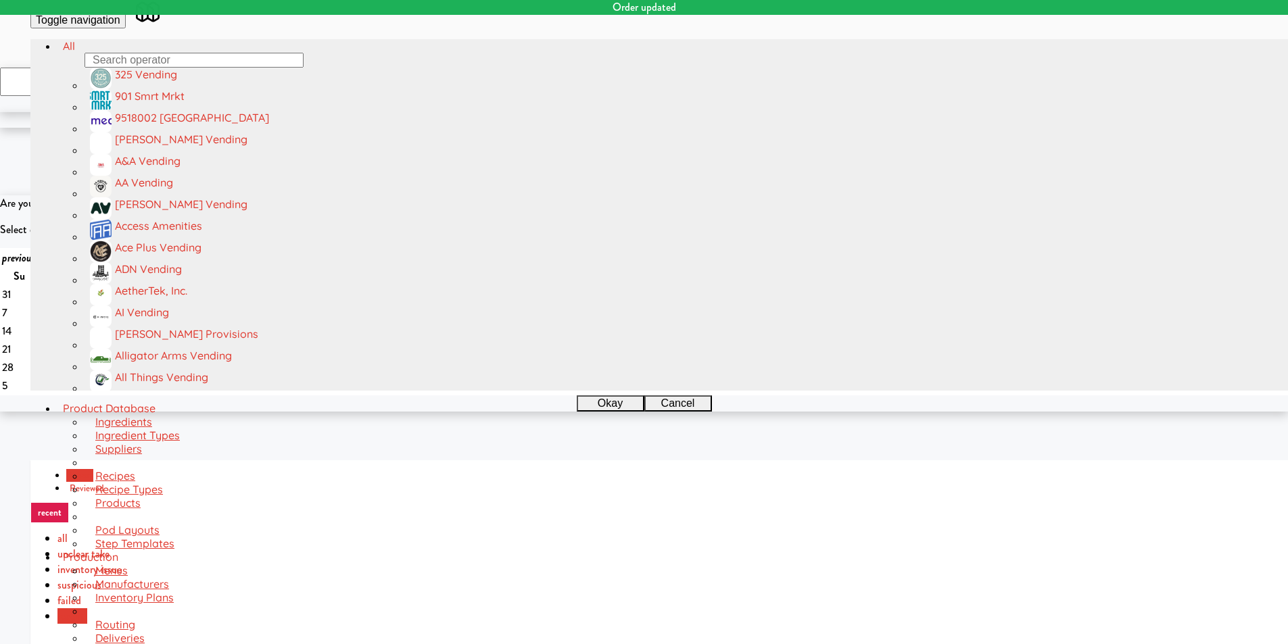
scroll to position [339, 0]
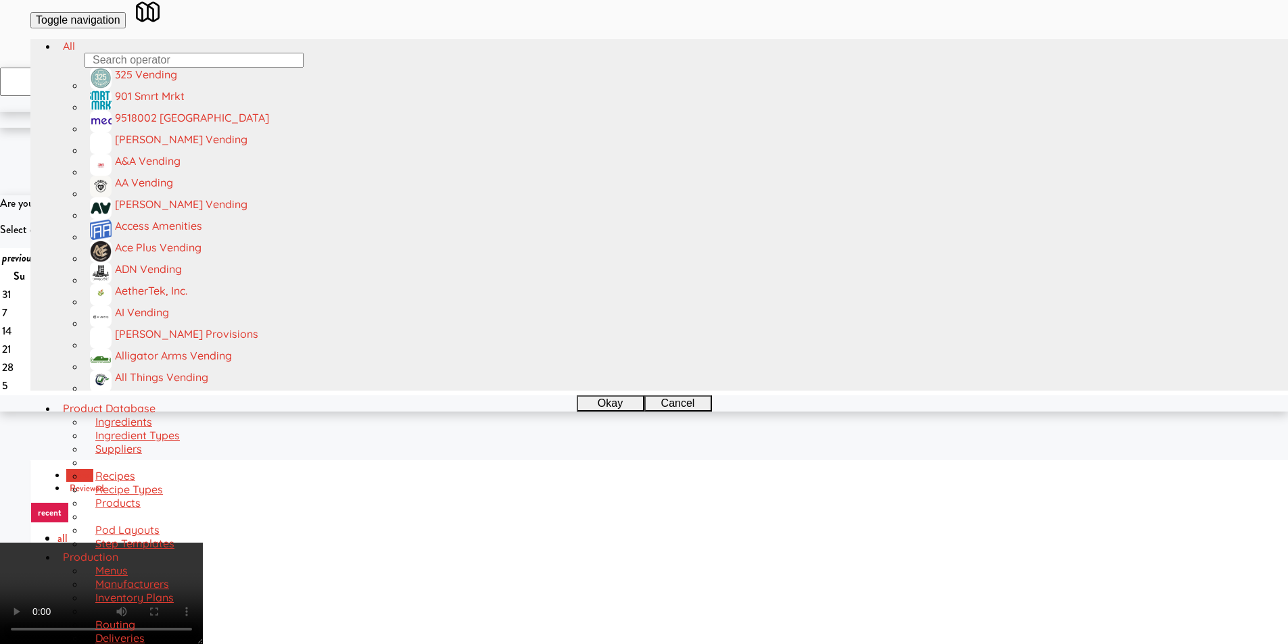
click at [203, 543] on video at bounding box center [101, 593] width 203 height 101
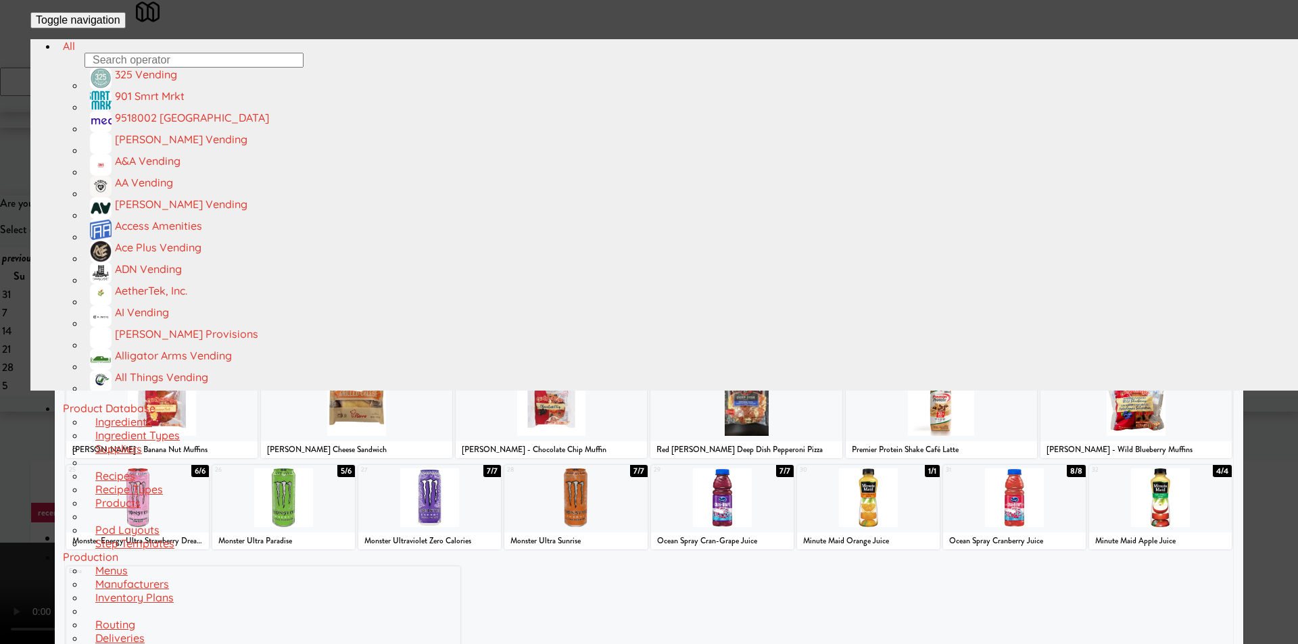
click at [741, 146] on div at bounding box center [745, 132] width 191 height 59
click at [581, 276] on div "9 5/6 Hillshire Bistro Bites Italian Dry Salame" at bounding box center [551, 233] width 191 height 84
click at [1260, 290] on div at bounding box center [649, 322] width 1298 height 644
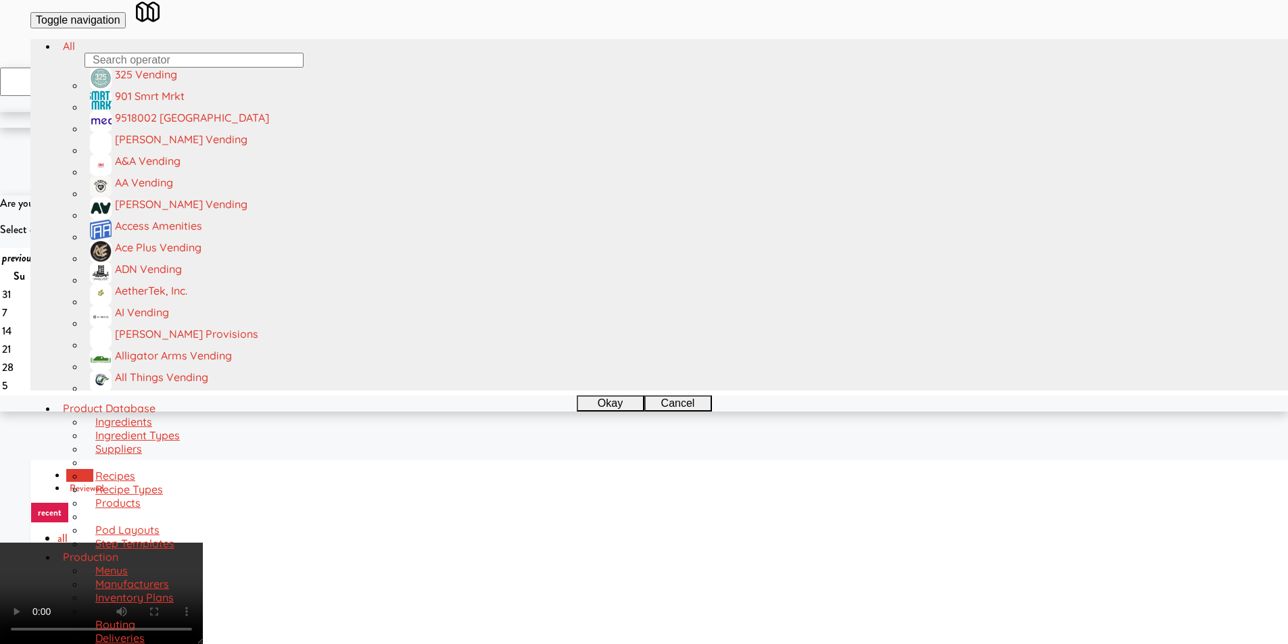
click at [203, 543] on video at bounding box center [101, 593] width 203 height 101
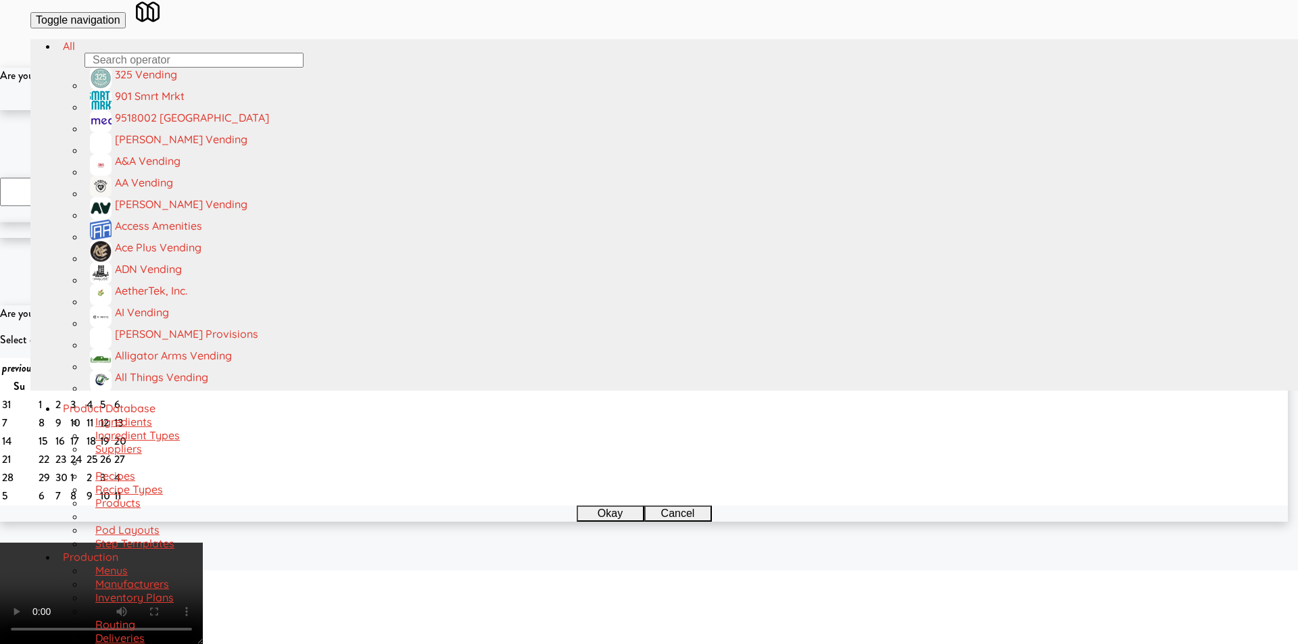
click at [595, 110] on button "Okay" at bounding box center [605, 102] width 68 height 16
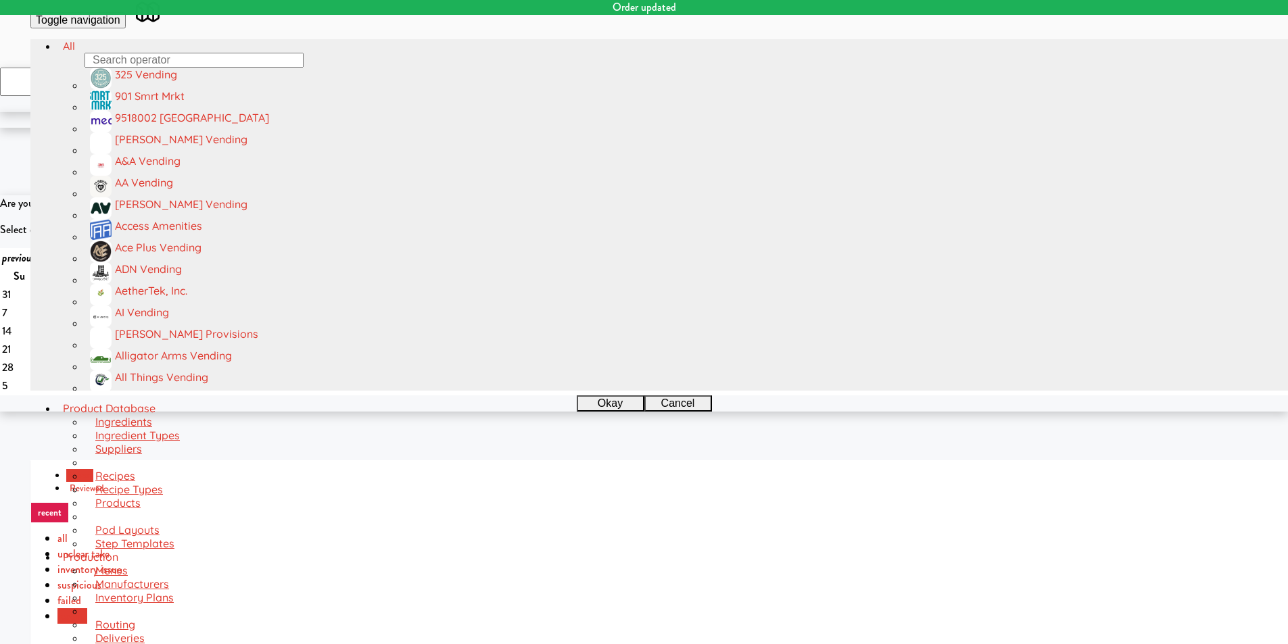
scroll to position [356, 0]
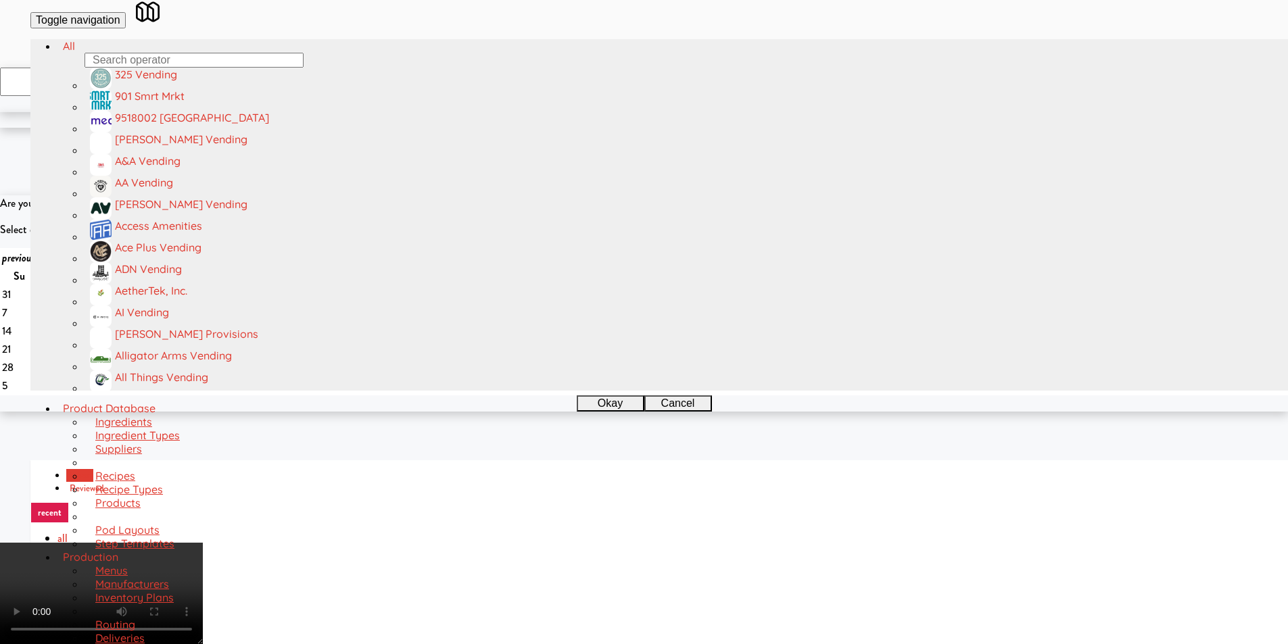
click at [203, 543] on video at bounding box center [101, 593] width 203 height 101
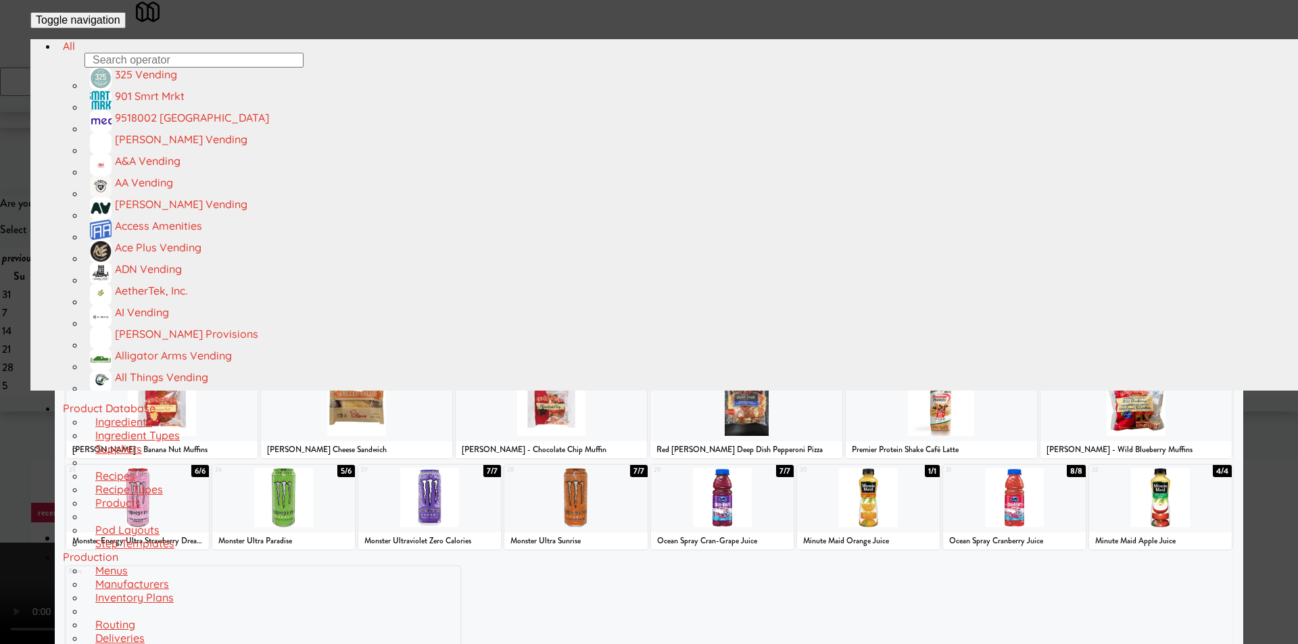
click at [907, 161] on div at bounding box center [940, 132] width 191 height 59
click at [1279, 289] on div at bounding box center [649, 322] width 1298 height 644
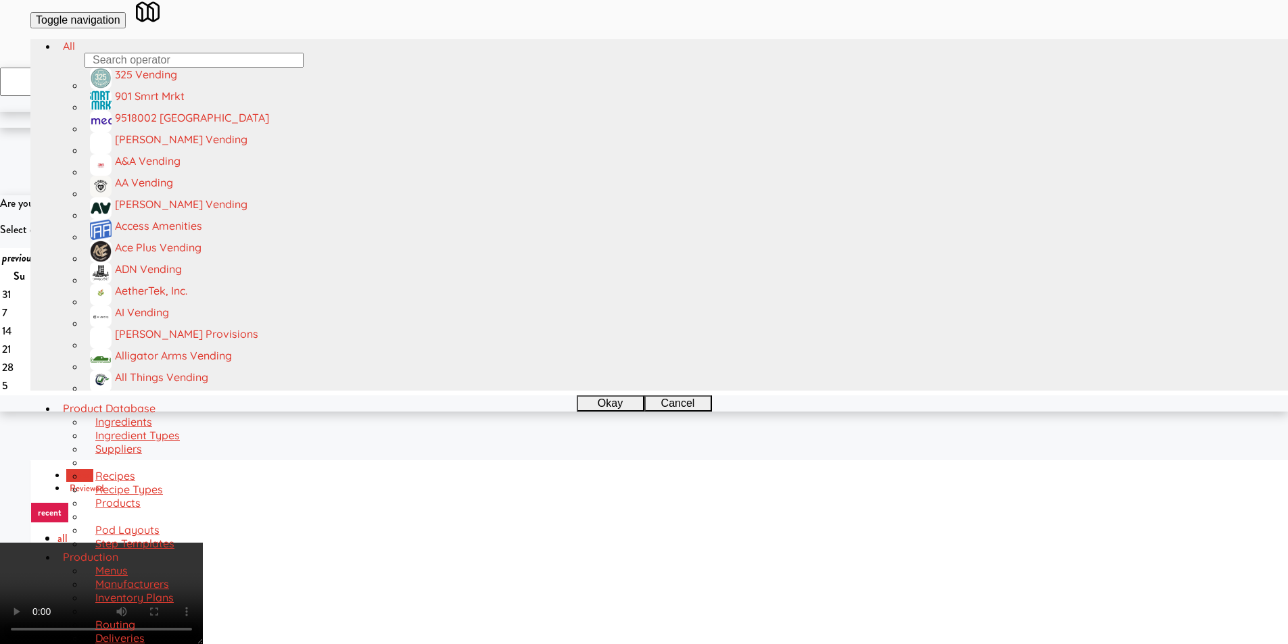
click at [203, 543] on video at bounding box center [101, 593] width 203 height 101
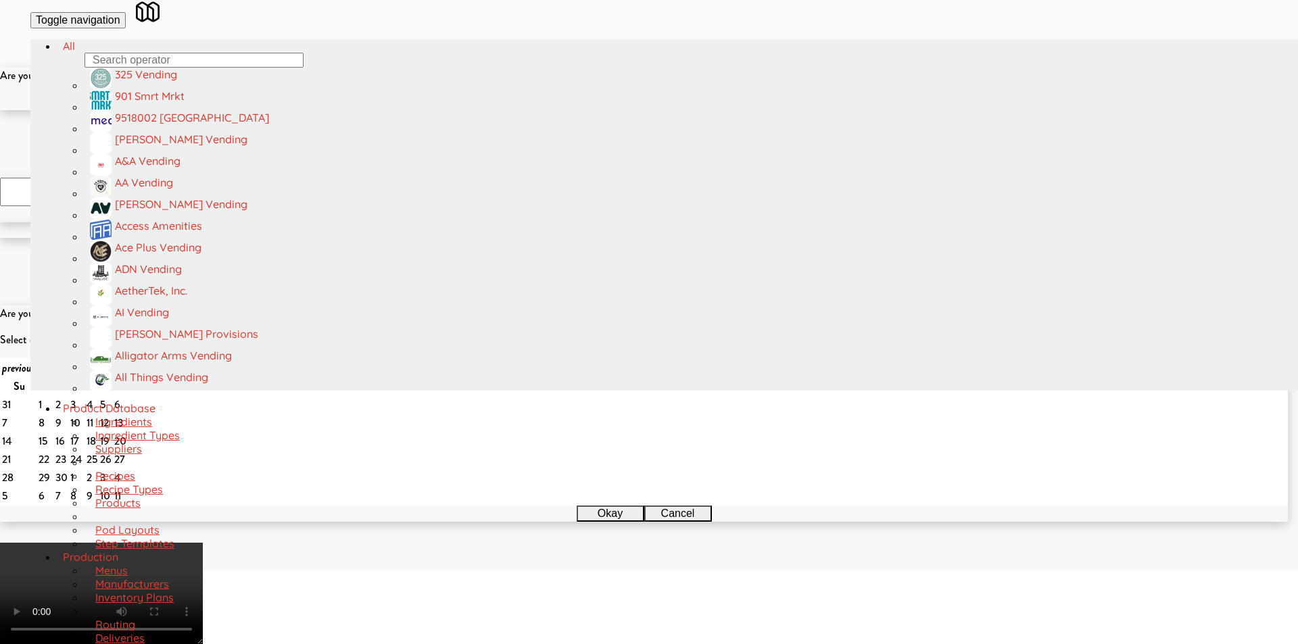
click at [608, 110] on button "Okay" at bounding box center [605, 102] width 68 height 16
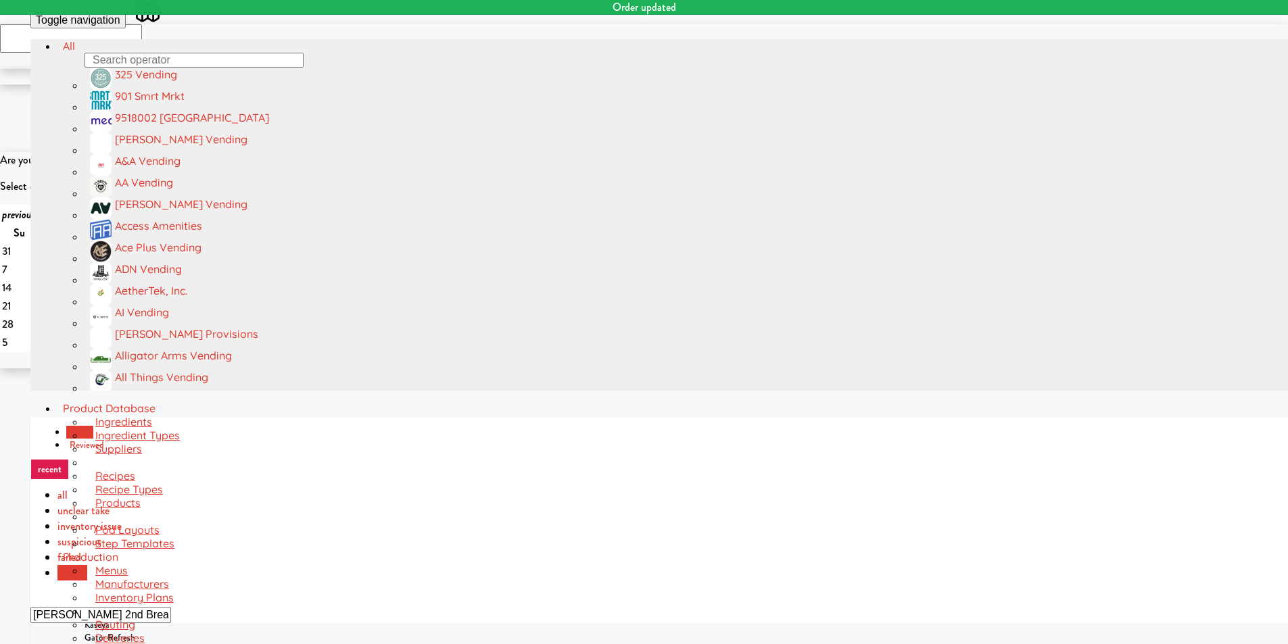
scroll to position [372, 0]
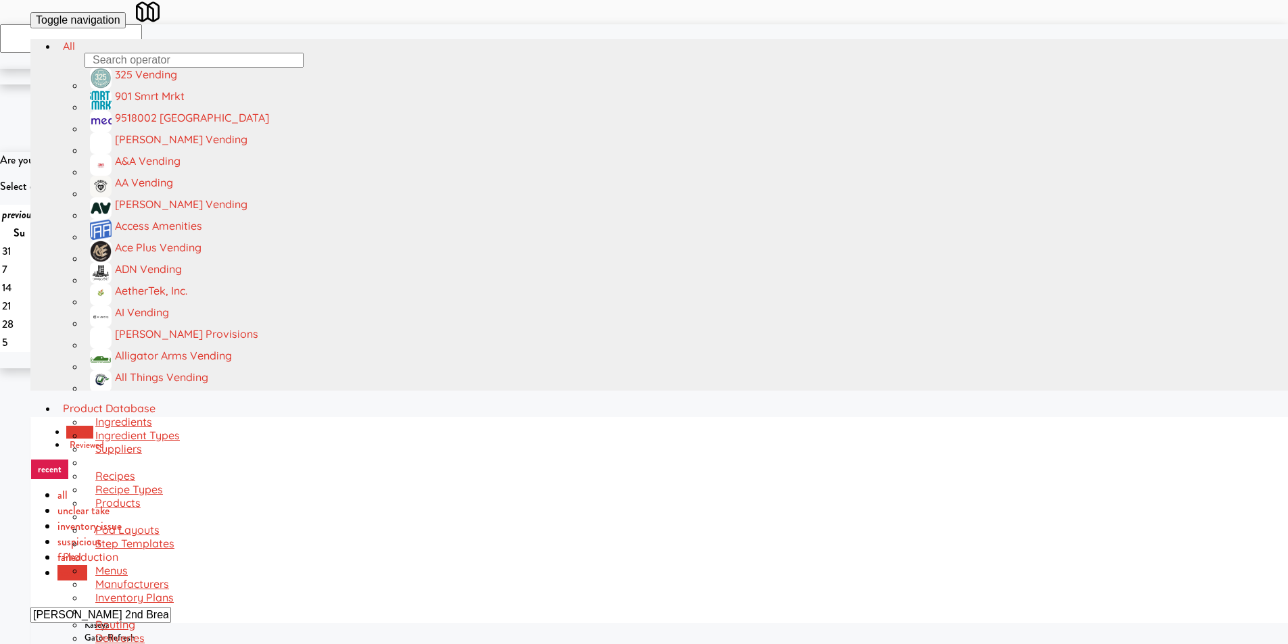
click at [171, 607] on input "[PERSON_NAME] 2nd Breakroom" at bounding box center [100, 615] width 141 height 16
paste input "[PERSON_NAME] - Cooler - Right"
paste input "text"
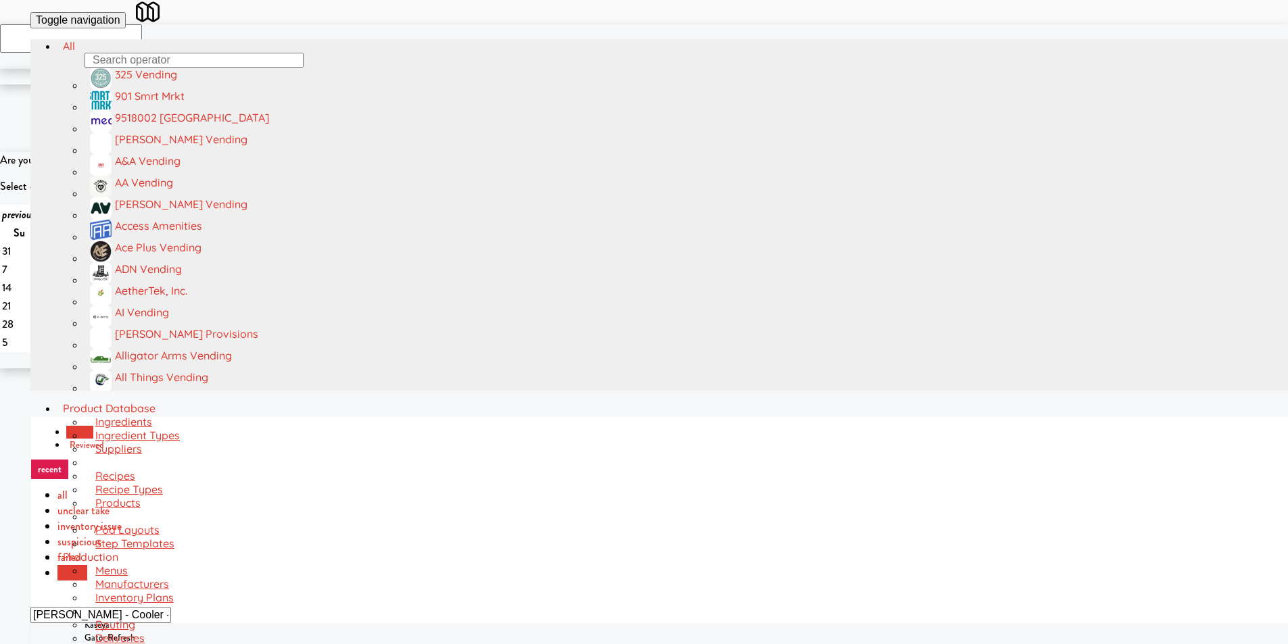
scroll to position [0, 0]
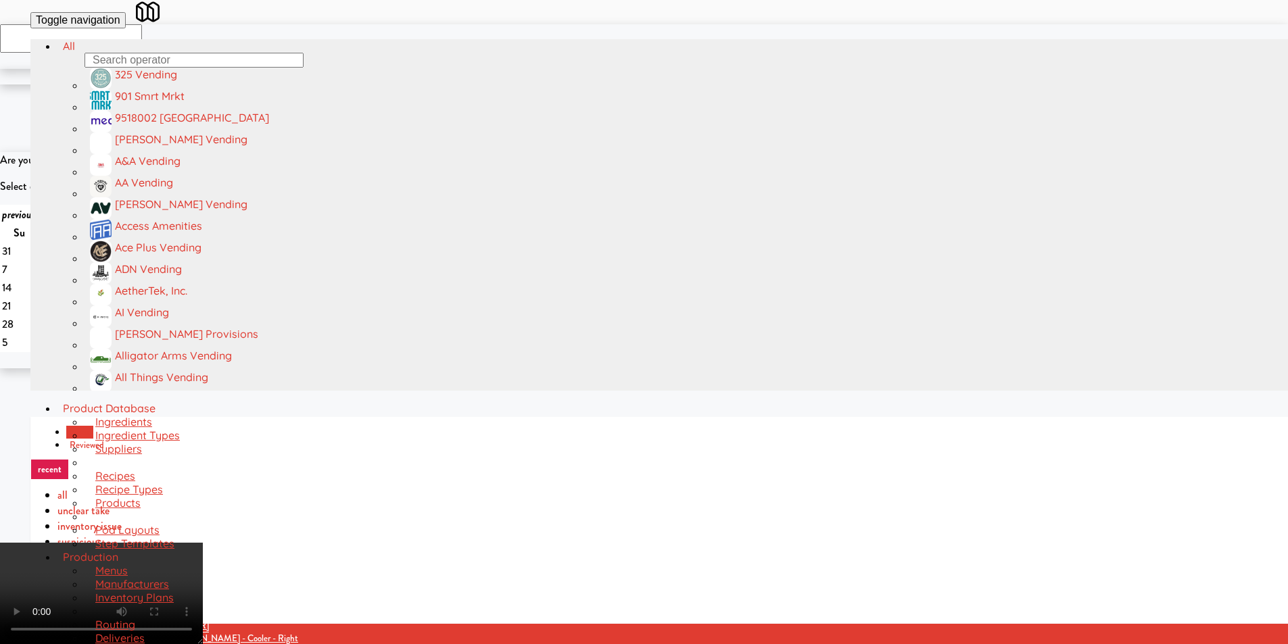
click at [203, 543] on video at bounding box center [101, 593] width 203 height 101
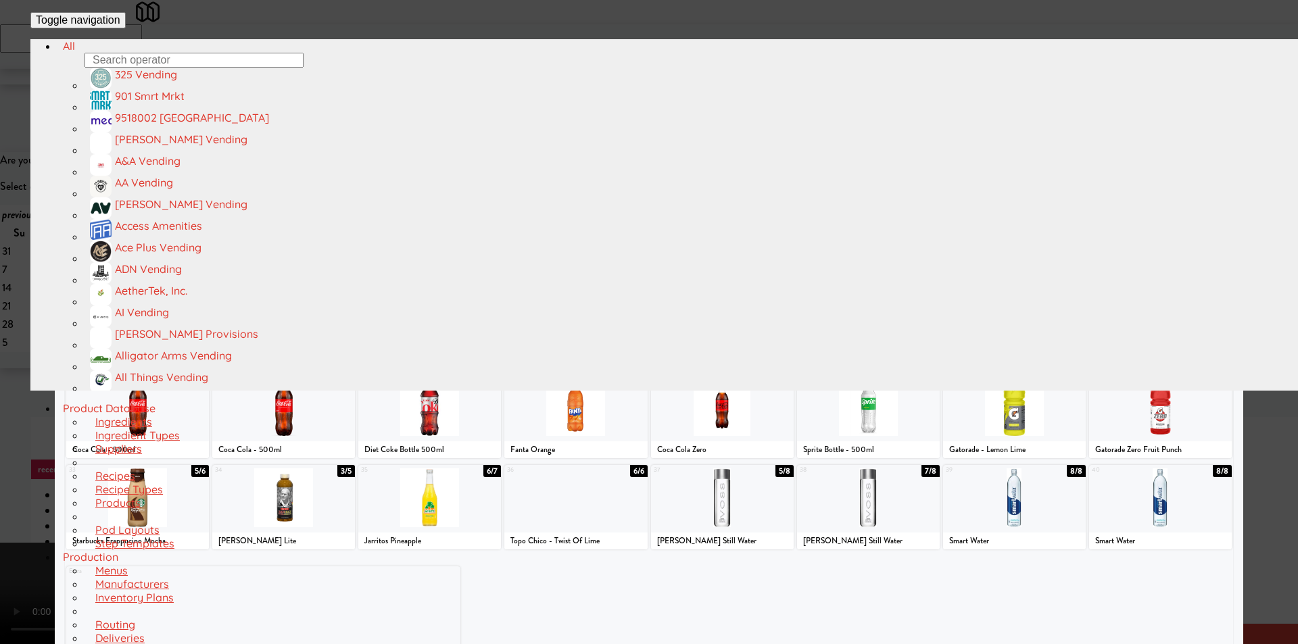
click at [729, 230] on div at bounding box center [722, 224] width 143 height 59
click at [1254, 344] on div at bounding box center [649, 322] width 1298 height 644
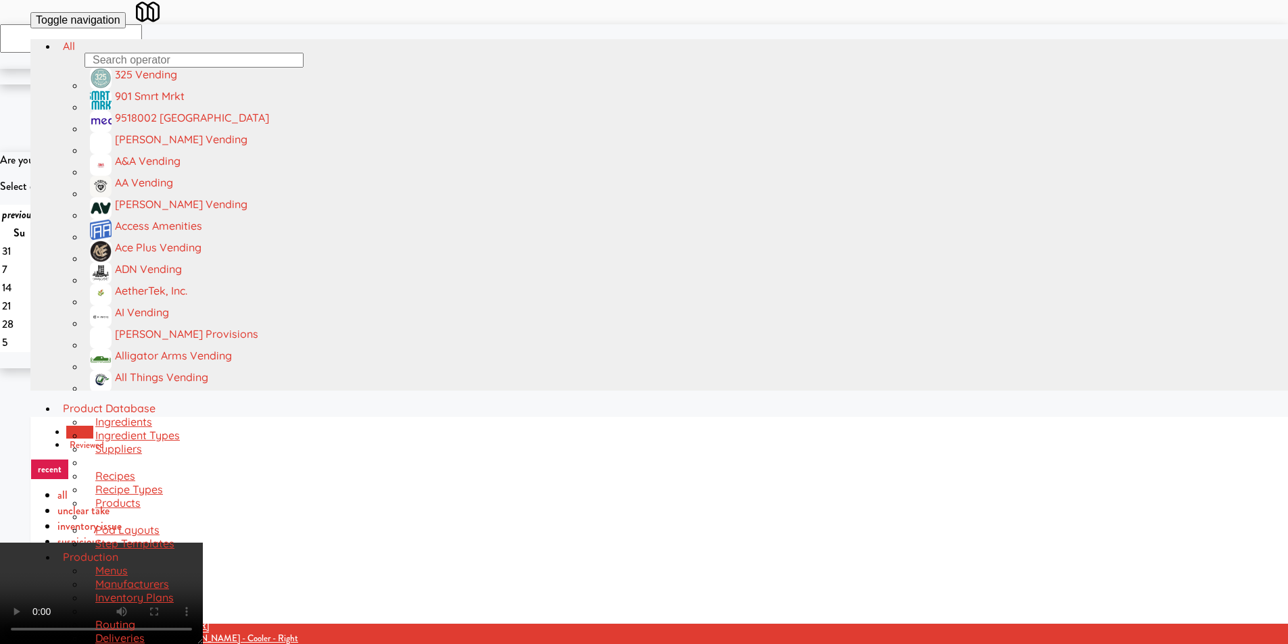
click at [203, 543] on video at bounding box center [101, 593] width 203 height 101
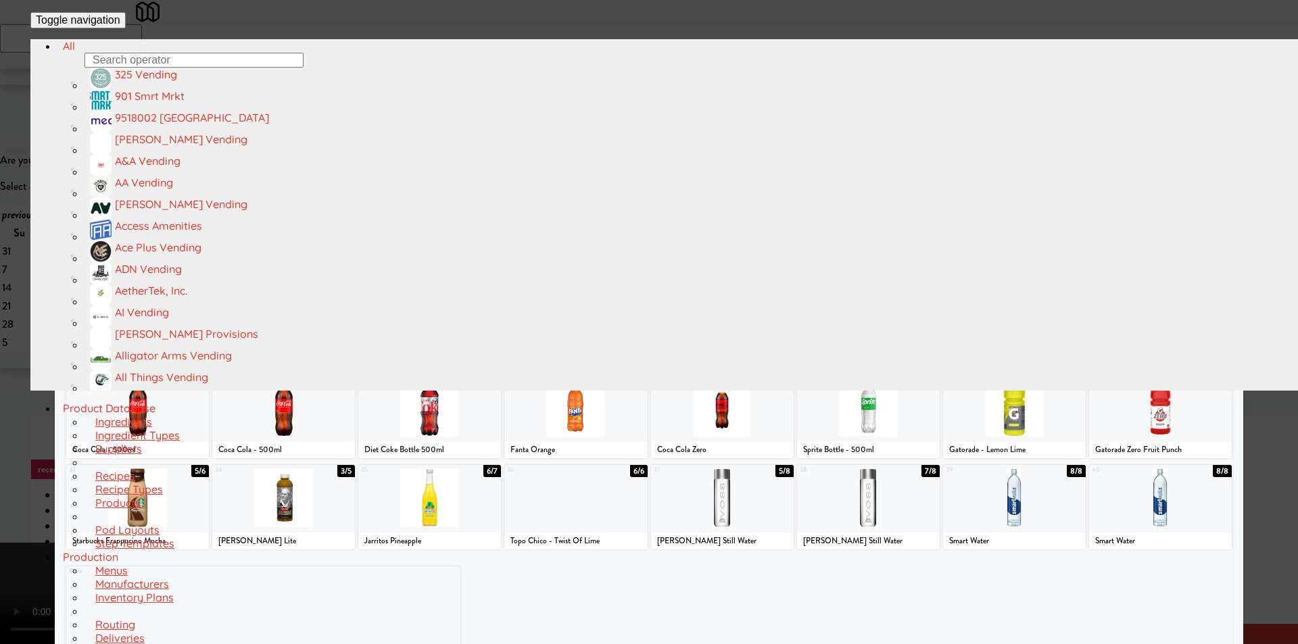
click at [722, 253] on div at bounding box center [722, 224] width 143 height 59
click at [1253, 306] on div at bounding box center [649, 322] width 1298 height 644
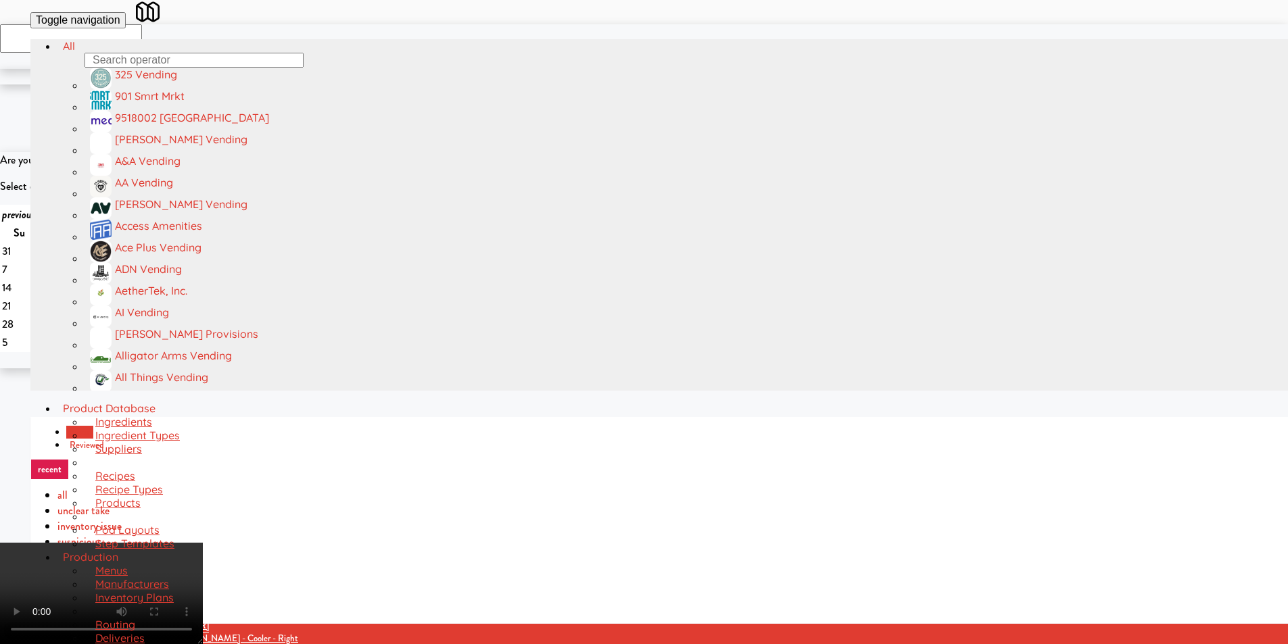
click at [203, 543] on video at bounding box center [101, 593] width 203 height 101
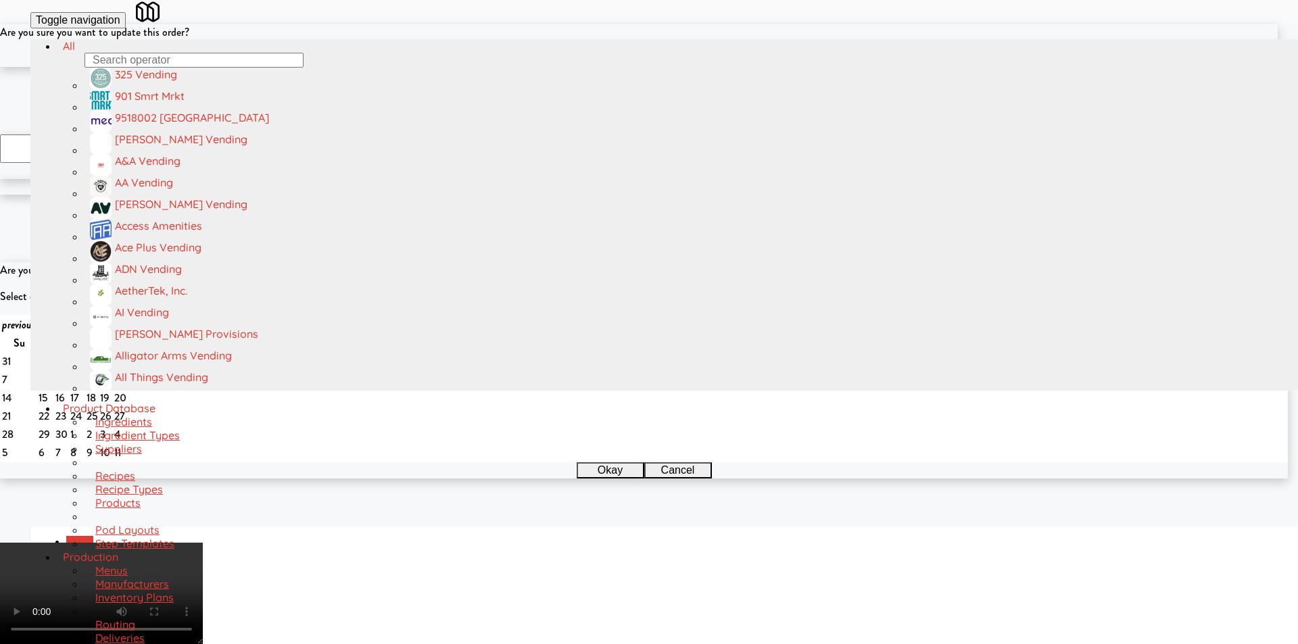
click at [597, 67] on button "Okay" at bounding box center [605, 59] width 68 height 16
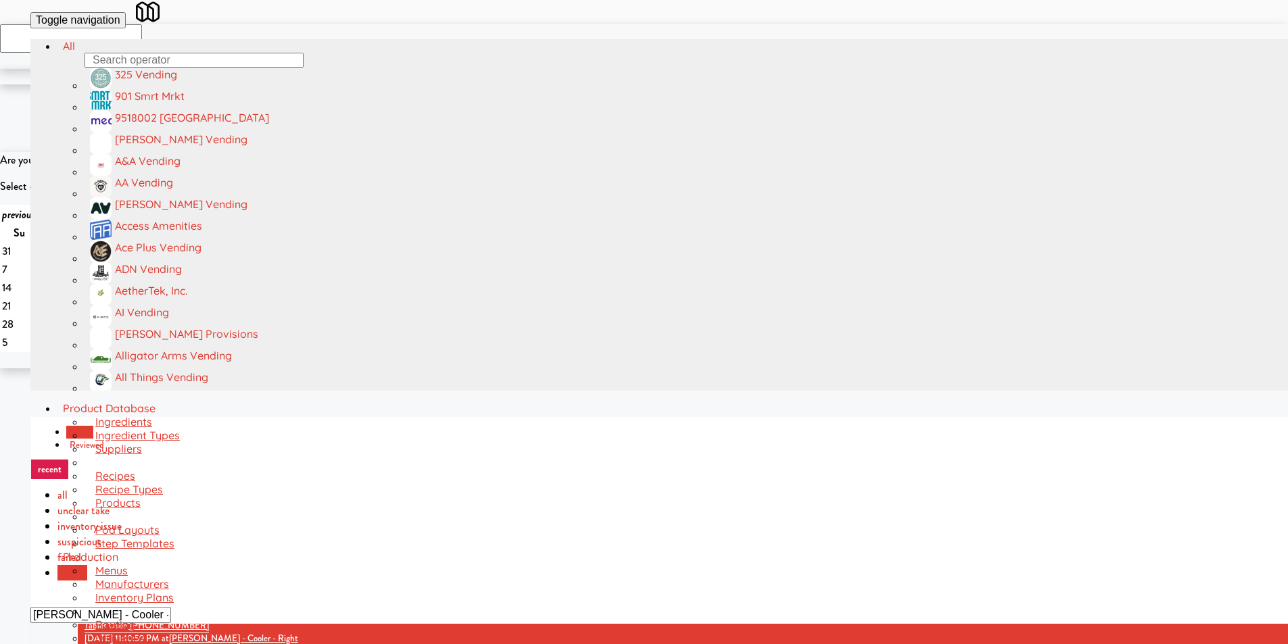
click at [171, 607] on input "[PERSON_NAME] - Cooler - Right" at bounding box center [100, 615] width 141 height 16
paste input "Platform - Cooler - Lef"
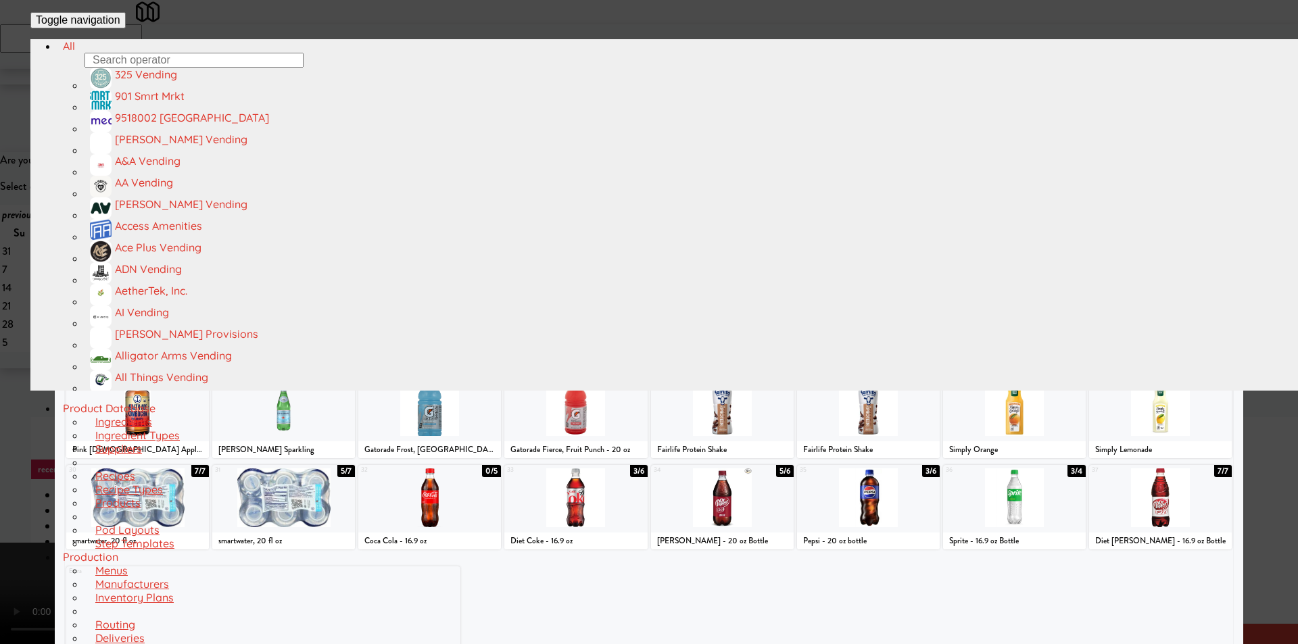
click at [473, 253] on div at bounding box center [429, 224] width 143 height 59
drag, startPoint x: 39, startPoint y: 289, endPoint x: 187, endPoint y: 322, distance: 151.8
click at [39, 290] on div at bounding box center [649, 322] width 1298 height 644
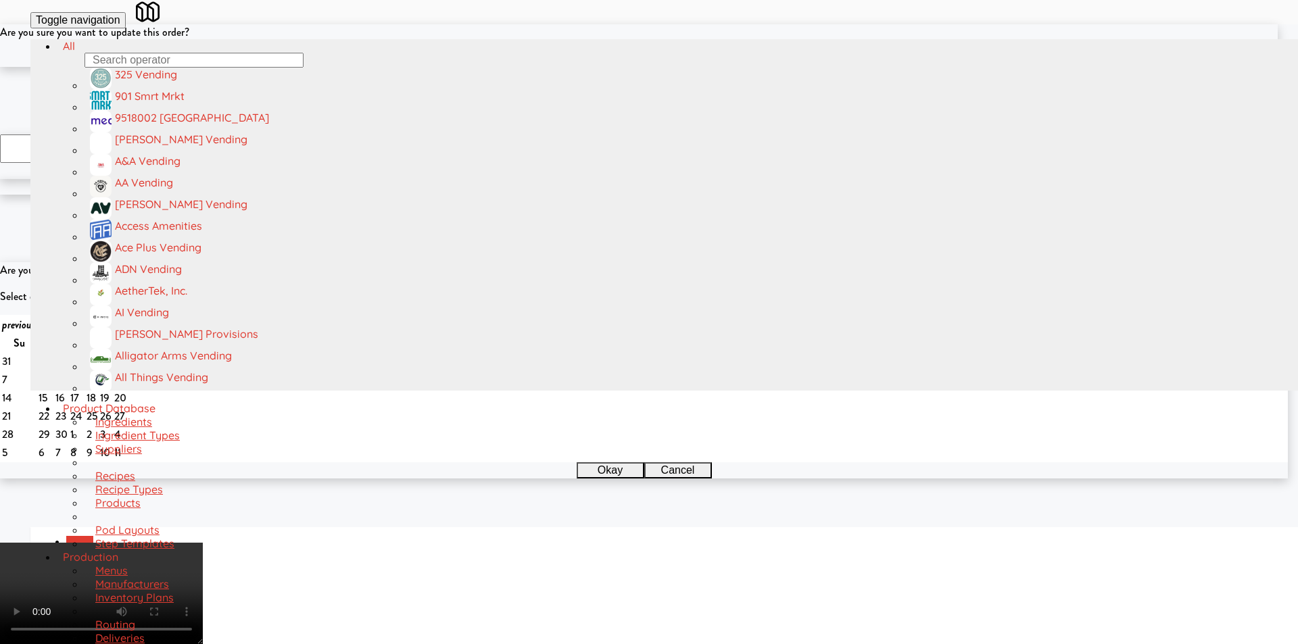
click at [624, 67] on button "Okay" at bounding box center [605, 59] width 68 height 16
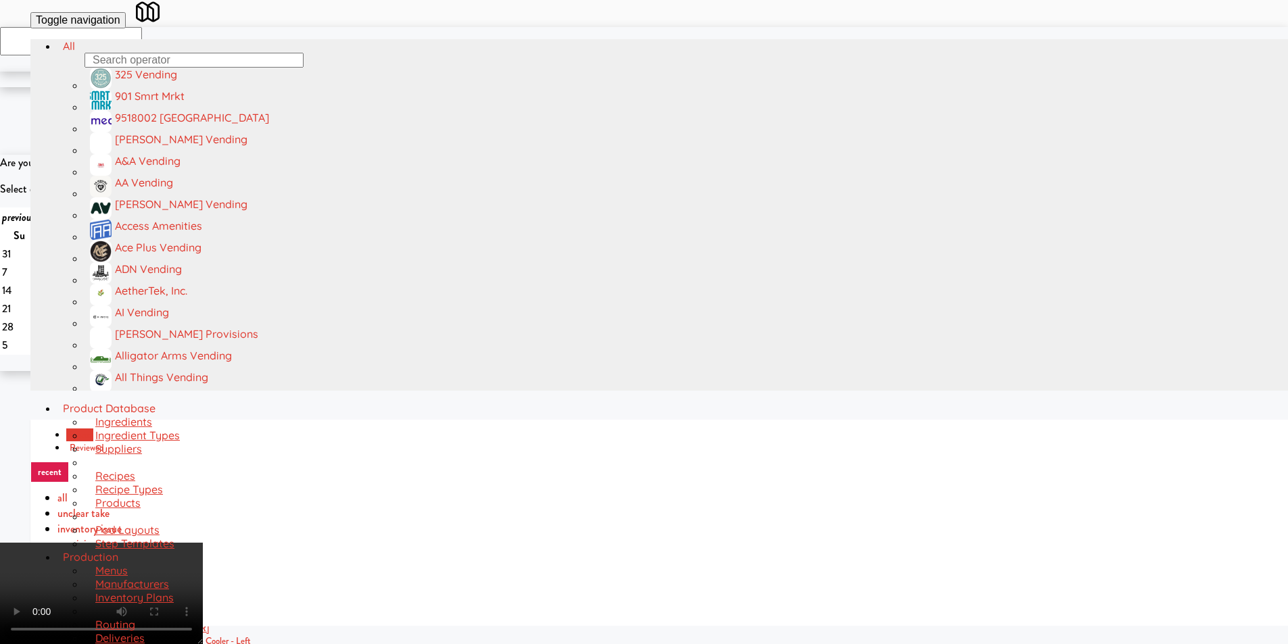
scroll to position [43, 0]
click at [203, 543] on video at bounding box center [101, 593] width 203 height 101
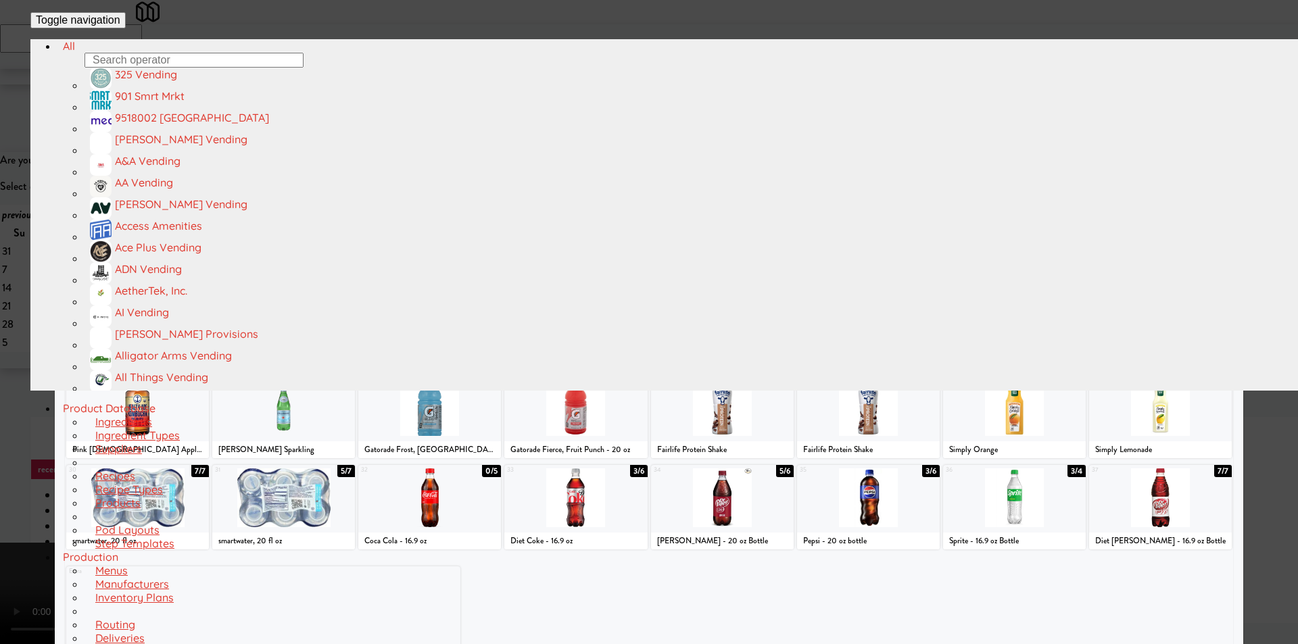
click at [696, 471] on div "1 5/5 Oh Snap! Dilly Bites 2 0/0 Hillshire Genoa Salami Small Plates 3 3/4 [PER…" at bounding box center [649, 376] width 1168 height 554
drag, startPoint x: 762, startPoint y: 494, endPoint x: 773, endPoint y: 493, distance: 11.6
click at [761, 494] on div at bounding box center [722, 497] width 143 height 59
click at [1238, 339] on div at bounding box center [649, 322] width 1298 height 644
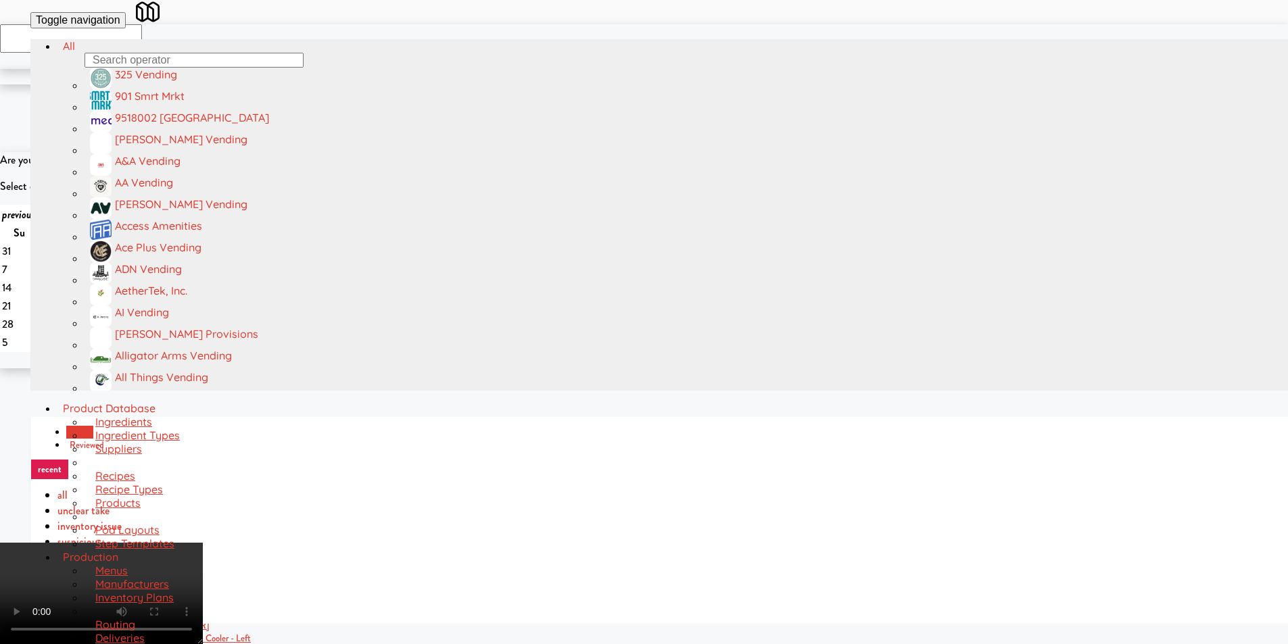
click at [203, 543] on video at bounding box center [101, 593] width 203 height 101
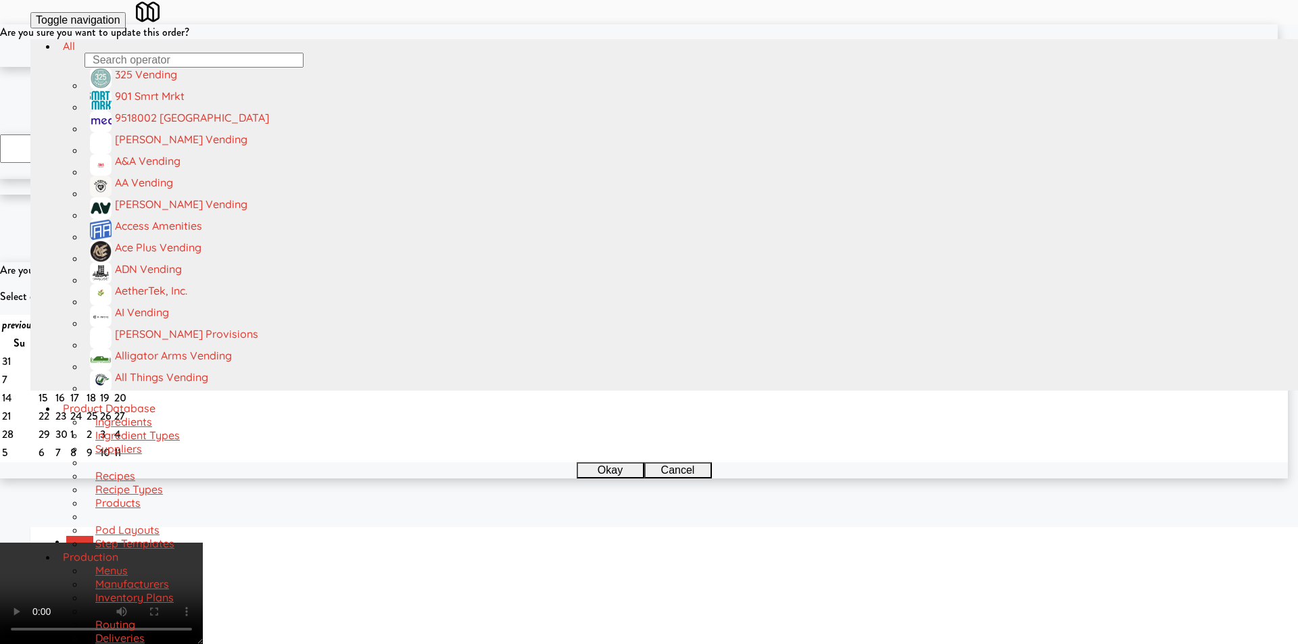
click at [599, 67] on button "Okay" at bounding box center [605, 59] width 68 height 16
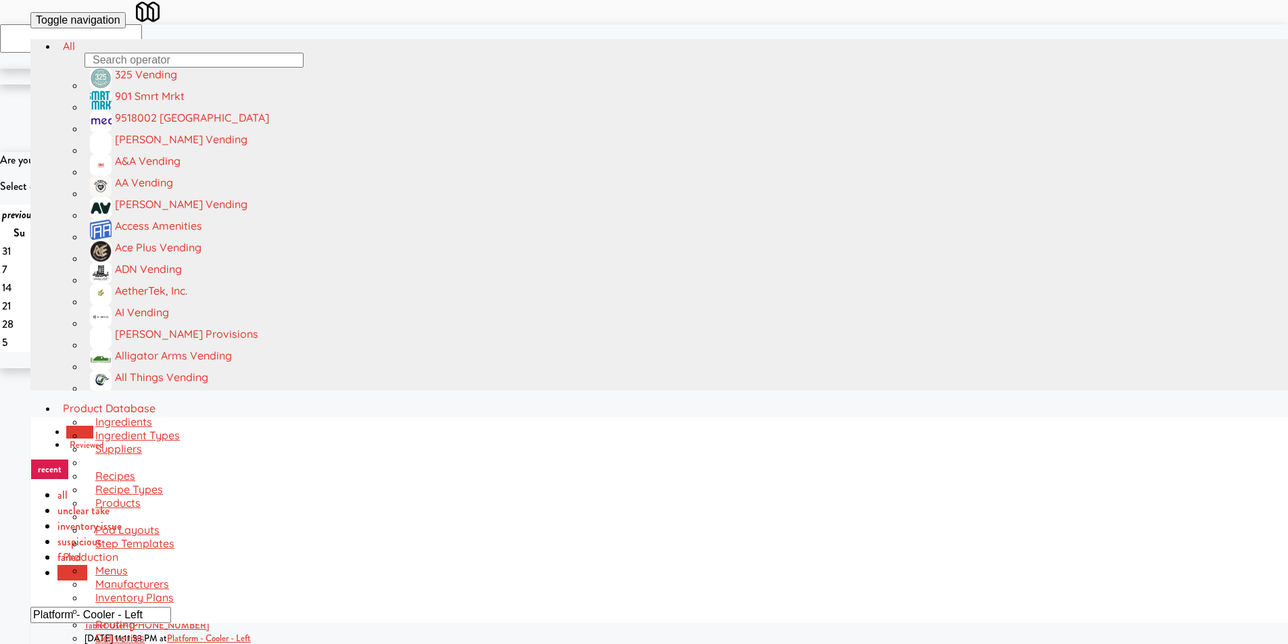
click at [171, 607] on input "Platform - Cooler - Left" at bounding box center [100, 615] width 141 height 16
paste input "[STREET_ADDRESS][MEDICAL_DATA]"
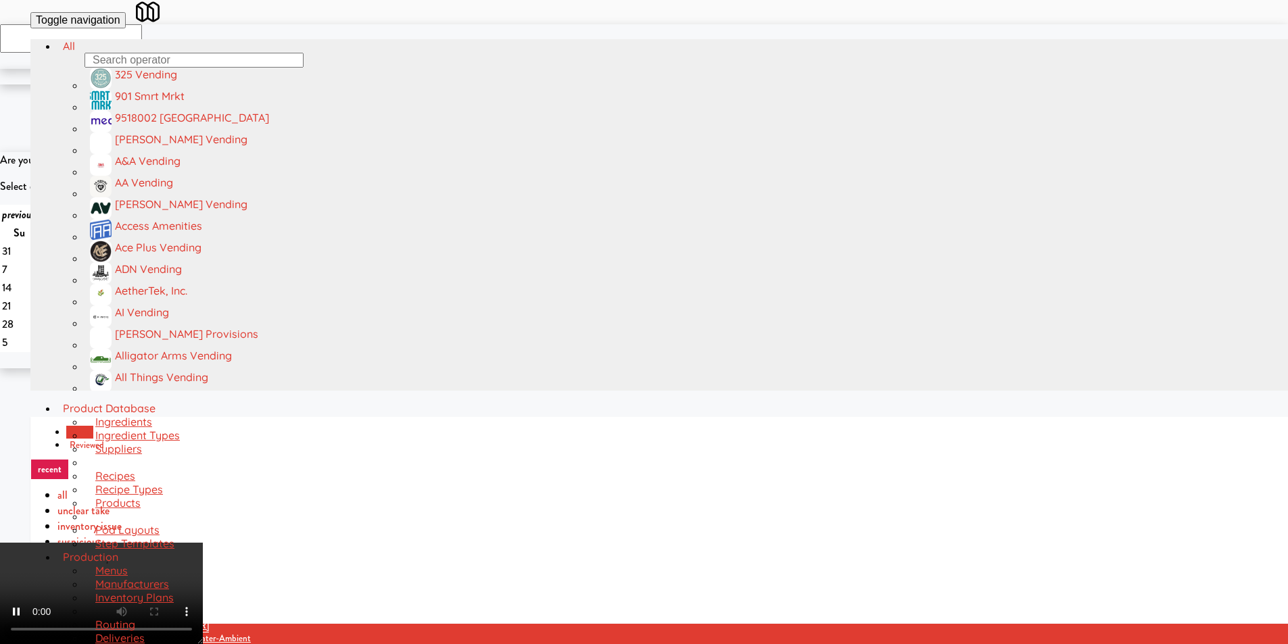
drag, startPoint x: 809, startPoint y: 257, endPoint x: 807, endPoint y: 272, distance: 15.7
click at [203, 543] on video at bounding box center [101, 593] width 203 height 101
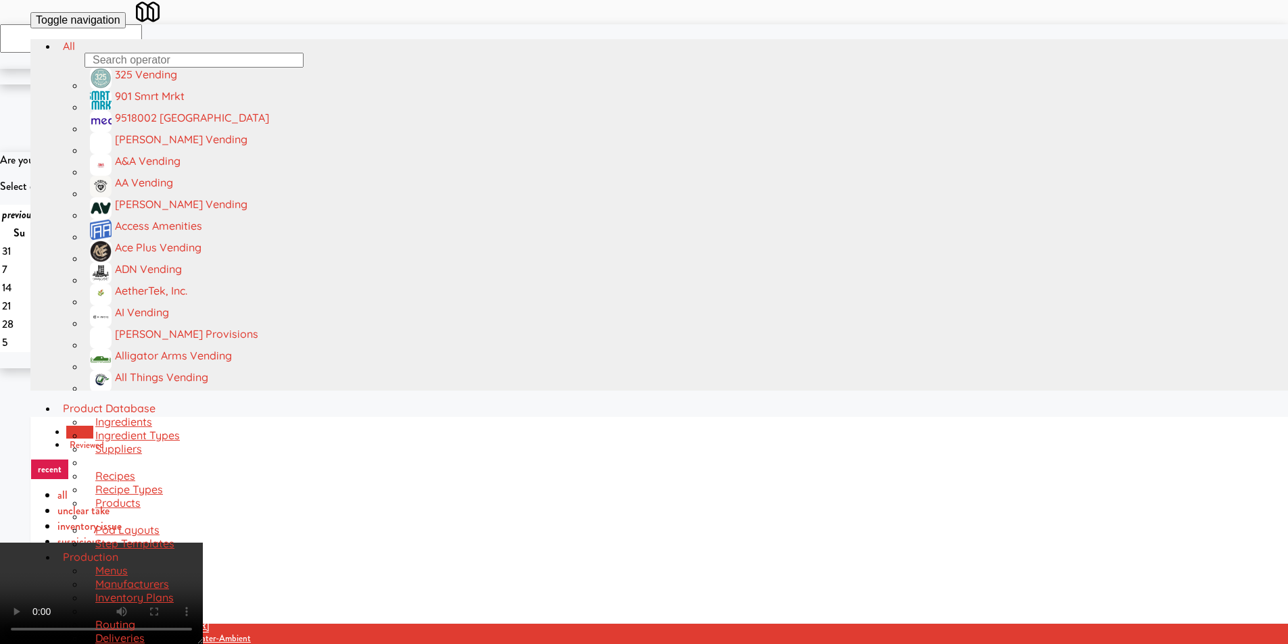
click at [203, 543] on video at bounding box center [101, 593] width 203 height 101
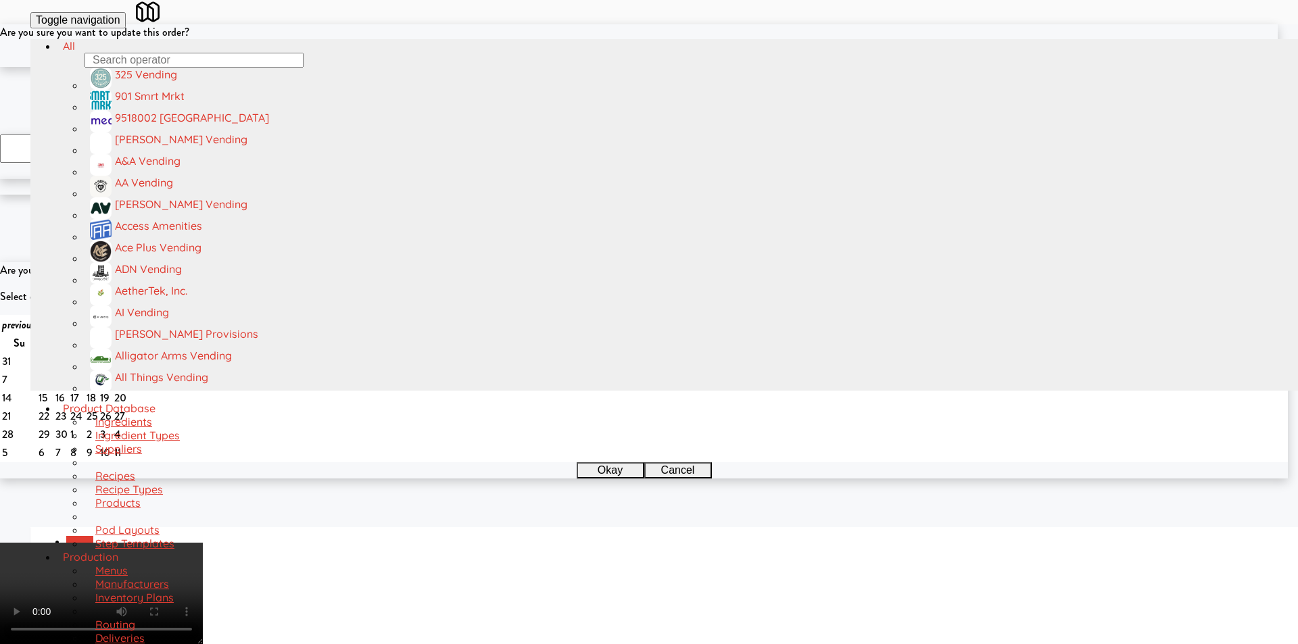
click at [676, 67] on div "Okay Cancel" at bounding box center [638, 59] width 1277 height 16
click at [675, 67] on div "Okay Cancel" at bounding box center [638, 59] width 1277 height 16
click at [676, 67] on button "Cancel" at bounding box center [673, 59] width 68 height 16
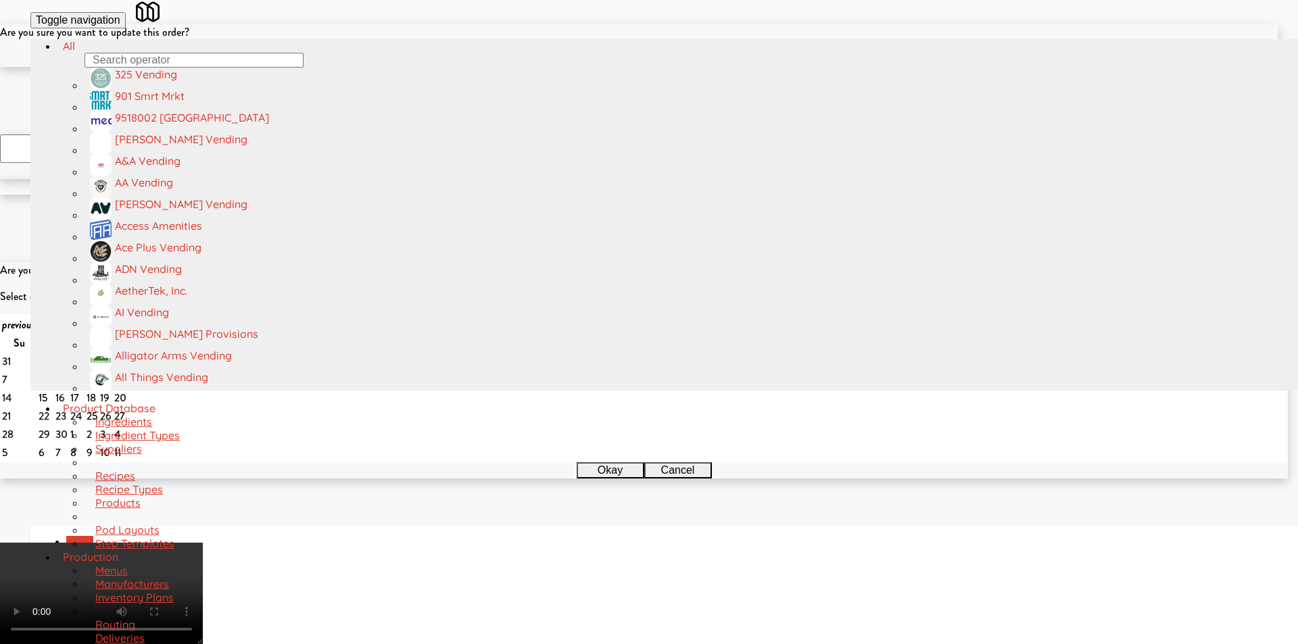
click at [637, 67] on button "Okay" at bounding box center [605, 59] width 68 height 16
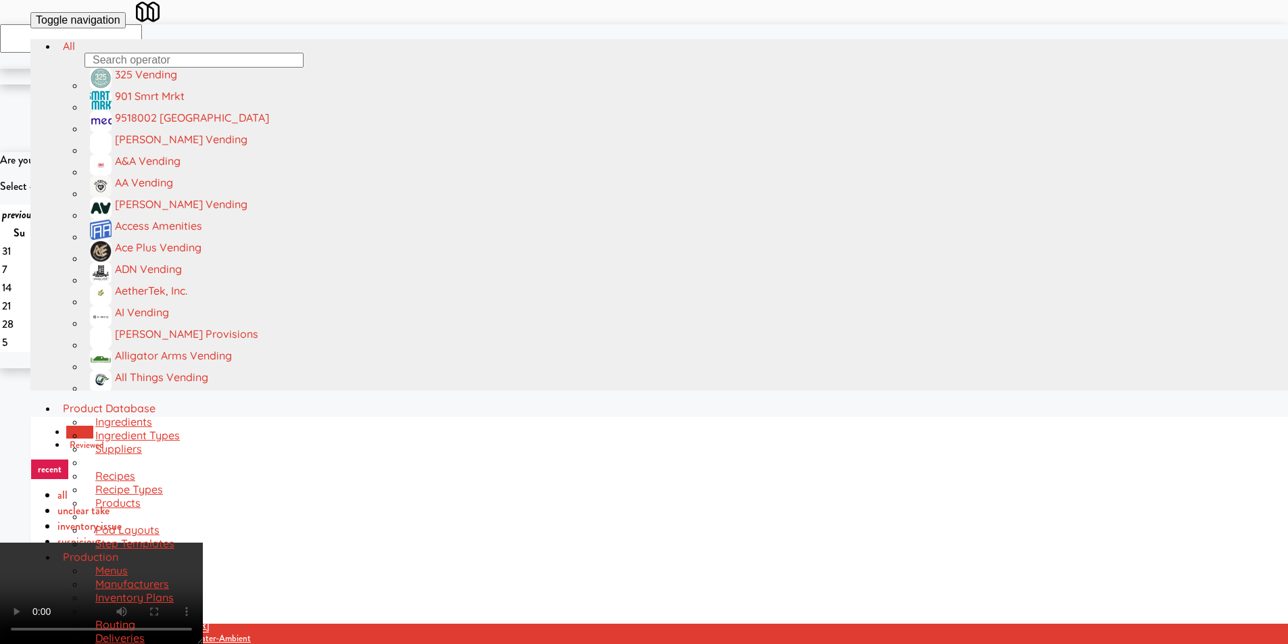
scroll to position [0, 0]
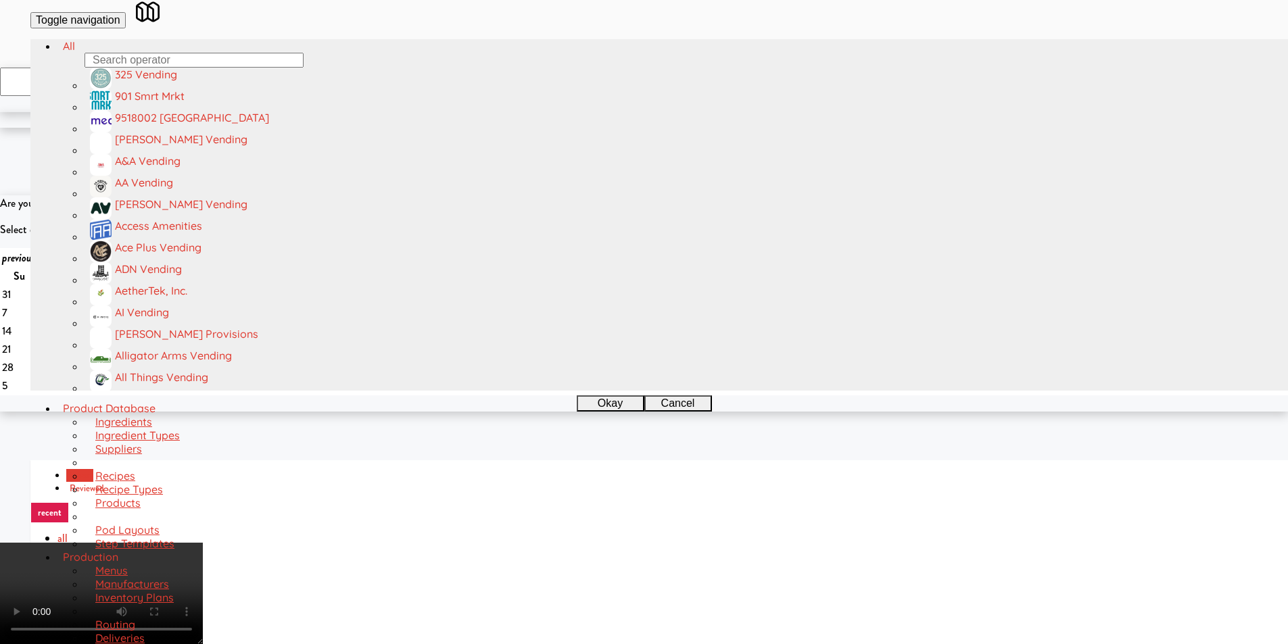
scroll to position [676, 0]
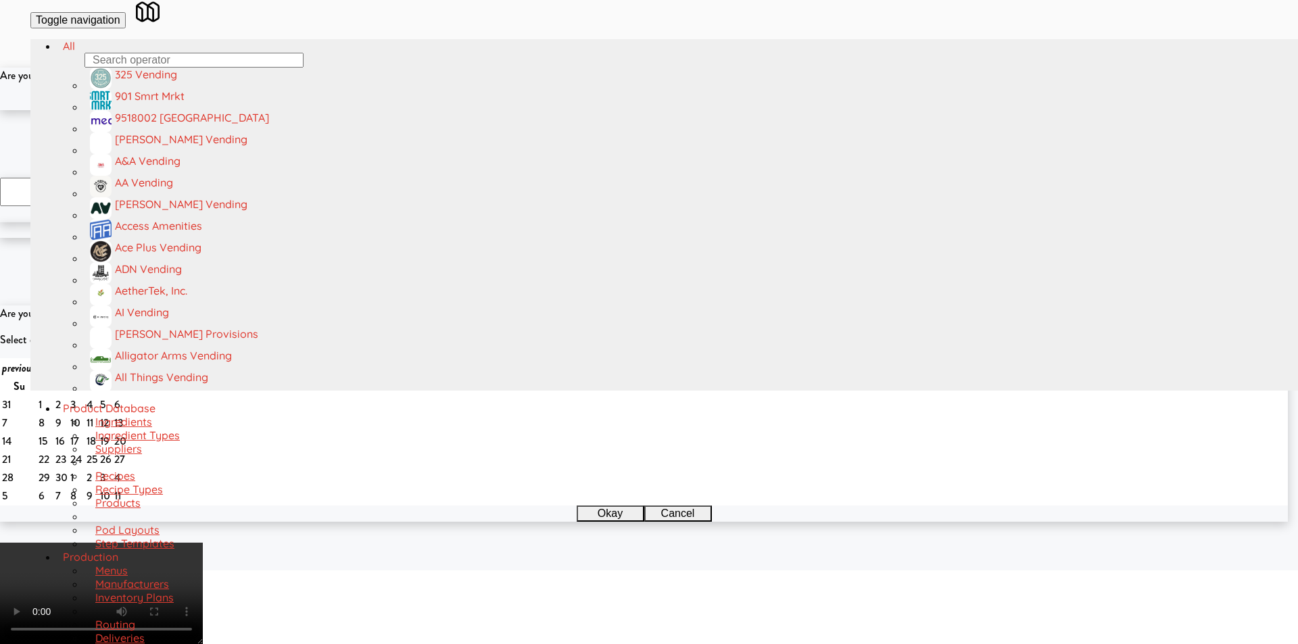
click at [622, 110] on button "Okay" at bounding box center [605, 102] width 68 height 16
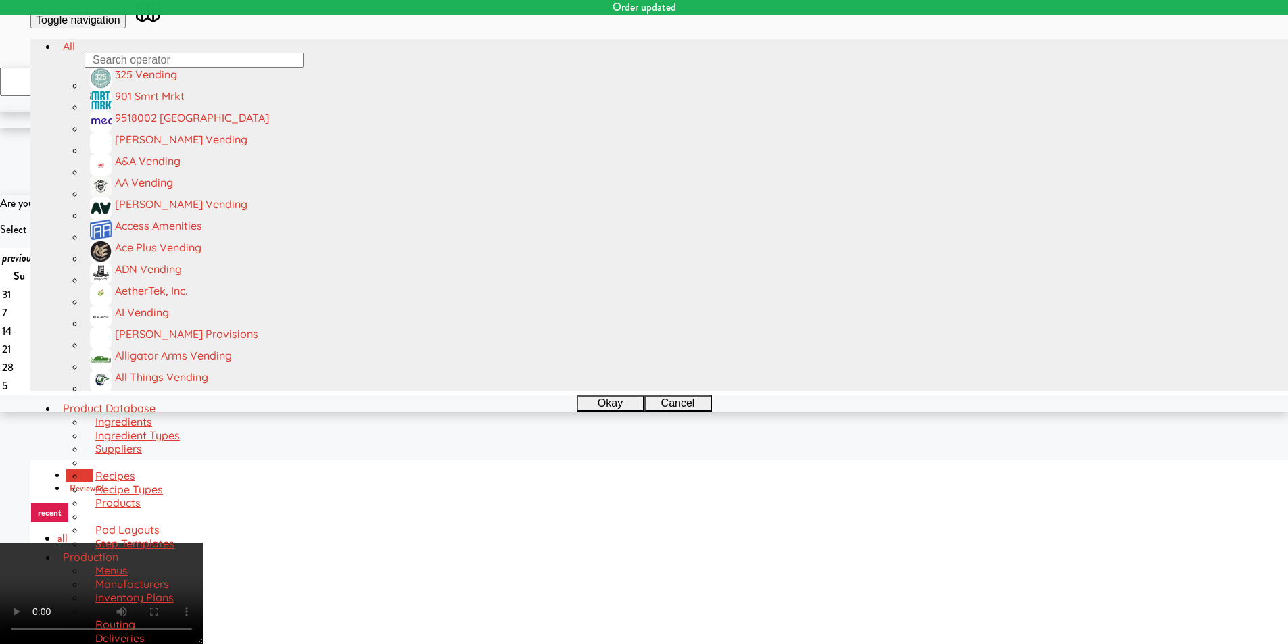
scroll to position [0, 0]
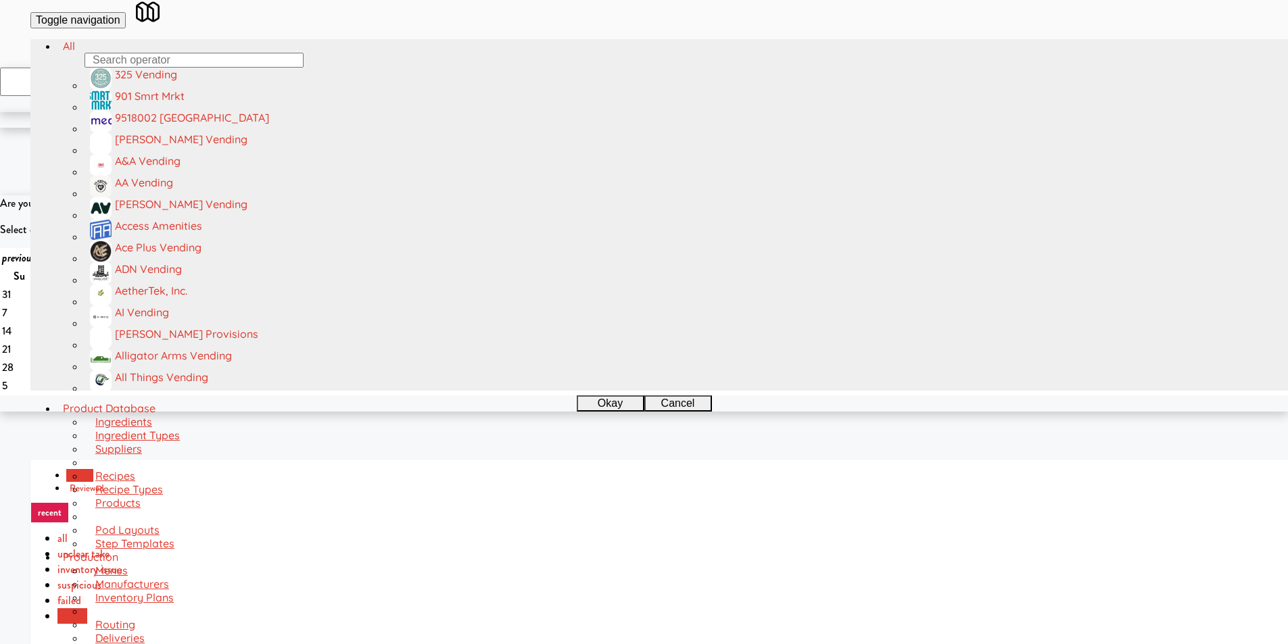
click at [233, 460] on div "inbox reviewed recent all unclear take inventory issue suspicious failed recent…" at bounding box center [674, 563] width 1288 height 207
drag, startPoint x: 233, startPoint y: 74, endPoint x: 232, endPoint y: 87, distance: 12.2
click at [233, 460] on div "inbox reviewed recent all unclear take inventory issue suspicious failed recent…" at bounding box center [674, 563] width 1288 height 207
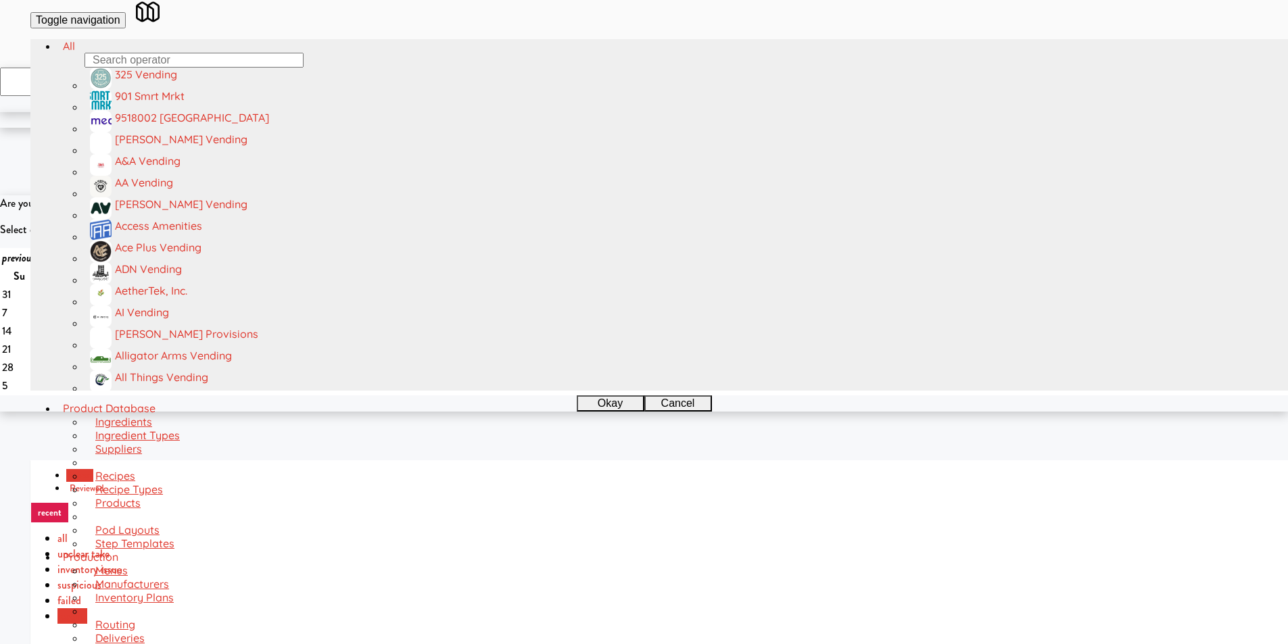
paste input "[GEOGRAPHIC_DATA] - Trillium Health"
type input "[GEOGRAPHIC_DATA] - Trillium Health"
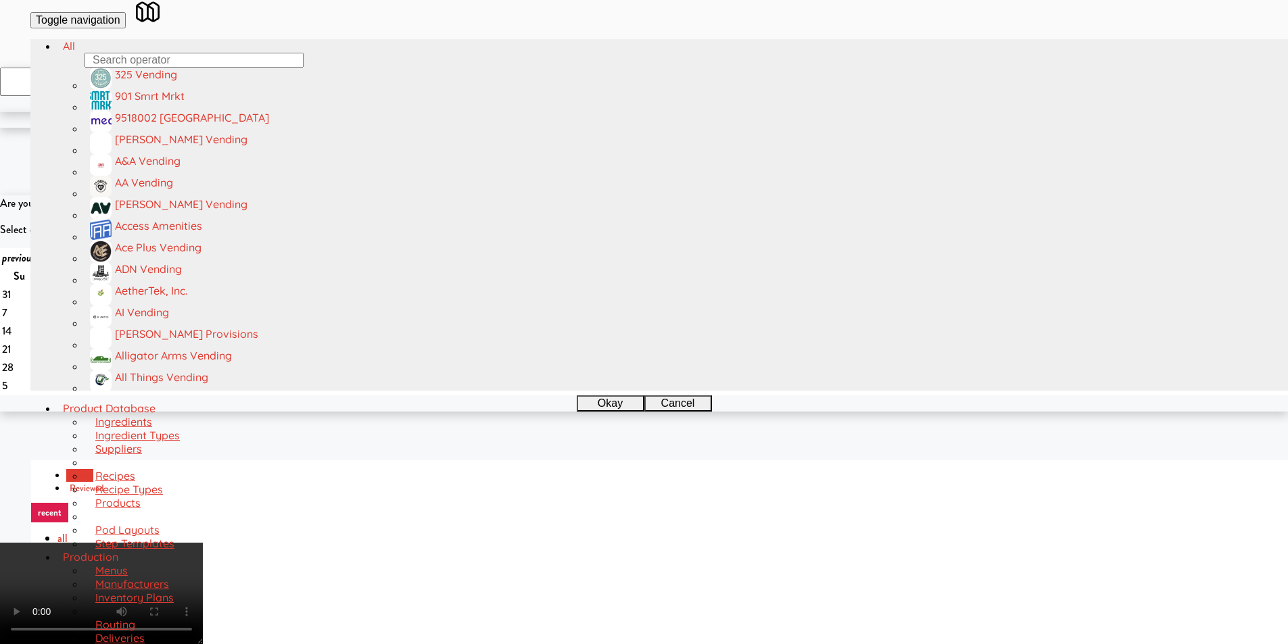
click at [203, 543] on video at bounding box center [101, 593] width 203 height 101
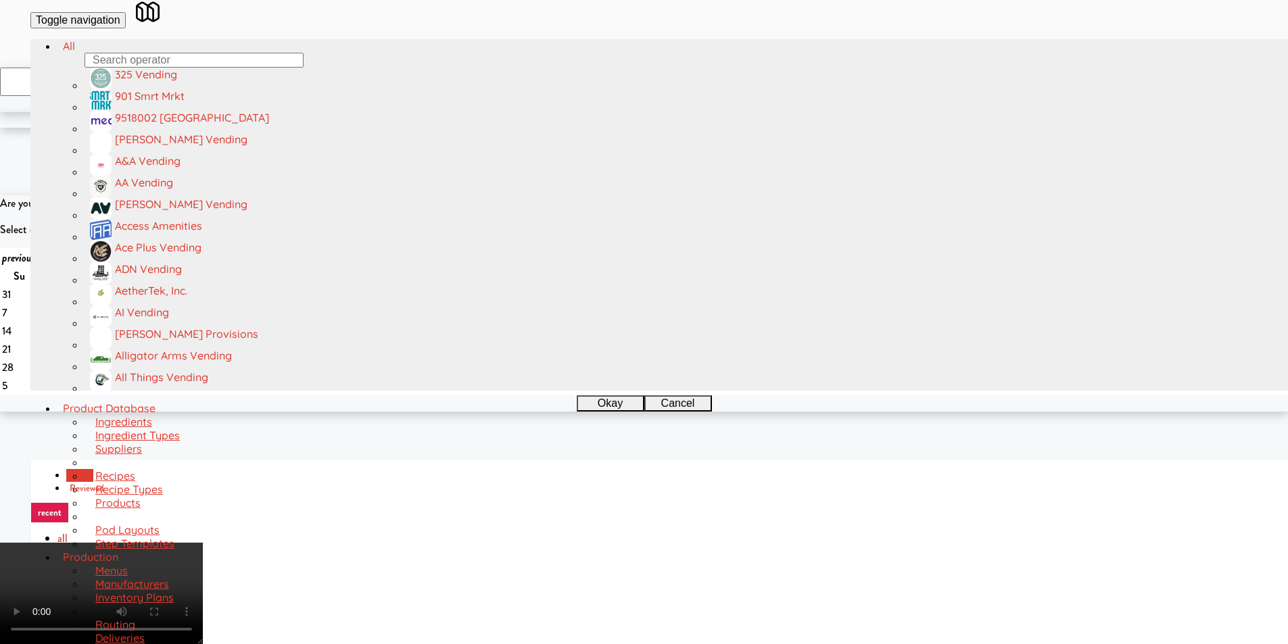
click at [203, 543] on video at bounding box center [101, 593] width 203 height 101
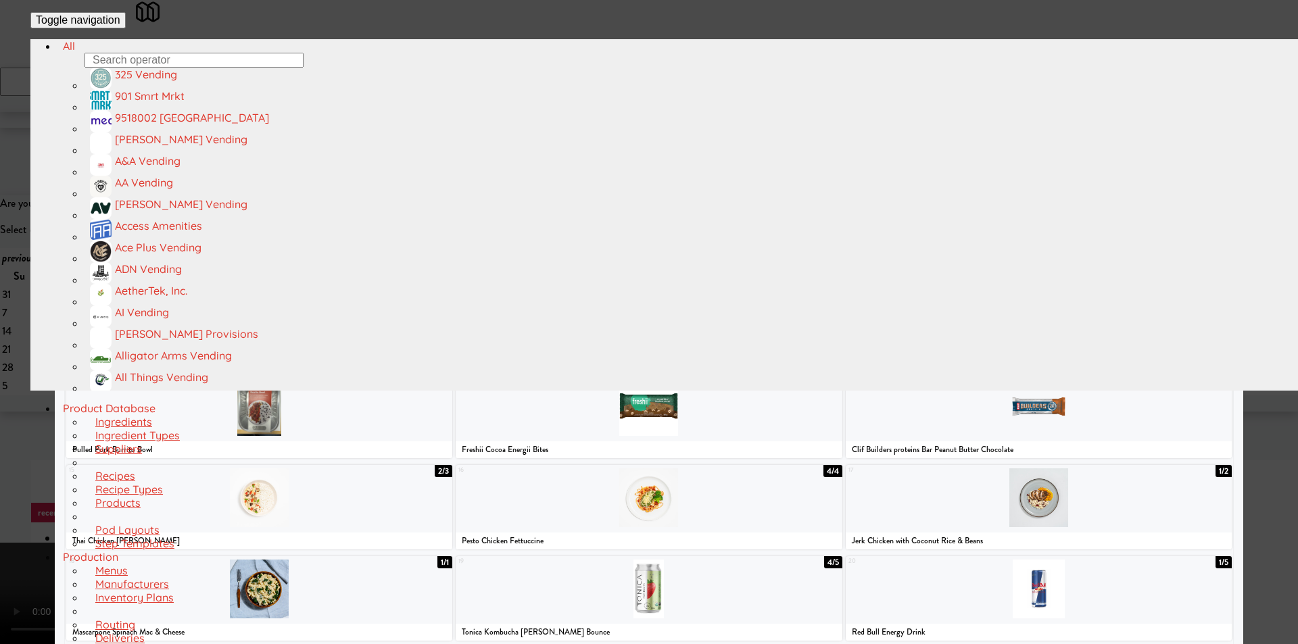
click at [240, 155] on div at bounding box center [181, 132] width 230 height 59
click at [1048, 331] on div at bounding box center [1038, 315] width 386 height 59
click at [1272, 324] on div at bounding box center [649, 322] width 1298 height 644
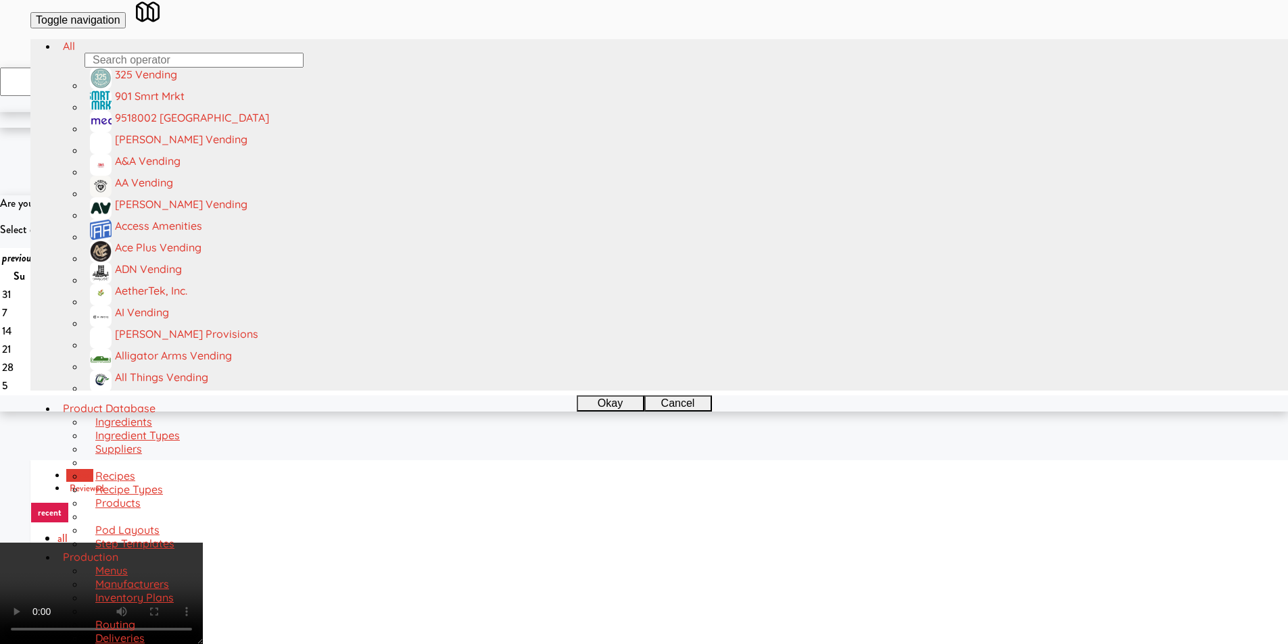
scroll to position [2156, 0]
checkbox input "true"
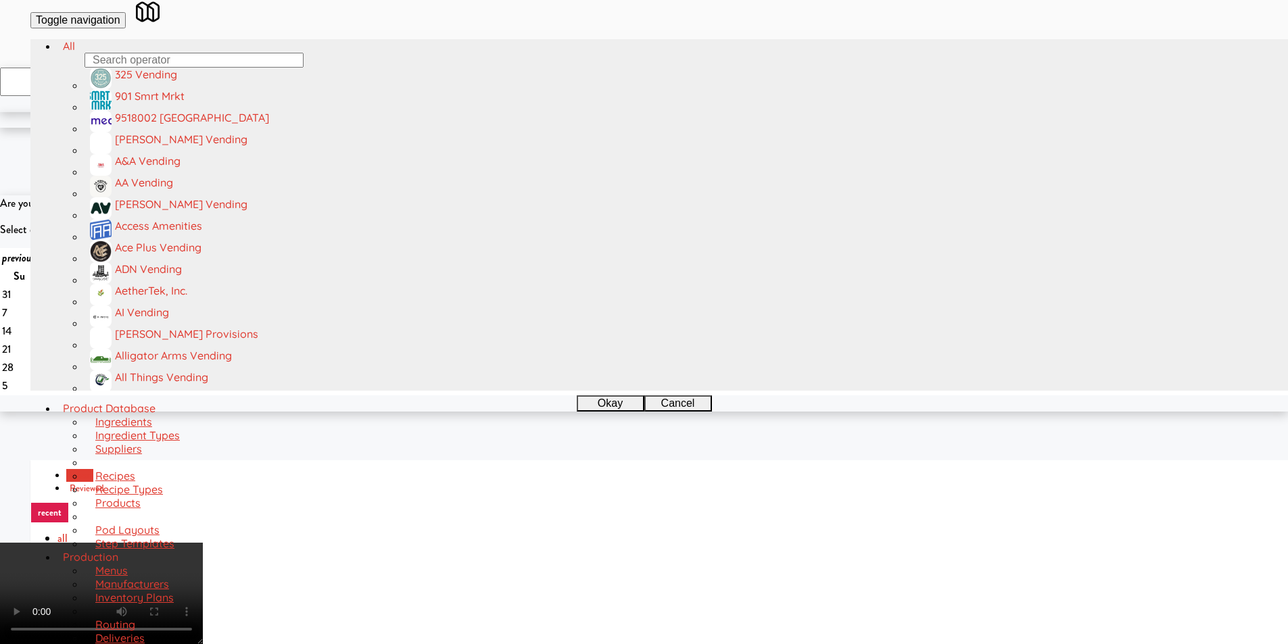
scroll to position [0, 0]
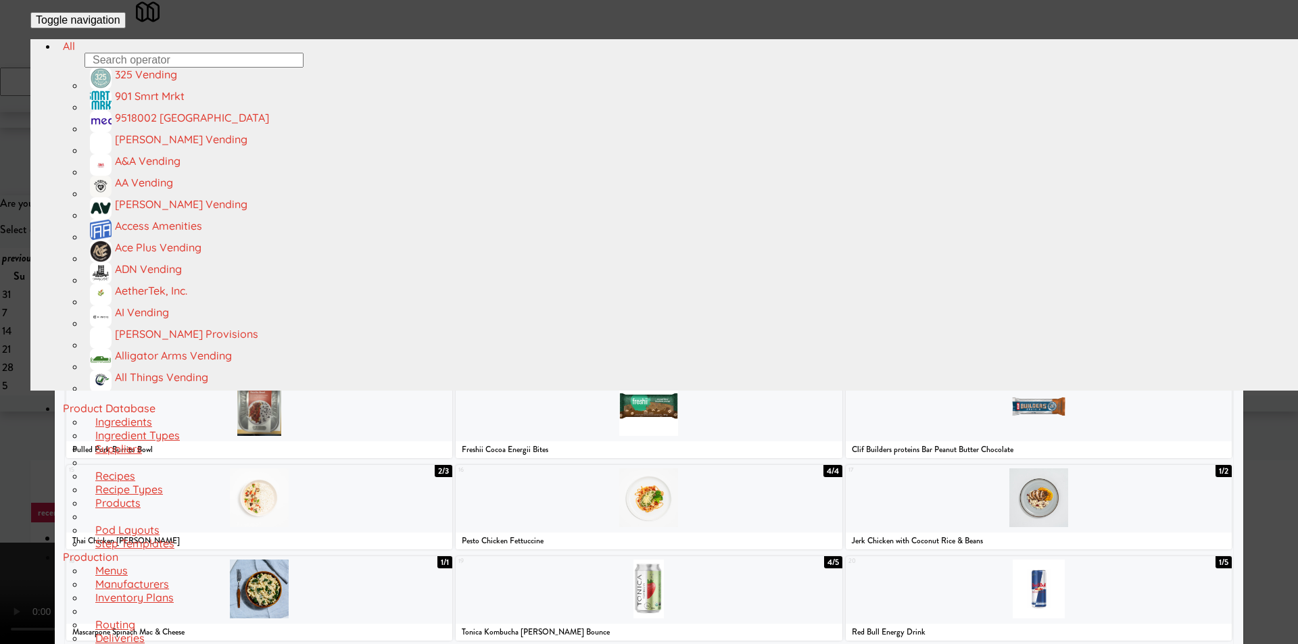
click at [1043, 345] on div at bounding box center [1038, 315] width 386 height 59
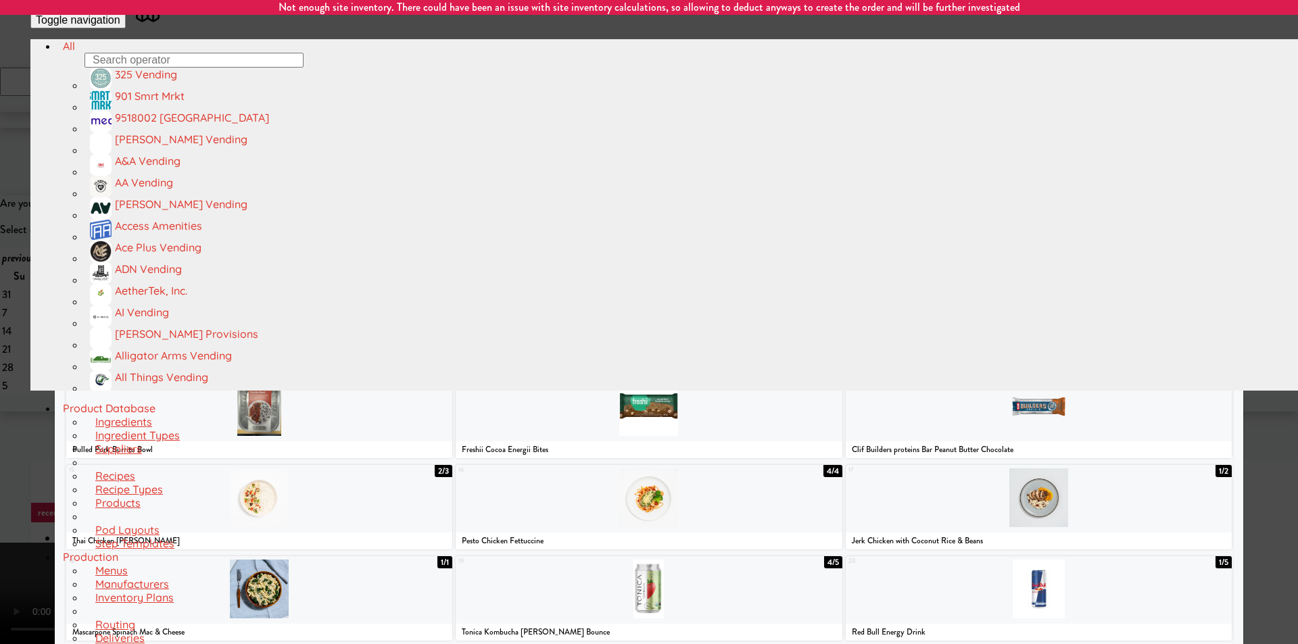
click at [1266, 320] on div at bounding box center [649, 322] width 1298 height 644
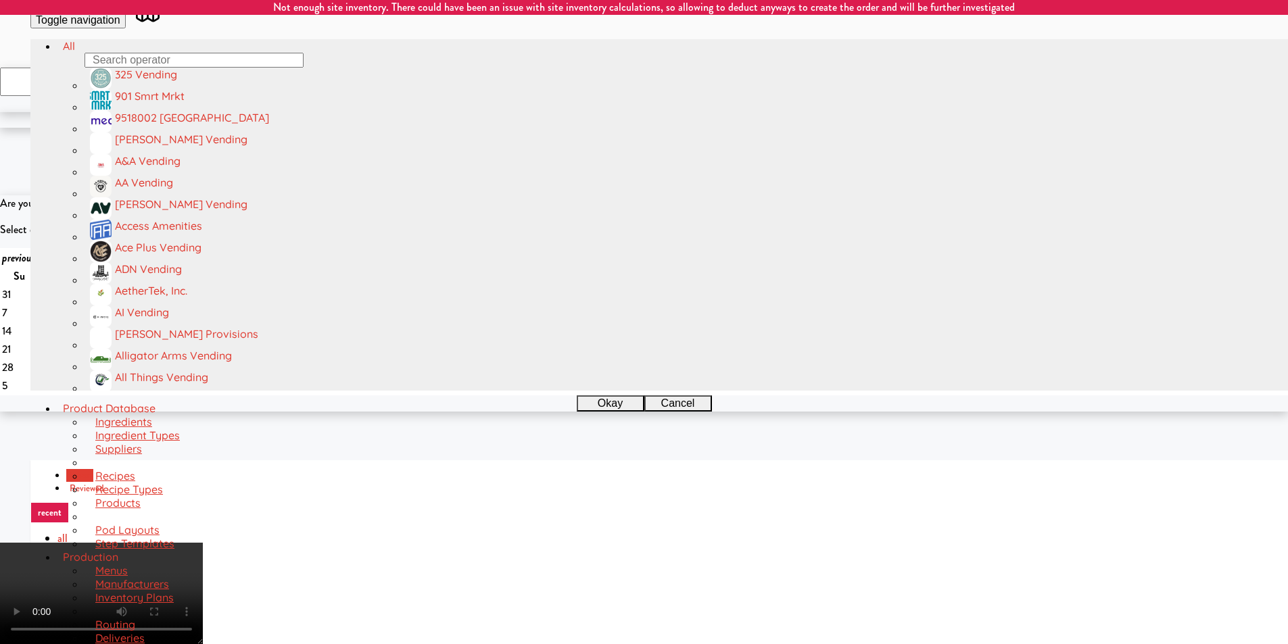
drag, startPoint x: 795, startPoint y: 428, endPoint x: 798, endPoint y: 437, distance: 8.5
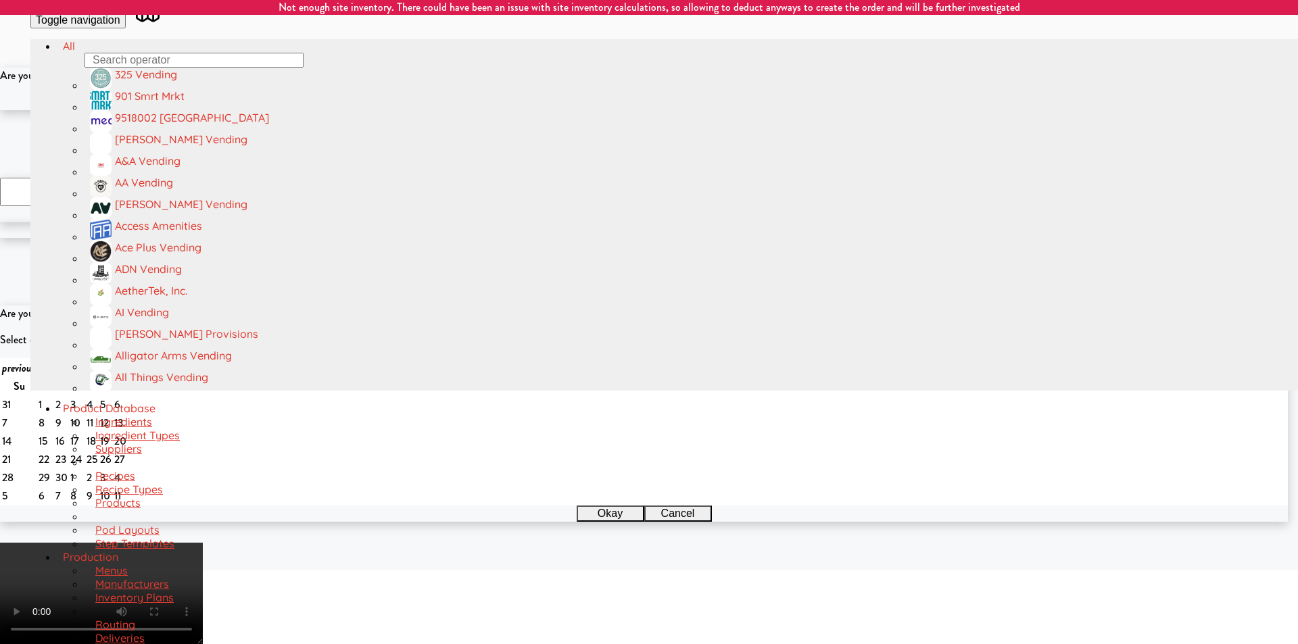
click at [621, 110] on button "Okay" at bounding box center [605, 102] width 68 height 16
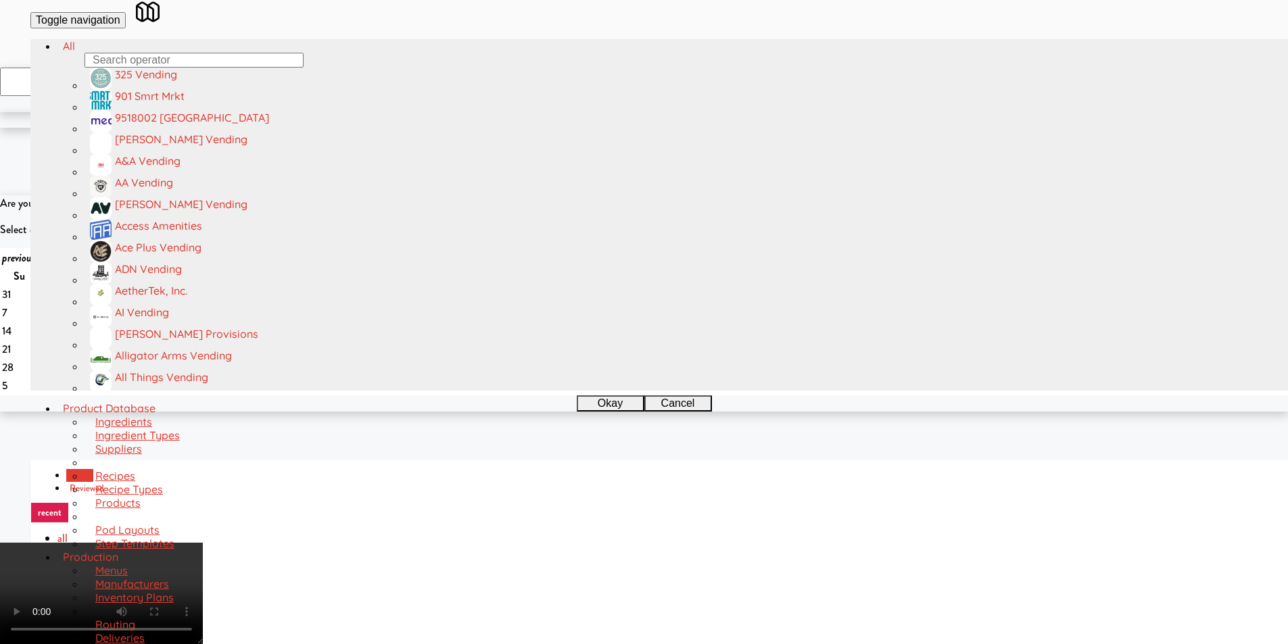
click at [203, 543] on video at bounding box center [101, 593] width 203 height 101
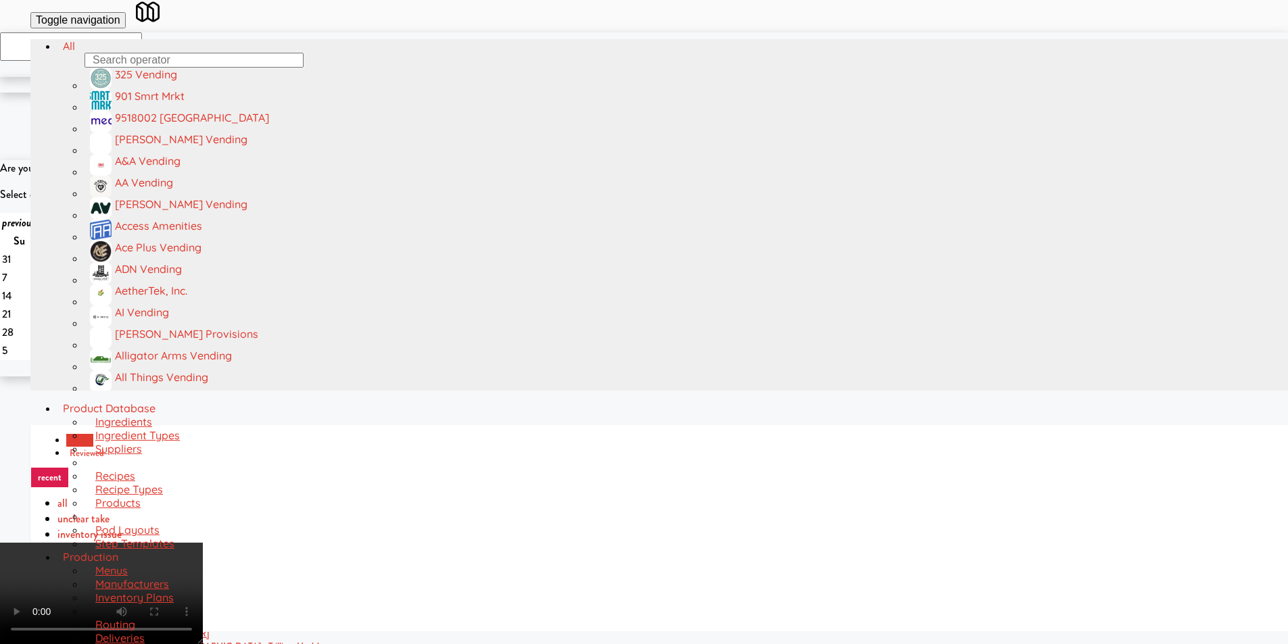
scroll to position [43, 0]
click at [203, 543] on video at bounding box center [101, 593] width 203 height 101
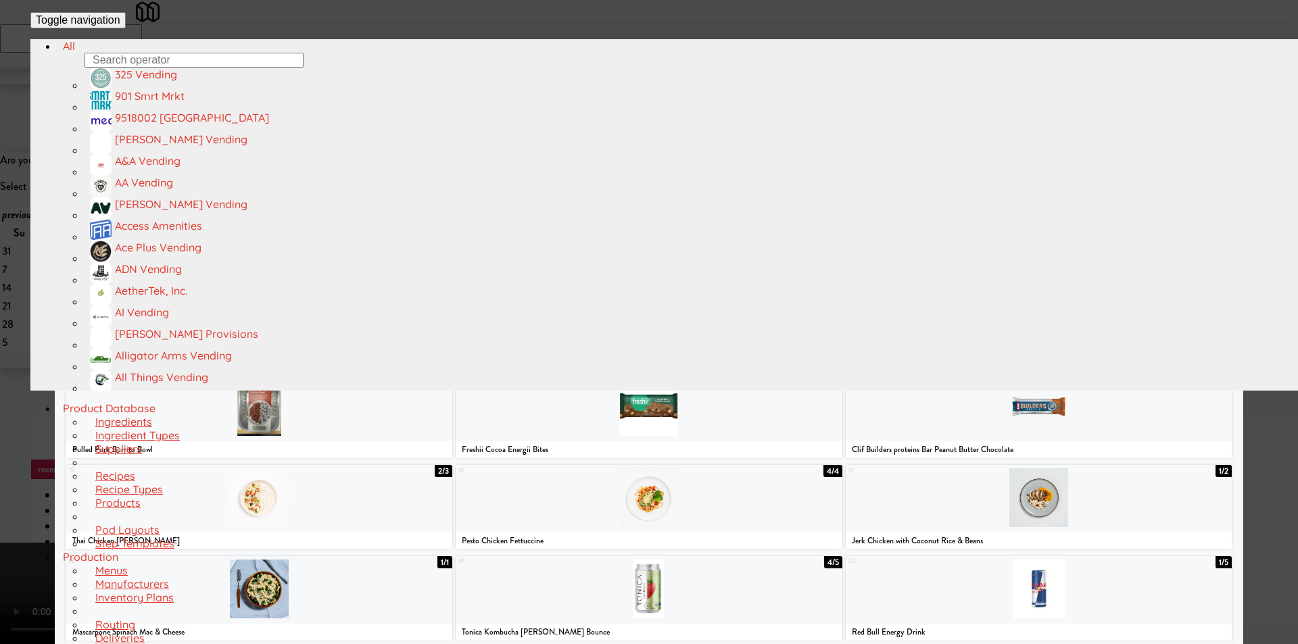
click at [694, 577] on div at bounding box center [649, 589] width 386 height 59
click at [1248, 348] on div at bounding box center [649, 322] width 1298 height 644
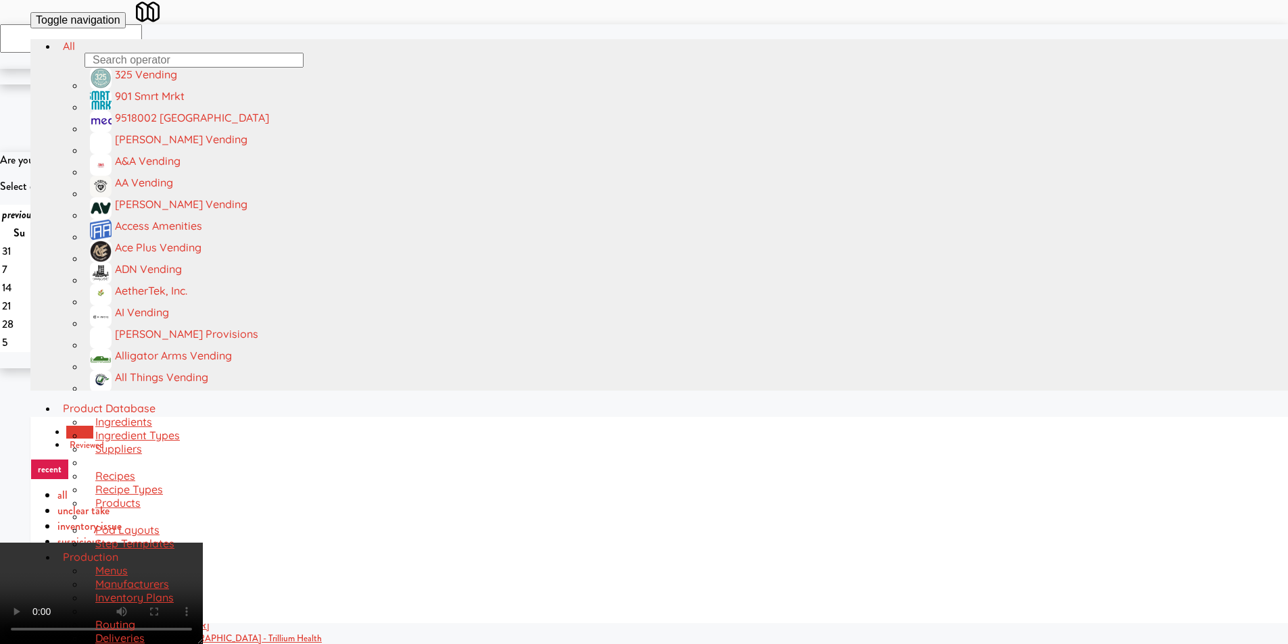
click at [203, 543] on video at bounding box center [101, 593] width 203 height 101
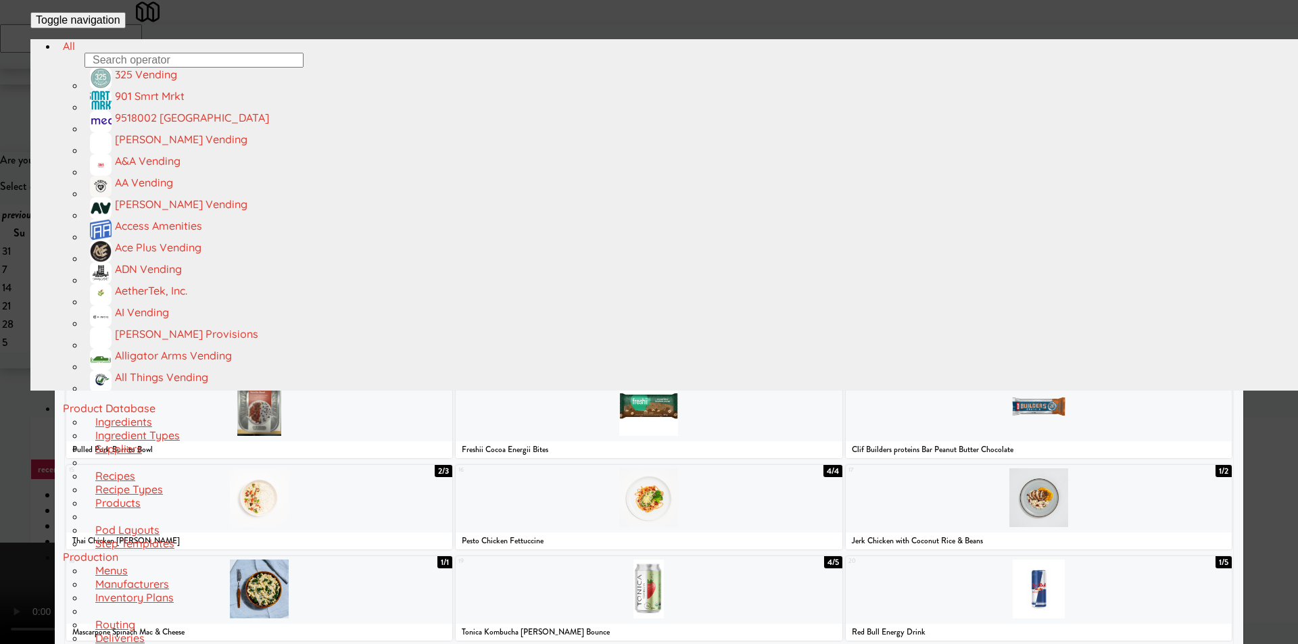
click at [752, 253] on div at bounding box center [649, 224] width 386 height 59
click at [1265, 267] on div at bounding box center [649, 322] width 1298 height 644
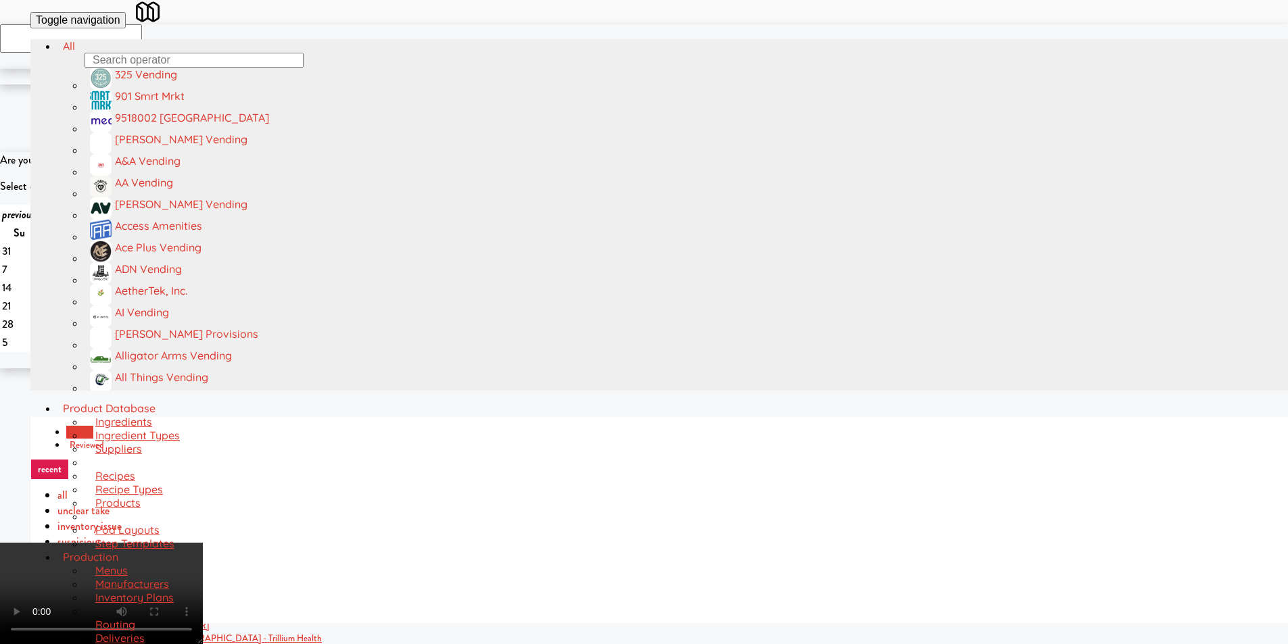
click at [203, 543] on video at bounding box center [101, 593] width 203 height 101
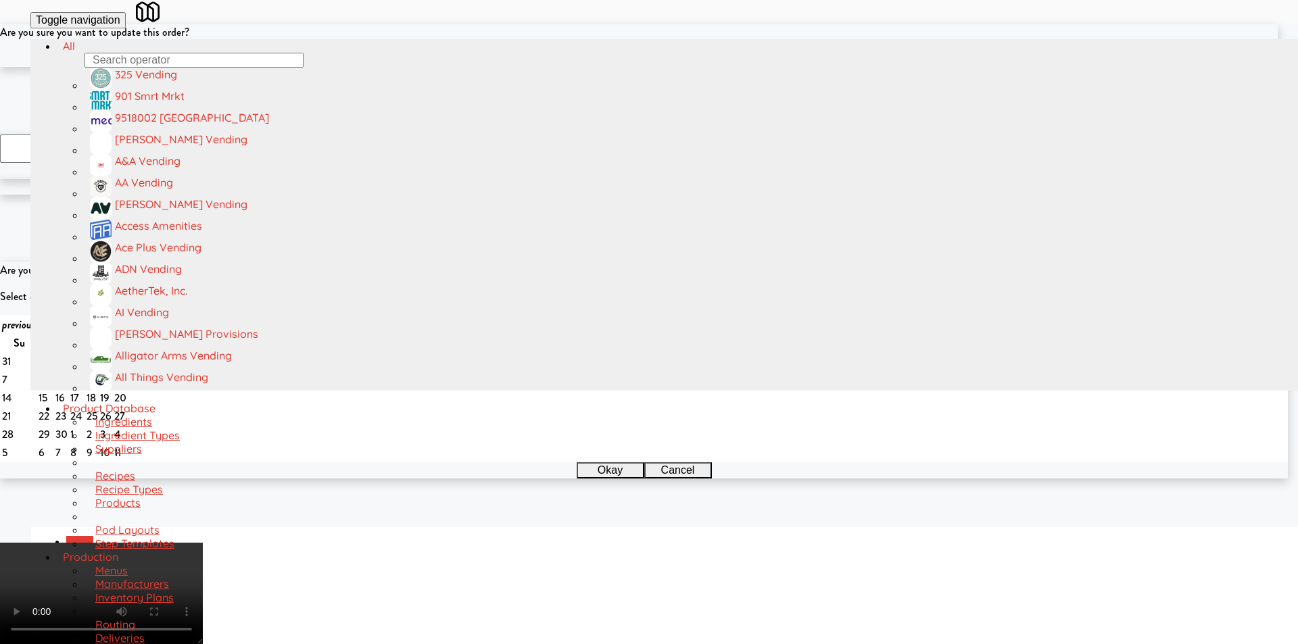
click at [608, 67] on button "Okay" at bounding box center [605, 59] width 68 height 16
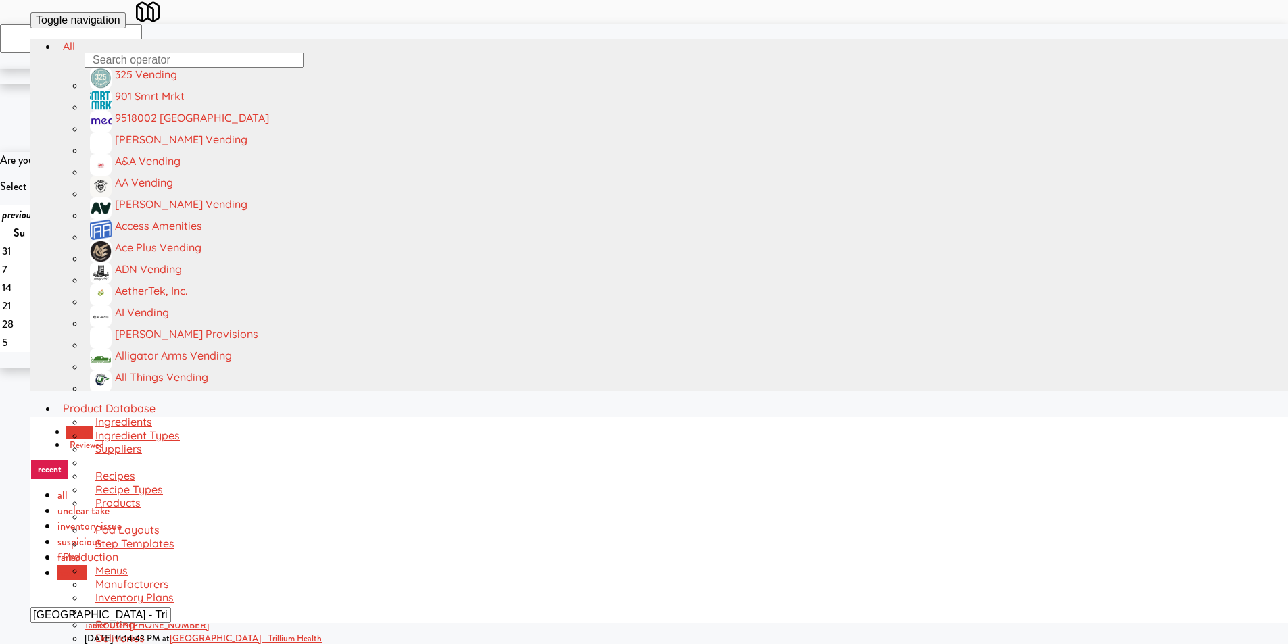
click at [171, 607] on input "[GEOGRAPHIC_DATA] - Trillium Health" at bounding box center [100, 615] width 141 height 16
paste input "AVE [GEOGRAPHIC_DATA] - [GEOGRAPHIC_DATA] - Cooler"
type input "AVE [GEOGRAPHIC_DATA] - [GEOGRAPHIC_DATA] - Cooler"
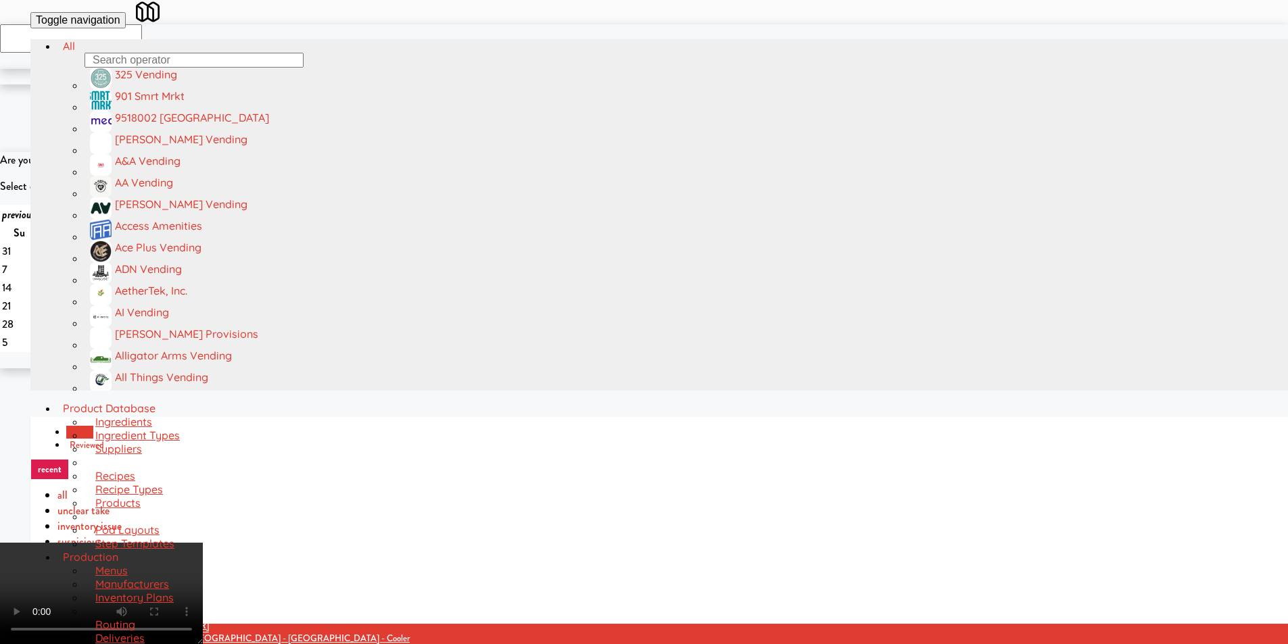
click at [203, 543] on video at bounding box center [101, 593] width 203 height 101
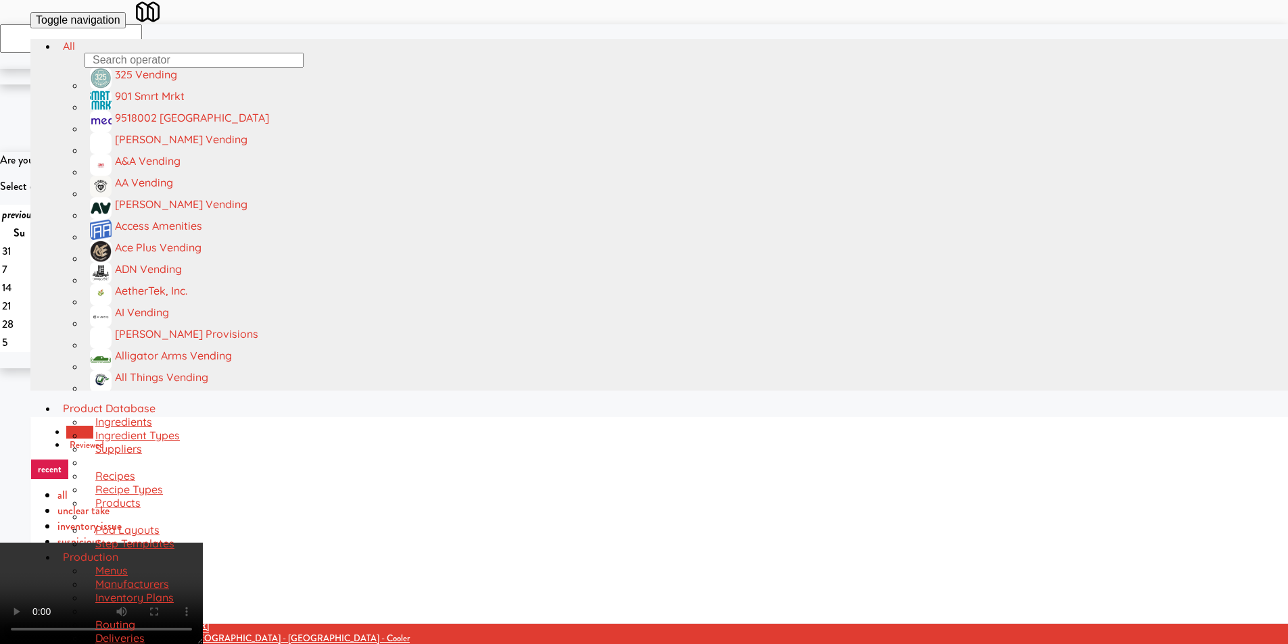
scroll to position [137, 0]
click at [203, 543] on video at bounding box center [101, 593] width 203 height 101
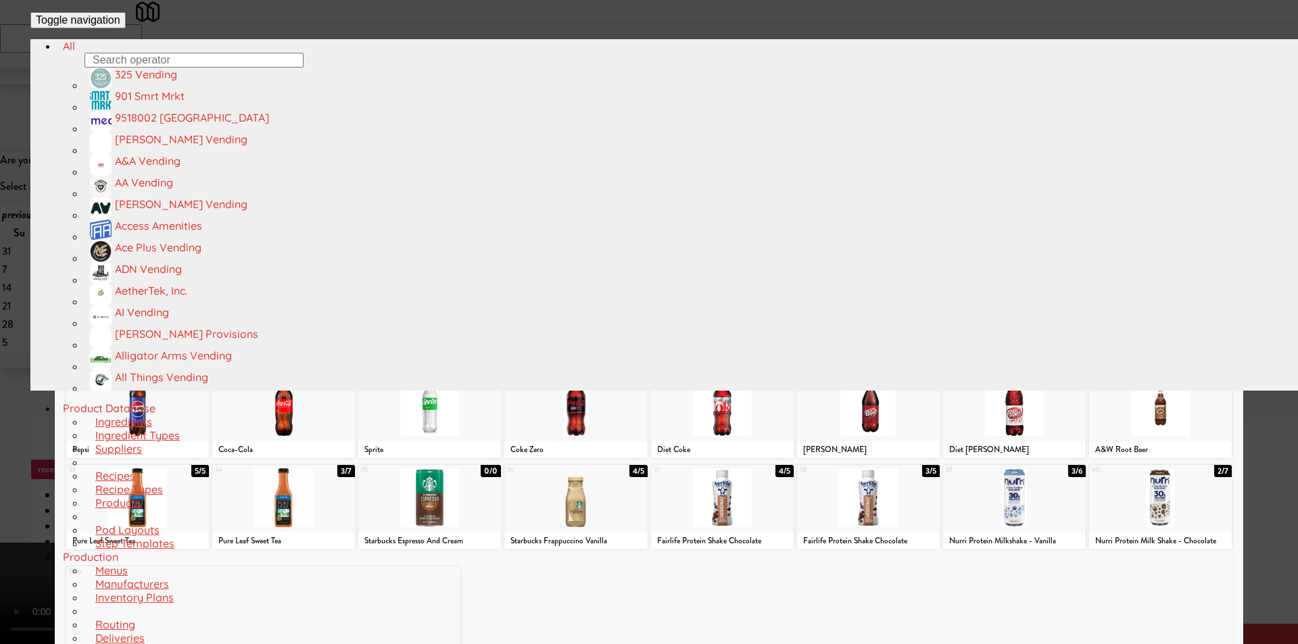
click at [874, 417] on div at bounding box center [868, 406] width 143 height 59
click at [1281, 359] on div at bounding box center [649, 322] width 1298 height 644
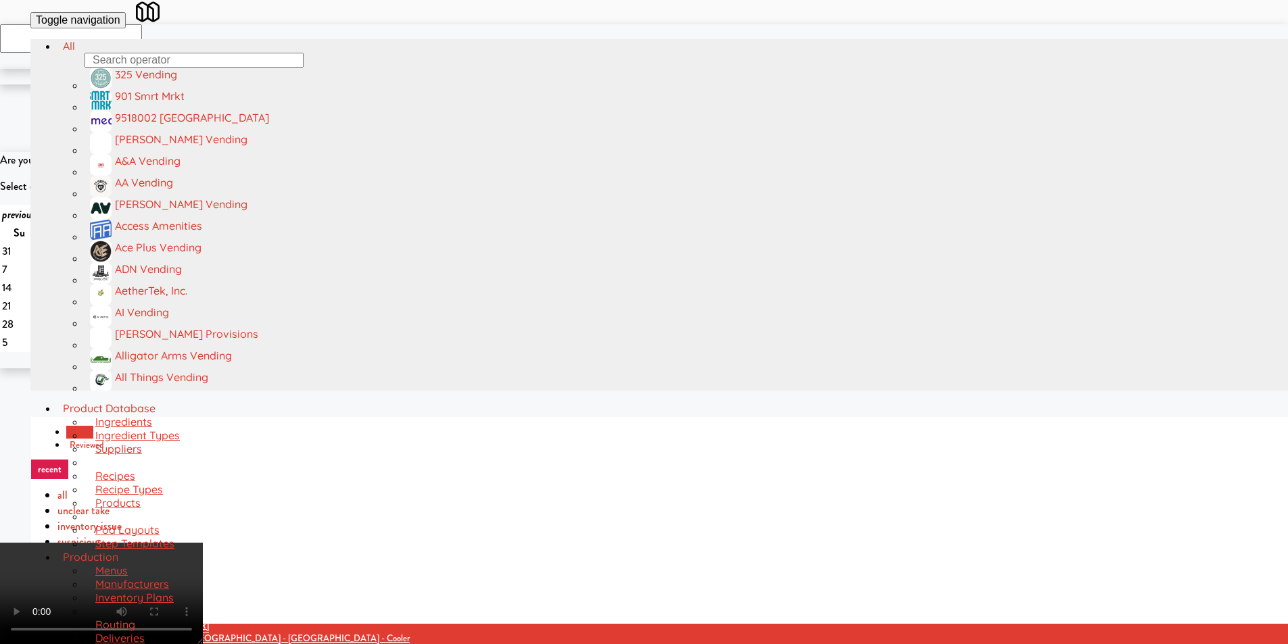
scroll to position [204, 0]
click at [203, 543] on video at bounding box center [101, 593] width 203 height 101
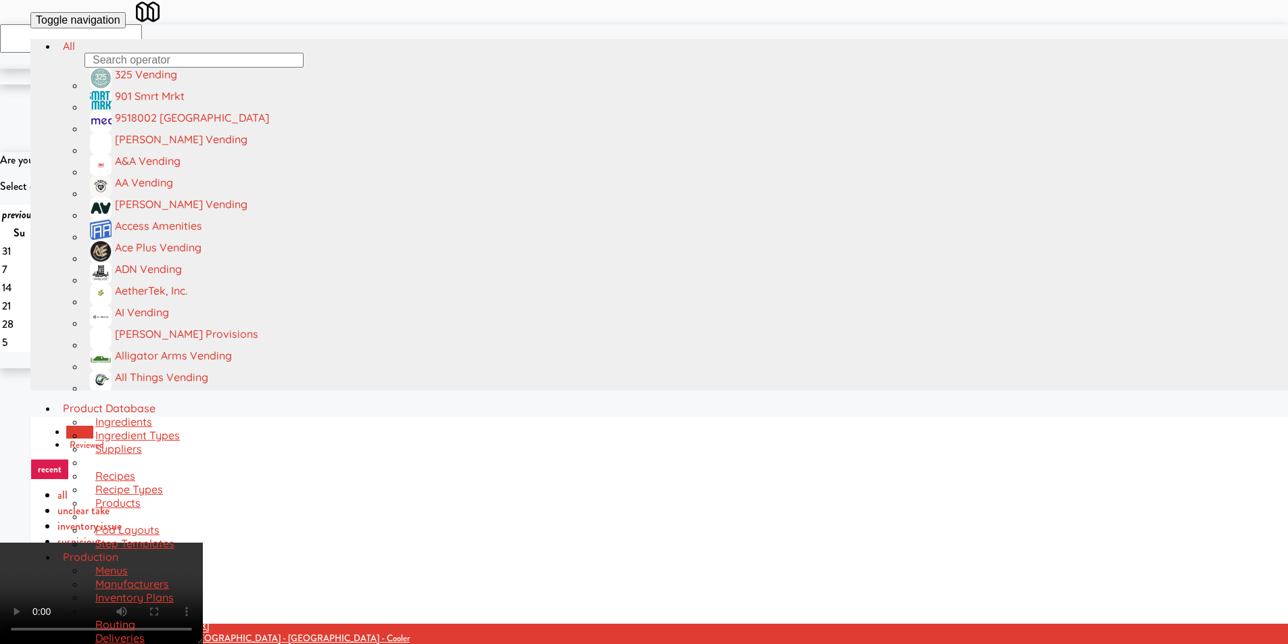
click at [203, 543] on video at bounding box center [101, 593] width 203 height 101
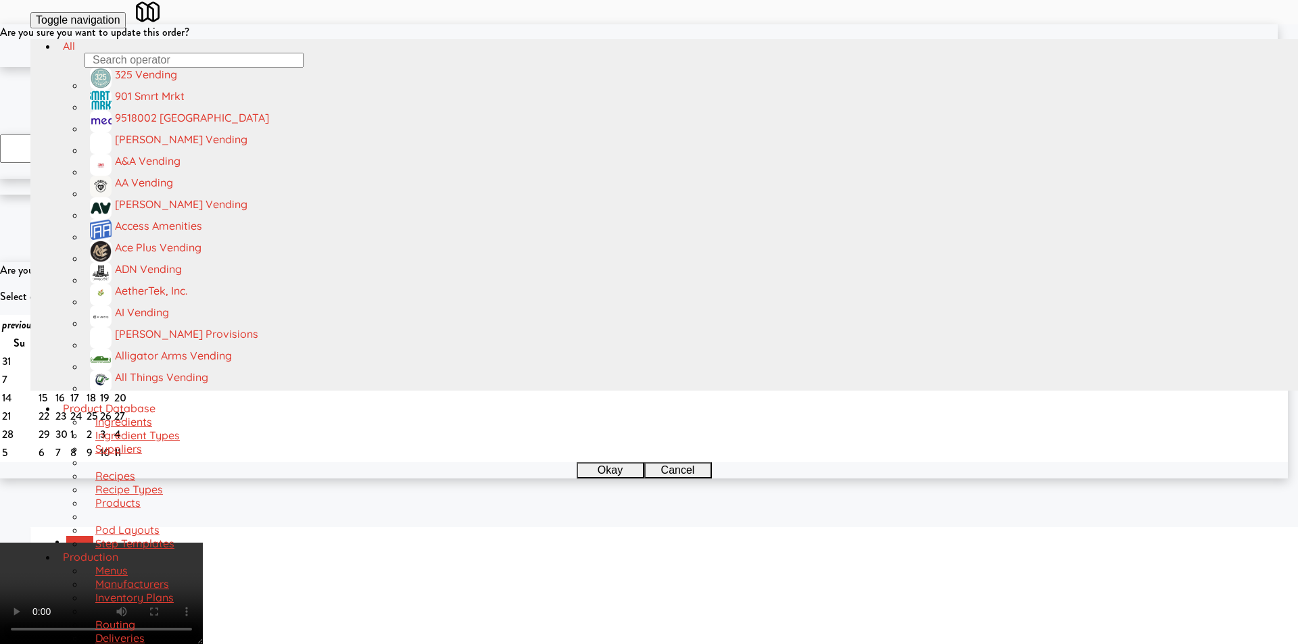
click at [624, 67] on button "Okay" at bounding box center [605, 59] width 68 height 16
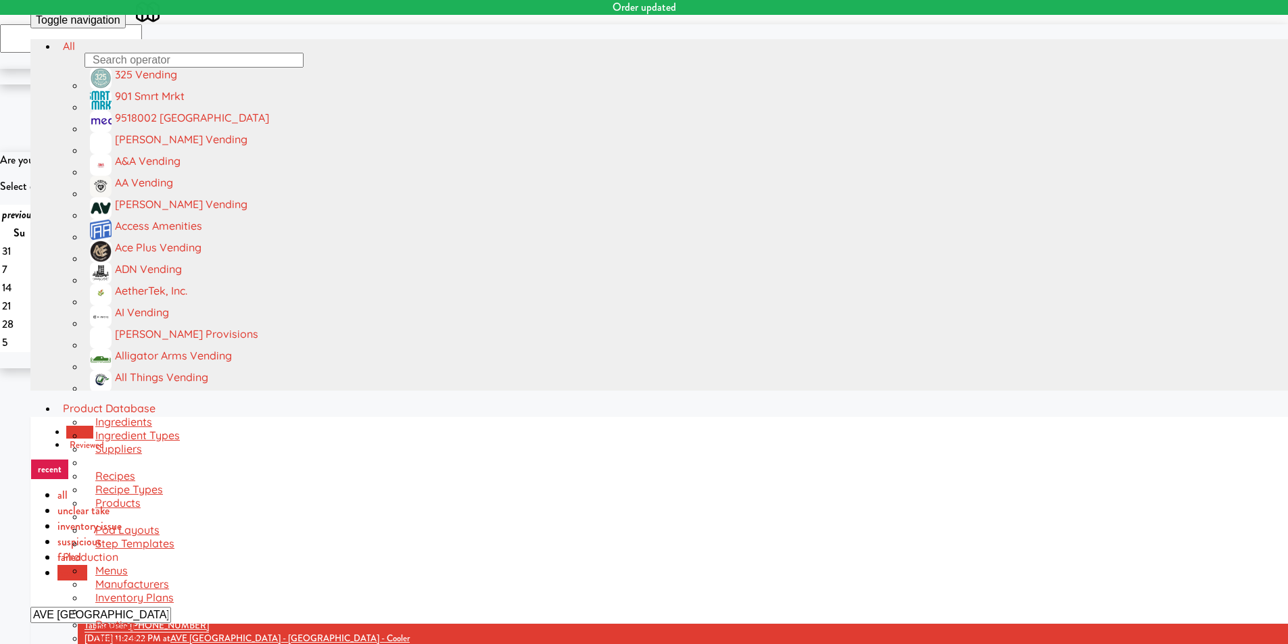
scroll to position [0, 0]
drag, startPoint x: 365, startPoint y: 243, endPoint x: 386, endPoint y: 245, distance: 21.1
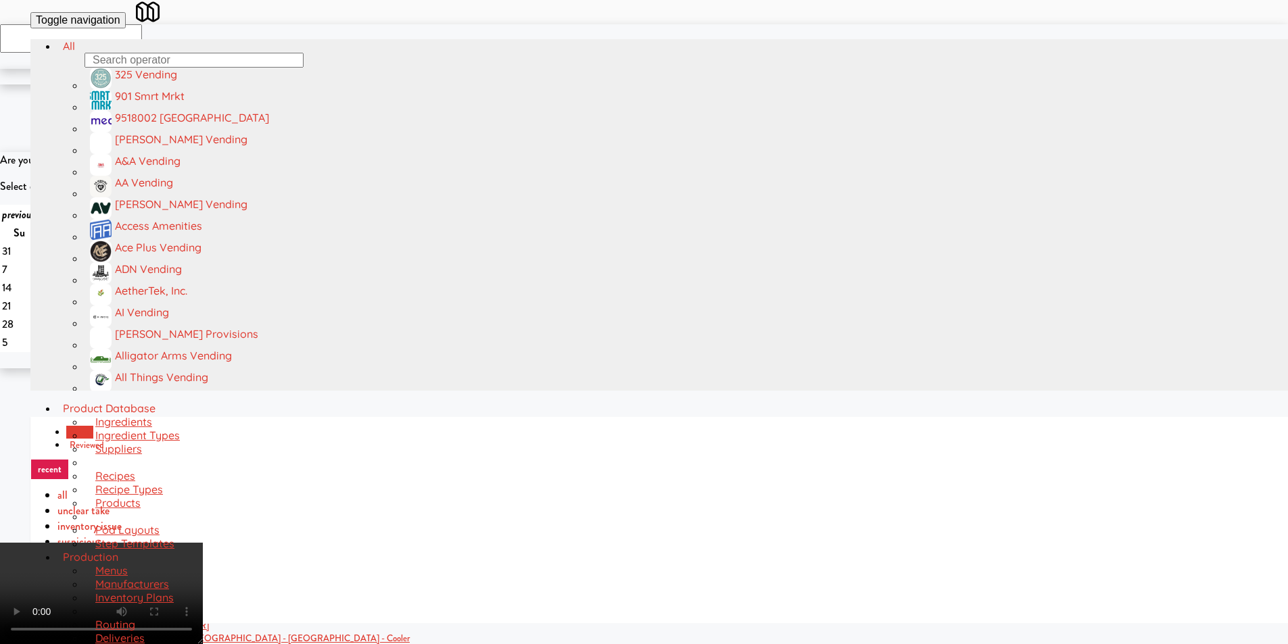
click at [203, 543] on video at bounding box center [101, 593] width 203 height 101
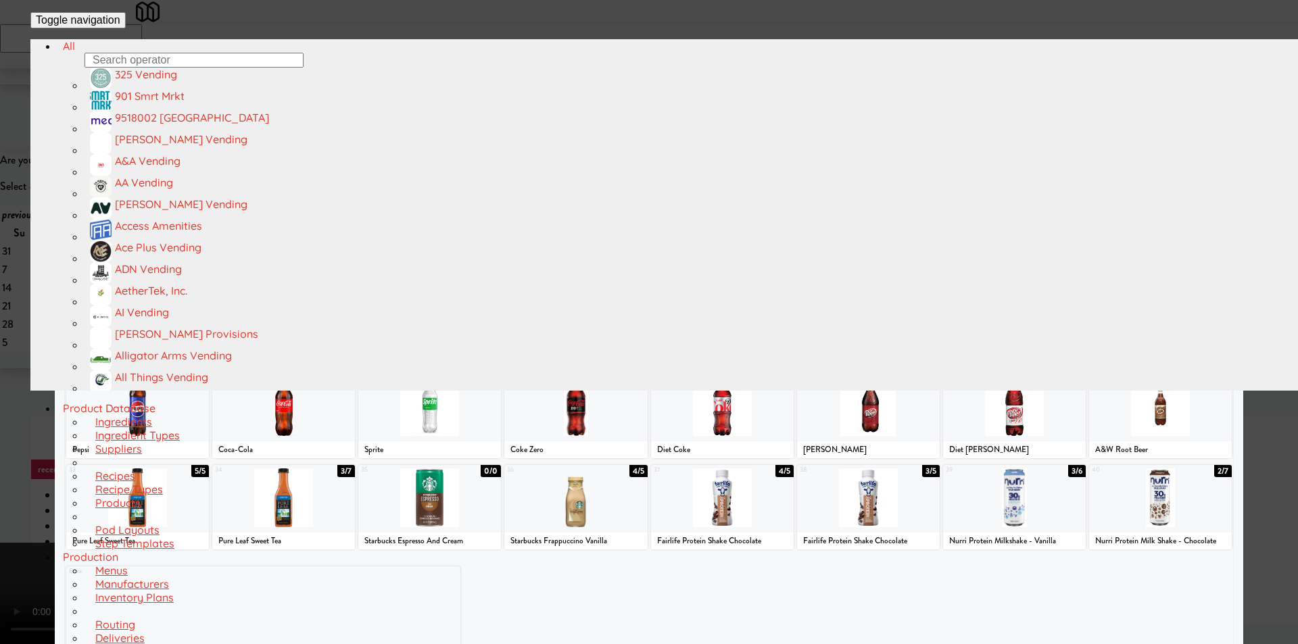
drag, startPoint x: 856, startPoint y: 235, endPoint x: 943, endPoint y: 239, distance: 88.0
click at [860, 234] on div at bounding box center [868, 224] width 143 height 59
click at [1237, 250] on div at bounding box center [649, 322] width 1298 height 644
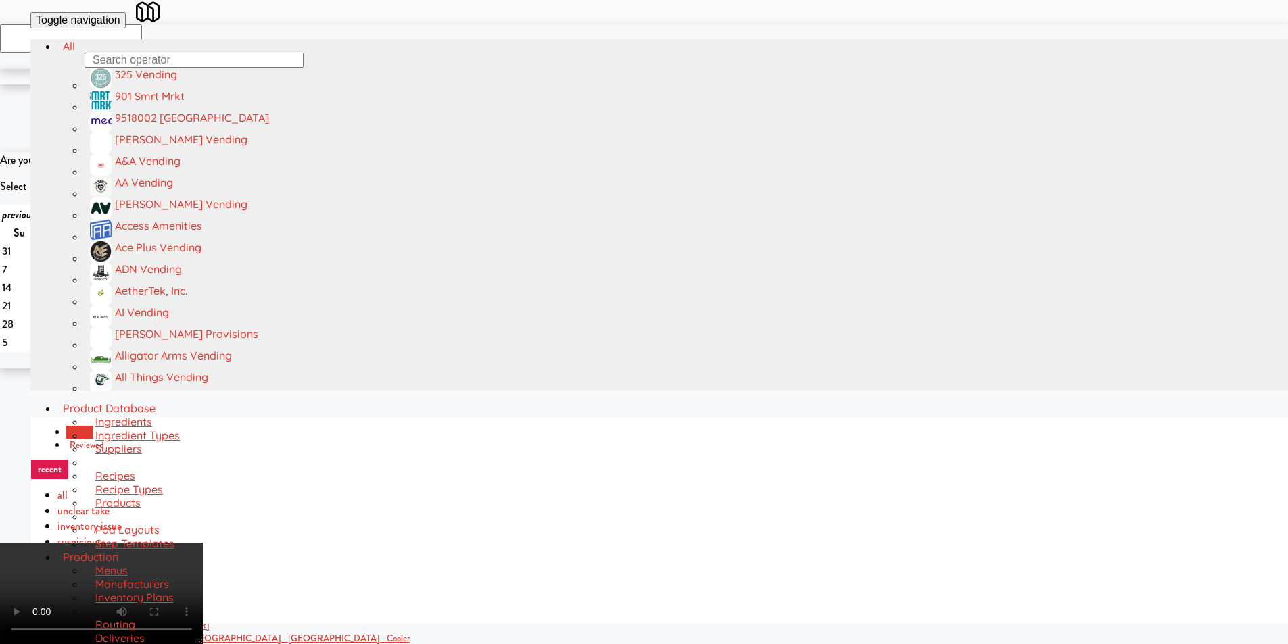
click at [203, 543] on video at bounding box center [101, 593] width 203 height 101
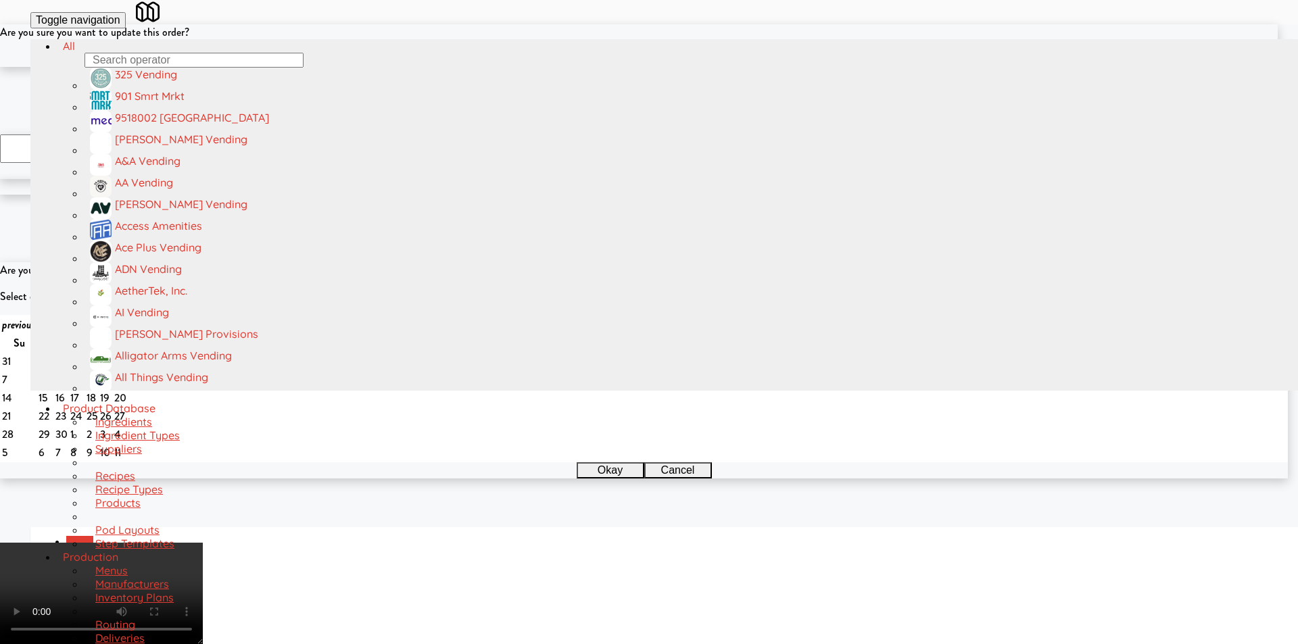
click at [621, 67] on button "Okay" at bounding box center [605, 59] width 68 height 16
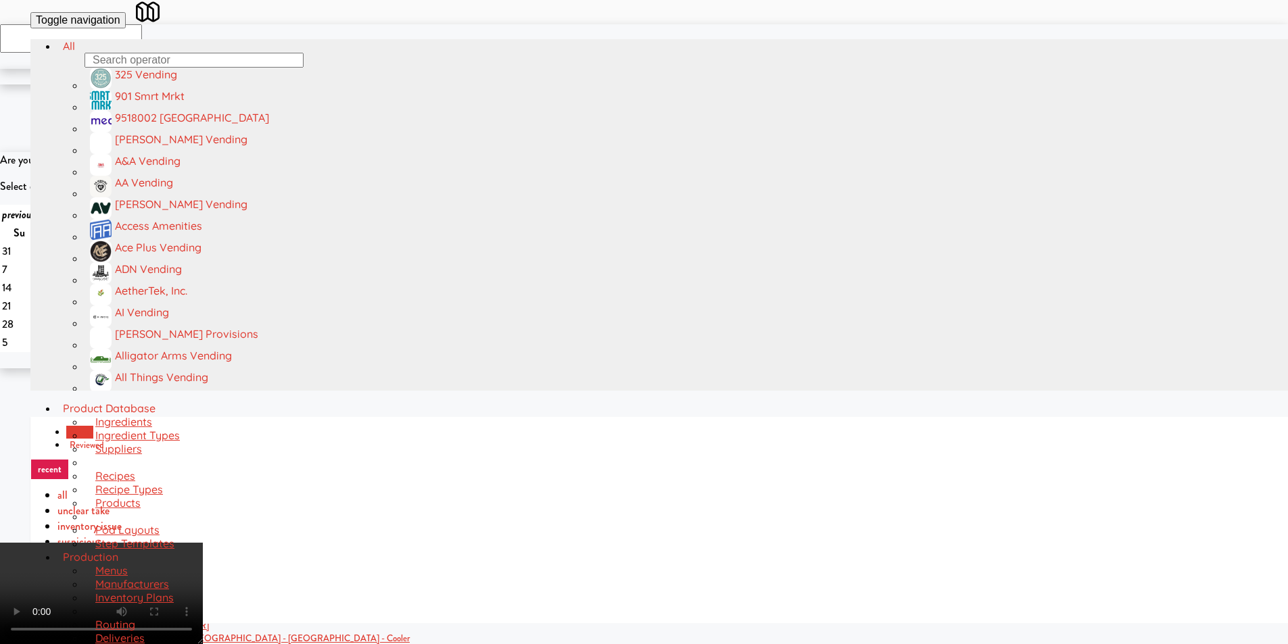
click at [203, 543] on video at bounding box center [101, 593] width 203 height 101
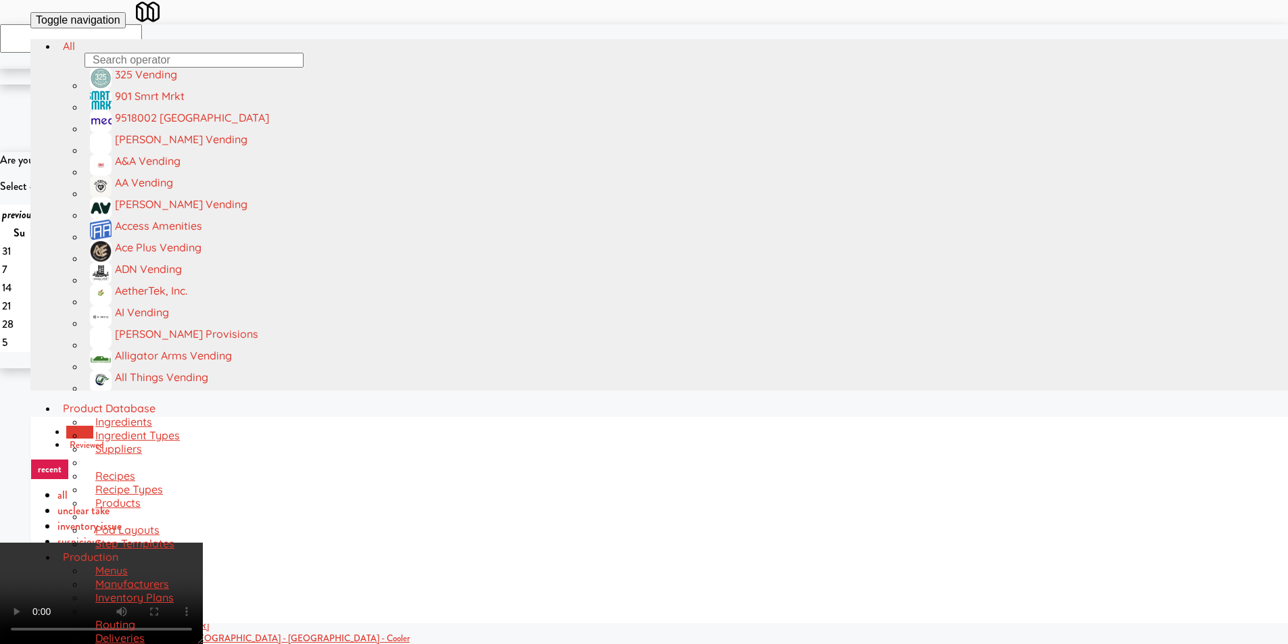
click at [203, 543] on video at bounding box center [101, 593] width 203 height 101
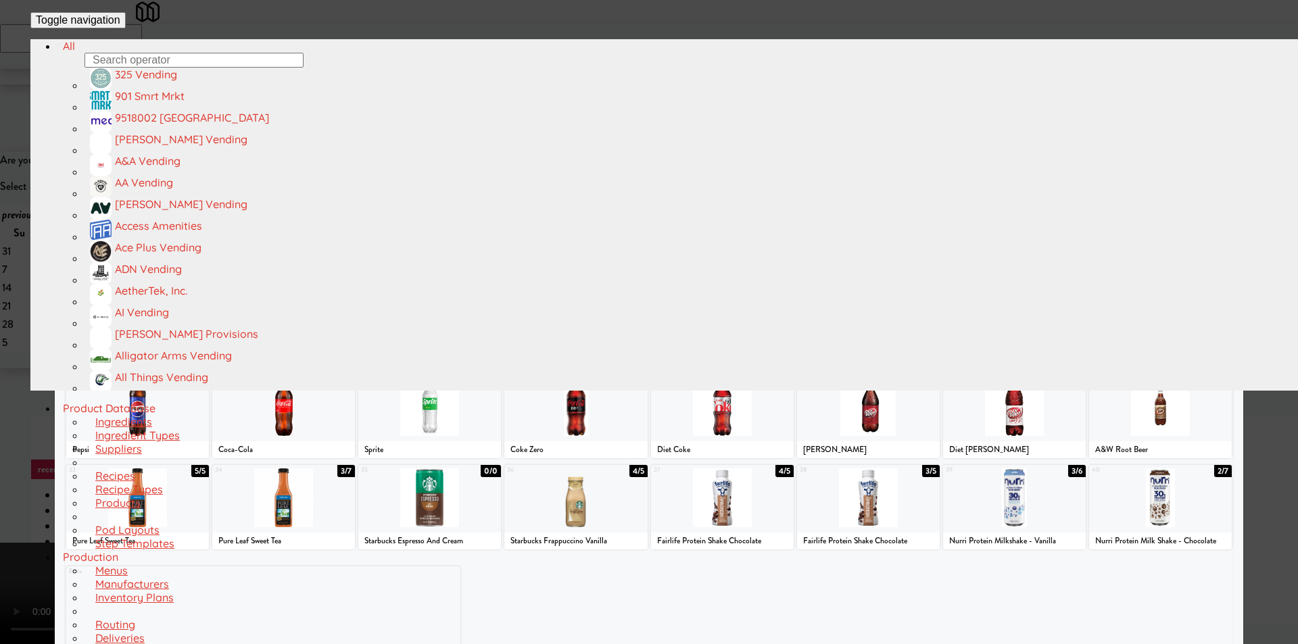
click at [988, 489] on div at bounding box center [1014, 497] width 143 height 59
click at [1232, 344] on div at bounding box center [649, 322] width 1298 height 644
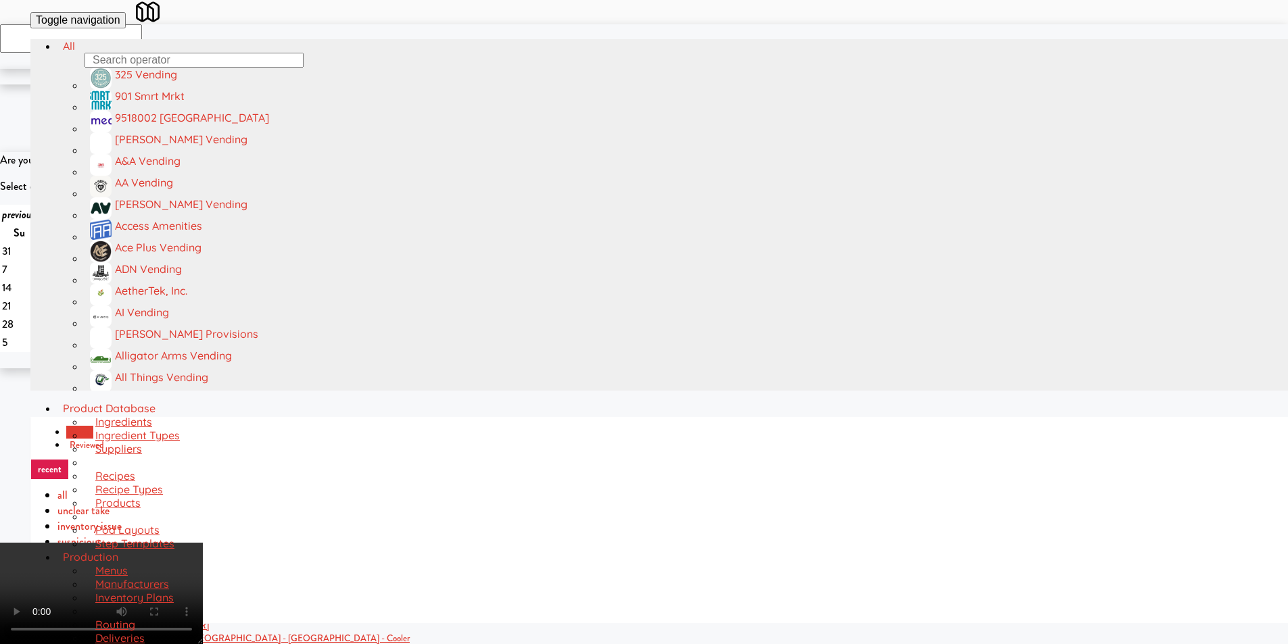
click at [203, 543] on video at bounding box center [101, 593] width 203 height 101
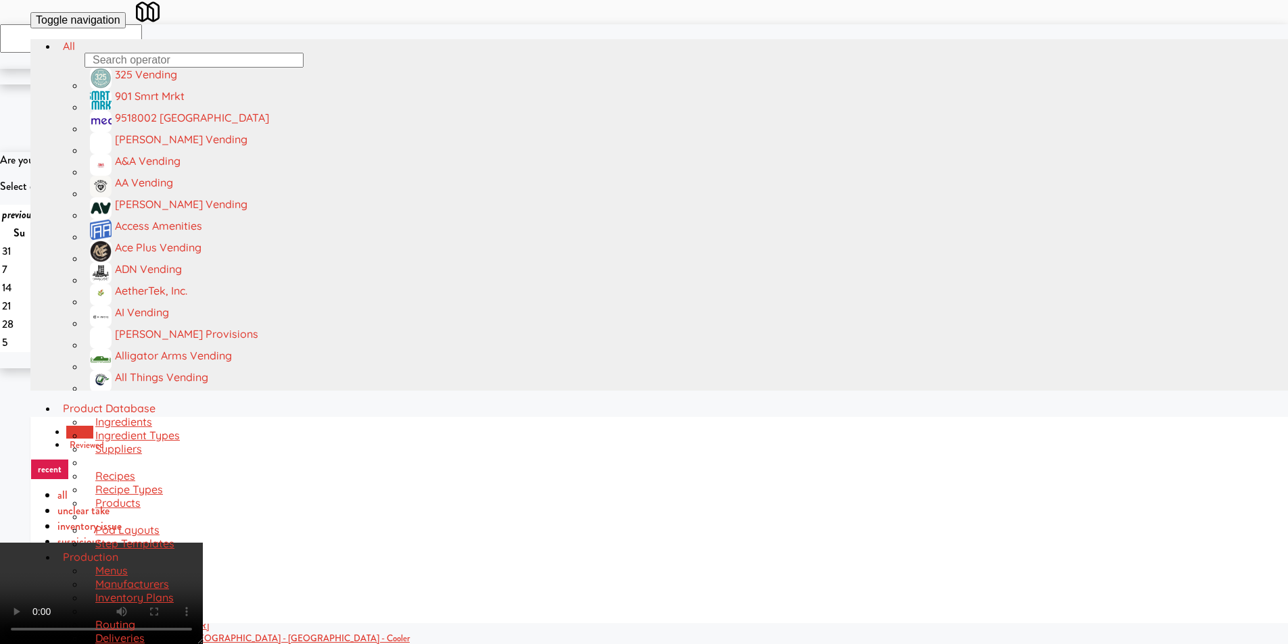
click at [203, 543] on video at bounding box center [101, 593] width 203 height 101
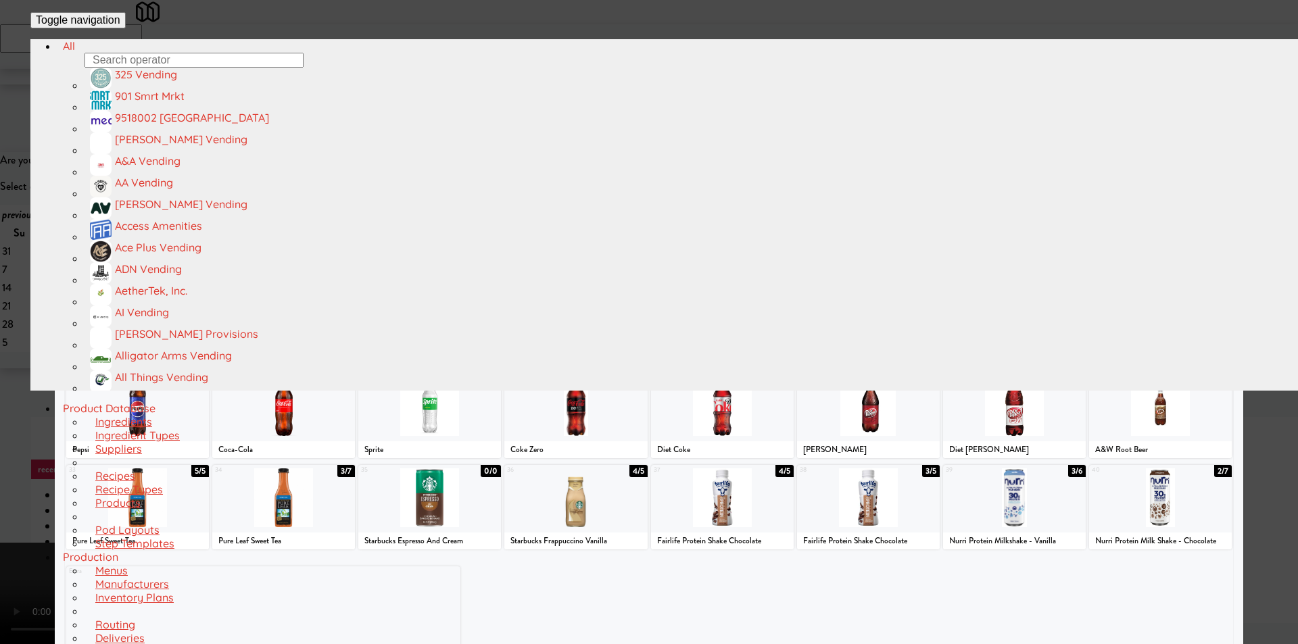
click at [1135, 469] on div "1 0/0 Australian Sands SPF 50 2 3/3 Crest 3D White 3 0/0 [MEDICAL_DATA] 4 1/1 […" at bounding box center [649, 376] width 1168 height 554
click at [1144, 472] on div "40 2/7 Nurri Protein Milk Shake - Chocolate" at bounding box center [1160, 507] width 143 height 84
click at [1246, 385] on div at bounding box center [649, 322] width 1298 height 644
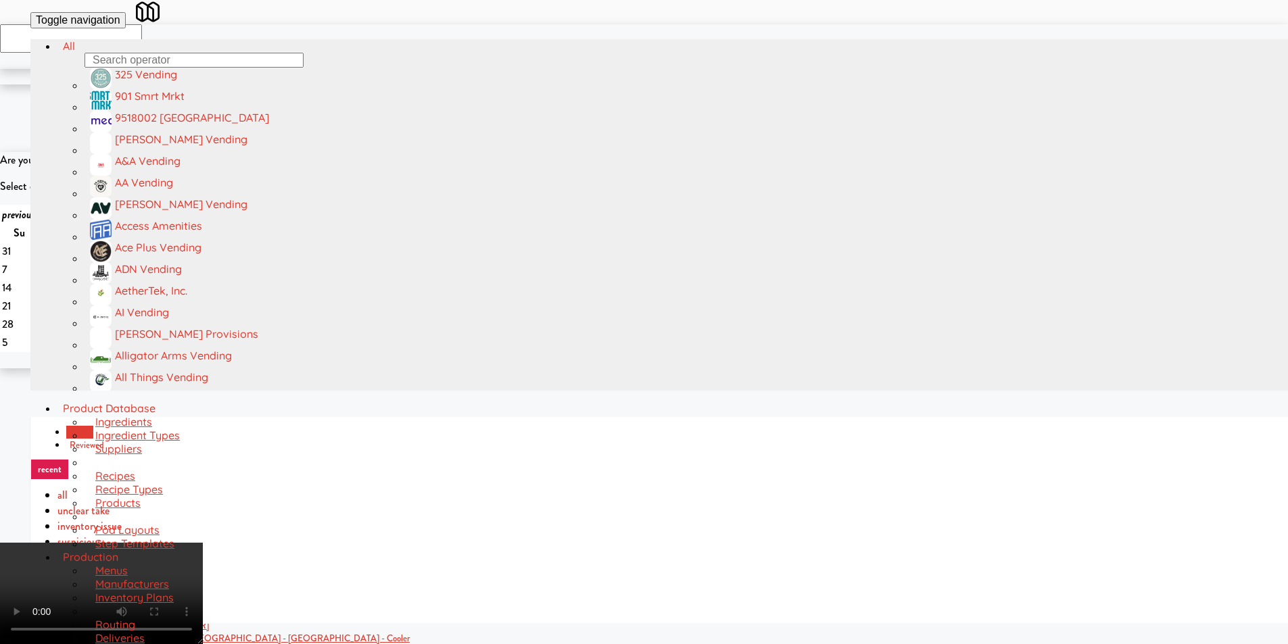
click at [203, 543] on video at bounding box center [101, 593] width 203 height 101
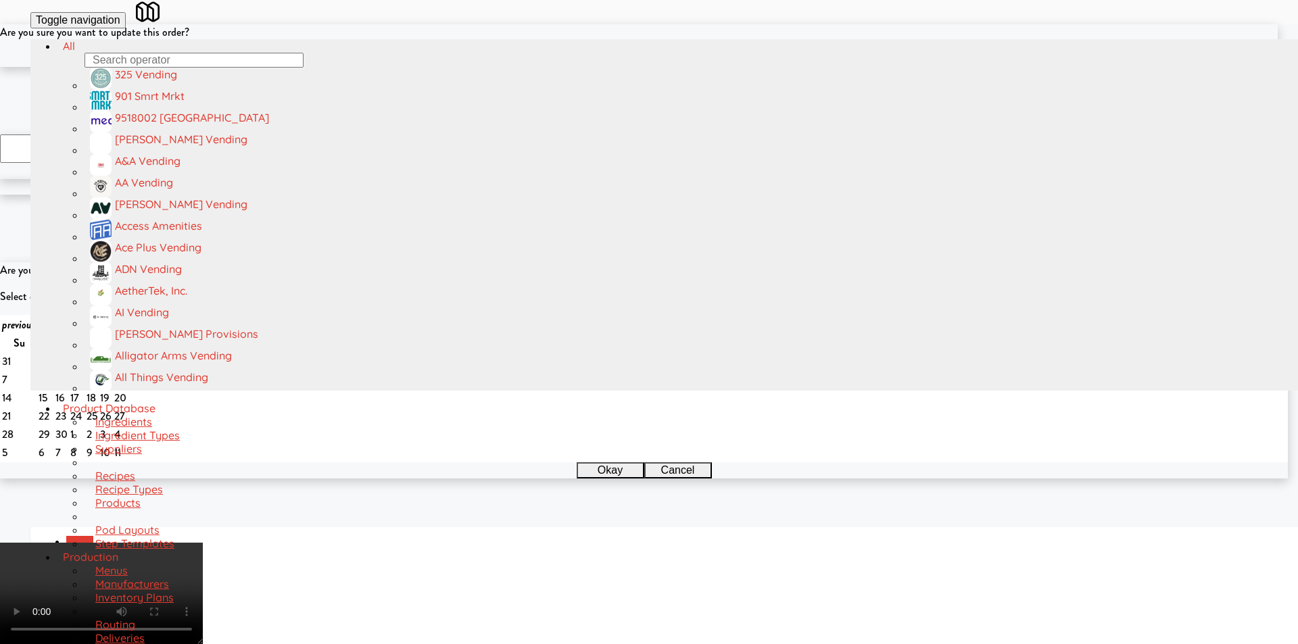
click at [610, 67] on button "Okay" at bounding box center [605, 59] width 68 height 16
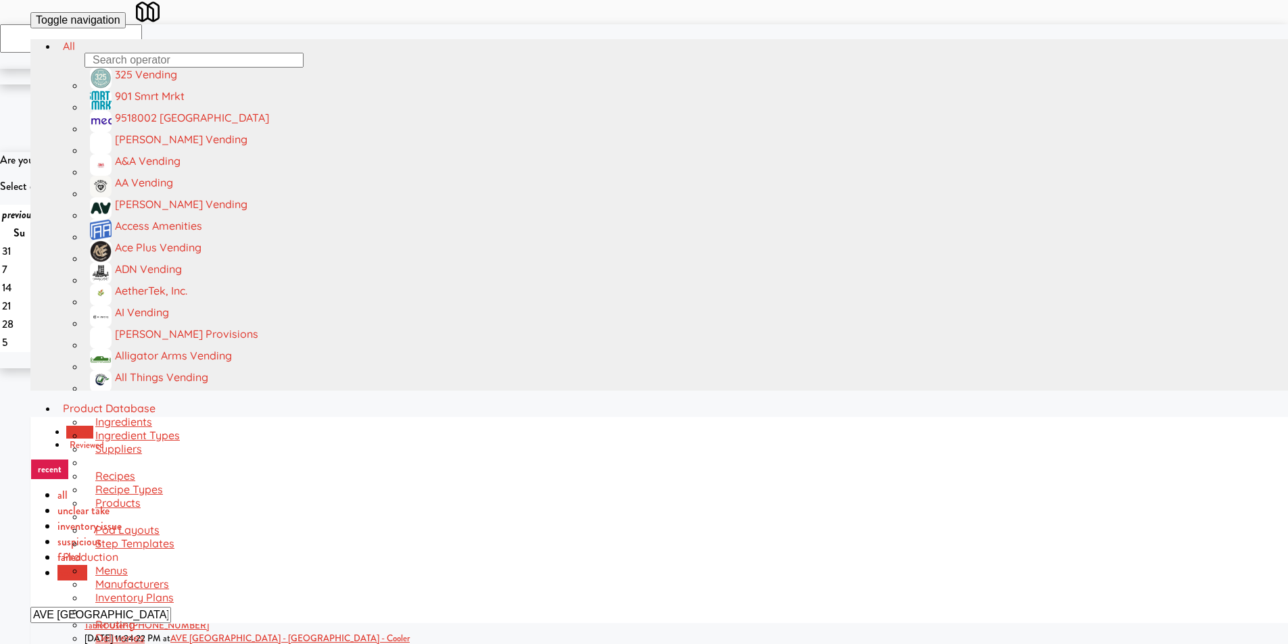
drag, startPoint x: 232, startPoint y: 34, endPoint x: 232, endPoint y: 42, distance: 7.4
click at [124, 550] on link "Production" at bounding box center [90, 557] width 66 height 14
click at [161, 401] on link "Product Database" at bounding box center [108, 408] width 103 height 14
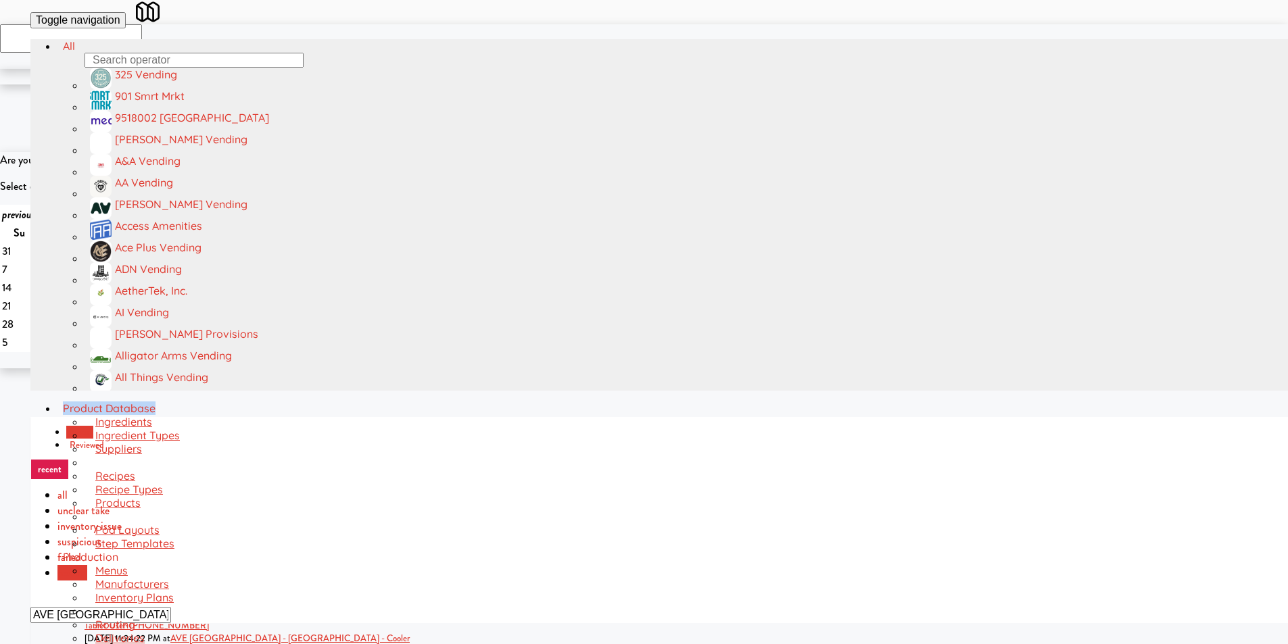
click at [161, 401] on link "Product Database" at bounding box center [108, 408] width 103 height 14
click at [171, 607] on input "AVE [GEOGRAPHIC_DATA] - [GEOGRAPHIC_DATA] - Cooler" at bounding box center [100, 615] width 141 height 16
paste input "TC Cooler Combo Right"
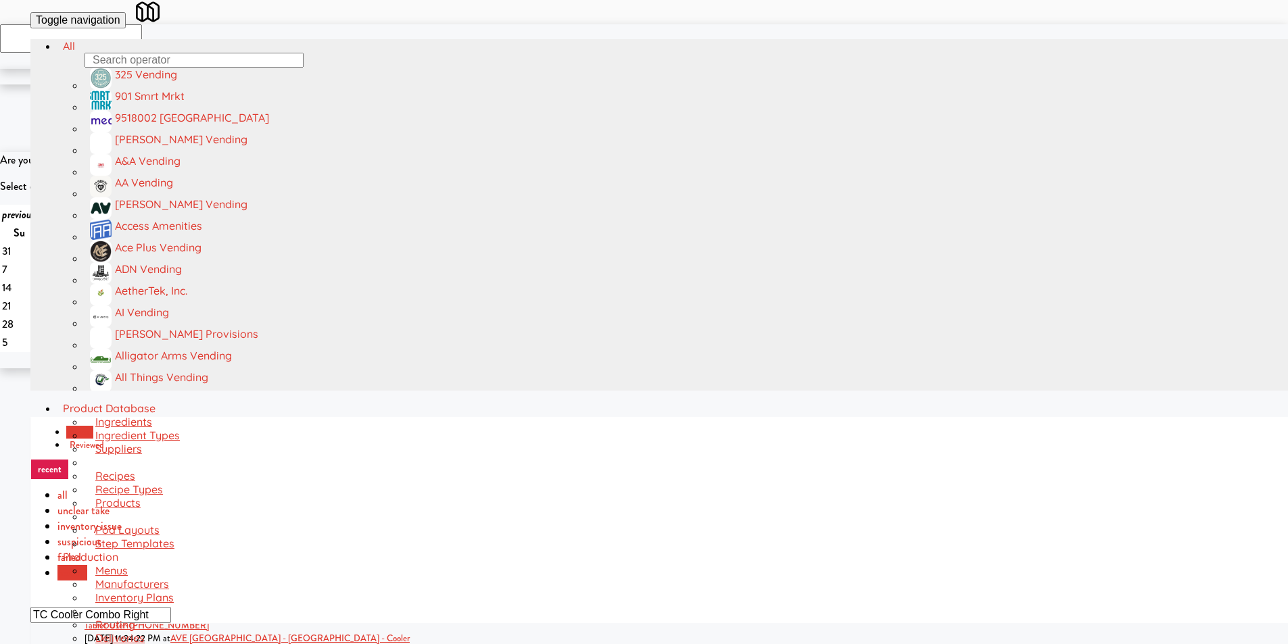
type input "TC Cooler Combo Right"
click at [387, 643] on div "Truck Country ([GEOGRAPHIC_DATA])" at bounding box center [700, 651] width 1233 height 13
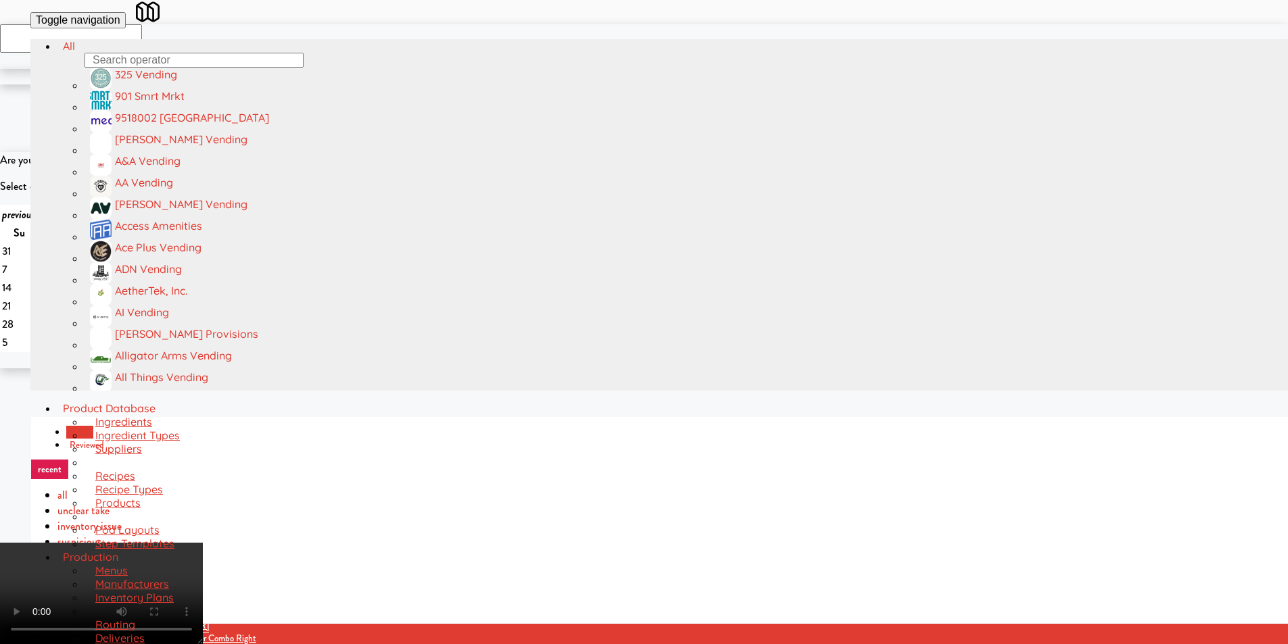
click at [203, 543] on video at bounding box center [101, 593] width 203 height 101
click at [203, 627] on video at bounding box center [101, 593] width 203 height 101
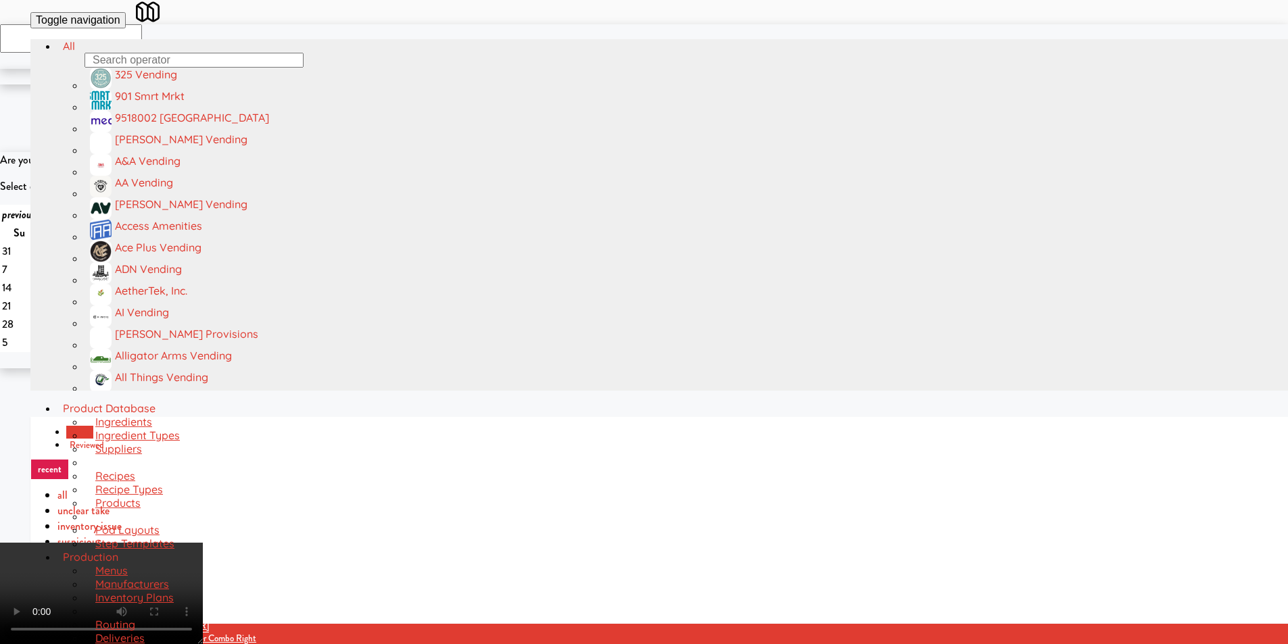
drag, startPoint x: 400, startPoint y: 458, endPoint x: 414, endPoint y: 454, distance: 14.6
click at [203, 543] on video at bounding box center [101, 593] width 203 height 101
drag, startPoint x: 795, startPoint y: 271, endPoint x: 637, endPoint y: 293, distance: 159.0
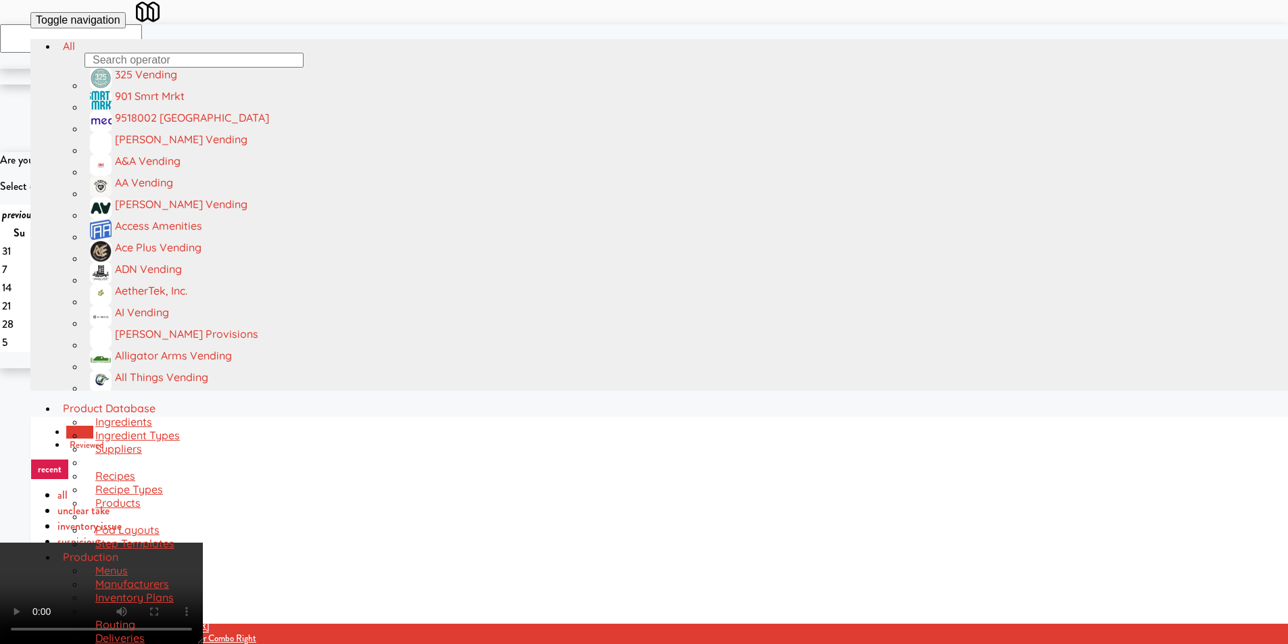
click at [203, 543] on video at bounding box center [101, 593] width 203 height 101
drag, startPoint x: 505, startPoint y: 339, endPoint x: 517, endPoint y: 339, distance: 12.2
click at [203, 543] on video at bounding box center [101, 593] width 203 height 101
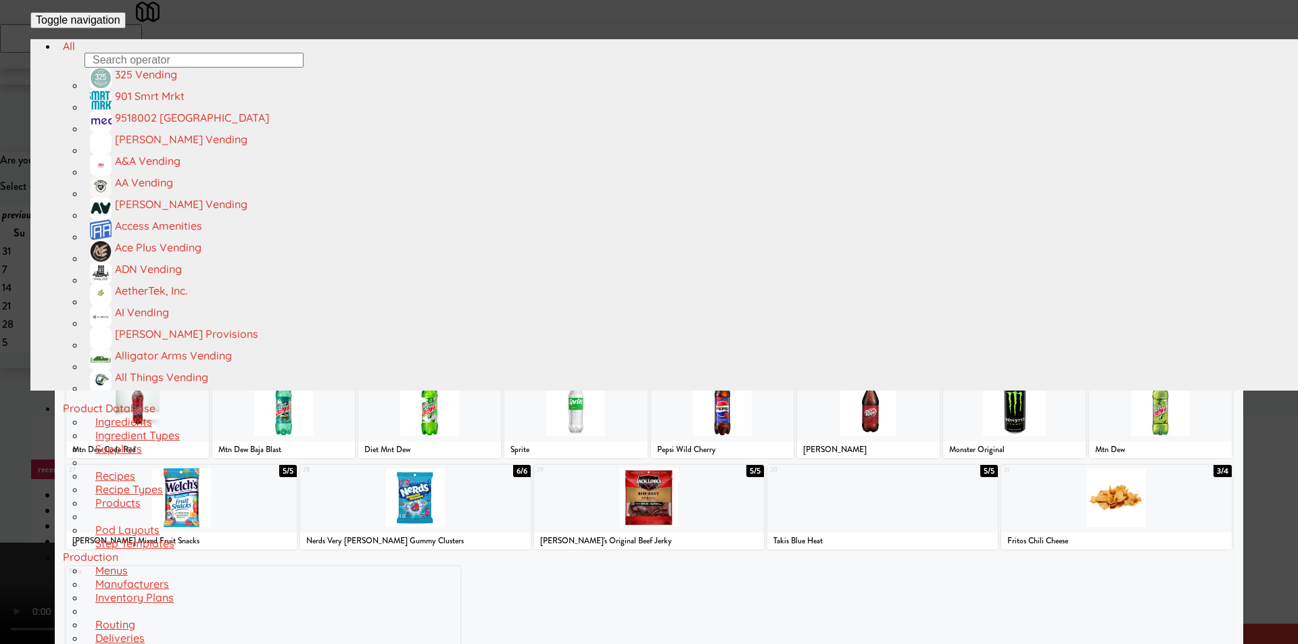
click at [331, 253] on div at bounding box center [283, 224] width 143 height 59
click at [43, 324] on div at bounding box center [649, 322] width 1298 height 644
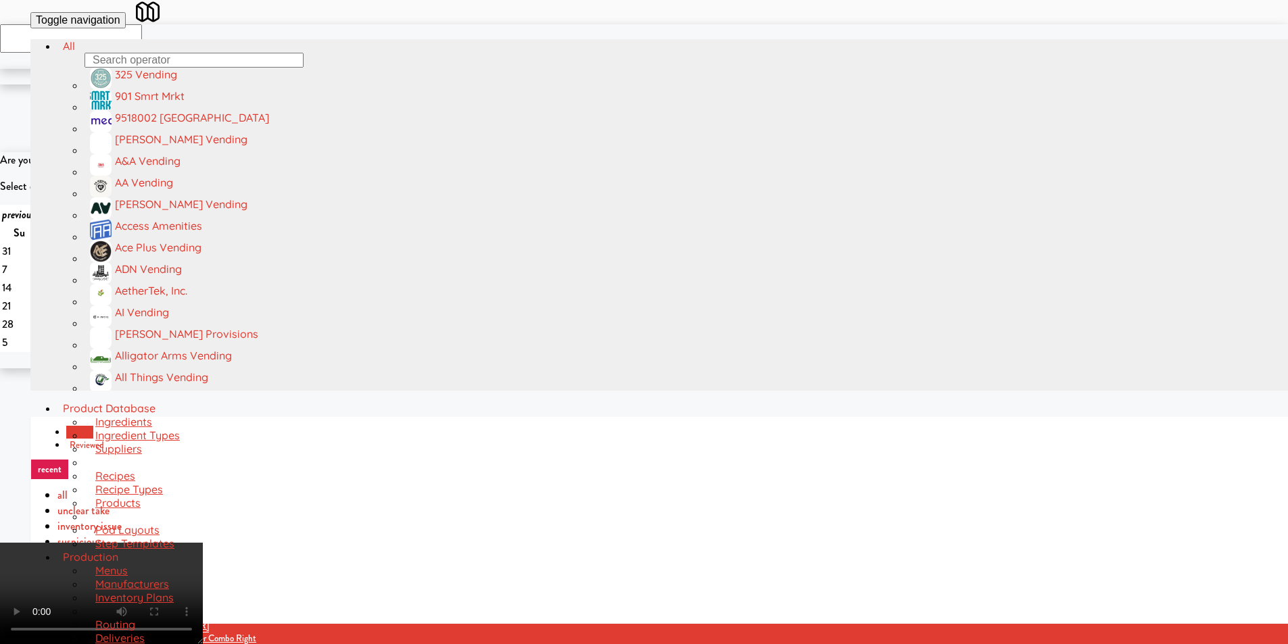
click at [203, 543] on video at bounding box center [101, 593] width 203 height 101
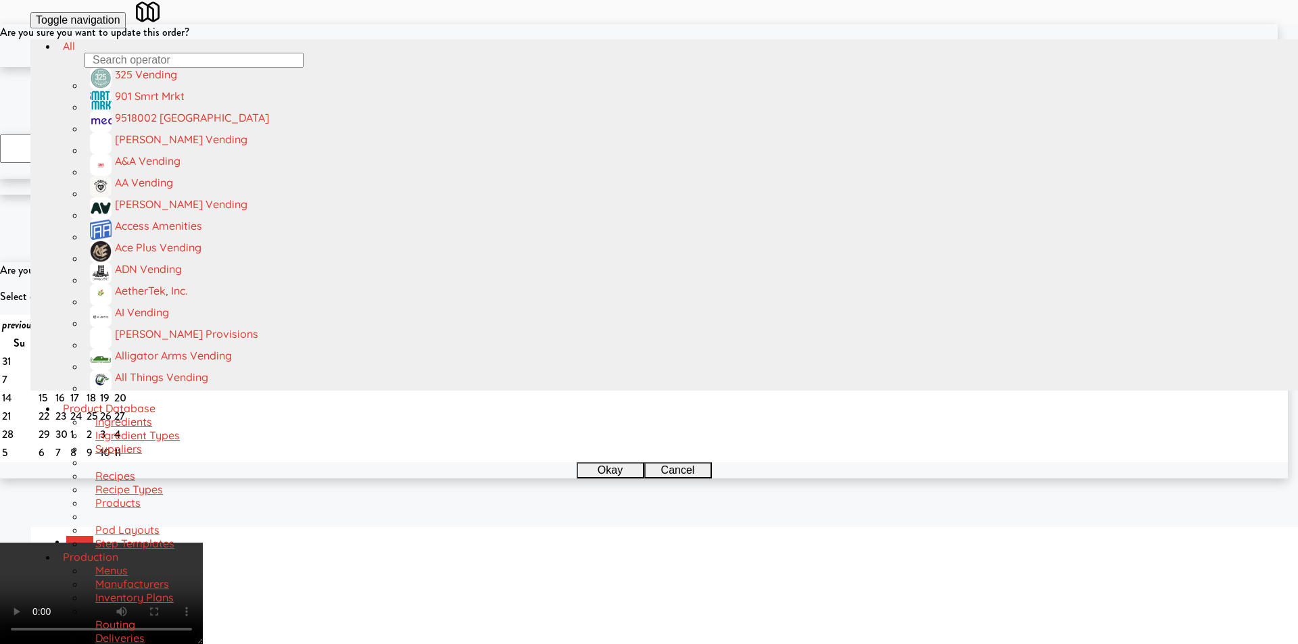
click at [599, 67] on button "Okay" at bounding box center [605, 59] width 68 height 16
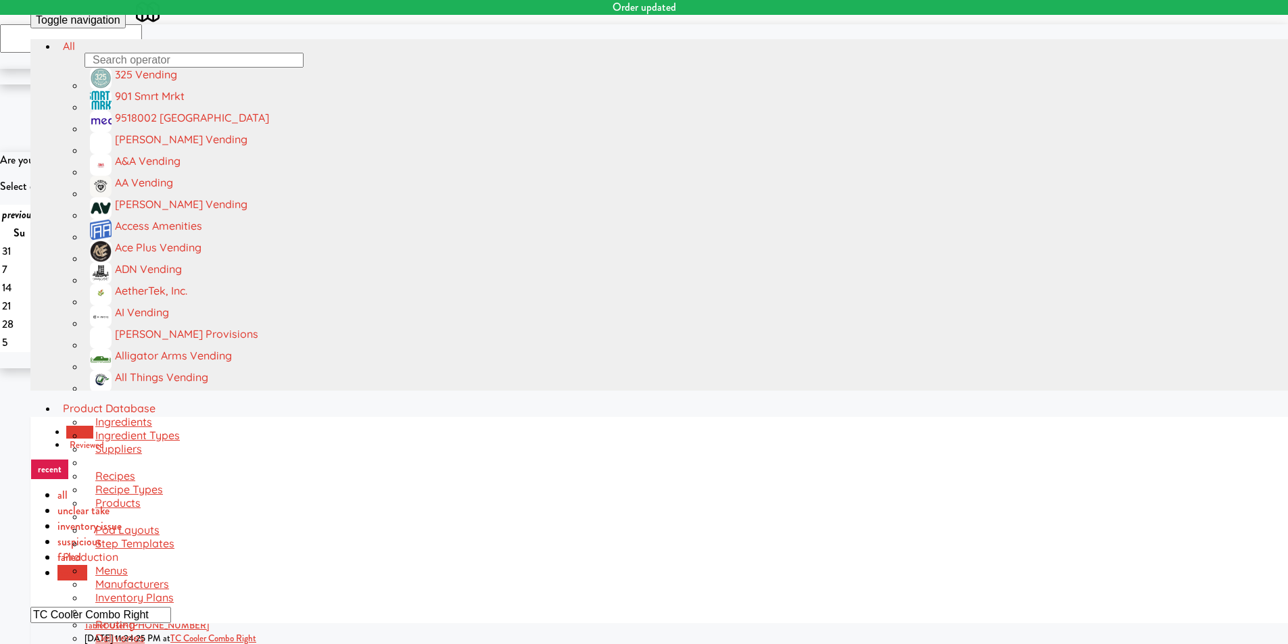
drag, startPoint x: 850, startPoint y: 66, endPoint x: 862, endPoint y: 65, distance: 12.2
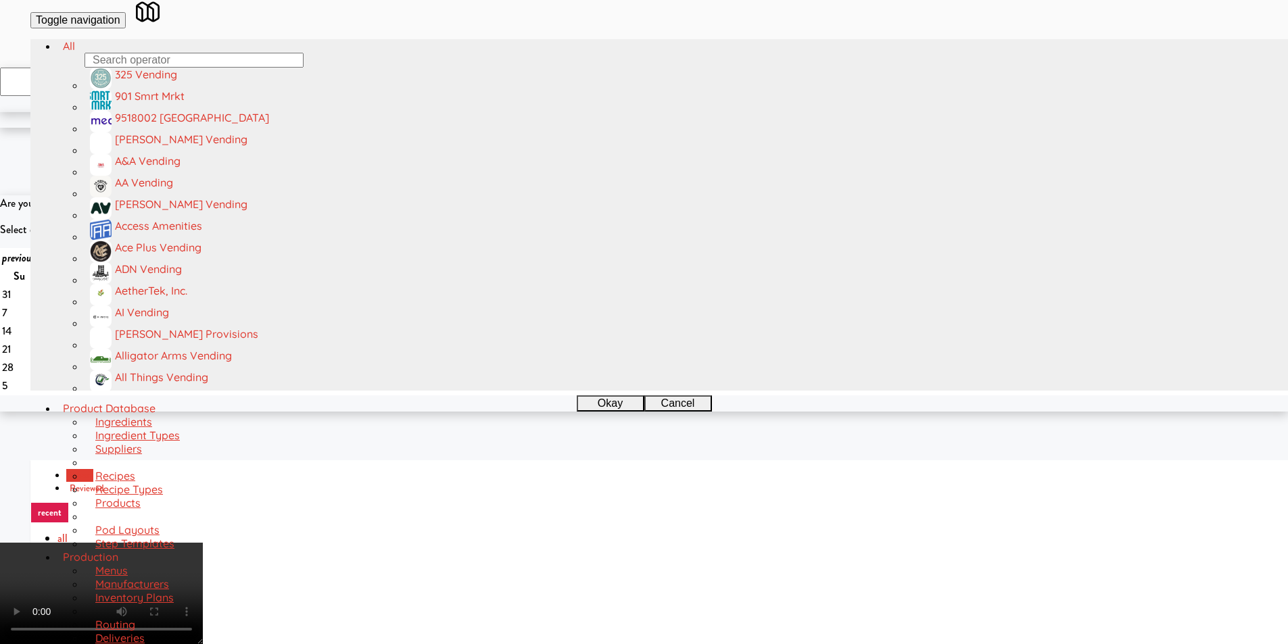
click at [203, 543] on video at bounding box center [101, 593] width 203 height 101
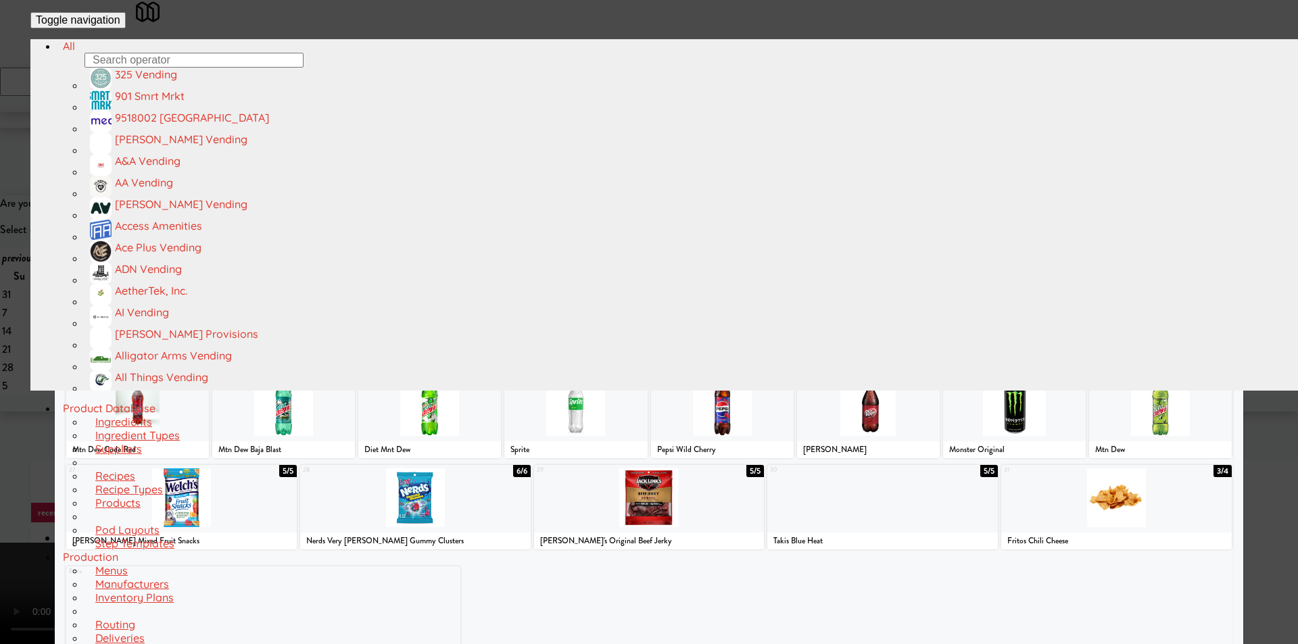
click at [691, 326] on div at bounding box center [649, 315] width 230 height 59
click at [1263, 307] on div at bounding box center [649, 322] width 1298 height 644
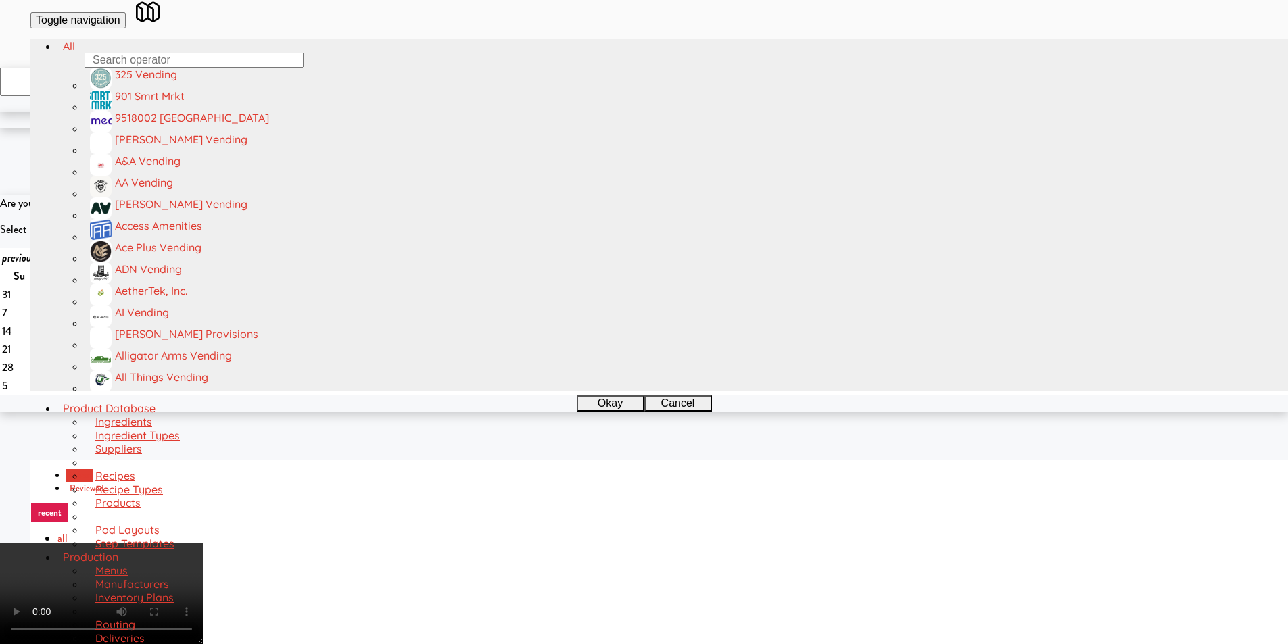
click at [203, 543] on video at bounding box center [101, 593] width 203 height 101
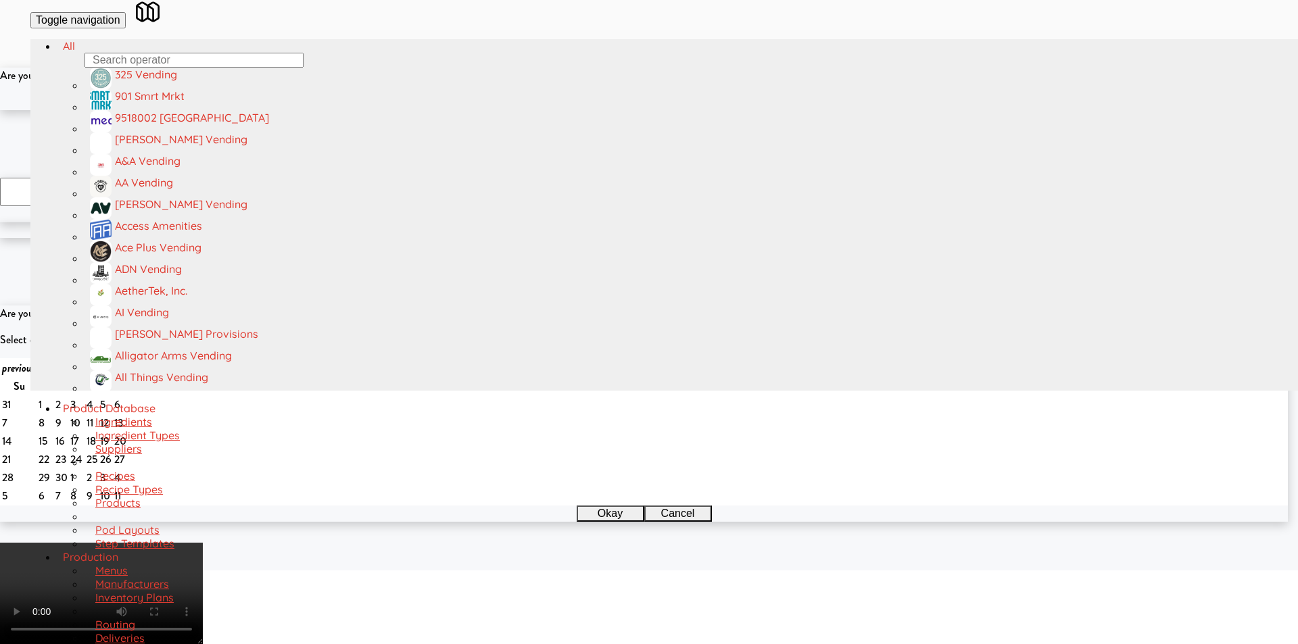
click at [605, 110] on button "Okay" at bounding box center [605, 102] width 68 height 16
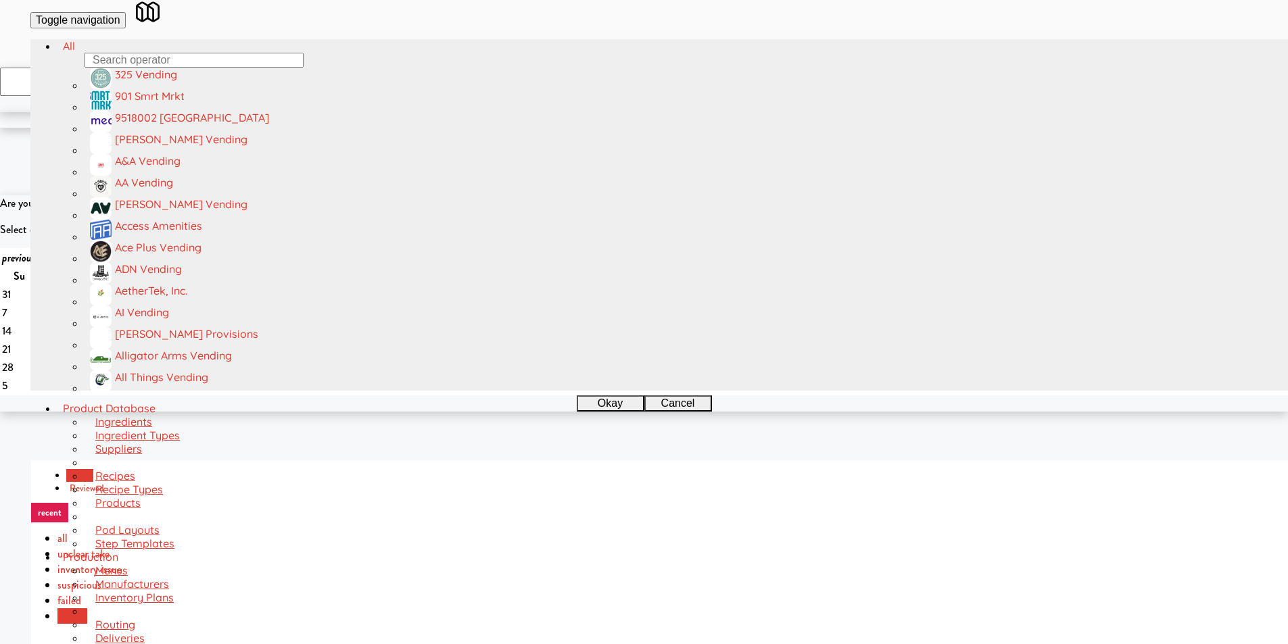
paste input "Cowboy - Cooler"
type input "Cowboy - Cooler"
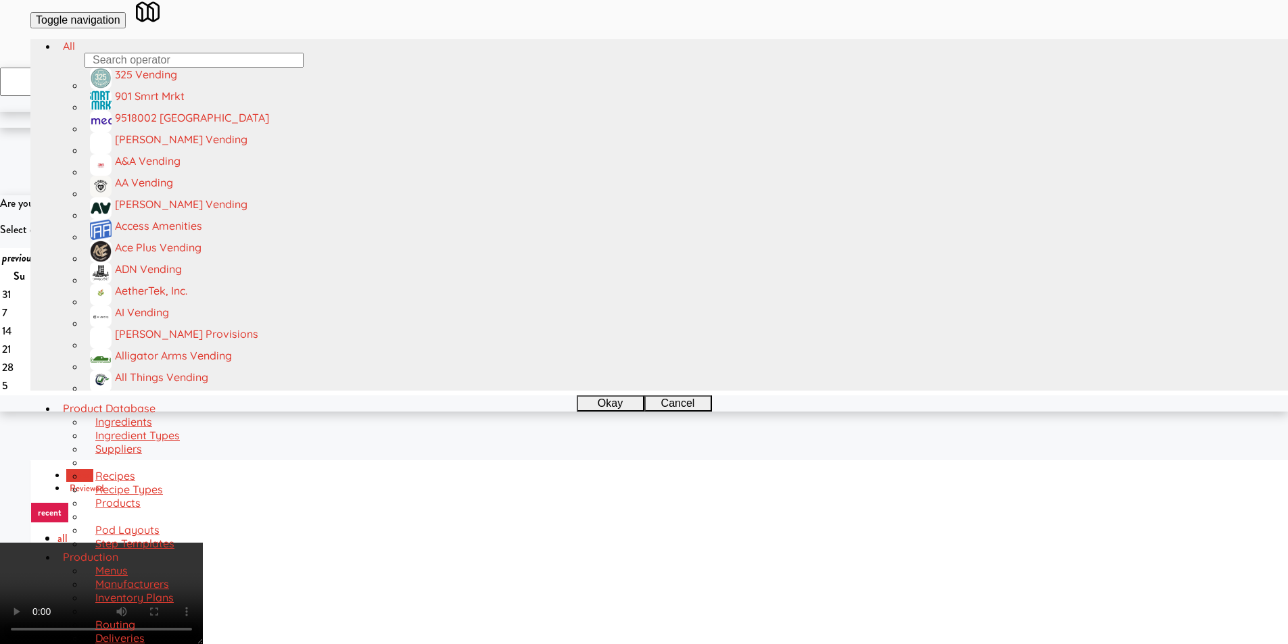
click at [203, 543] on video at bounding box center [101, 593] width 203 height 101
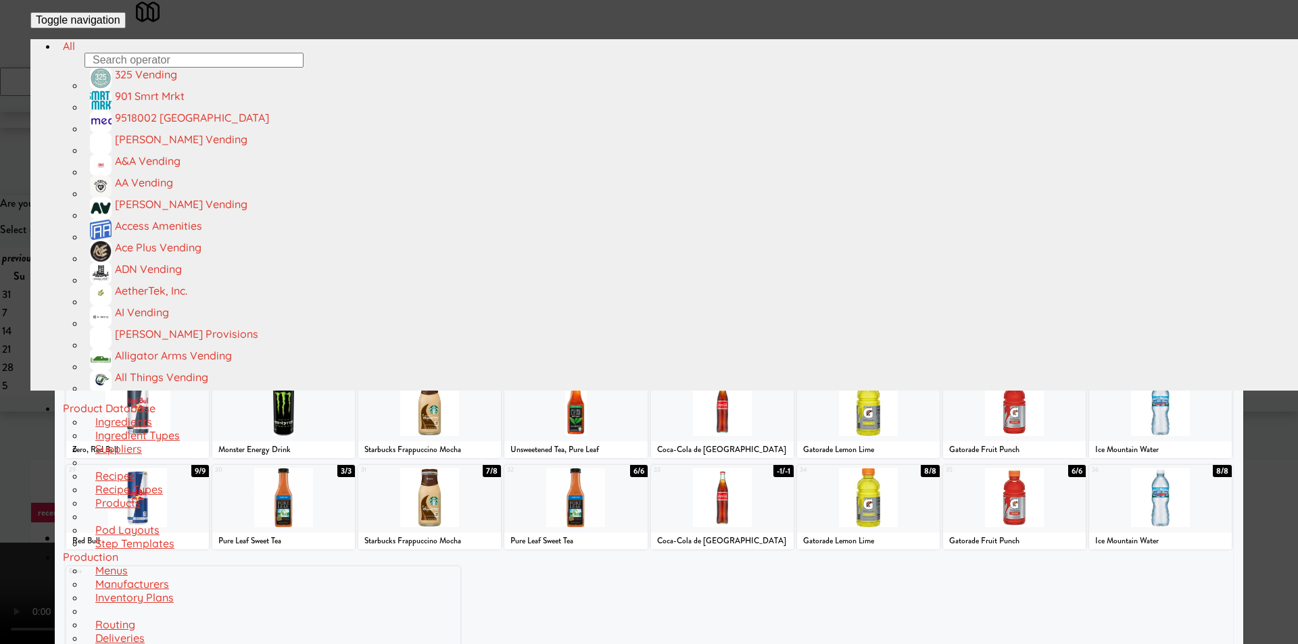
click at [439, 505] on div at bounding box center [429, 497] width 143 height 59
click at [5, 467] on div at bounding box center [649, 322] width 1298 height 644
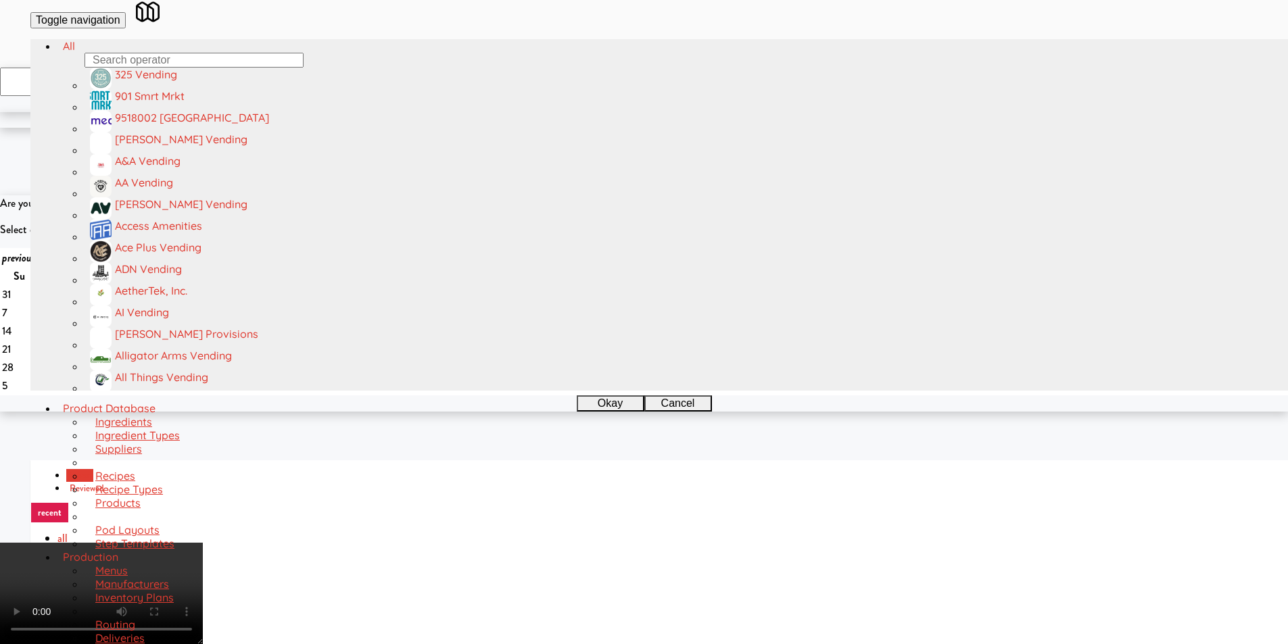
click at [203, 543] on video at bounding box center [101, 593] width 203 height 101
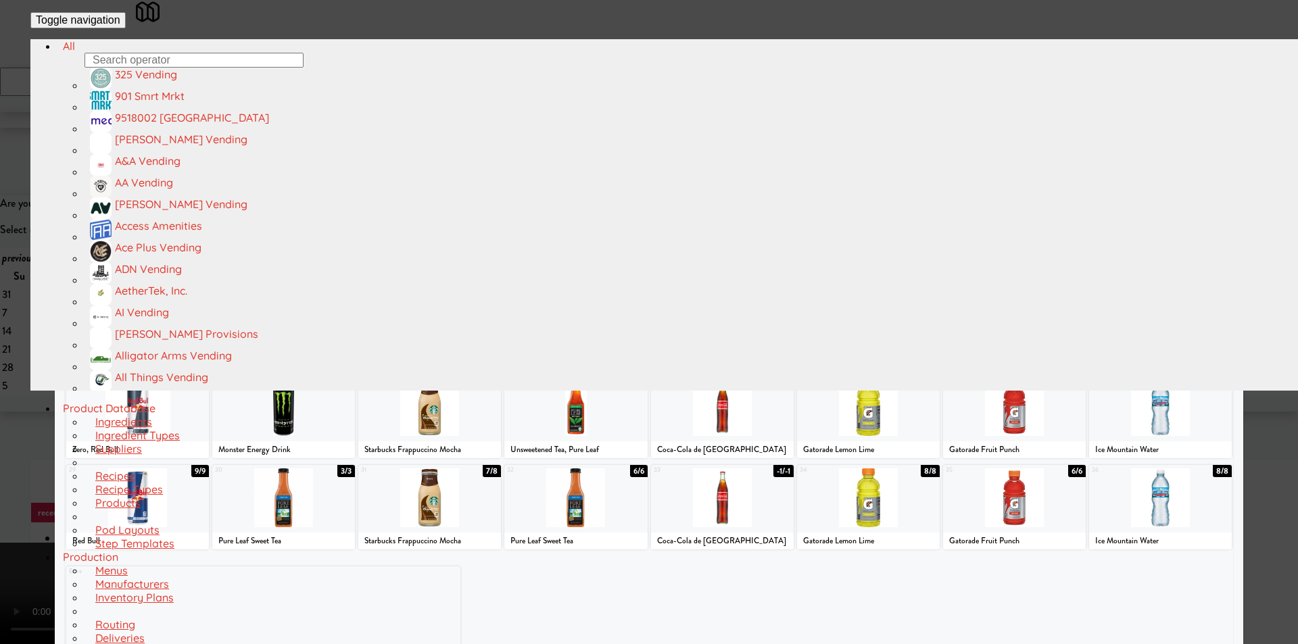
click at [702, 249] on div at bounding box center [649, 224] width 230 height 59
click at [1265, 299] on div at bounding box center [649, 322] width 1298 height 644
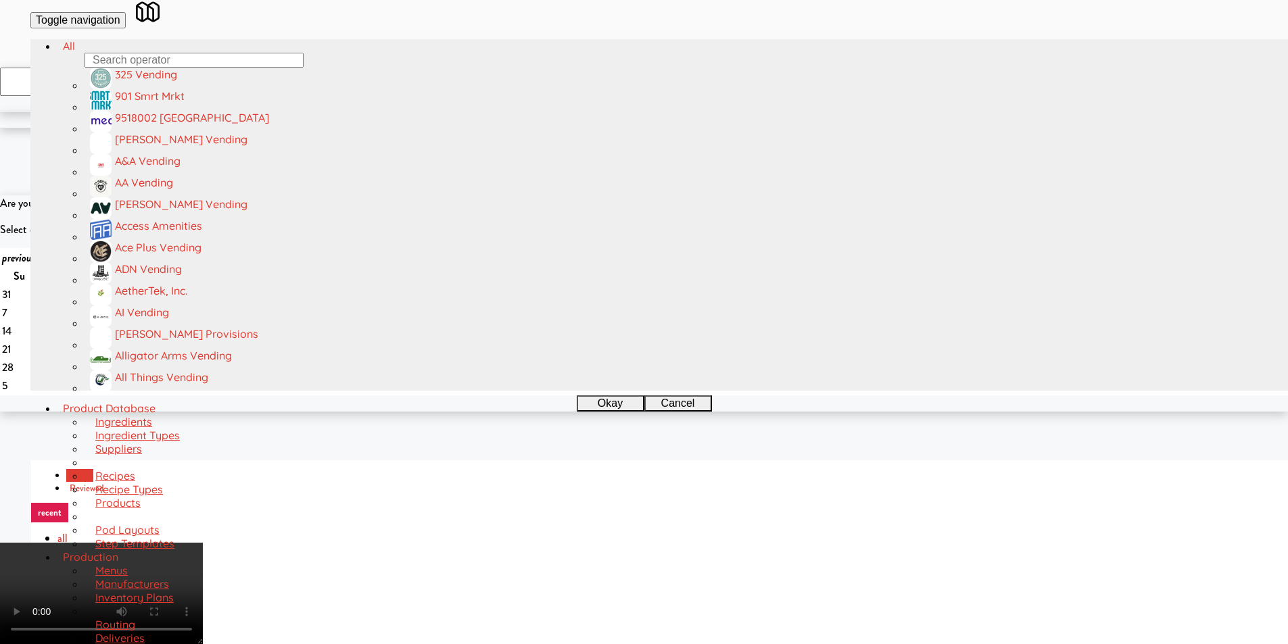
checkbox input "true"
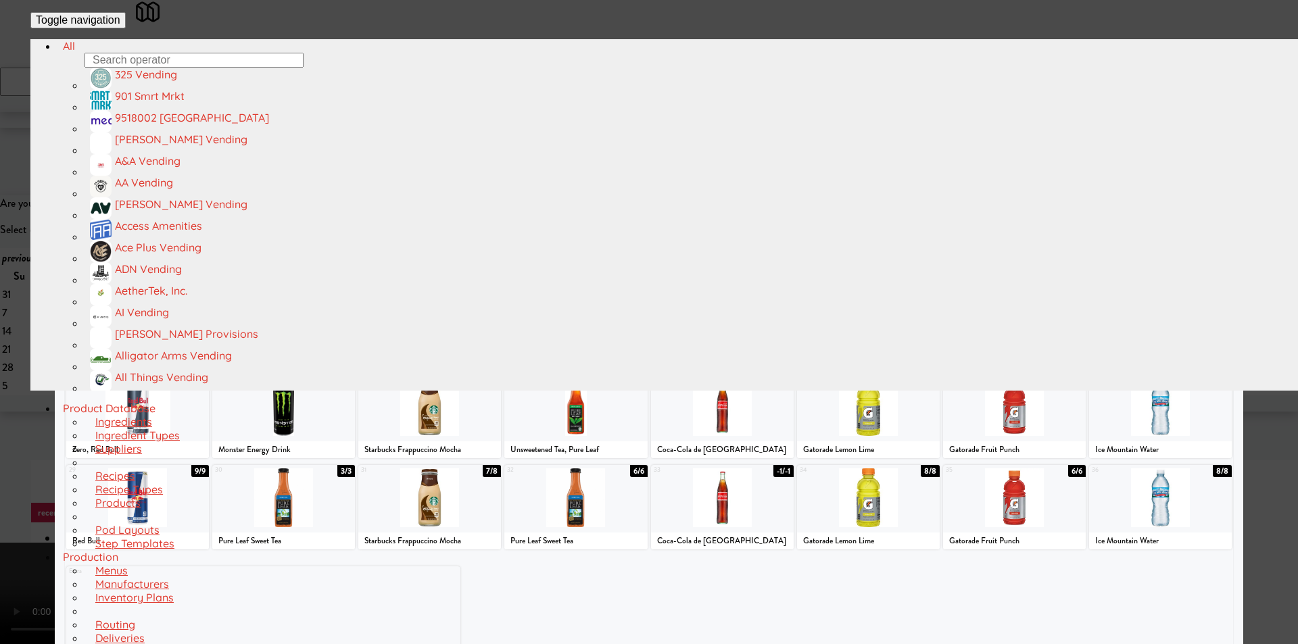
click at [664, 253] on div at bounding box center [649, 224] width 230 height 59
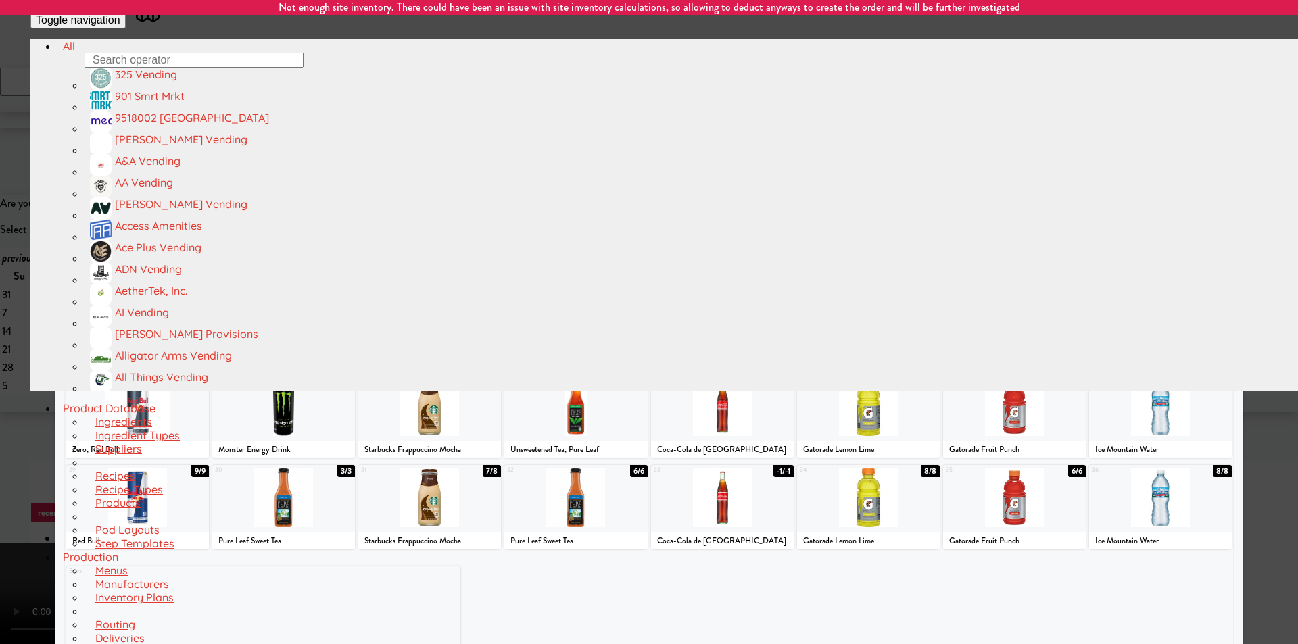
click at [1237, 276] on div at bounding box center [649, 322] width 1298 height 644
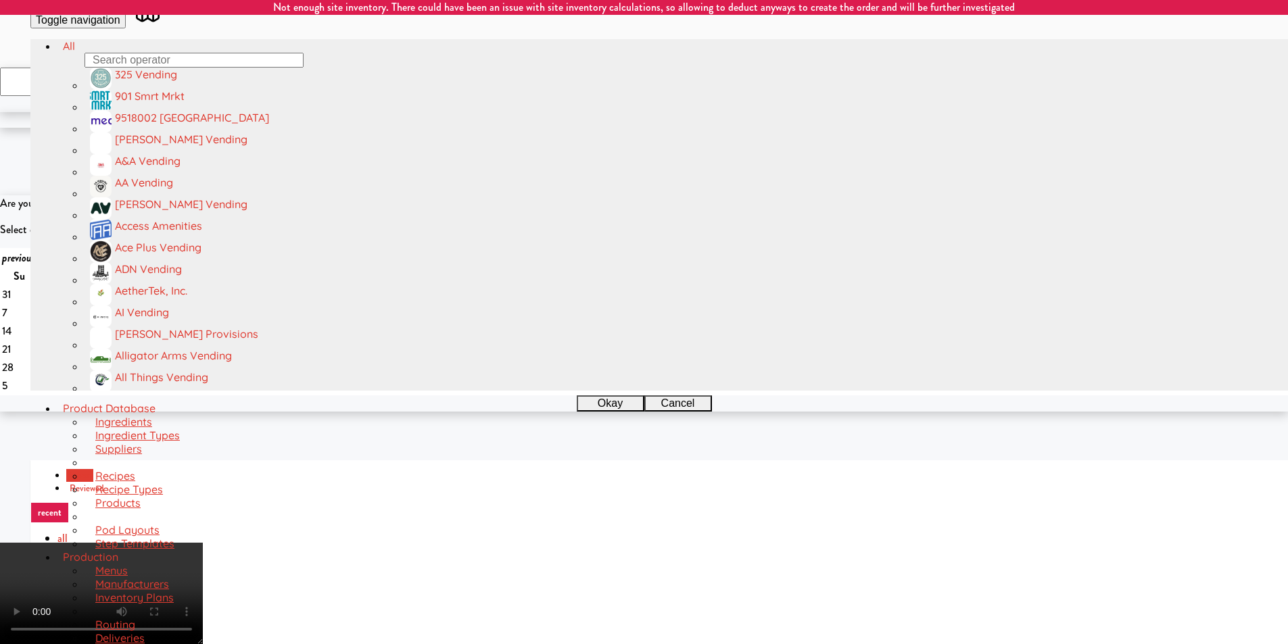
click at [203, 543] on video at bounding box center [101, 593] width 203 height 101
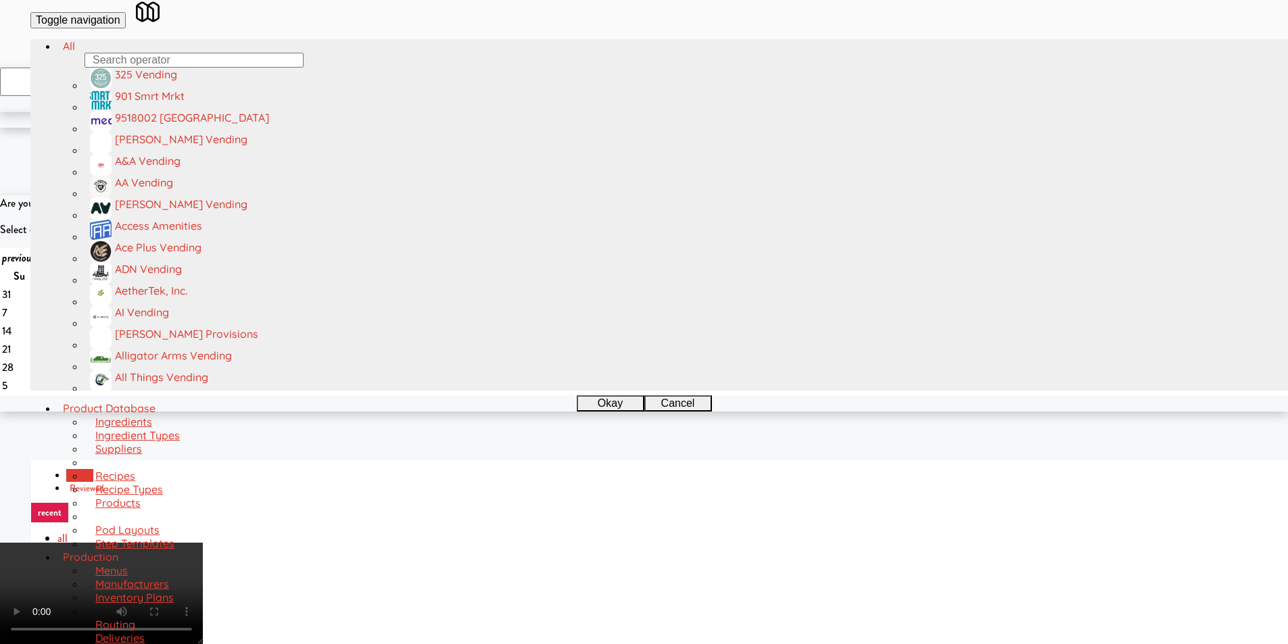
click at [203, 543] on video at bounding box center [101, 593] width 203 height 101
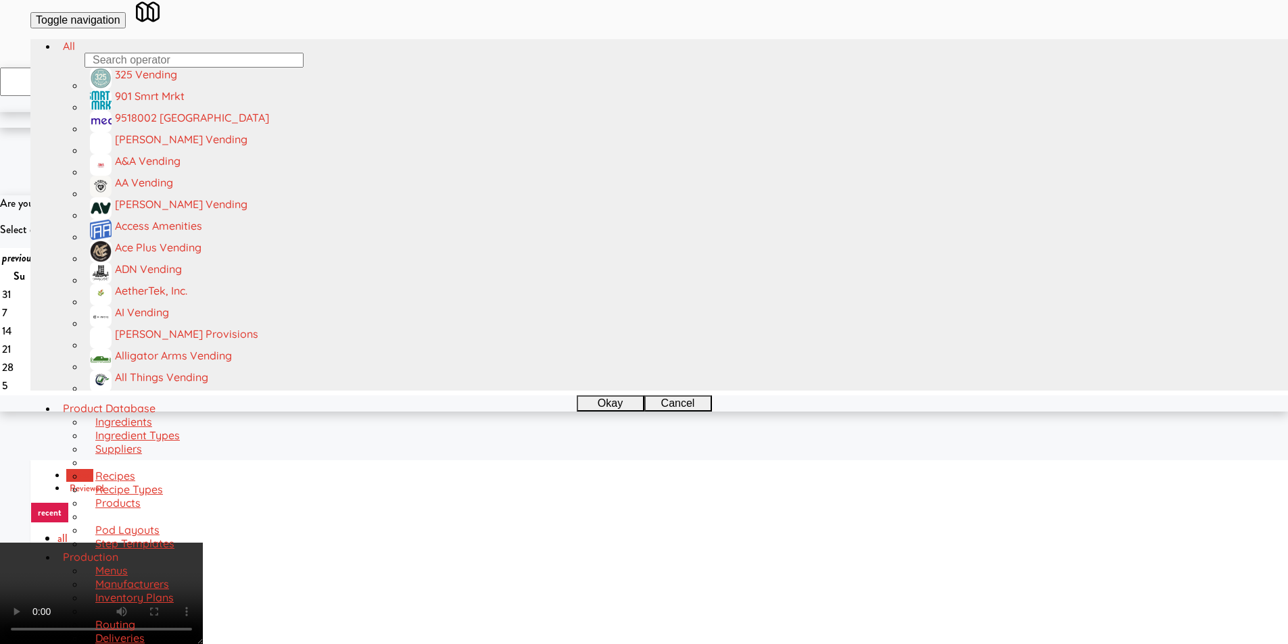
click at [203, 543] on video at bounding box center [101, 593] width 203 height 101
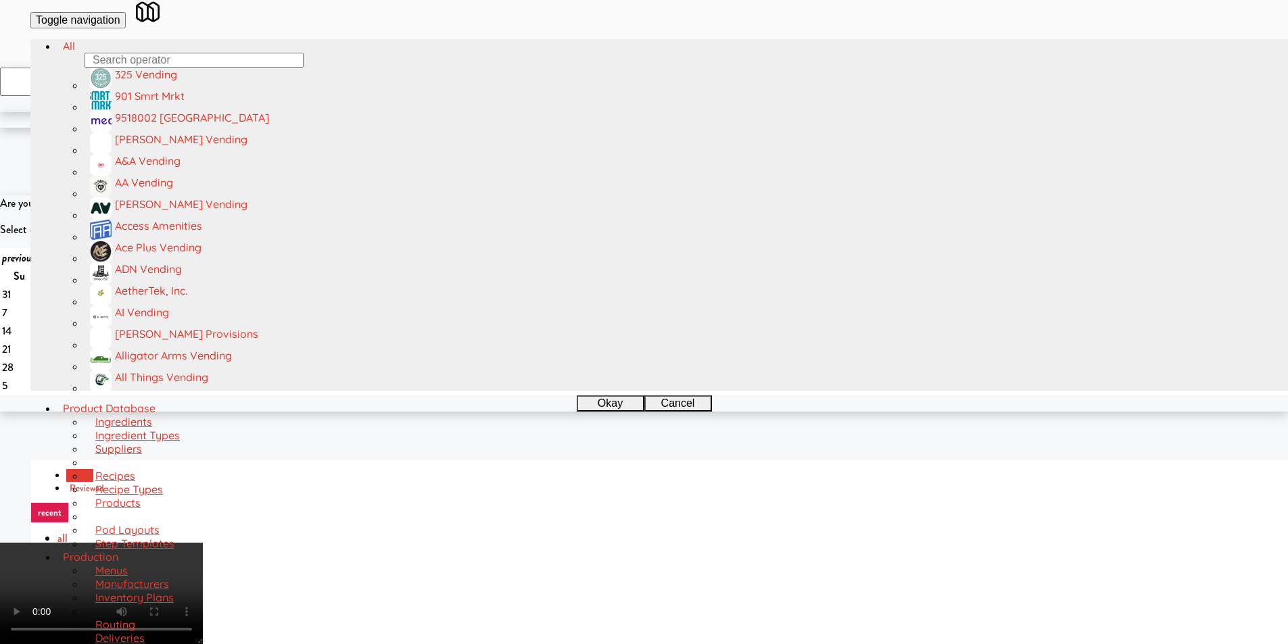
click at [203, 543] on video at bounding box center [101, 593] width 203 height 101
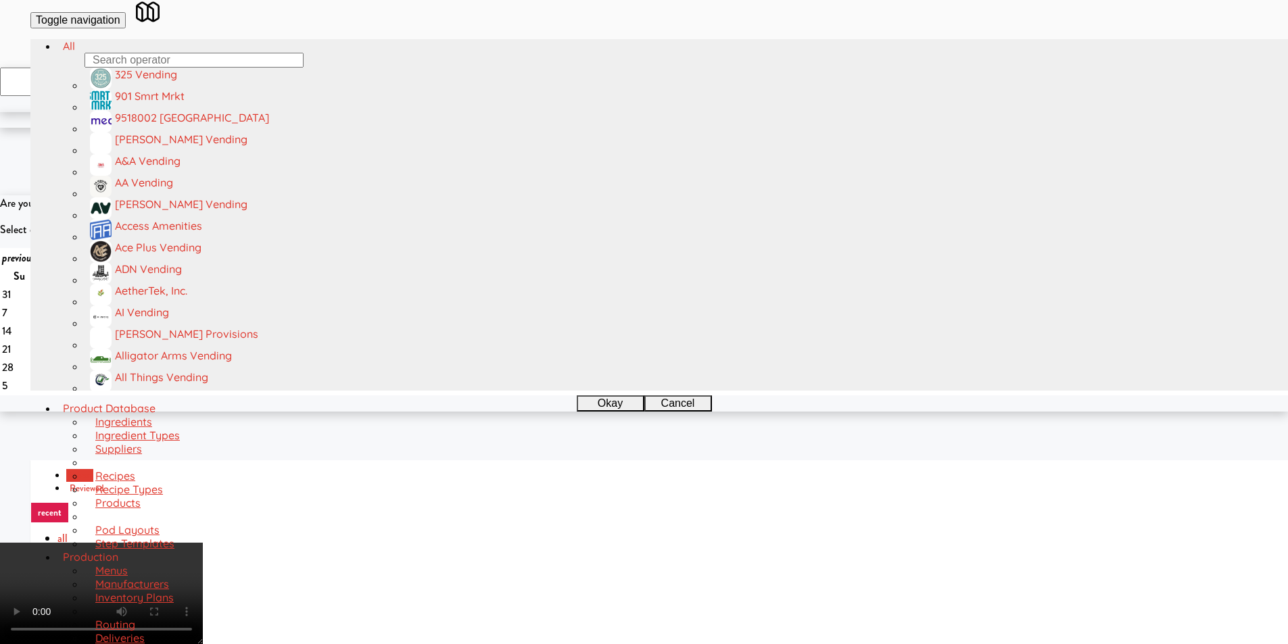
click at [203, 543] on video at bounding box center [101, 593] width 203 height 101
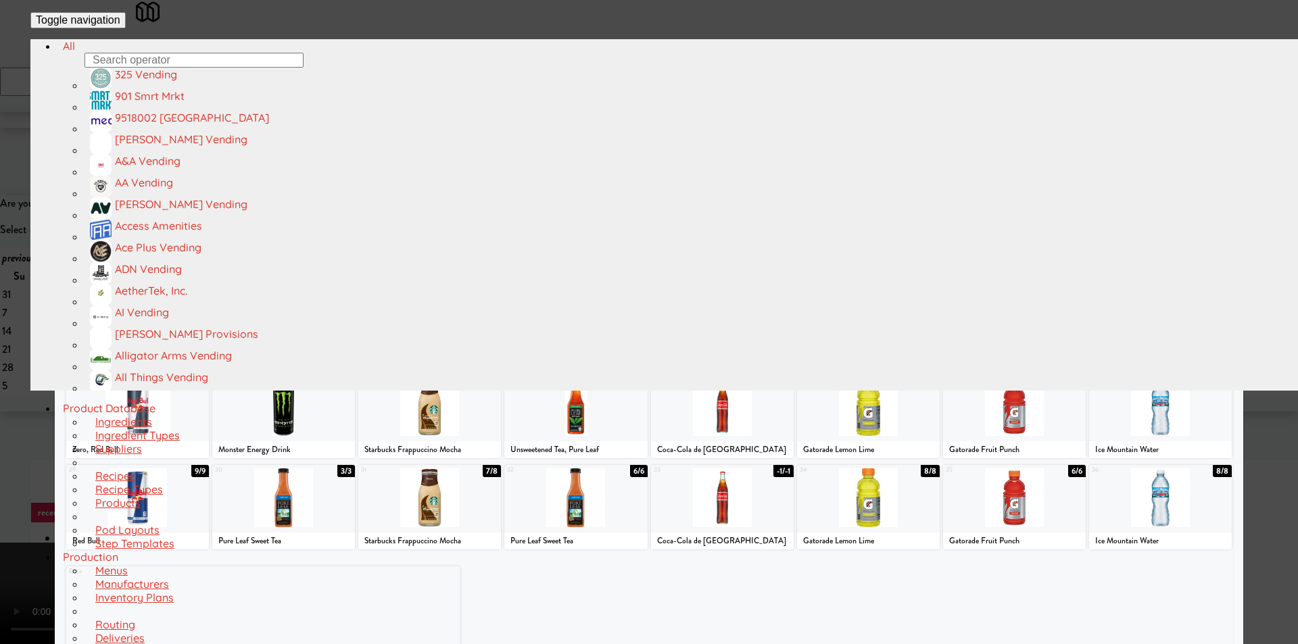
click at [716, 162] on div at bounding box center [707, 132] width 114 height 59
click at [1267, 260] on div at bounding box center [649, 322] width 1298 height 644
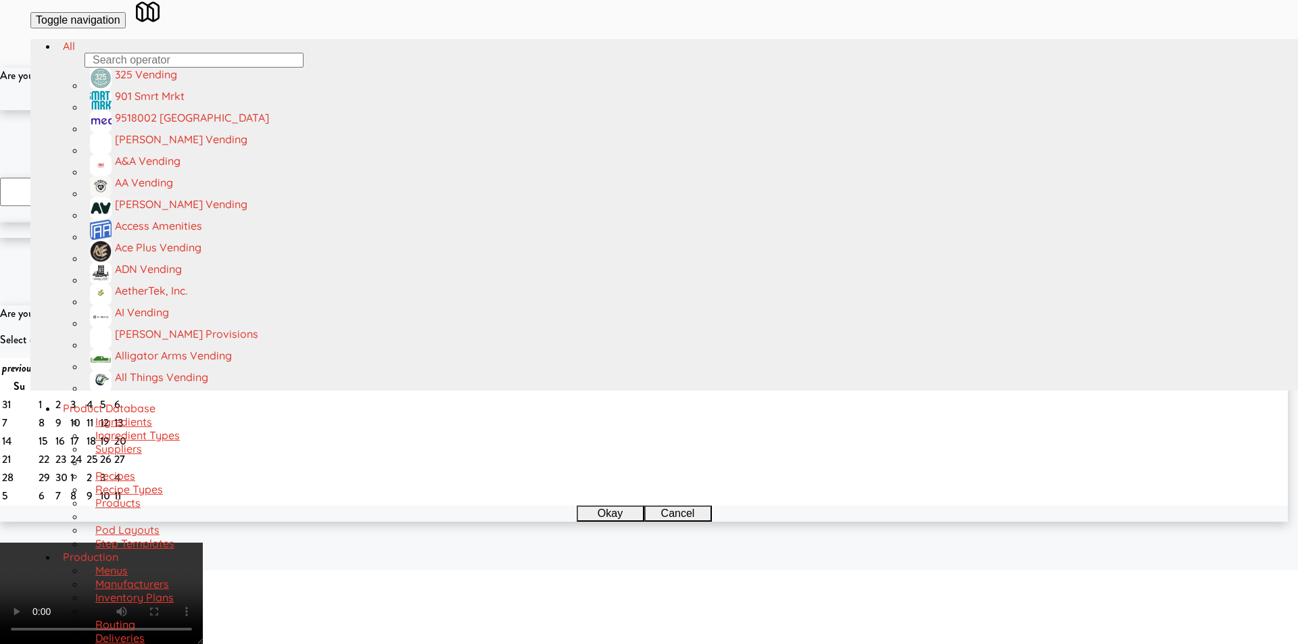
click at [623, 110] on button "Okay" at bounding box center [605, 102] width 68 height 16
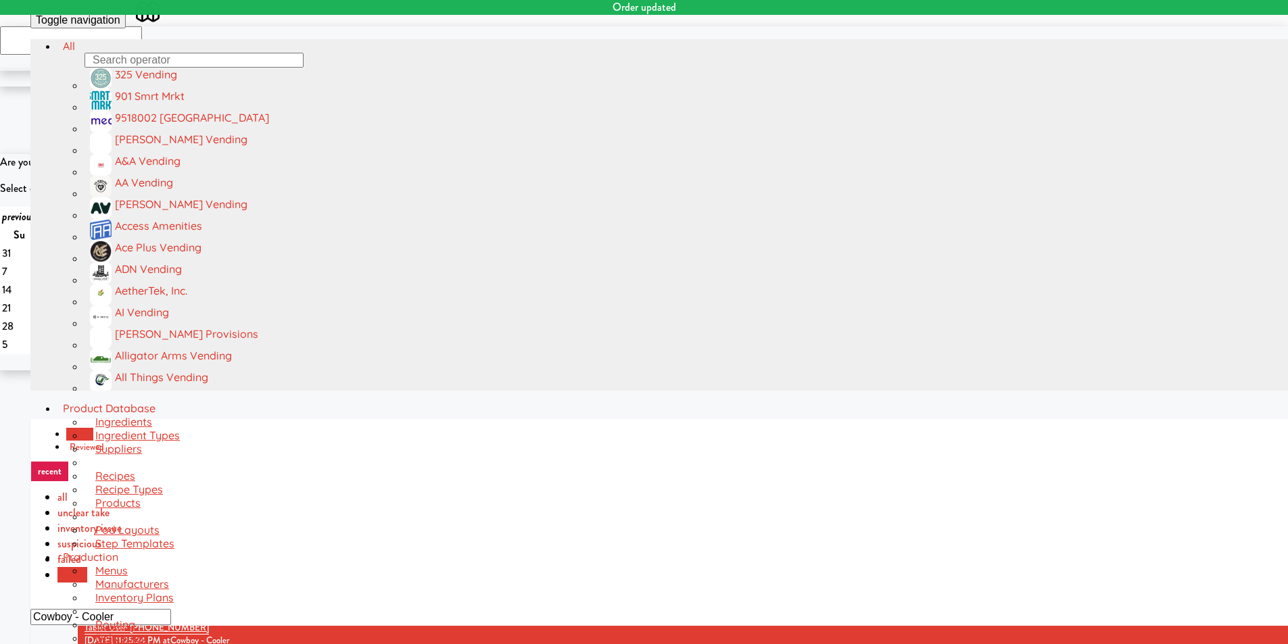
scroll to position [43, 0]
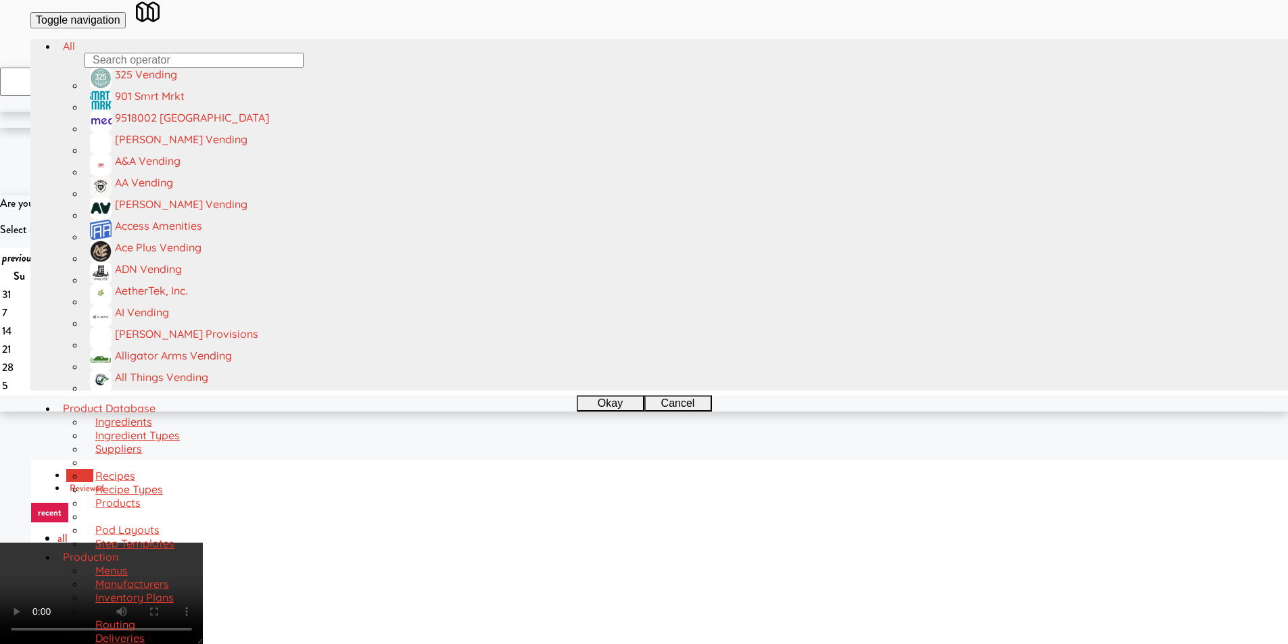
scroll to position [203, 0]
click at [203, 543] on video at bounding box center [101, 593] width 203 height 101
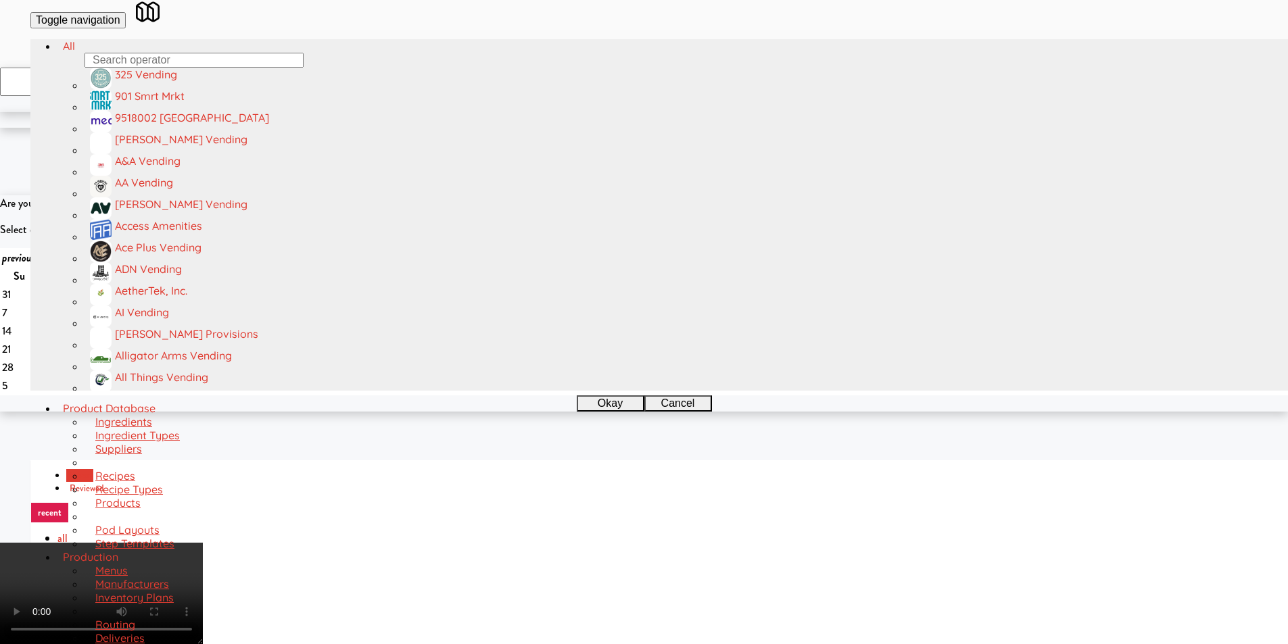
scroll to position [0, 0]
drag, startPoint x: 918, startPoint y: 183, endPoint x: 904, endPoint y: 183, distance: 14.2
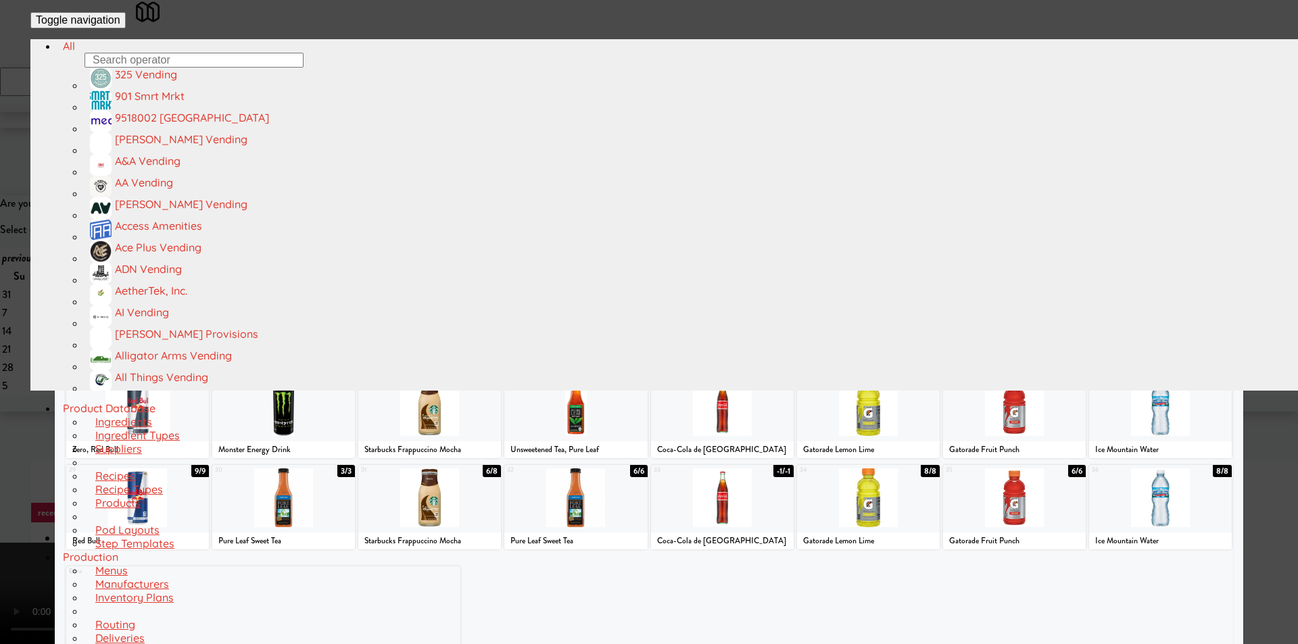
click at [422, 325] on div at bounding box center [415, 315] width 230 height 59
click at [1251, 322] on div at bounding box center [649, 322] width 1298 height 644
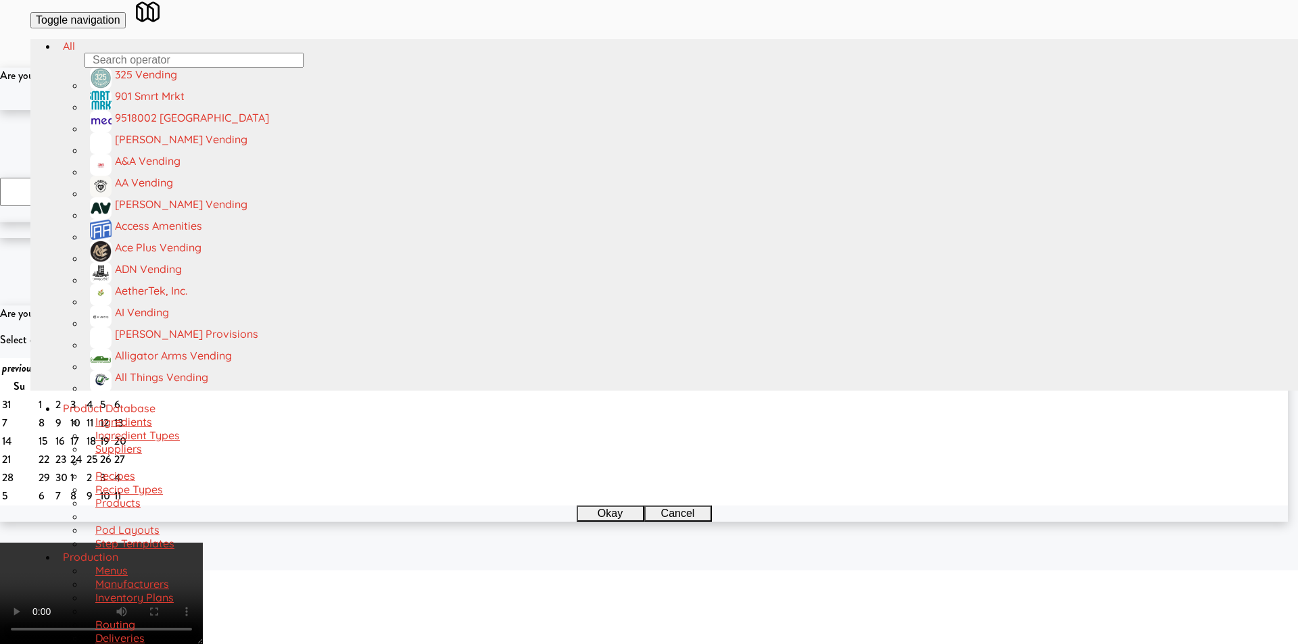
click at [601, 110] on div "Okay Cancel" at bounding box center [638, 102] width 1277 height 16
click at [599, 110] on button "Okay" at bounding box center [605, 102] width 68 height 16
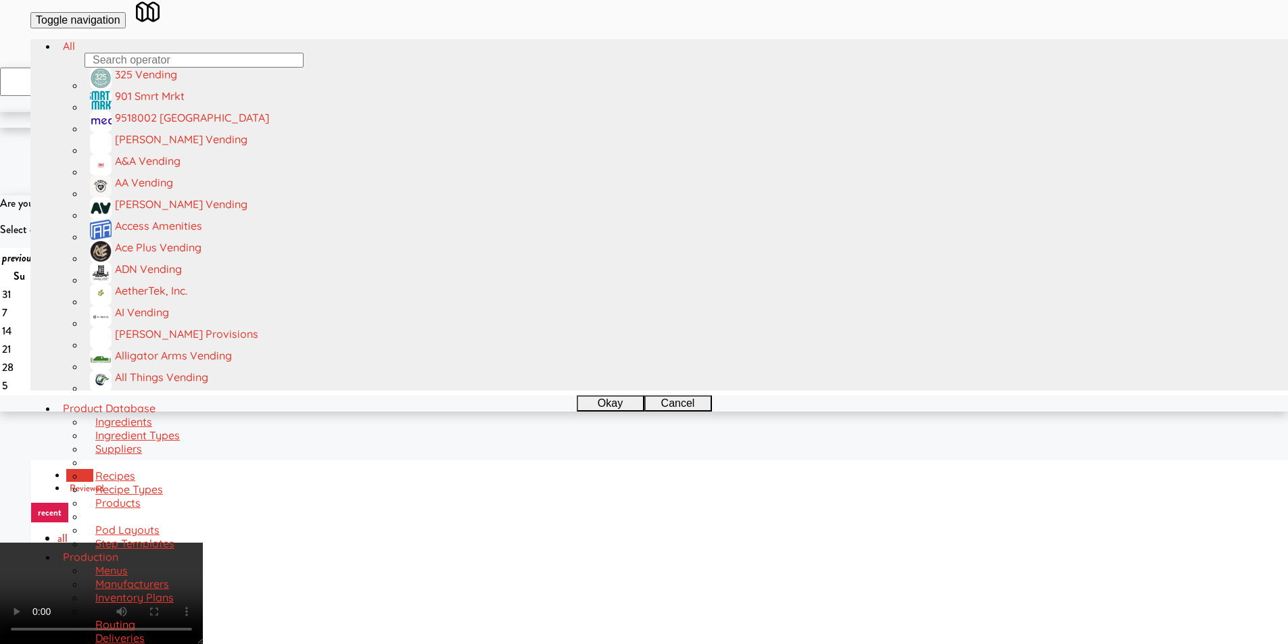
click at [203, 543] on video at bounding box center [101, 593] width 203 height 101
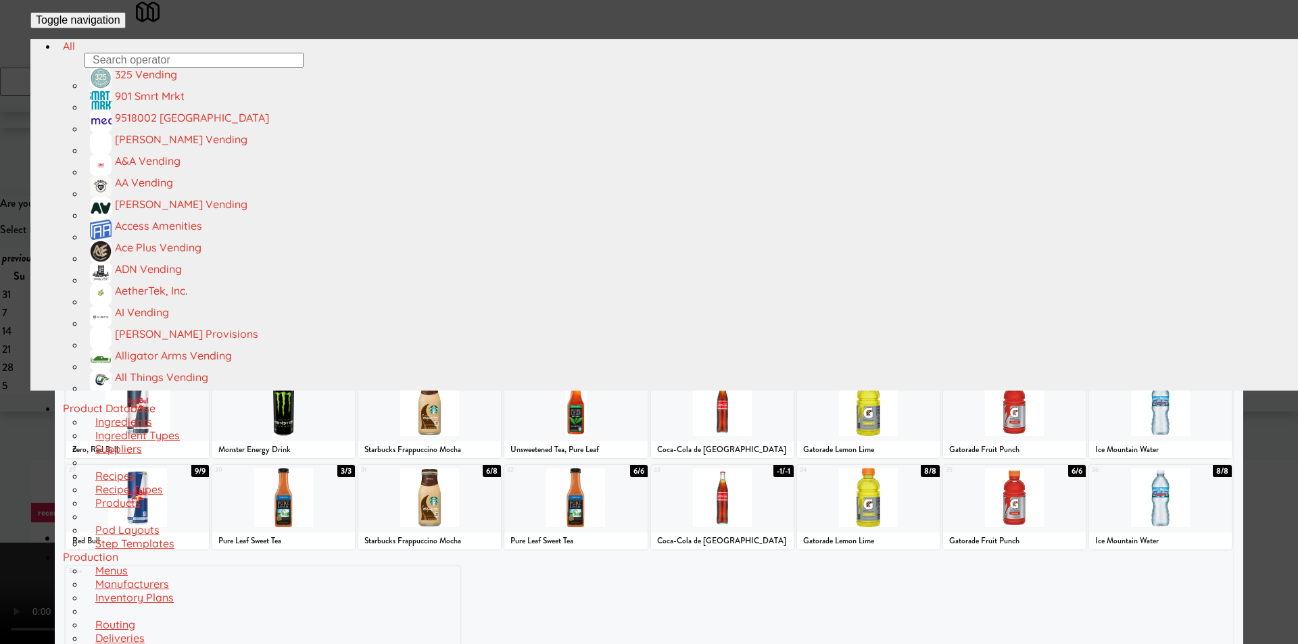
click at [1081, 320] on div at bounding box center [1116, 315] width 230 height 59
click at [1267, 314] on div at bounding box center [649, 322] width 1298 height 644
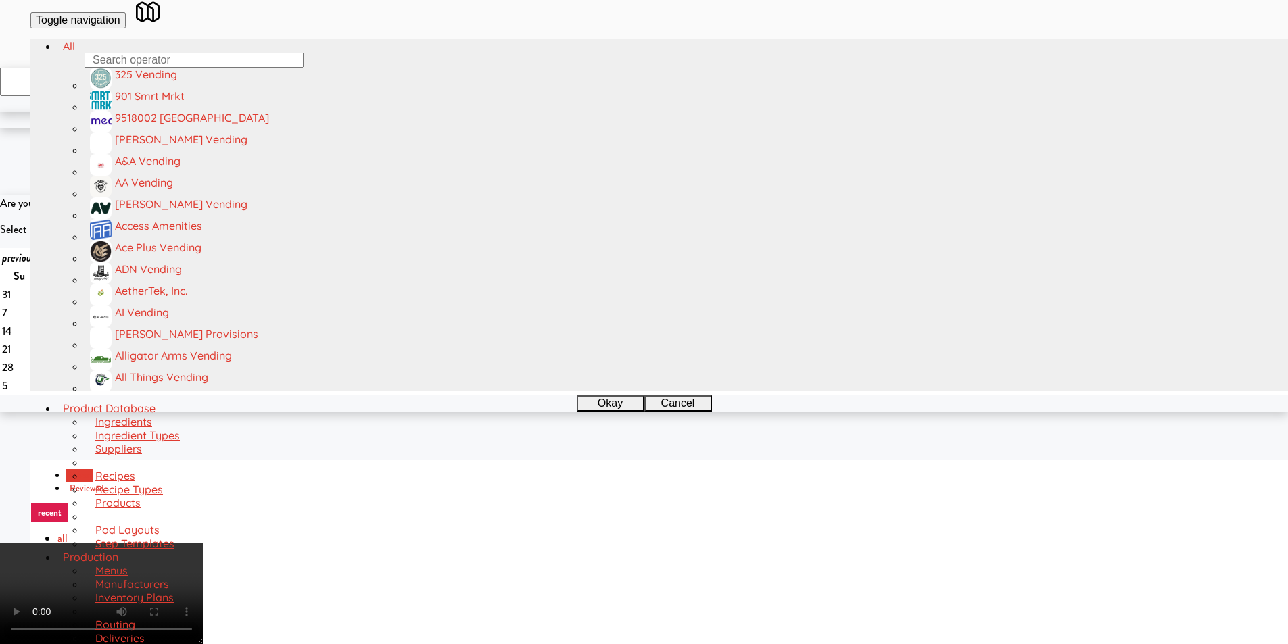
click at [203, 543] on video at bounding box center [101, 593] width 203 height 101
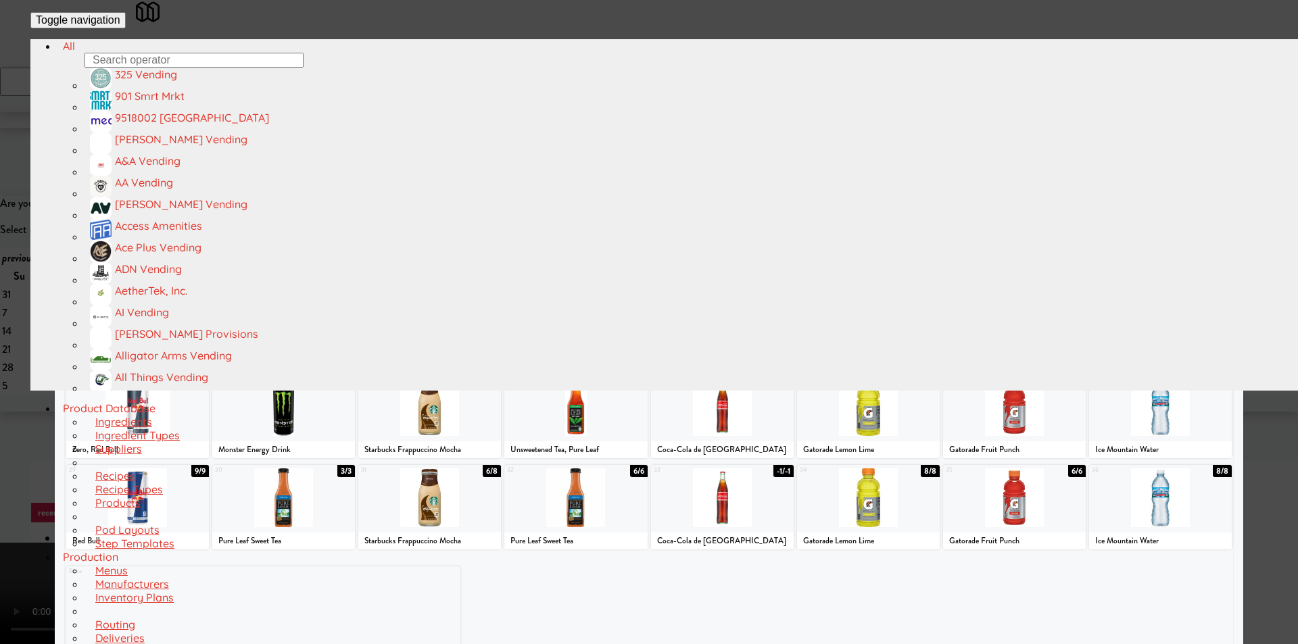
click at [1040, 162] on div at bounding box center [1058, 132] width 114 height 59
click at [1249, 253] on div at bounding box center [649, 322] width 1298 height 644
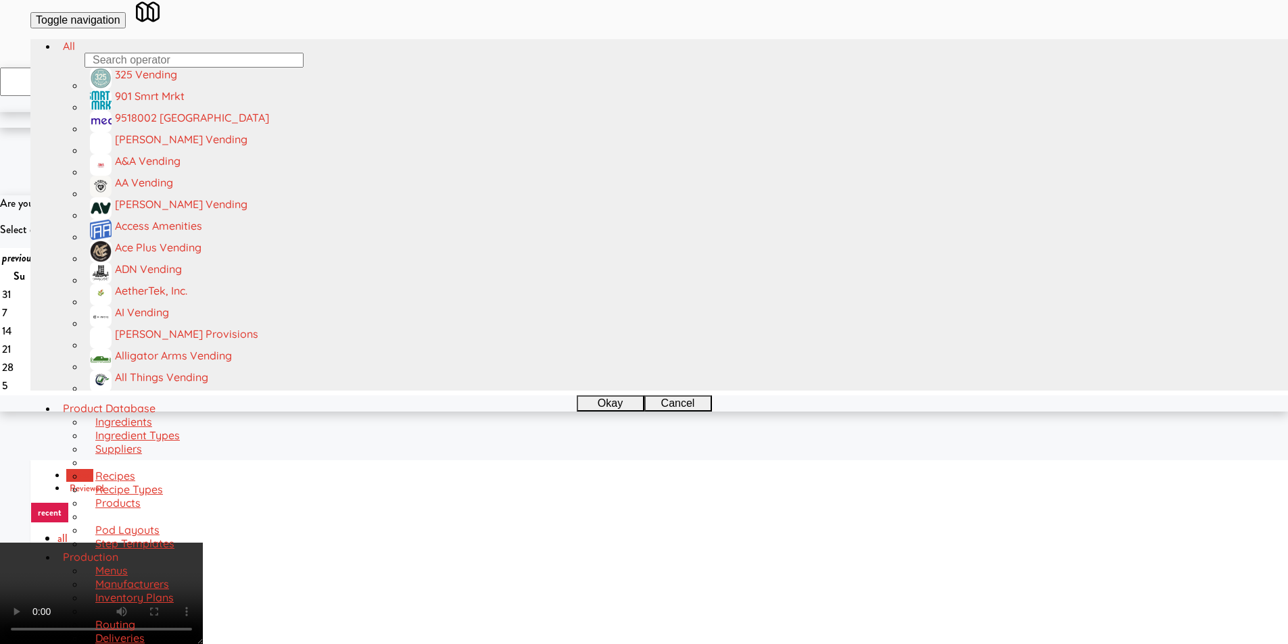
click at [203, 543] on video at bounding box center [101, 593] width 203 height 101
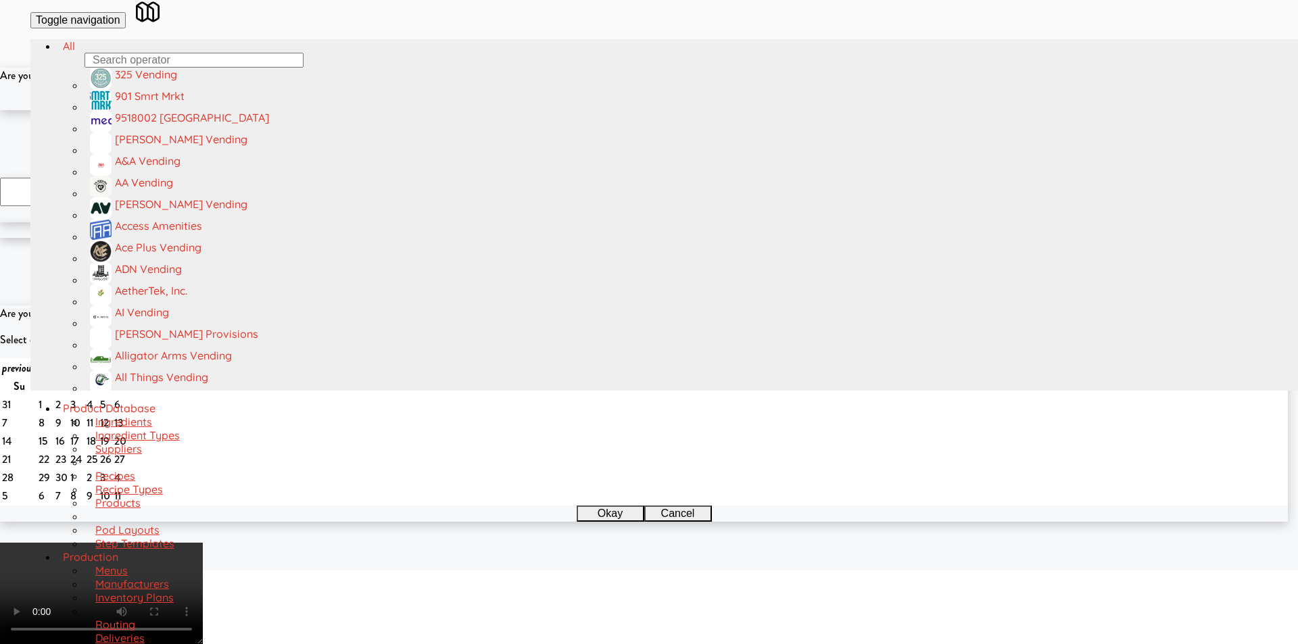
click at [579, 110] on button "Okay" at bounding box center [605, 102] width 68 height 16
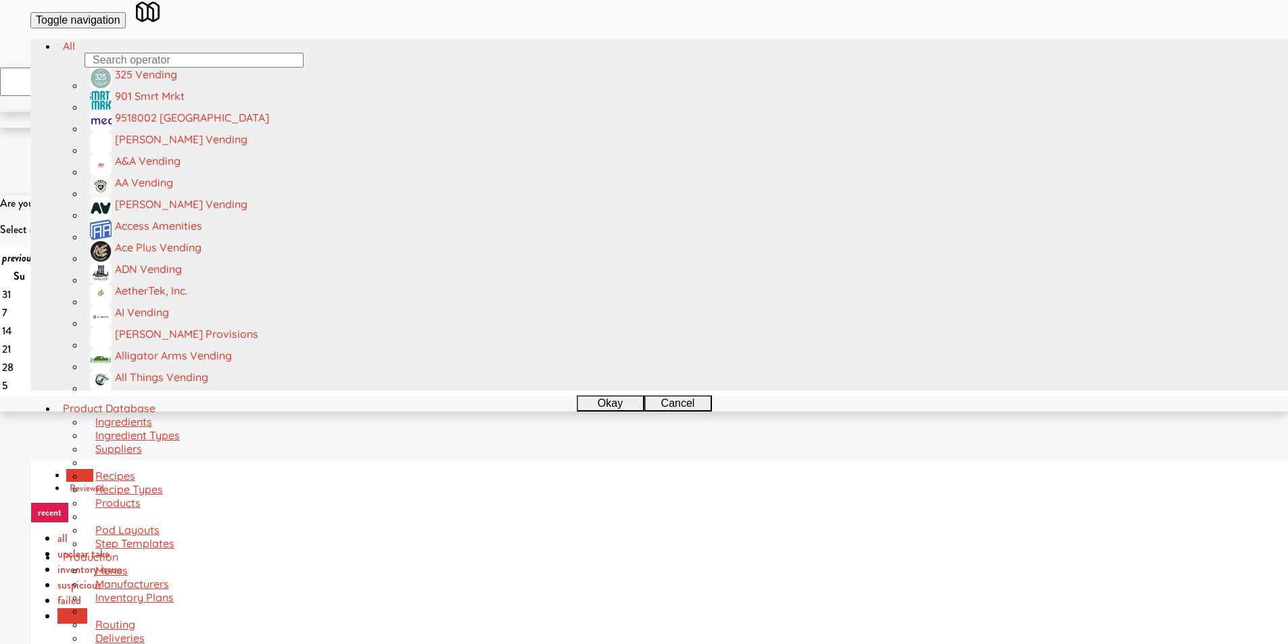
paste input "[PERSON_NAME] - Cooler - Left"
type input "[PERSON_NAME] - Cooler - Left"
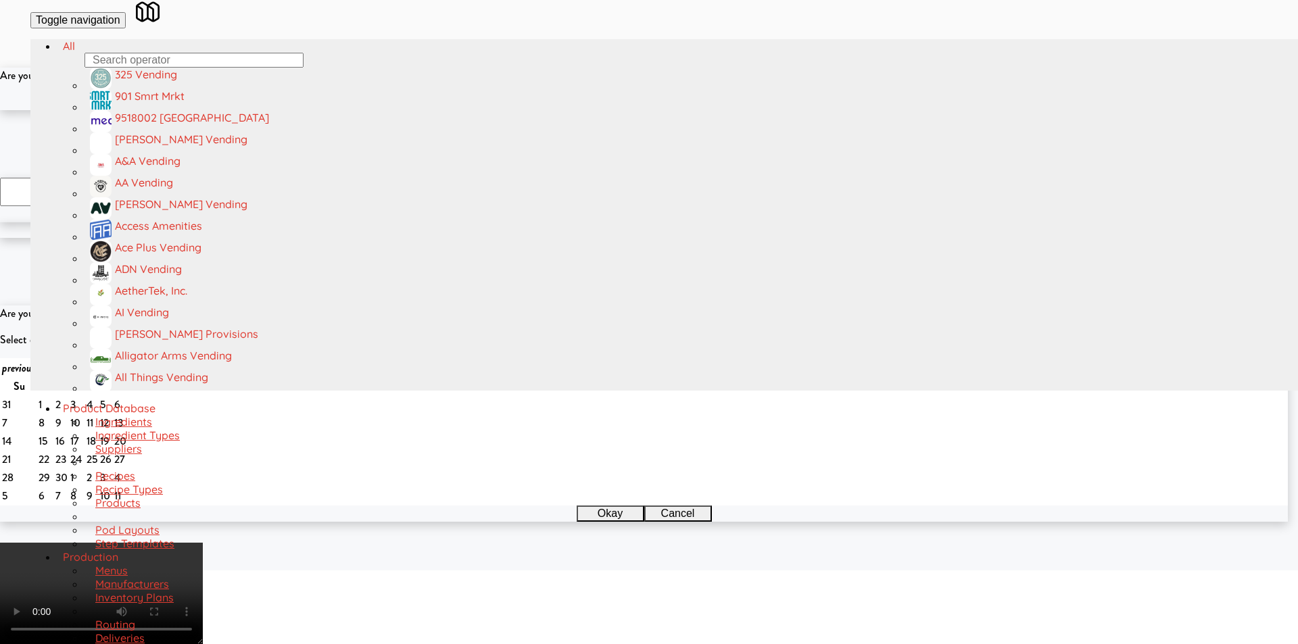
click at [693, 110] on button "Cancel" at bounding box center [673, 102] width 68 height 16
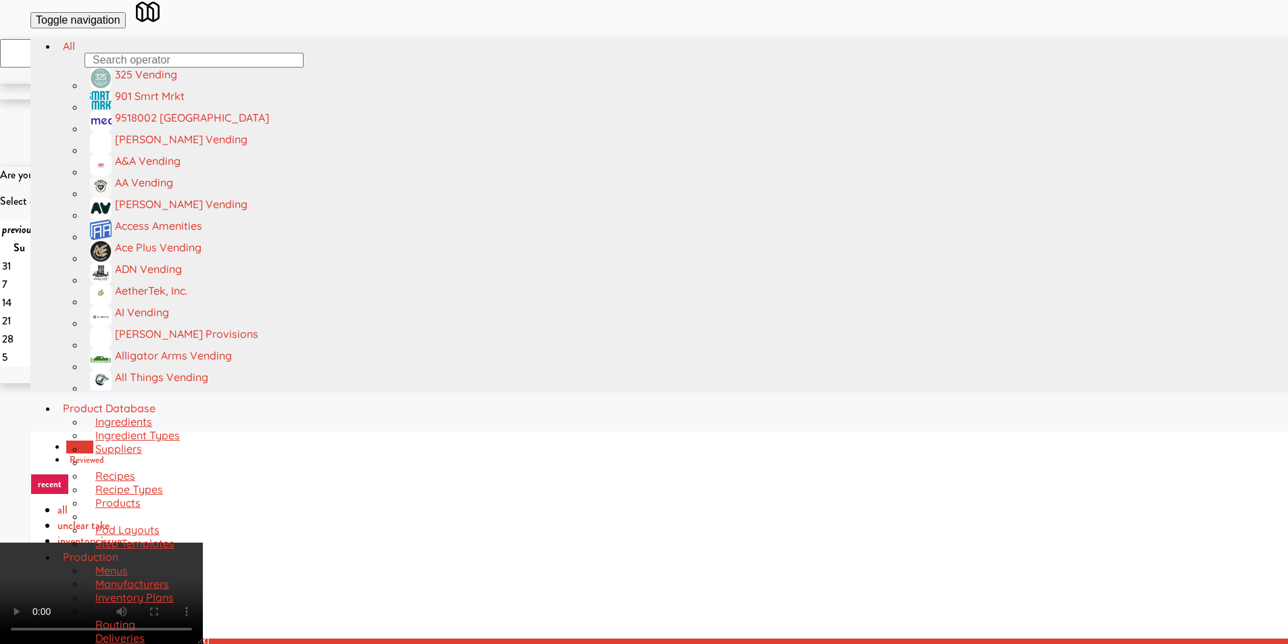
scroll to position [43, 0]
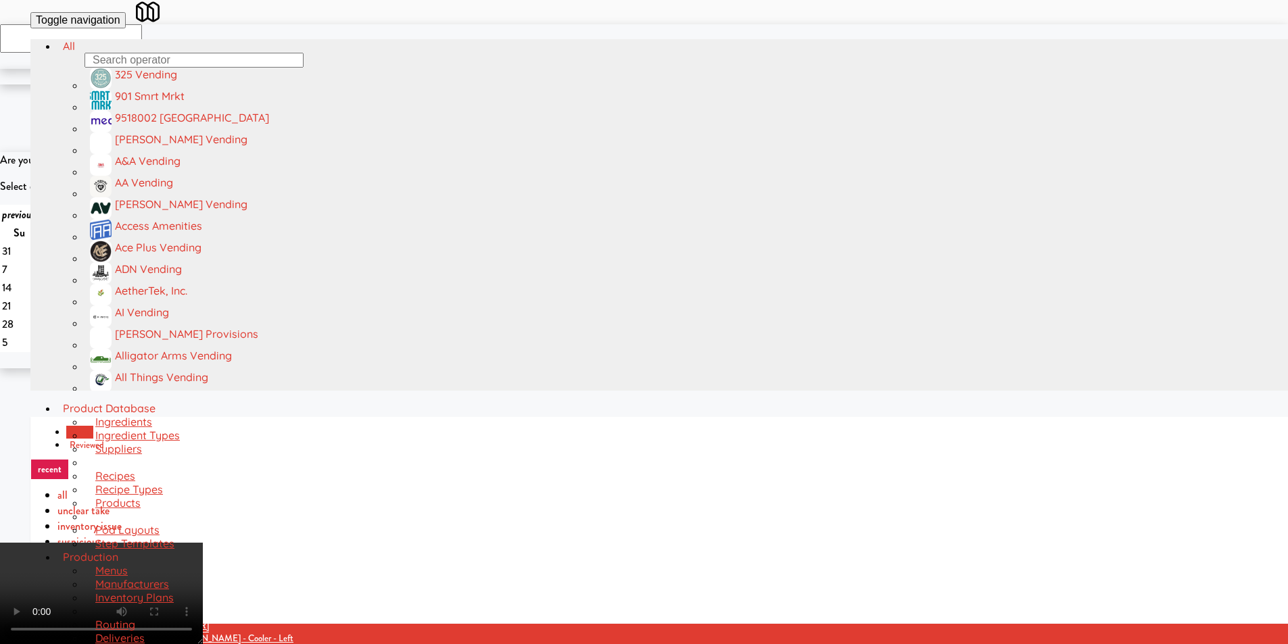
click at [203, 543] on video at bounding box center [101, 593] width 203 height 101
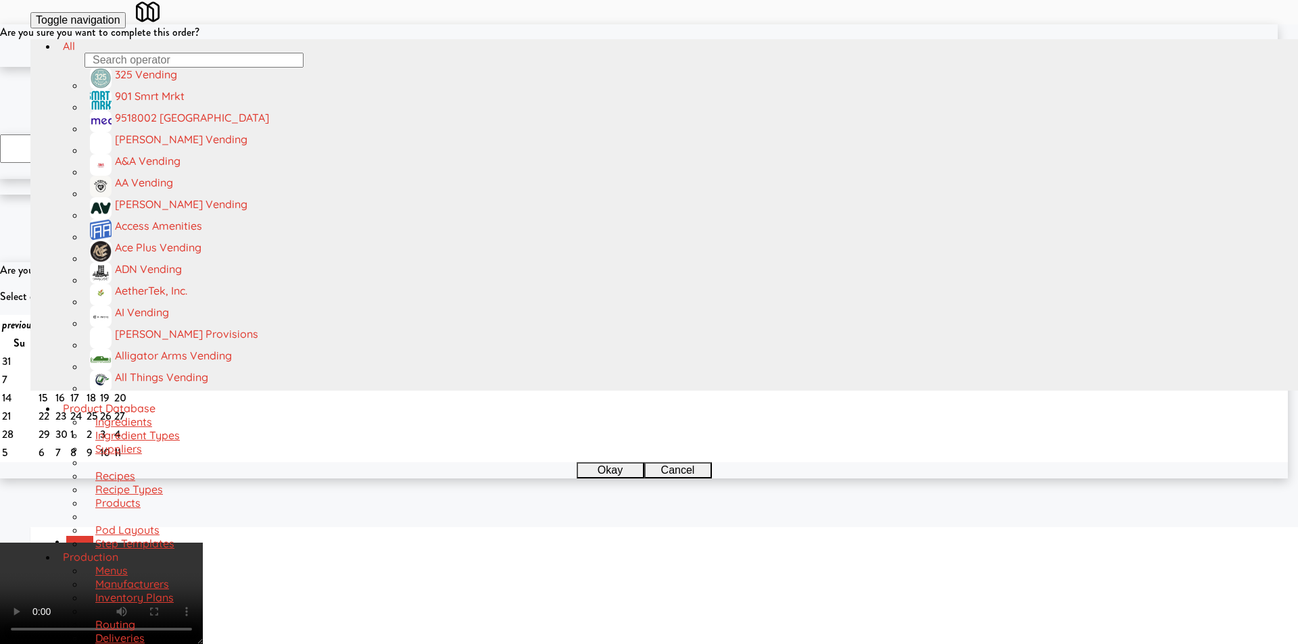
click at [700, 67] on button "Cancel" at bounding box center [673, 59] width 68 height 16
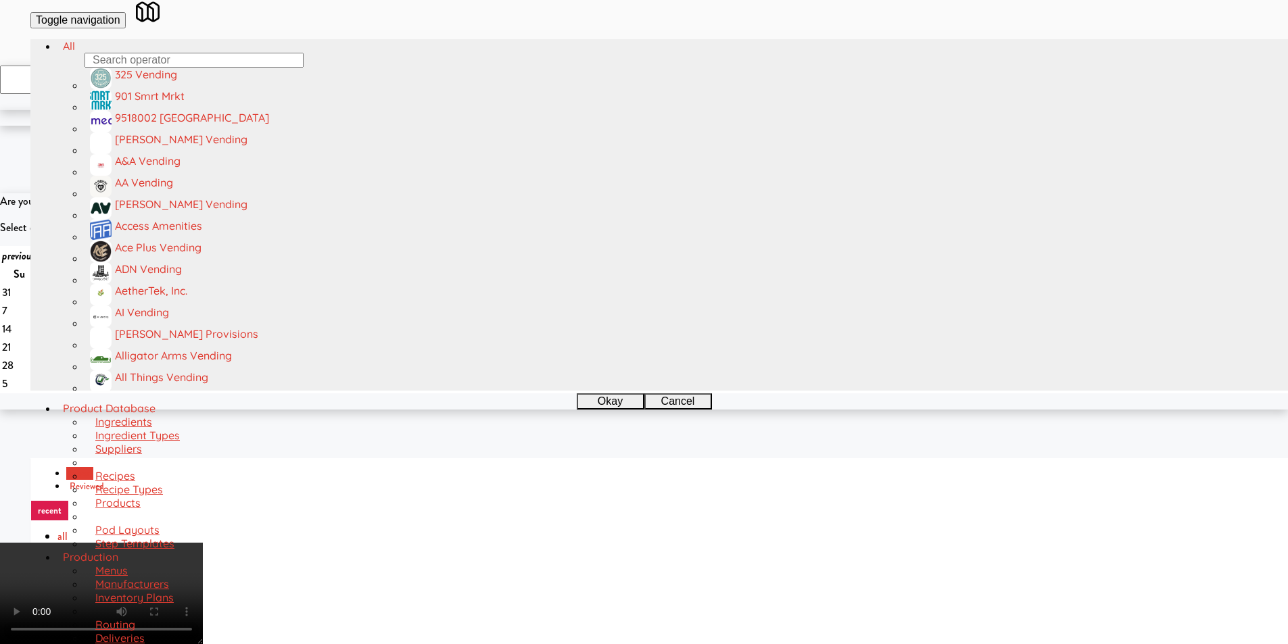
scroll to position [0, 0]
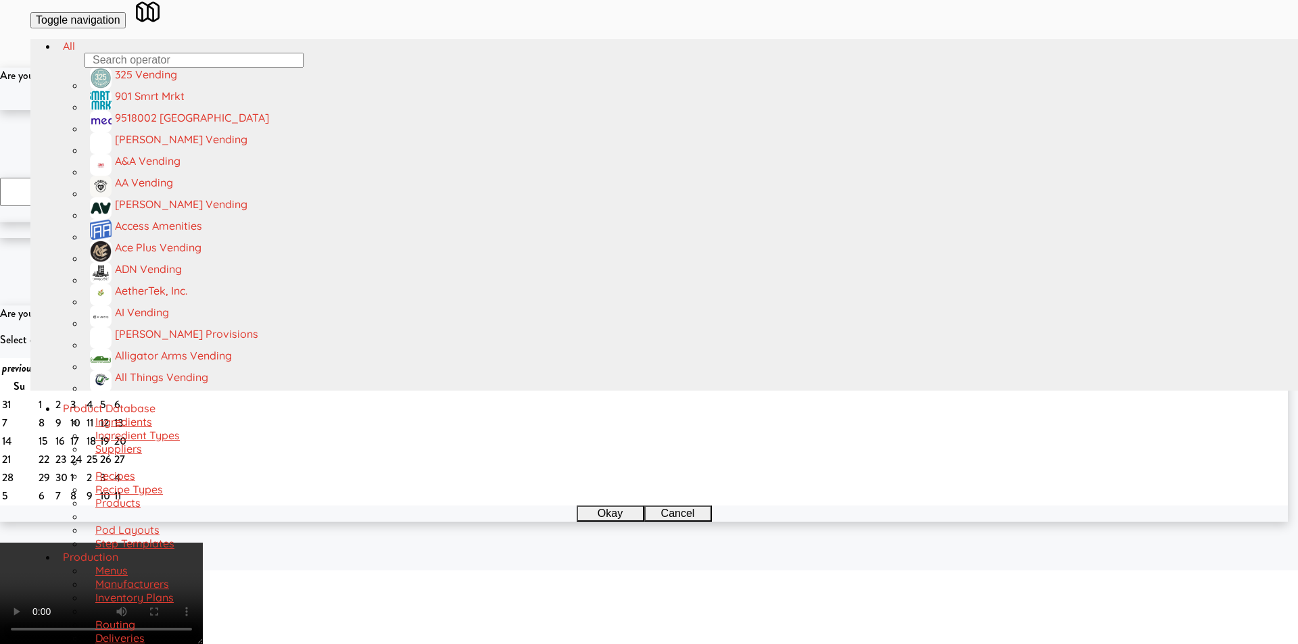
click at [614, 110] on div "Okay Cancel" at bounding box center [638, 102] width 1277 height 16
click at [611, 110] on button "Okay" at bounding box center [605, 102] width 68 height 16
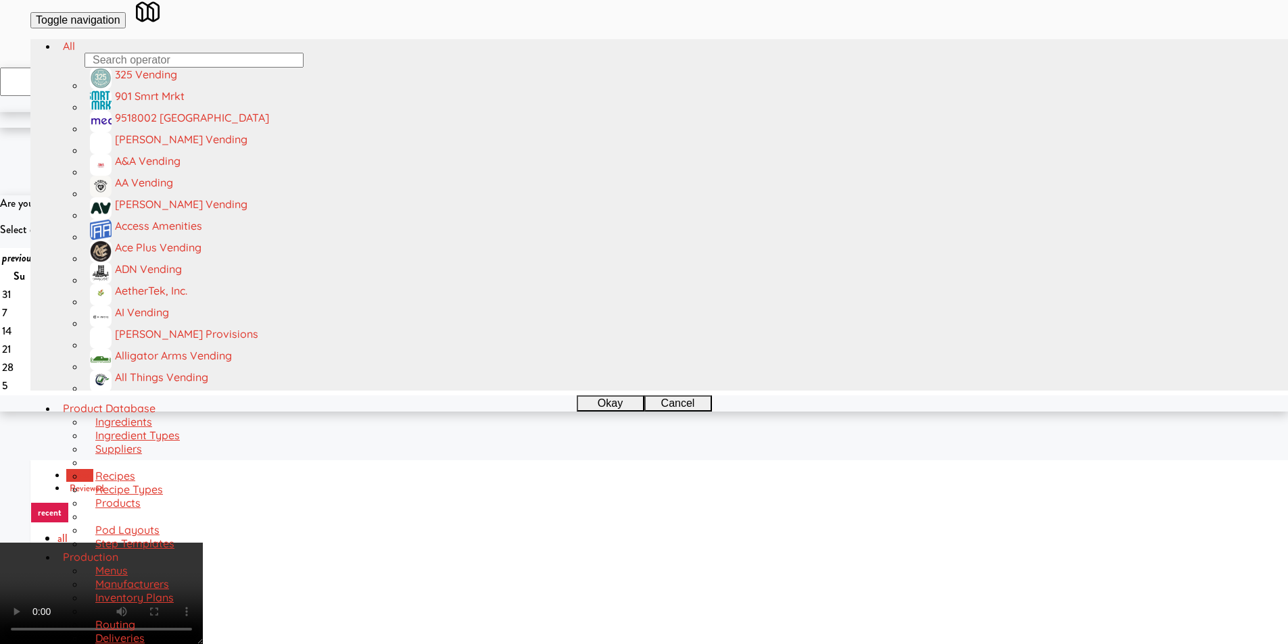
drag, startPoint x: 747, startPoint y: 228, endPoint x: 758, endPoint y: 224, distance: 11.3
click at [203, 543] on div at bounding box center [101, 593] width 203 height 101
click at [203, 543] on icon at bounding box center [196, 546] width 14 height 7
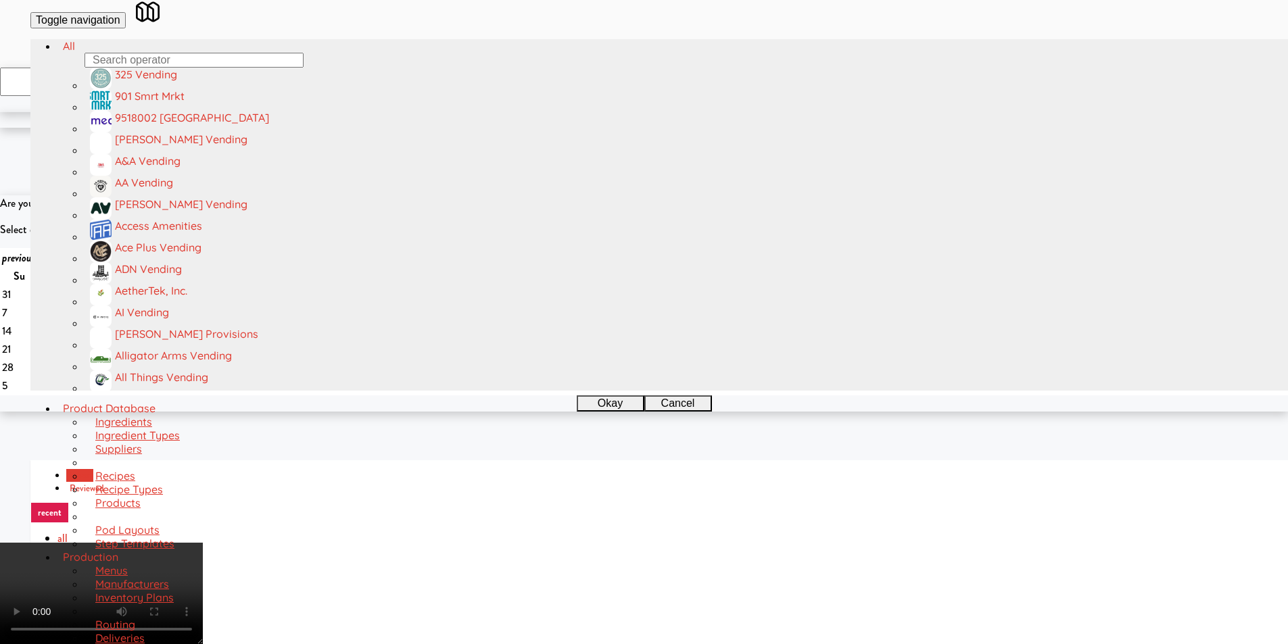
click at [203, 543] on video at bounding box center [101, 593] width 203 height 101
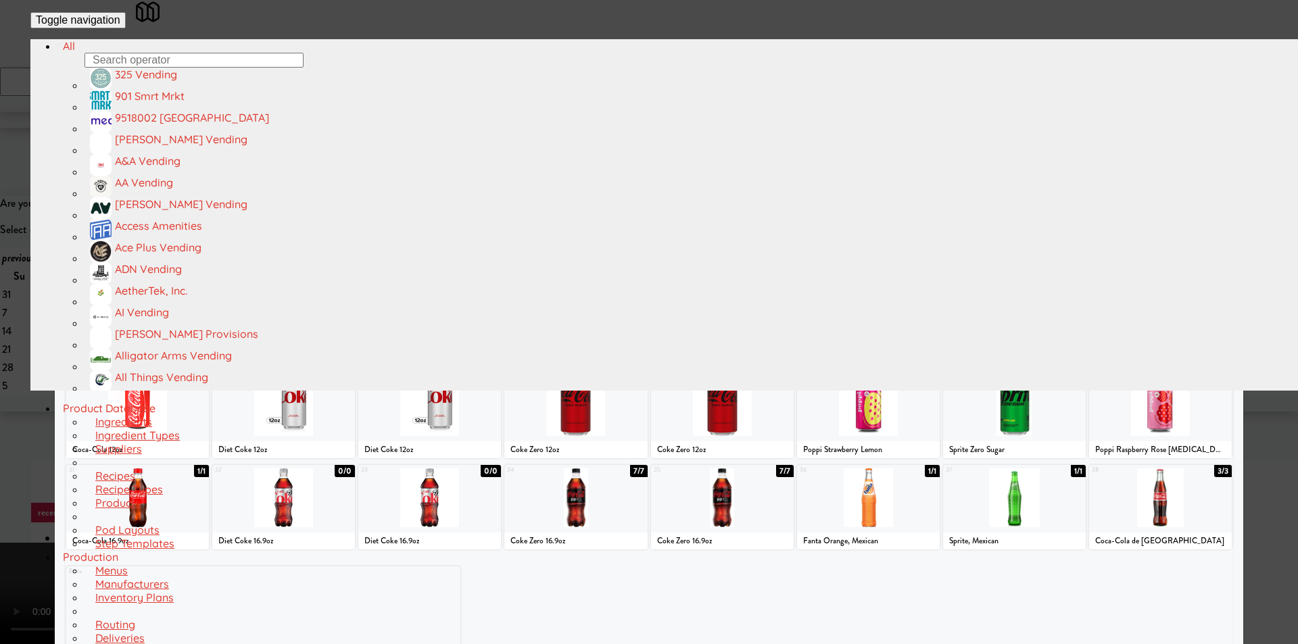
click at [912, 162] on div at bounding box center [908, 132] width 126 height 59
click at [1287, 295] on div at bounding box center [649, 322] width 1298 height 644
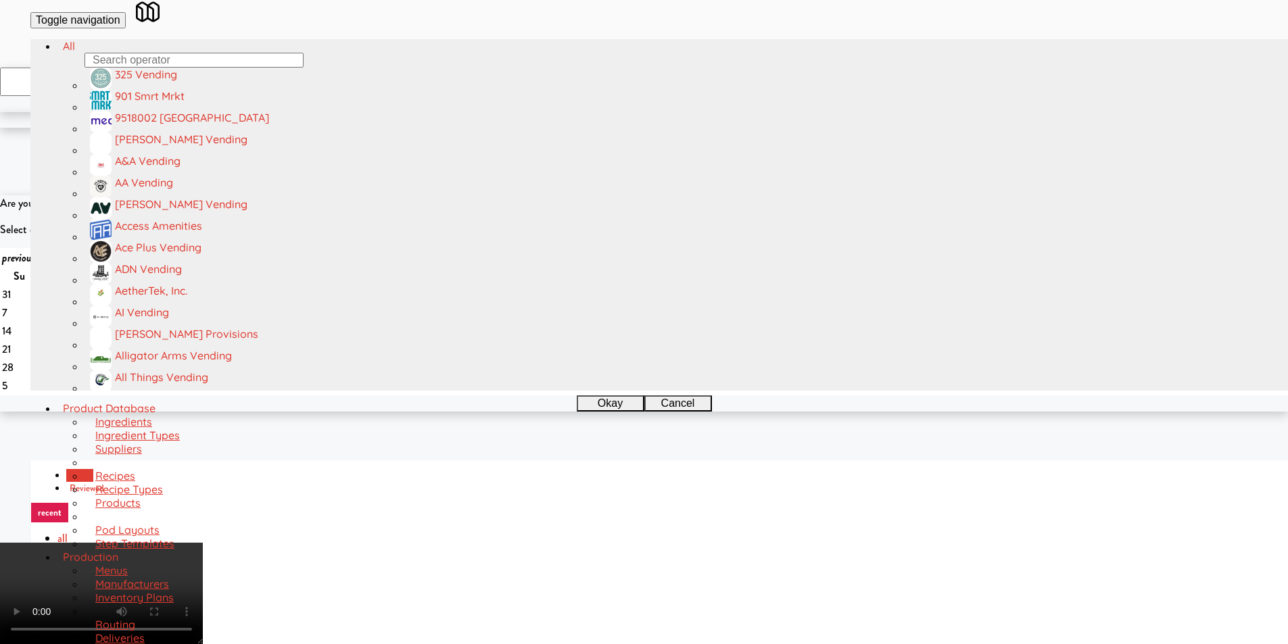
click at [203, 543] on video at bounding box center [101, 593] width 203 height 101
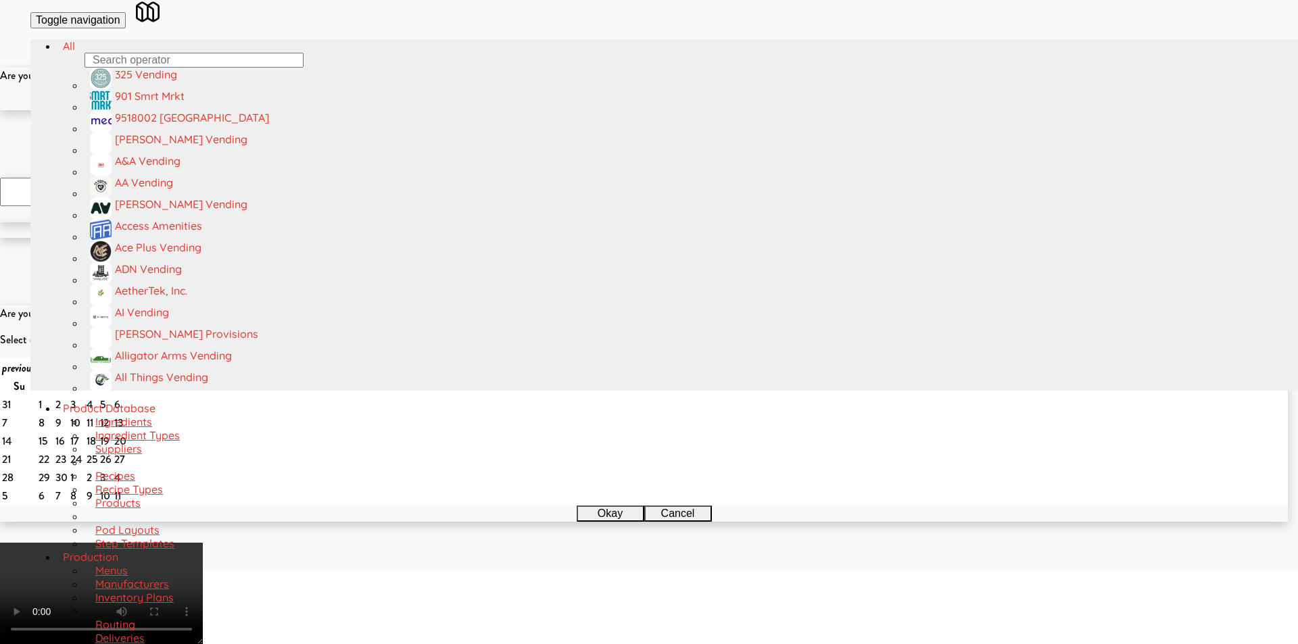
click at [606, 110] on button "Okay" at bounding box center [605, 102] width 68 height 16
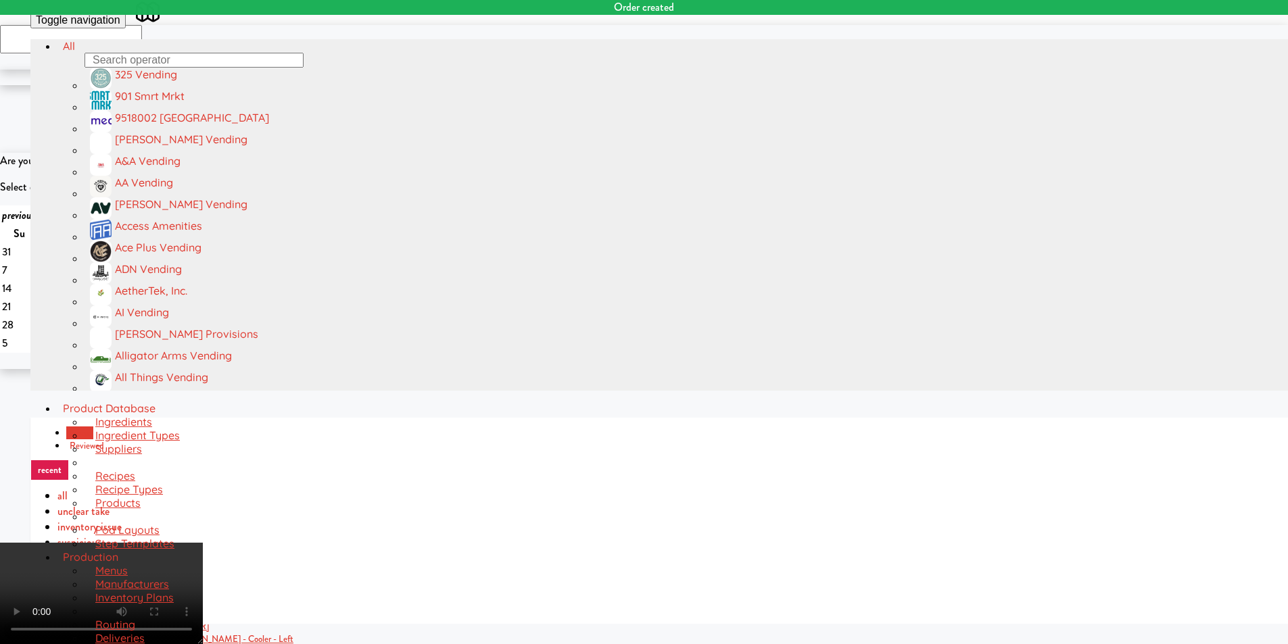
scroll to position [43, 0]
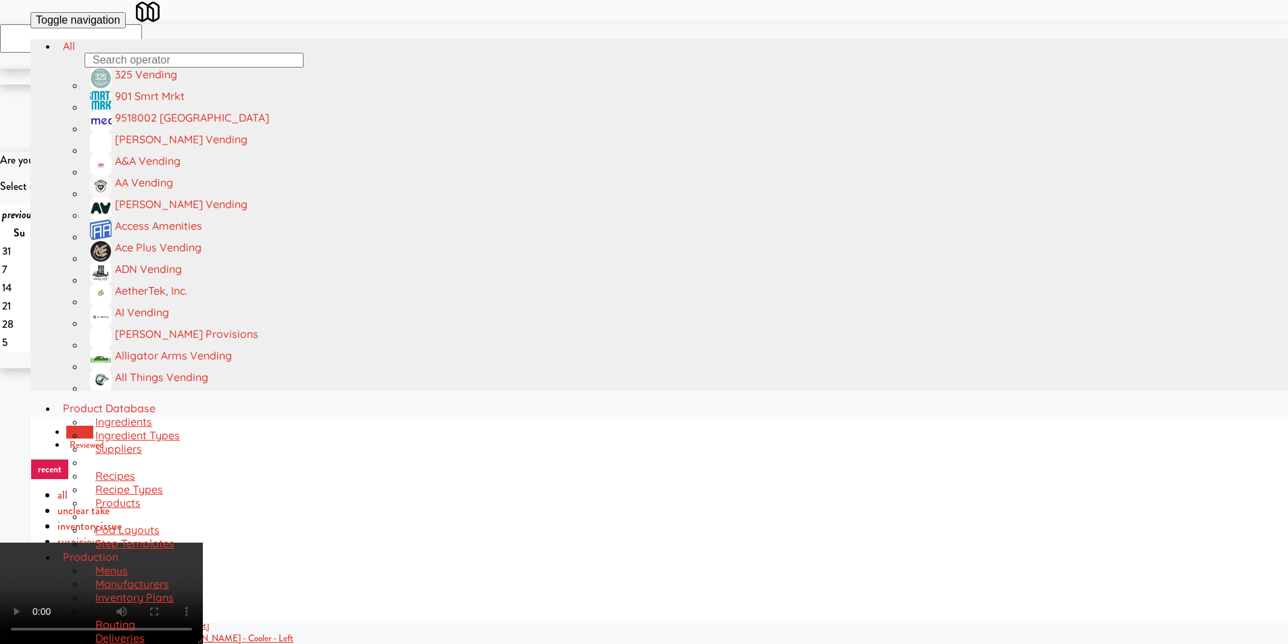
click at [203, 543] on icon at bounding box center [196, 546] width 14 height 7
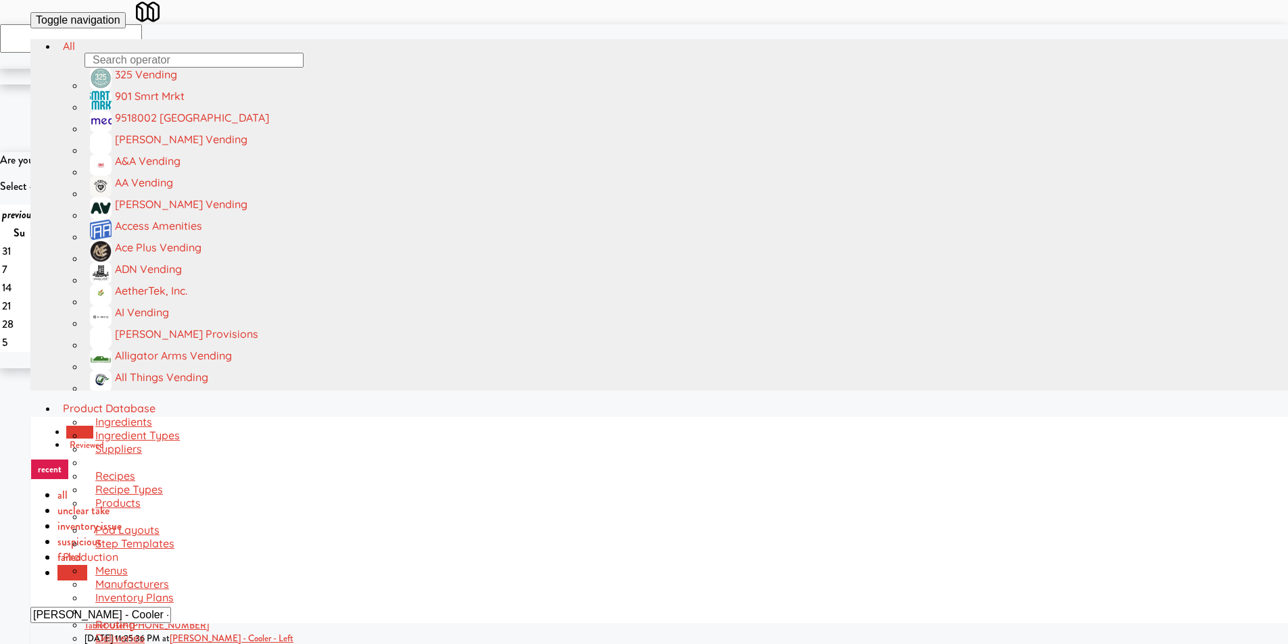
click at [171, 607] on input "[PERSON_NAME] - Cooler - Left" at bounding box center [100, 615] width 141 height 16
paste input "[GEOGRAPHIC_DATA]"
type input "[GEOGRAPHIC_DATA]"
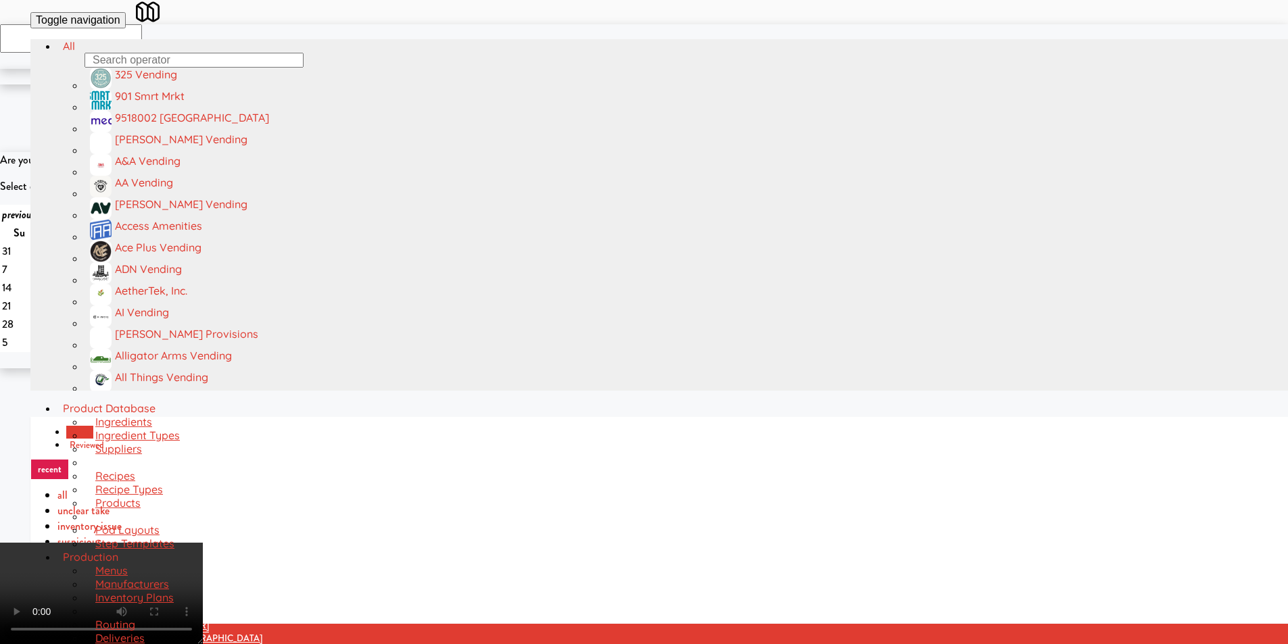
drag, startPoint x: 807, startPoint y: 245, endPoint x: 803, endPoint y: 260, distance: 16.1
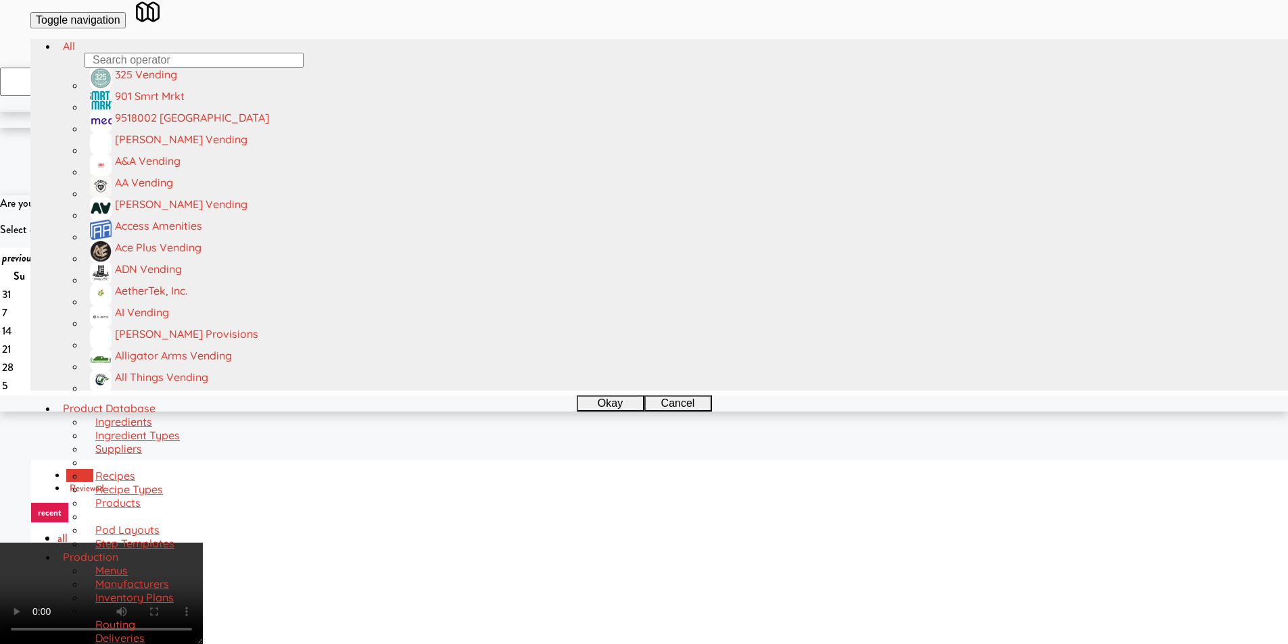
click at [203, 543] on video at bounding box center [101, 593] width 203 height 101
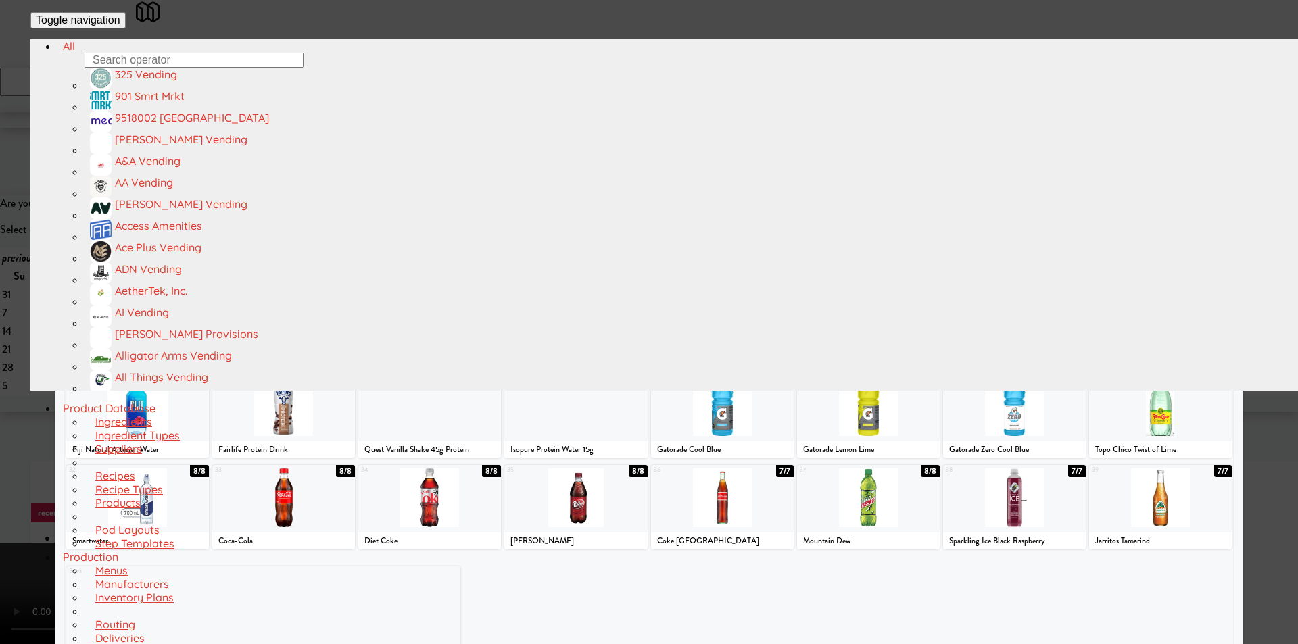
click at [26, 410] on div at bounding box center [649, 322] width 1298 height 644
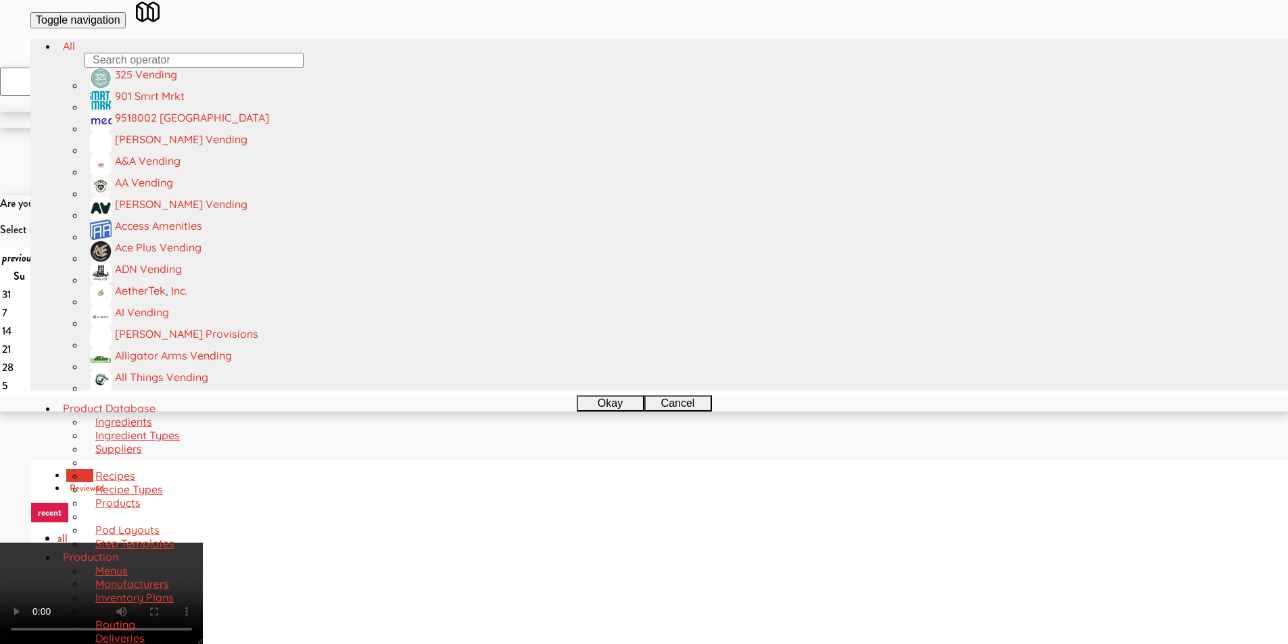
scroll to position [69, 0]
click at [203, 543] on video at bounding box center [101, 593] width 203 height 101
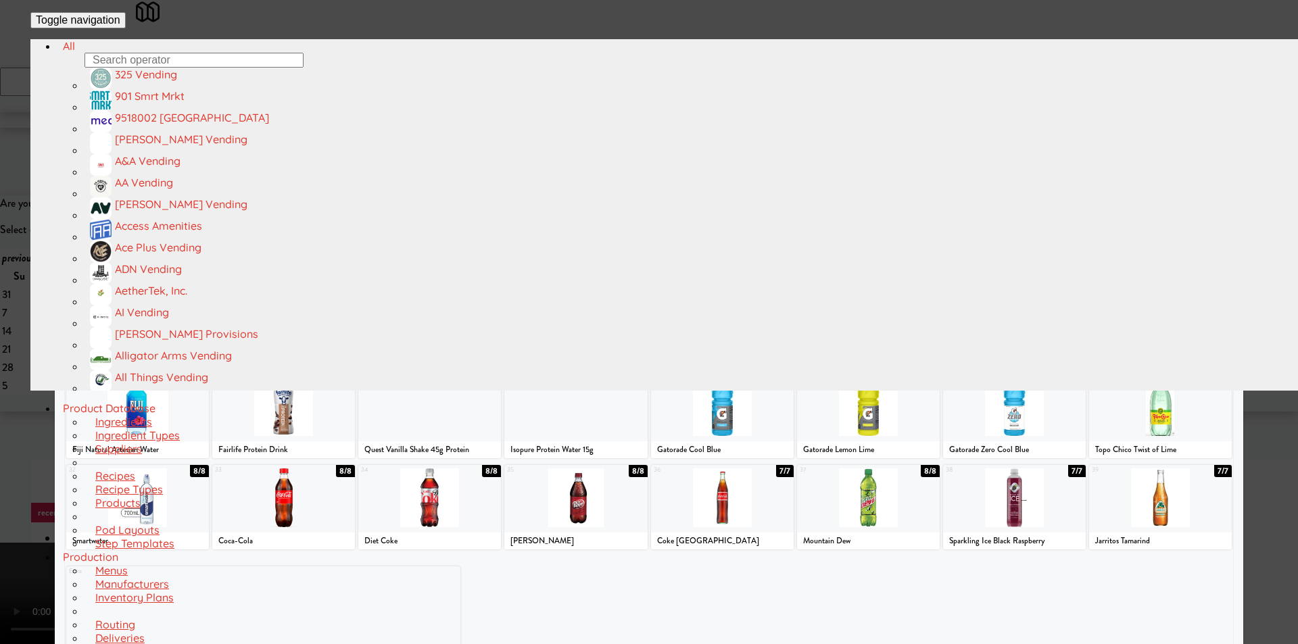
click at [659, 253] on div at bounding box center [707, 224] width 114 height 59
click at [1263, 326] on div at bounding box center [649, 322] width 1298 height 644
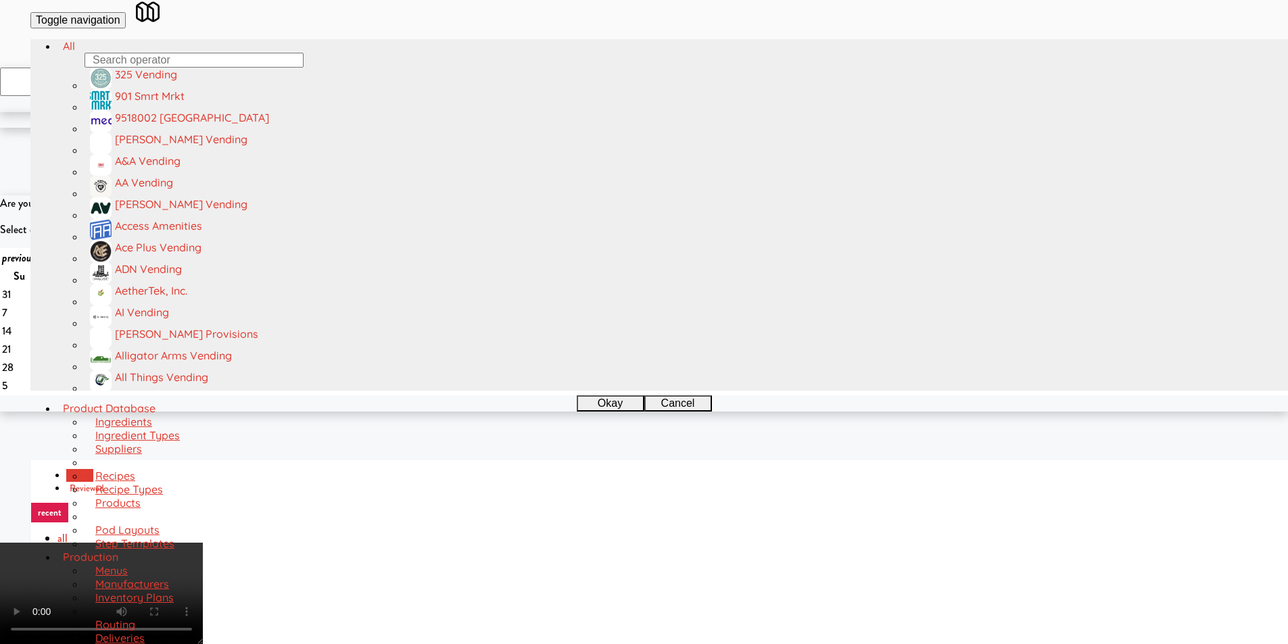
drag, startPoint x: 466, startPoint y: 416, endPoint x: 483, endPoint y: 428, distance: 19.9
click at [203, 543] on video at bounding box center [101, 593] width 203 height 101
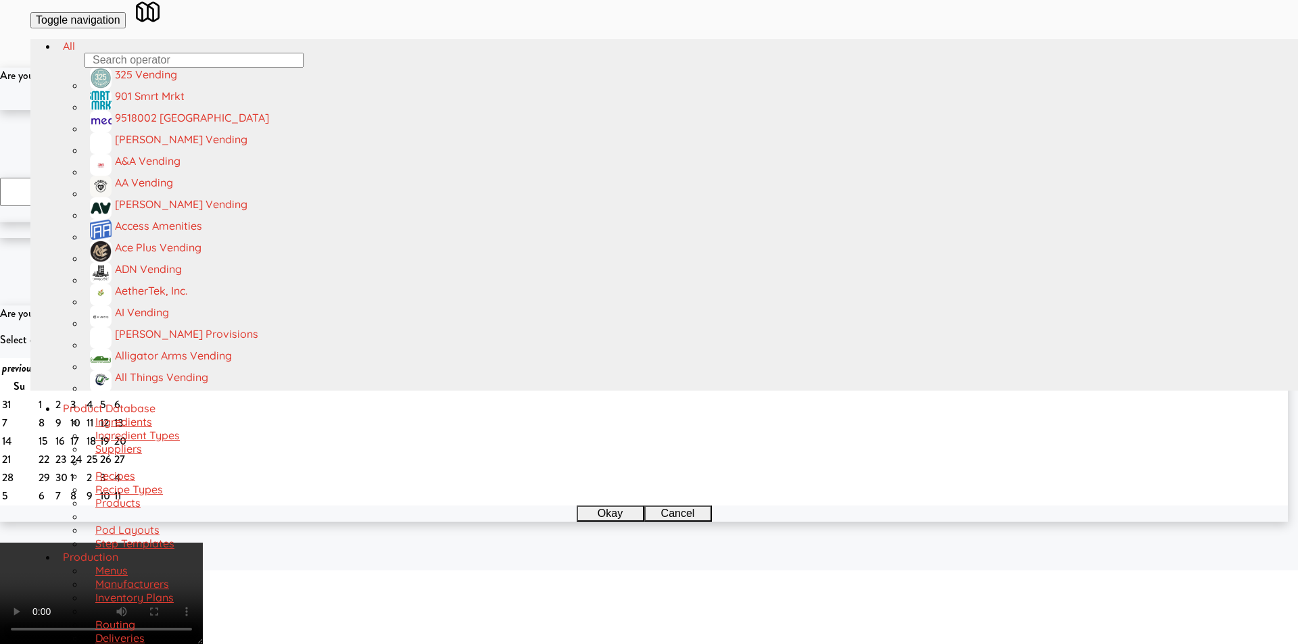
click at [590, 110] on div "Okay Cancel" at bounding box center [638, 102] width 1277 height 16
click at [598, 110] on button "Okay" at bounding box center [605, 102] width 68 height 16
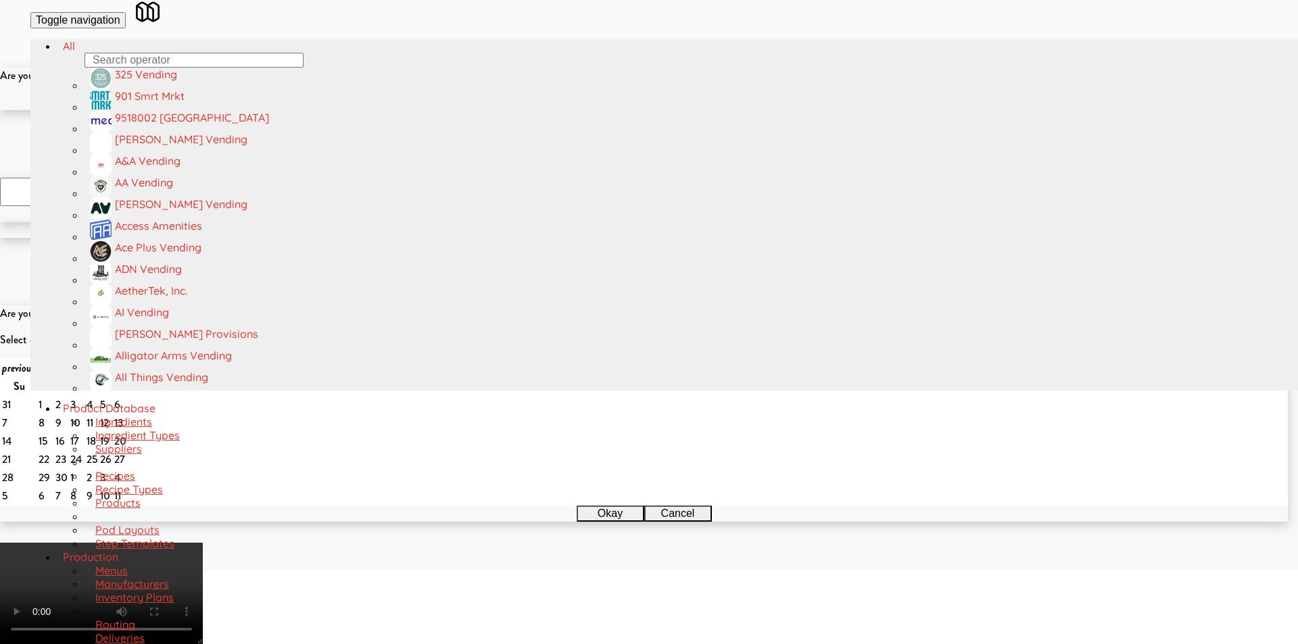
click at [594, 110] on button "Okay" at bounding box center [605, 102] width 68 height 16
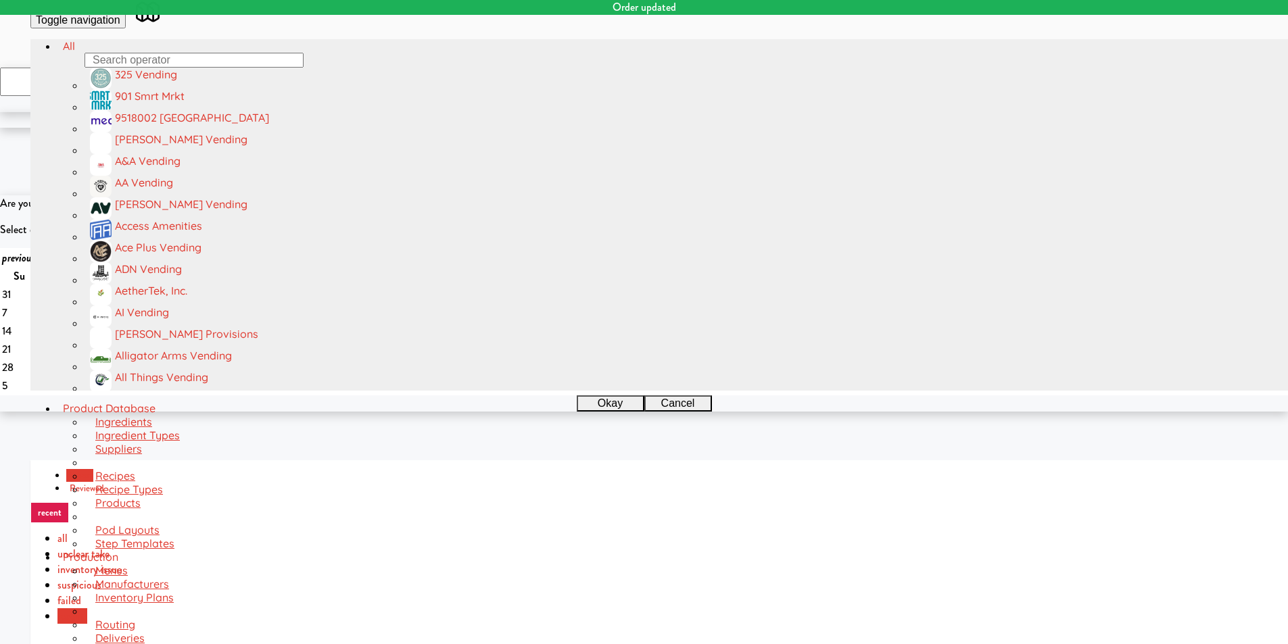
paste input "Arte KC- Drinks- Right"
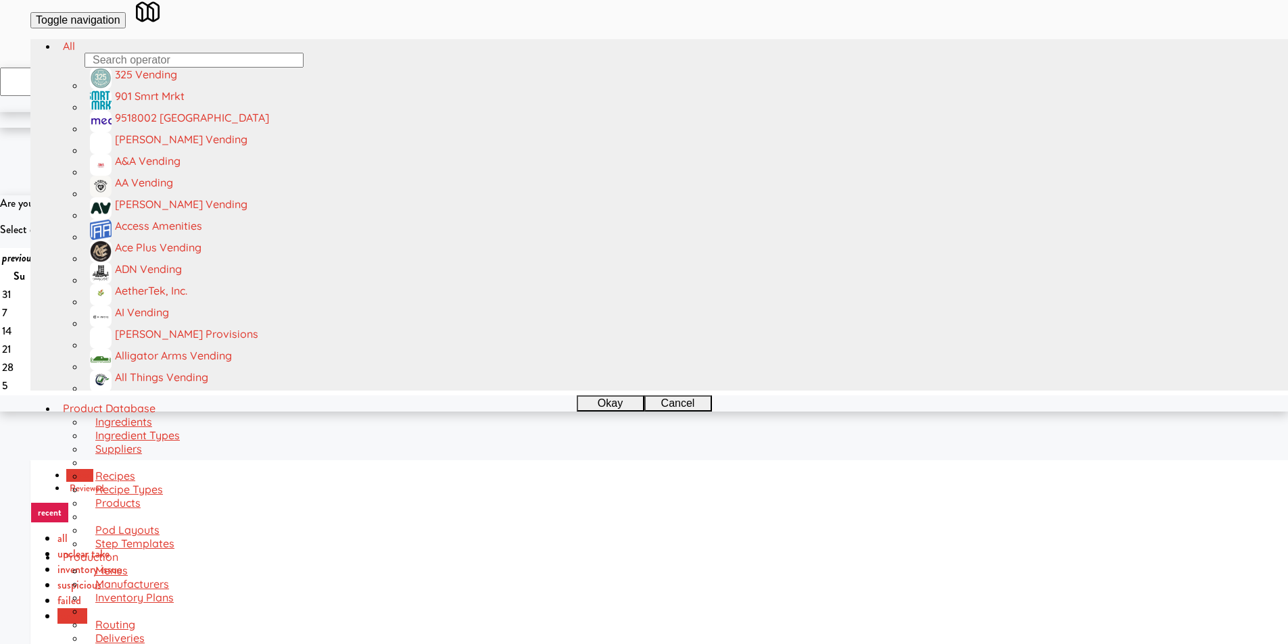
type input "Arte KC- Drinks- Right"
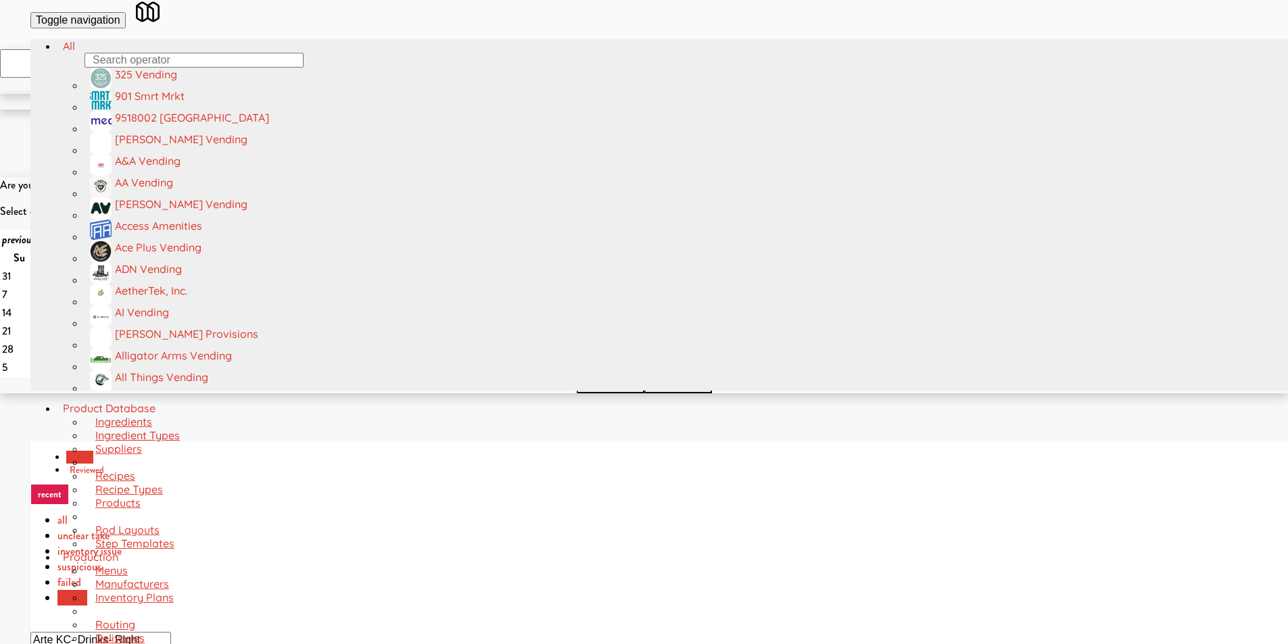
scroll to position [43, 0]
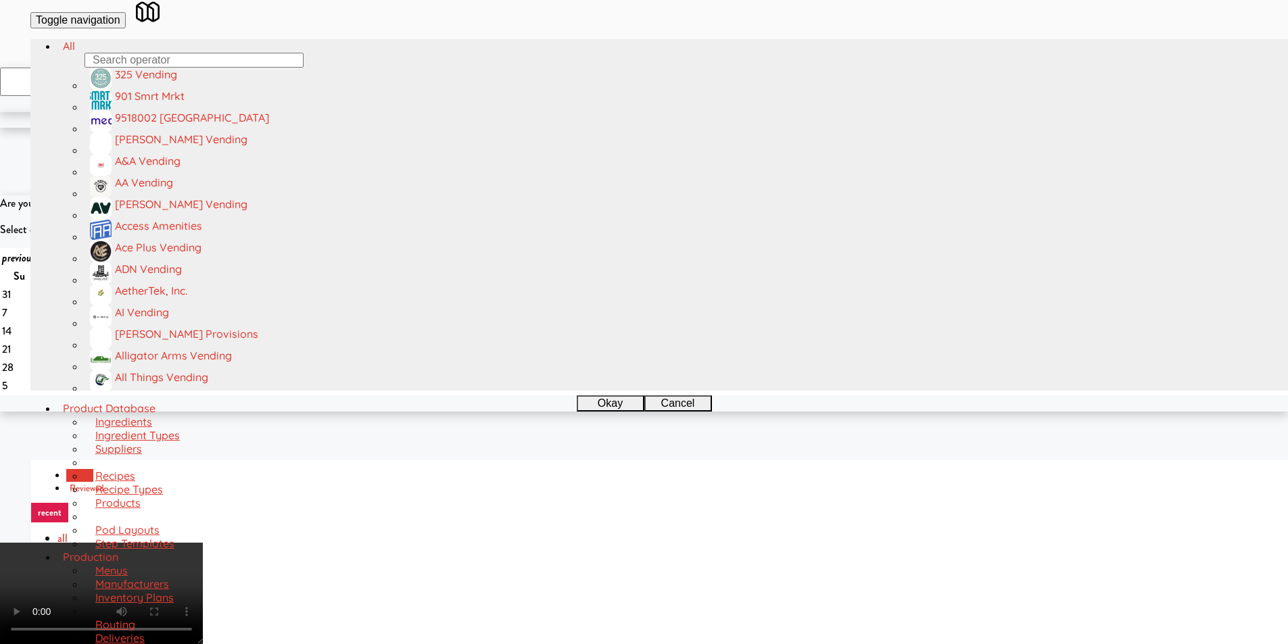
scroll to position [0, 0]
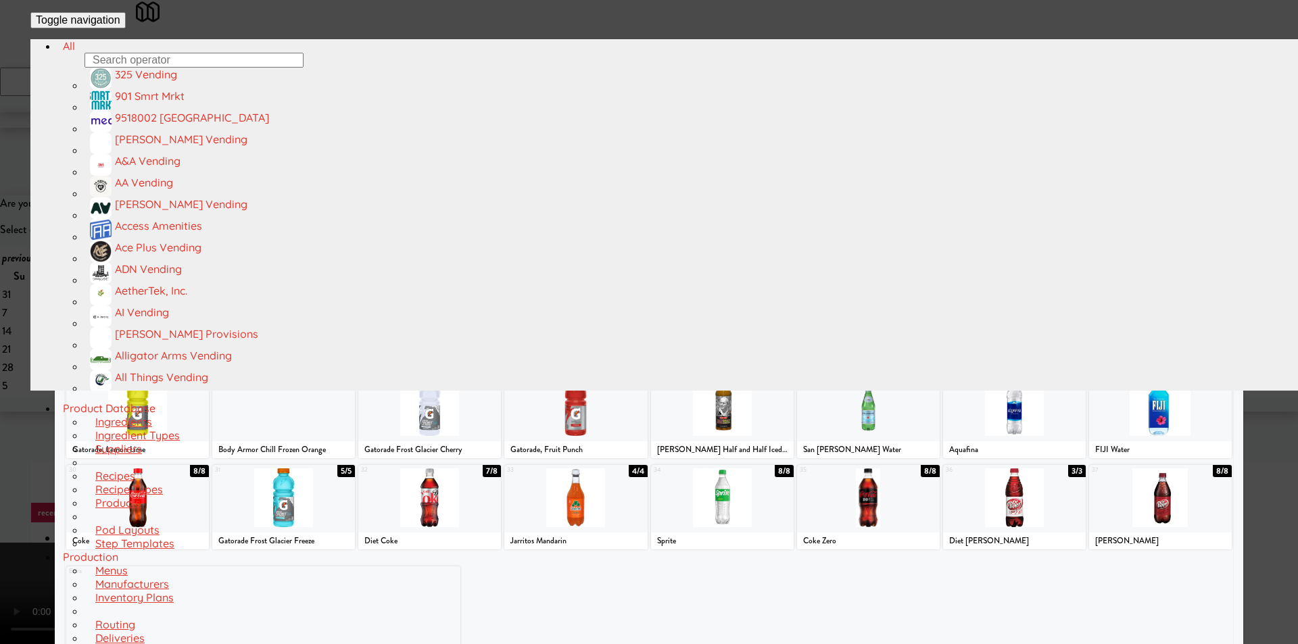
click at [727, 247] on div at bounding box center [722, 224] width 143 height 59
click at [1268, 281] on div at bounding box center [649, 322] width 1298 height 644
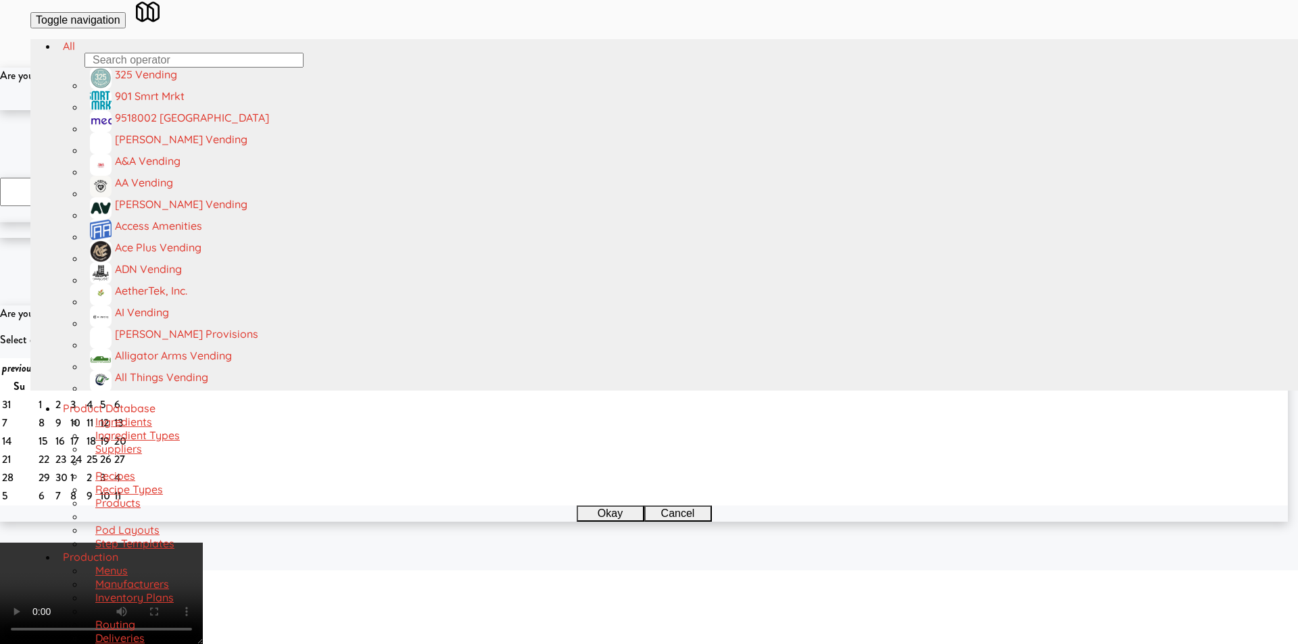
click at [610, 110] on button "Okay" at bounding box center [605, 102] width 68 height 16
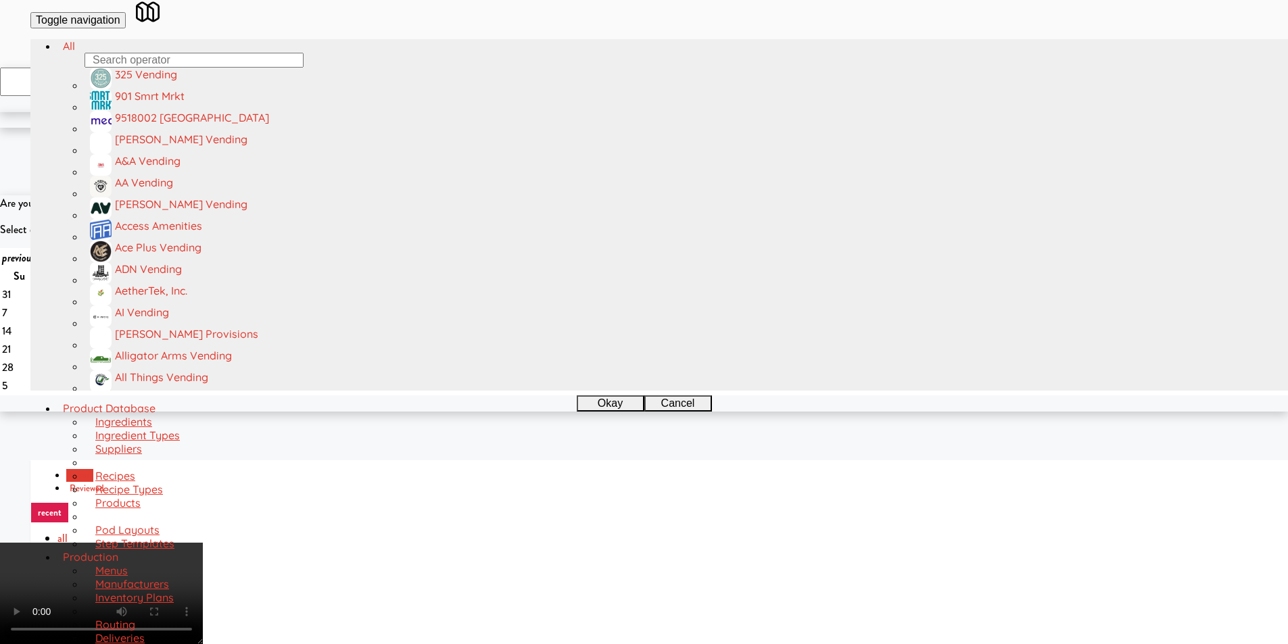
drag, startPoint x: 479, startPoint y: 386, endPoint x: 781, endPoint y: 194, distance: 357.4
click at [203, 543] on video at bounding box center [101, 593] width 203 height 101
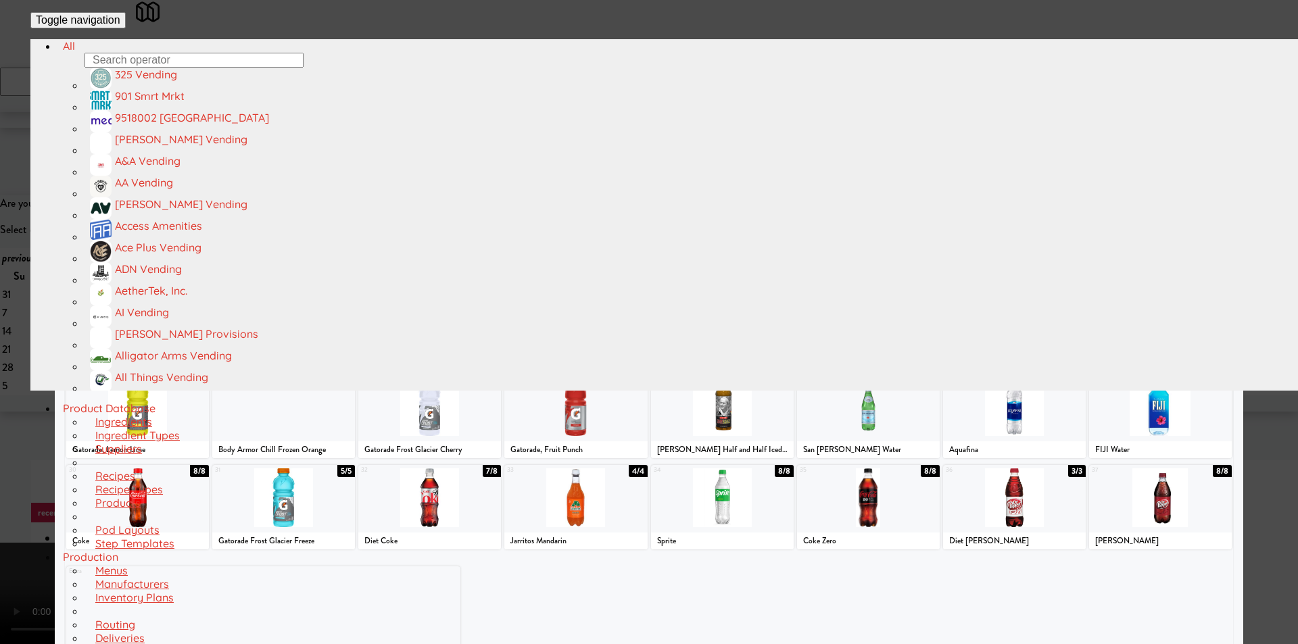
click at [1021, 253] on div at bounding box center [1014, 224] width 143 height 59
click at [1239, 274] on div at bounding box center [649, 322] width 1298 height 644
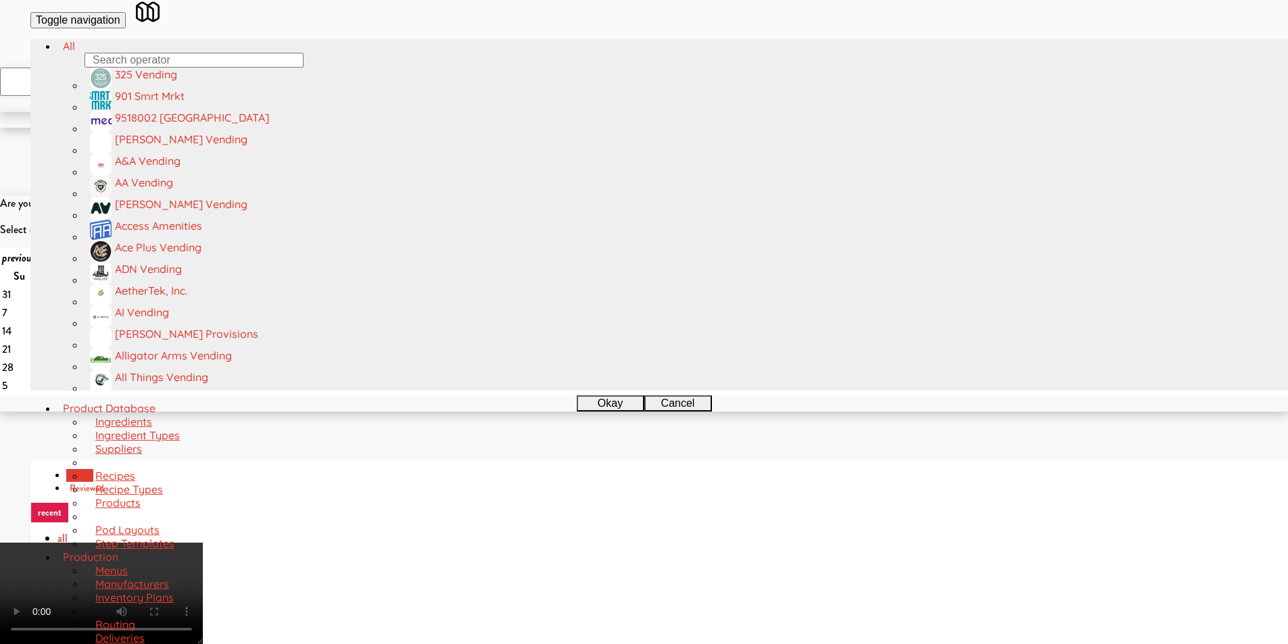
click at [203, 543] on video at bounding box center [101, 593] width 203 height 101
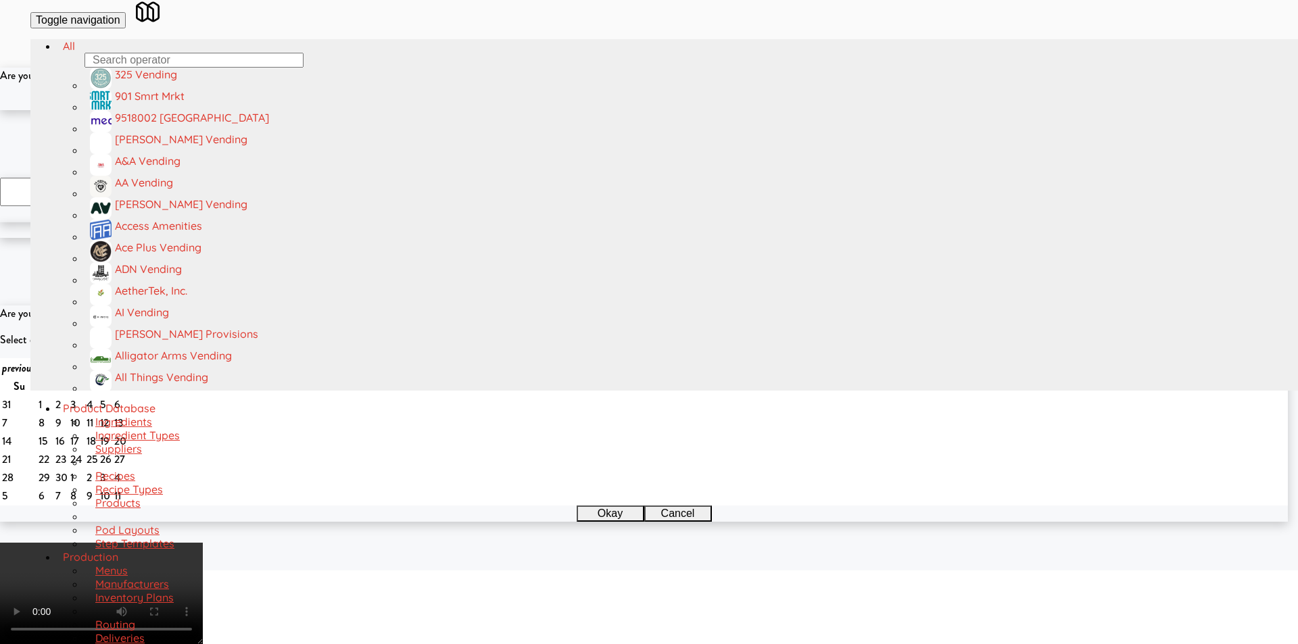
click at [628, 110] on button "Okay" at bounding box center [605, 102] width 68 height 16
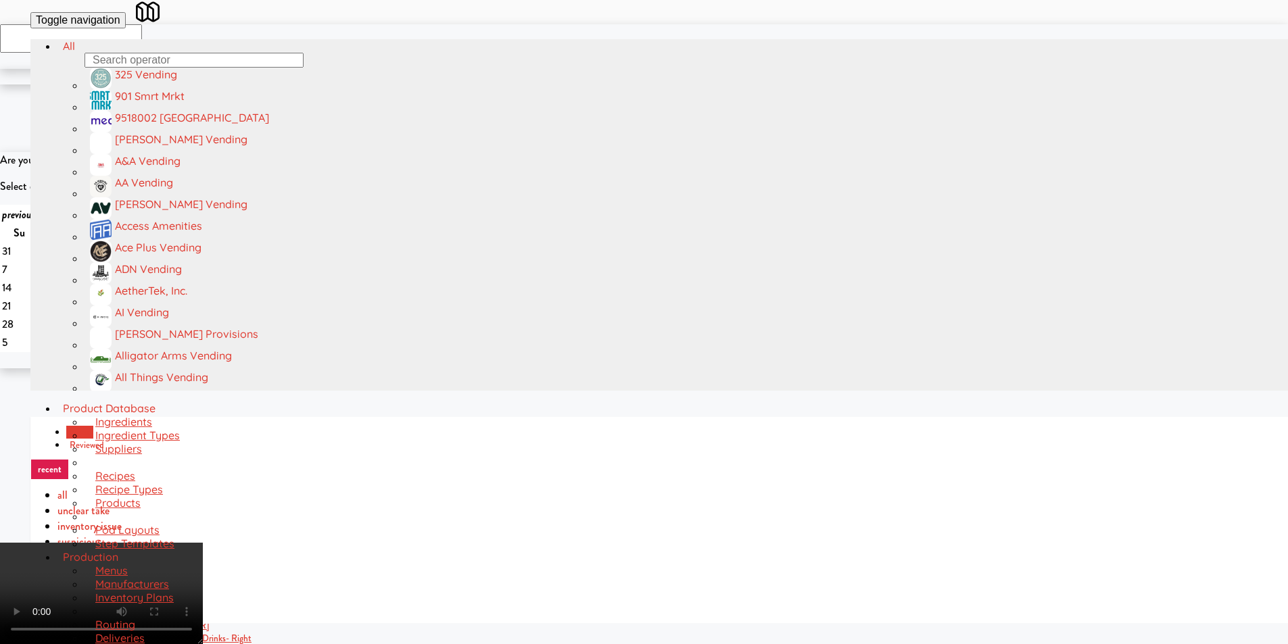
scroll to position [473, 0]
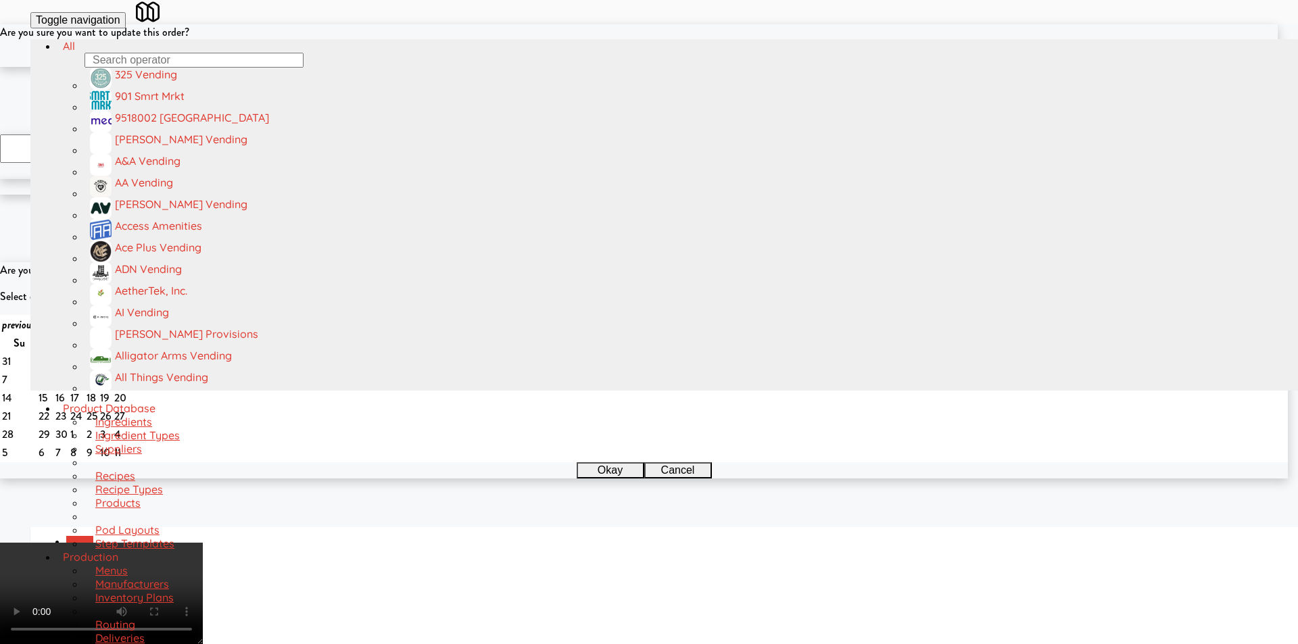
click at [607, 67] on button "Okay" at bounding box center [605, 59] width 68 height 16
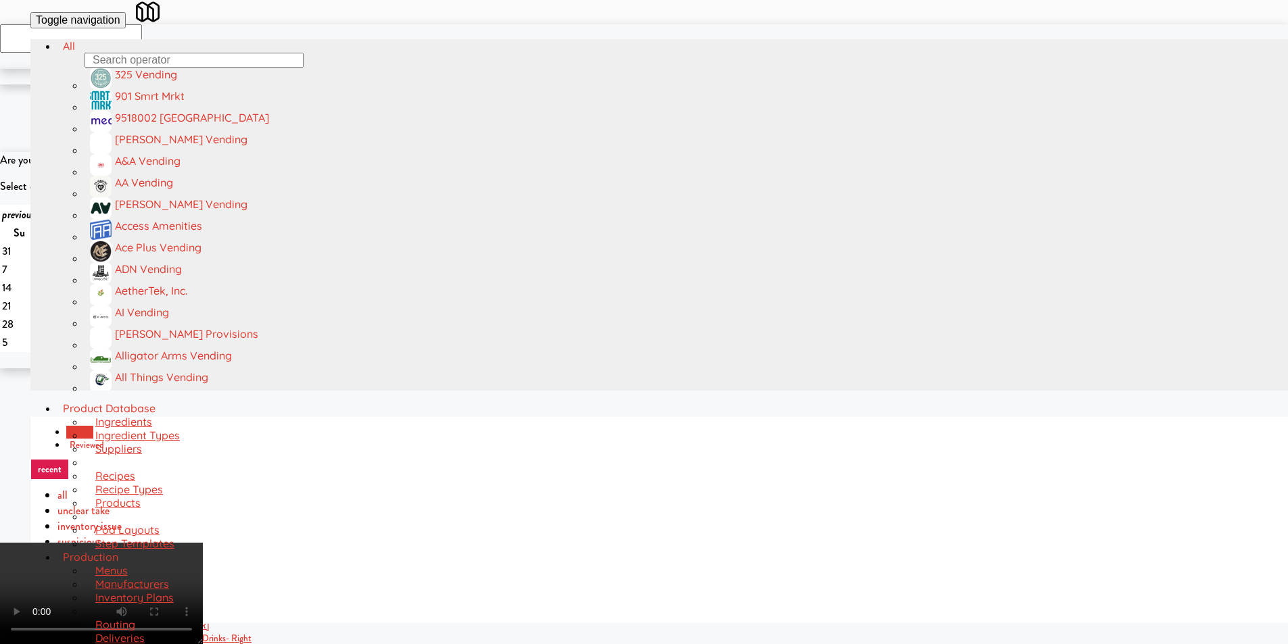
scroll to position [0, 0]
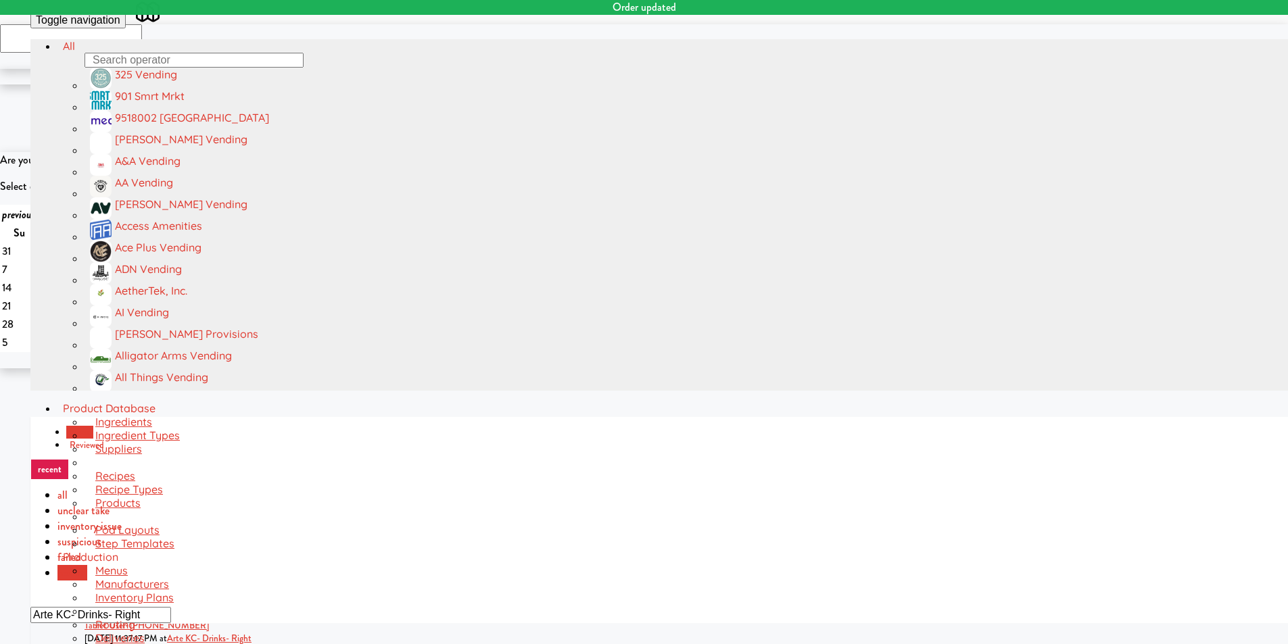
click at [171, 607] on input "Arte KC- Drinks- Right" at bounding box center [100, 615] width 141 height 16
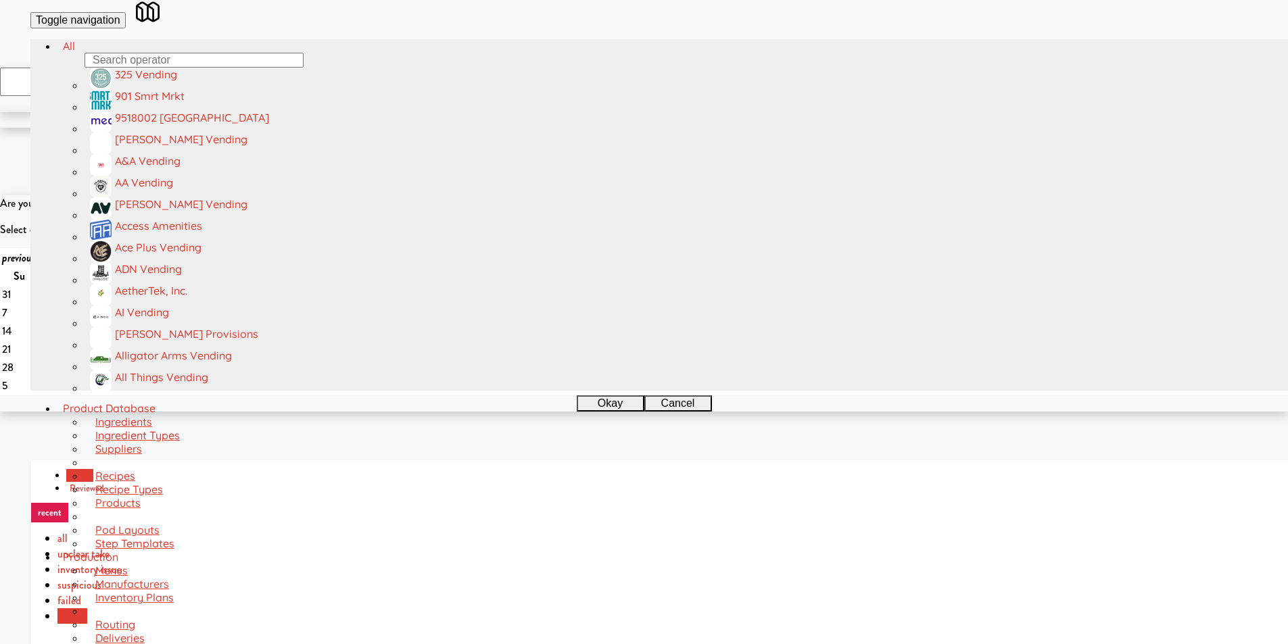
paste input "[GEOGRAPHIC_DATA] [GEOGRAPHIC_DATA] Lofts - Fridge"
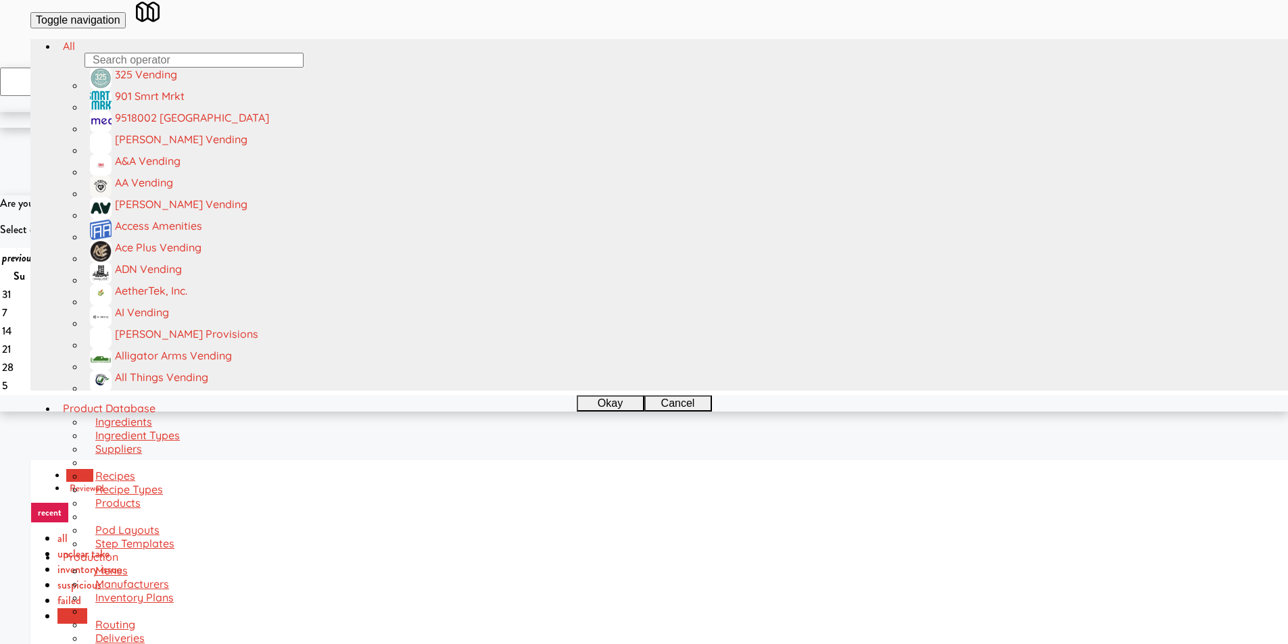
paste input "[GEOGRAPHIC_DATA] - A-Wing, Level 0"
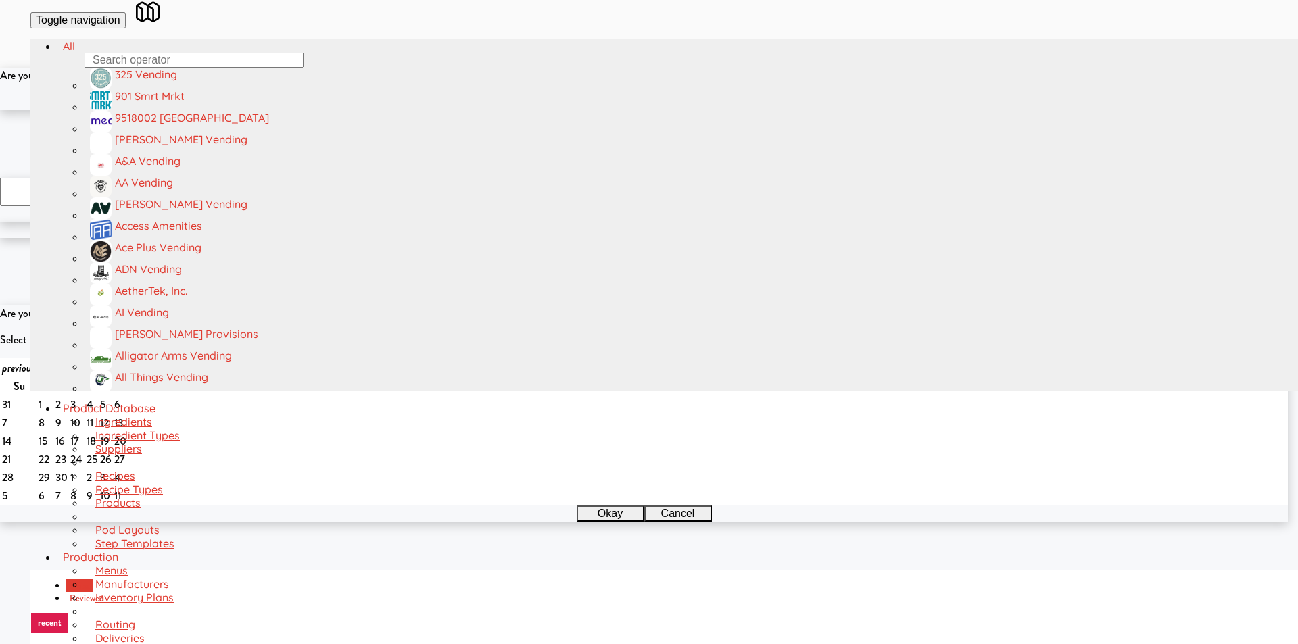
click at [610, 110] on button "Okay" at bounding box center [605, 102] width 68 height 16
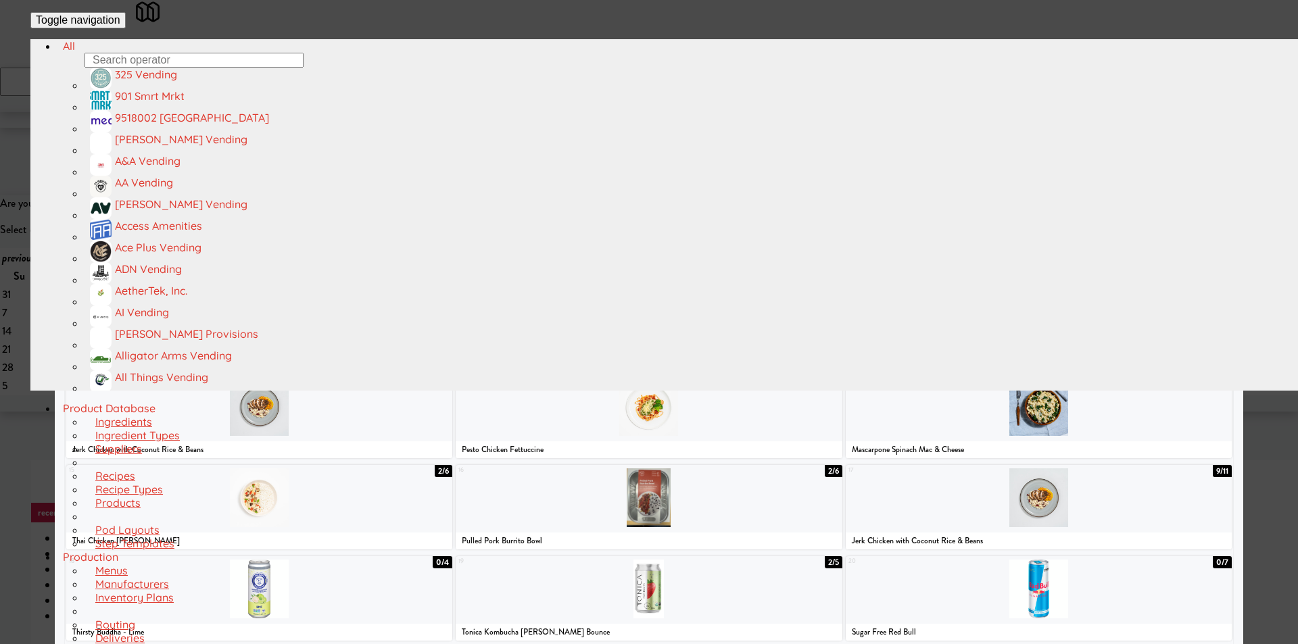
click at [715, 253] on div at bounding box center [649, 224] width 386 height 59
click at [1240, 352] on div at bounding box center [649, 322] width 1298 height 644
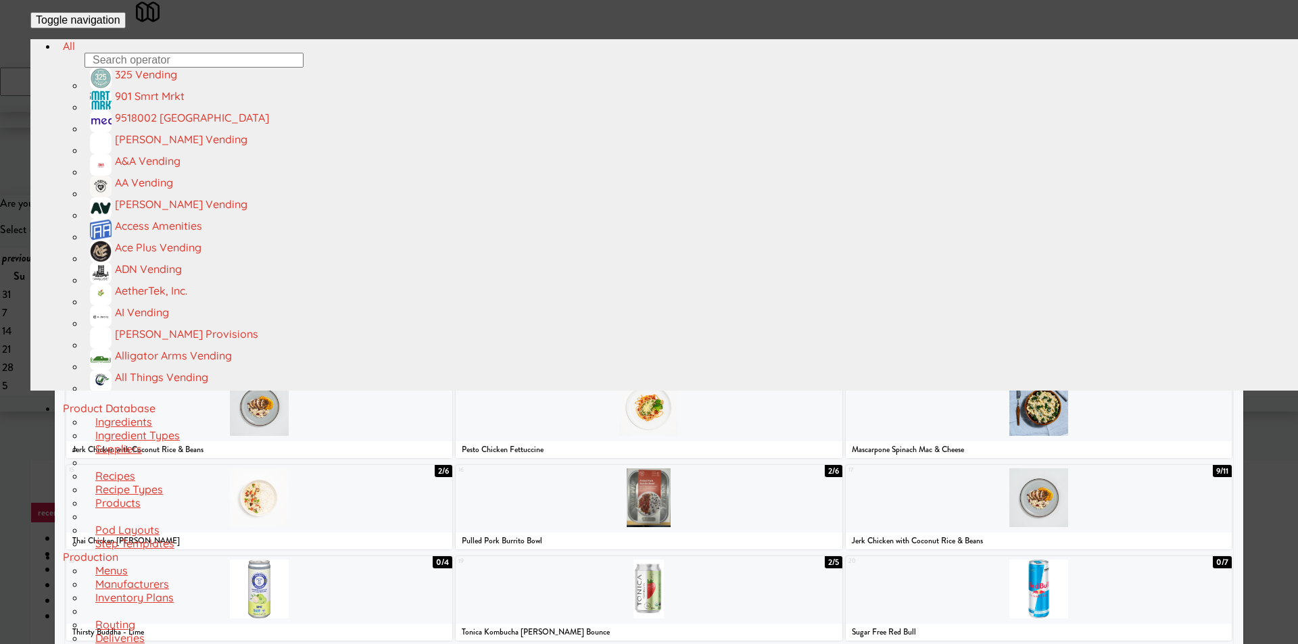
click at [1036, 324] on div at bounding box center [1038, 315] width 386 height 59
click at [1269, 349] on div at bounding box center [649, 322] width 1298 height 644
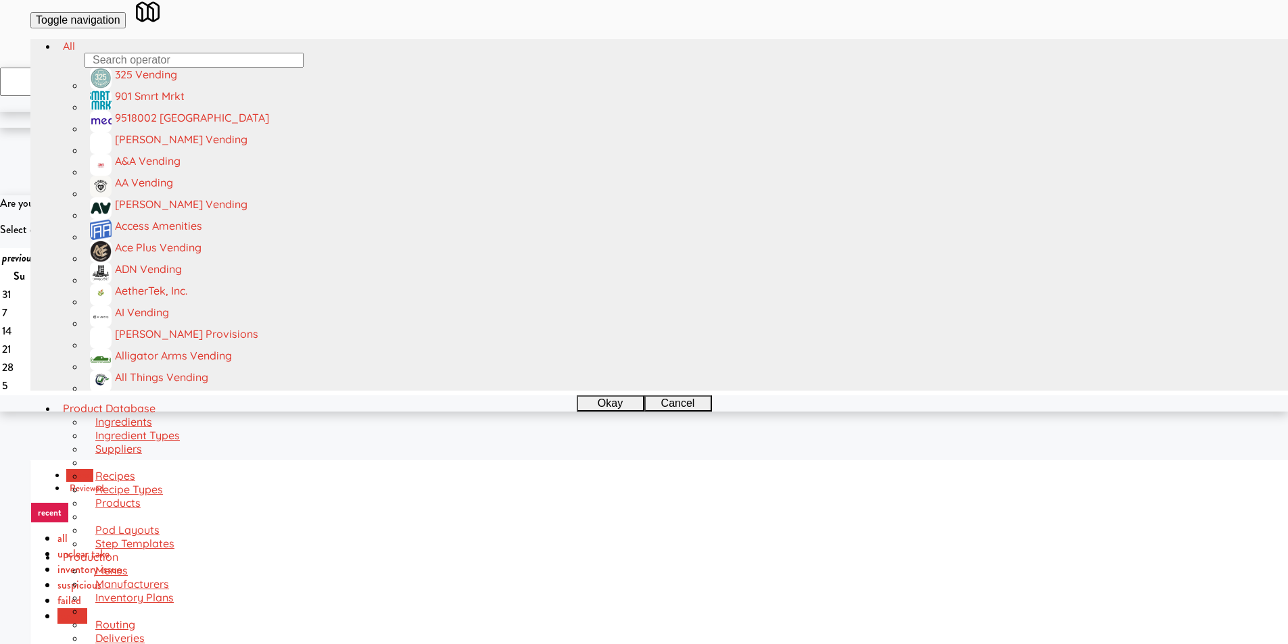
scroll to position [608, 0]
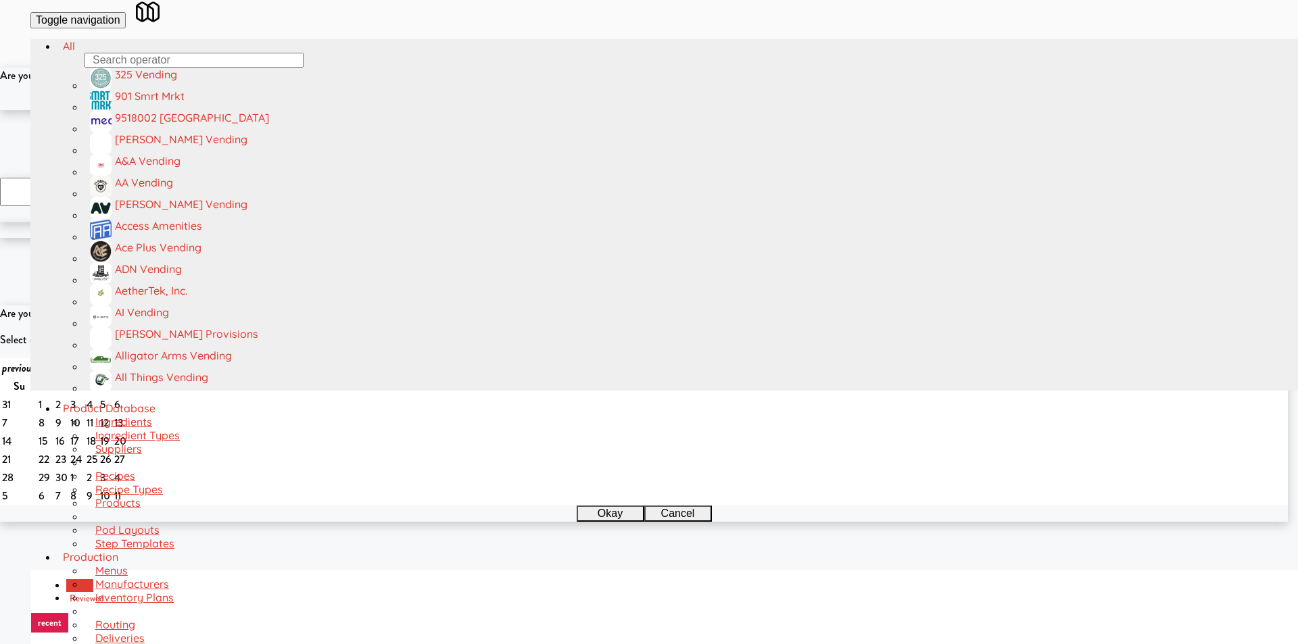
click at [599, 110] on button "Okay" at bounding box center [605, 102] width 68 height 16
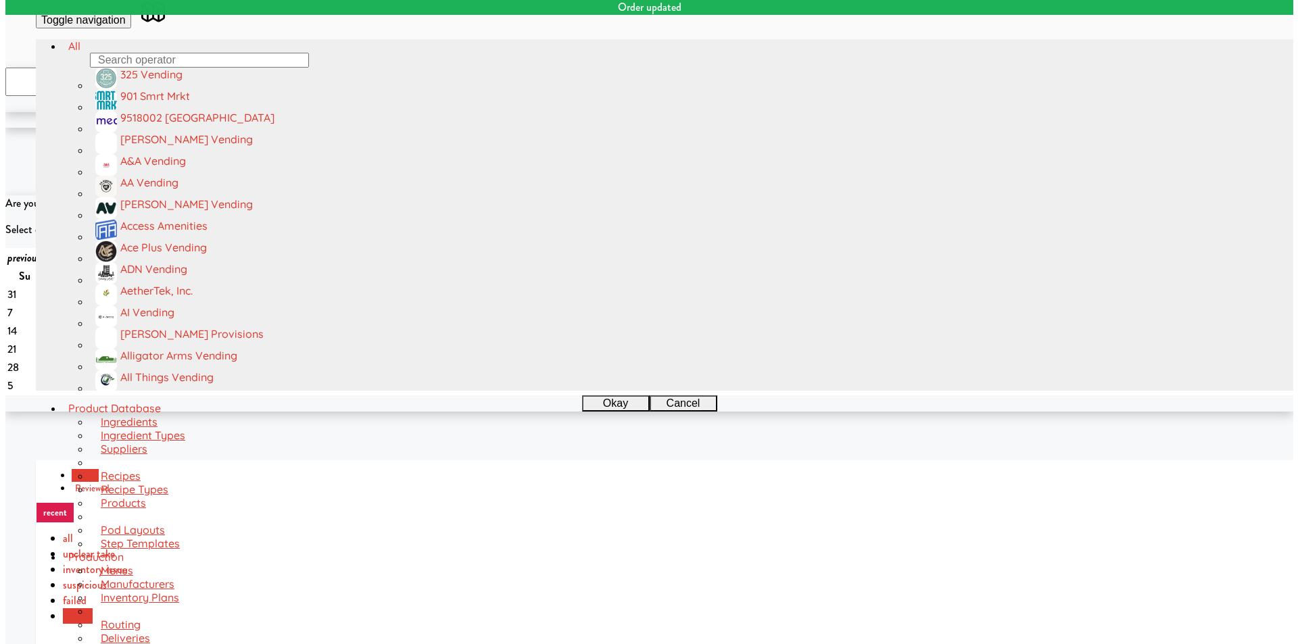
scroll to position [84, 0]
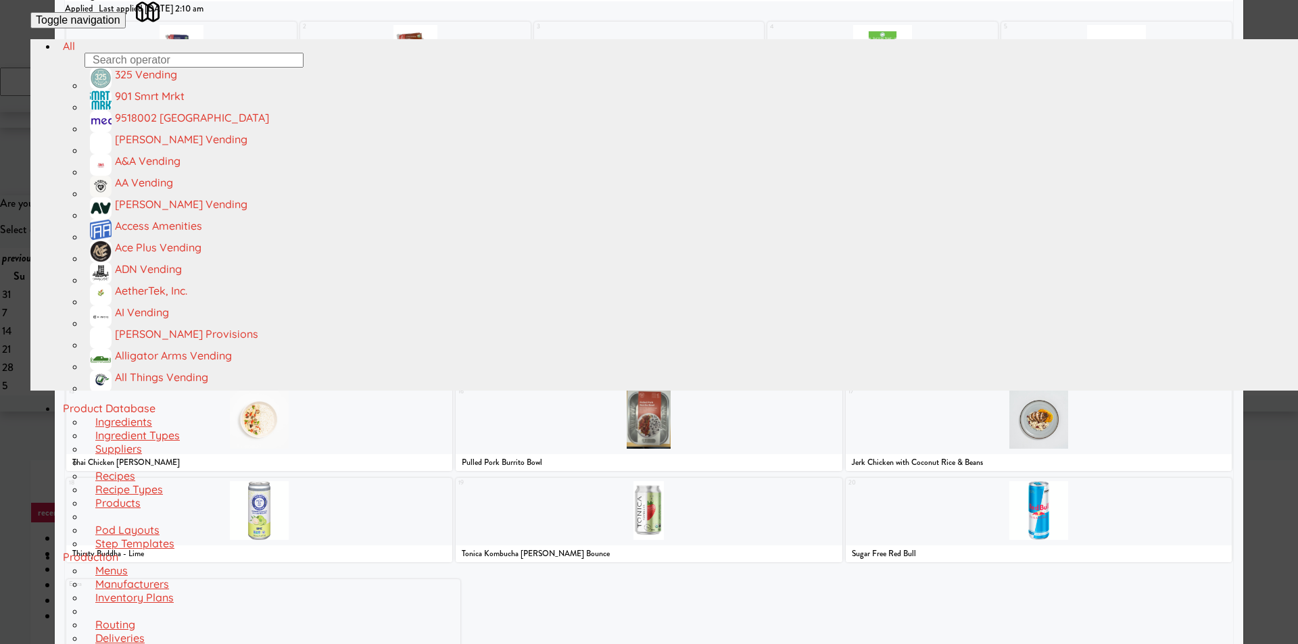
scroll to position [104, 0]
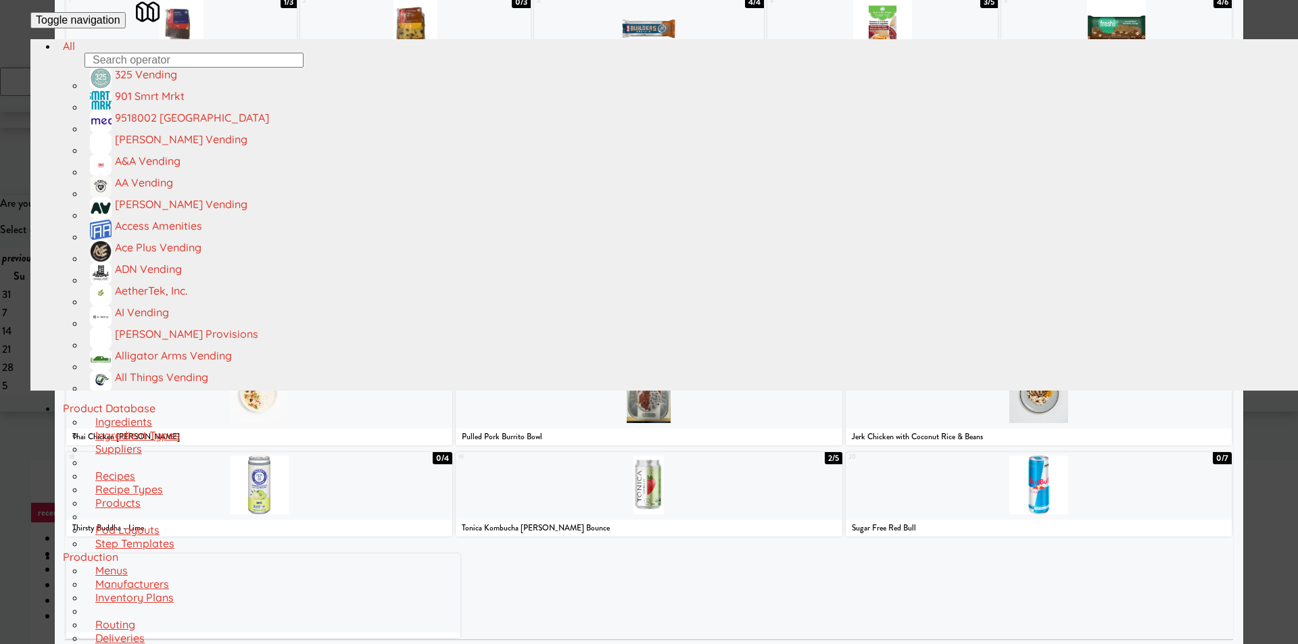
drag, startPoint x: 741, startPoint y: 466, endPoint x: 781, endPoint y: 451, distance: 42.3
click at [742, 466] on div at bounding box center [649, 485] width 386 height 59
click at [1231, 342] on div at bounding box center [649, 322] width 1298 height 644
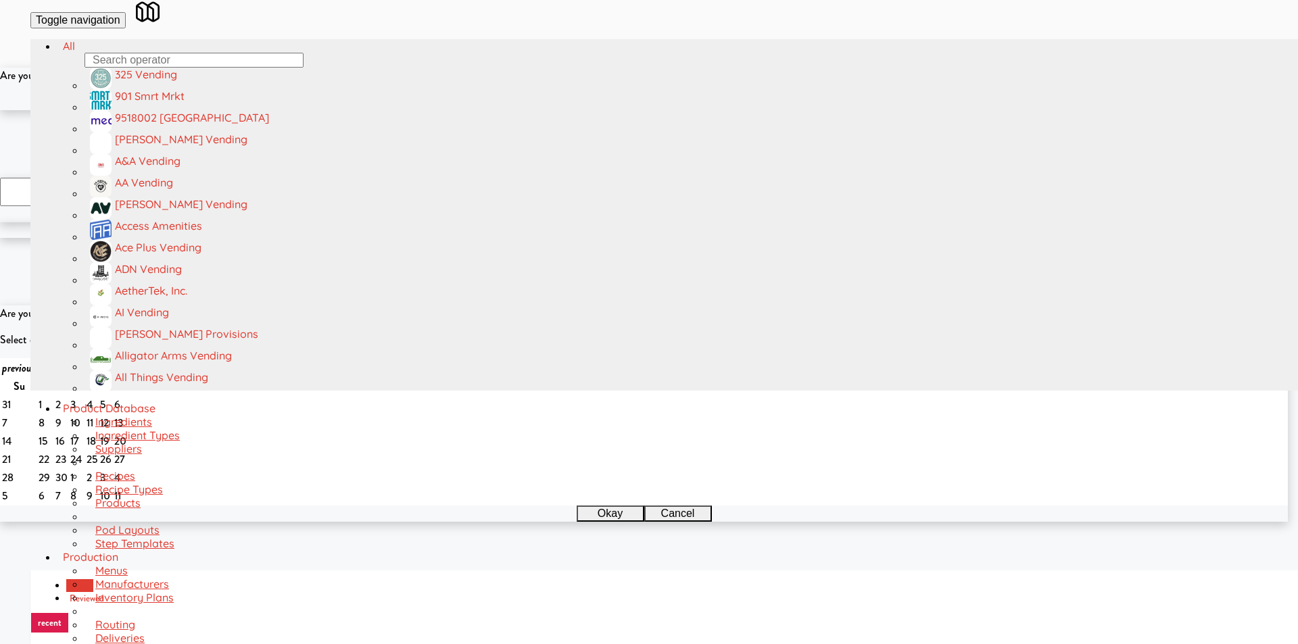
click at [591, 110] on button "Okay" at bounding box center [605, 102] width 68 height 16
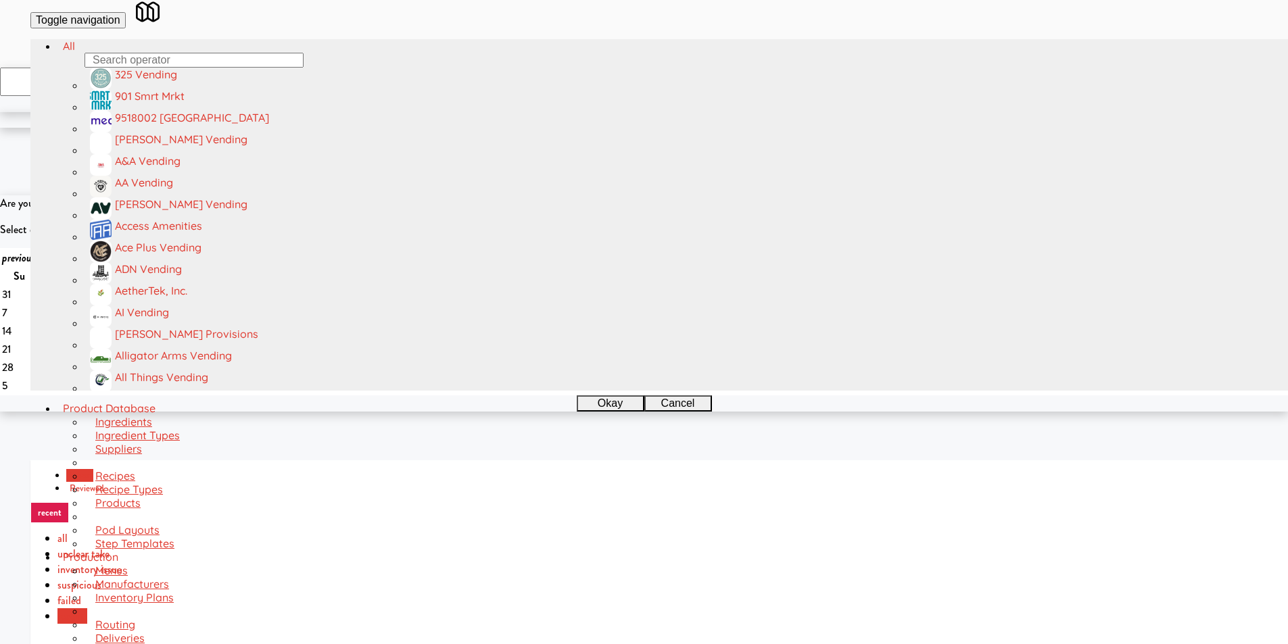
drag, startPoint x: 816, startPoint y: 374, endPoint x: 858, endPoint y: 351, distance: 47.8
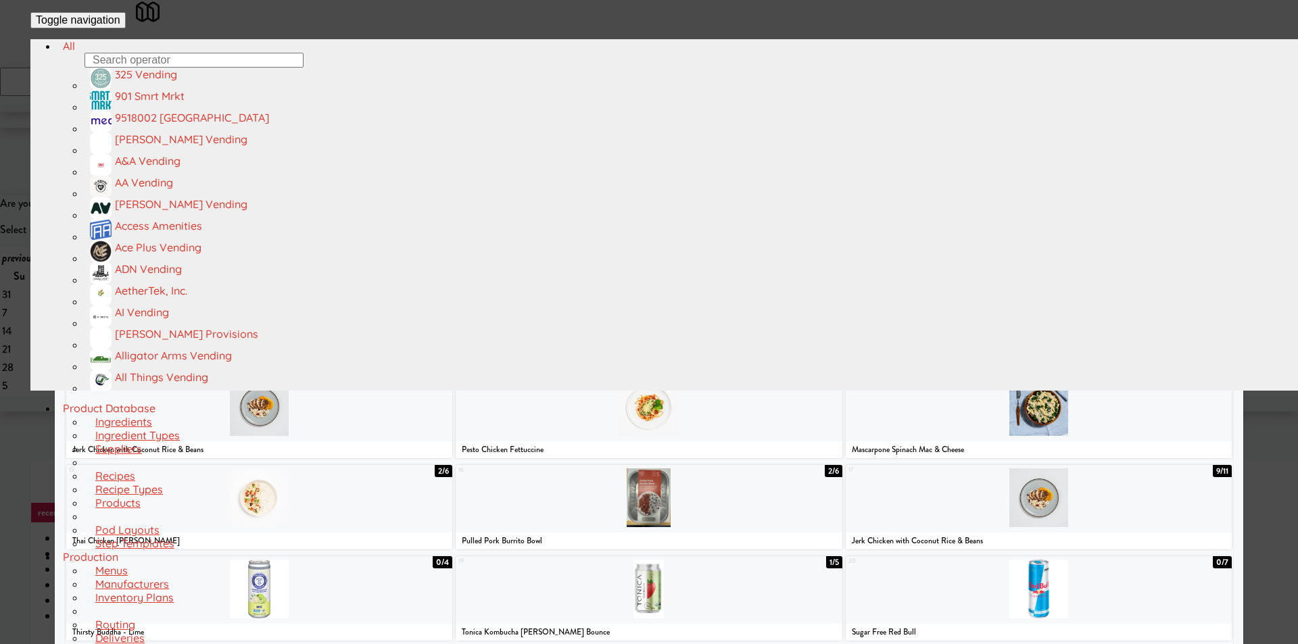
click at [1084, 162] on div at bounding box center [1116, 132] width 230 height 59
click at [1263, 274] on div at bounding box center [649, 322] width 1298 height 644
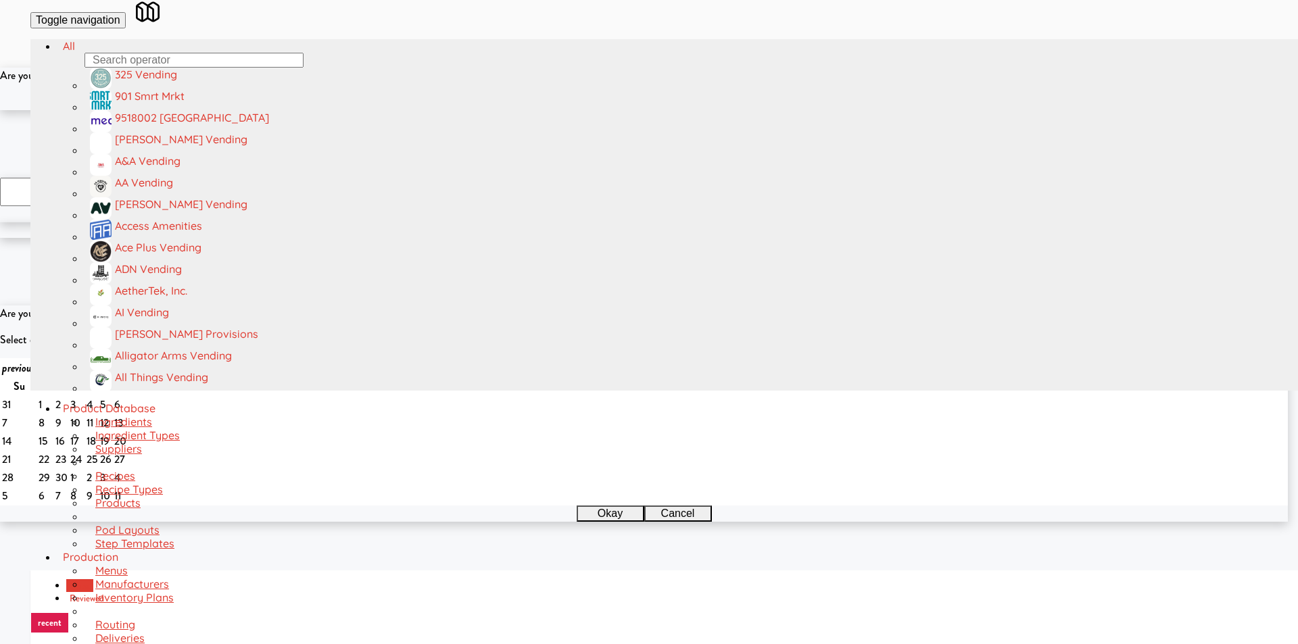
click at [607, 110] on button "Okay" at bounding box center [605, 102] width 68 height 16
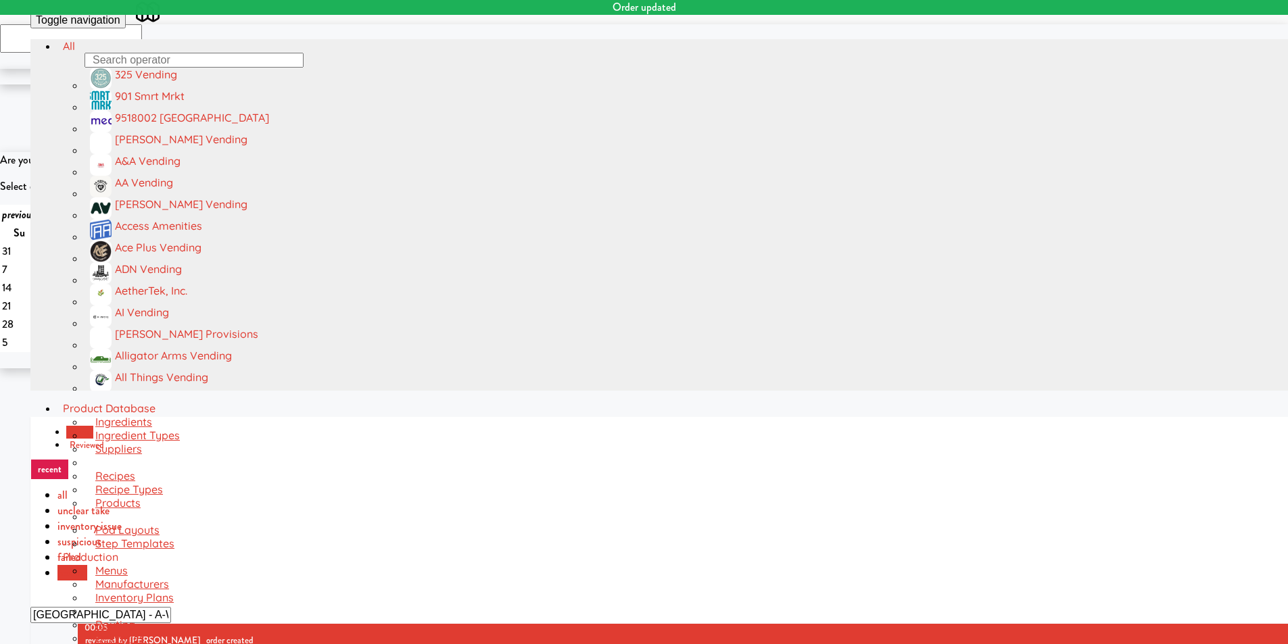
scroll to position [287, 0]
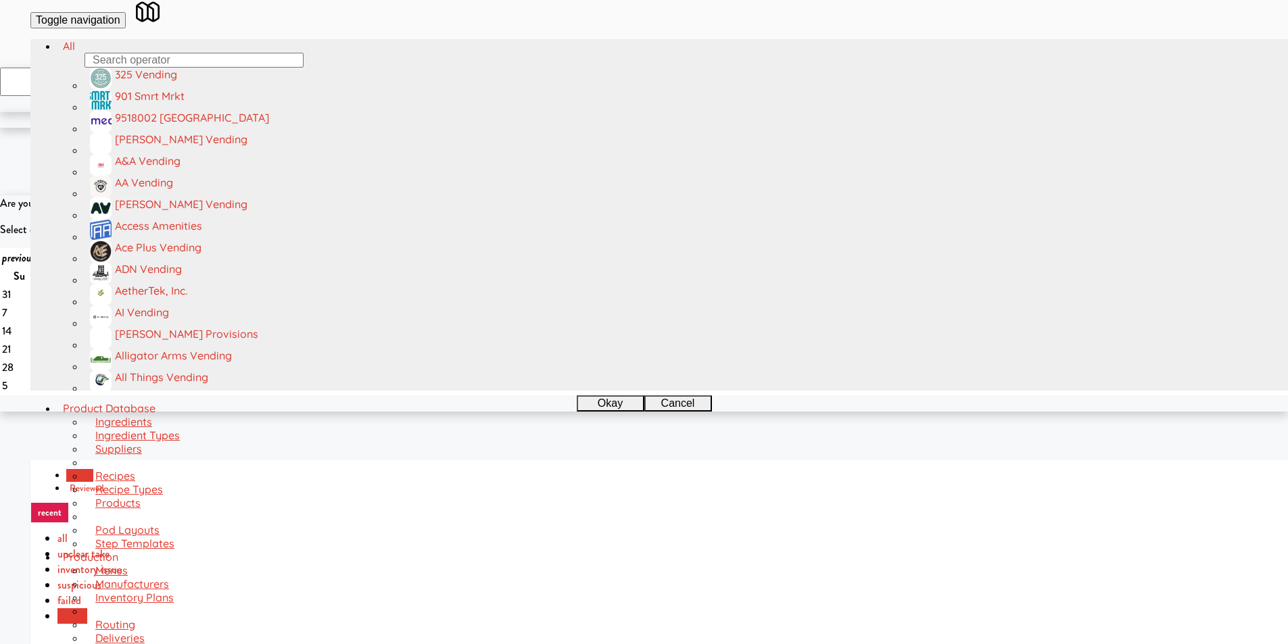
scroll to position [237, 0]
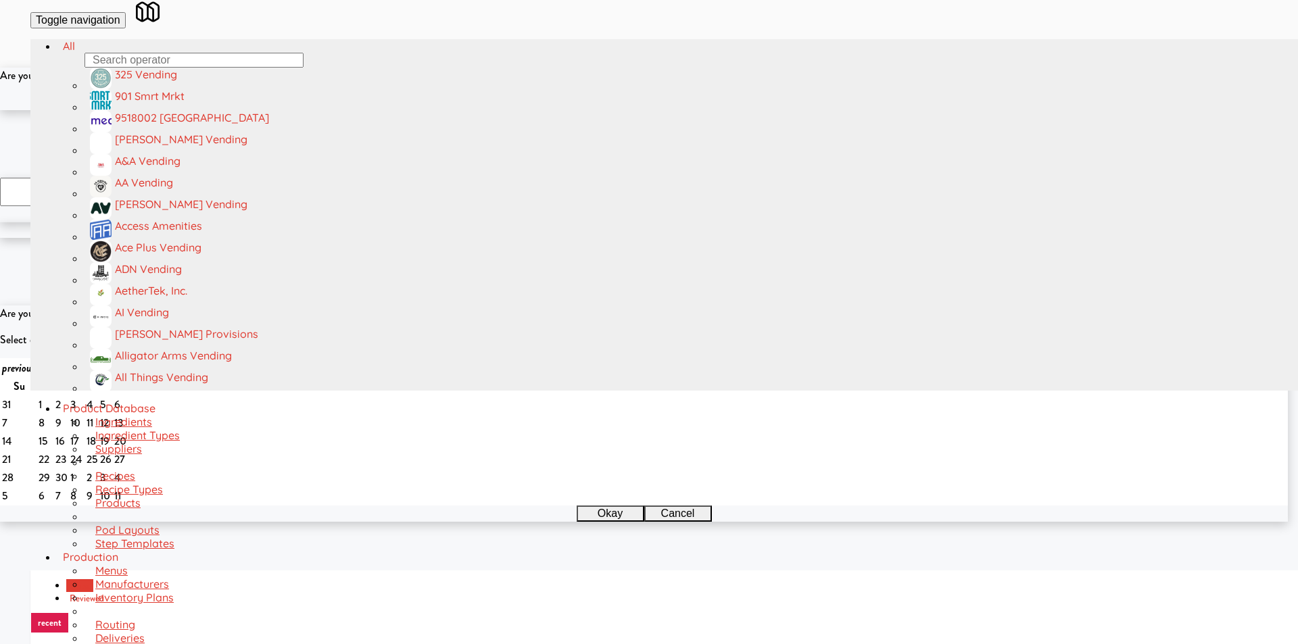
click at [599, 110] on button "Okay" at bounding box center [605, 102] width 68 height 16
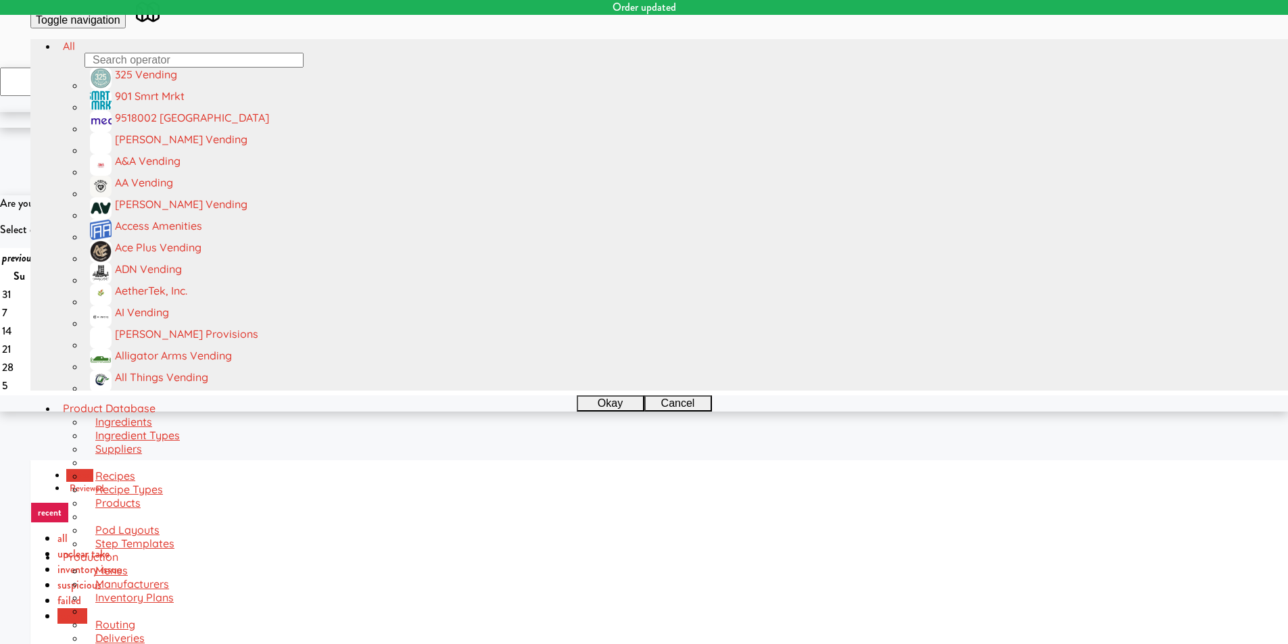
scroll to position [372, 0]
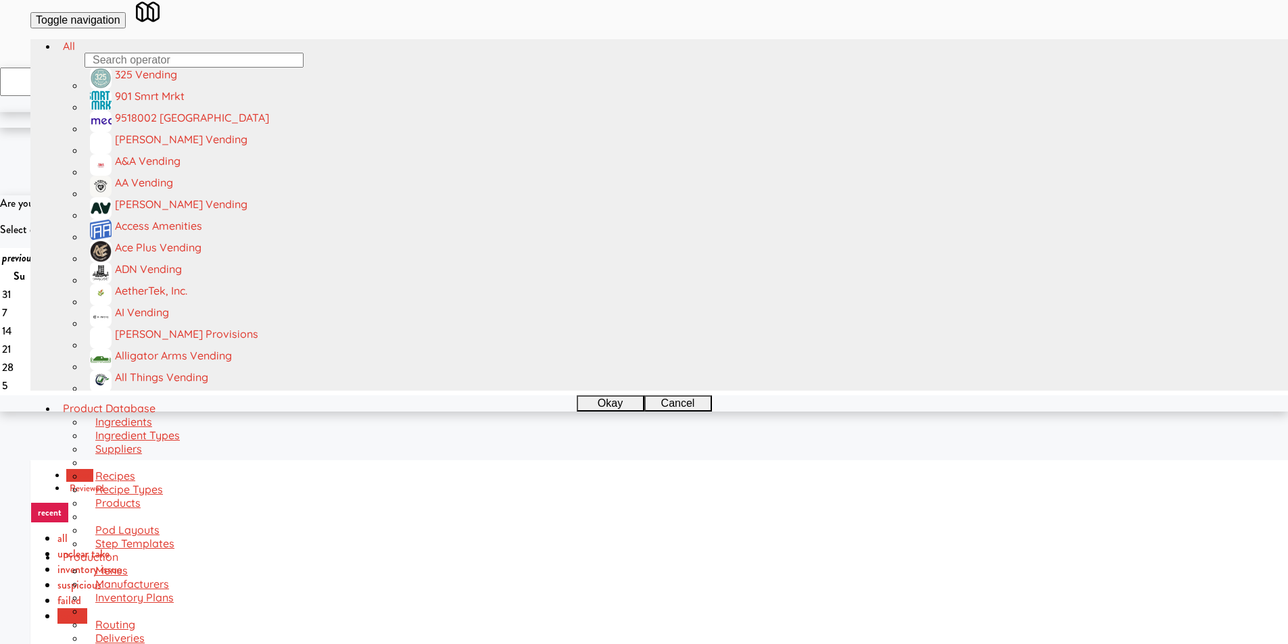
scroll to position [457, 0]
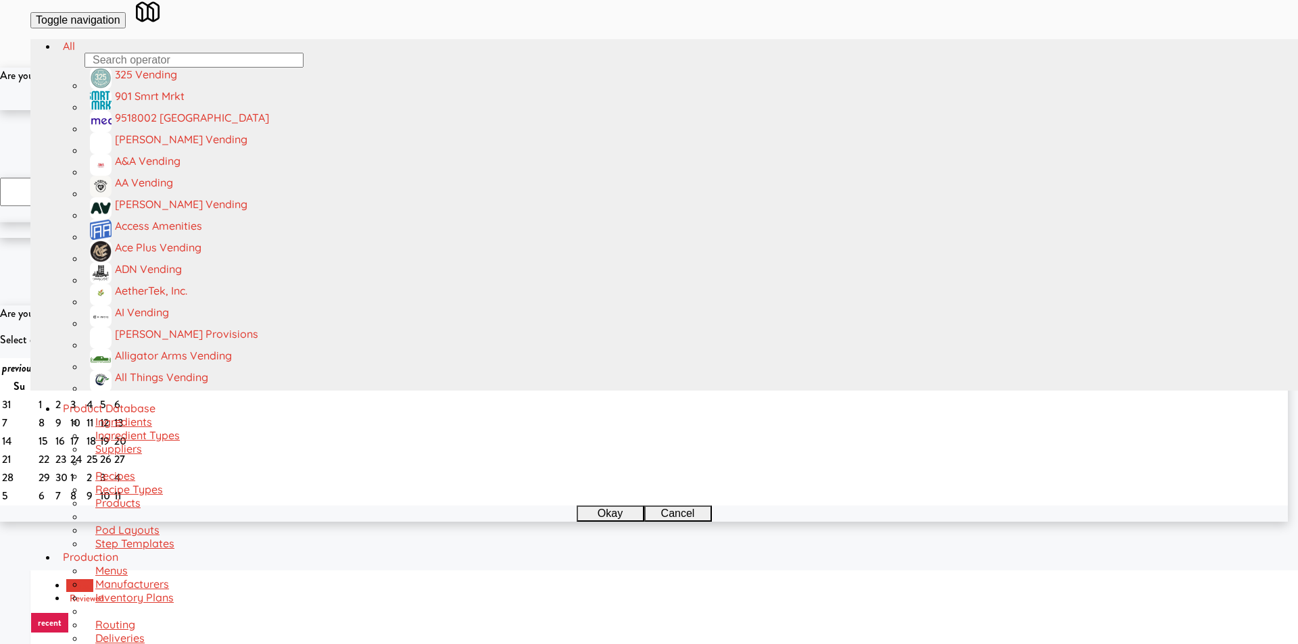
click at [606, 110] on button "Okay" at bounding box center [605, 102] width 68 height 16
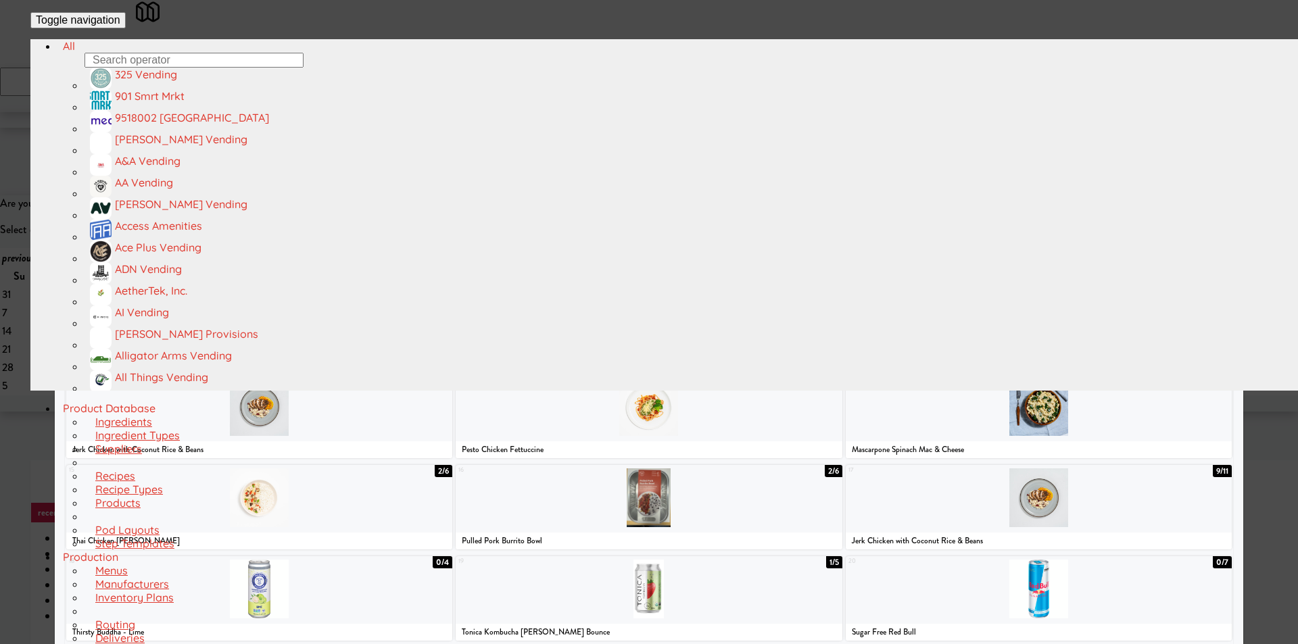
click at [679, 162] on div at bounding box center [649, 132] width 230 height 59
drag, startPoint x: 447, startPoint y: 328, endPoint x: 506, endPoint y: 404, distance: 95.9
click at [447, 328] on div at bounding box center [259, 315] width 386 height 59
click at [19, 259] on div at bounding box center [649, 322] width 1298 height 644
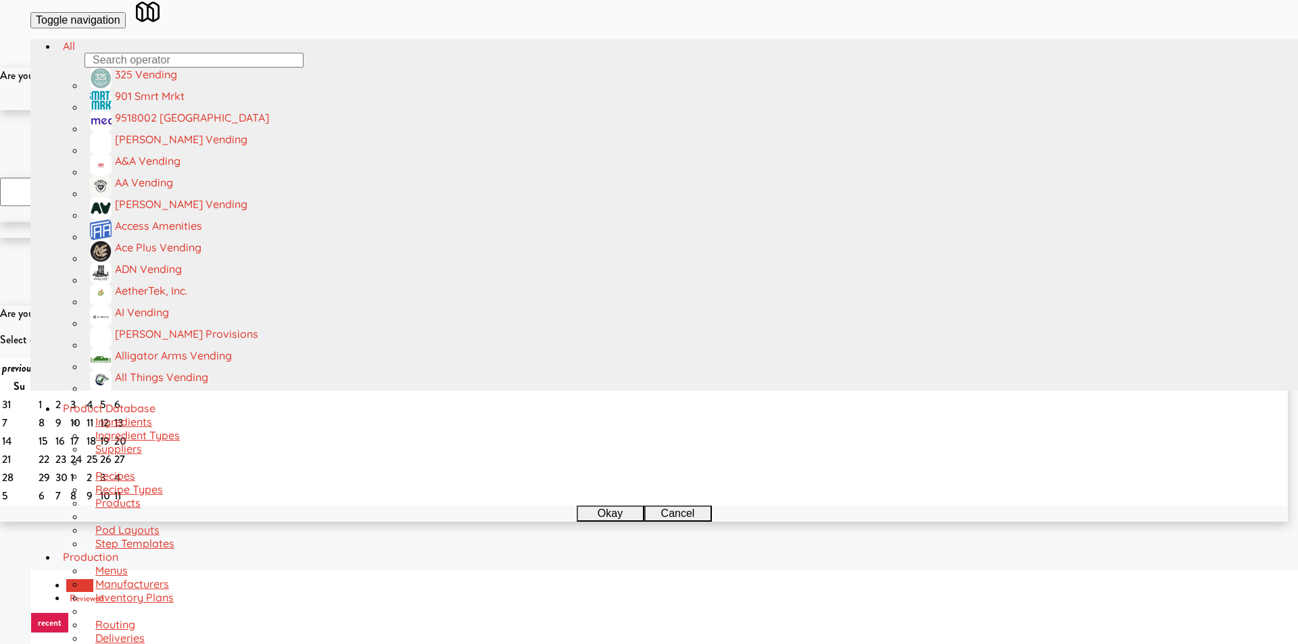
click at [591, 110] on button "Okay" at bounding box center [605, 102] width 68 height 16
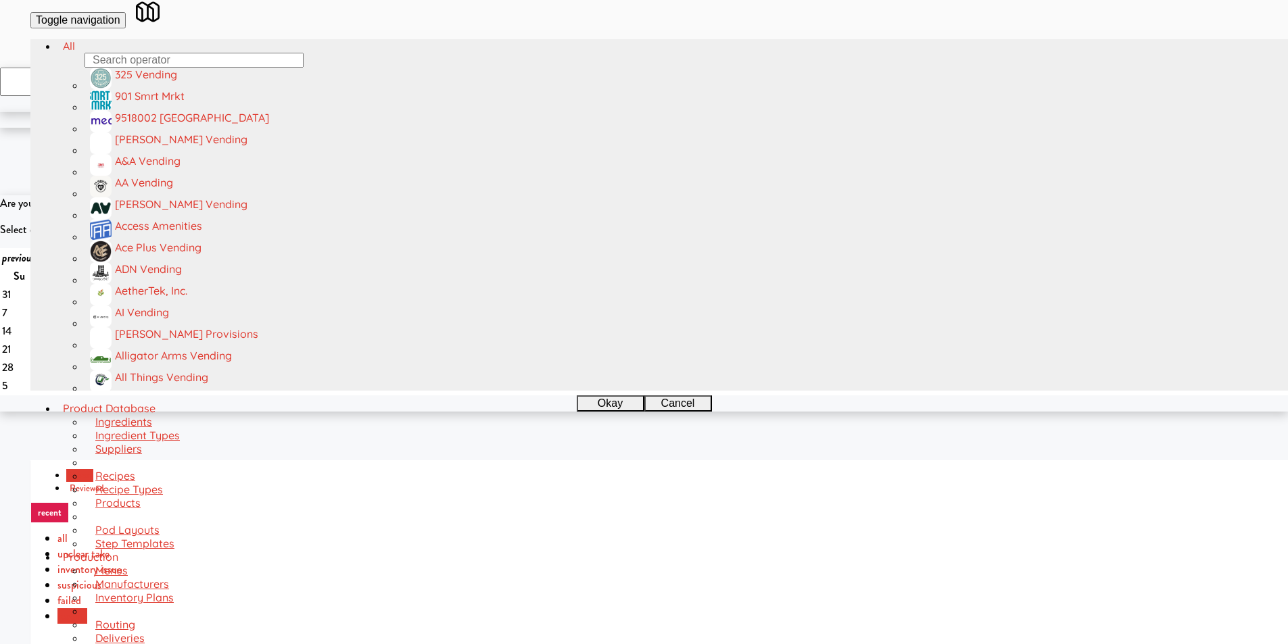
scroll to position [473, 0]
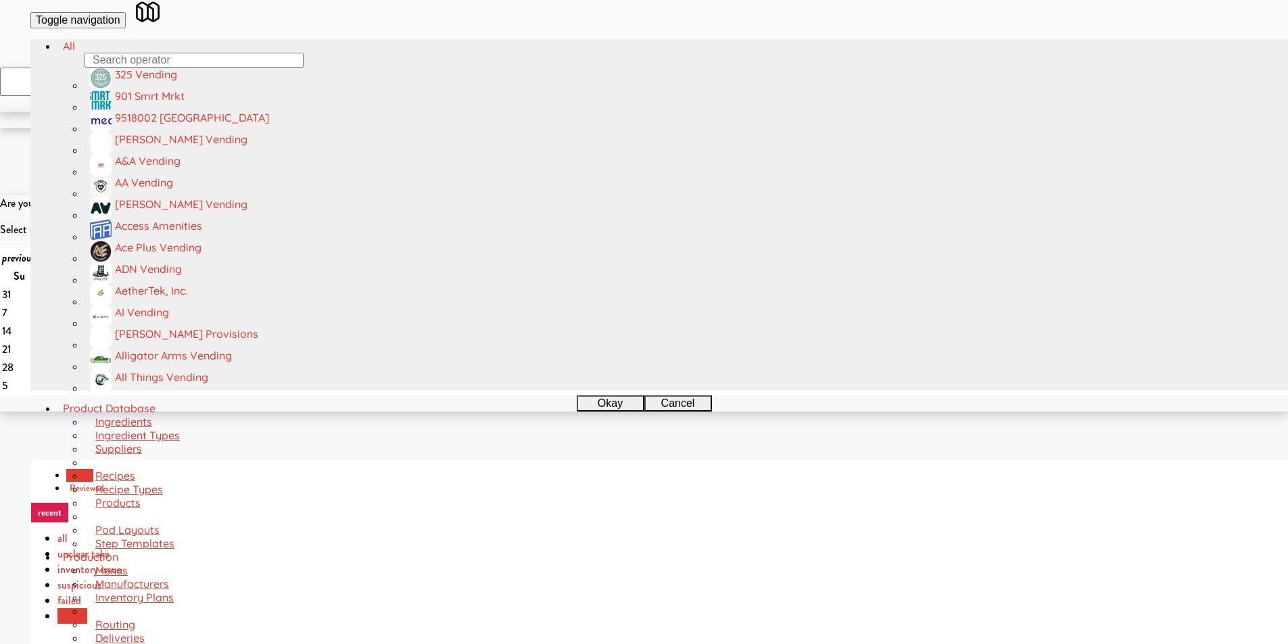
drag, startPoint x: 798, startPoint y: 379, endPoint x: 820, endPoint y: 414, distance: 41.1
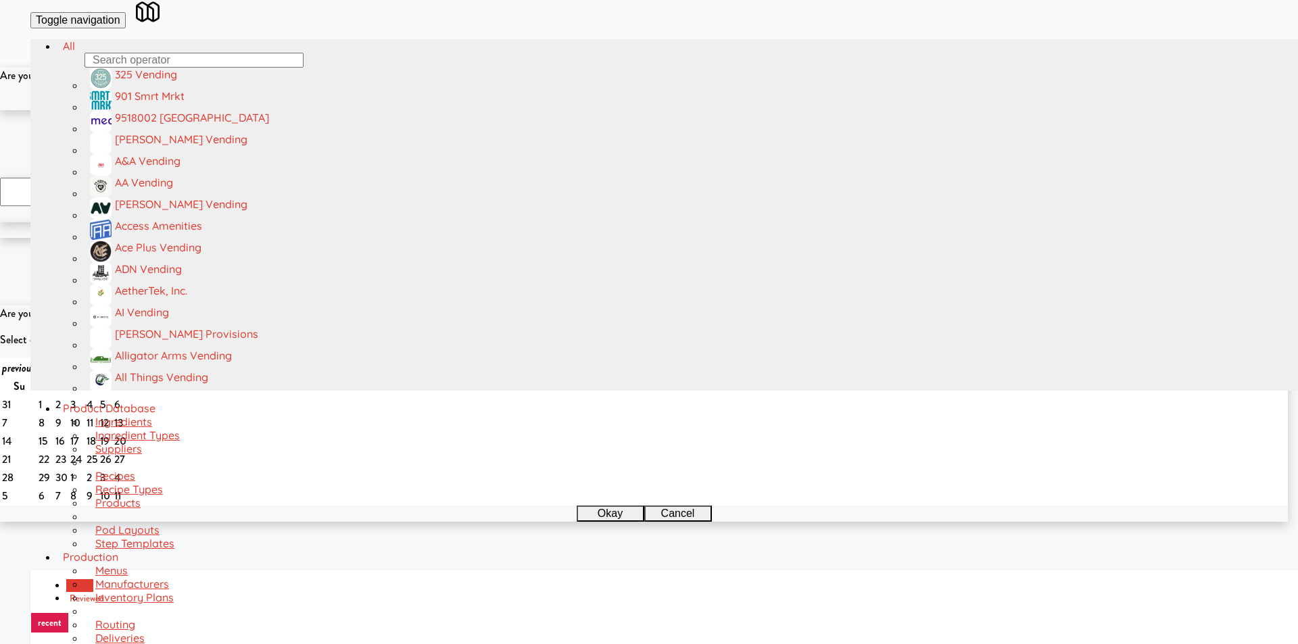
click at [580, 110] on button "Okay" at bounding box center [605, 102] width 68 height 16
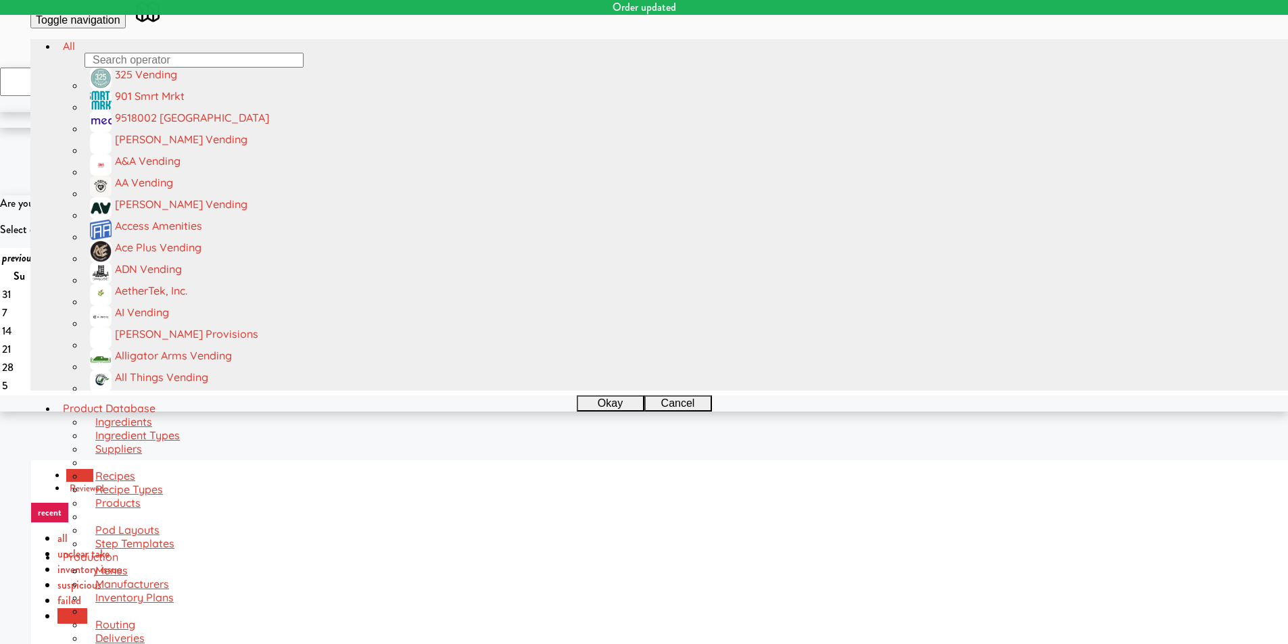
scroll to position [0, 0]
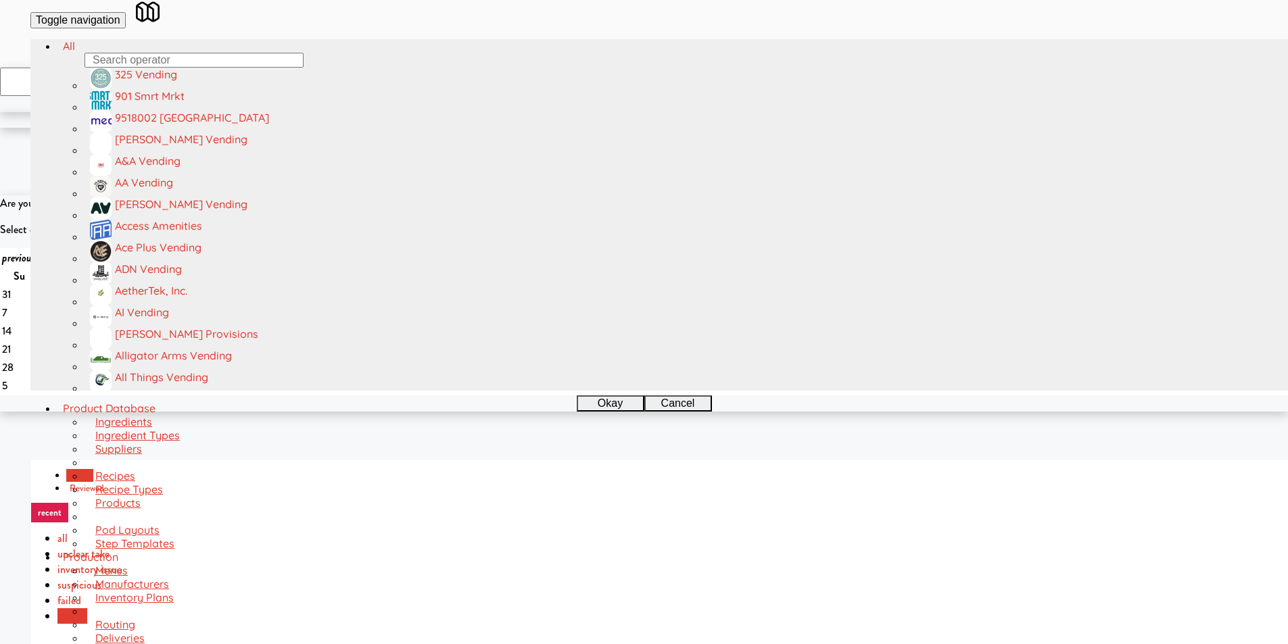
scroll to position [506, 0]
drag, startPoint x: 803, startPoint y: 419, endPoint x: 807, endPoint y: 401, distance: 18.0
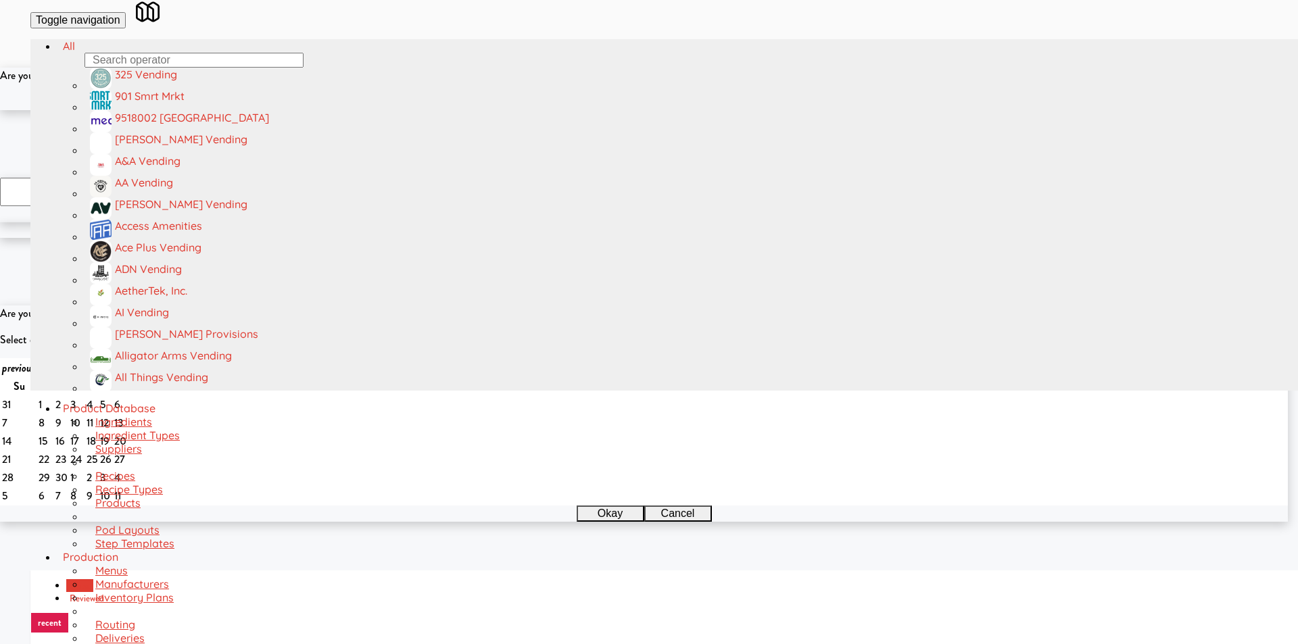
click at [613, 110] on button "Okay" at bounding box center [605, 102] width 68 height 16
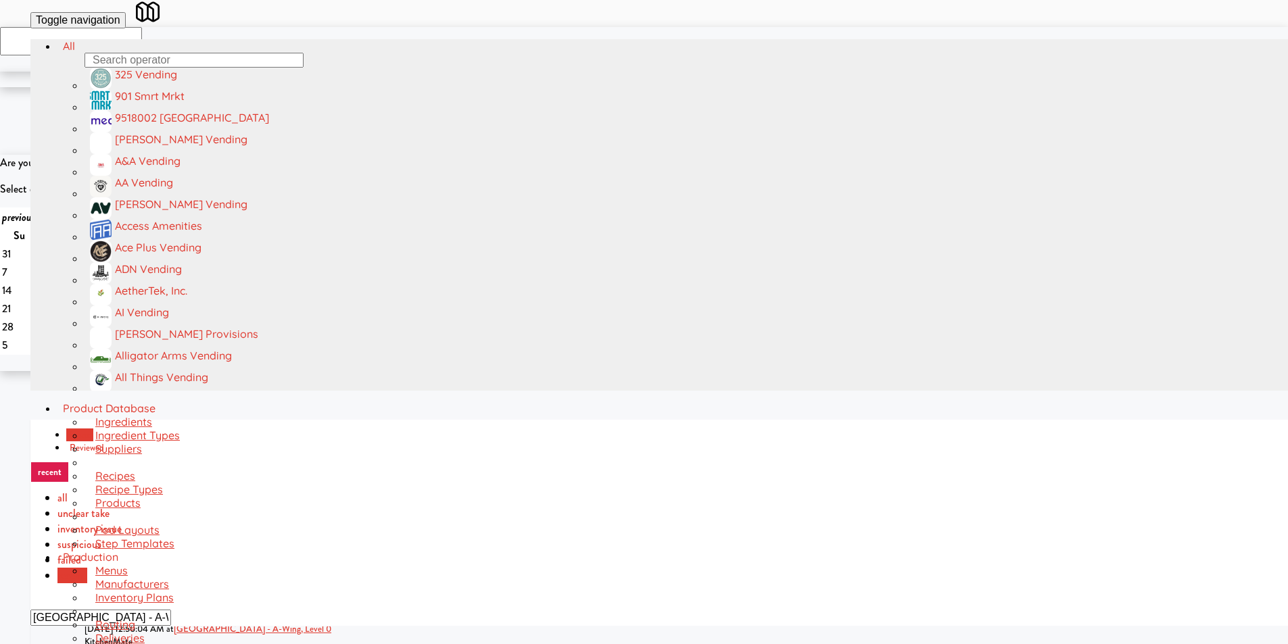
scroll to position [43, 0]
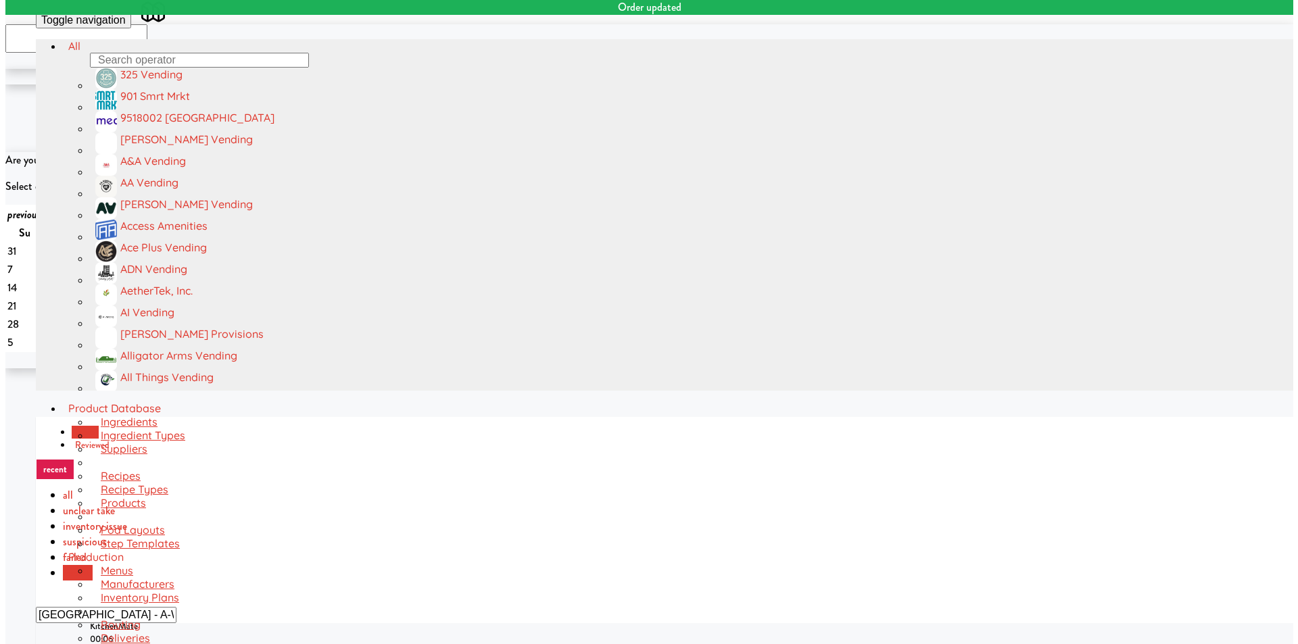
scroll to position [523, 0]
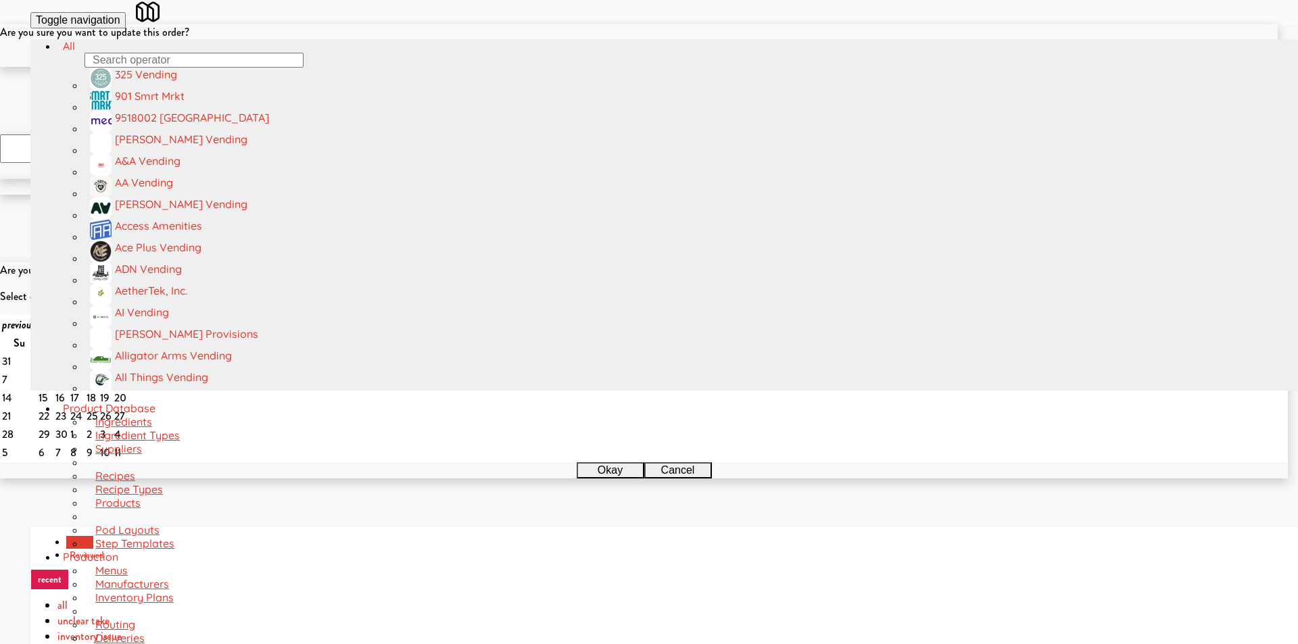
click at [698, 67] on button "Cancel" at bounding box center [673, 59] width 68 height 16
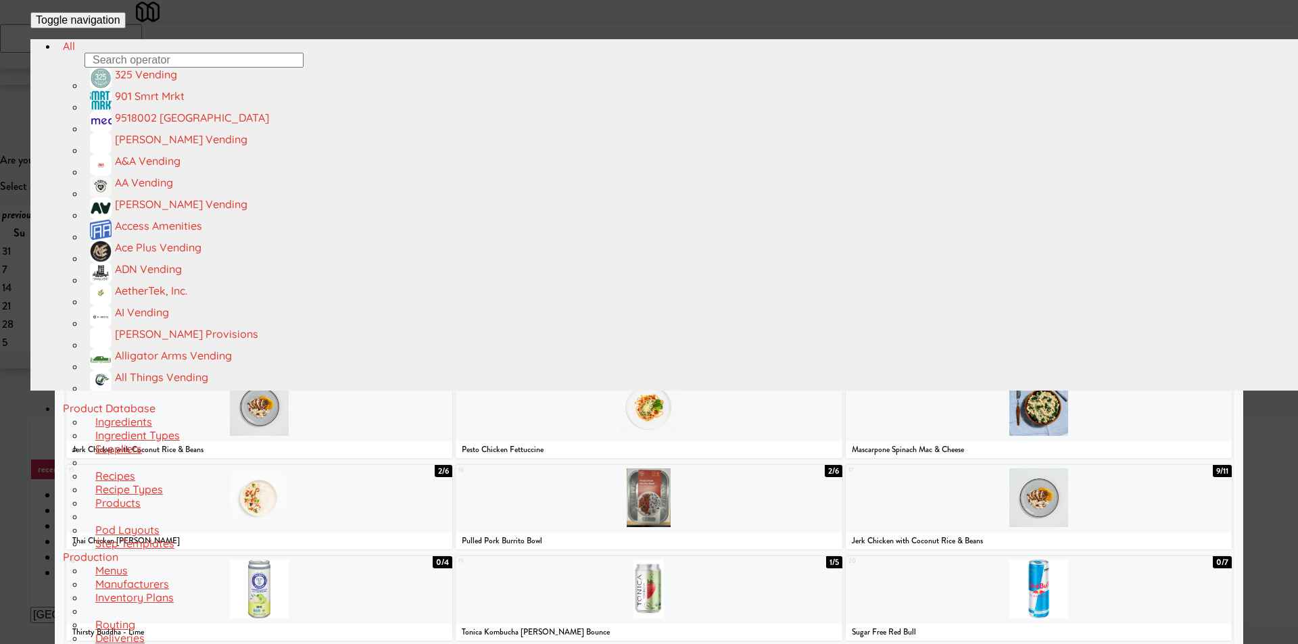
click at [1001, 599] on div at bounding box center [1038, 589] width 386 height 59
click at [843, 162] on div at bounding box center [882, 132] width 230 height 59
click at [637, 162] on div at bounding box center [649, 132] width 230 height 59
drag, startPoint x: 1055, startPoint y: 172, endPoint x: 1077, endPoint y: 187, distance: 26.6
click at [1056, 162] on div at bounding box center [1116, 132] width 230 height 59
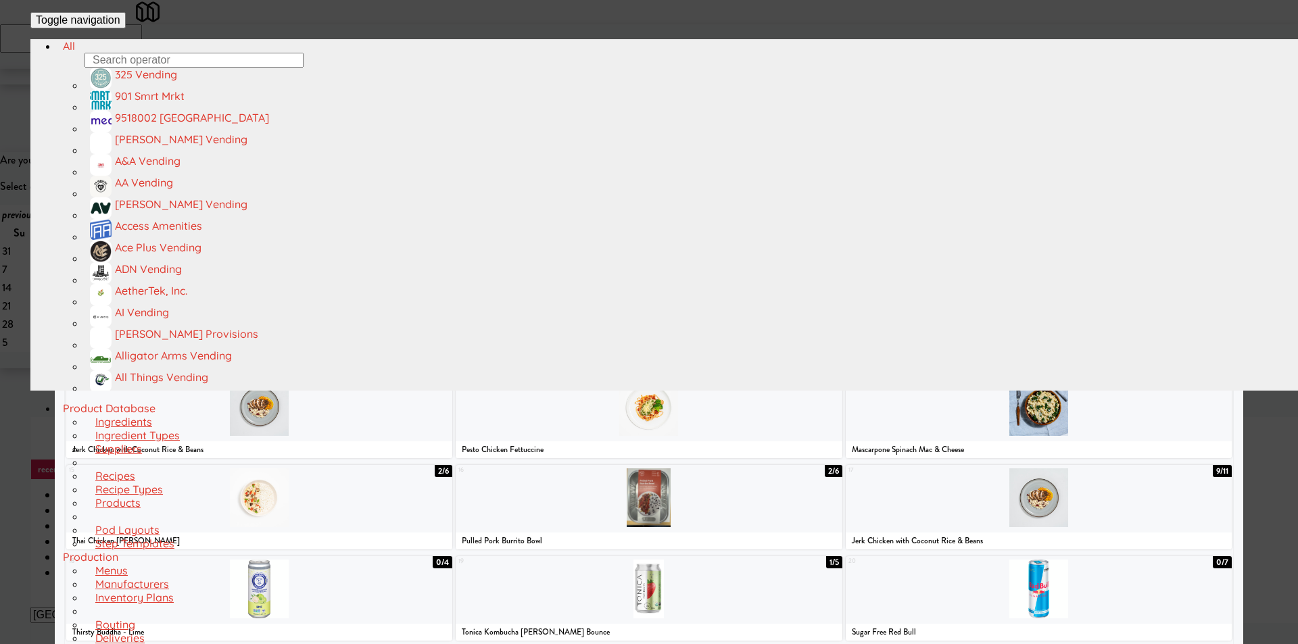
click at [1233, 230] on div at bounding box center [649, 322] width 1298 height 644
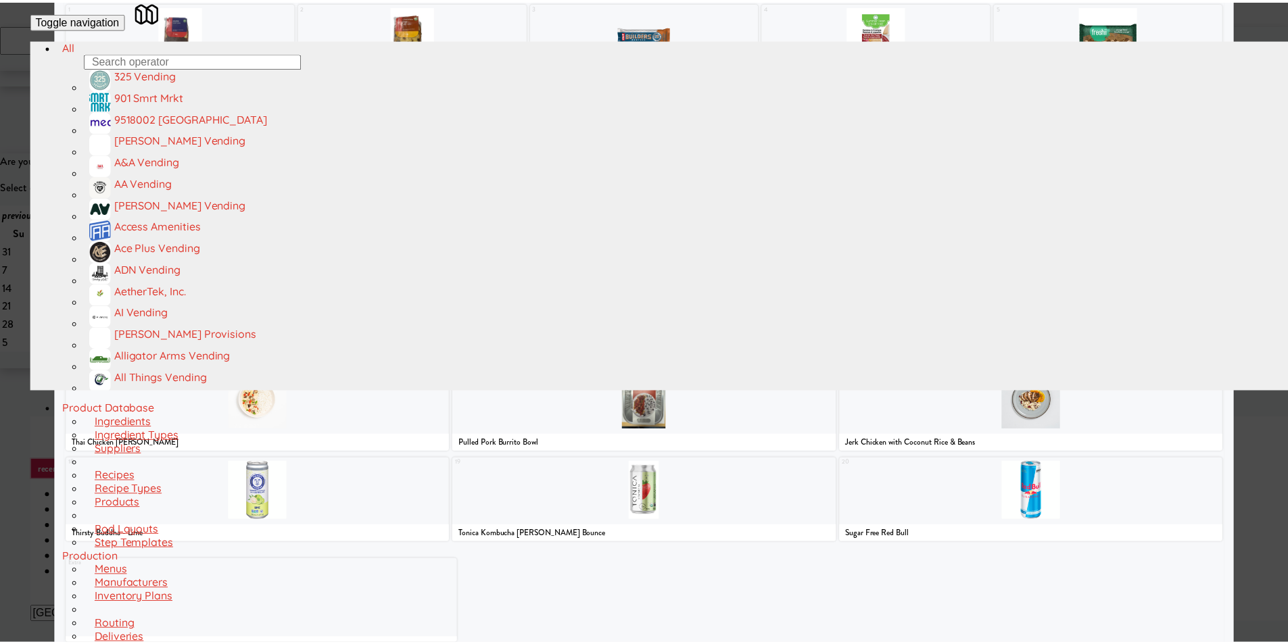
scroll to position [104, 0]
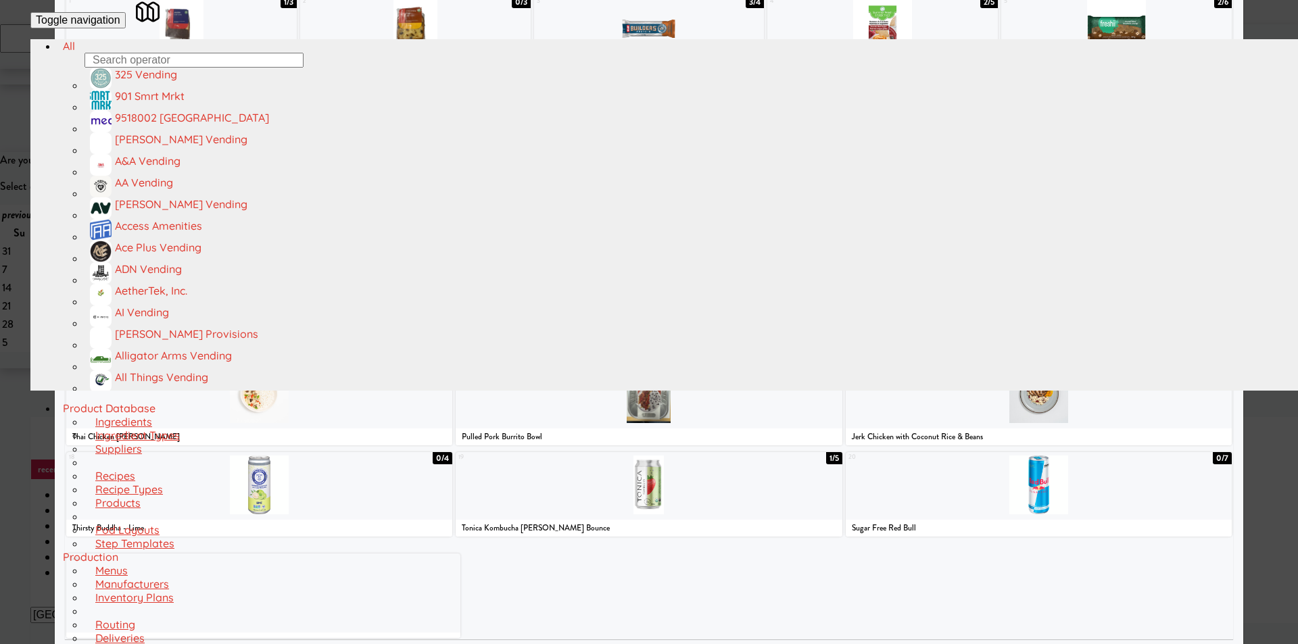
click at [1248, 443] on div at bounding box center [649, 322] width 1298 height 644
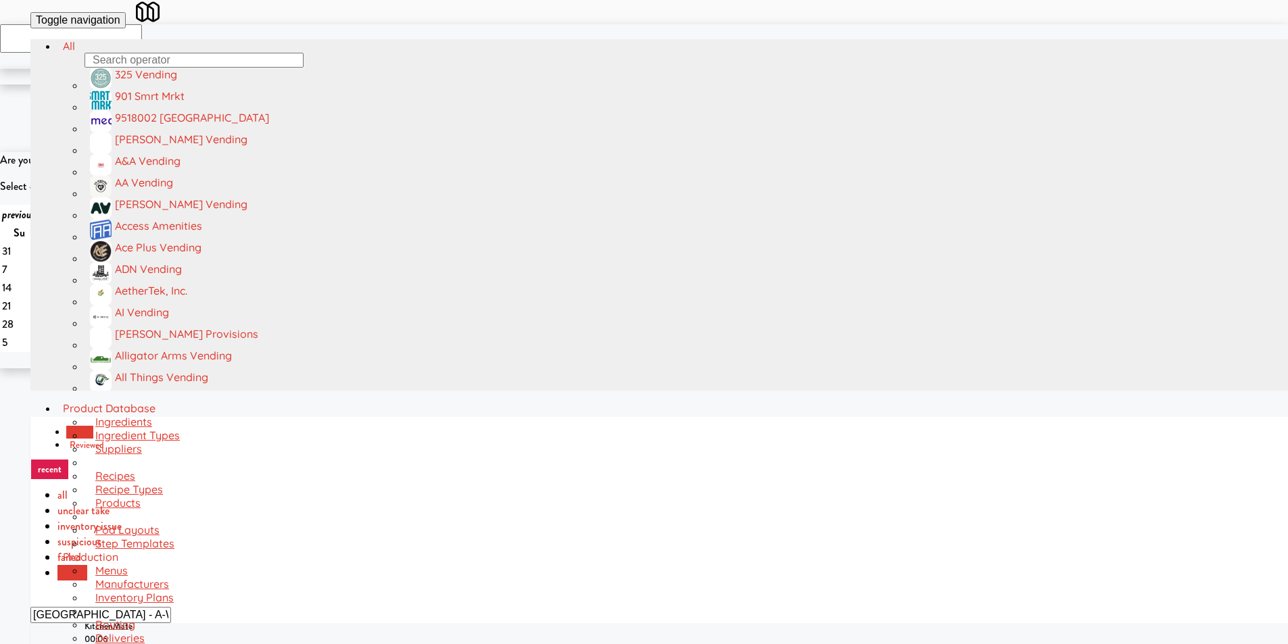
scroll to position [1081, 0]
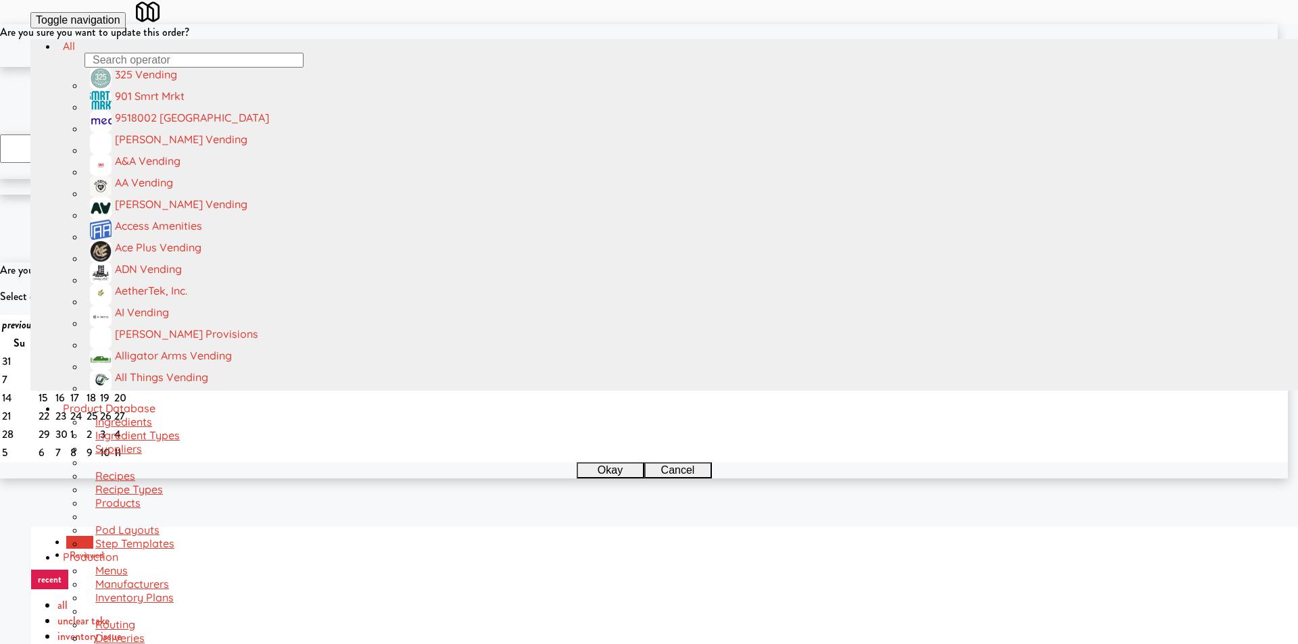
click at [620, 67] on button "Okay" at bounding box center [605, 59] width 68 height 16
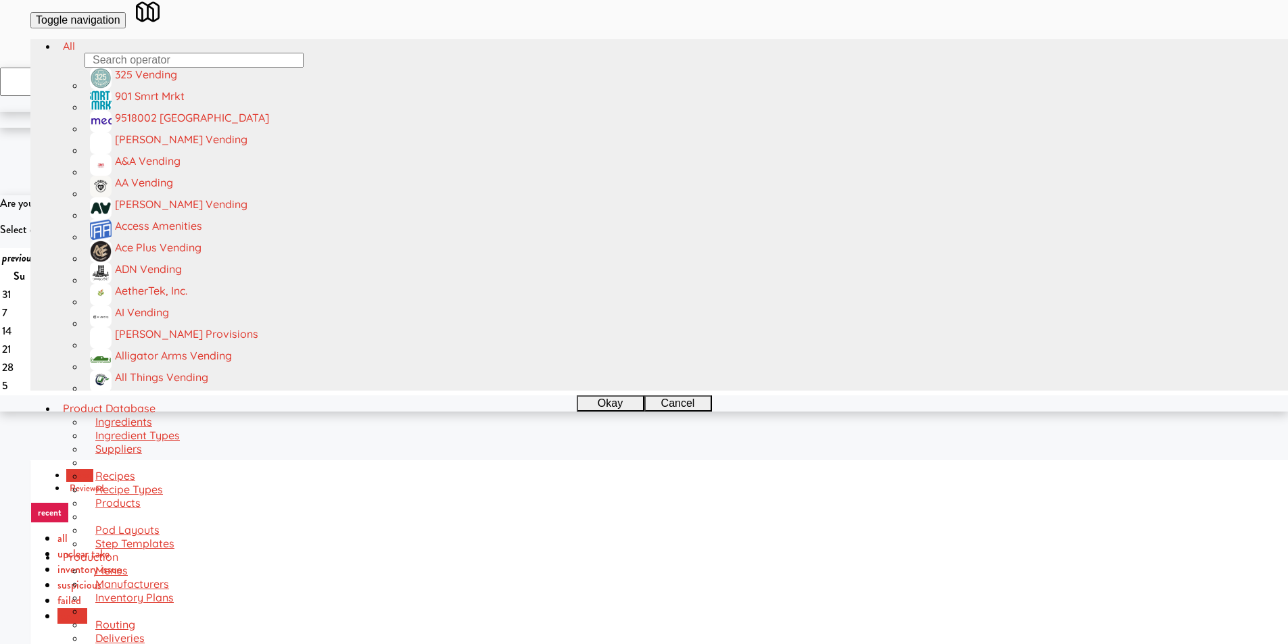
scroll to position [0, 0]
paste input "[STREET_ADDRESS]"
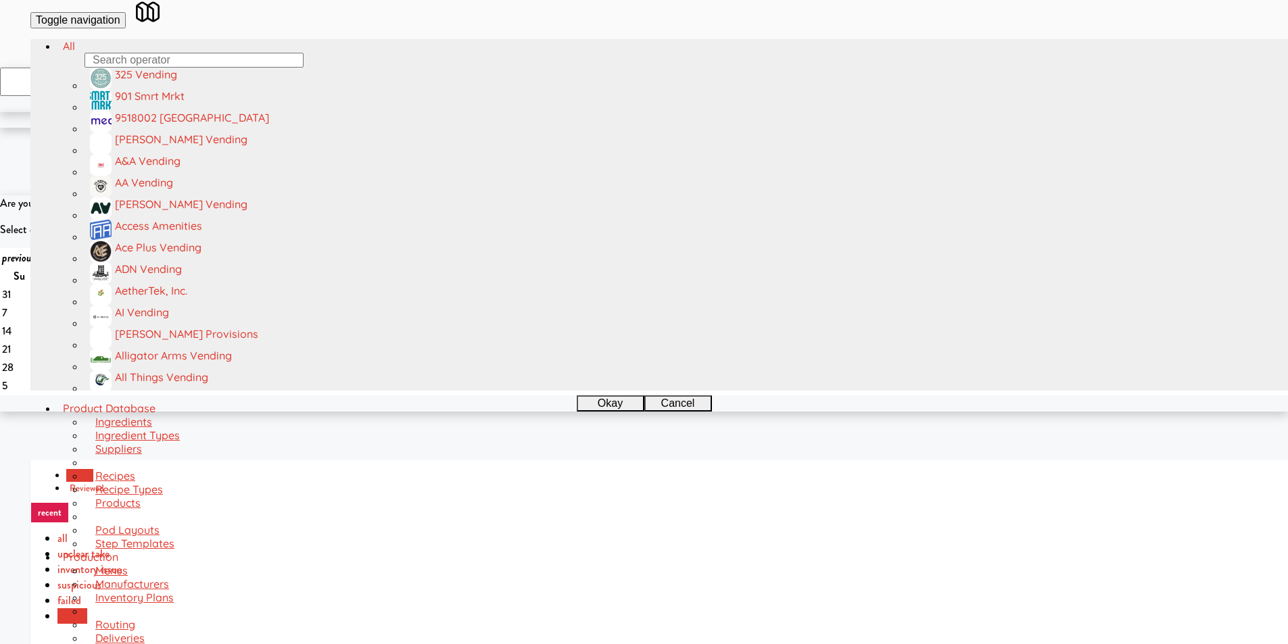
type input "[STREET_ADDRESS]"
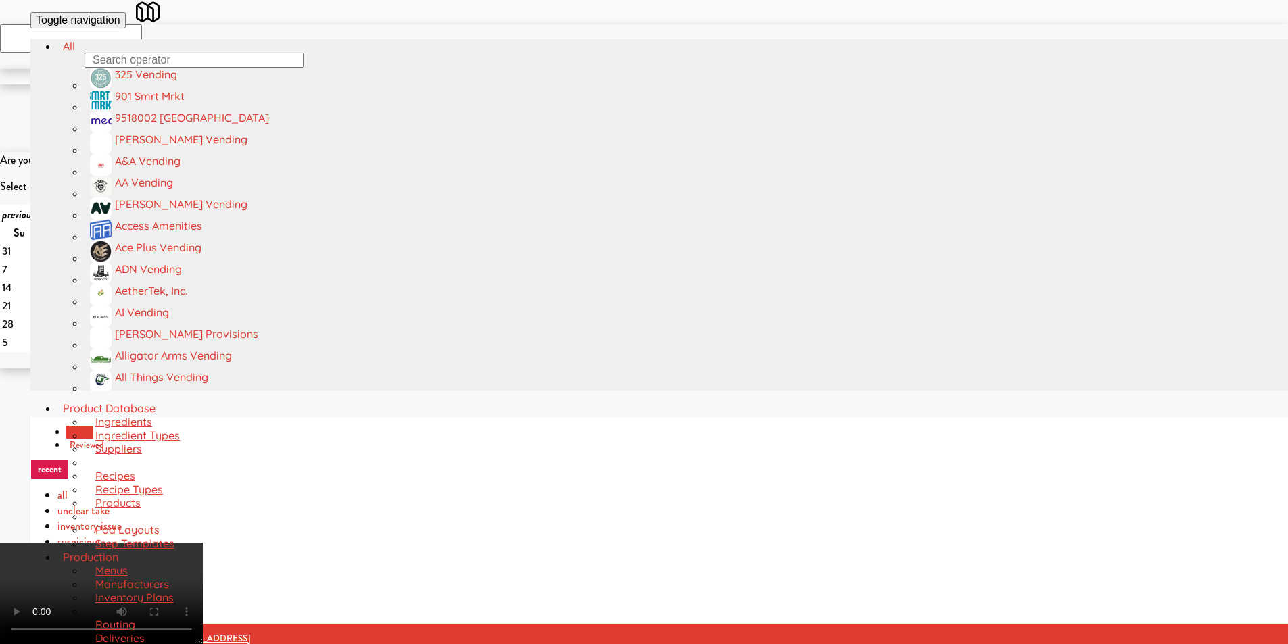
scroll to position [203, 0]
click at [203, 543] on video at bounding box center [101, 593] width 203 height 101
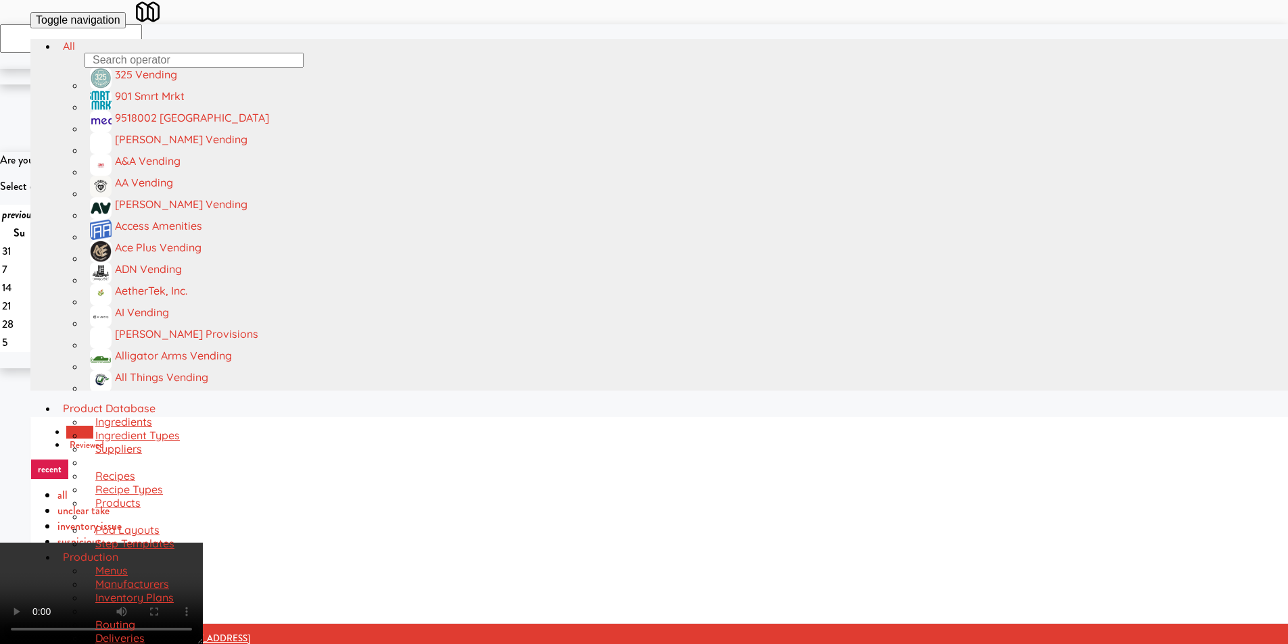
click at [121, 630] on video at bounding box center [101, 593] width 203 height 101
click at [203, 543] on video at bounding box center [101, 593] width 203 height 101
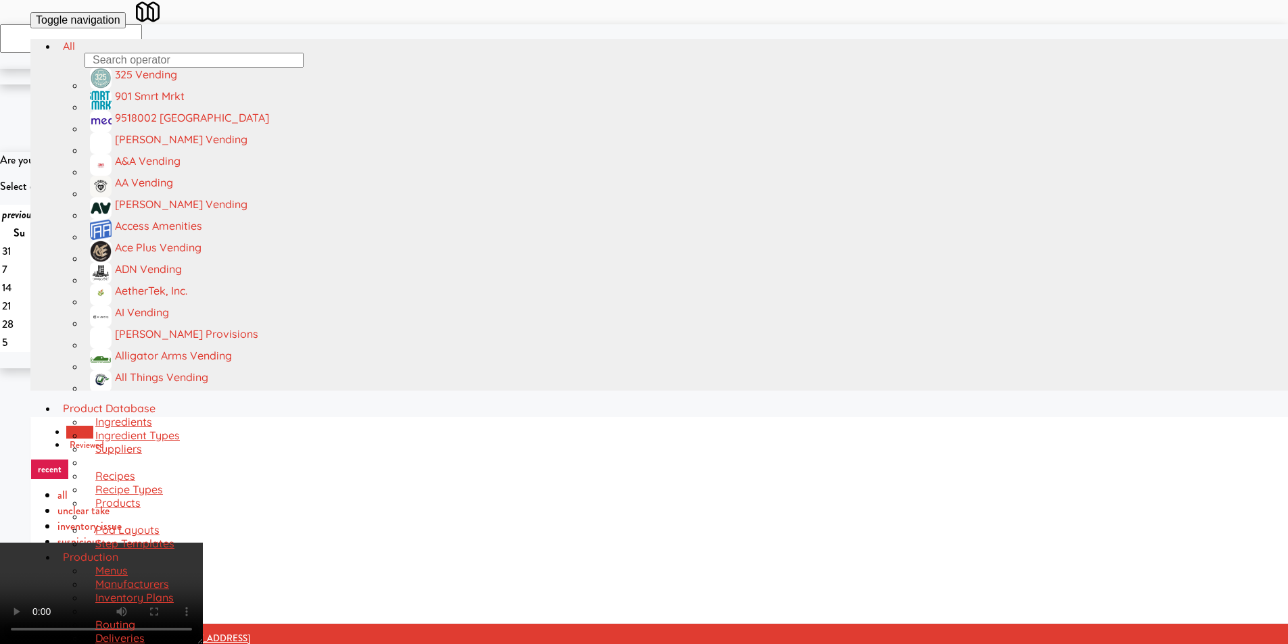
click at [203, 543] on video at bounding box center [101, 593] width 203 height 101
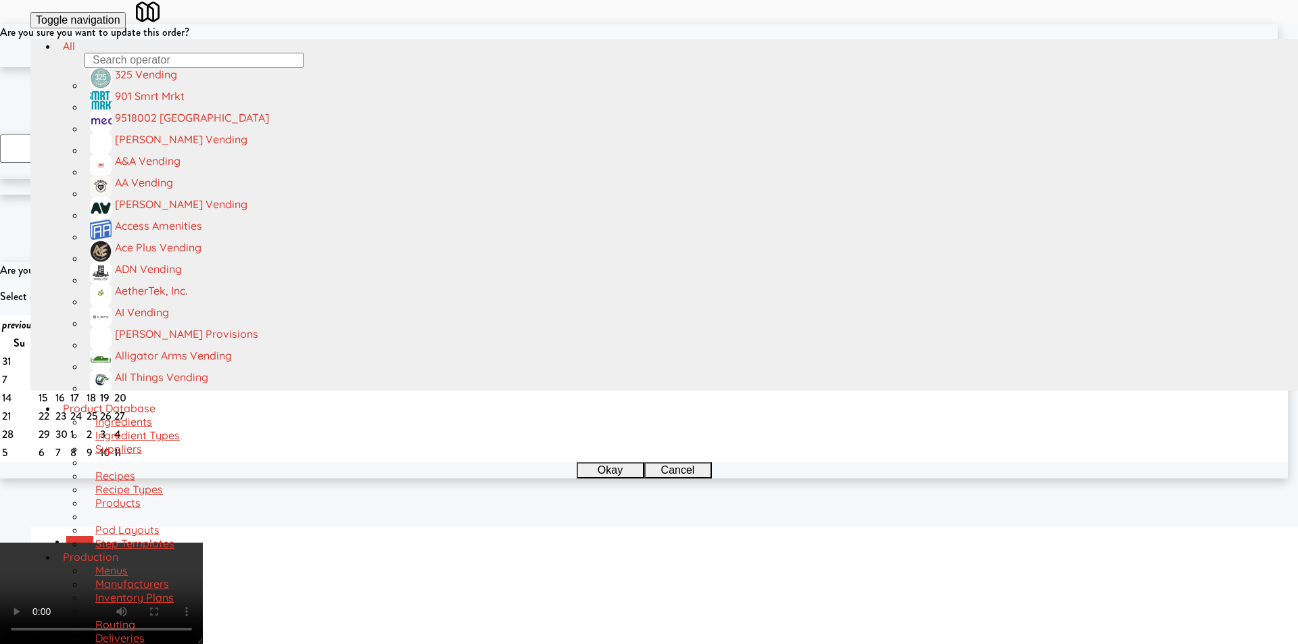
click at [595, 67] on button "Okay" at bounding box center [605, 59] width 68 height 16
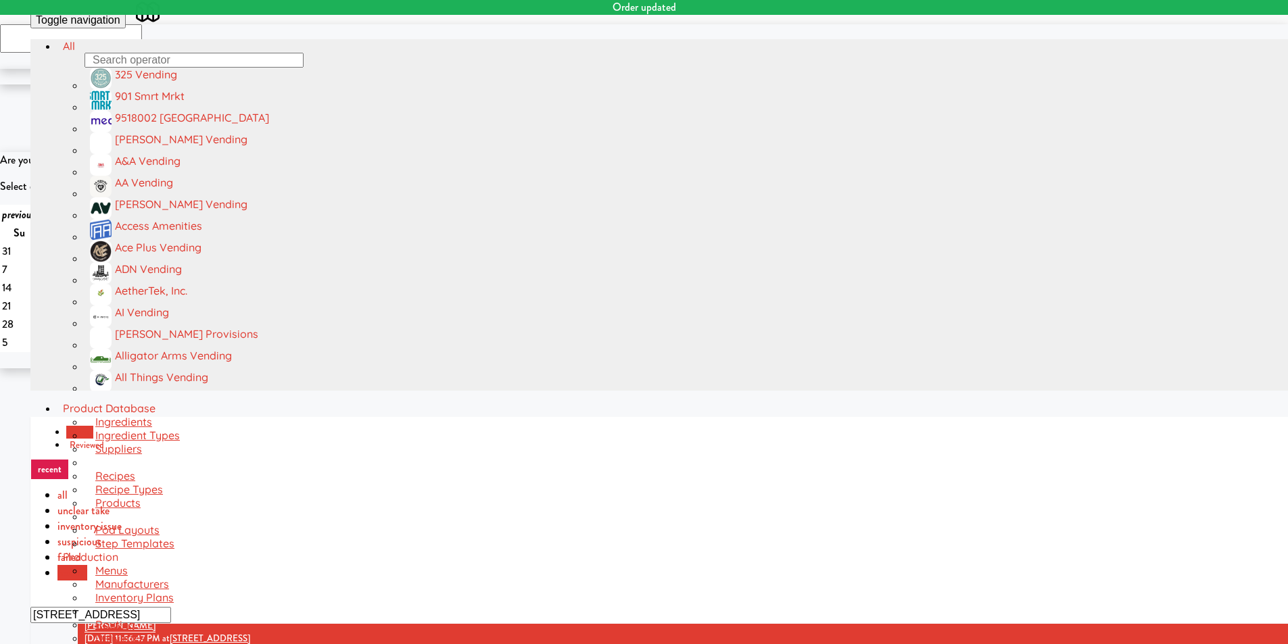
scroll to position [0, 0]
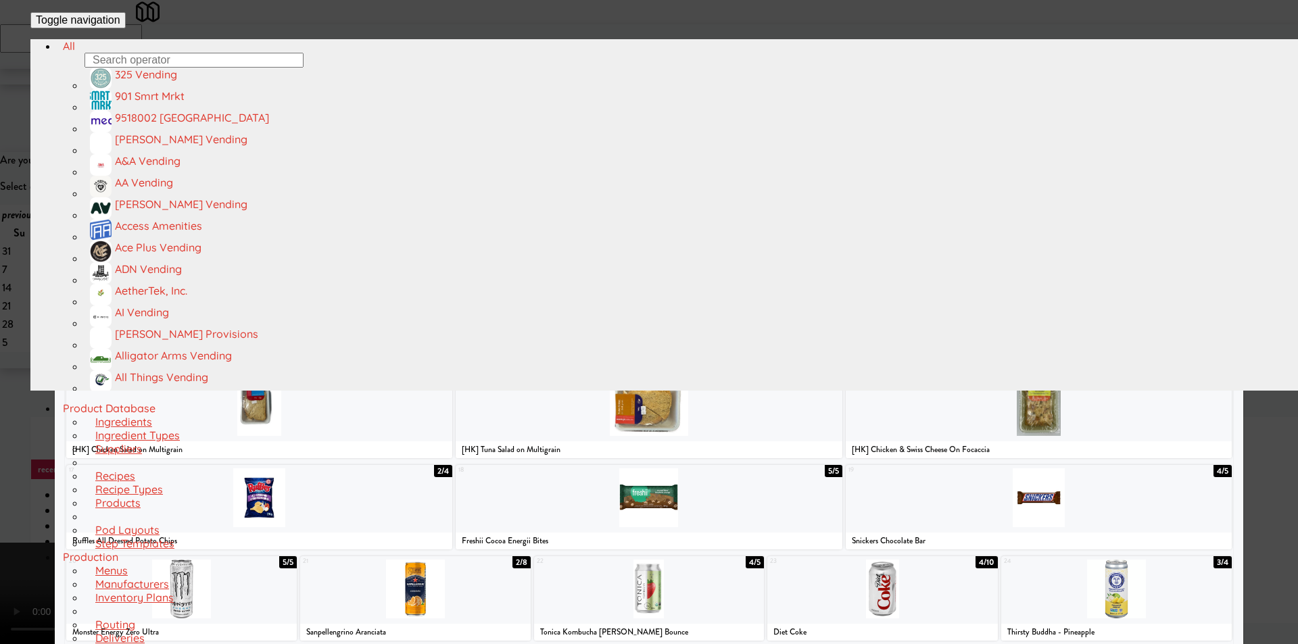
click at [367, 509] on div at bounding box center [259, 497] width 386 height 59
click at [28, 443] on div at bounding box center [649, 322] width 1298 height 644
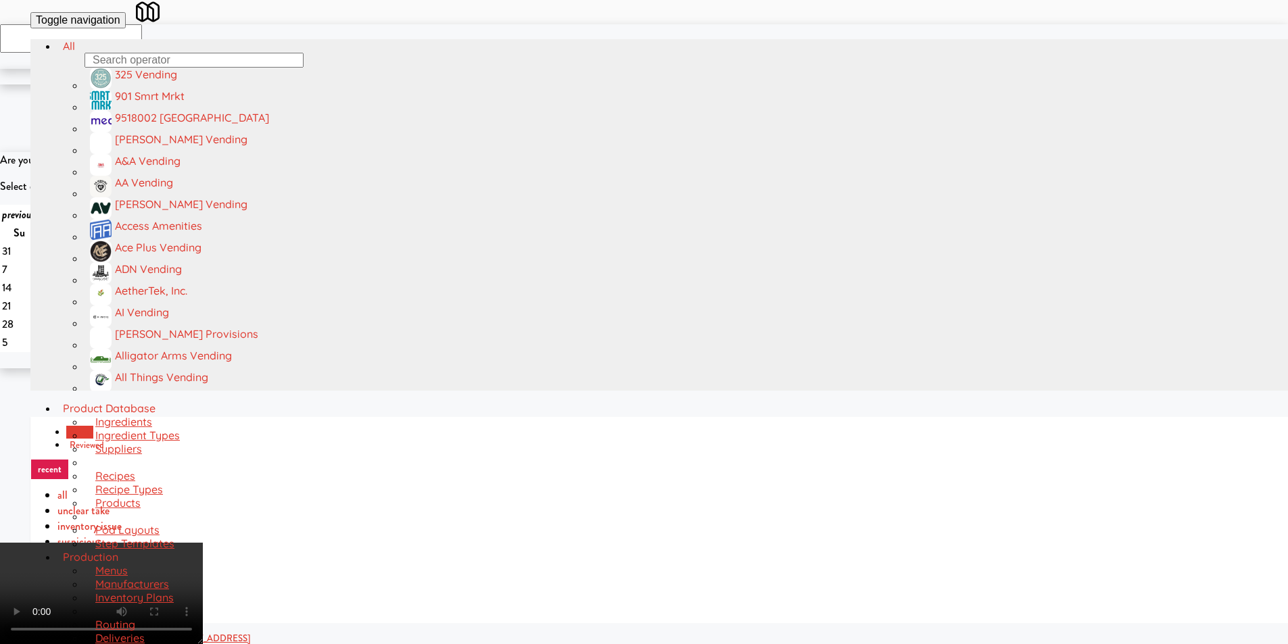
scroll to position [54, 0]
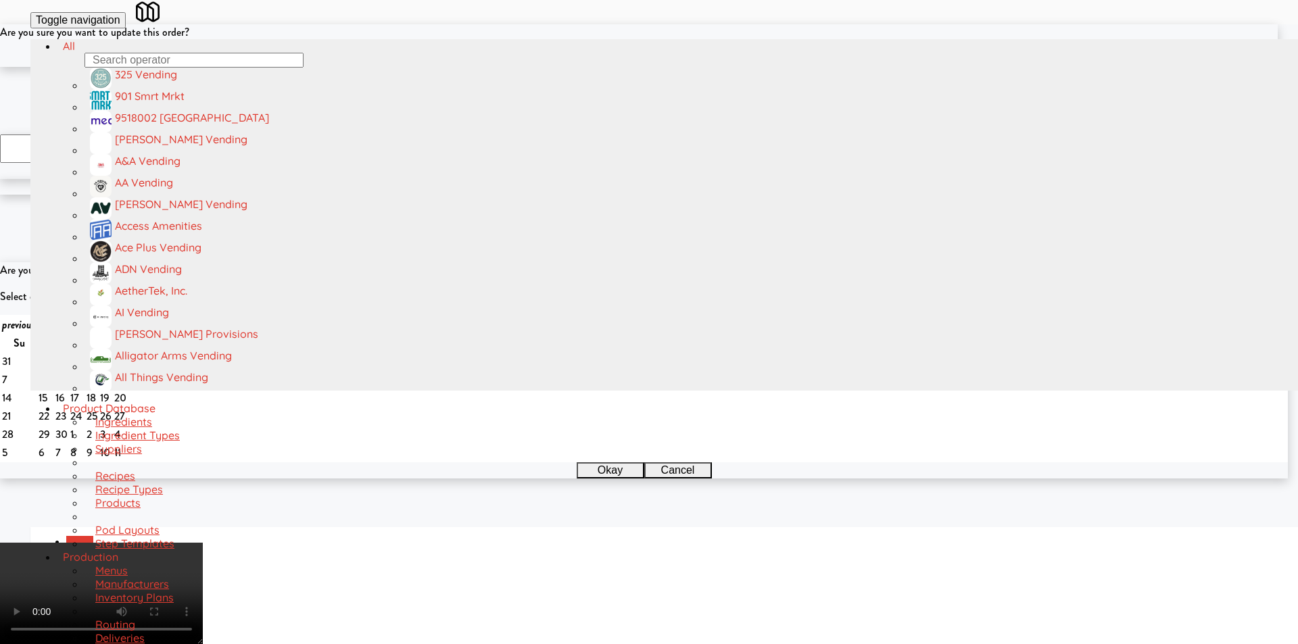
click at [591, 67] on button "Okay" at bounding box center [605, 59] width 68 height 16
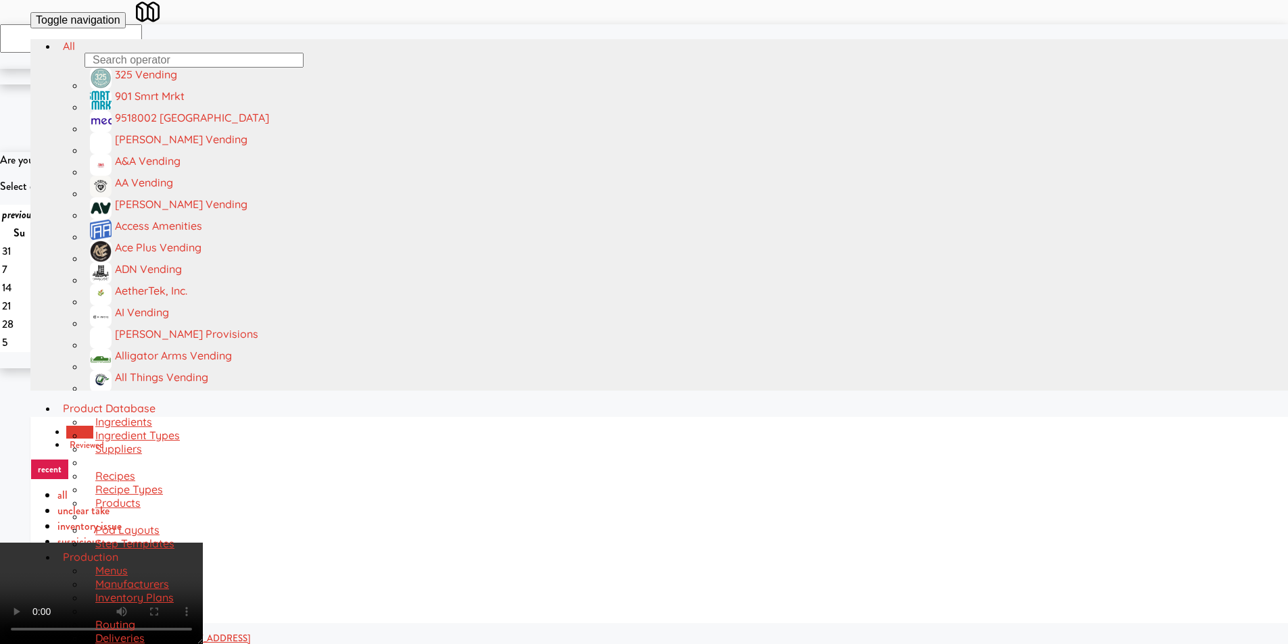
scroll to position [0, 0]
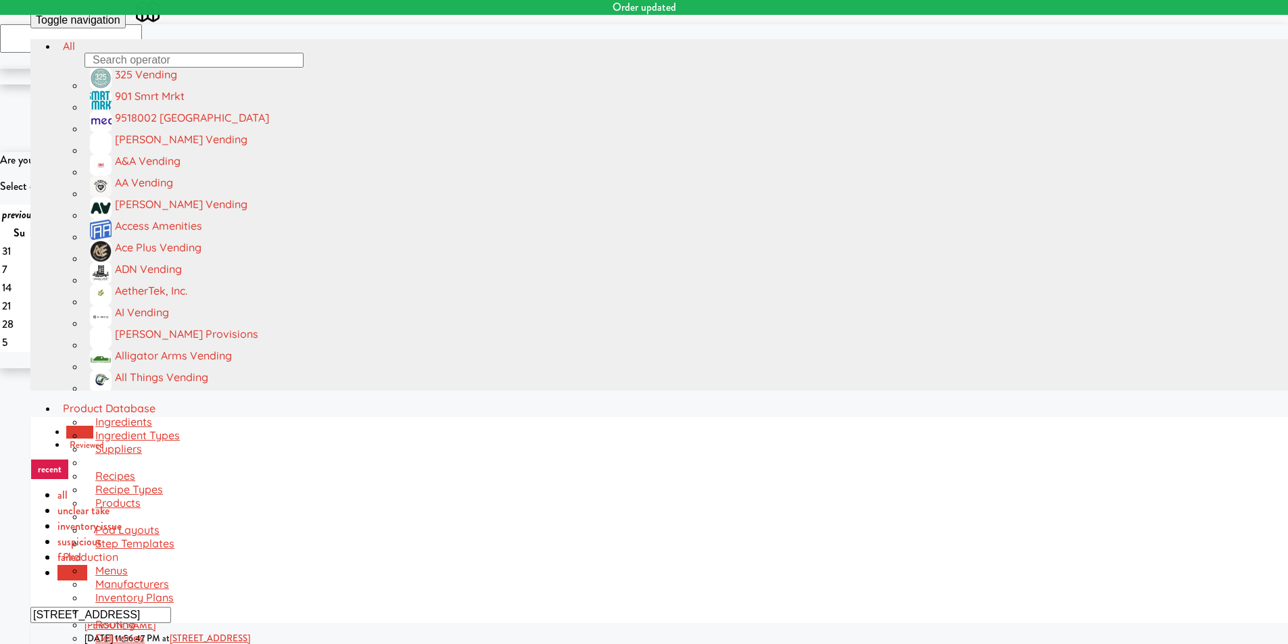
drag, startPoint x: 355, startPoint y: 262, endPoint x: 370, endPoint y: 260, distance: 15.7
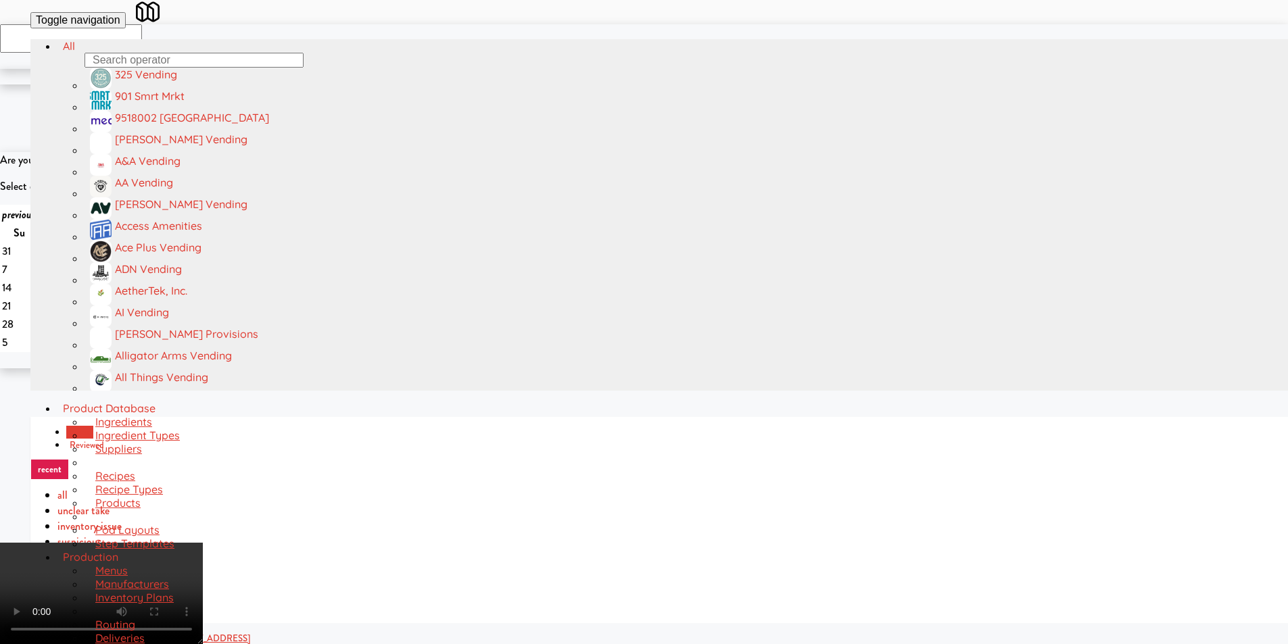
scroll to position [257, 0]
click at [203, 543] on video at bounding box center [101, 593] width 203 height 101
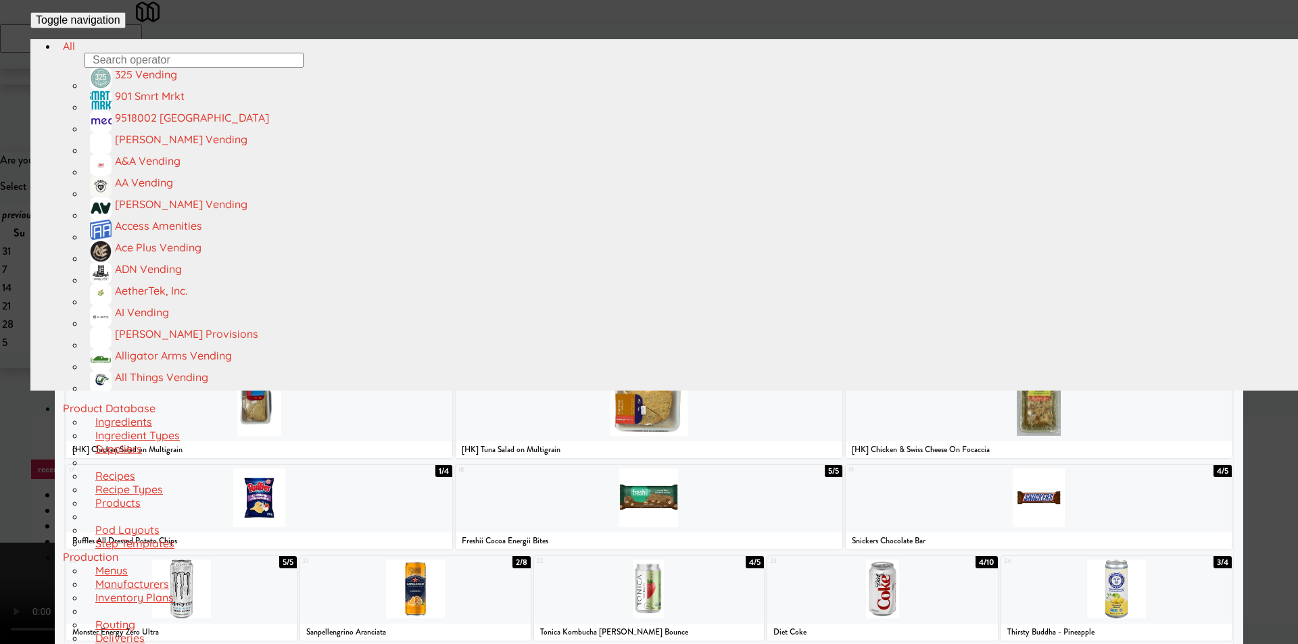
click at [668, 233] on div at bounding box center [649, 224] width 230 height 59
click at [755, 494] on div at bounding box center [649, 497] width 386 height 59
click at [1246, 296] on div at bounding box center [649, 322] width 1298 height 644
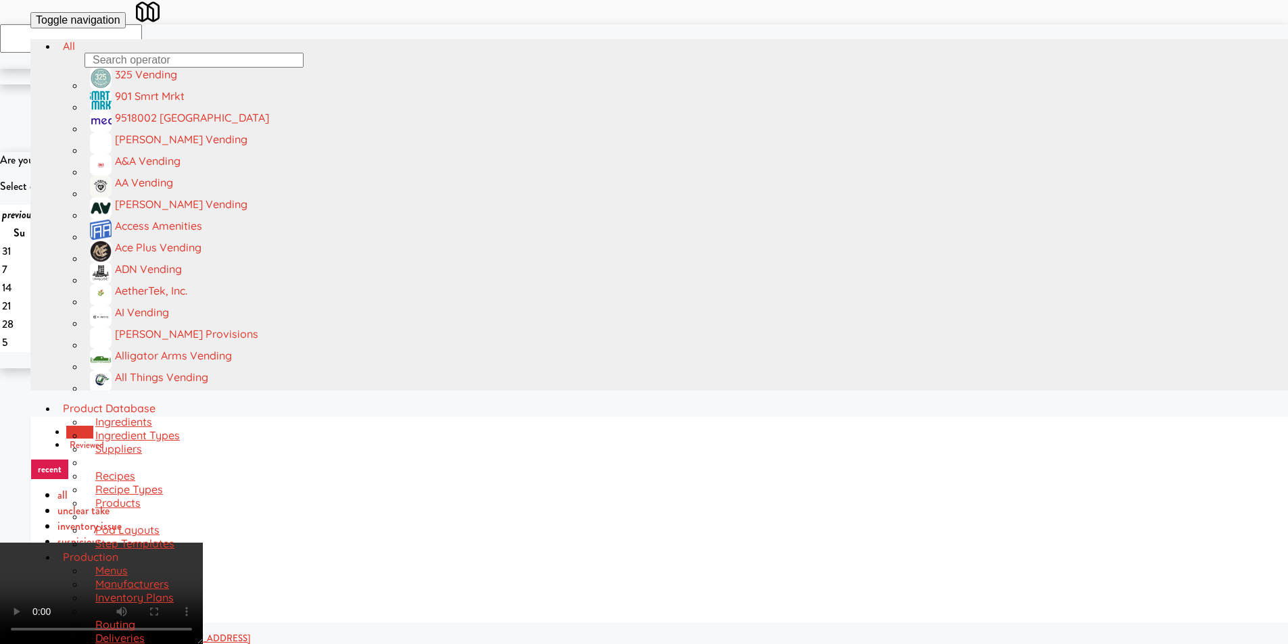
click at [203, 543] on video at bounding box center [101, 593] width 203 height 101
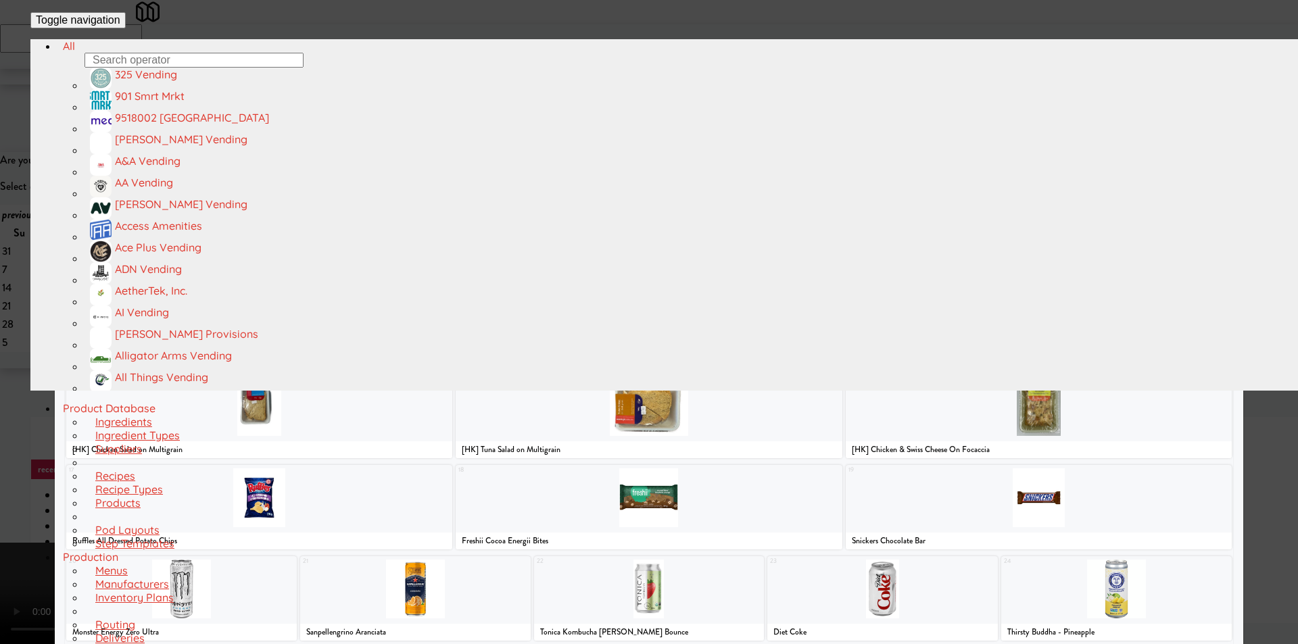
click at [1265, 378] on div at bounding box center [649, 322] width 1298 height 644
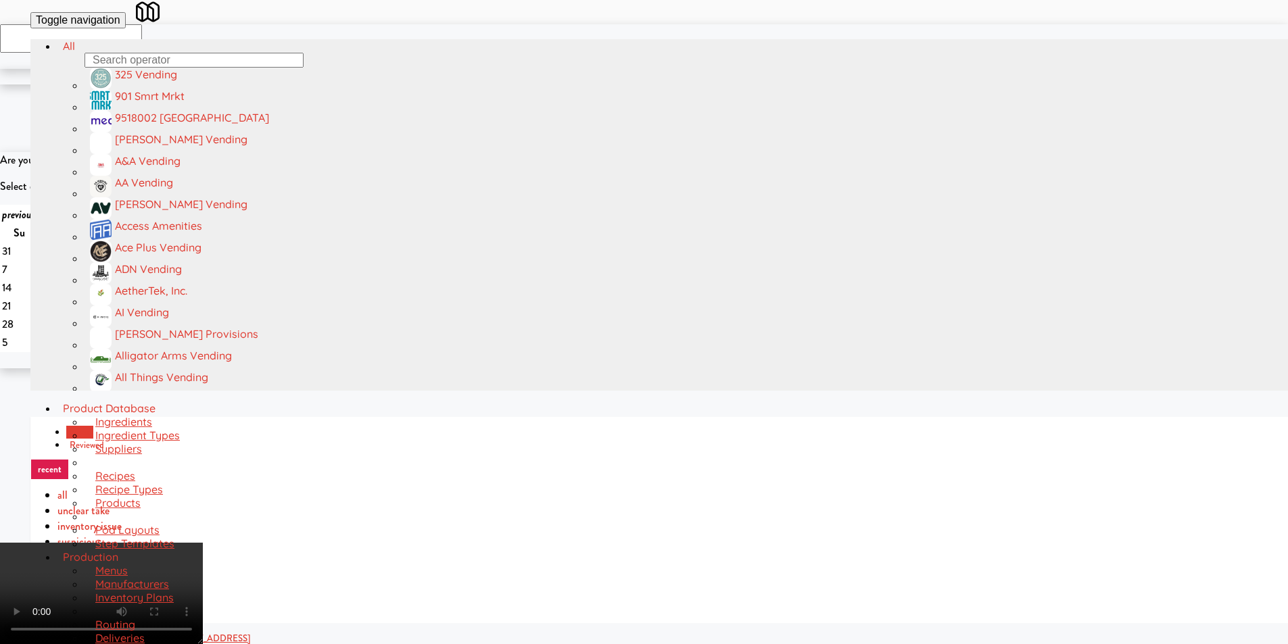
click at [203, 628] on video at bounding box center [101, 593] width 203 height 101
click at [203, 543] on video at bounding box center [101, 593] width 203 height 101
click at [203, 543] on icon at bounding box center [196, 546] width 14 height 7
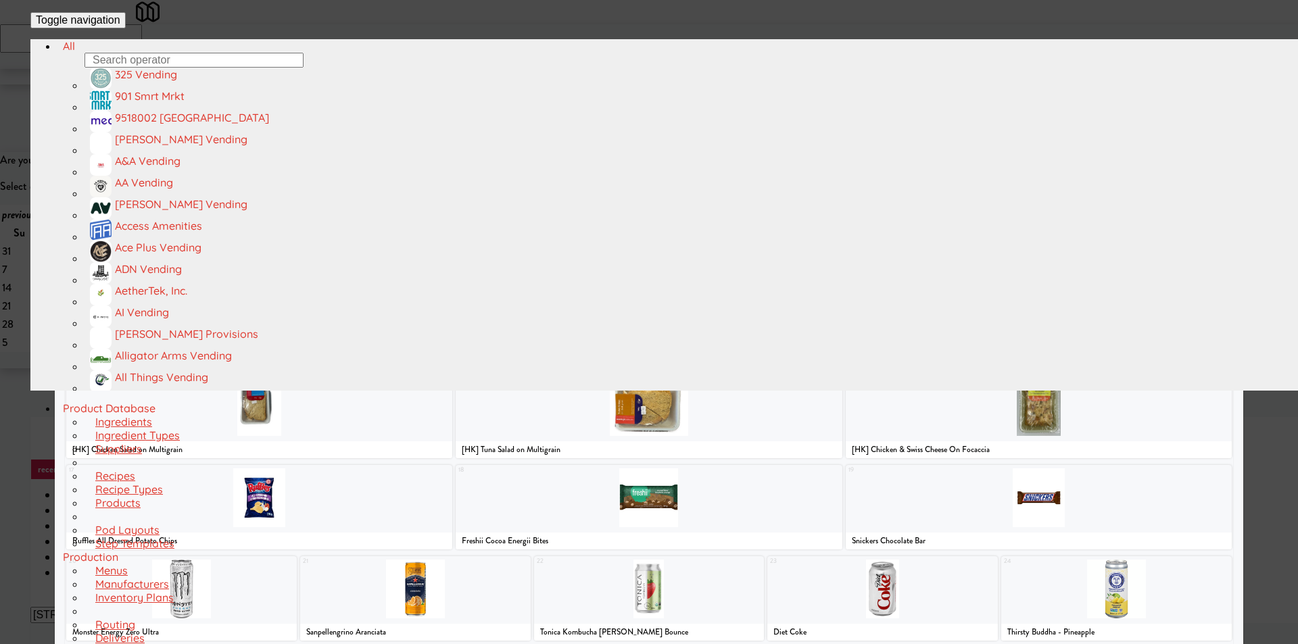
click at [1258, 283] on div at bounding box center [649, 322] width 1298 height 644
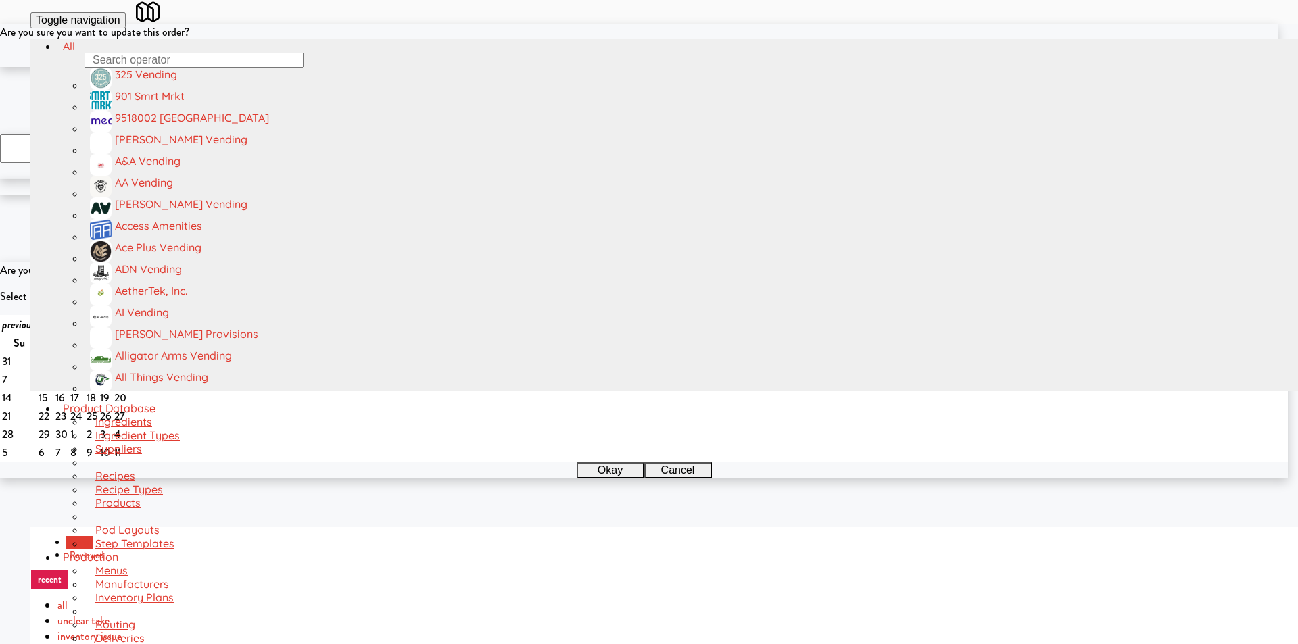
click at [639, 67] on button "Okay" at bounding box center [605, 59] width 68 height 16
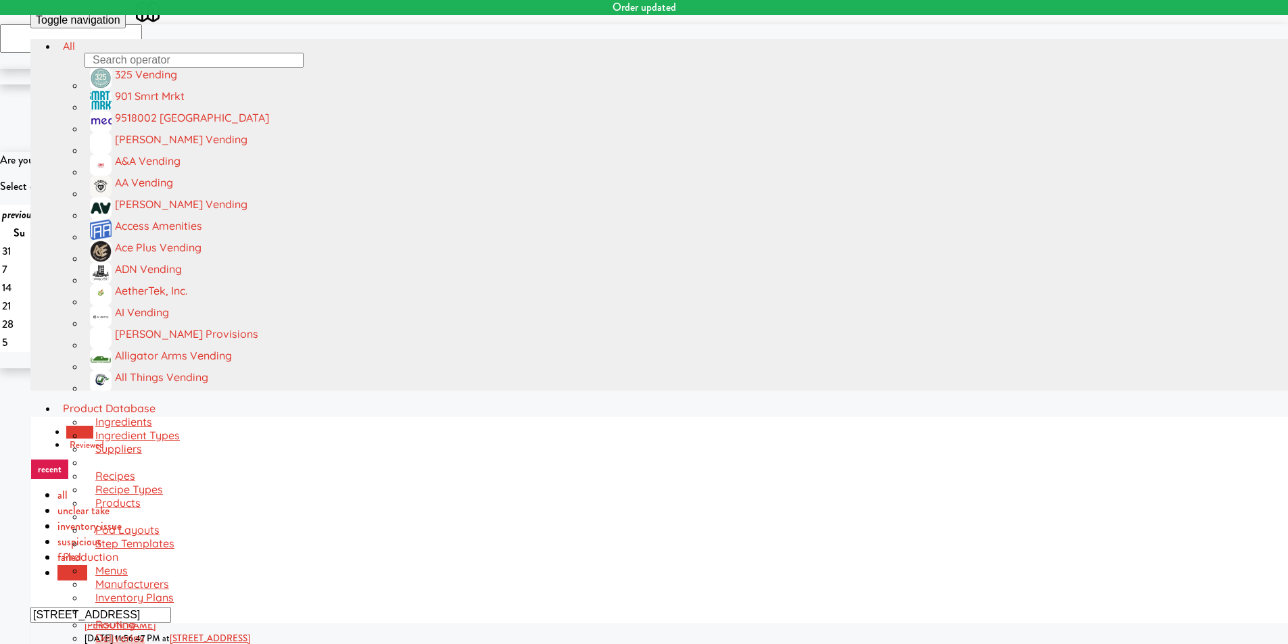
click at [249, 417] on div "inbox reviewed recent all unclear take inventory issue suspicious failed recent…" at bounding box center [674, 520] width 1288 height 207
click at [171, 607] on input "[STREET_ADDRESS]" at bounding box center [100, 615] width 141 height 16
paste input "Gallery 64 - Combo Cooler - Middl"
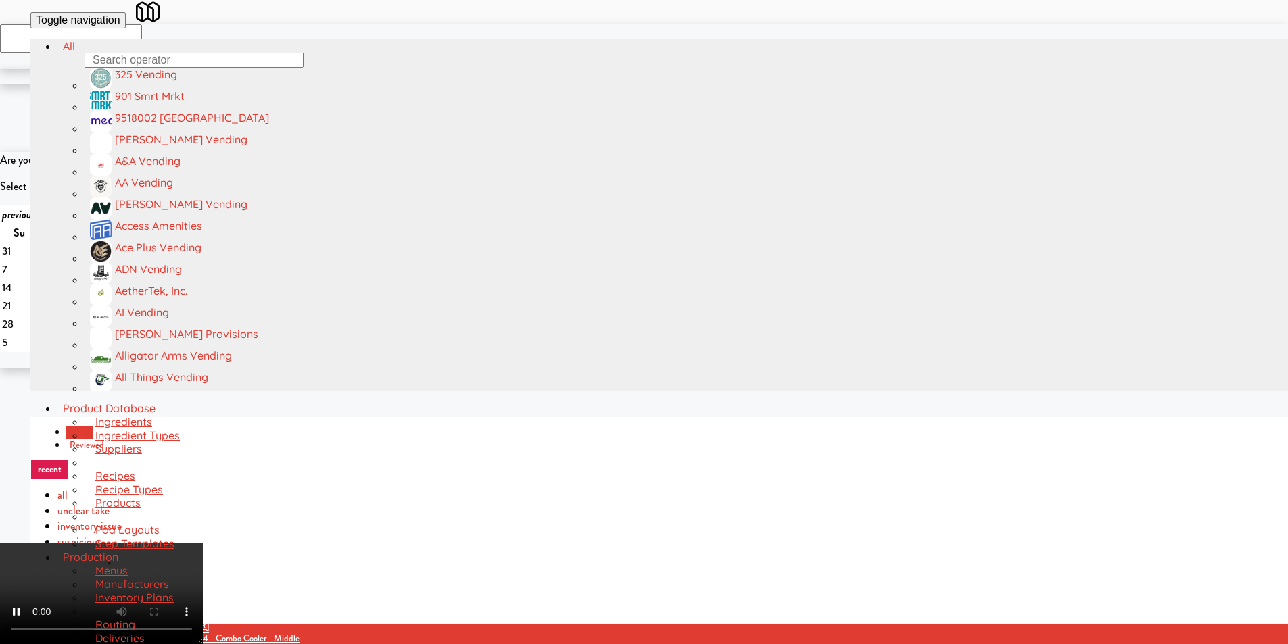
click at [203, 543] on icon at bounding box center [196, 546] width 14 height 7
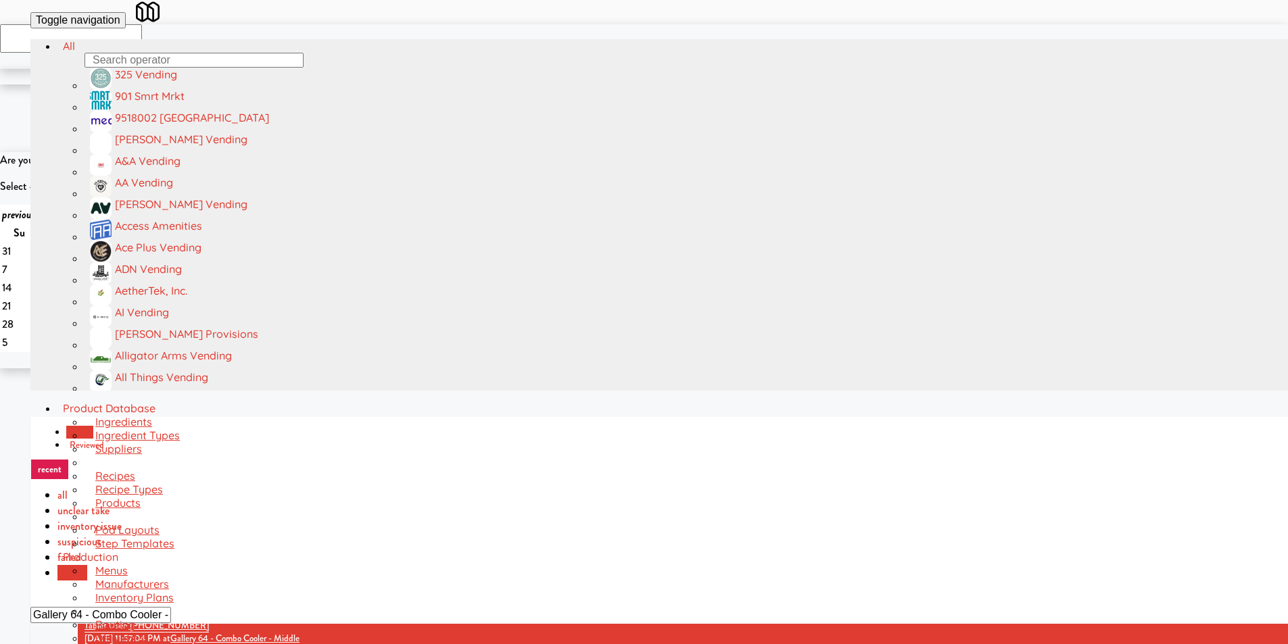
click at [171, 607] on input "Gallery 64 - Combo Cooler - Middle" at bounding box center [100, 615] width 141 height 16
paste input "teway Lofts - Fridg"
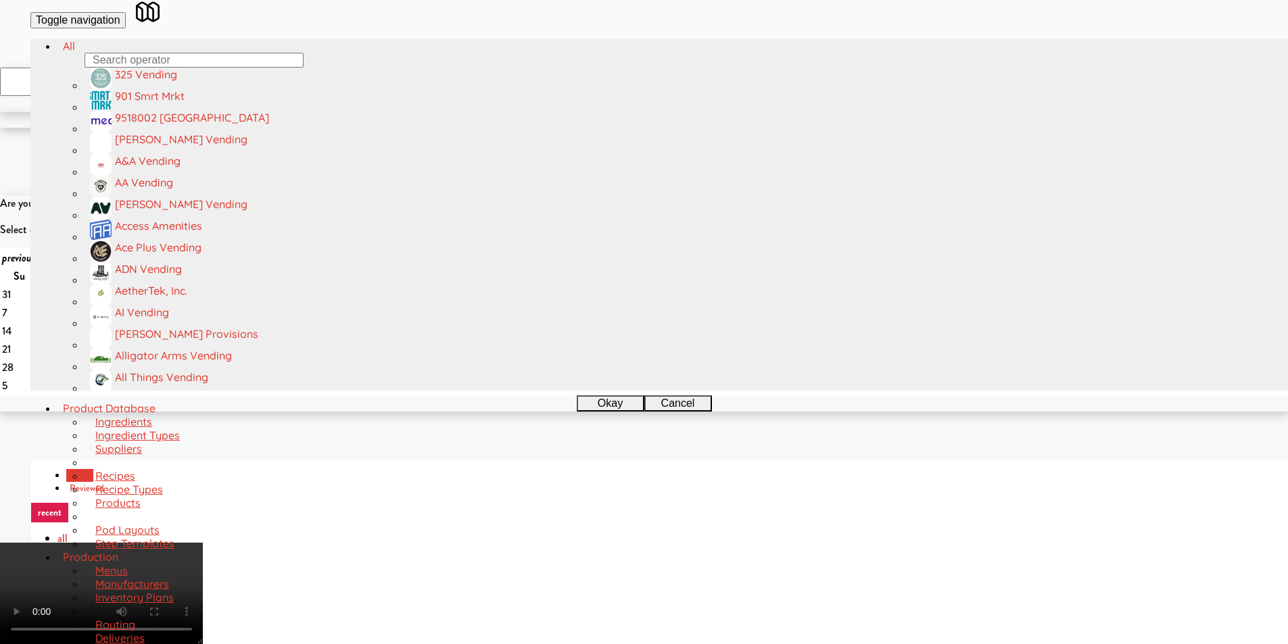
click at [203, 543] on video at bounding box center [101, 593] width 203 height 101
click at [203, 543] on icon at bounding box center [196, 546] width 14 height 7
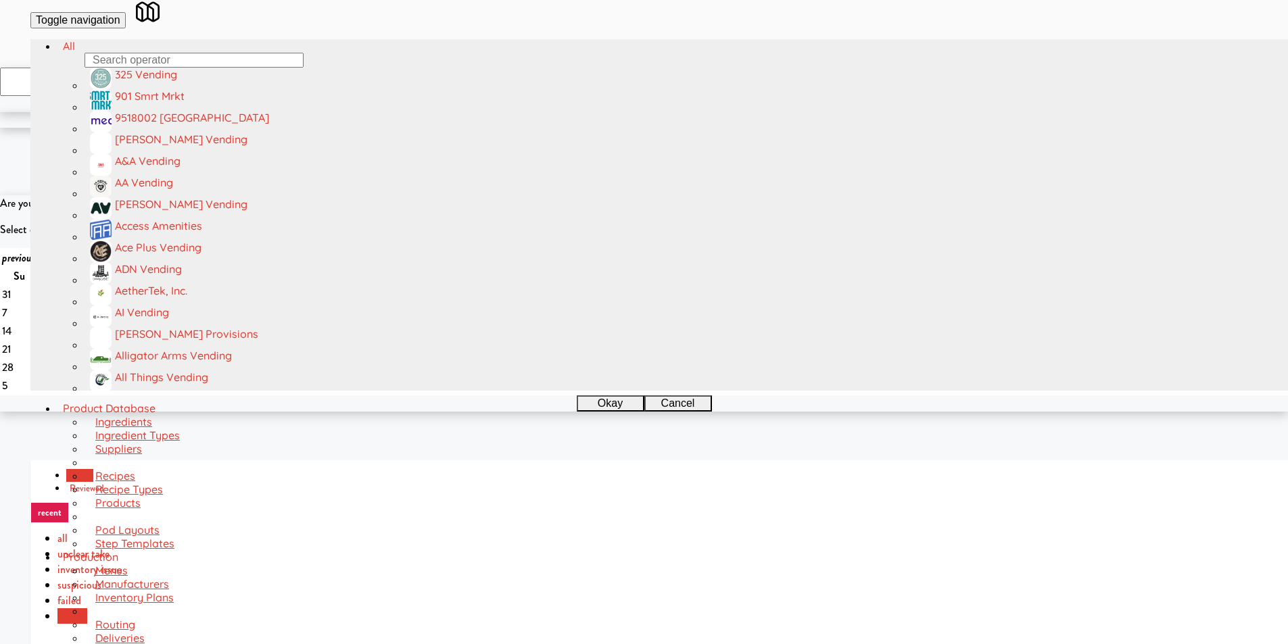
click at [107, 482] on link "reviewed" at bounding box center [86, 488] width 41 height 13
click at [69, 469] on link "inbox" at bounding box center [79, 475] width 27 height 13
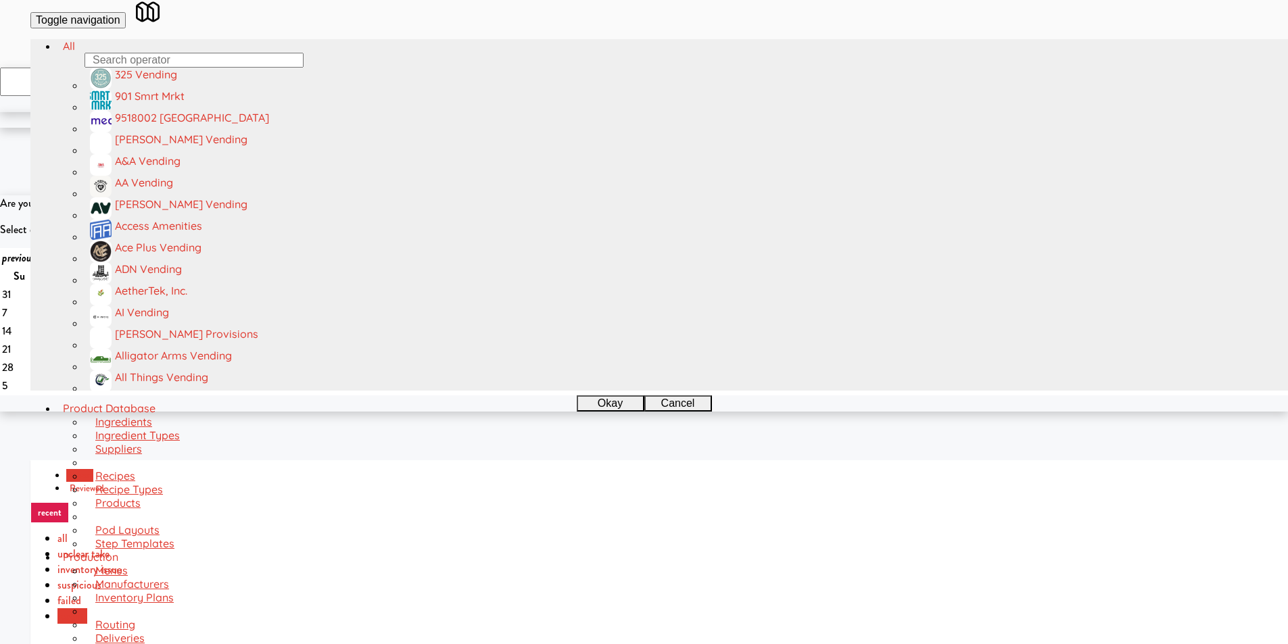
click at [107, 482] on link "reviewed" at bounding box center [86, 488] width 41 height 13
click at [80, 469] on link "inbox" at bounding box center [79, 475] width 27 height 13
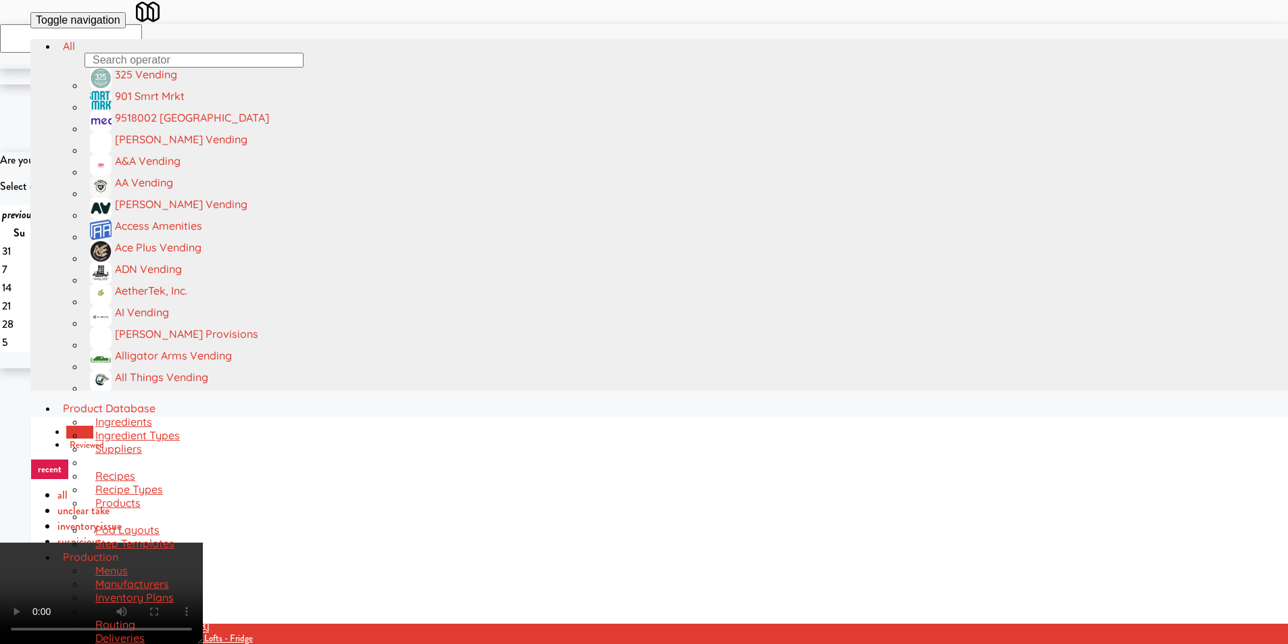
drag, startPoint x: 560, startPoint y: 331, endPoint x: 483, endPoint y: 216, distance: 138.9
click at [203, 543] on video at bounding box center [101, 593] width 203 height 101
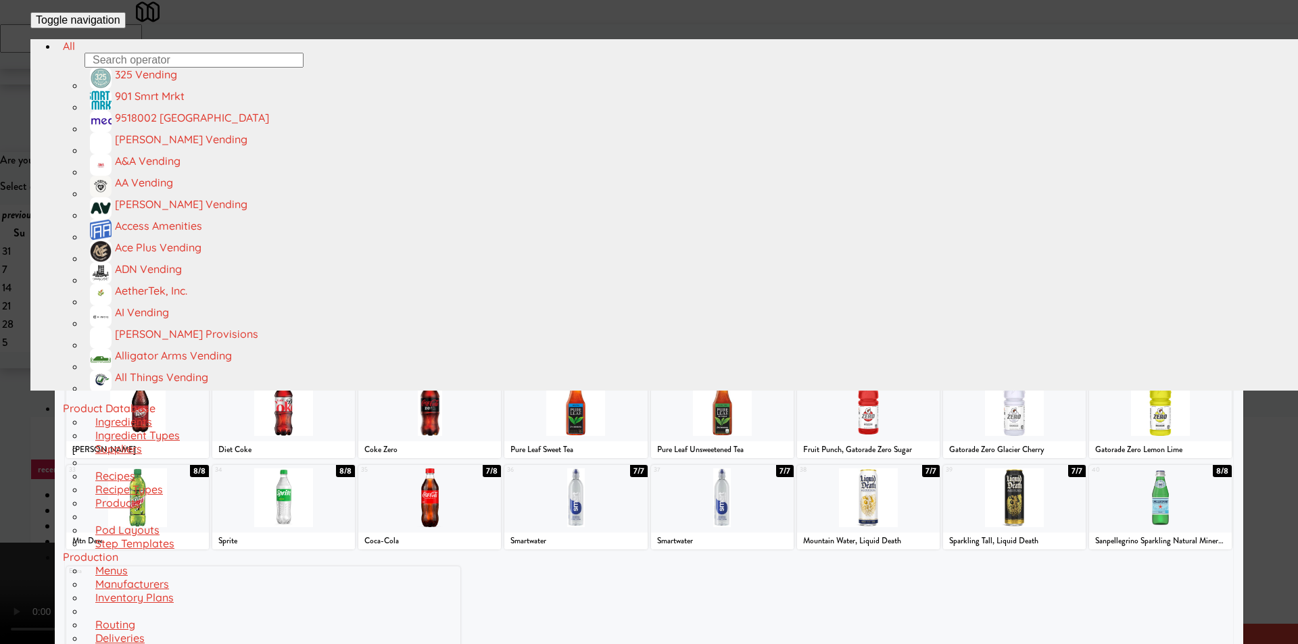
click at [461, 247] on div at bounding box center [429, 224] width 143 height 59
click at [39, 338] on div at bounding box center [649, 322] width 1298 height 644
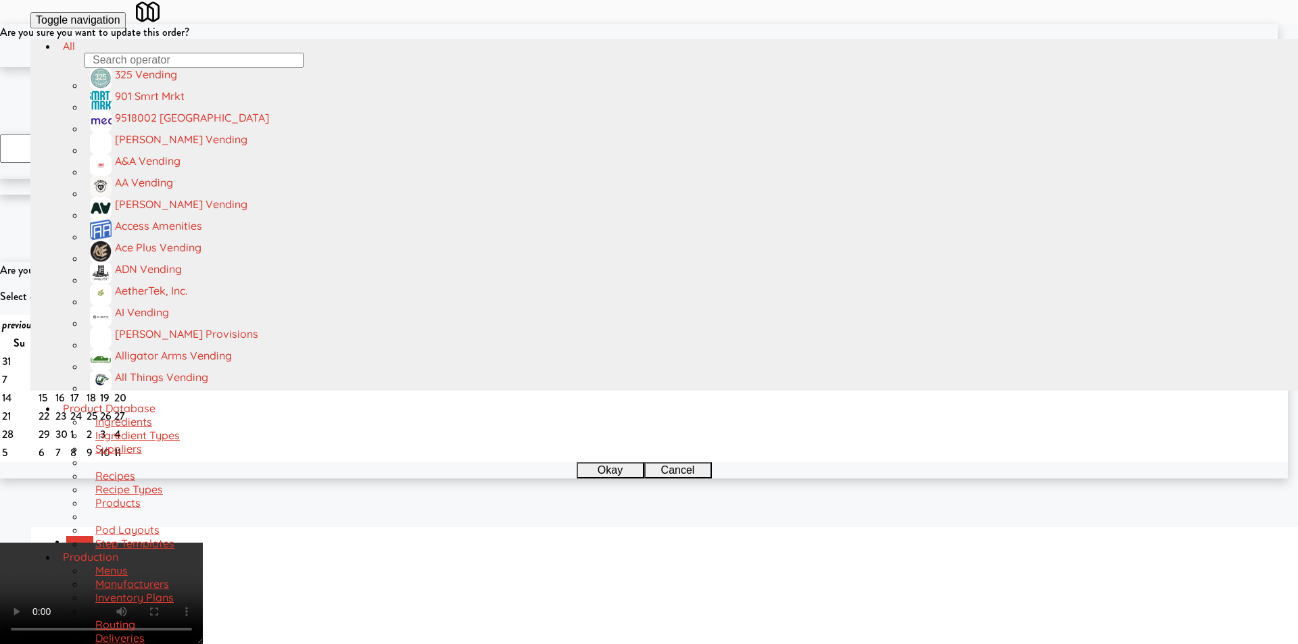
click at [612, 67] on button "Okay" at bounding box center [605, 59] width 68 height 16
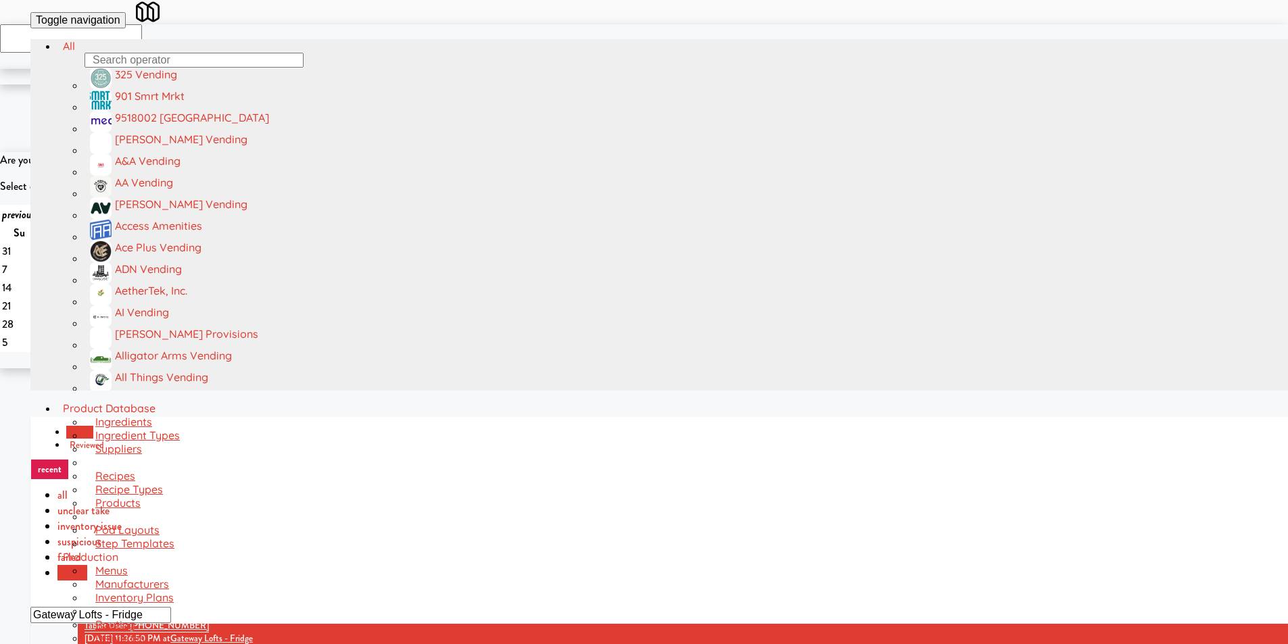
click at [171, 607] on input "Gateway Lofts - Fridge" at bounding box center [100, 615] width 141 height 16
paste input "llery 64 - Combo Cooler - Middl"
type input "Gallery 64 - Combo Cooler - Middle"
